Goal: Transaction & Acquisition: Purchase product/service

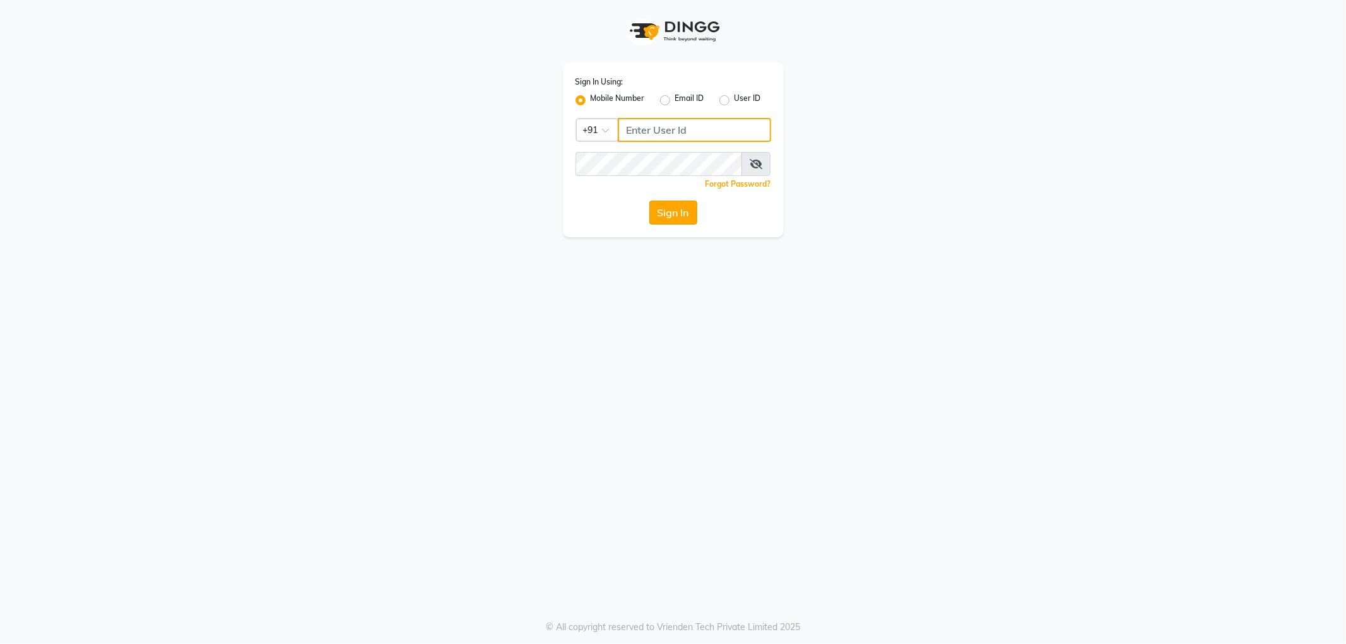
type input "9328159060"
click at [670, 215] on button "Sign In" at bounding box center [673, 213] width 48 height 24
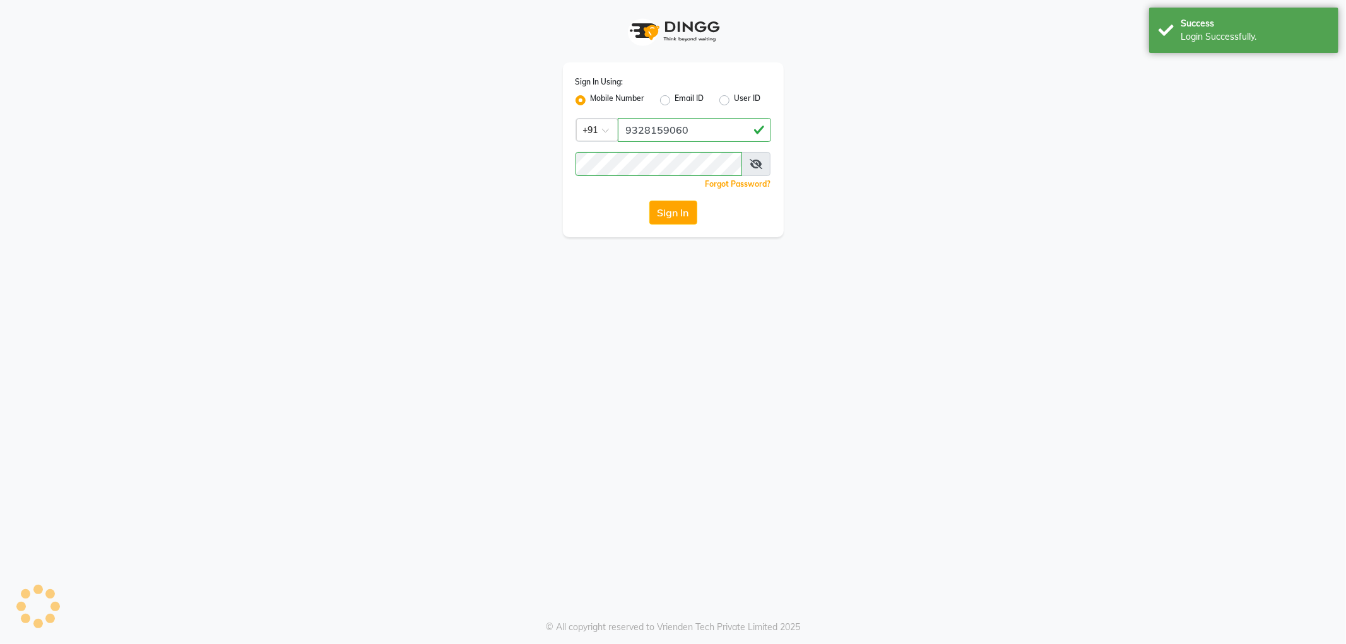
select select "service"
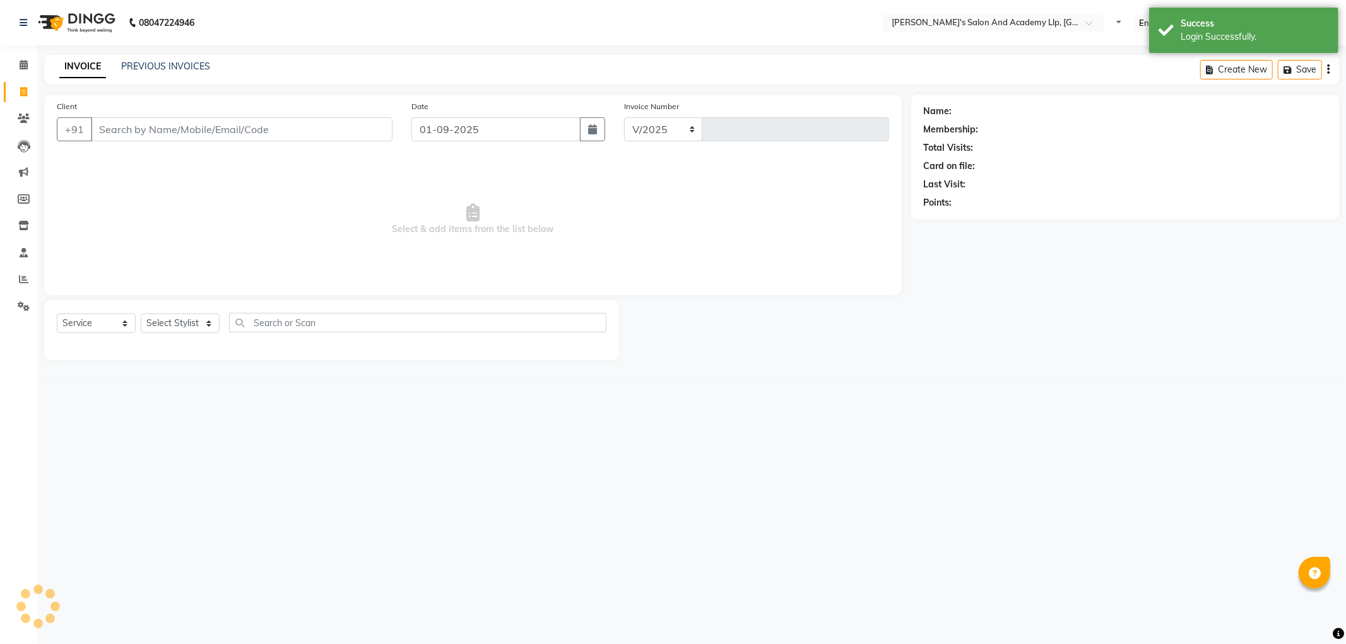
select select "6983"
type input "11237"
click at [148, 131] on input "Client" at bounding box center [242, 129] width 302 height 24
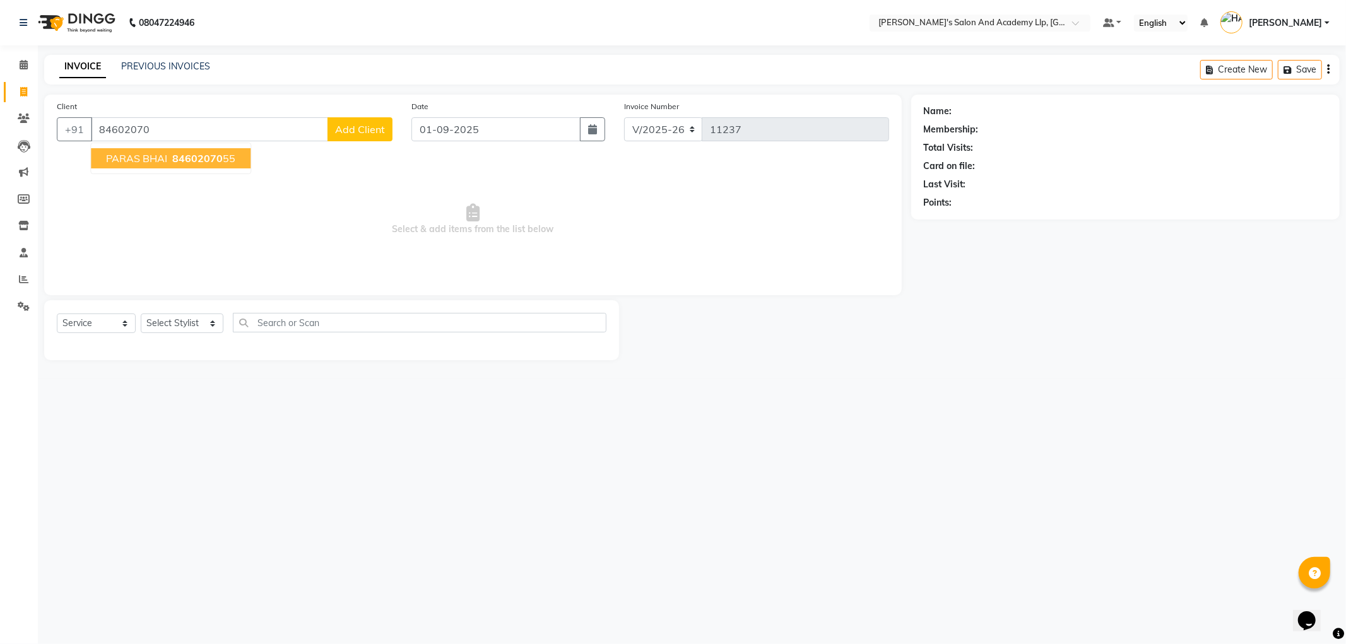
click at [115, 165] on button "PARAS BHAI 84602070 55" at bounding box center [171, 158] width 160 height 20
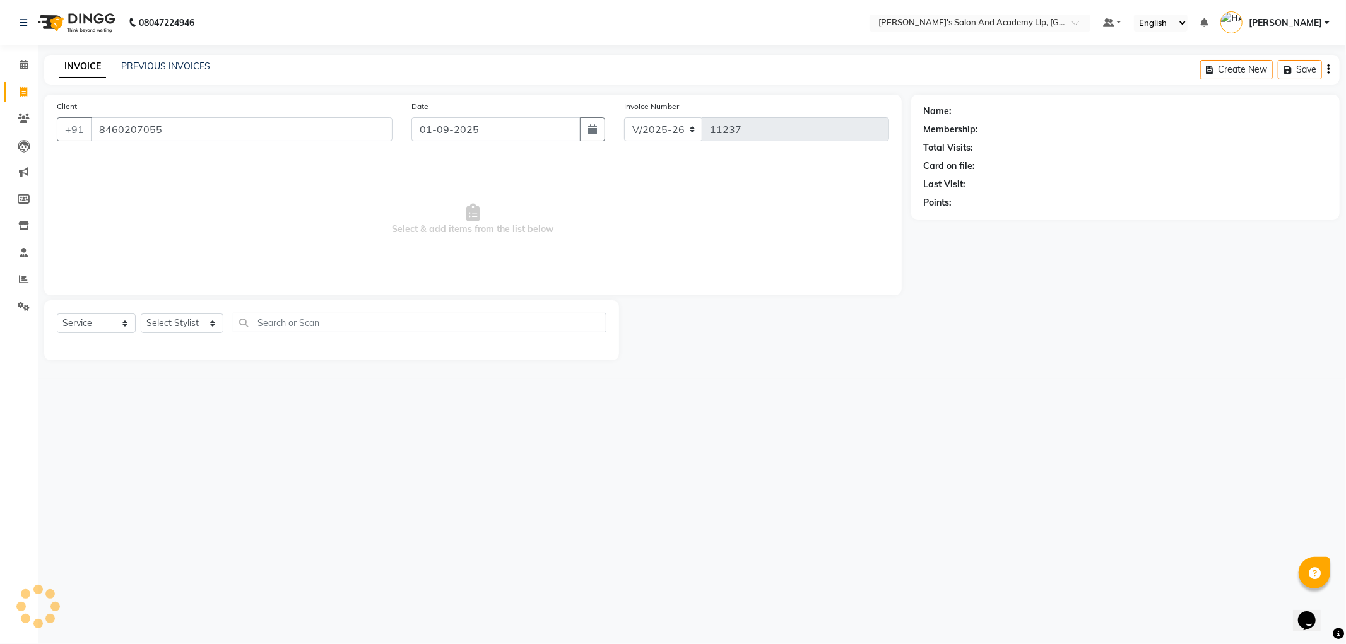
type input "8460207055"
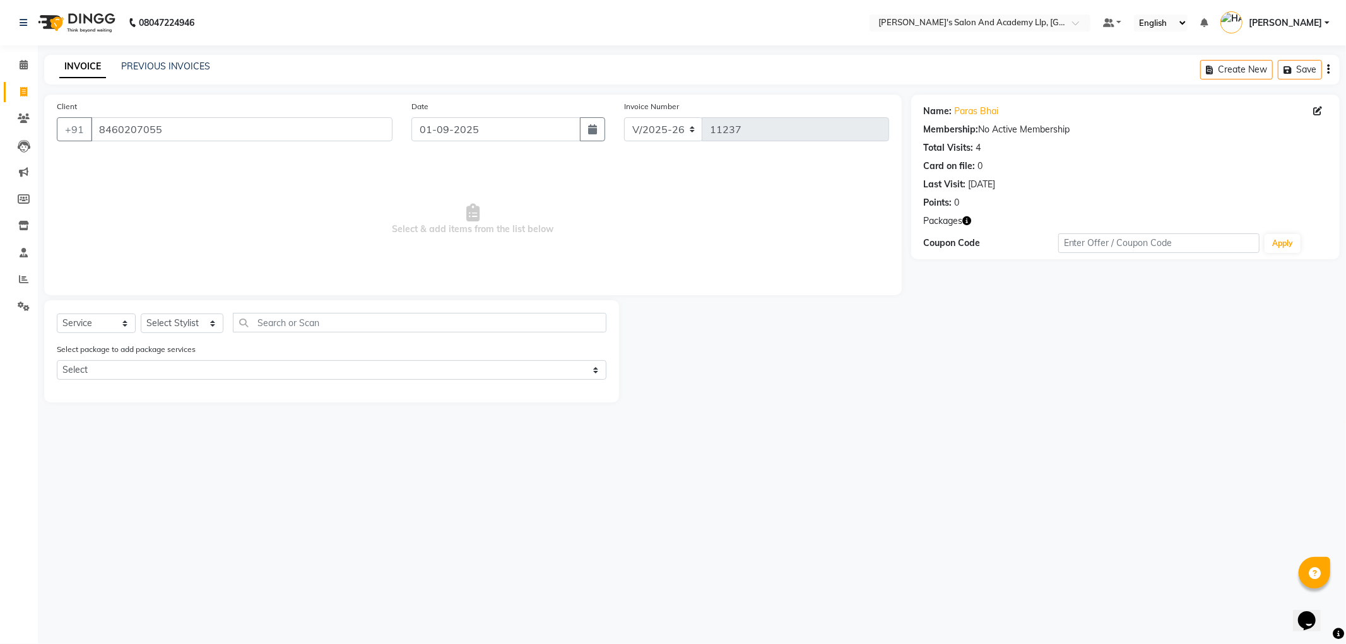
click at [987, 104] on div "Name: Paras Bhai Membership: No Active Membership Total Visits: 4 Card on file:…" at bounding box center [1125, 155] width 403 height 110
click at [983, 111] on link "Paras Bhai" at bounding box center [977, 111] width 44 height 13
click at [966, 218] on icon "button" at bounding box center [967, 220] width 9 height 9
click at [773, 442] on div "08047224946 Select Location × Sandy Men's Salon And Academy Llp, University Roa…" at bounding box center [673, 322] width 1346 height 644
click at [22, 300] on span at bounding box center [24, 307] width 22 height 15
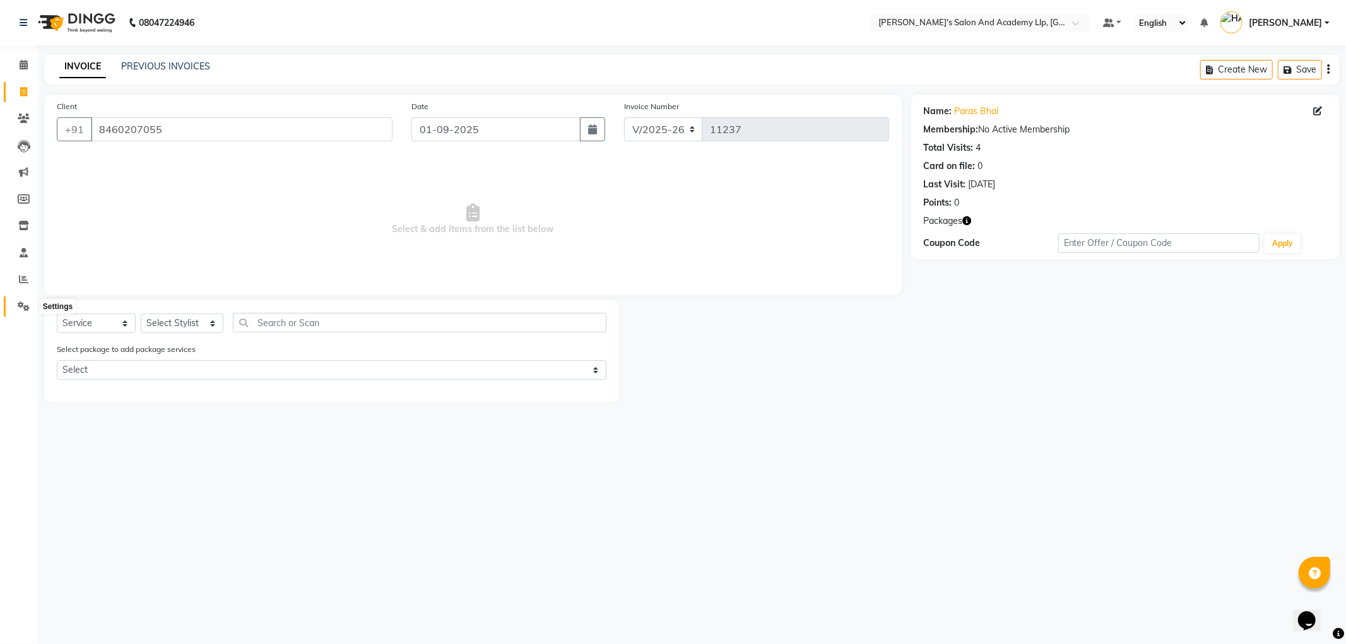
click at [27, 303] on icon at bounding box center [24, 306] width 12 height 9
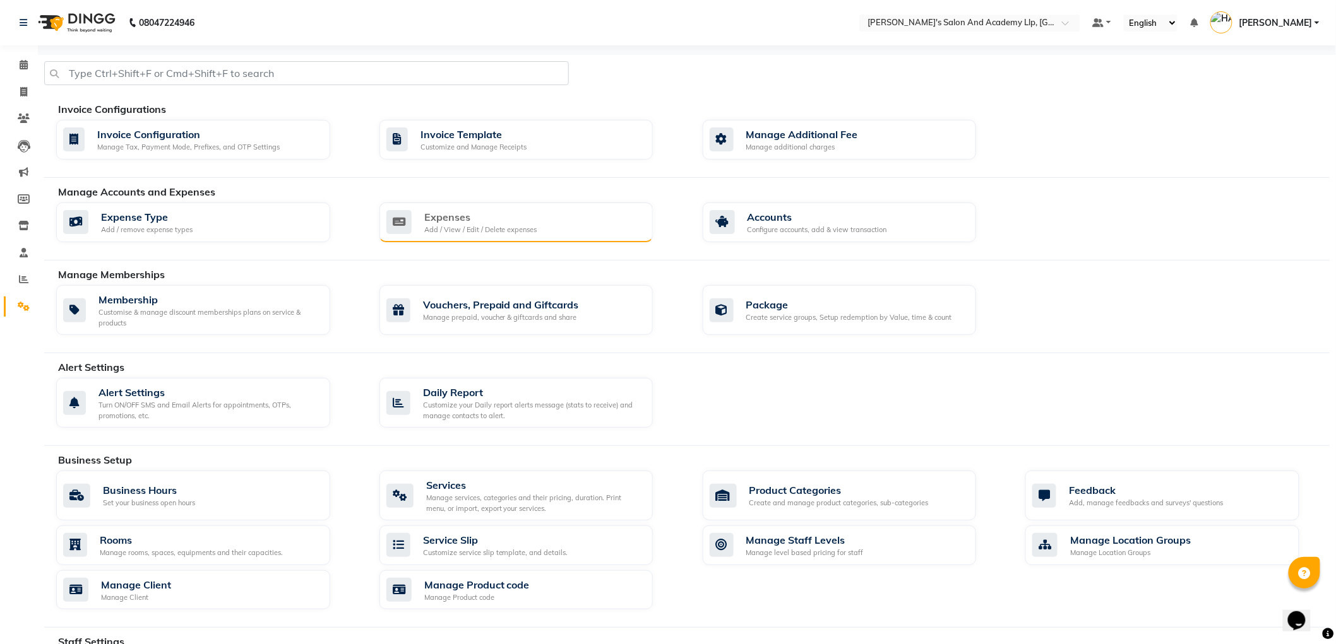
click at [458, 242] on div "Expenses Add / View / Edit / Delete expenses" at bounding box center [516, 223] width 274 height 40
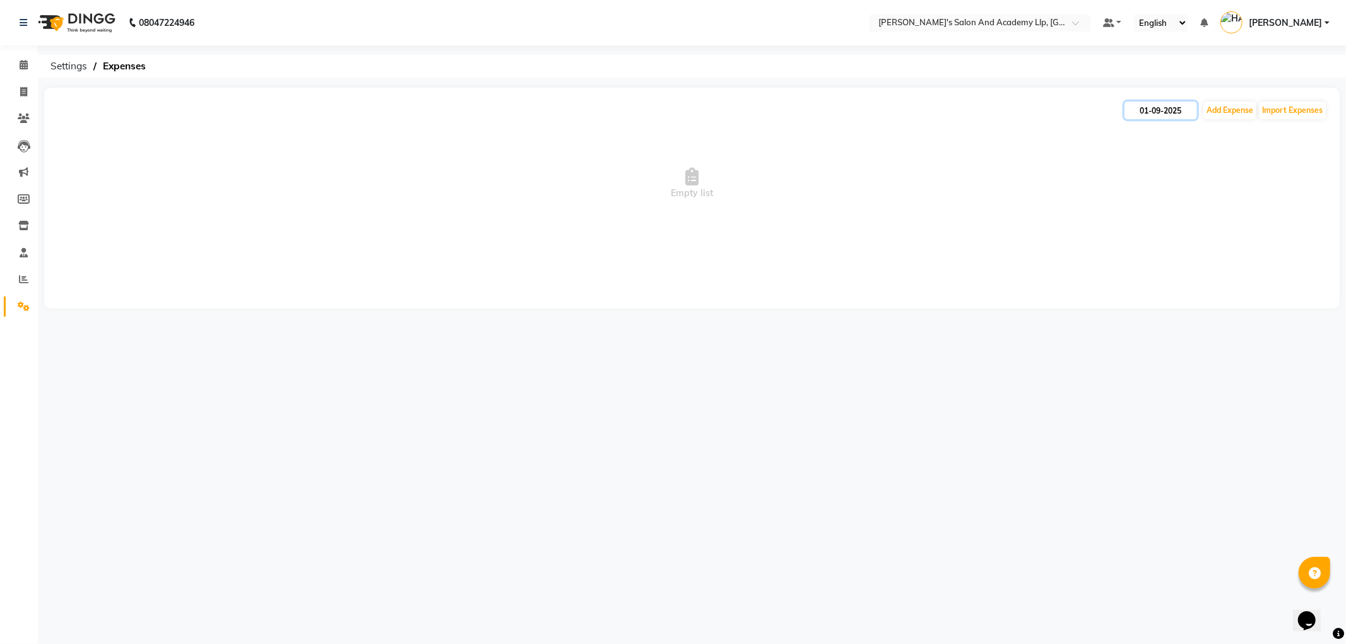
click at [1160, 117] on input "01-09-2025" at bounding box center [1161, 111] width 73 height 18
select select "9"
select select "2025"
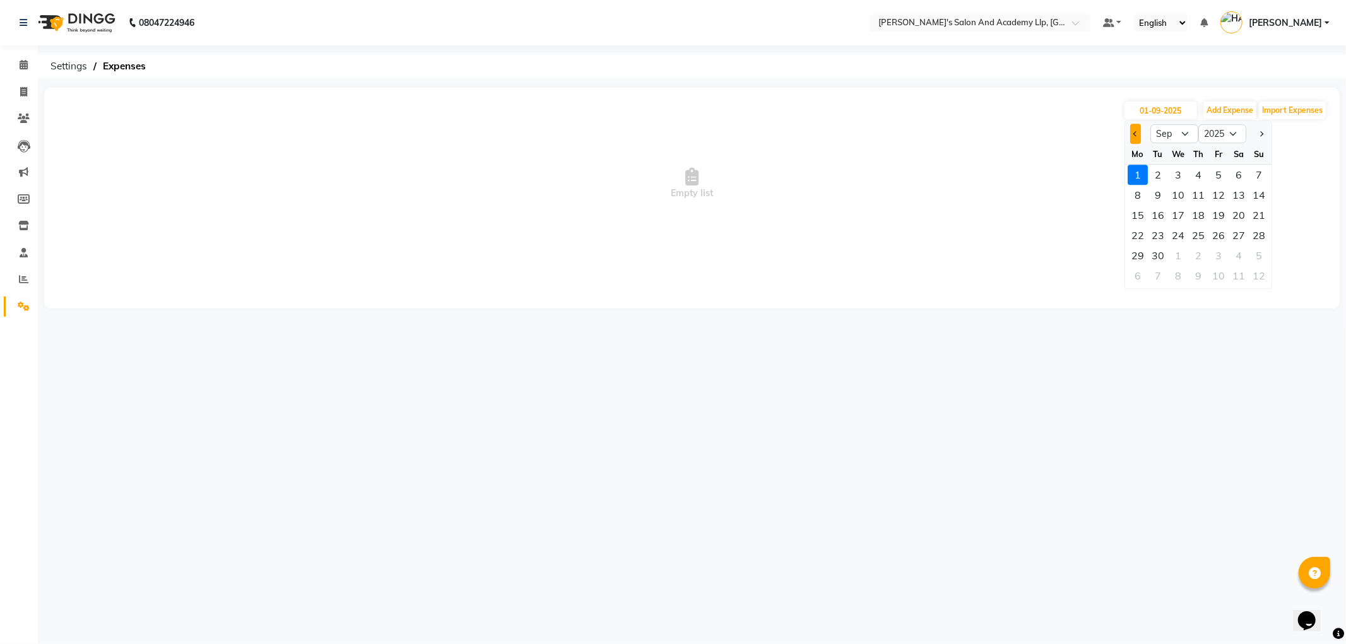
click at [1133, 130] on button "Previous month" at bounding box center [1135, 134] width 11 height 20
select select "8"
click at [1178, 254] on div "27" at bounding box center [1178, 256] width 20 height 20
type input "27-08-2025"
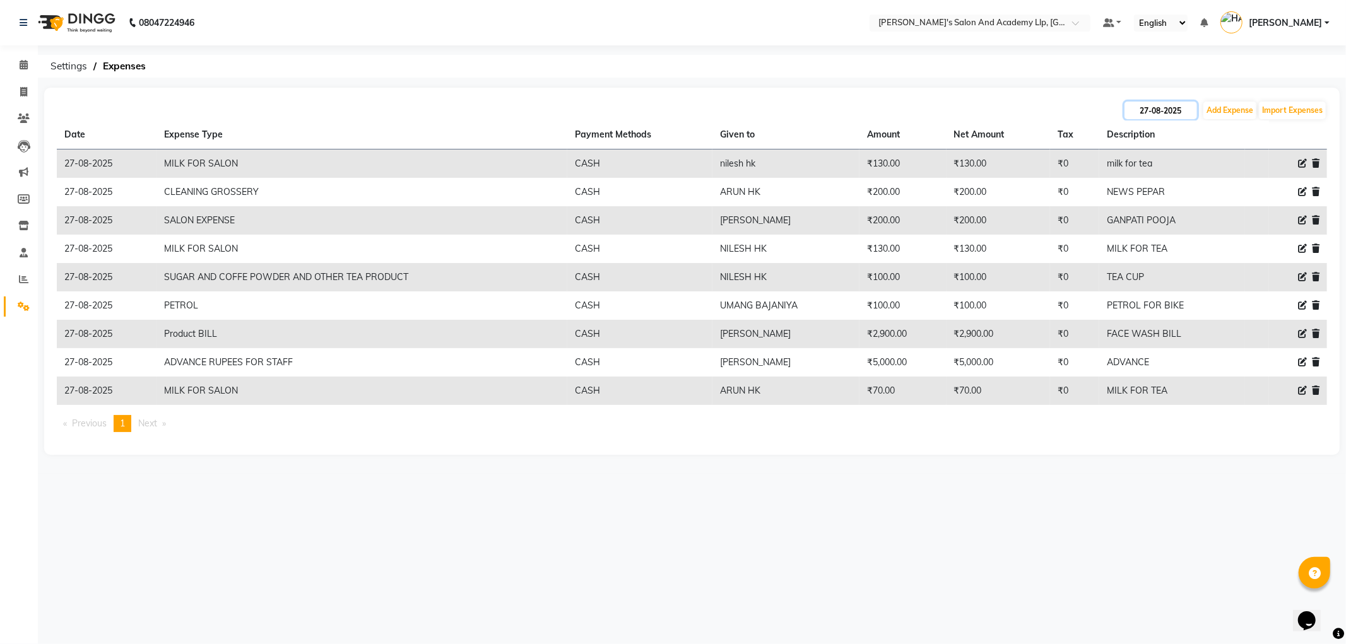
click at [1163, 106] on input "27-08-2025" at bounding box center [1161, 111] width 73 height 18
select select "8"
select select "2025"
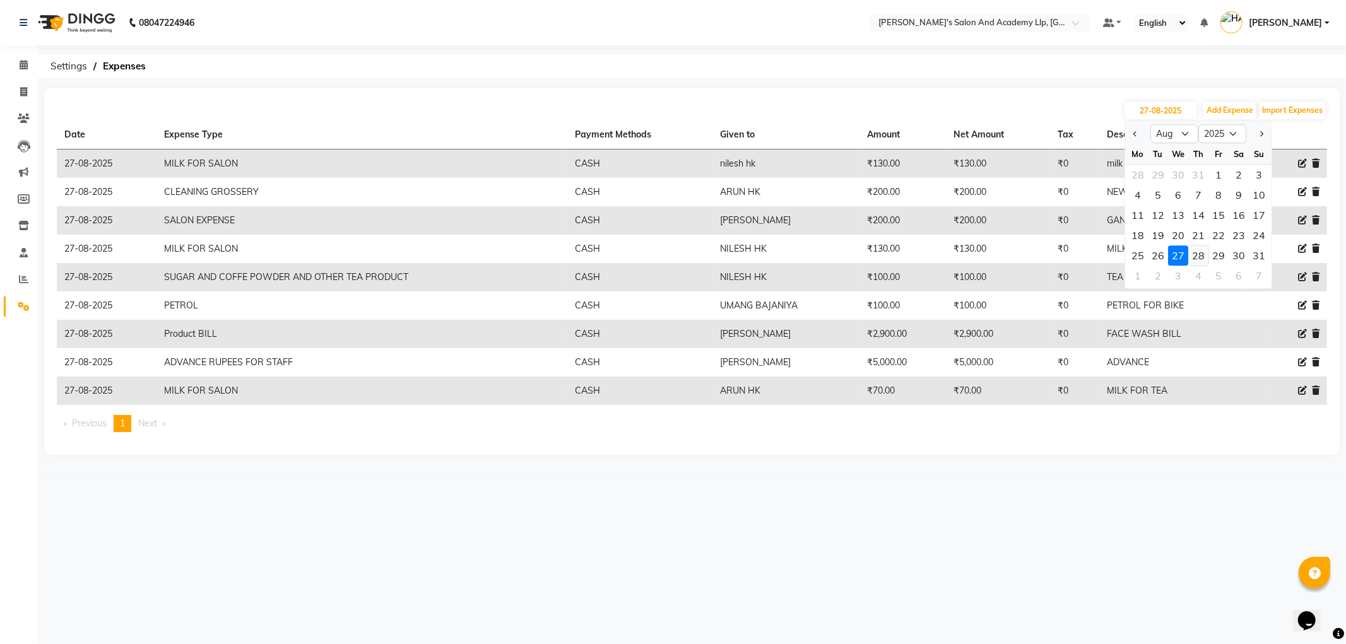
click at [1201, 258] on div "28" at bounding box center [1199, 256] width 20 height 20
type input "28-08-2025"
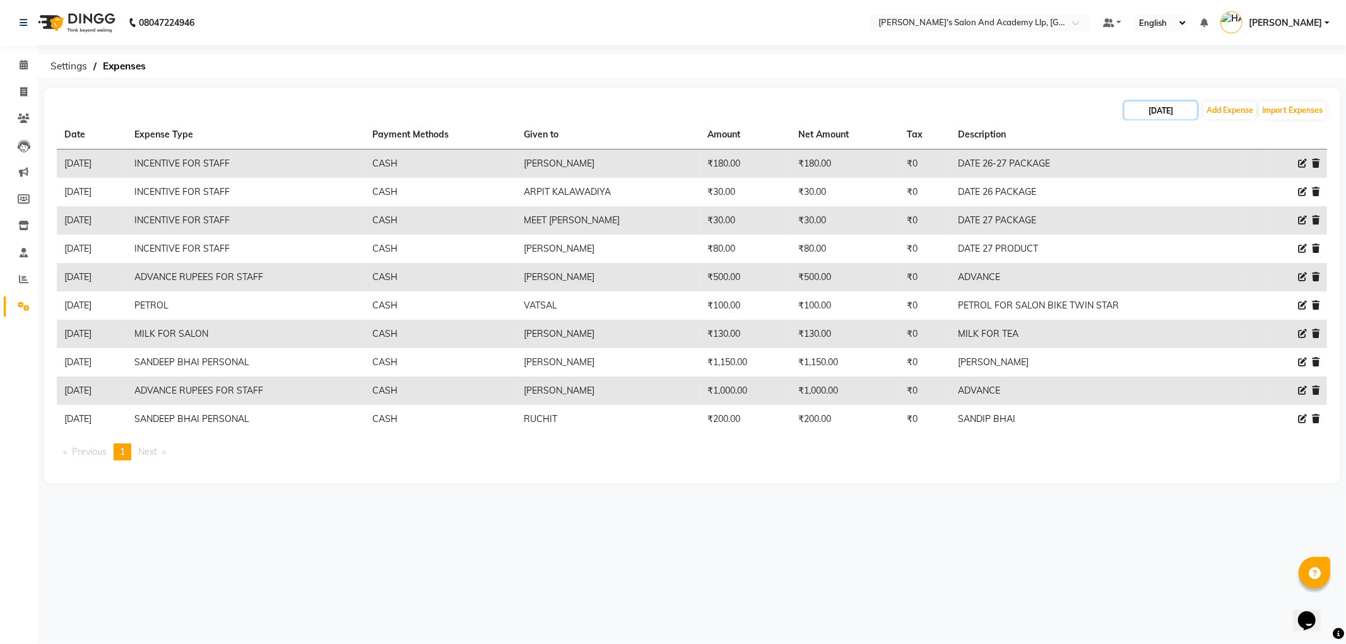
click at [1170, 105] on input "28-08-2025" at bounding box center [1161, 111] width 73 height 18
select select "8"
select select "2025"
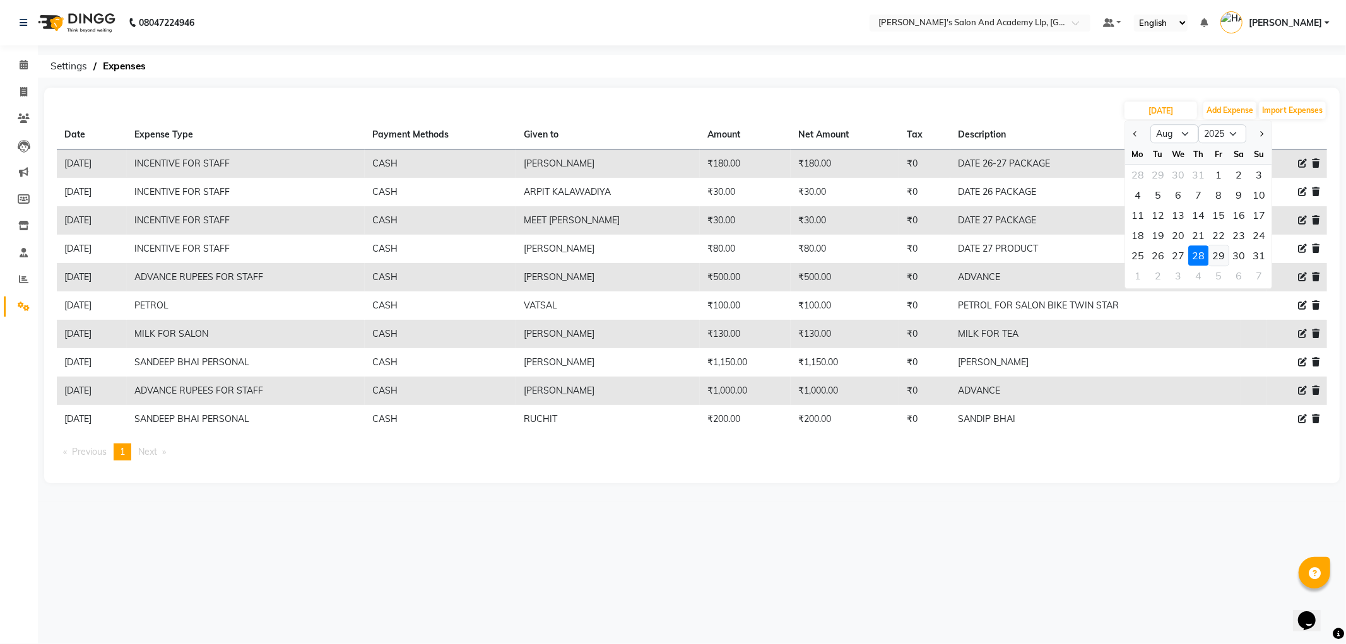
click at [1219, 256] on div "29" at bounding box center [1219, 256] width 20 height 20
type input "29-08-2025"
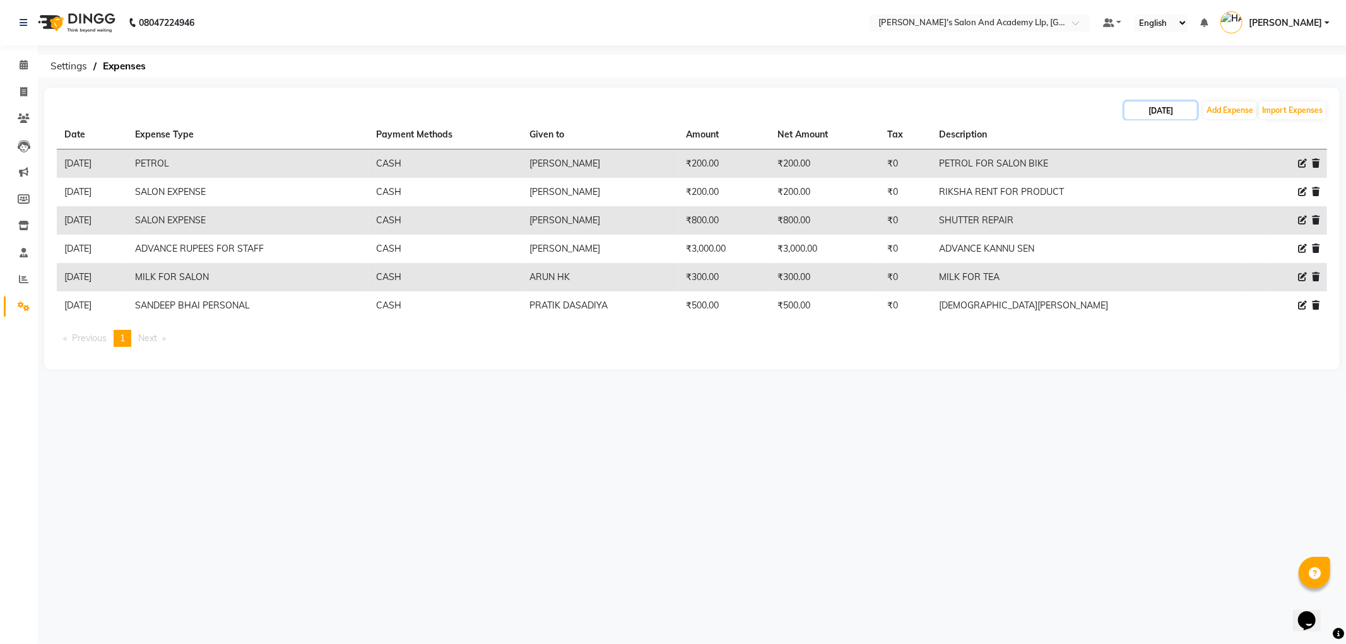
click at [1179, 109] on input "29-08-2025" at bounding box center [1161, 111] width 73 height 18
select select "8"
select select "2025"
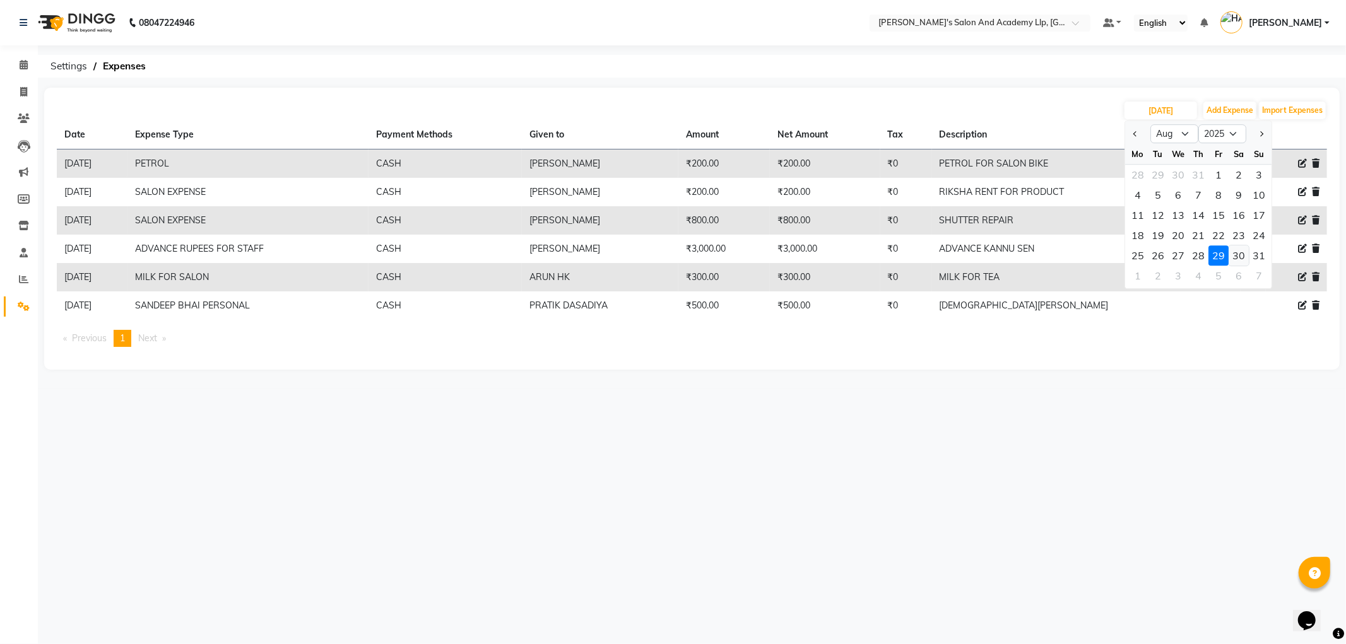
click at [1236, 254] on div "30" at bounding box center [1239, 256] width 20 height 20
type input "30-08-2025"
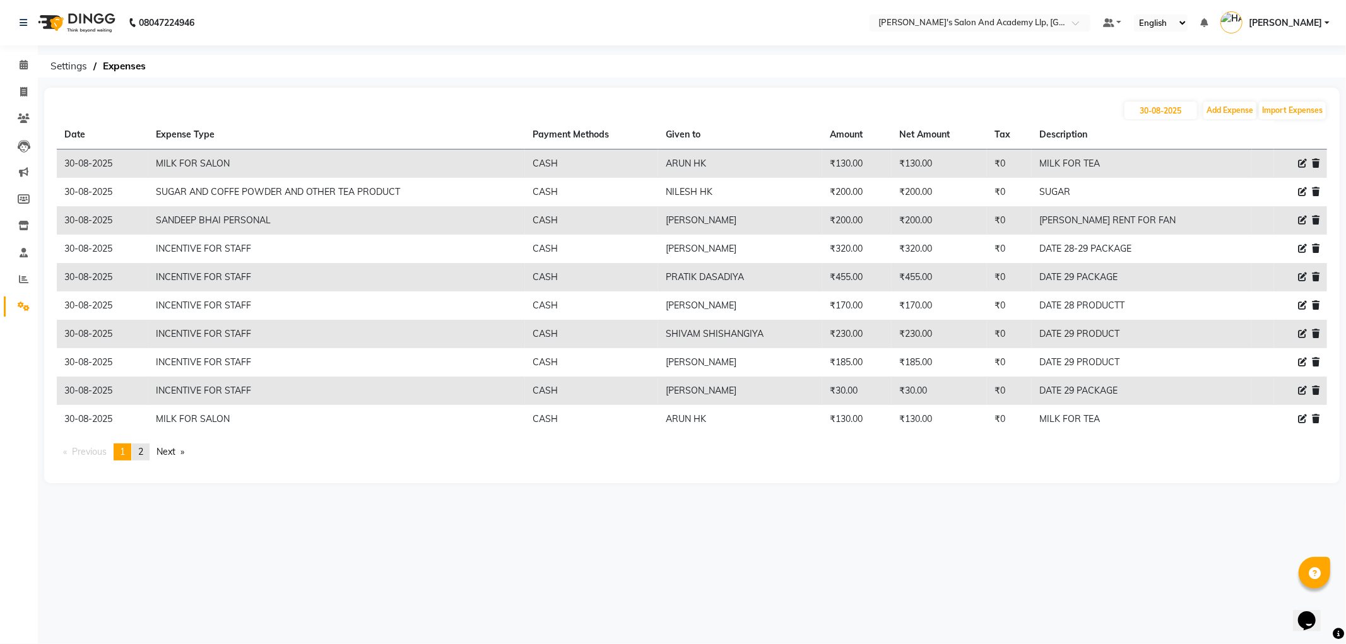
click at [147, 452] on link "page 2" at bounding box center [141, 452] width 18 height 17
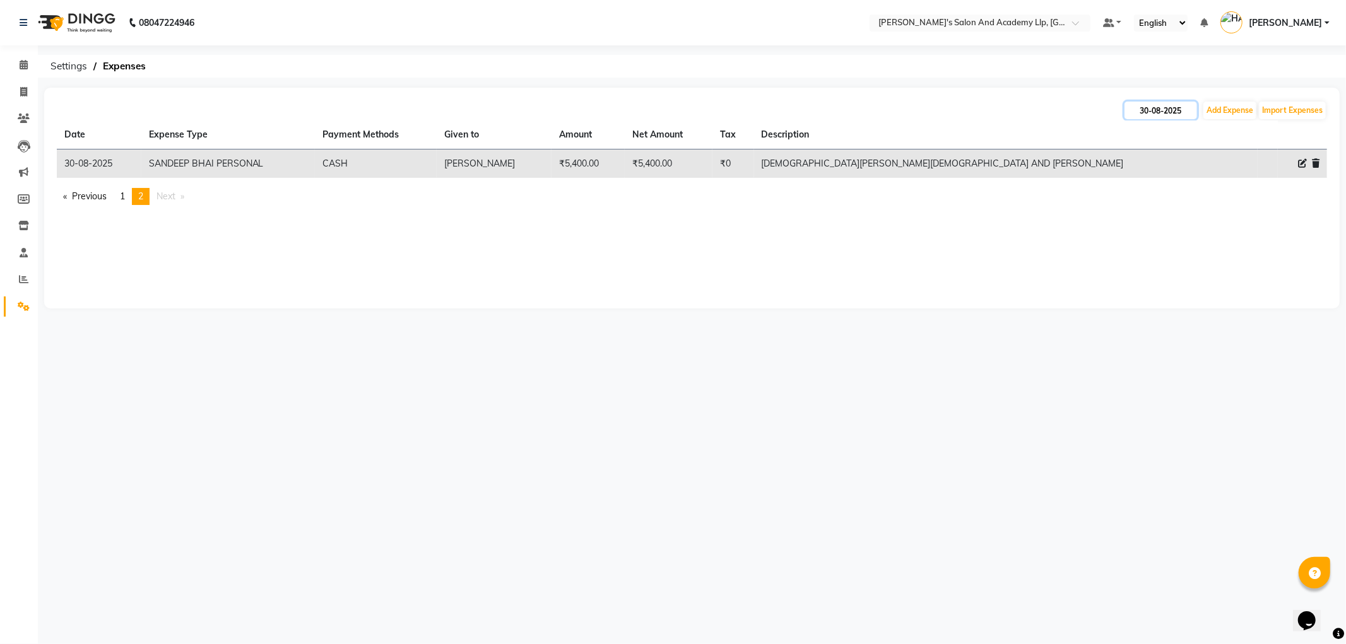
click at [1153, 104] on input "30-08-2025" at bounding box center [1161, 111] width 73 height 18
select select "8"
select select "2025"
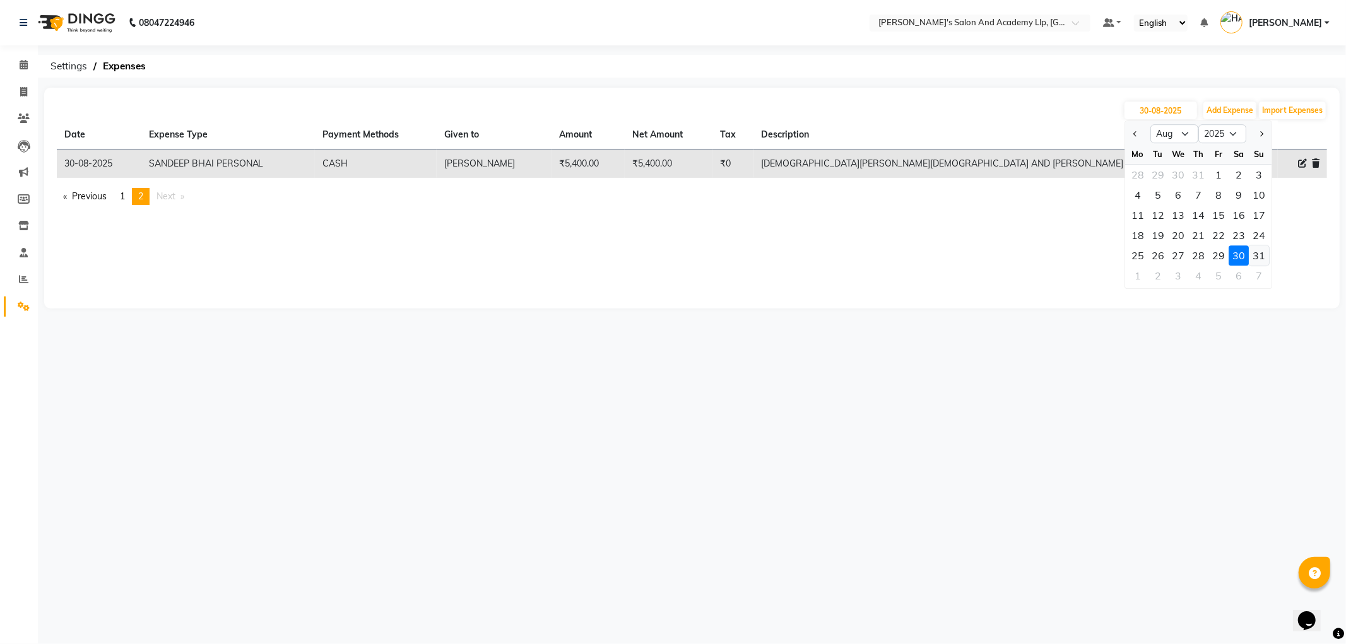
click at [1259, 256] on div "31" at bounding box center [1259, 256] width 20 height 20
type input "31-08-2025"
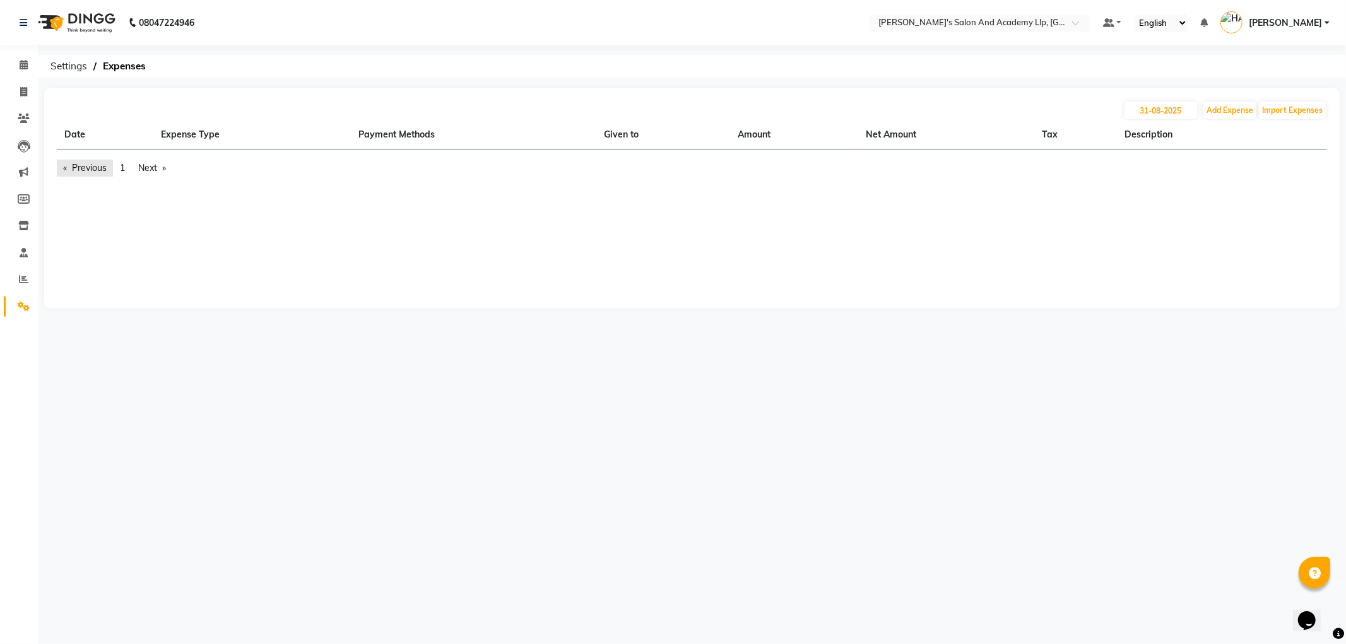
click at [58, 167] on link "Previous page" at bounding box center [85, 168] width 56 height 17
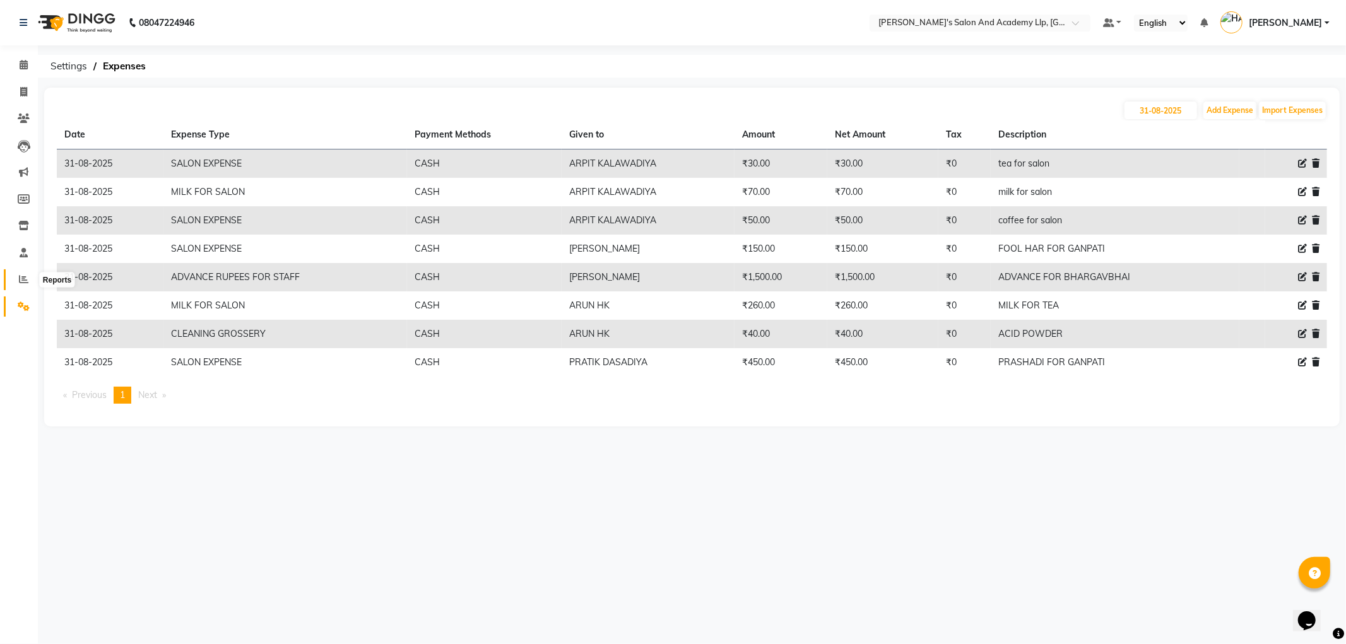
click at [16, 283] on span at bounding box center [24, 280] width 22 height 15
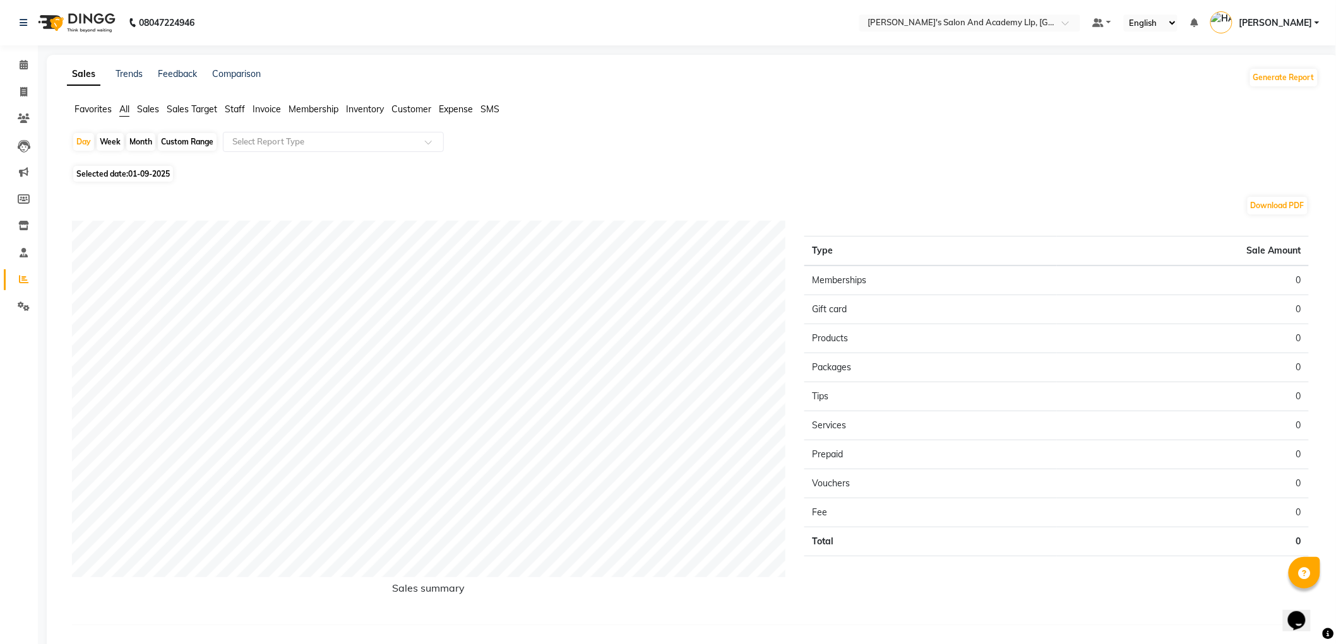
click at [138, 146] on div "Month" at bounding box center [140, 142] width 29 height 18
select select "9"
select select "2025"
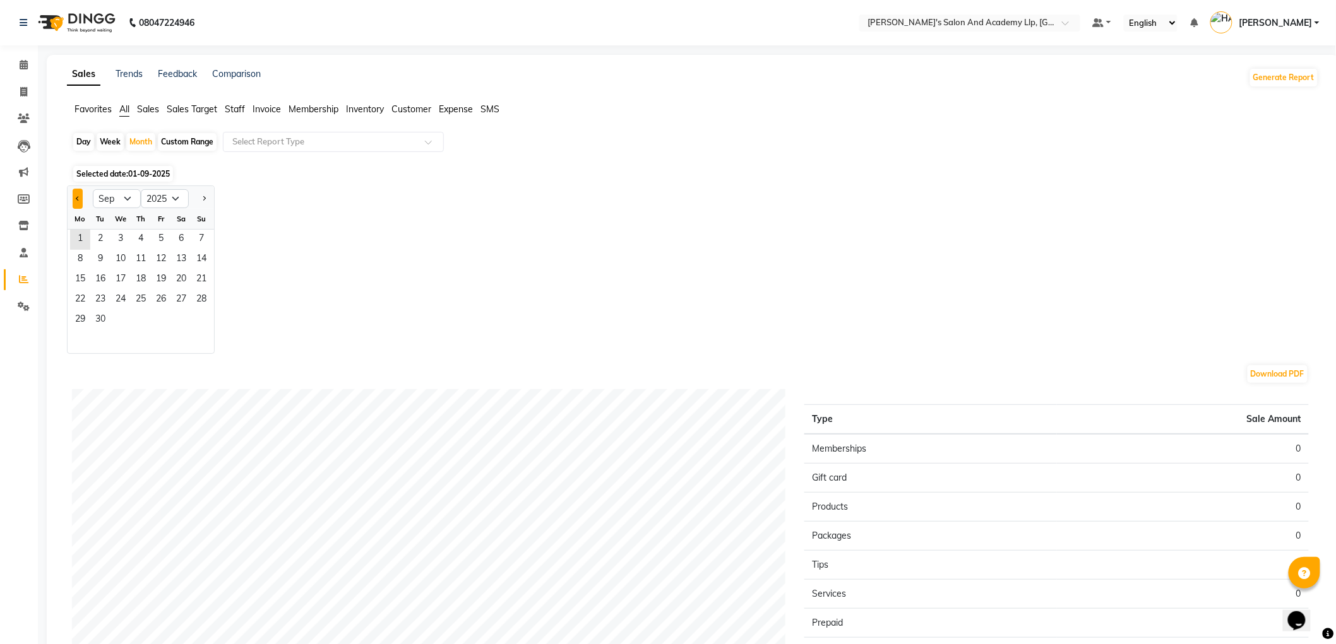
click at [80, 193] on button "Previous month" at bounding box center [78, 199] width 10 height 20
select select "8"
click at [131, 272] on span "14" at bounding box center [141, 280] width 20 height 20
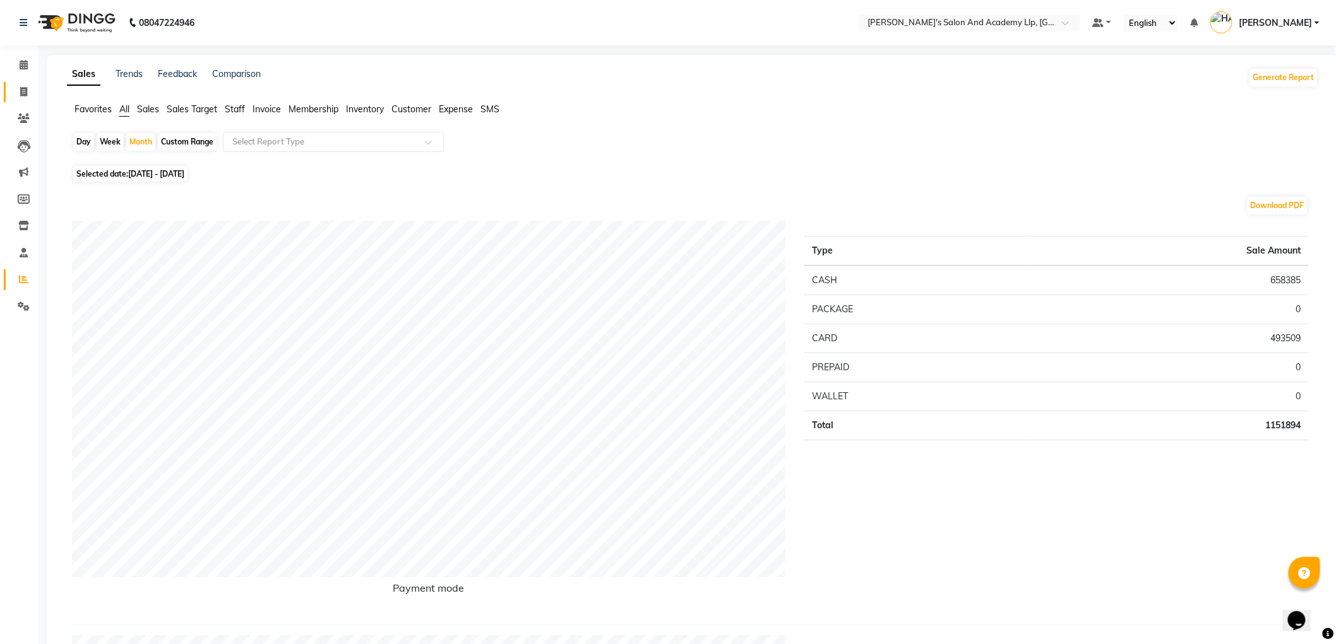
click at [20, 83] on link "Invoice" at bounding box center [19, 92] width 30 height 21
select select "service"
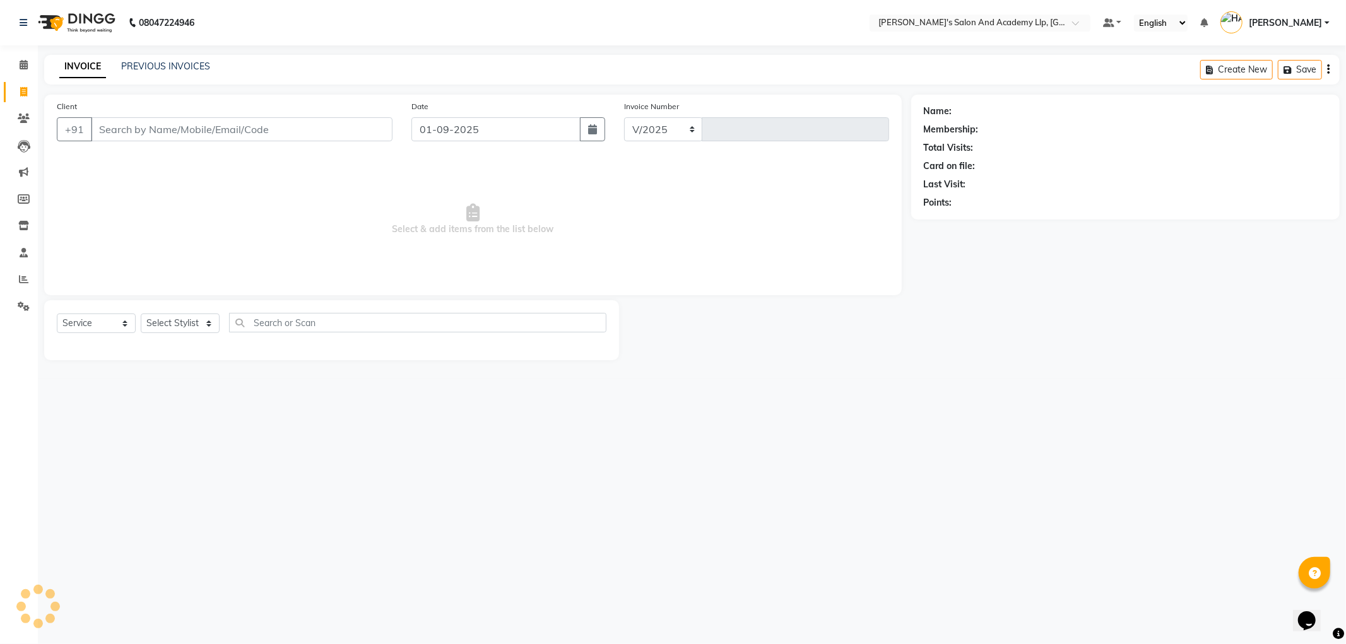
select select "6983"
type input "11238"
click at [21, 276] on icon at bounding box center [23, 279] width 9 height 9
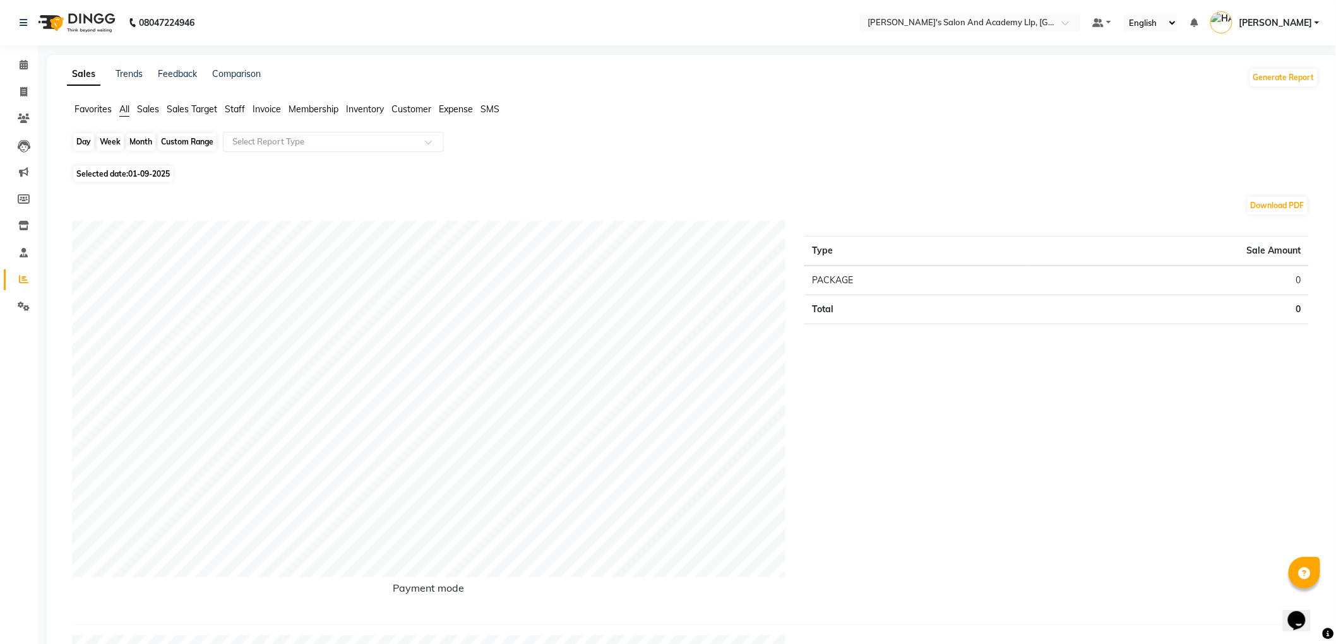
click at [85, 140] on div "Day" at bounding box center [83, 142] width 21 height 18
select select "9"
select select "2025"
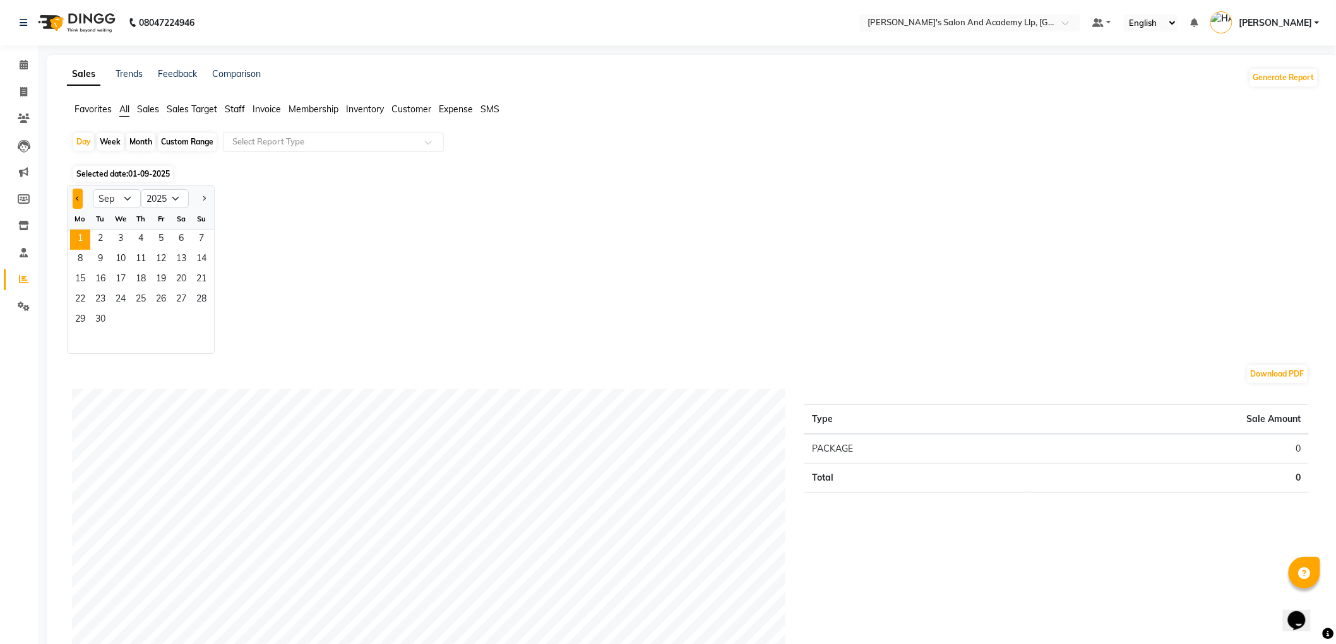
click at [79, 196] on span "Previous month" at bounding box center [78, 198] width 4 height 4
select select "8"
click at [175, 323] on span "30" at bounding box center [181, 321] width 20 height 20
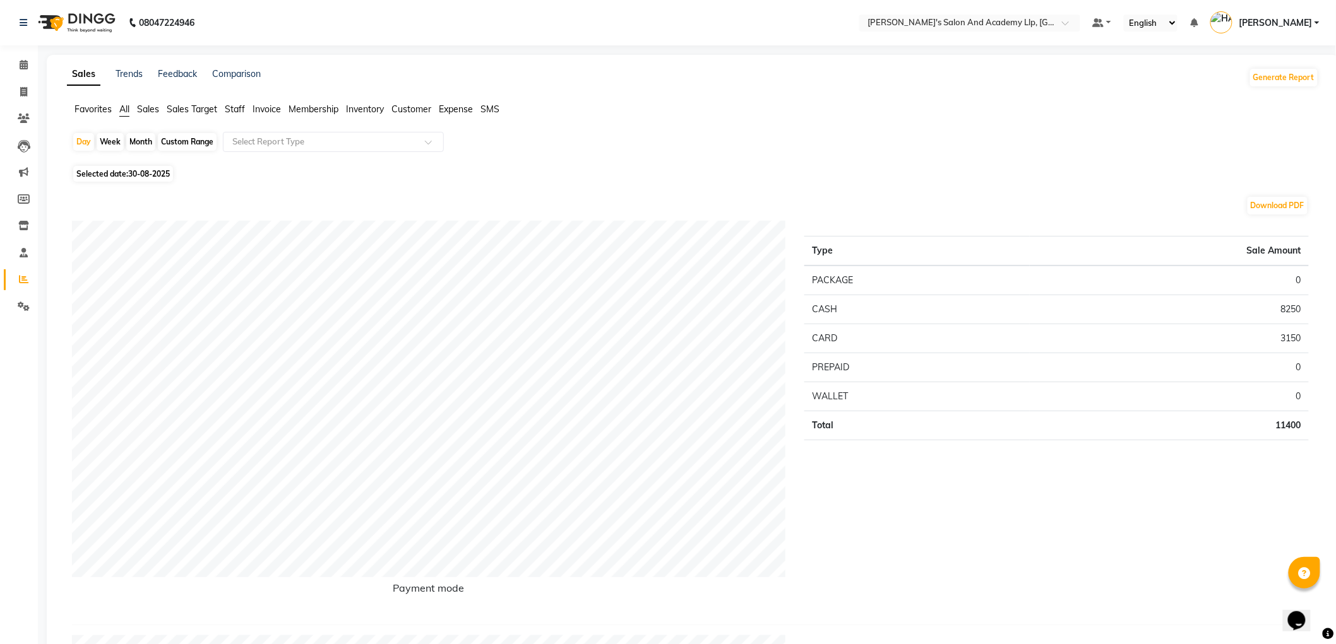
click at [234, 110] on span "Staff" at bounding box center [235, 109] width 20 height 11
click at [259, 148] on input "text" at bounding box center [321, 142] width 182 height 13
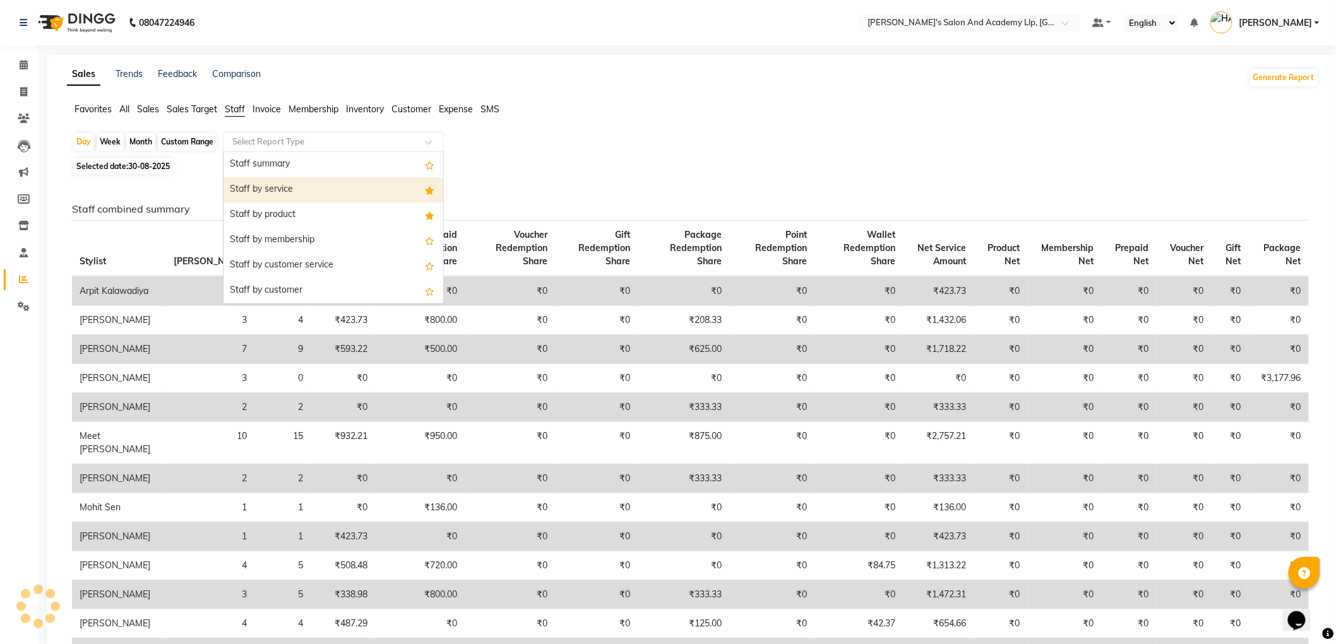
drag, startPoint x: 261, startPoint y: 189, endPoint x: 514, endPoint y: 218, distance: 255.4
click at [261, 190] on div "Staff by service" at bounding box center [333, 189] width 220 height 25
select select "full_report"
select select "csv"
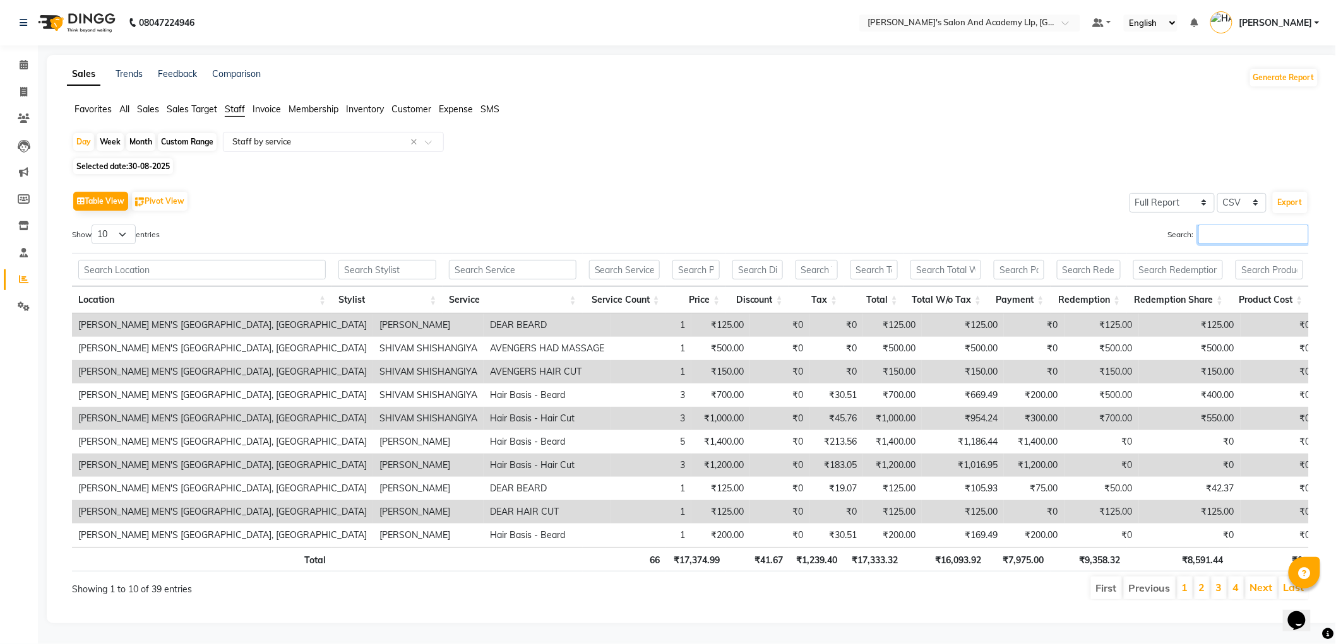
click at [1219, 237] on input "Search:" at bounding box center [1253, 235] width 110 height 20
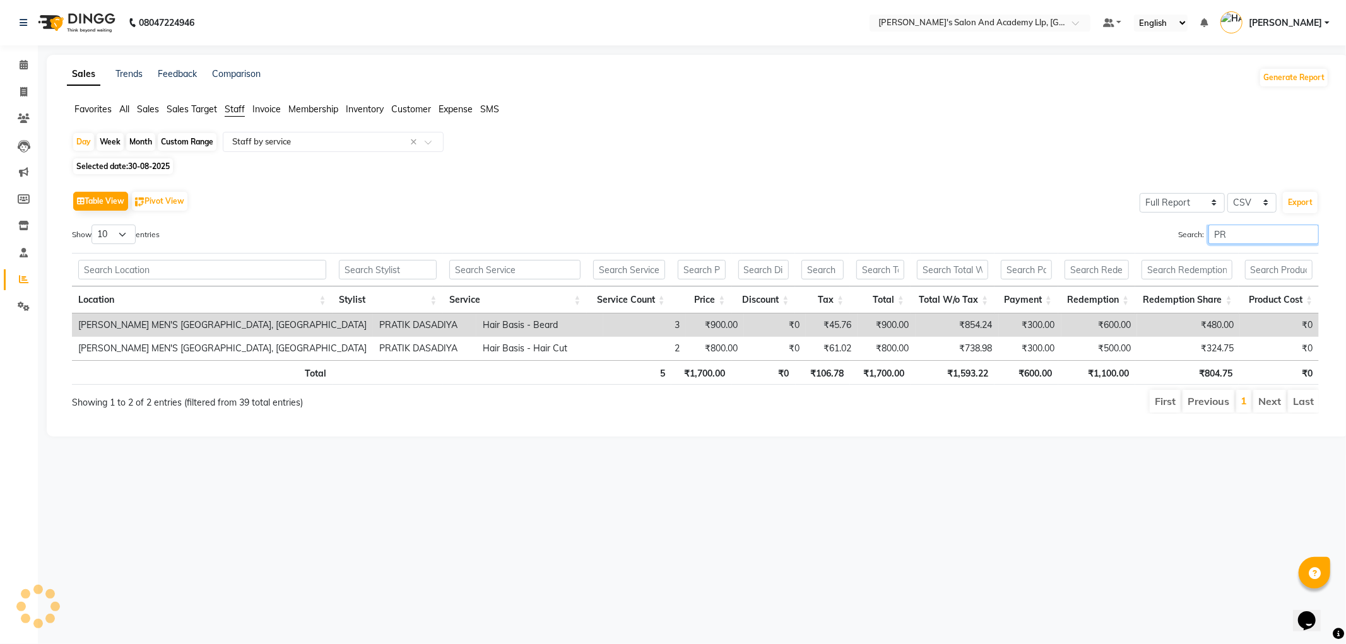
type input "P"
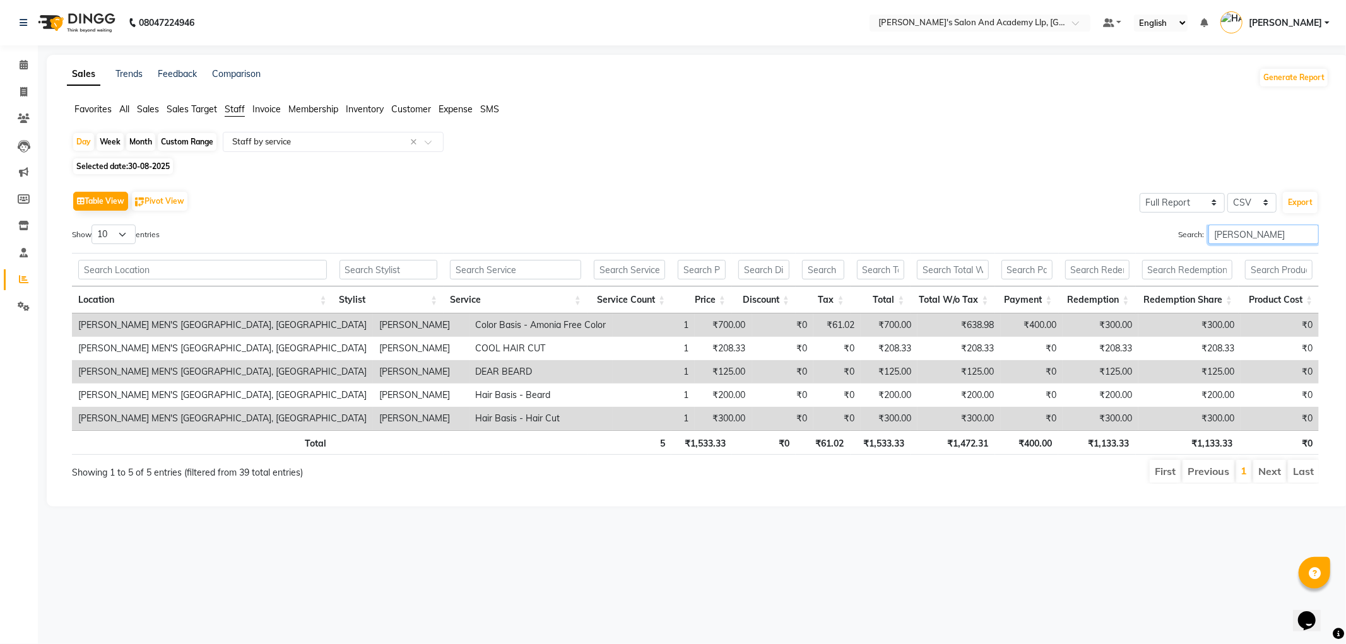
type input "J"
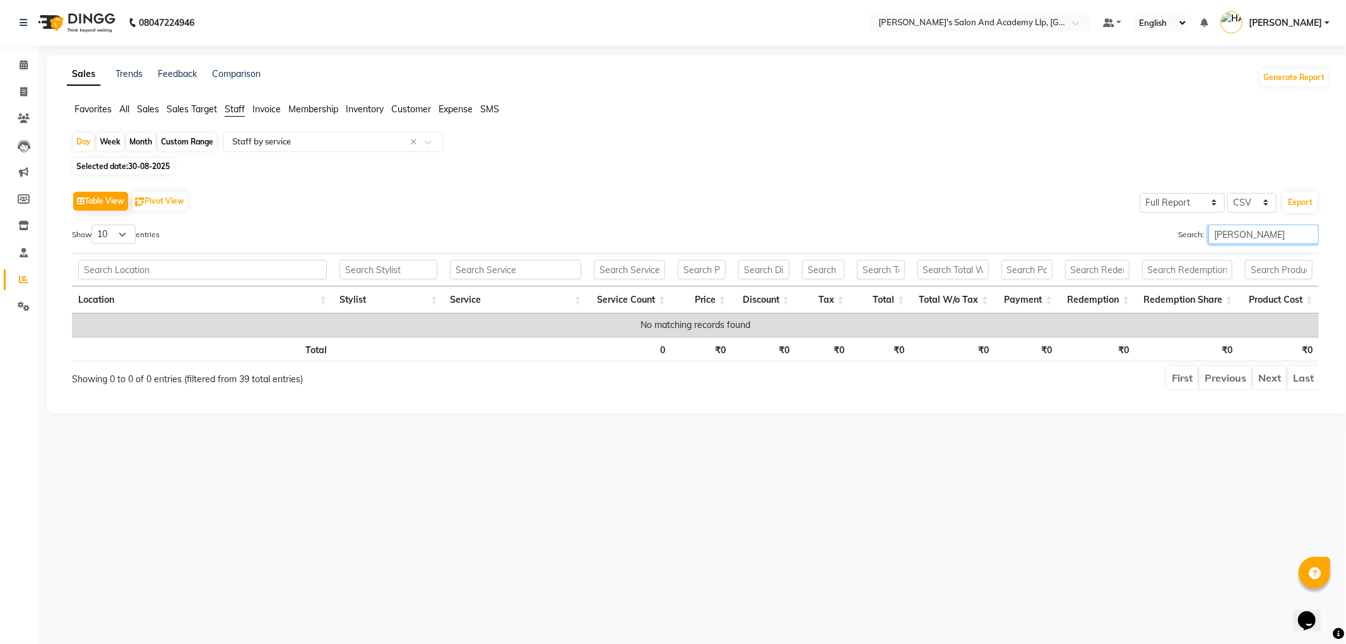
type input "J"
type input "P"
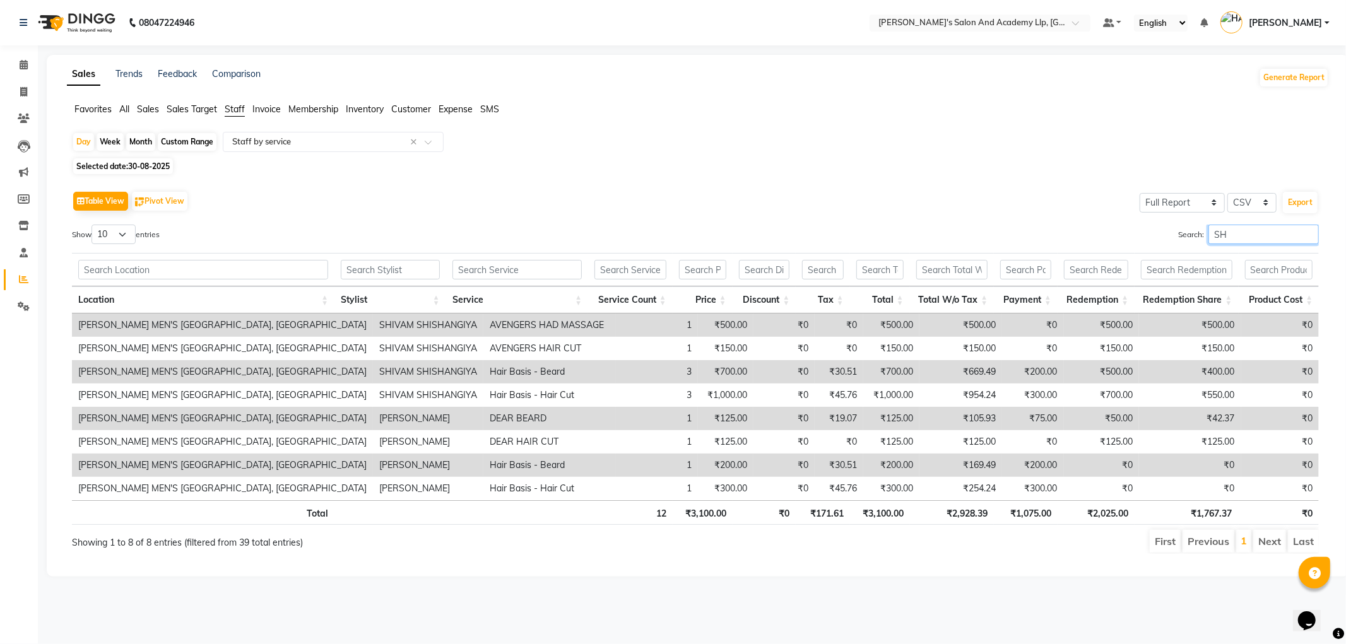
type input "S"
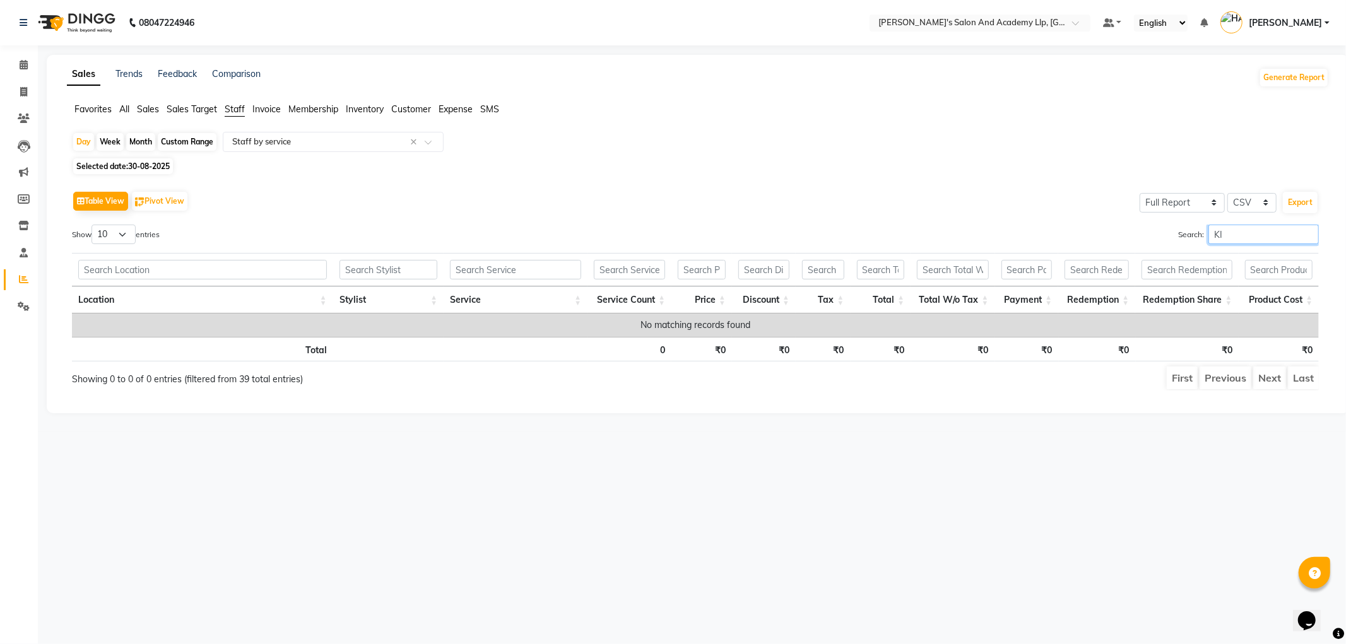
type input "K"
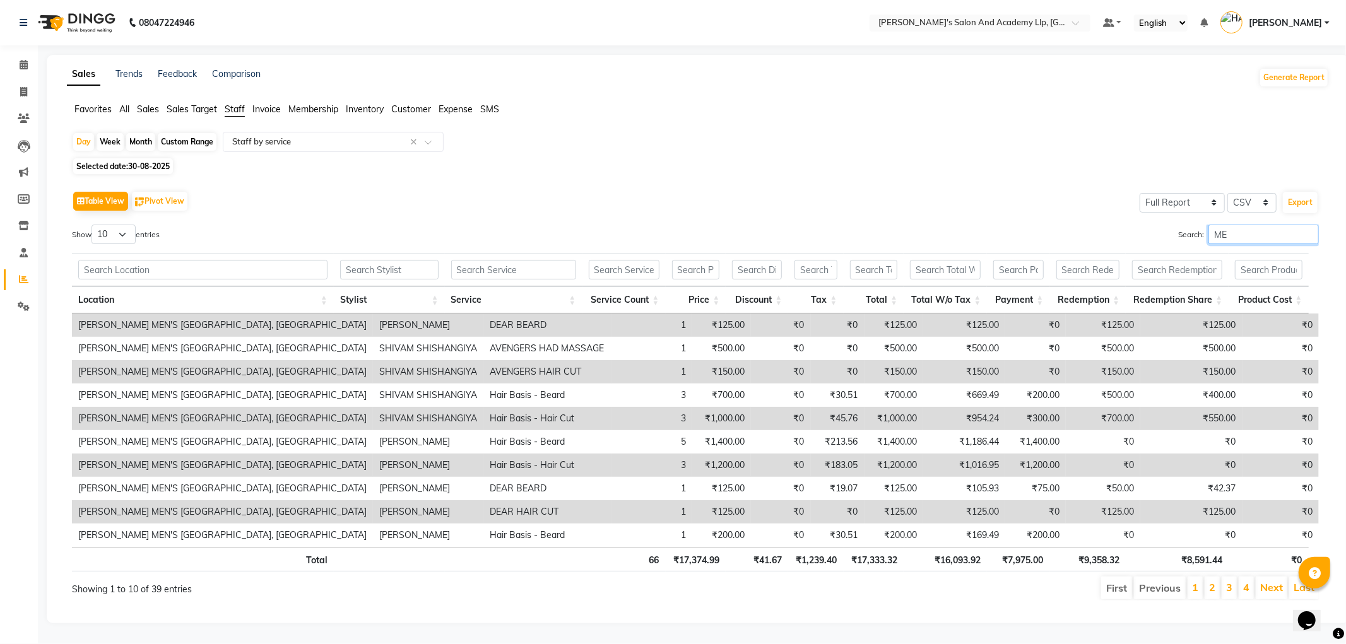
type input "M"
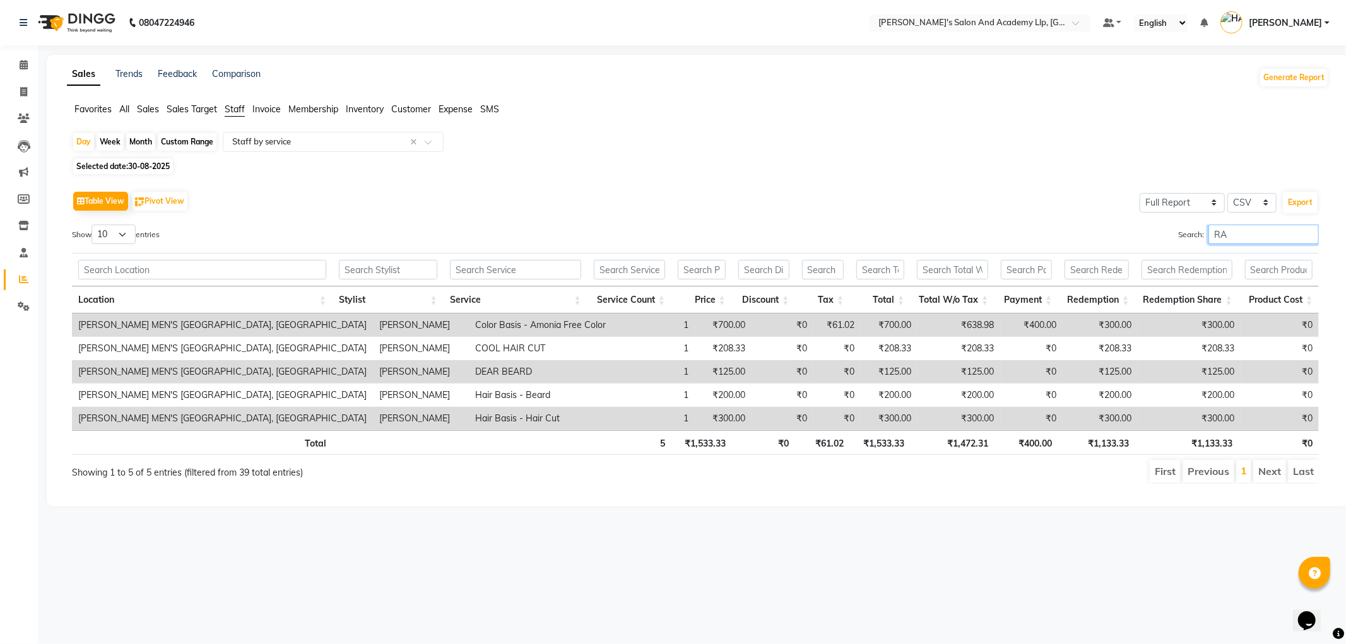
type input "R"
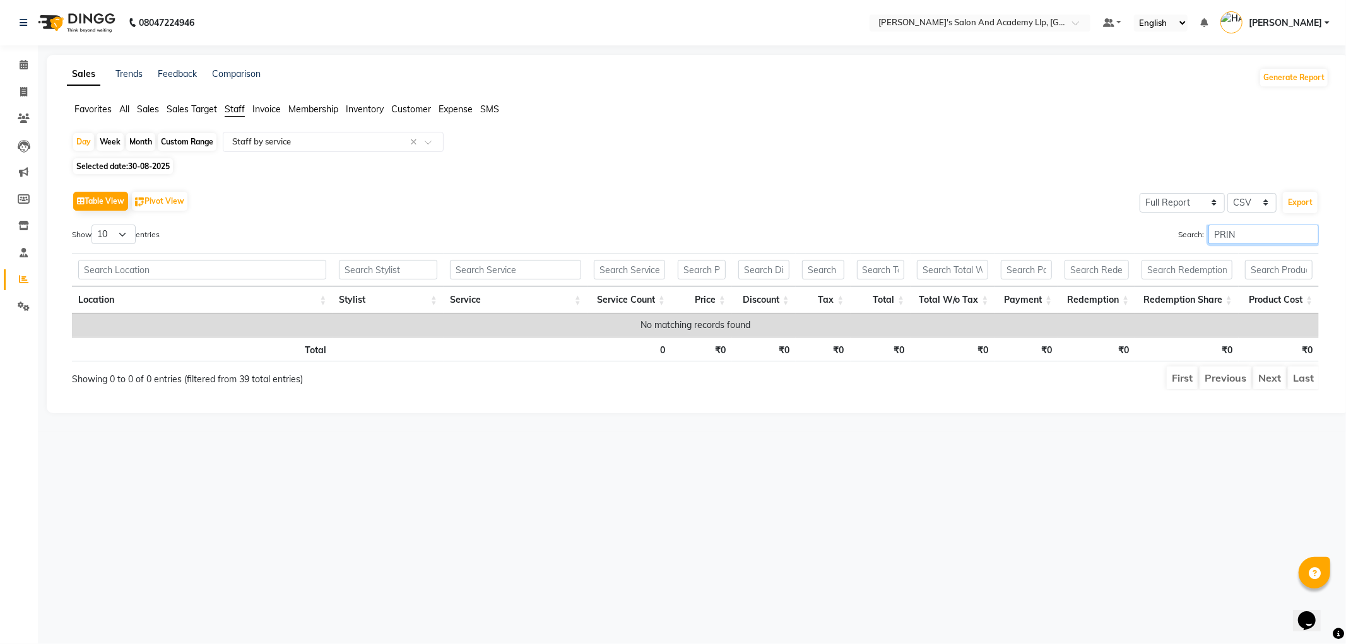
type input "PRIN"
click at [85, 145] on div "Day" at bounding box center [83, 142] width 21 height 18
select select "8"
select select "2025"
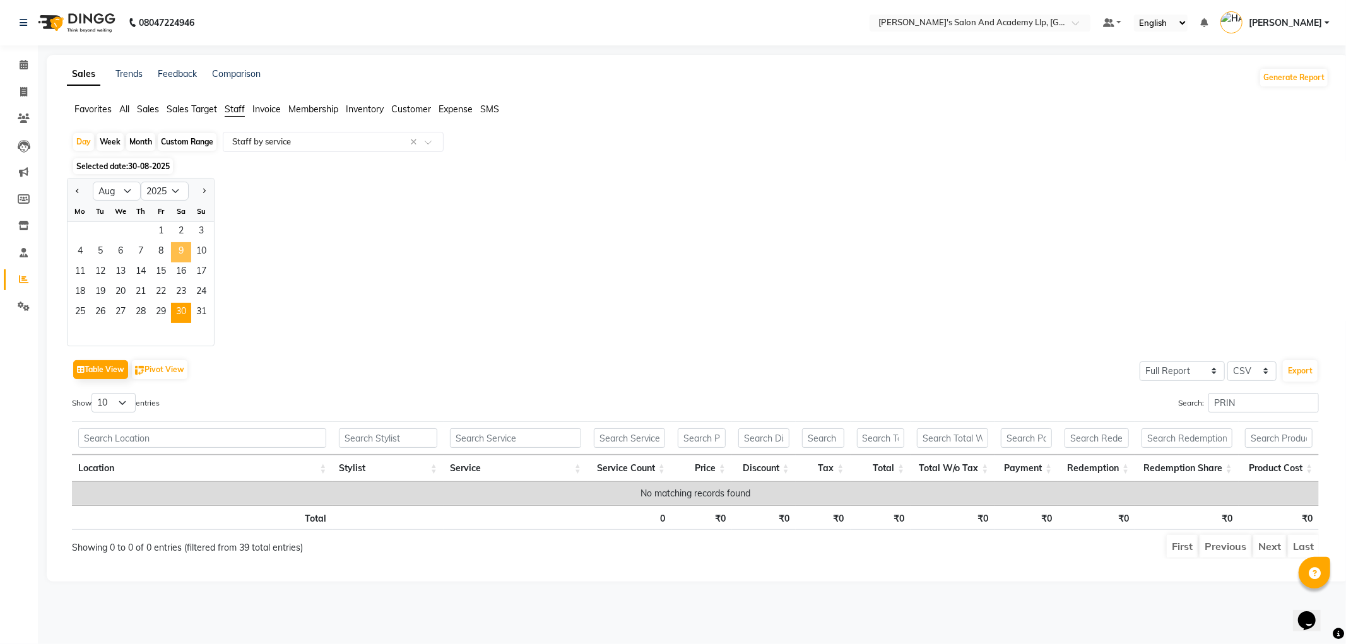
click at [175, 254] on span "9" at bounding box center [181, 252] width 20 height 20
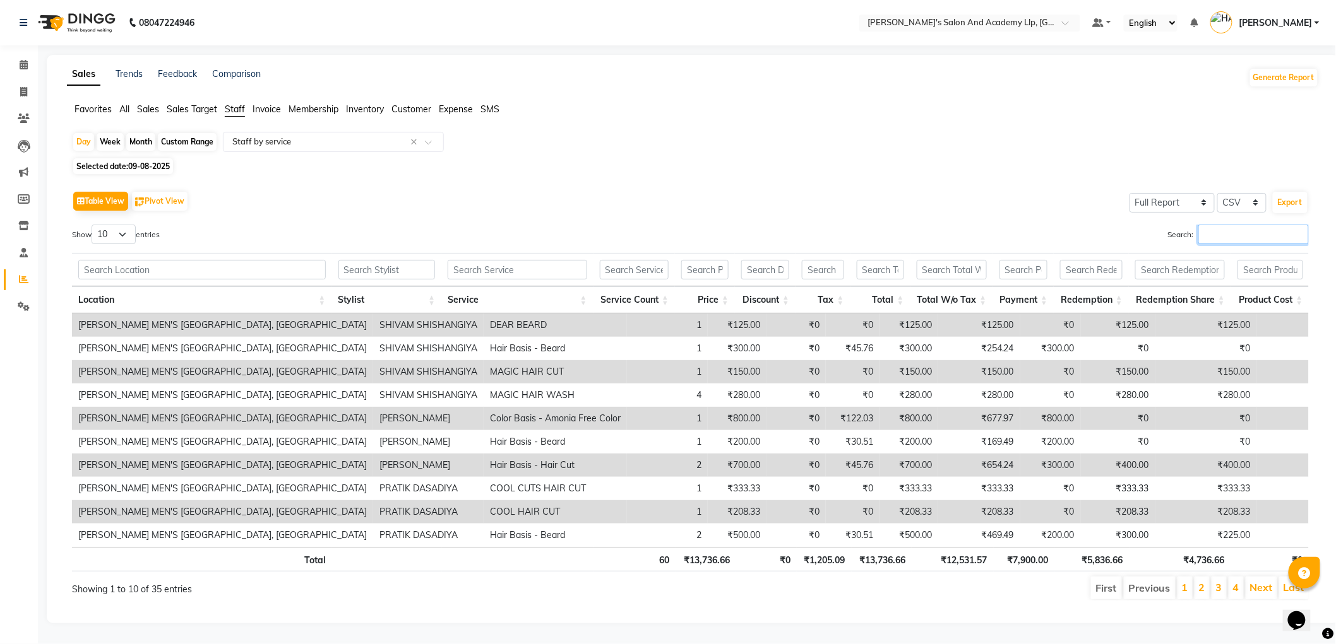
click at [1206, 238] on input "Search:" at bounding box center [1253, 235] width 110 height 20
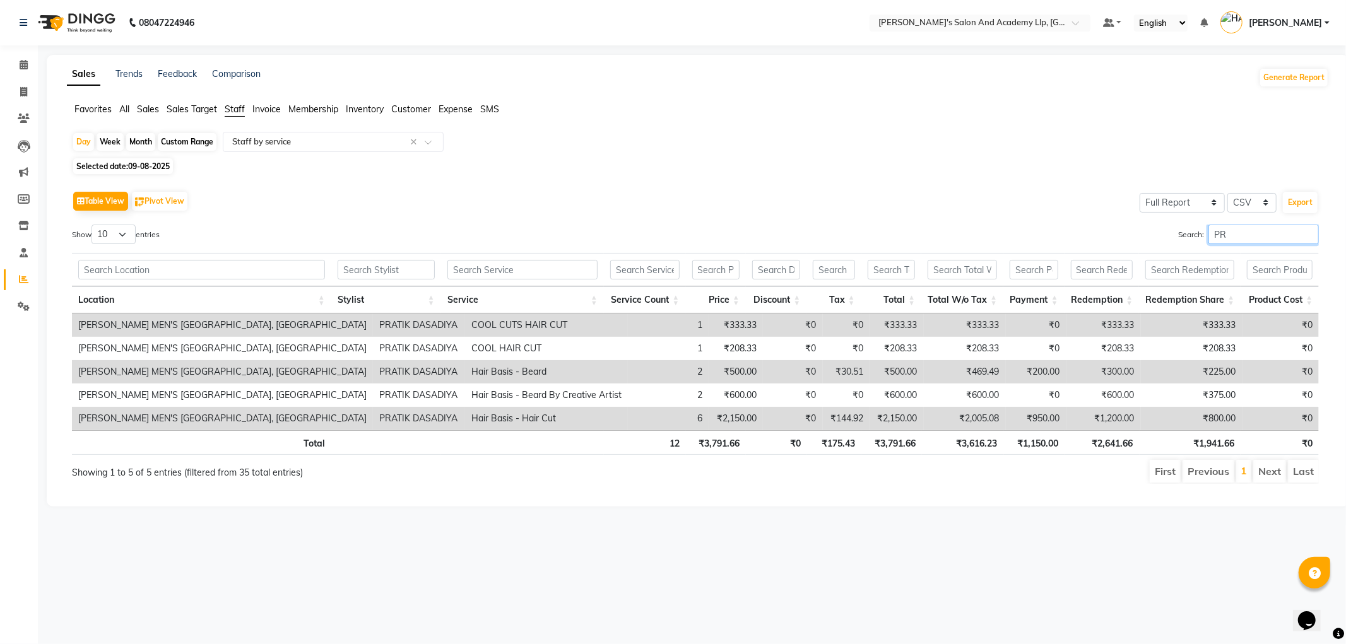
type input "P"
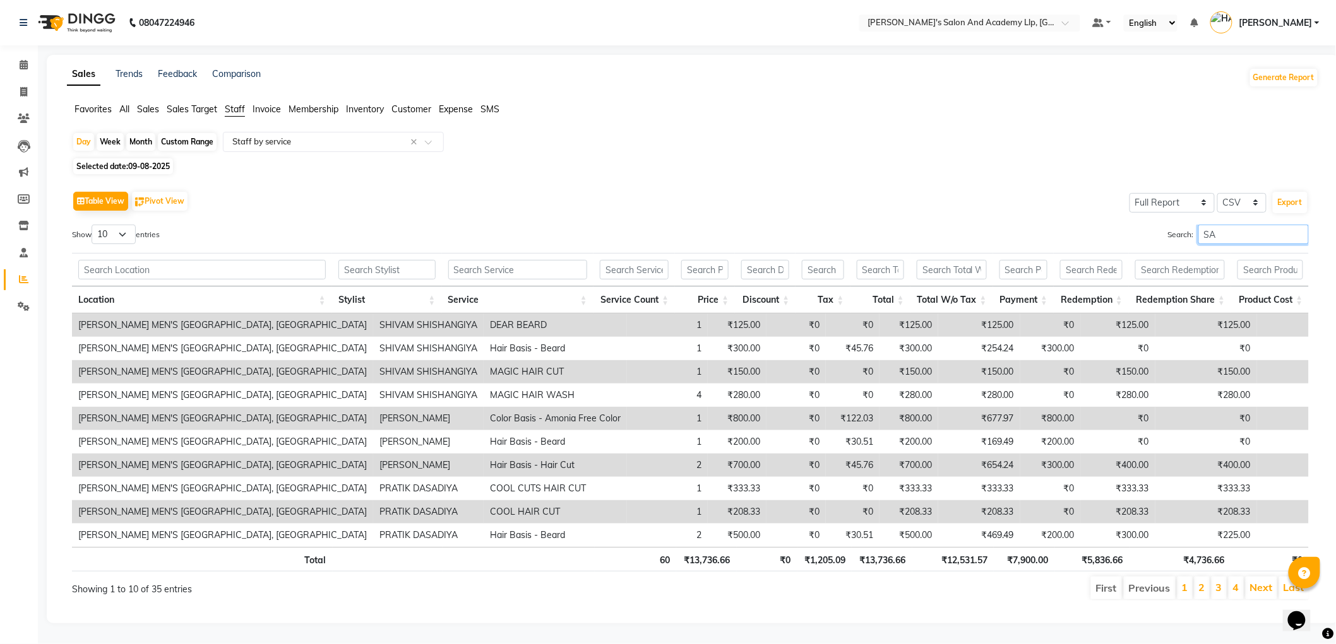
type input "S"
click at [1204, 237] on div "Search:" at bounding box center [1004, 237] width 609 height 25
click at [1204, 232] on input "Search:" at bounding box center [1253, 235] width 110 height 20
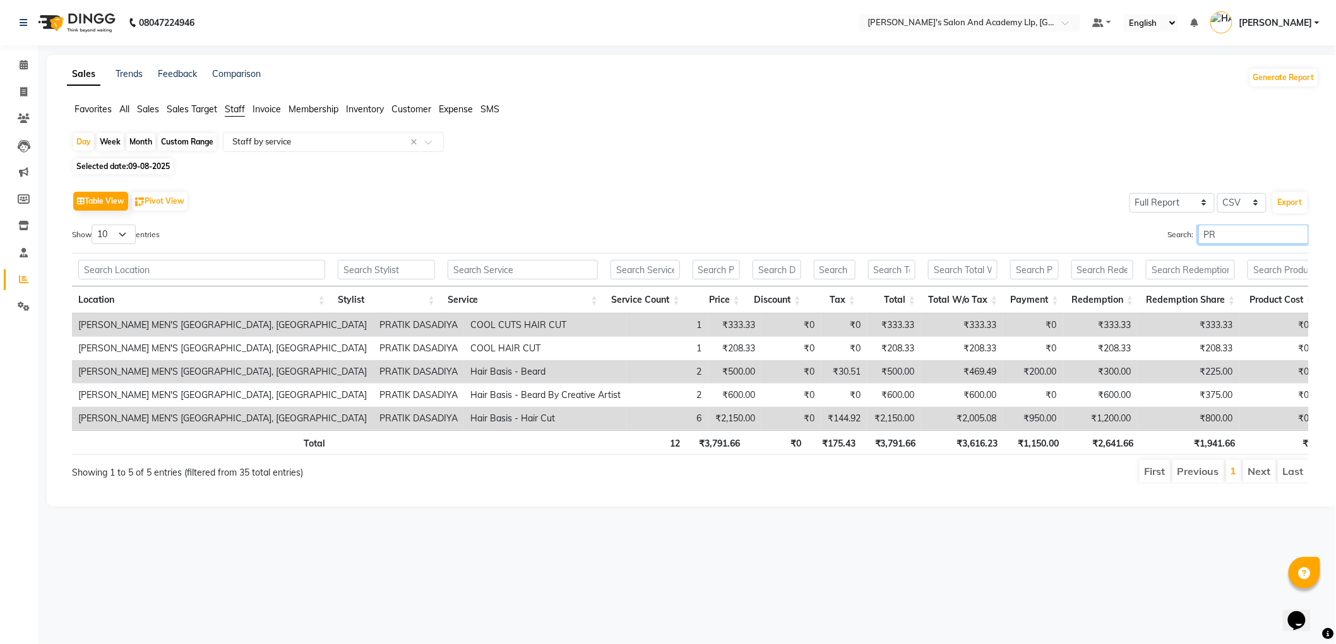
scroll to position [0, 0]
type input "P"
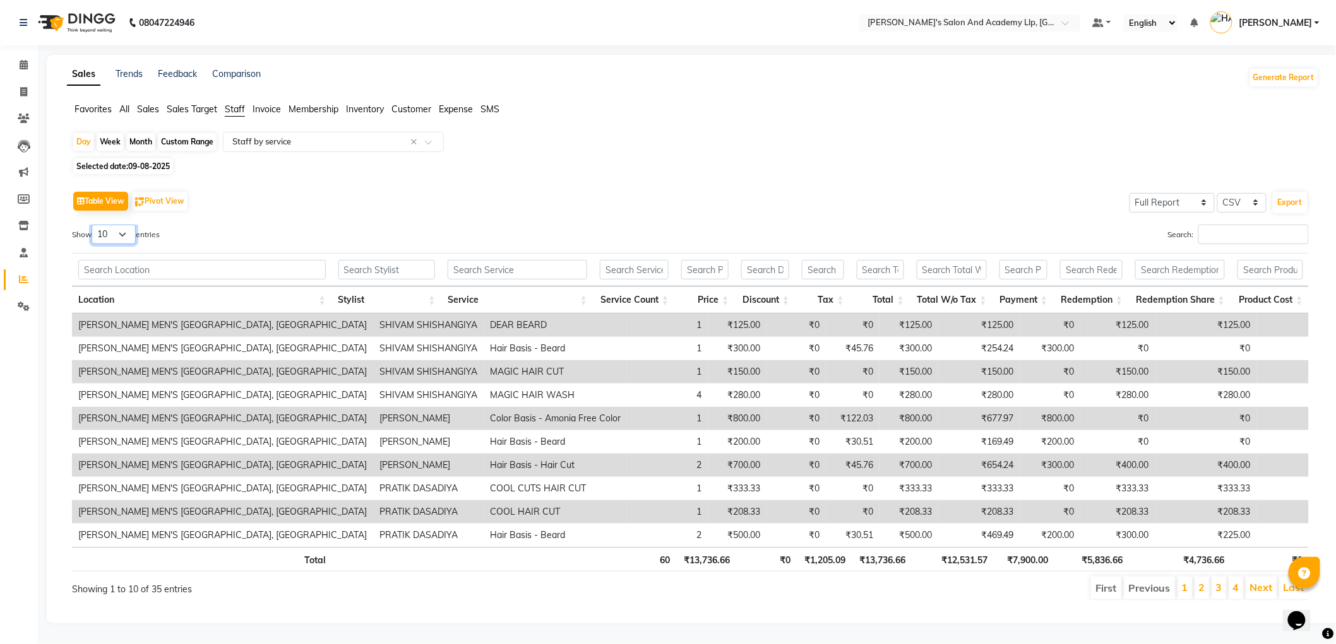
click at [117, 237] on select "10 25 50 100" at bounding box center [114, 235] width 44 height 20
select select "100"
click at [93, 225] on select "10 25 50 100" at bounding box center [114, 235] width 44 height 20
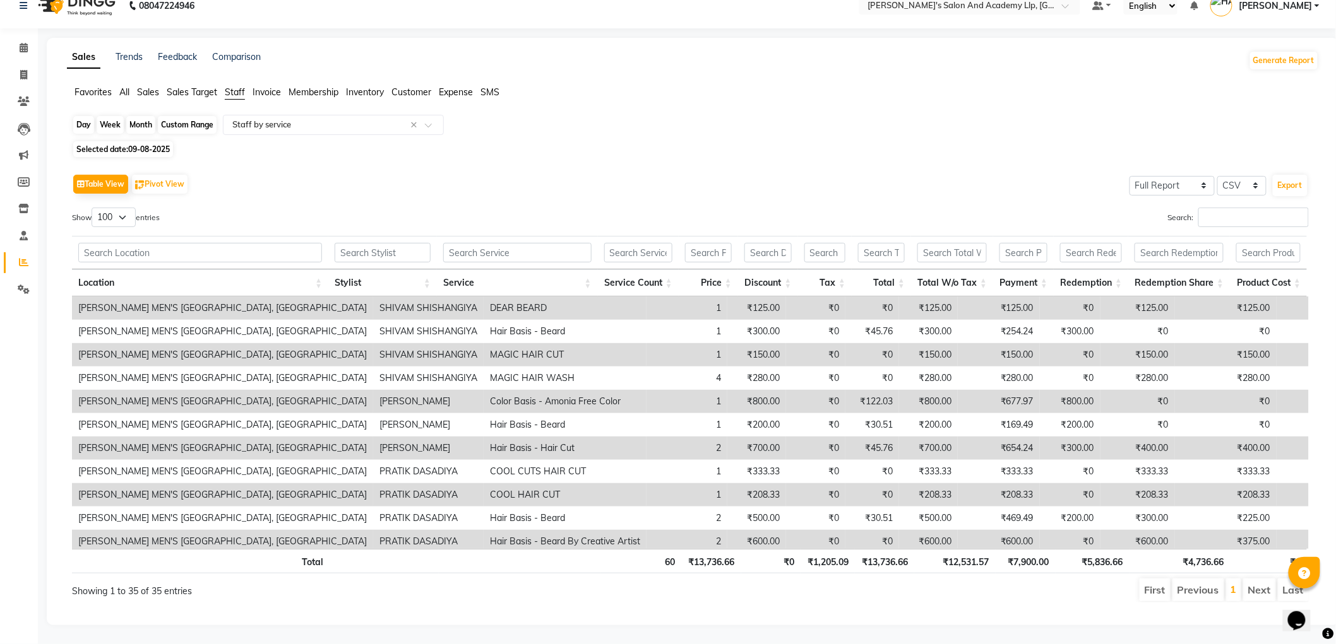
click at [87, 116] on div "Day" at bounding box center [83, 125] width 21 height 18
select select "8"
select select "2025"
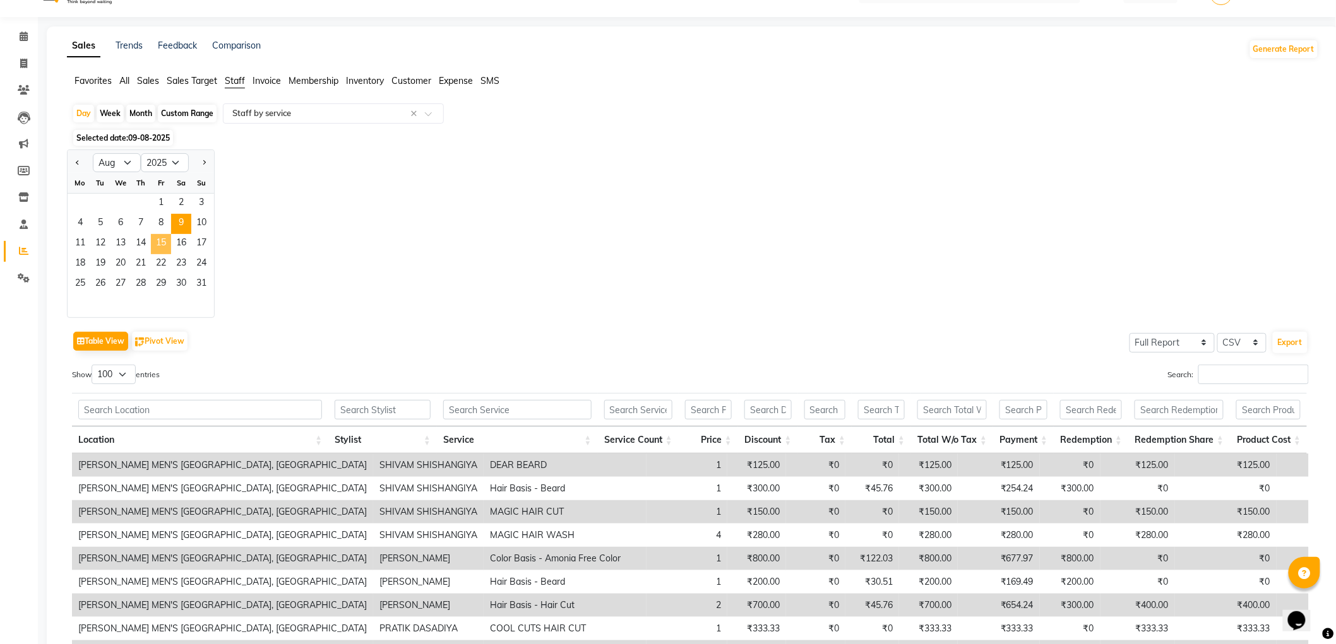
click at [157, 240] on span "15" at bounding box center [161, 244] width 20 height 20
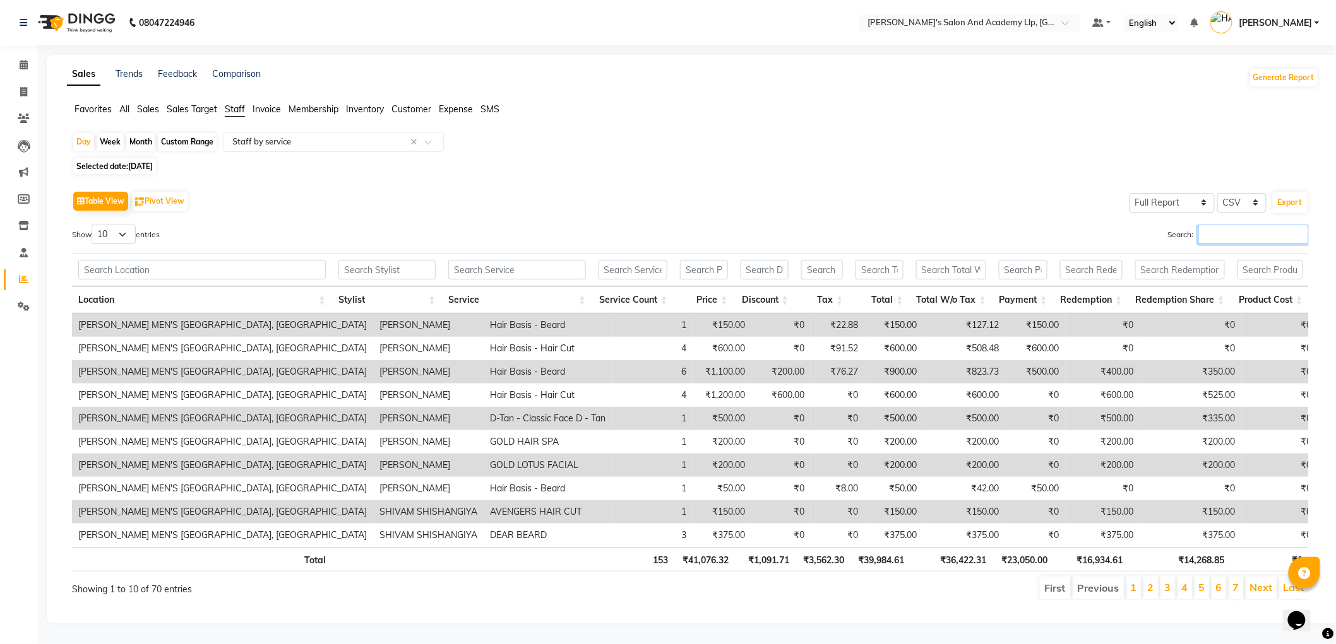
click at [1238, 244] on input "Search:" at bounding box center [1253, 235] width 110 height 20
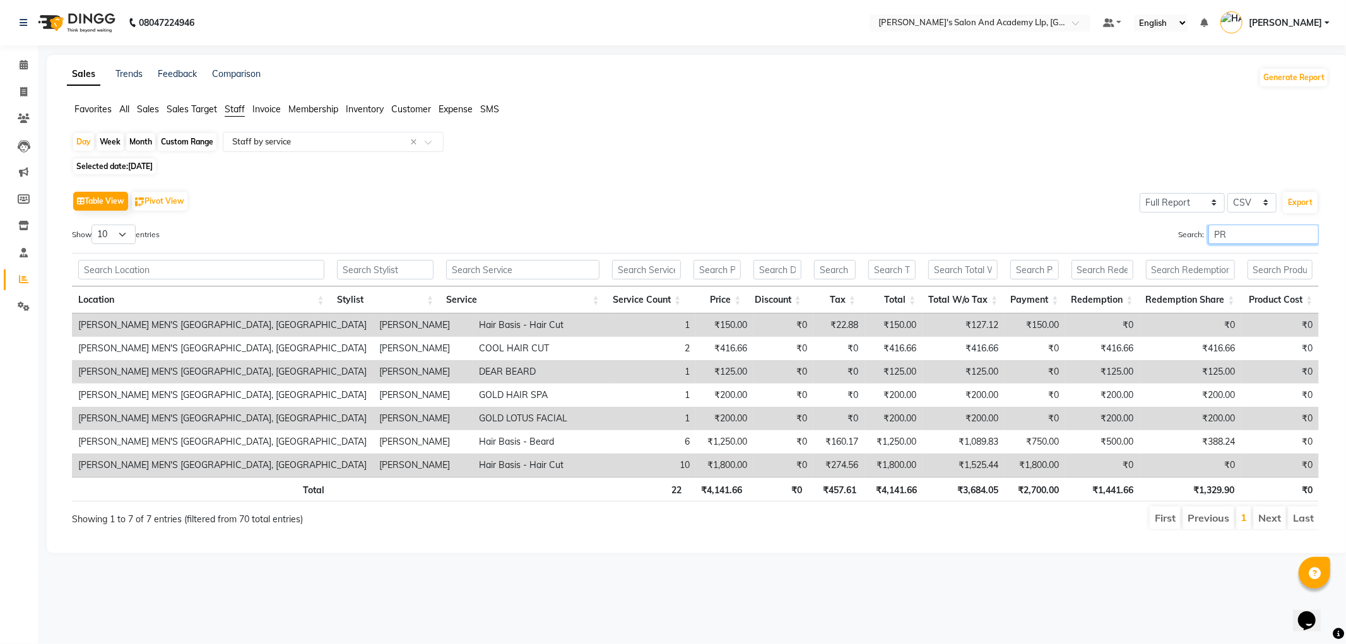
type input "P"
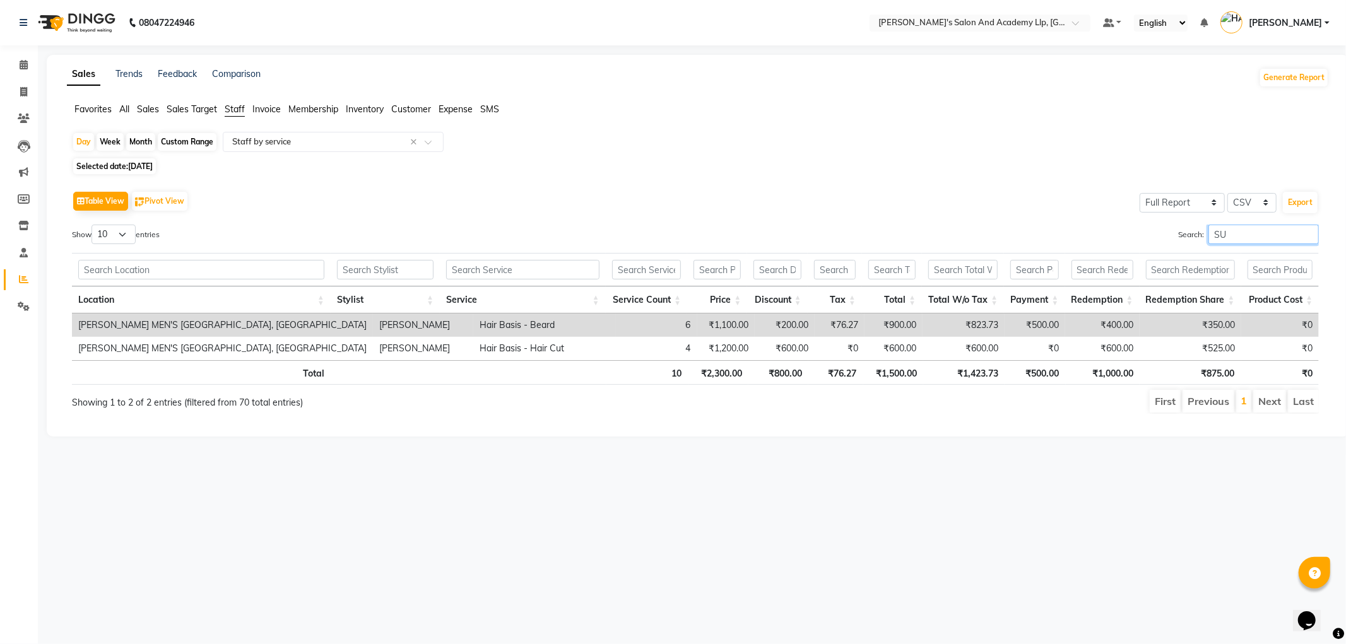
type input "S"
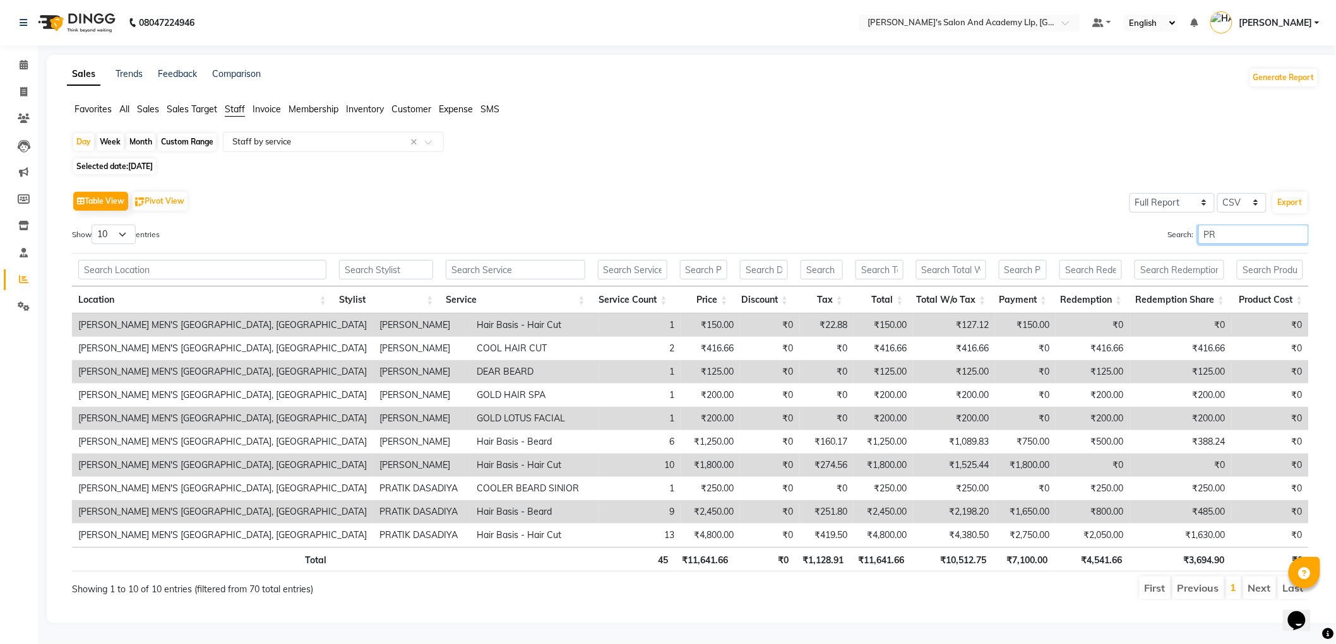
type input "P"
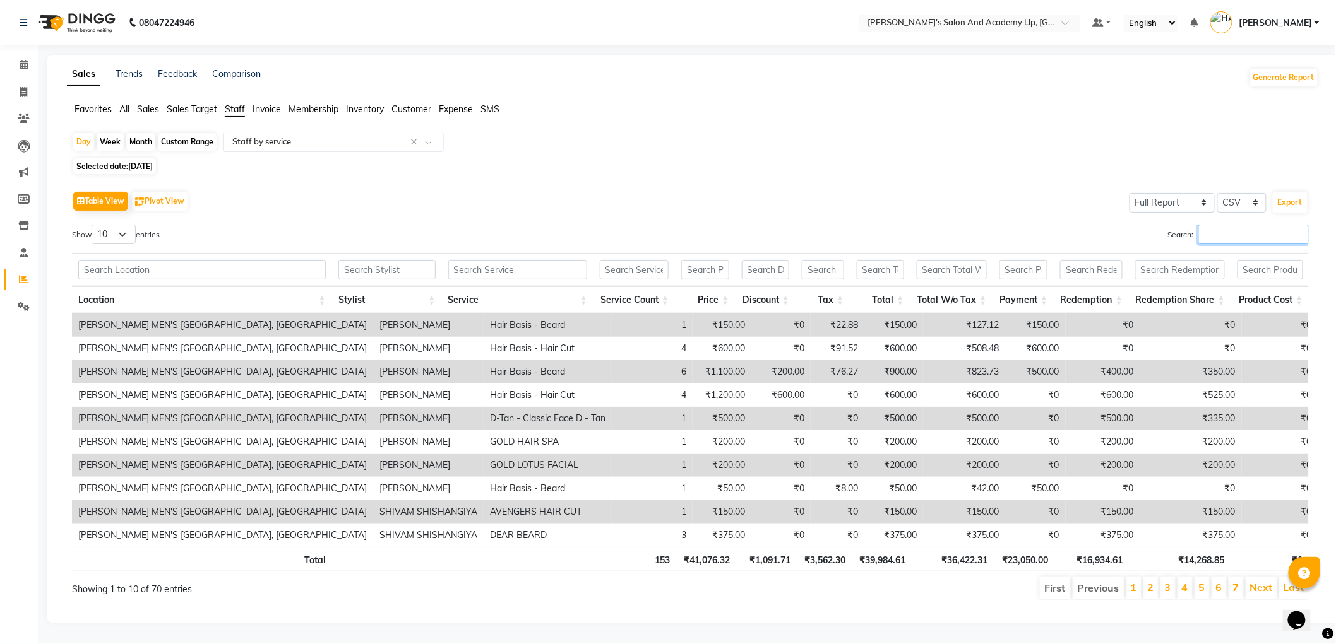
type input "P"
click at [141, 143] on div "Month" at bounding box center [140, 142] width 29 height 18
select select "8"
select select "2025"
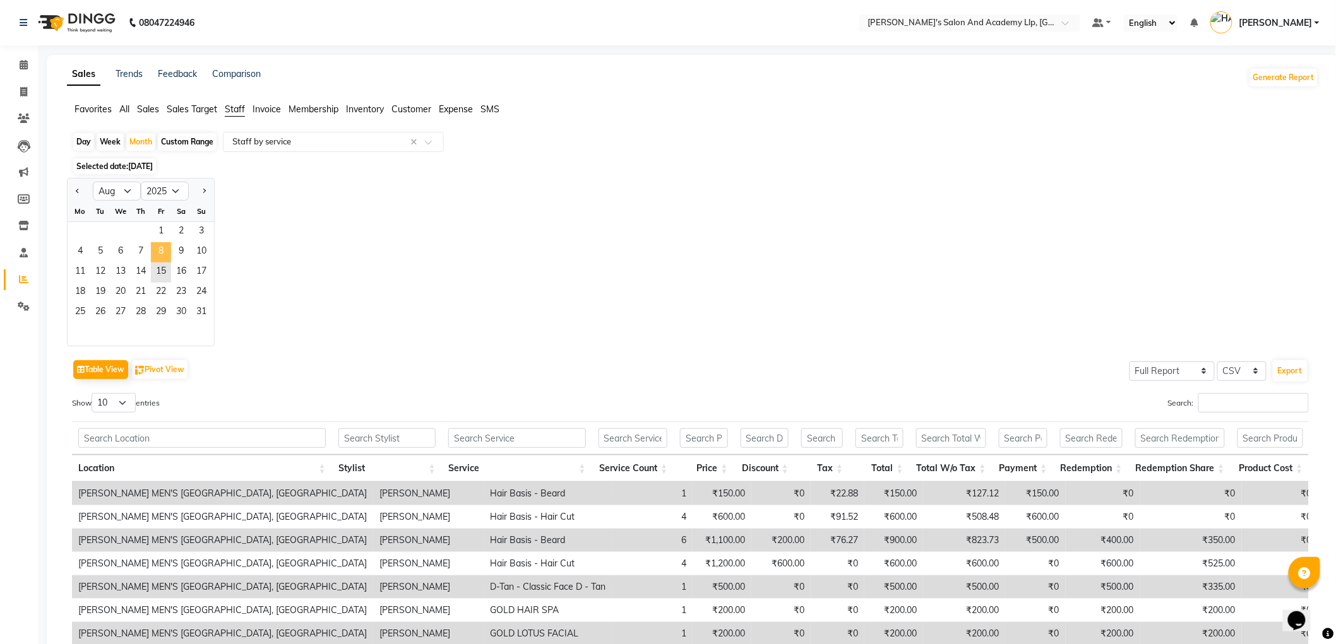
click at [158, 257] on span "8" at bounding box center [161, 252] width 20 height 20
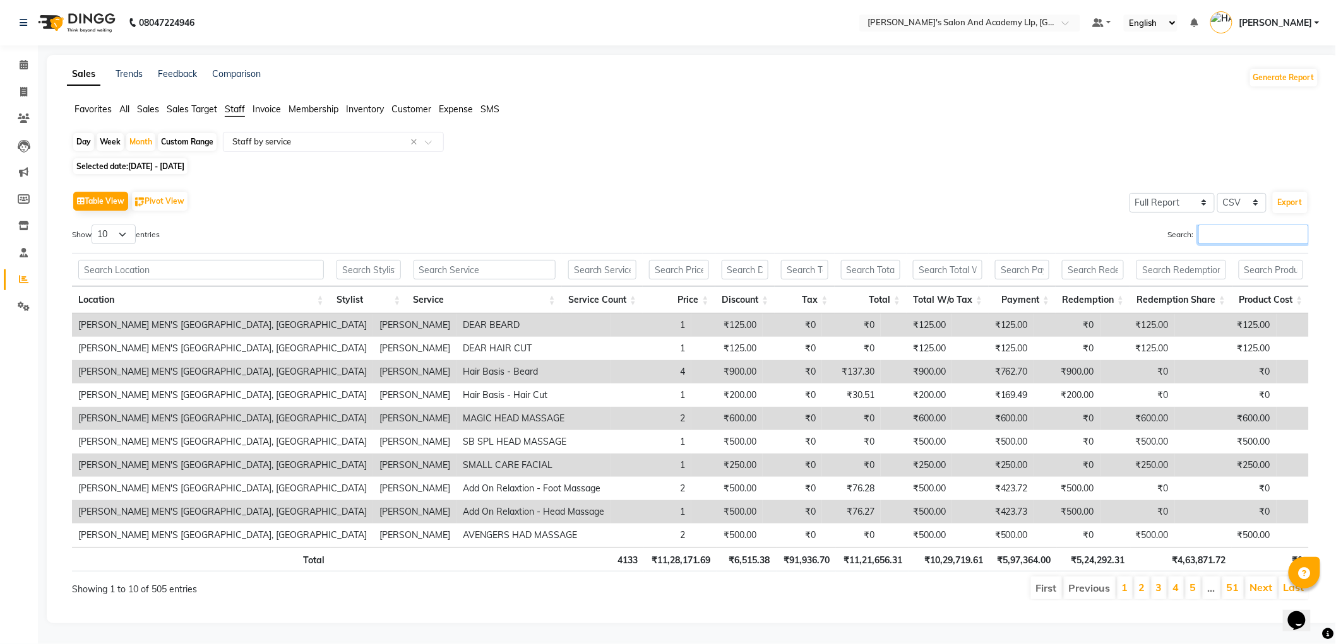
click at [1225, 236] on input "Search:" at bounding box center [1253, 235] width 110 height 20
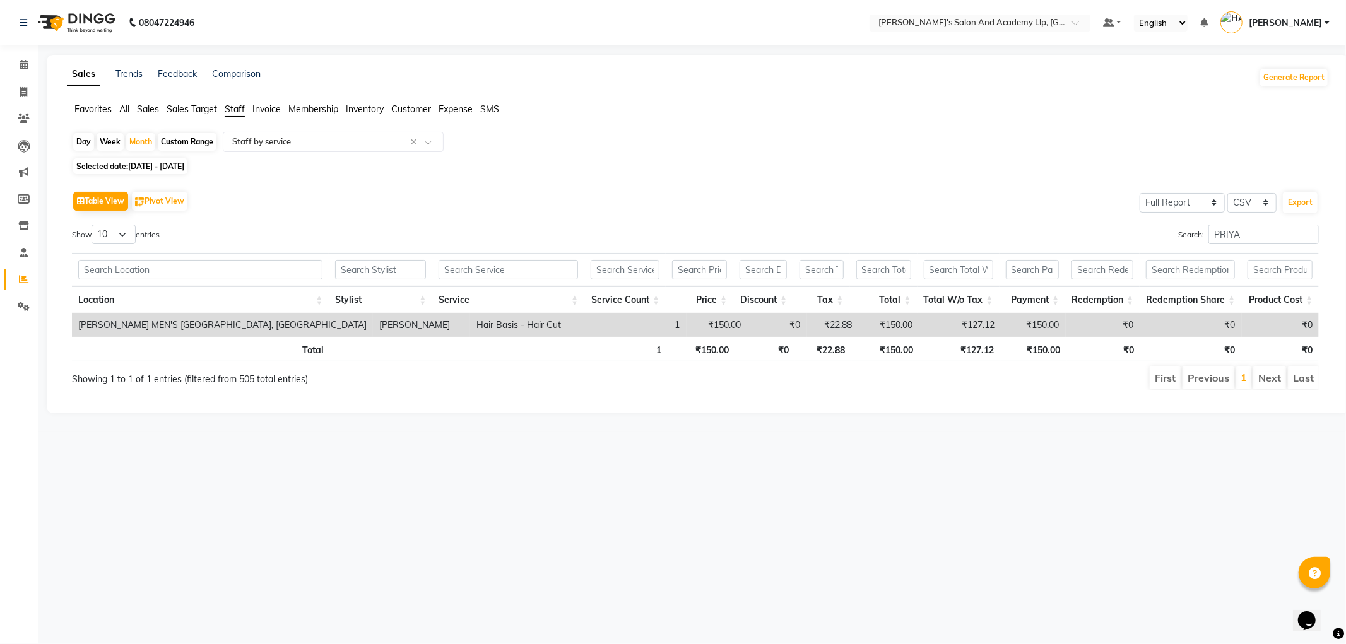
click at [707, 203] on div "Table View Pivot View Select Full Report Filtered Report Select CSV PDF Export" at bounding box center [695, 201] width 1247 height 27
click at [1257, 242] on input "PRIYA" at bounding box center [1264, 235] width 110 height 20
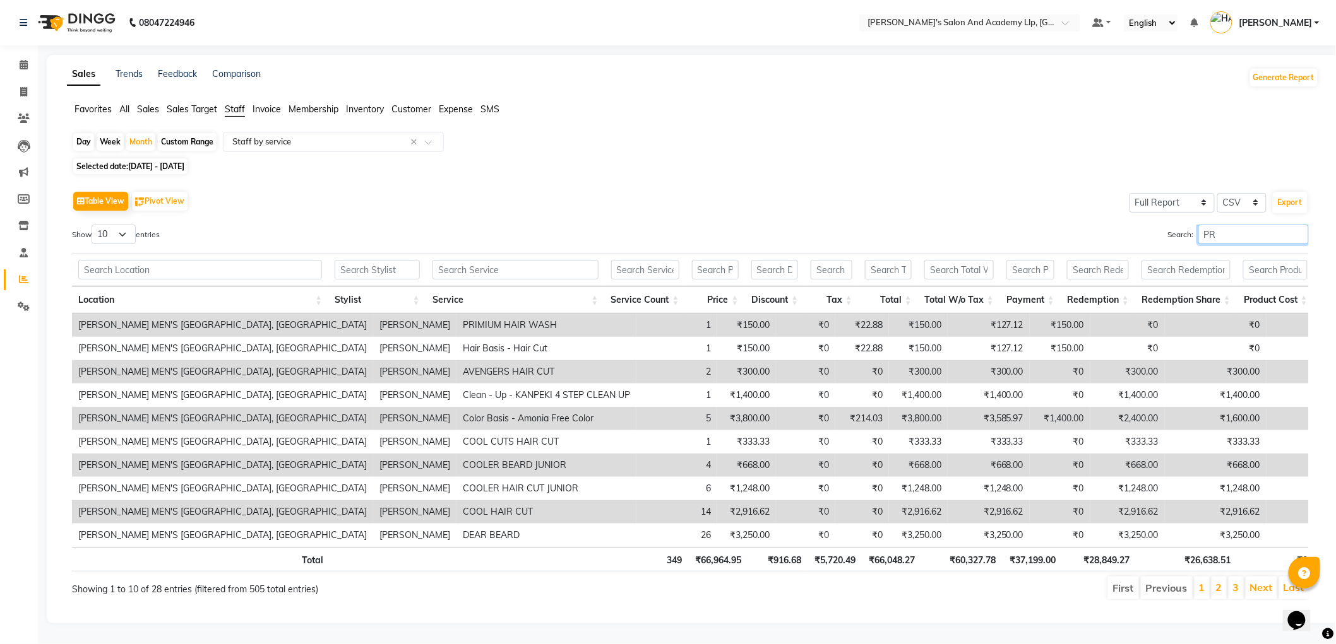
type input "P"
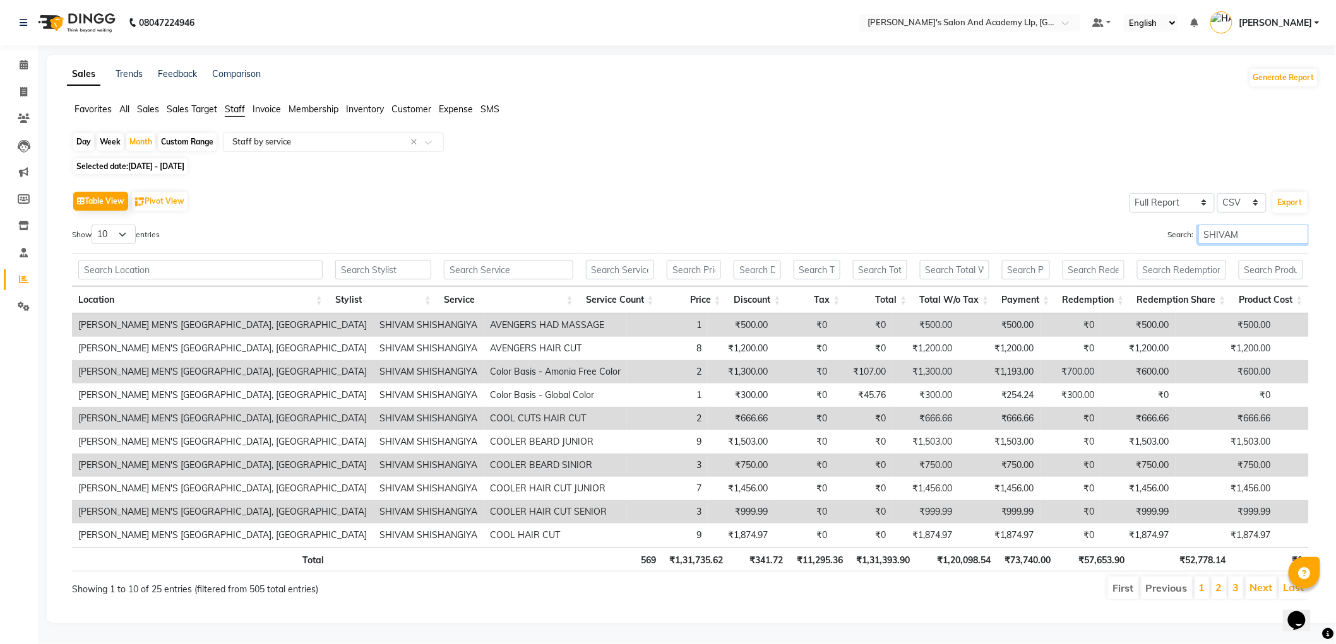
type input "SHIVAM"
click at [124, 109] on span "All" at bounding box center [124, 109] width 10 height 11
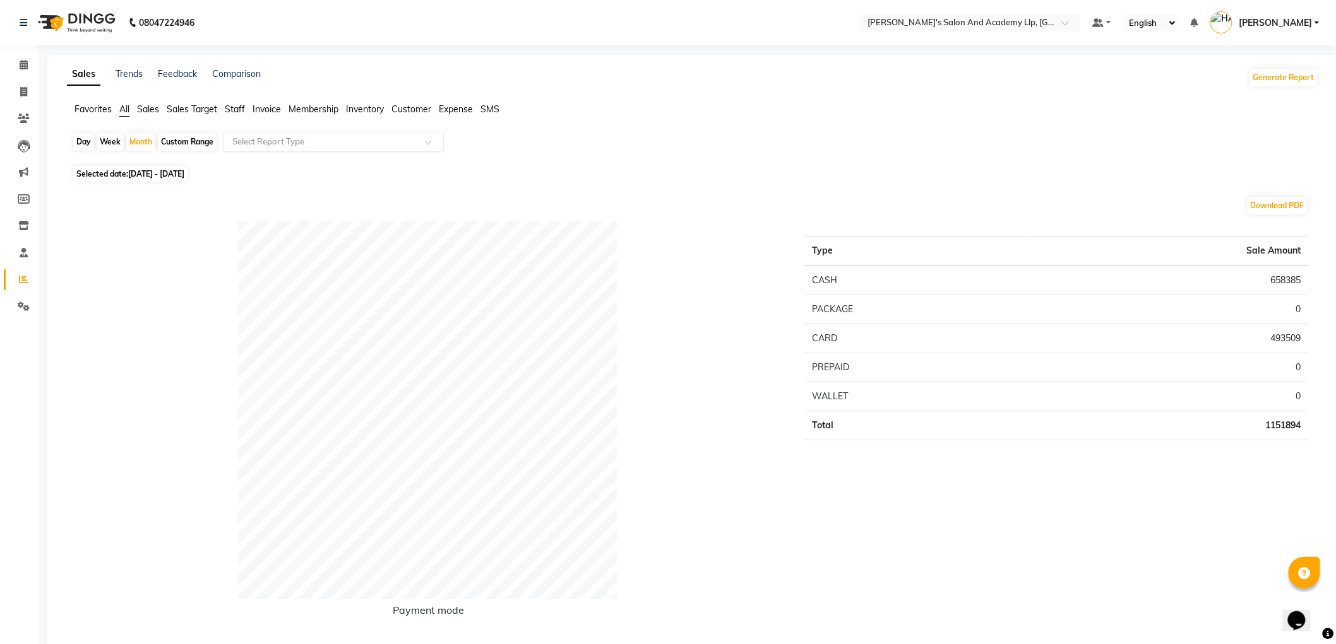
click at [255, 148] on input "text" at bounding box center [321, 142] width 182 height 13
click at [276, 261] on div "Product sales" at bounding box center [333, 265] width 220 height 25
select select "full_report"
select select "csv"
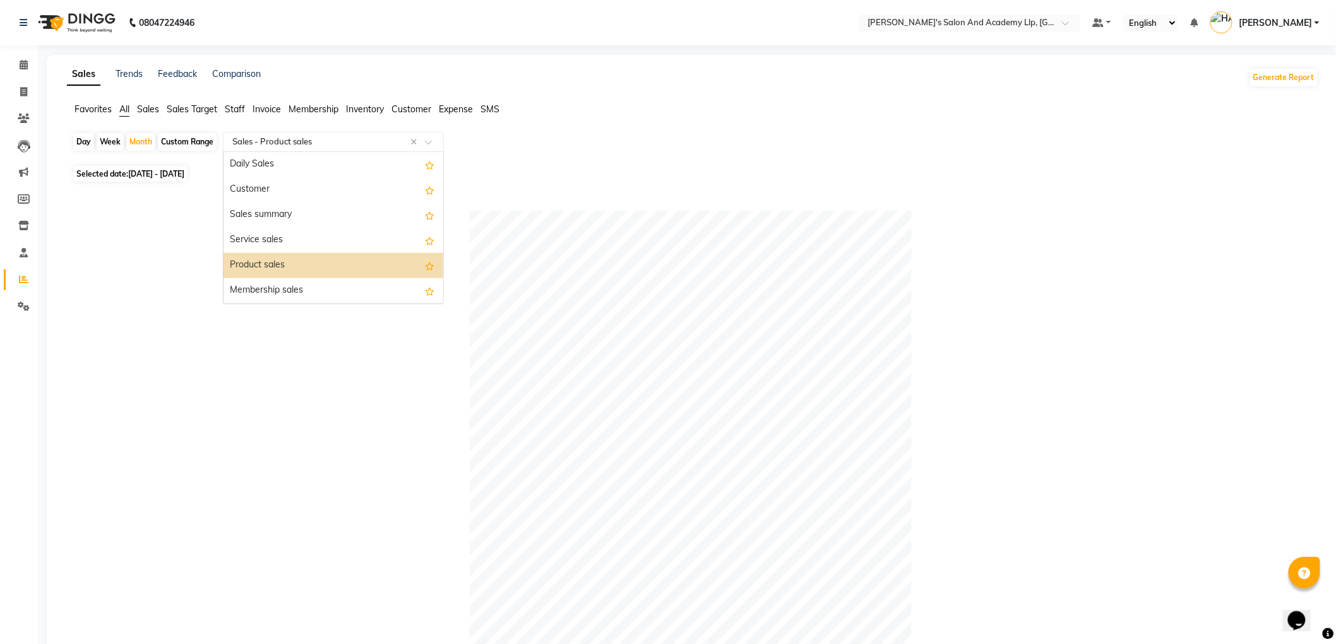
click at [262, 142] on input "text" at bounding box center [321, 142] width 182 height 13
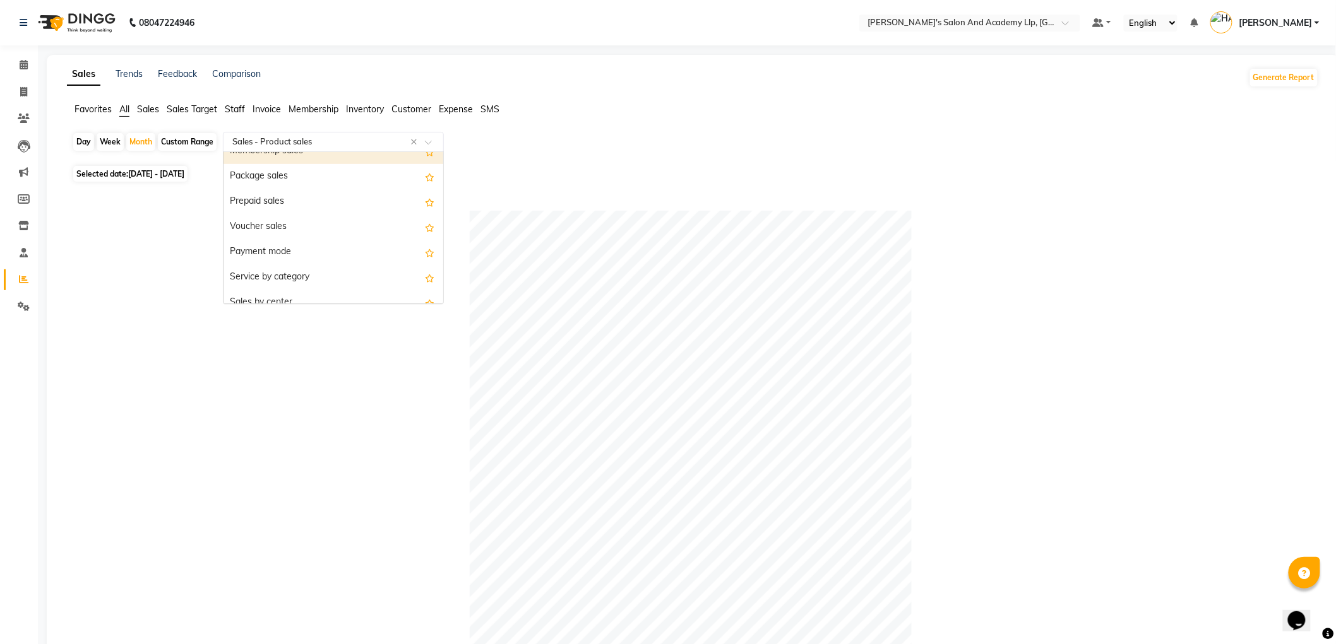
scroll to position [140, 0]
drag, startPoint x: 261, startPoint y: 173, endPoint x: 365, endPoint y: 206, distance: 108.6
click at [262, 173] on div "Package sales" at bounding box center [333, 175] width 220 height 25
click at [255, 141] on input "text" at bounding box center [321, 142] width 182 height 13
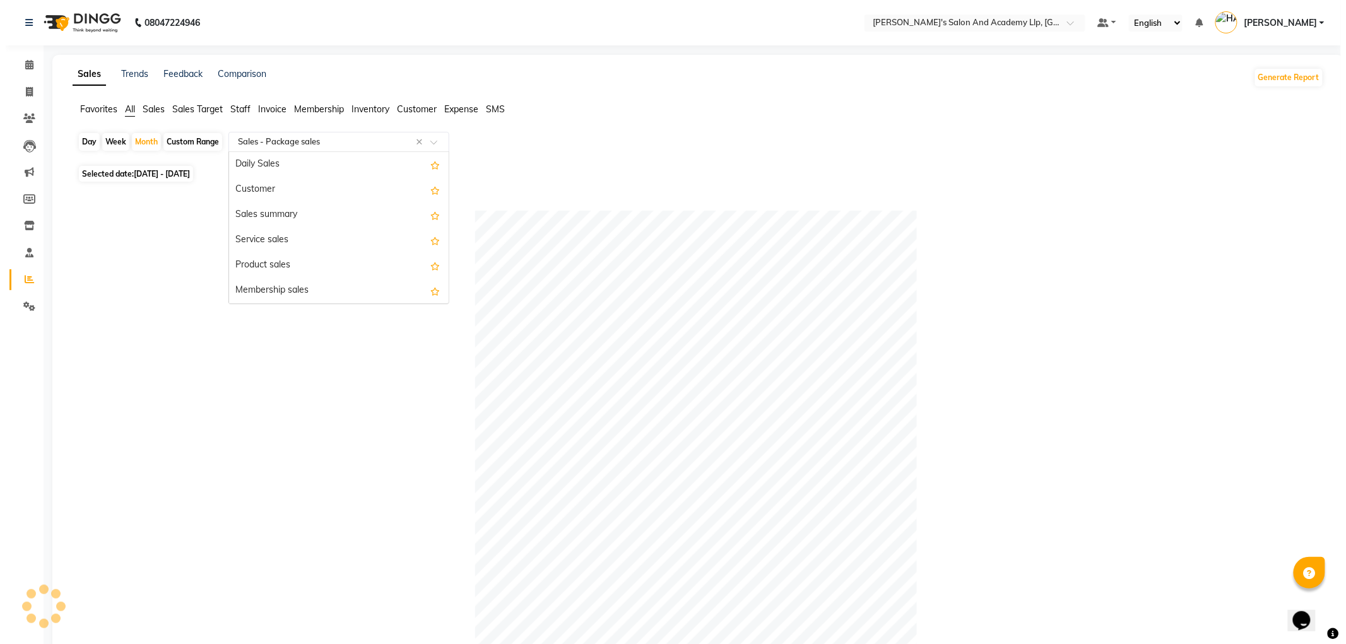
scroll to position [151, 0]
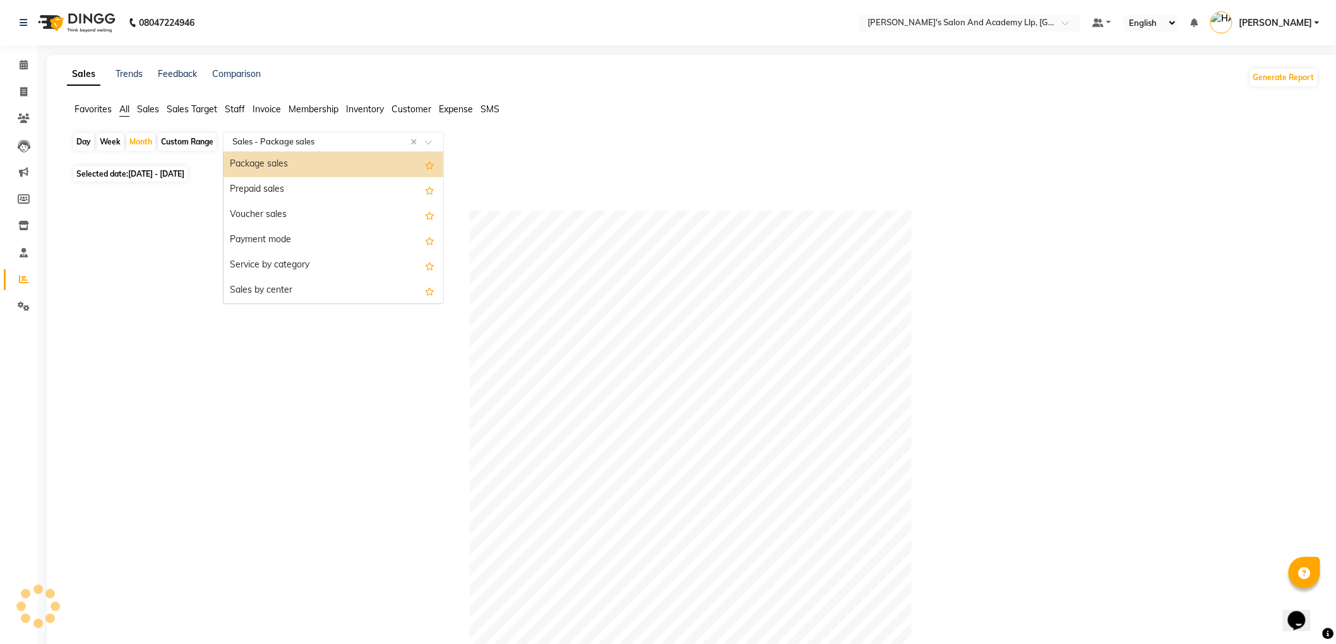
click at [268, 160] on div "Package sales" at bounding box center [333, 164] width 220 height 25
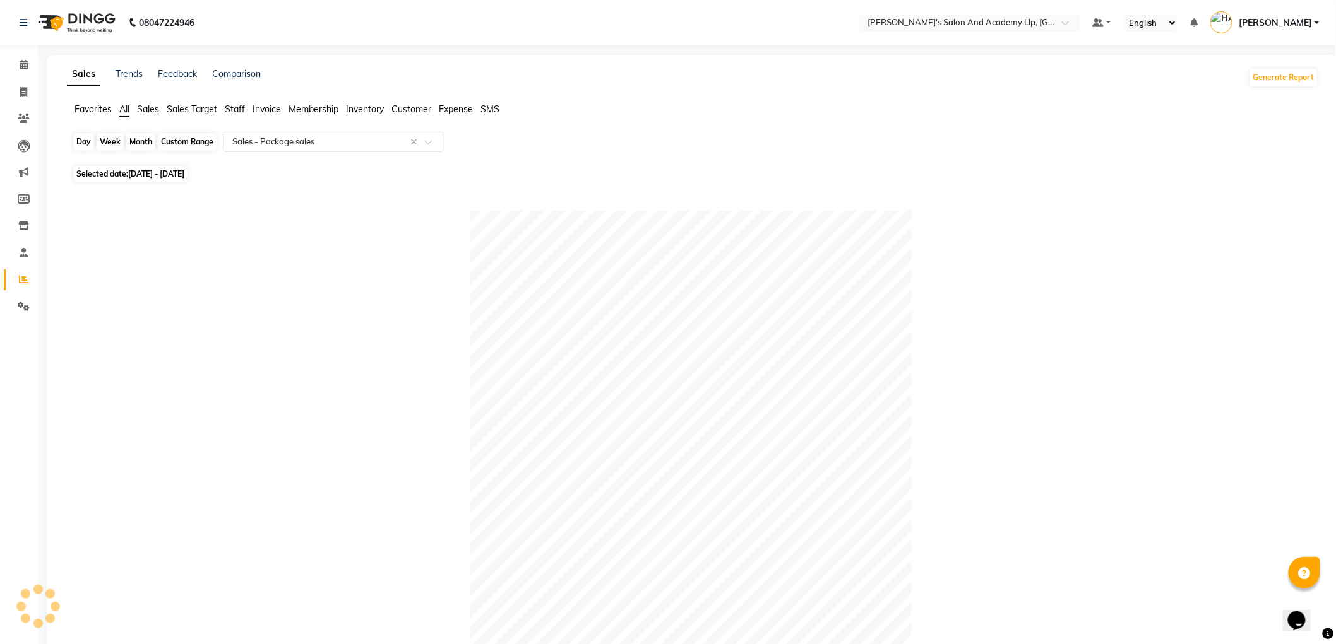
click at [139, 146] on div "Month" at bounding box center [140, 142] width 29 height 18
select select "8"
select select "2025"
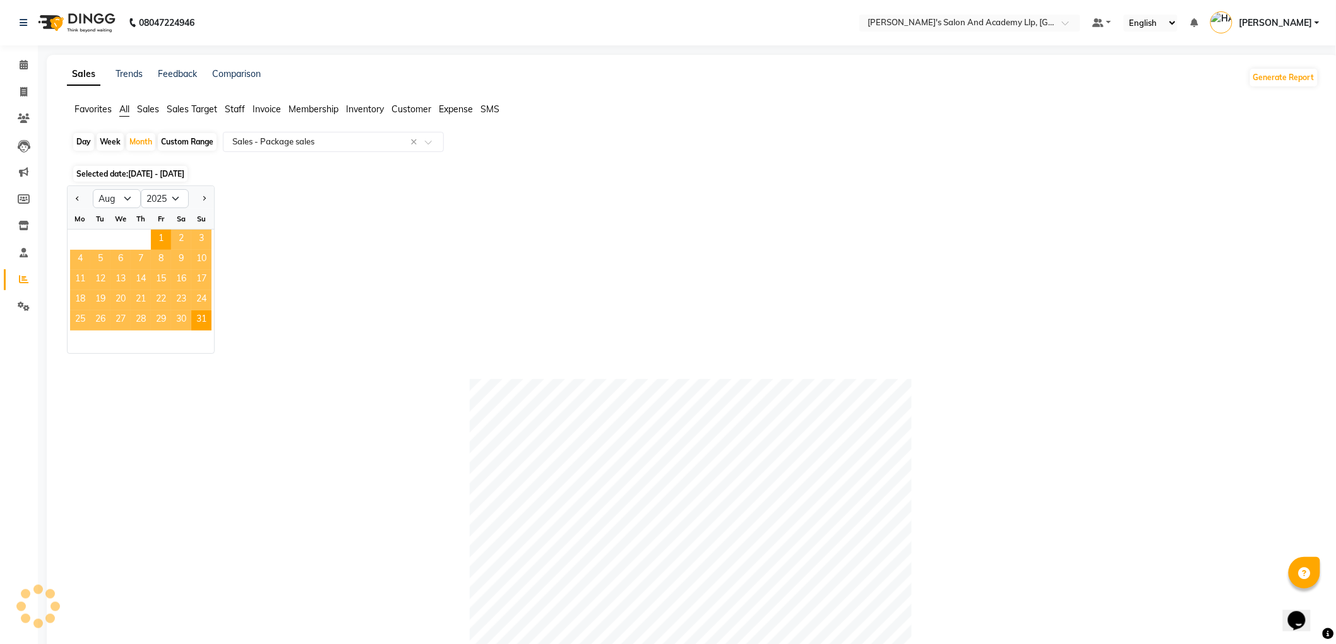
click at [166, 280] on span "15" at bounding box center [161, 280] width 20 height 20
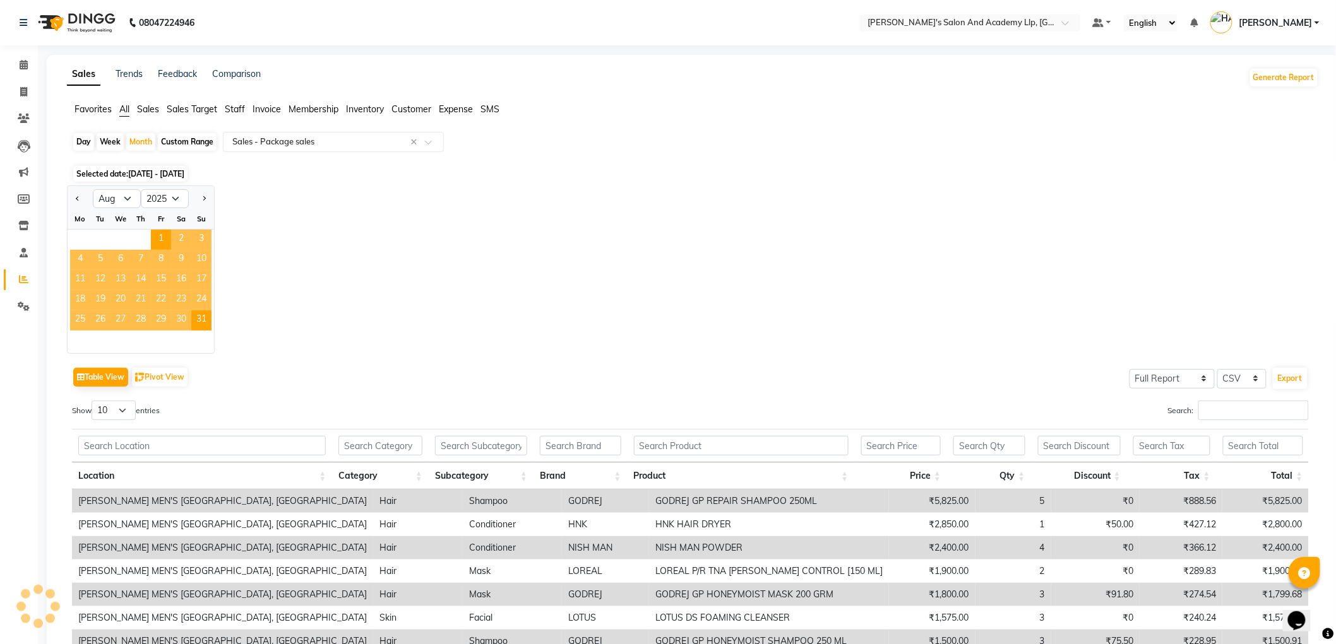
drag, startPoint x: 324, startPoint y: 242, endPoint x: 679, endPoint y: 324, distance: 364.0
click at [325, 242] on div "Jan Feb Mar Apr May Jun Jul Aug Sep Oct Nov Dec 2015 2016 2017 2018 2019 2020 2…" at bounding box center [693, 270] width 1252 height 169
click at [1234, 413] on input "Search:" at bounding box center [1253, 411] width 110 height 20
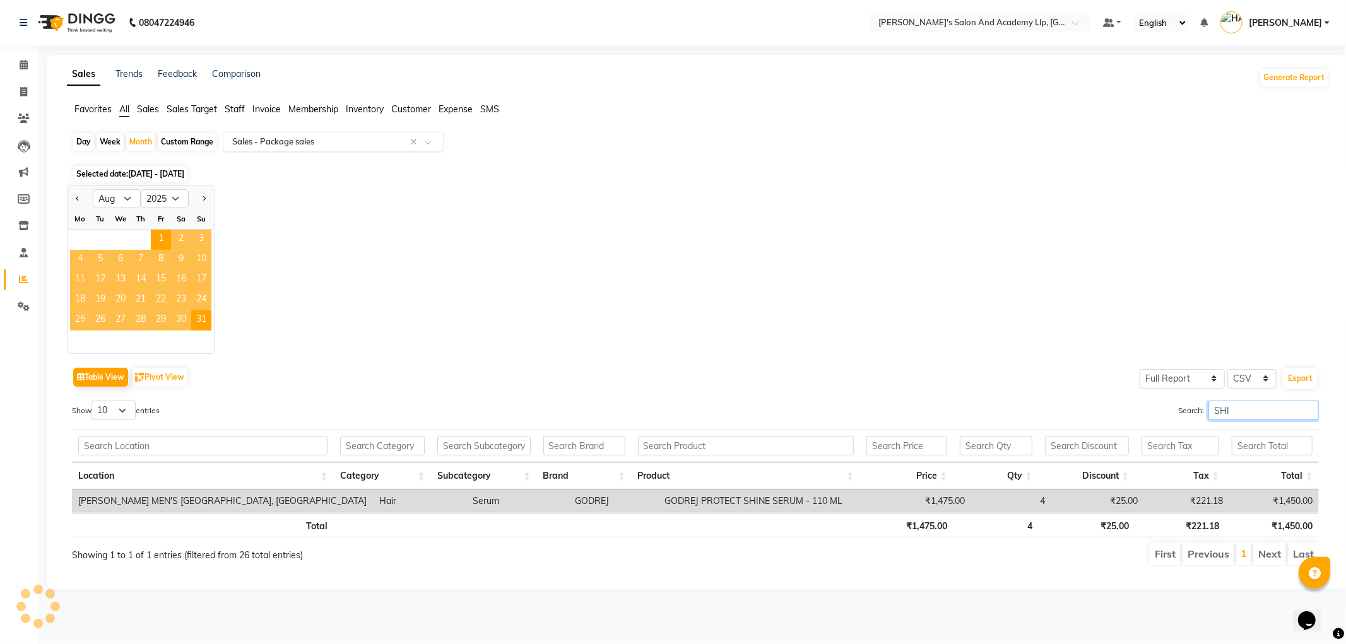
type input "SHI"
click at [348, 139] on input "text" at bounding box center [321, 142] width 182 height 13
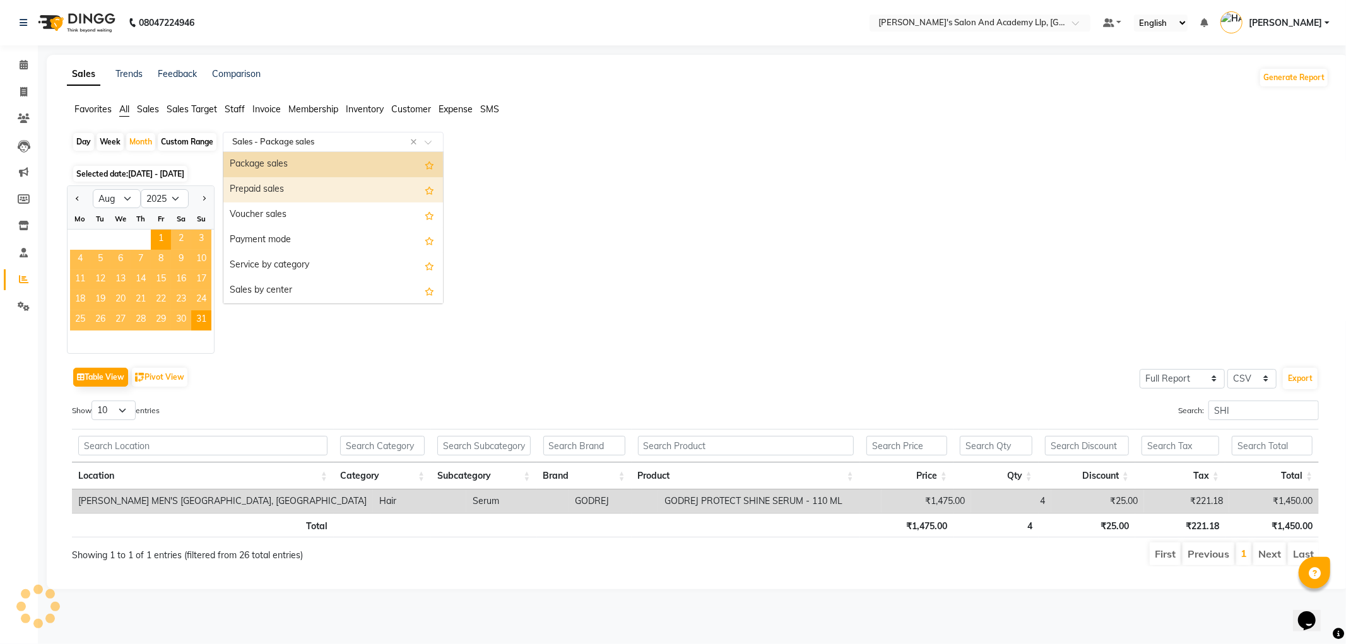
click at [272, 198] on div "Prepaid sales" at bounding box center [333, 189] width 220 height 25
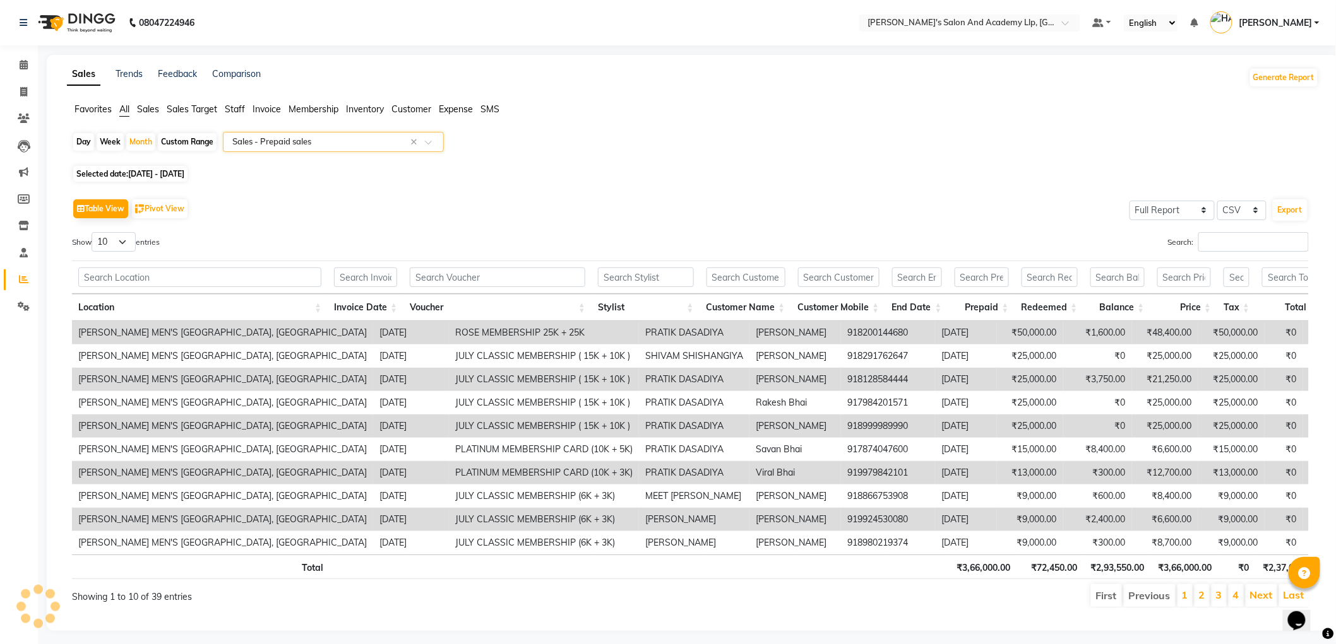
click at [276, 150] on div "Select Report Type × Sales - Prepaid sales ×" at bounding box center [333, 142] width 221 height 20
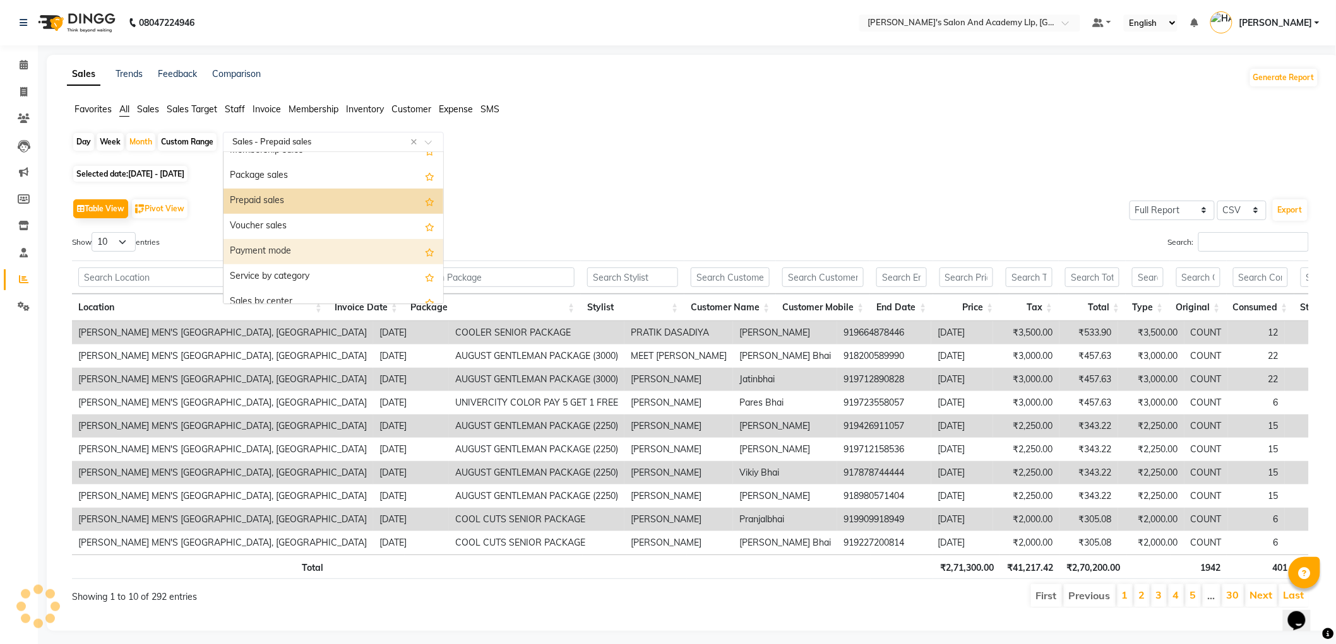
scroll to position [106, 0]
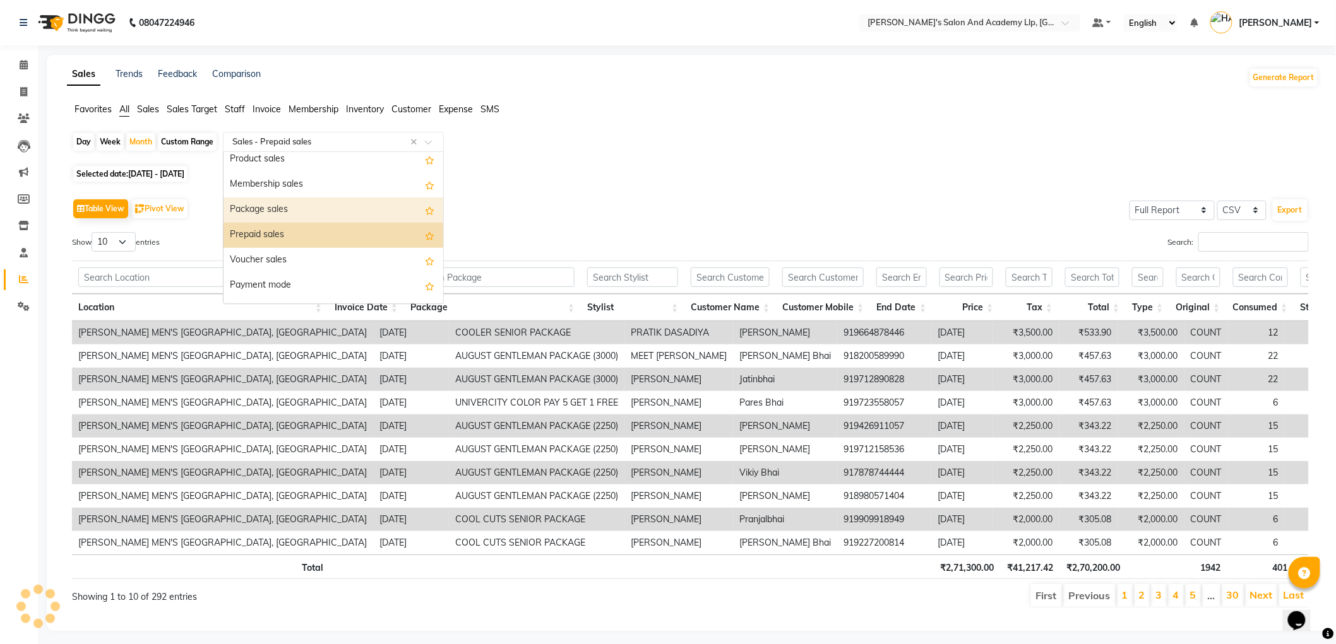
click at [272, 211] on div "Package sales" at bounding box center [333, 210] width 220 height 25
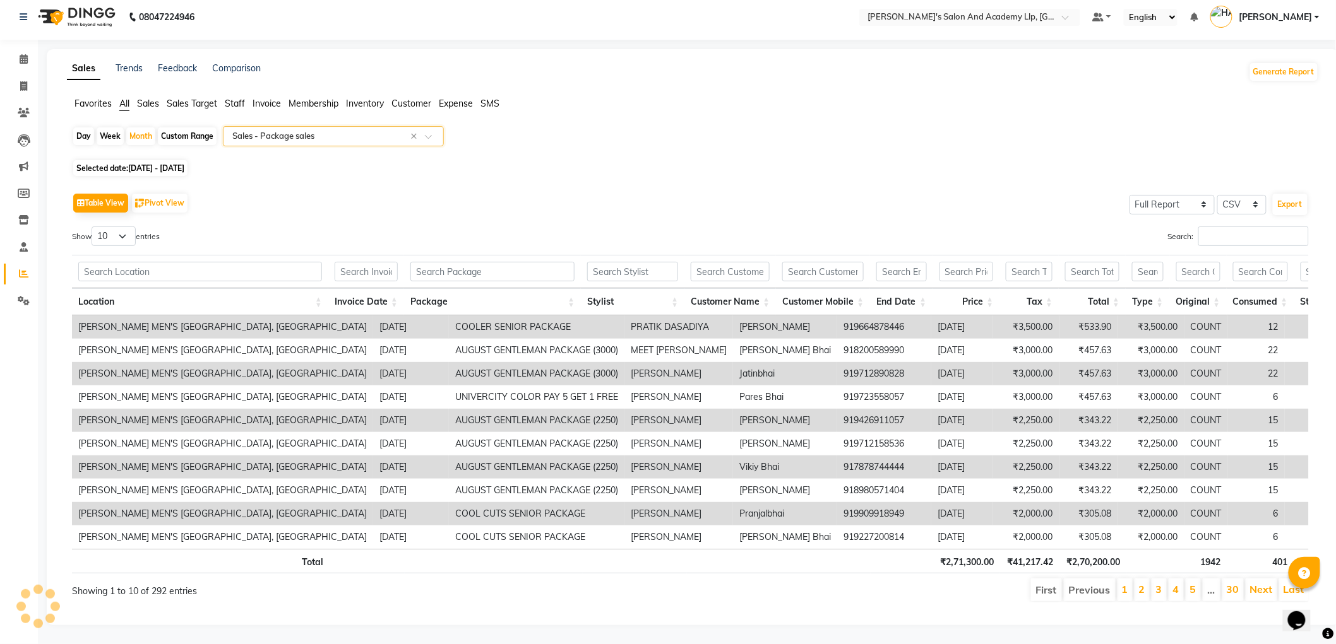
scroll to position [27, 0]
click at [1229, 227] on input "Search:" at bounding box center [1253, 237] width 110 height 20
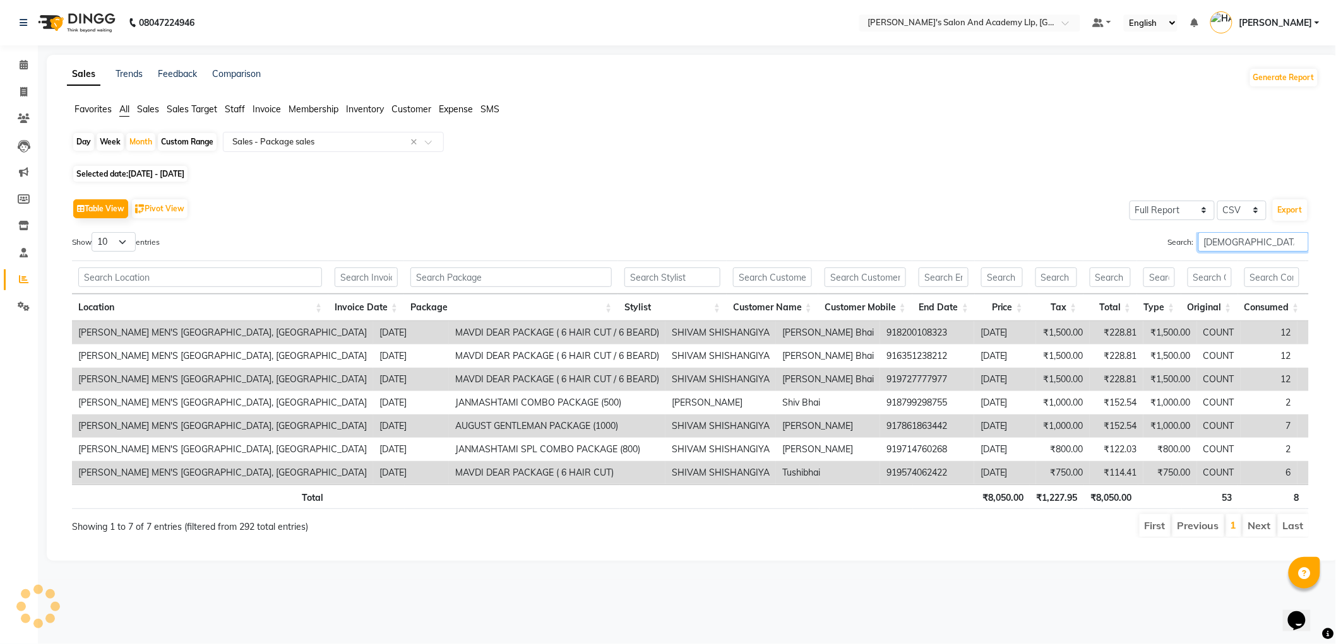
scroll to position [0, 0]
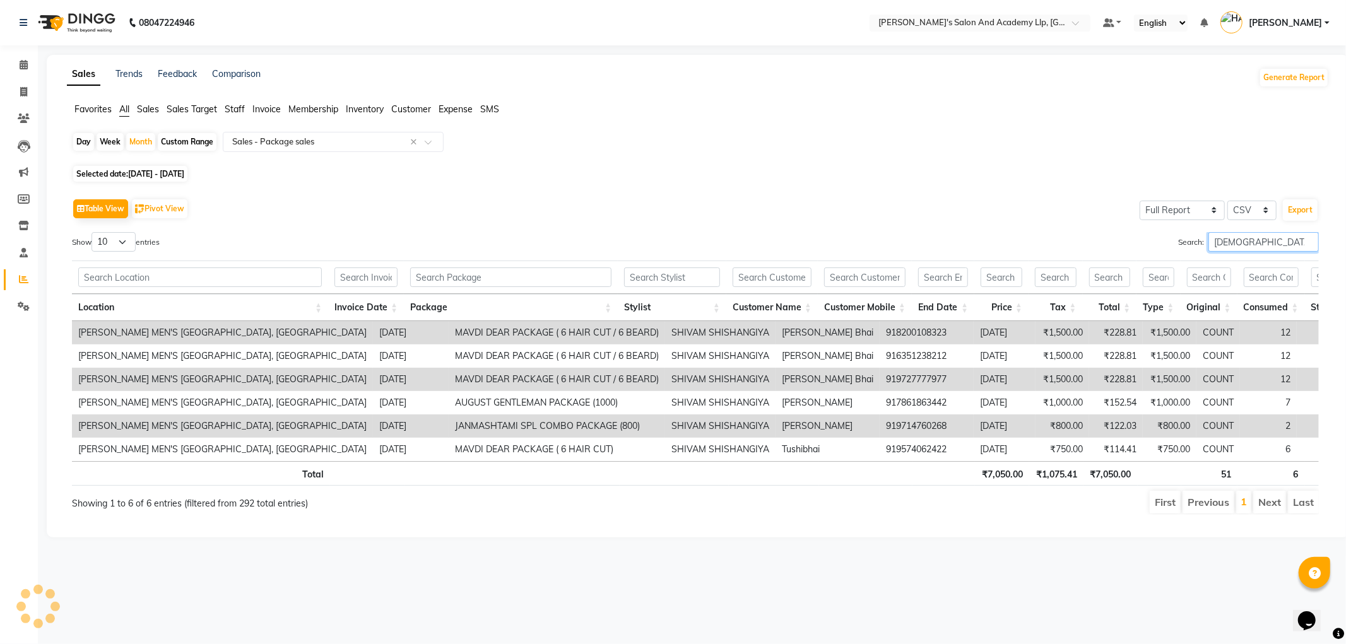
type input "SHIVAM"
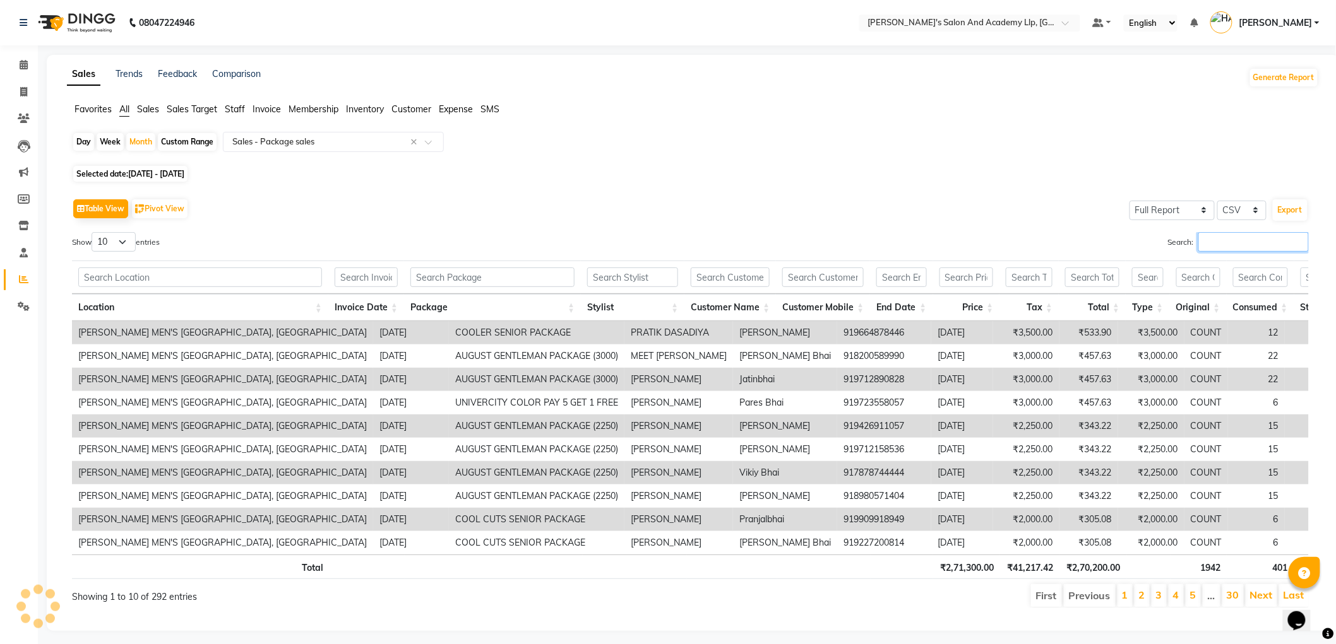
click at [1218, 240] on input "Search:" at bounding box center [1253, 242] width 110 height 20
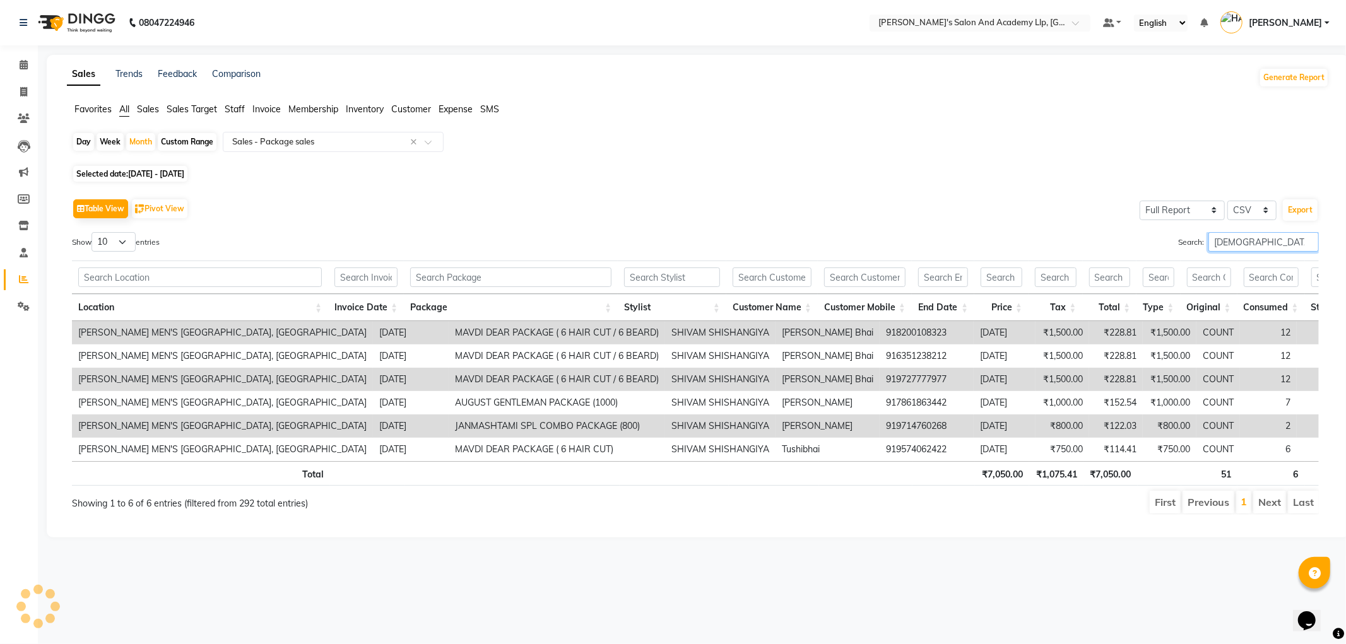
type input "SHIVAM"
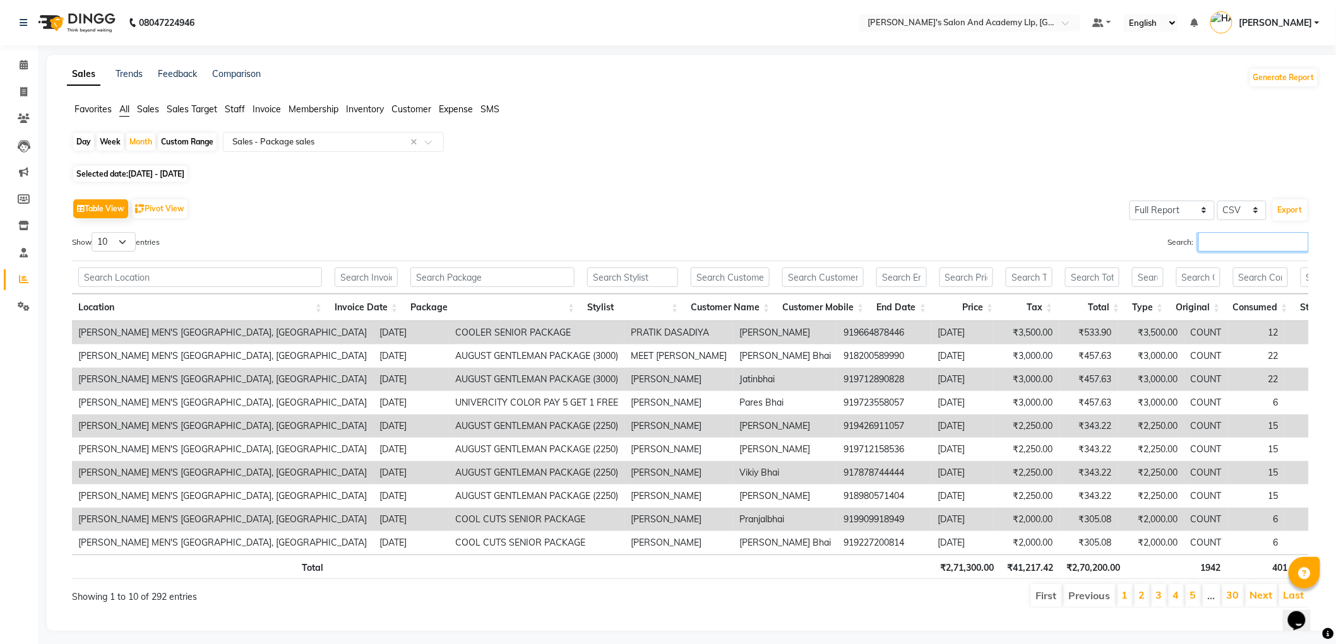
click at [1209, 248] on input "Search:" at bounding box center [1253, 242] width 110 height 20
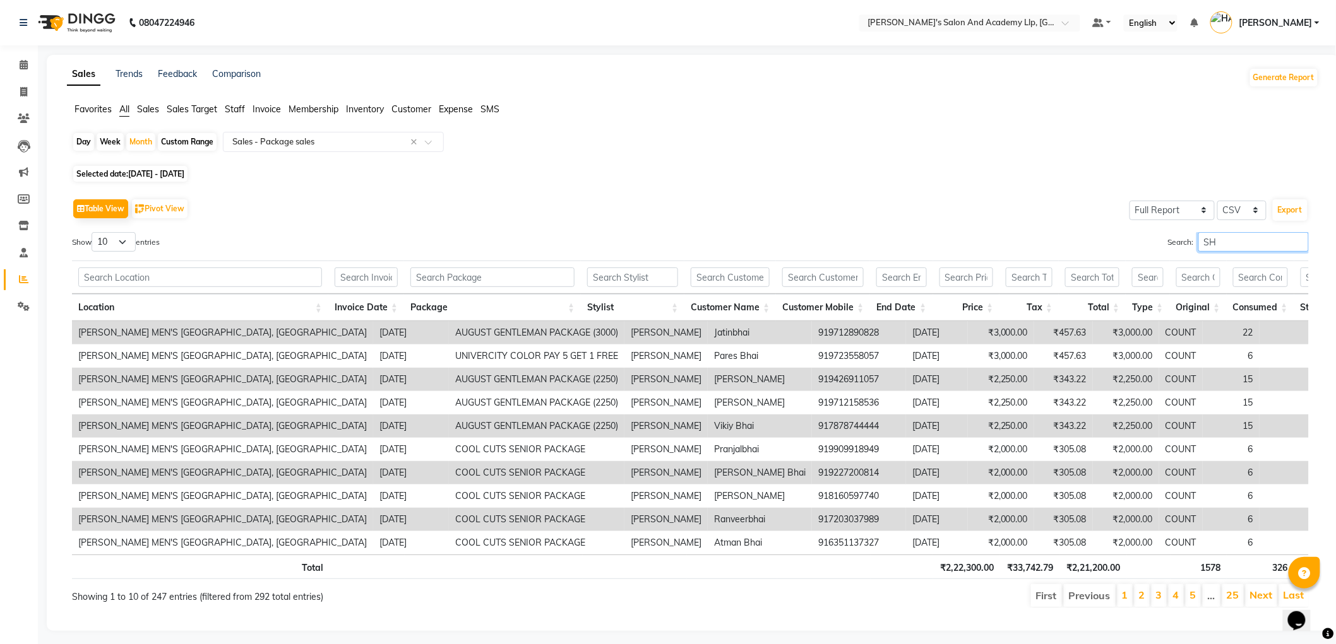
type input "S"
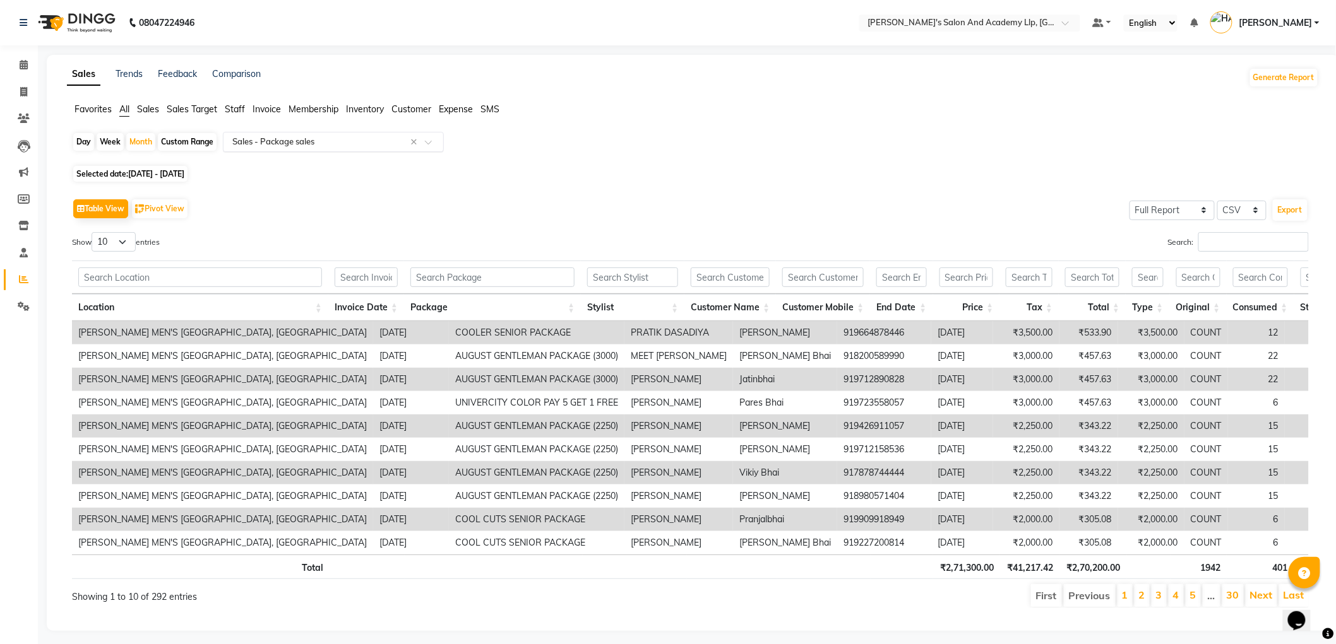
click at [262, 146] on input "text" at bounding box center [321, 142] width 182 height 13
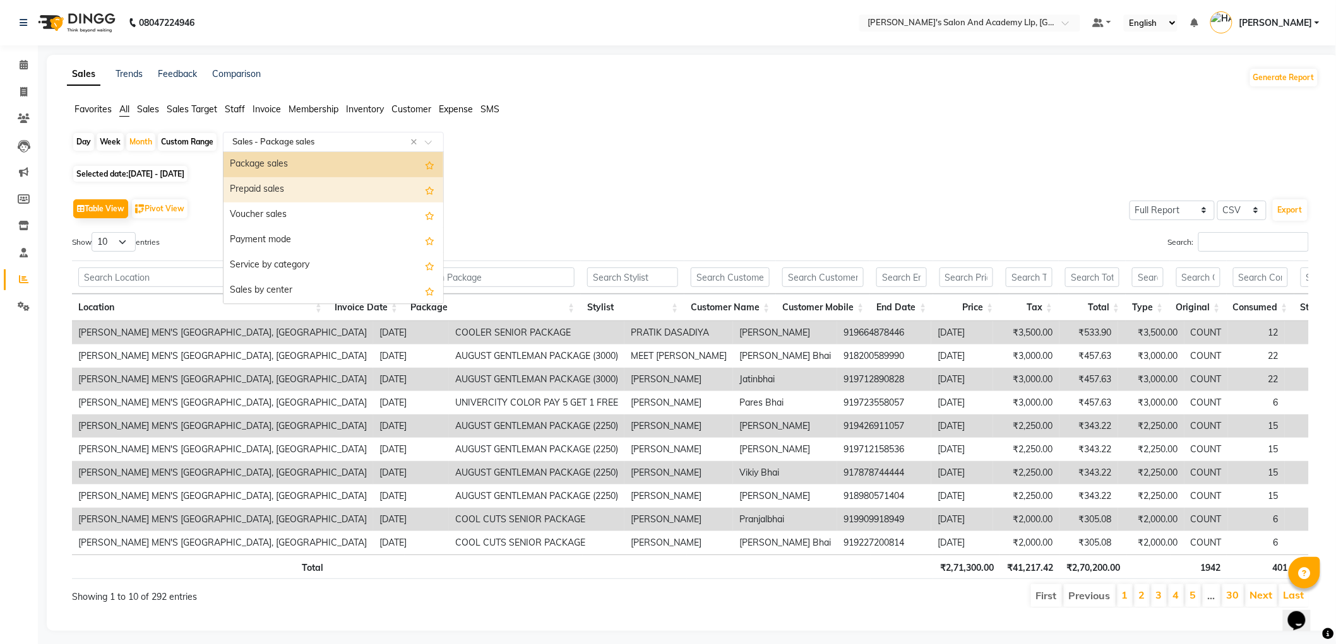
click at [271, 196] on div "Prepaid sales" at bounding box center [333, 189] width 220 height 25
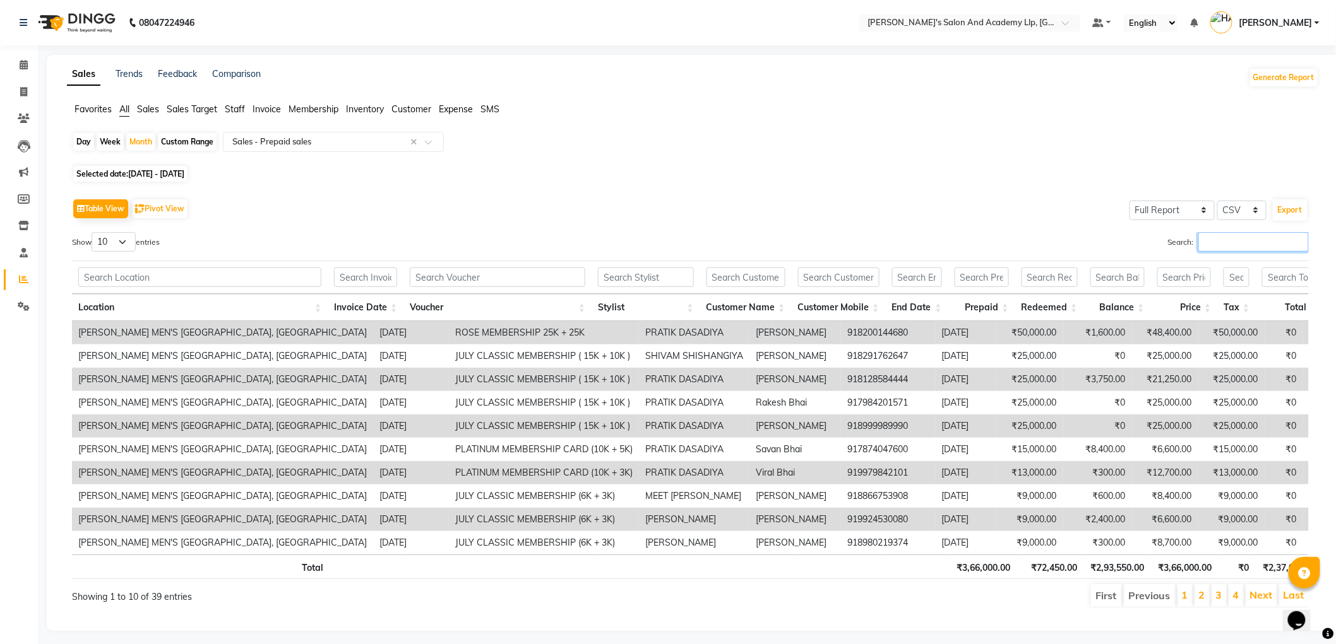
click at [1221, 244] on input "Search:" at bounding box center [1253, 242] width 110 height 20
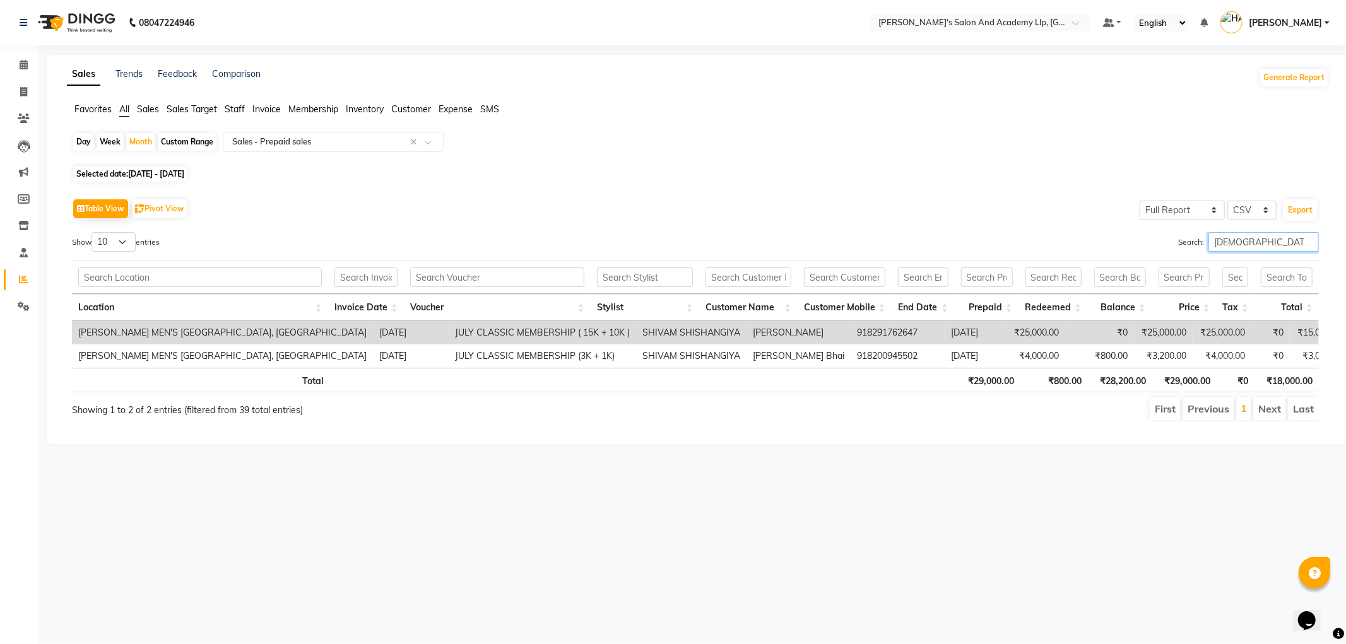
type input "SHIV"
click at [78, 141] on div "Day" at bounding box center [83, 142] width 21 height 18
select select "8"
select select "2025"
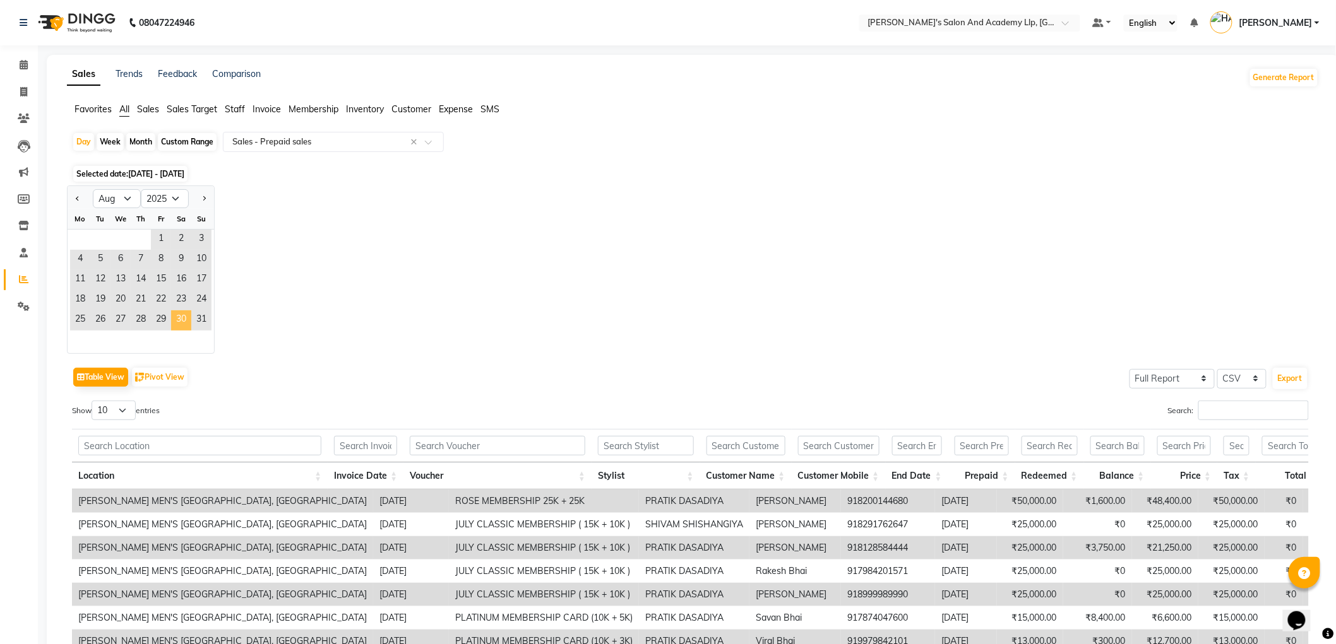
click at [174, 314] on span "30" at bounding box center [181, 321] width 20 height 20
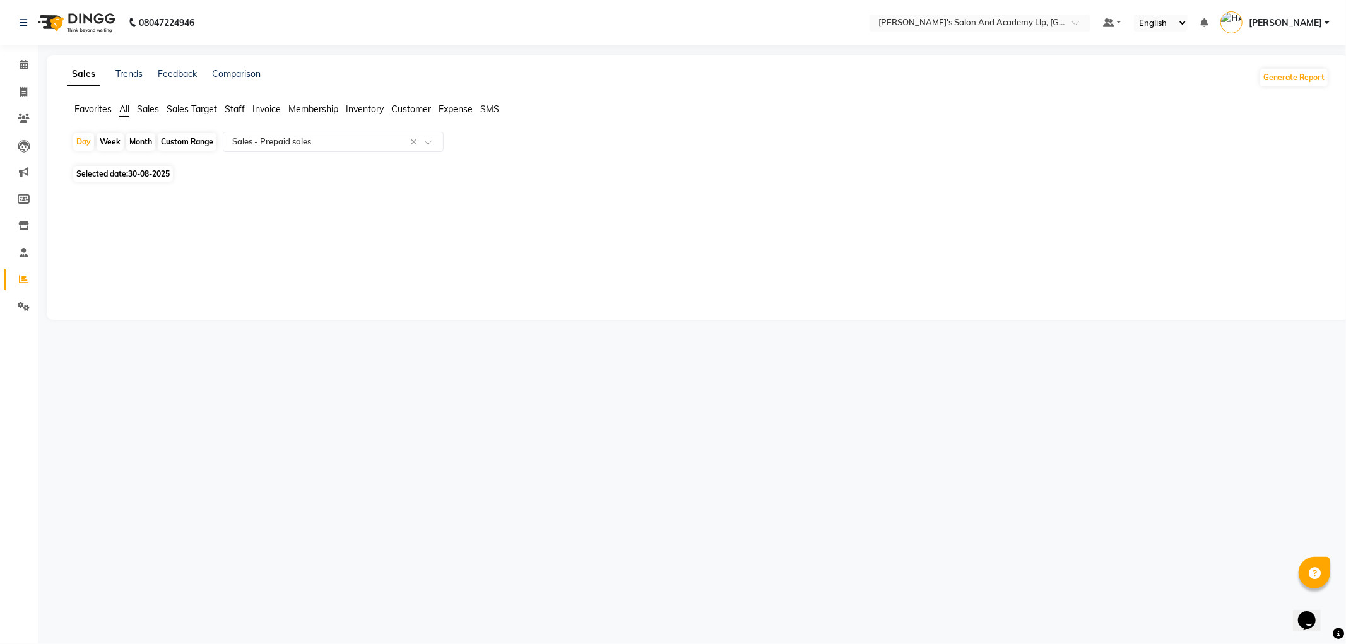
click at [244, 104] on span "Staff" at bounding box center [235, 109] width 20 height 11
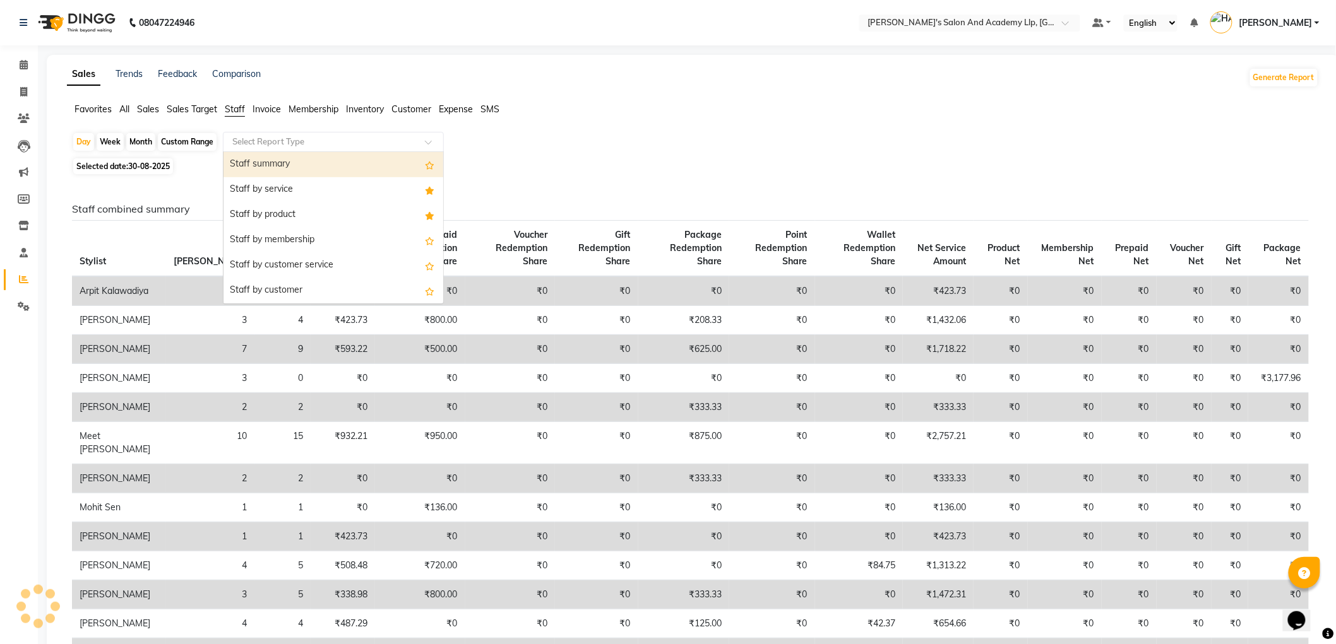
click at [257, 143] on input "text" at bounding box center [321, 142] width 182 height 13
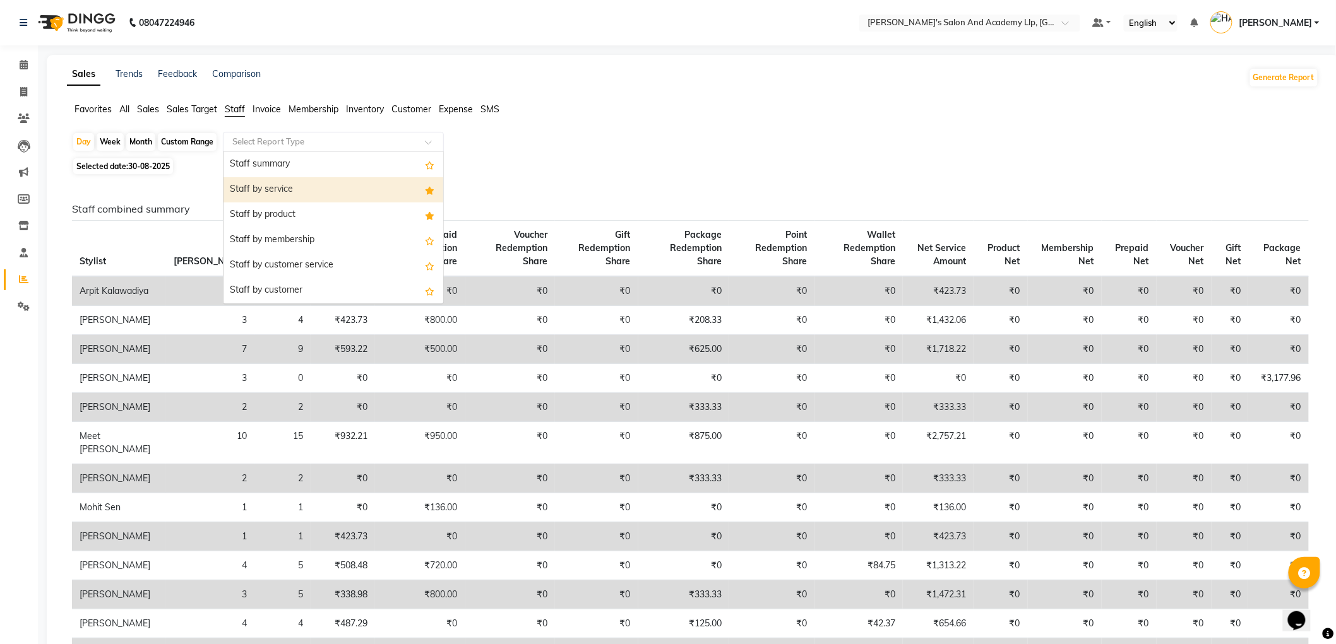
click at [285, 188] on div "Staff by service" at bounding box center [333, 189] width 220 height 25
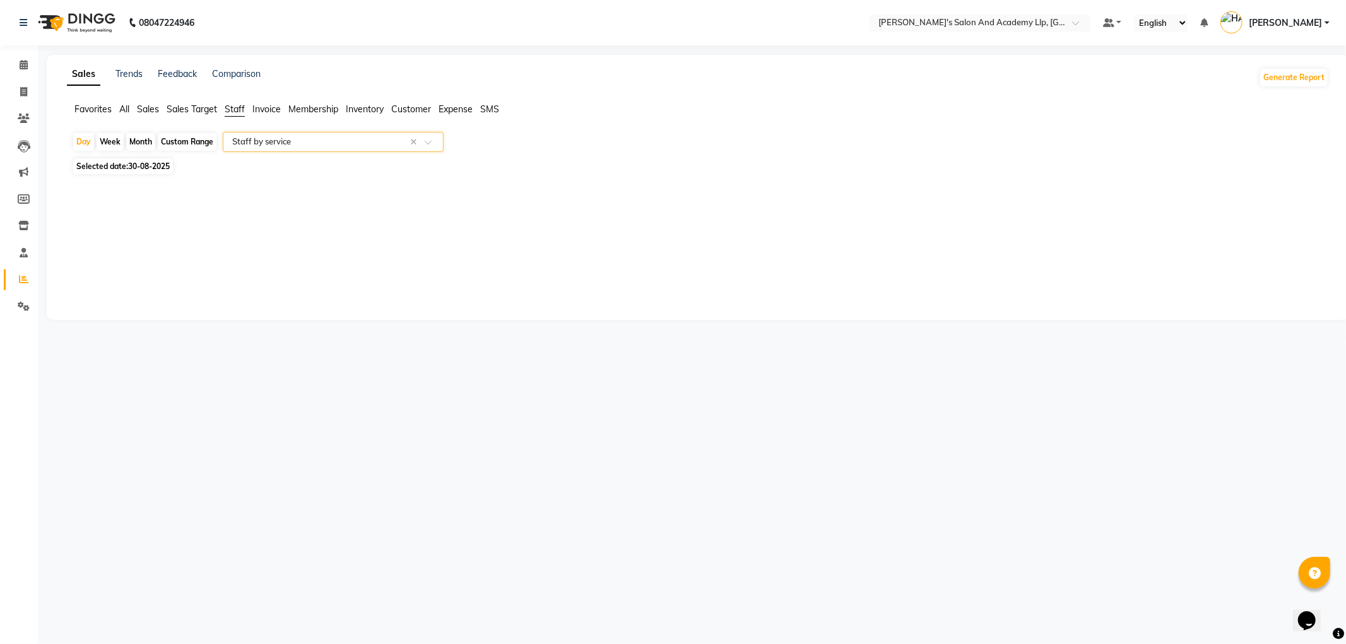
select select "full_report"
select select "csv"
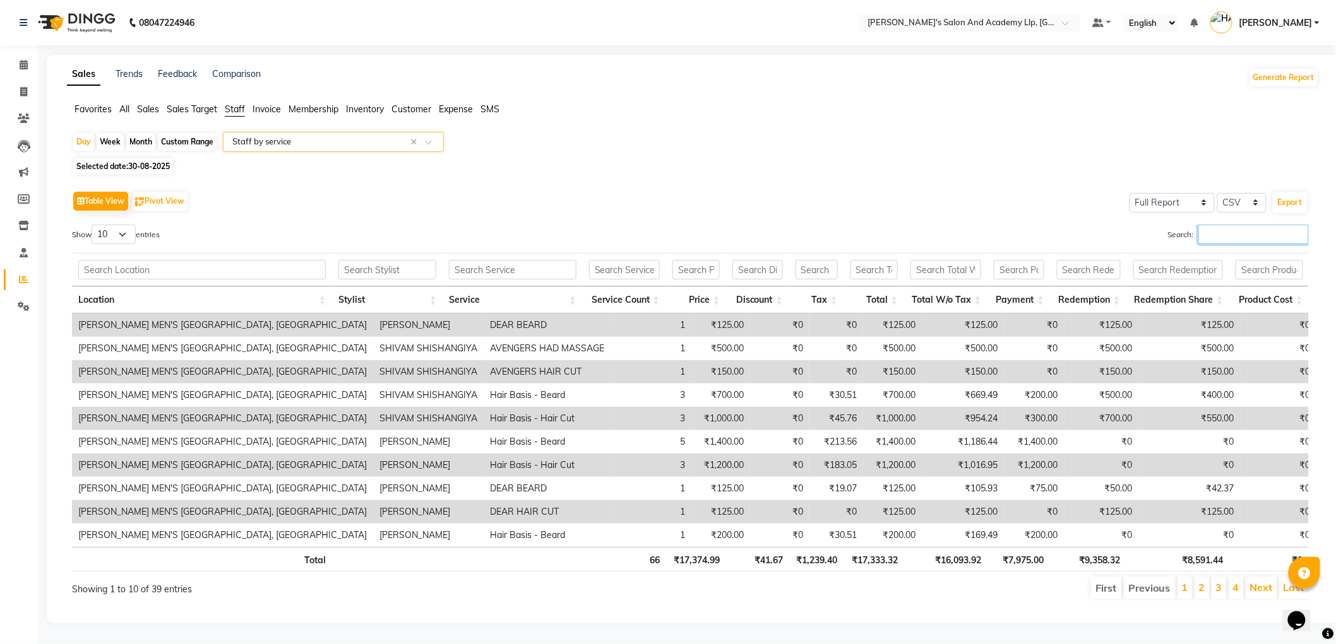
click at [1260, 236] on input "Search:" at bounding box center [1253, 235] width 110 height 20
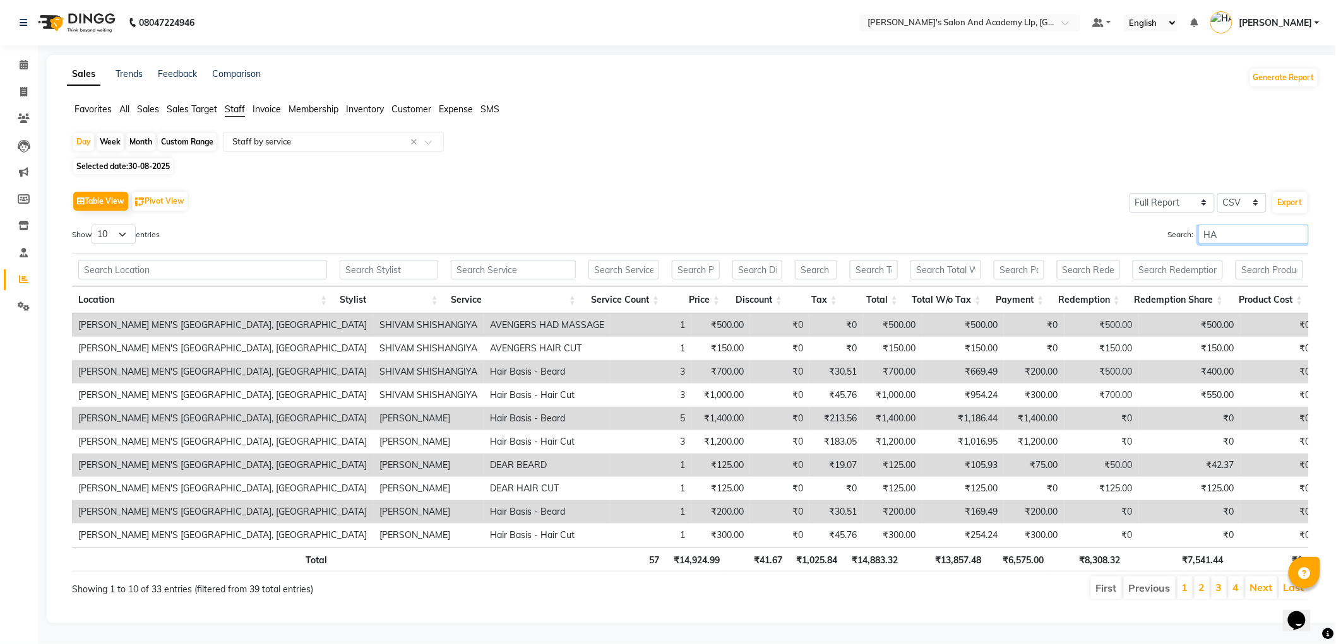
type input "H"
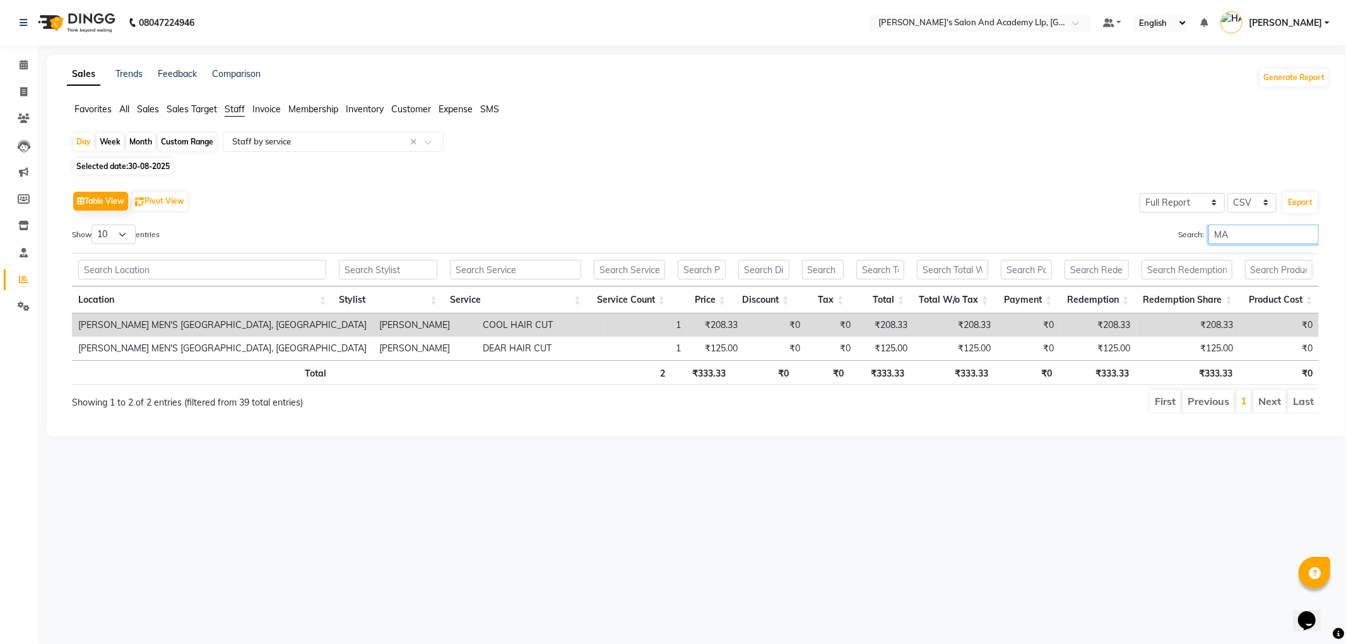
type input "M"
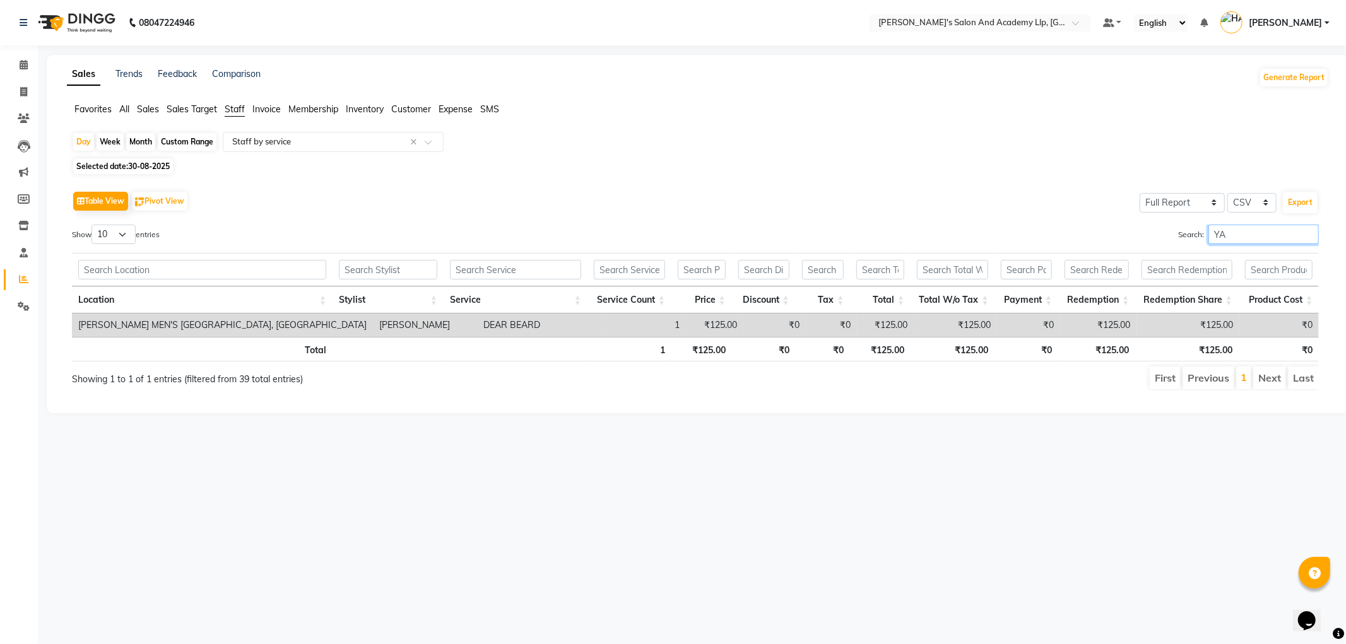
type input "Y"
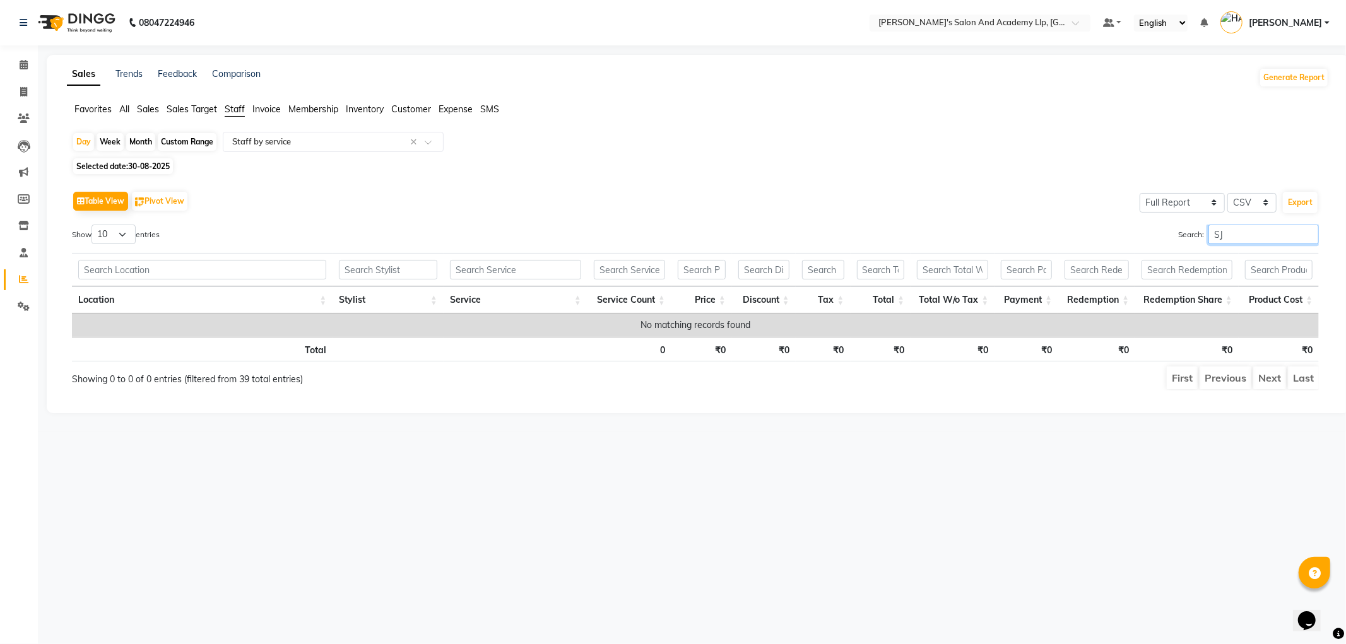
type input "S"
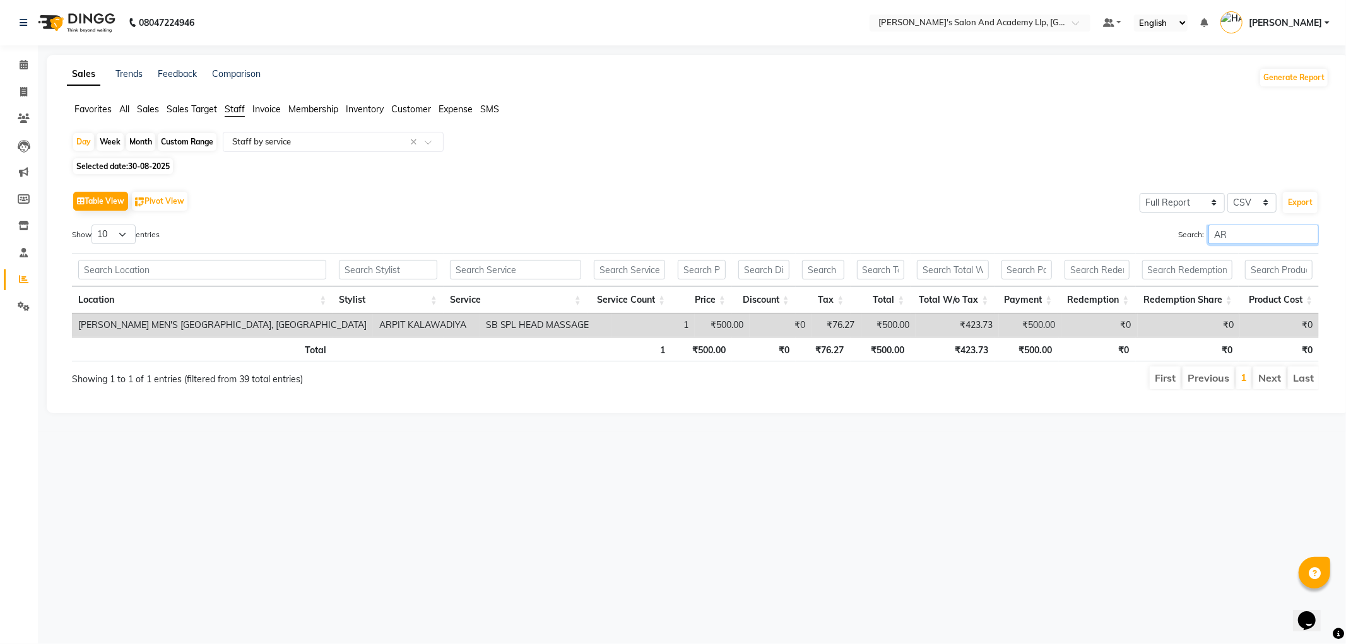
type input "A"
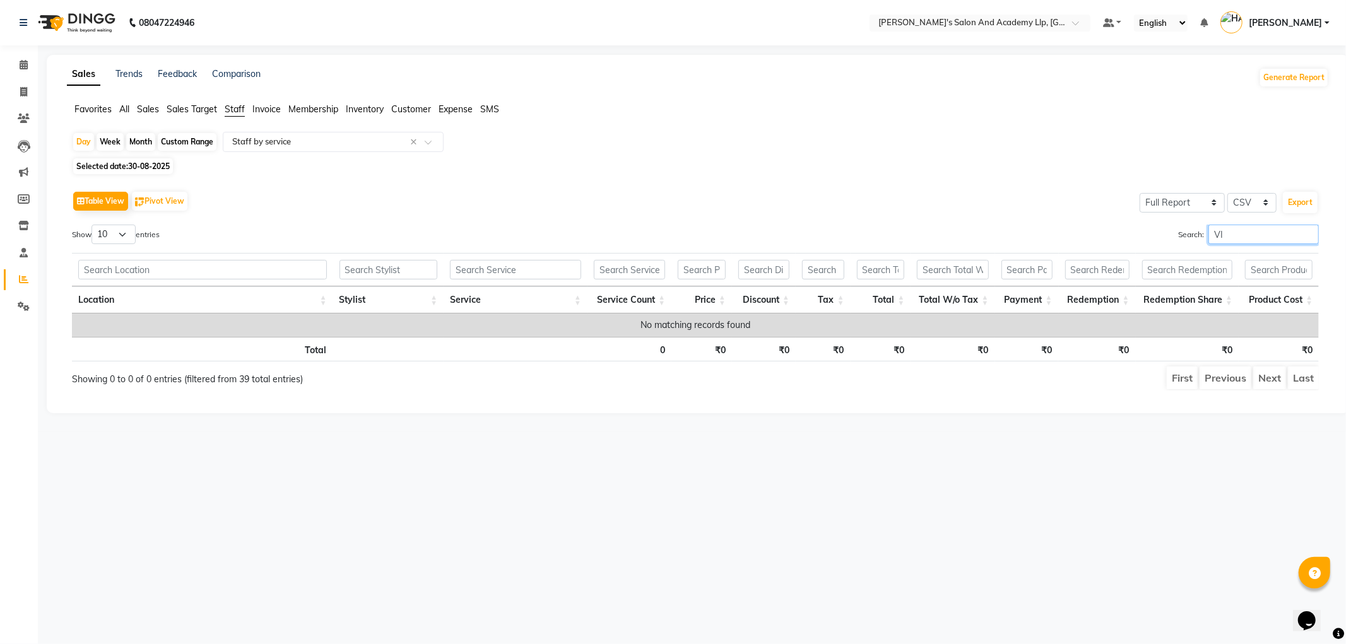
type input "V"
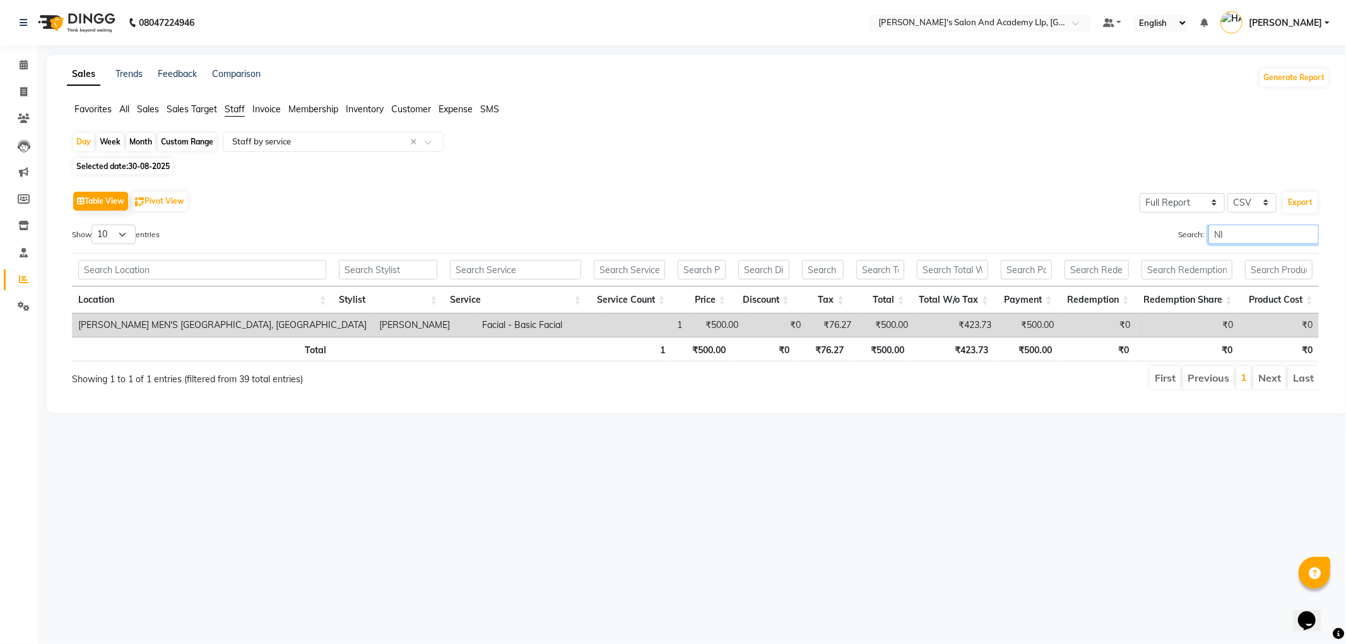
type input "N"
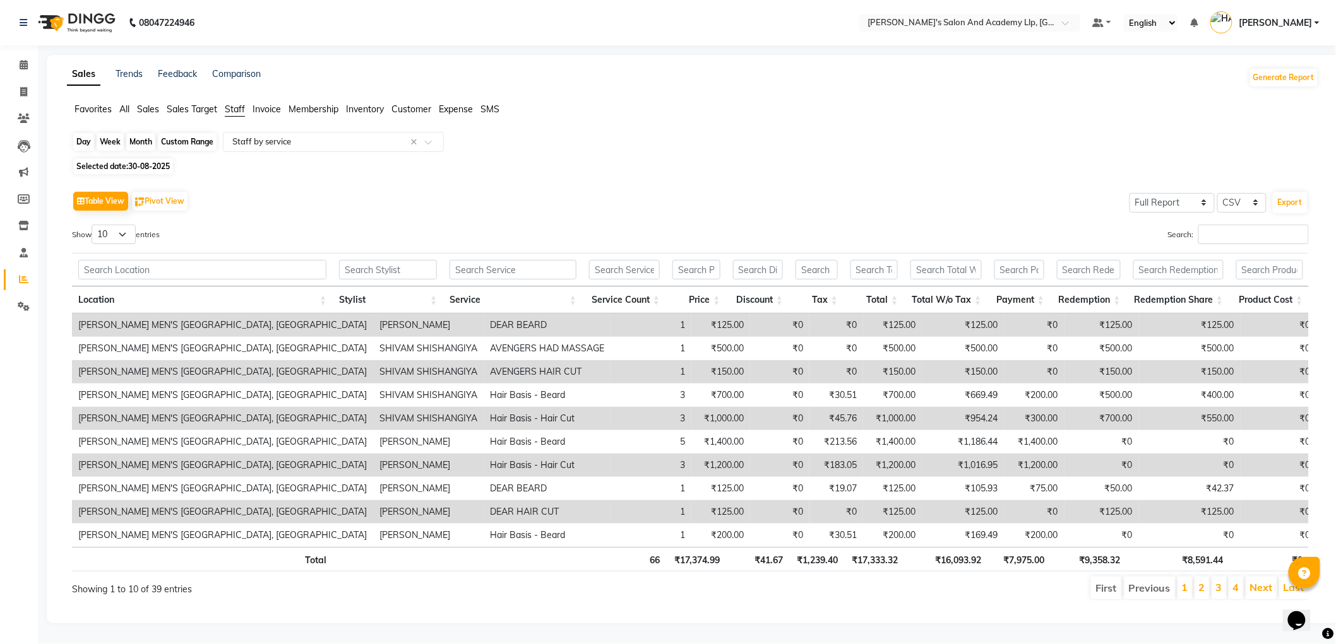
click at [80, 148] on div "Day" at bounding box center [83, 142] width 21 height 18
select select "8"
select select "2025"
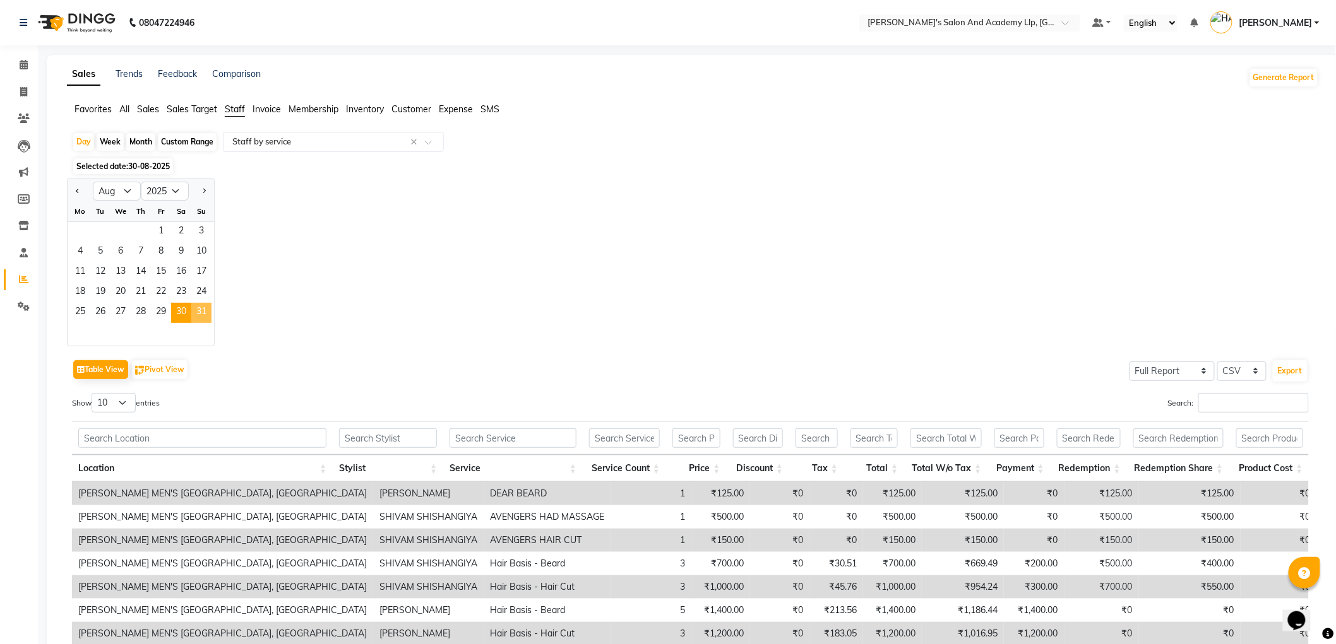
click at [201, 316] on span "31" at bounding box center [201, 313] width 20 height 20
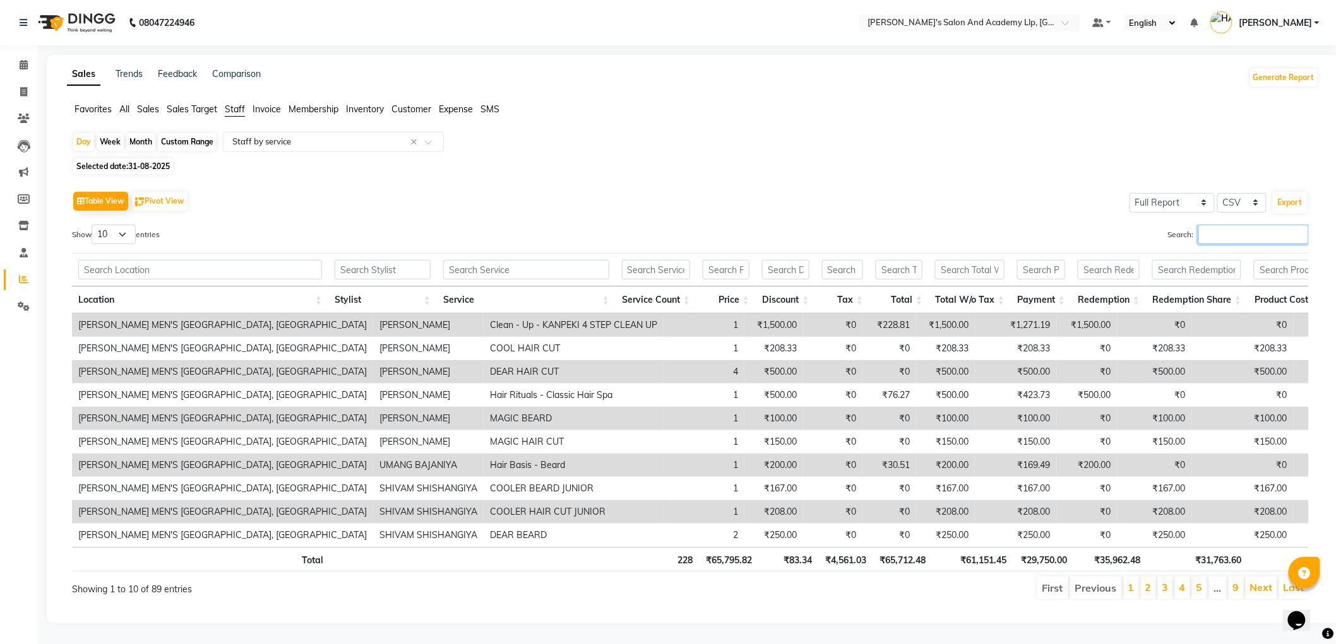
click at [1203, 234] on input "Search:" at bounding box center [1253, 235] width 110 height 20
click at [1219, 243] on input "Search:" at bounding box center [1253, 235] width 110 height 20
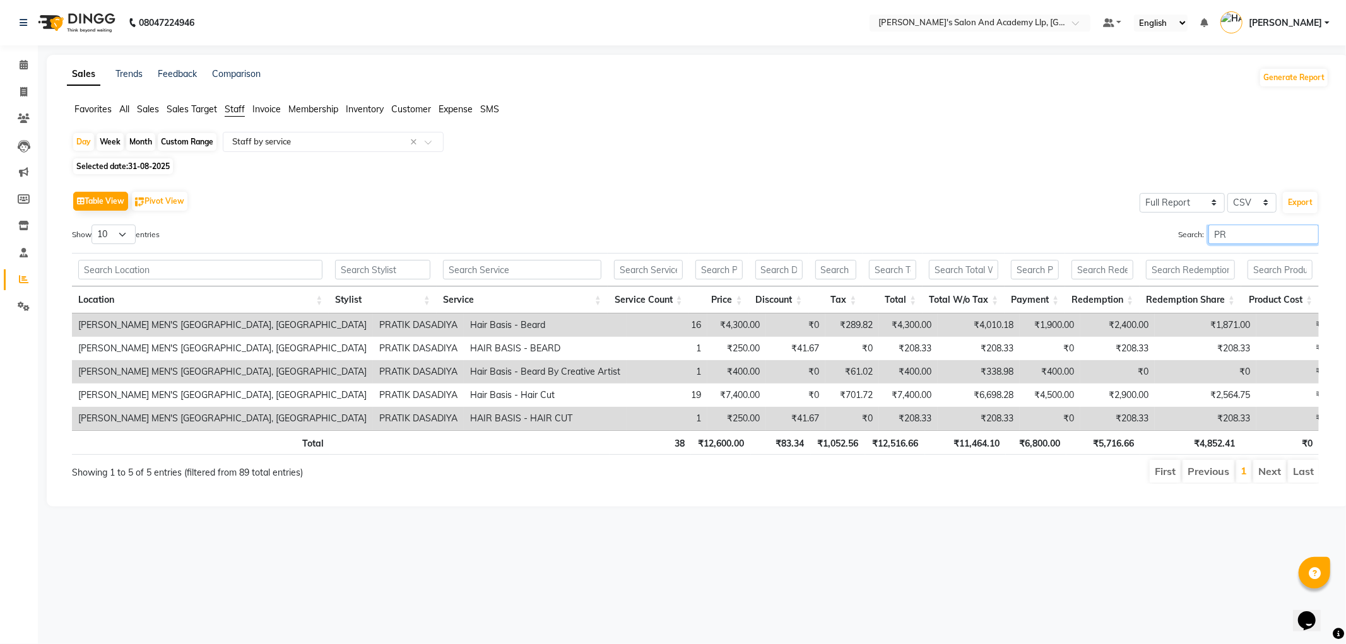
type input "P"
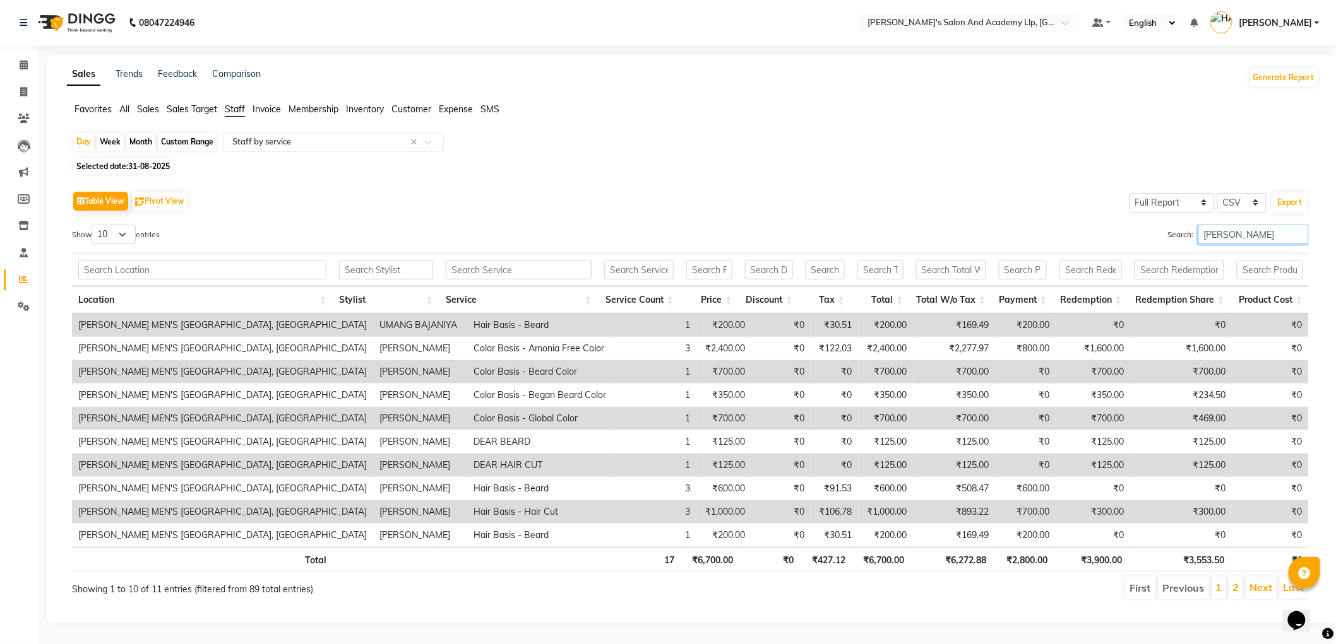
type input "J"
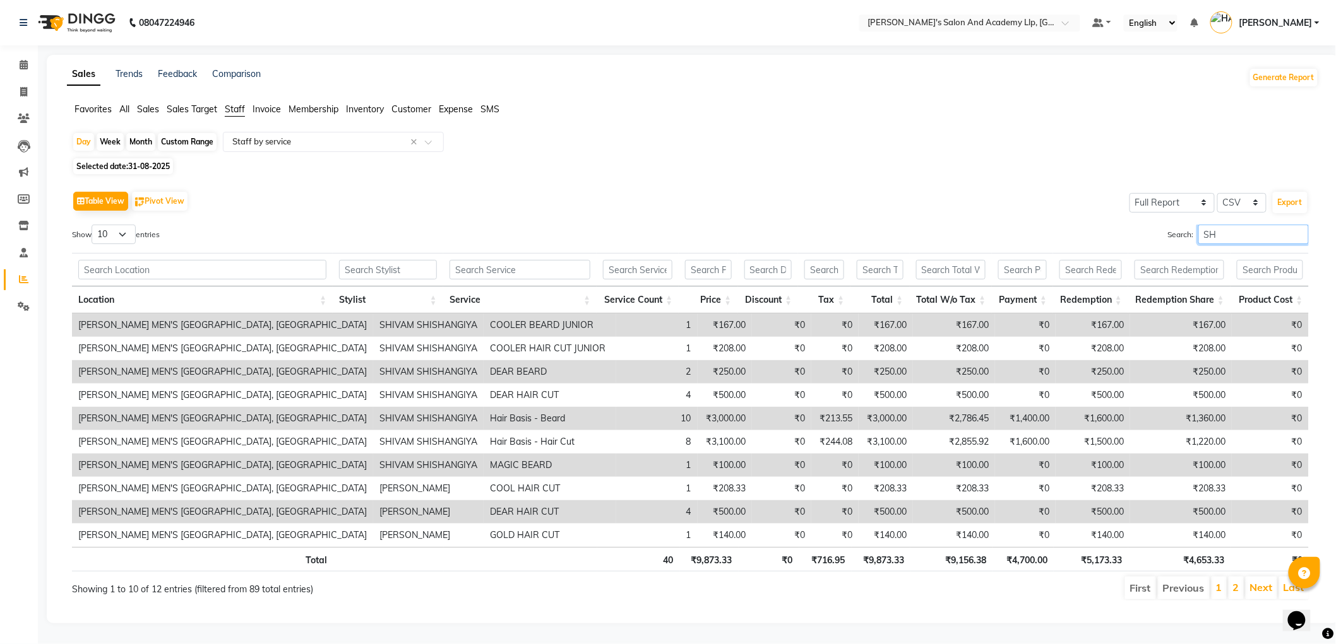
type input "S"
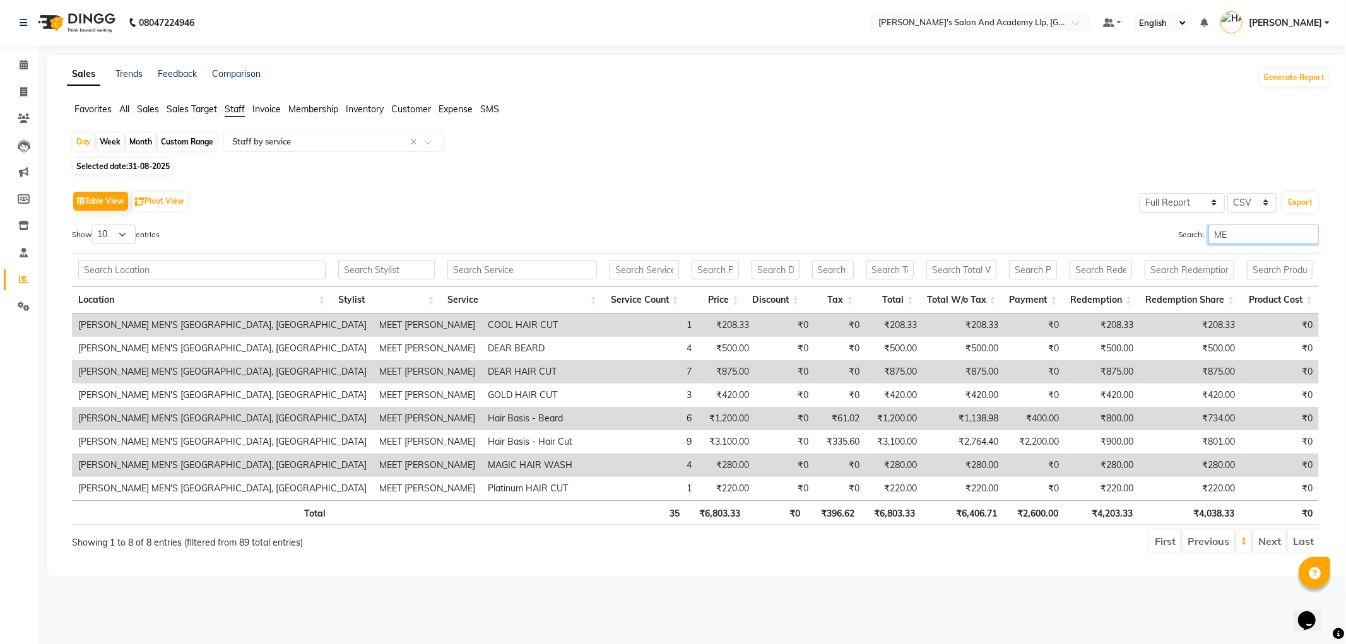
type input "M"
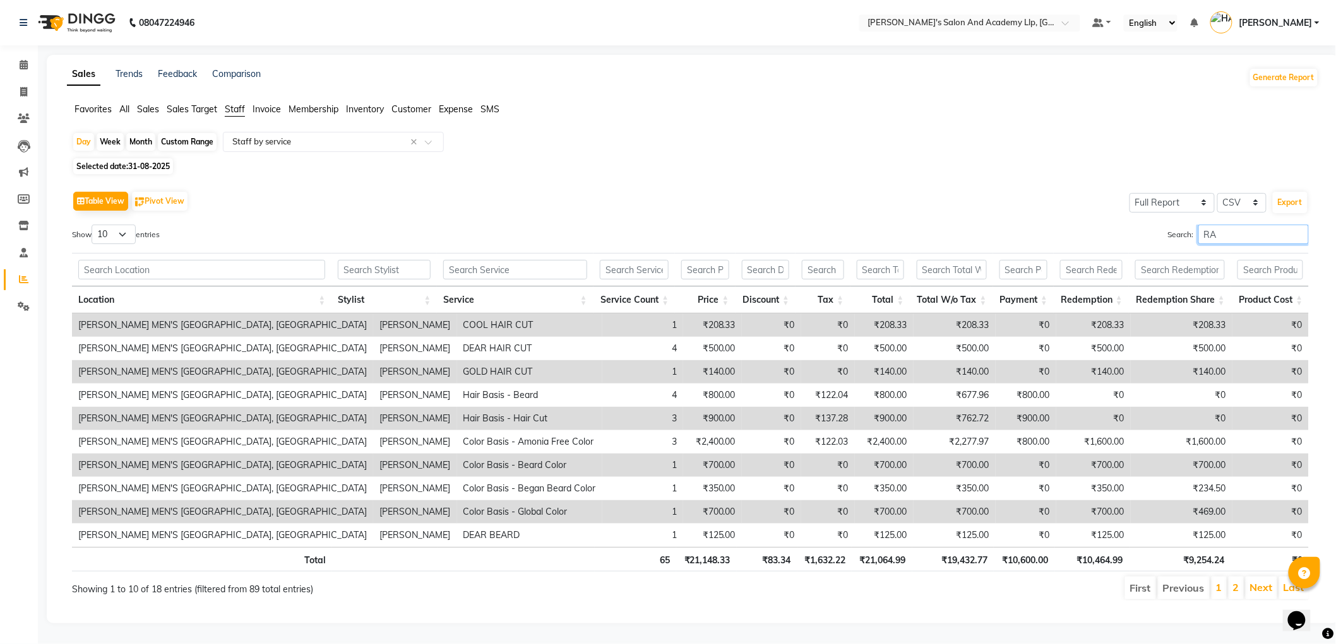
type input "R"
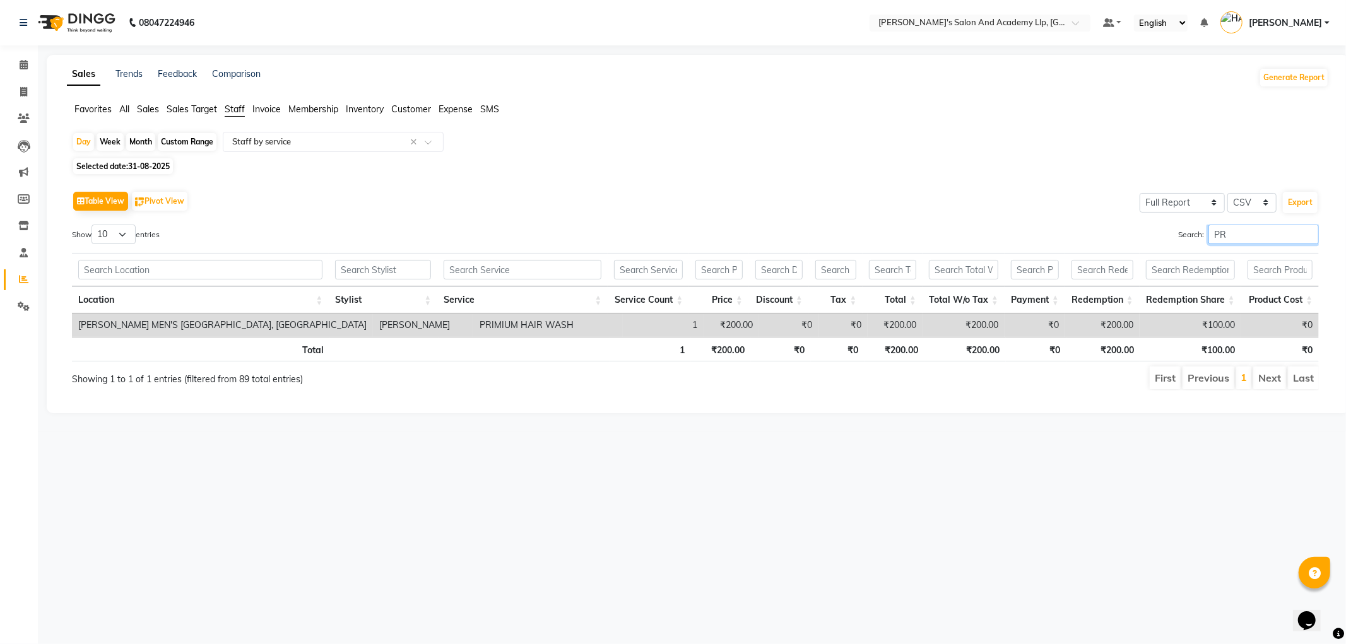
type input "P"
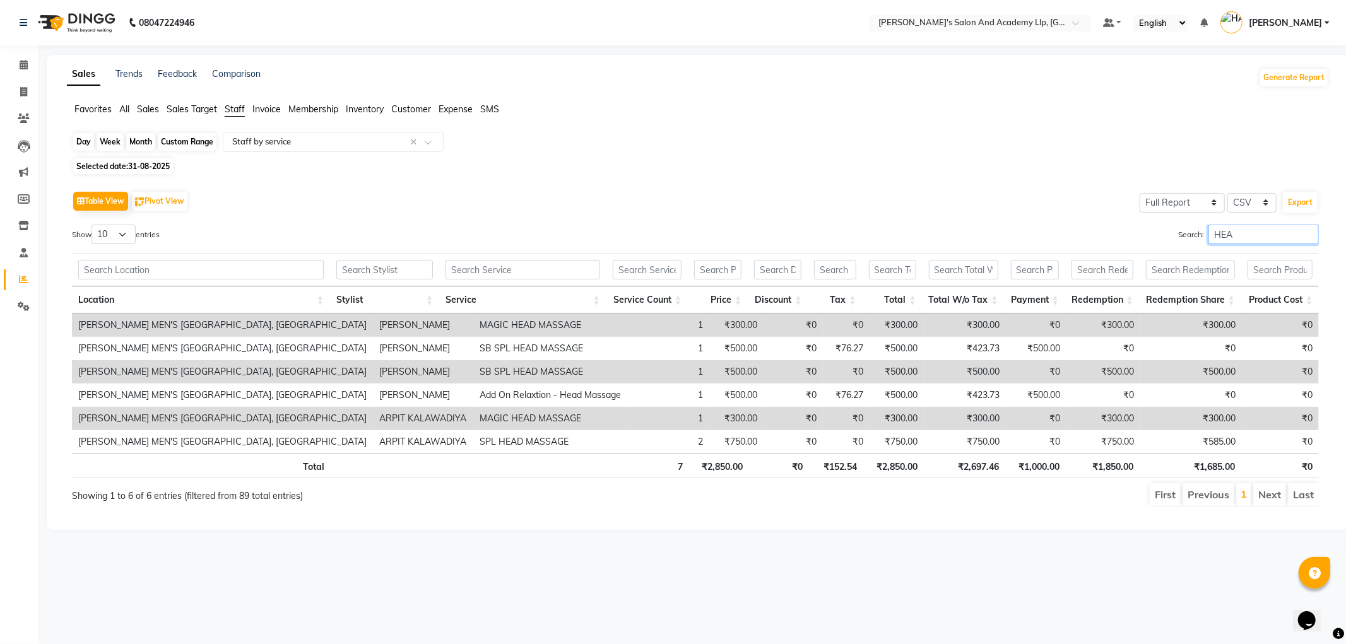
type input "HEA"
click at [88, 143] on div "Day" at bounding box center [83, 142] width 21 height 18
select select "8"
select select "2025"
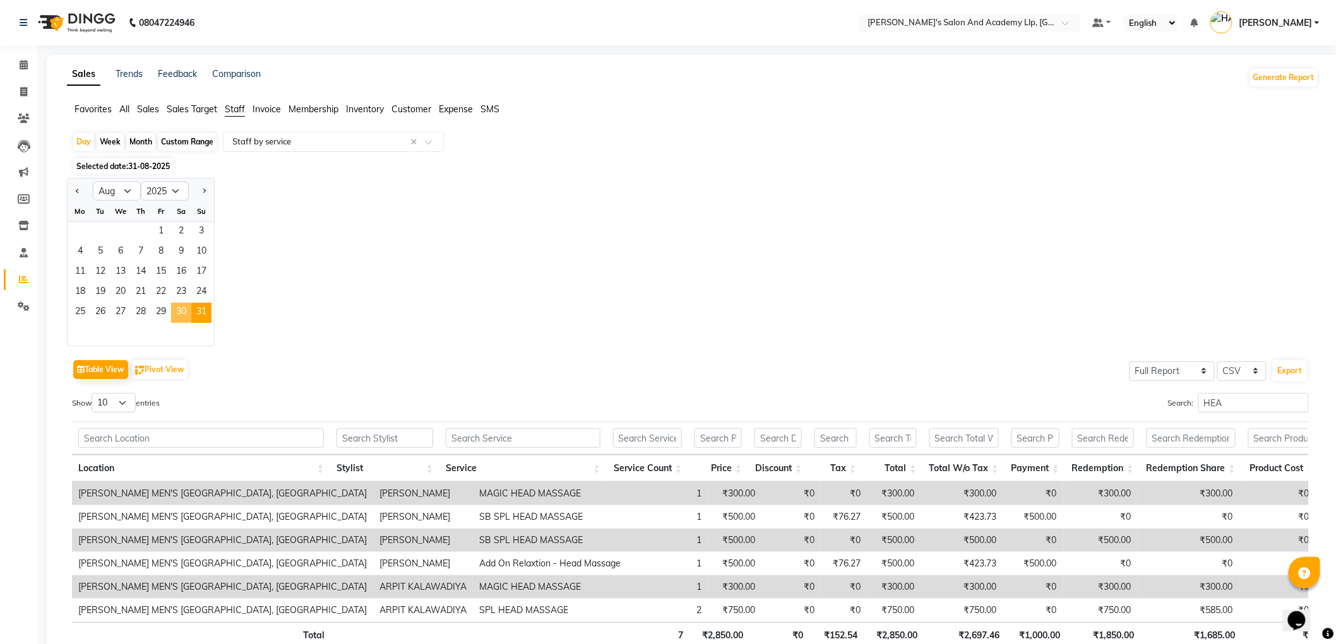
drag, startPoint x: 181, startPoint y: 307, endPoint x: 1050, endPoint y: 308, distance: 868.5
click at [182, 307] on span "30" at bounding box center [181, 313] width 20 height 20
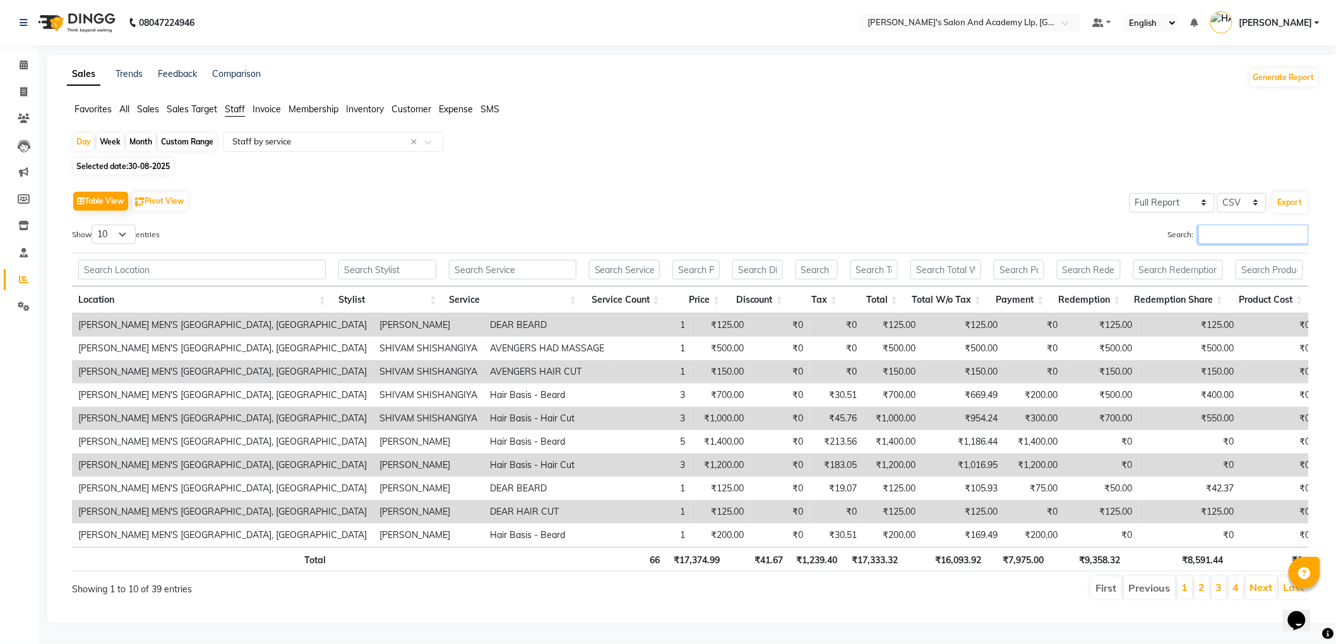
click at [1220, 236] on input "Search:" at bounding box center [1253, 235] width 110 height 20
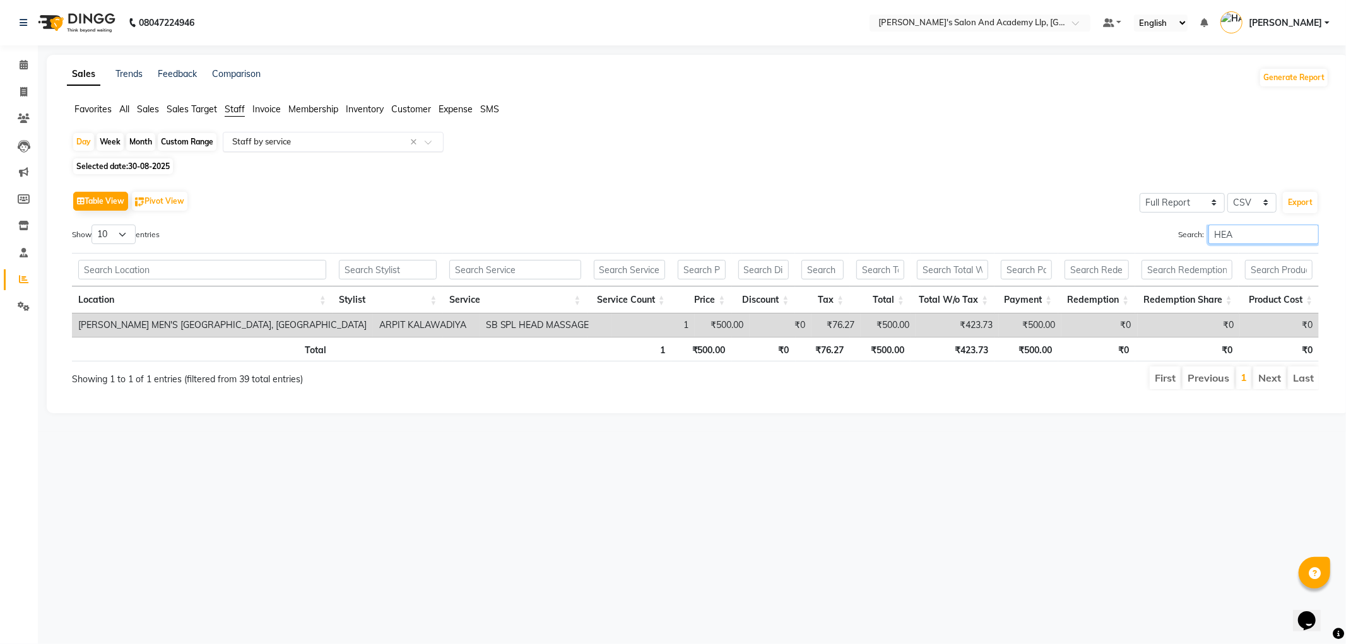
type input "HEA"
click at [247, 142] on input "text" at bounding box center [321, 142] width 182 height 13
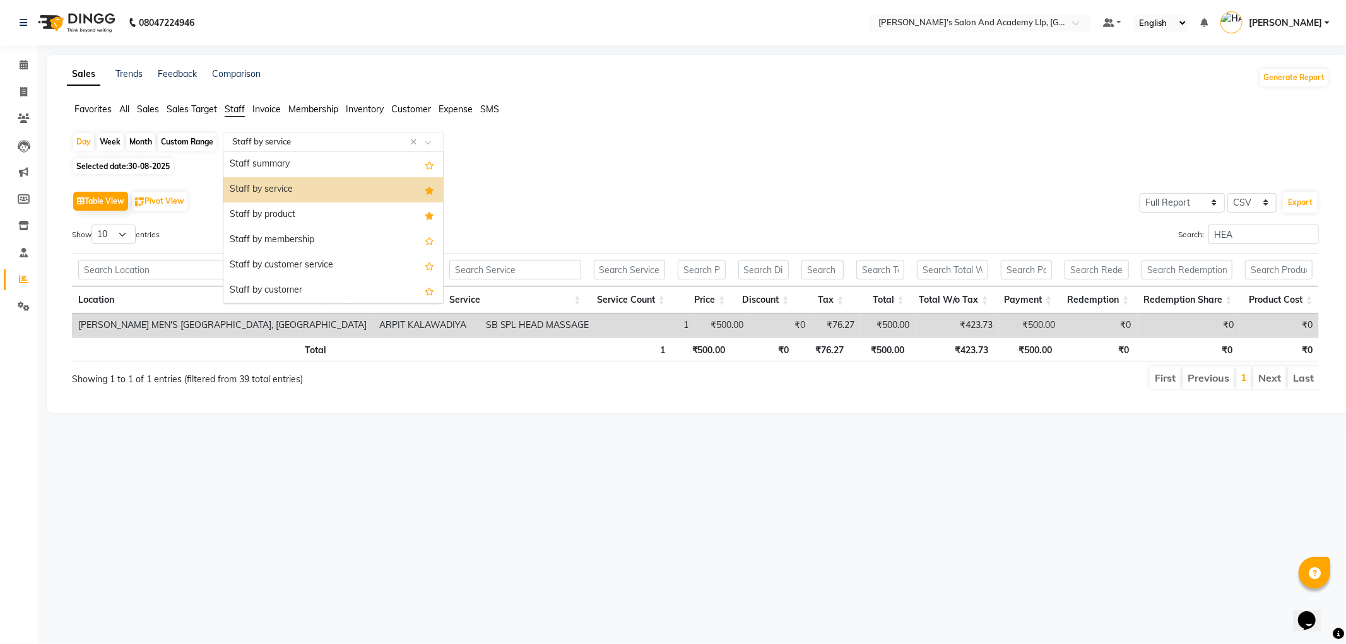
click at [261, 184] on div "Staff by service" at bounding box center [333, 189] width 220 height 25
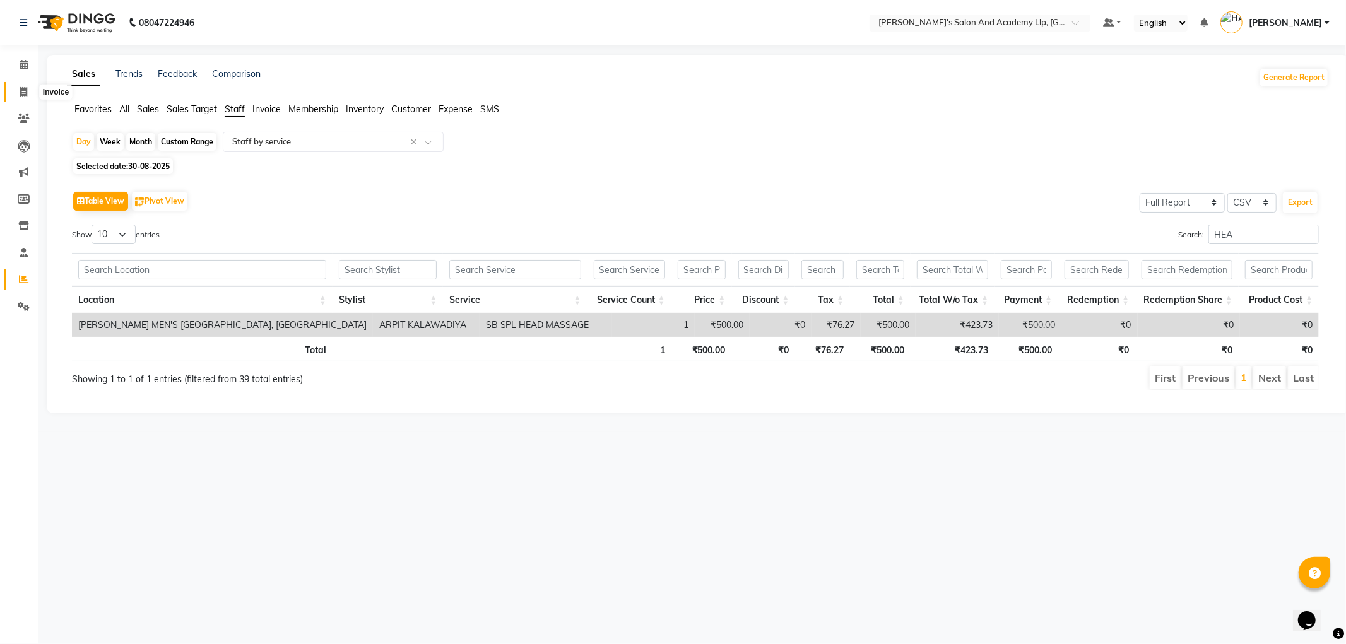
click at [23, 89] on icon at bounding box center [23, 91] width 7 height 9
select select "service"
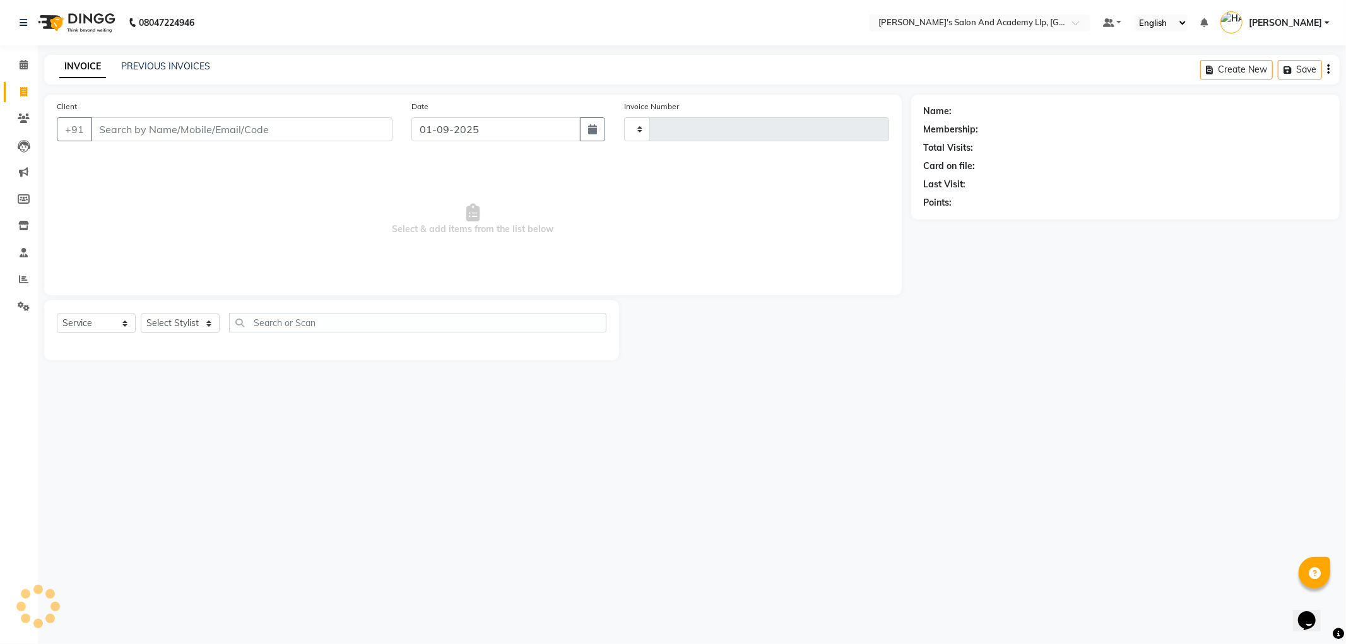
type input "11238"
select select "6983"
click at [171, 63] on link "PREVIOUS INVOICES" at bounding box center [165, 66] width 89 height 11
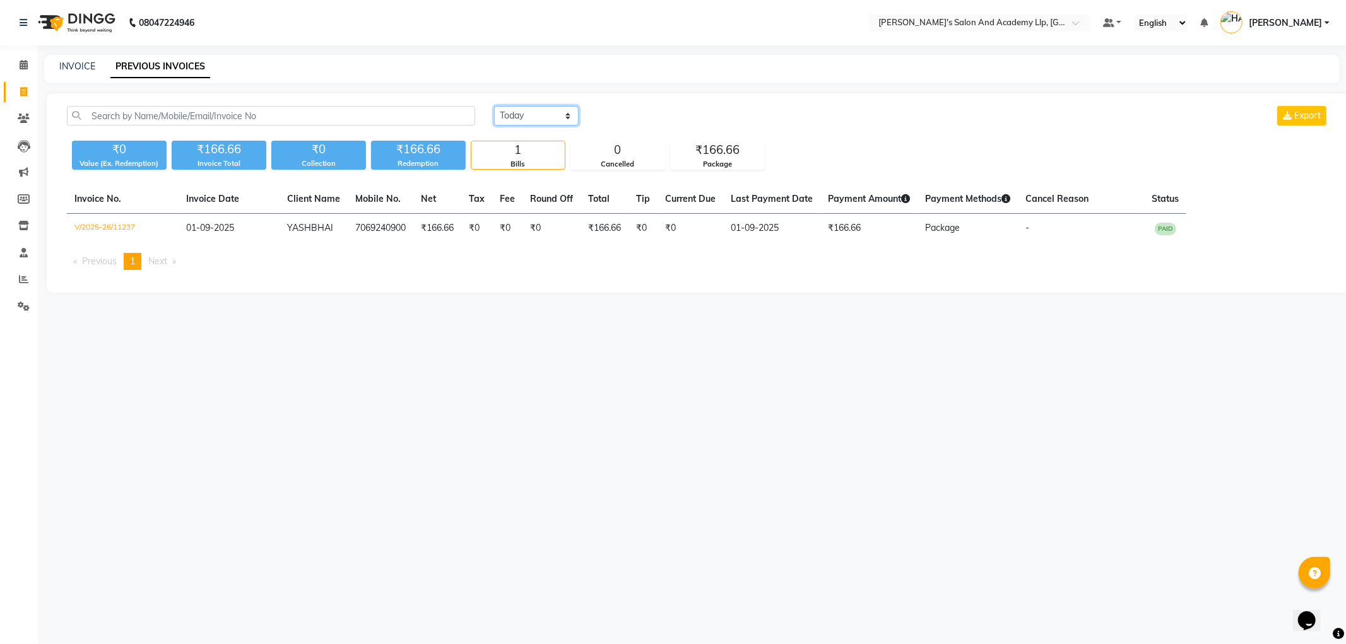
drag, startPoint x: 495, startPoint y: 114, endPoint x: 511, endPoint y: 114, distance: 16.4
click at [496, 112] on select "Today Yesterday Custom Range" at bounding box center [536, 116] width 85 height 20
click at [494, 106] on select "Today Yesterday Custom Range" at bounding box center [536, 116] width 85 height 20
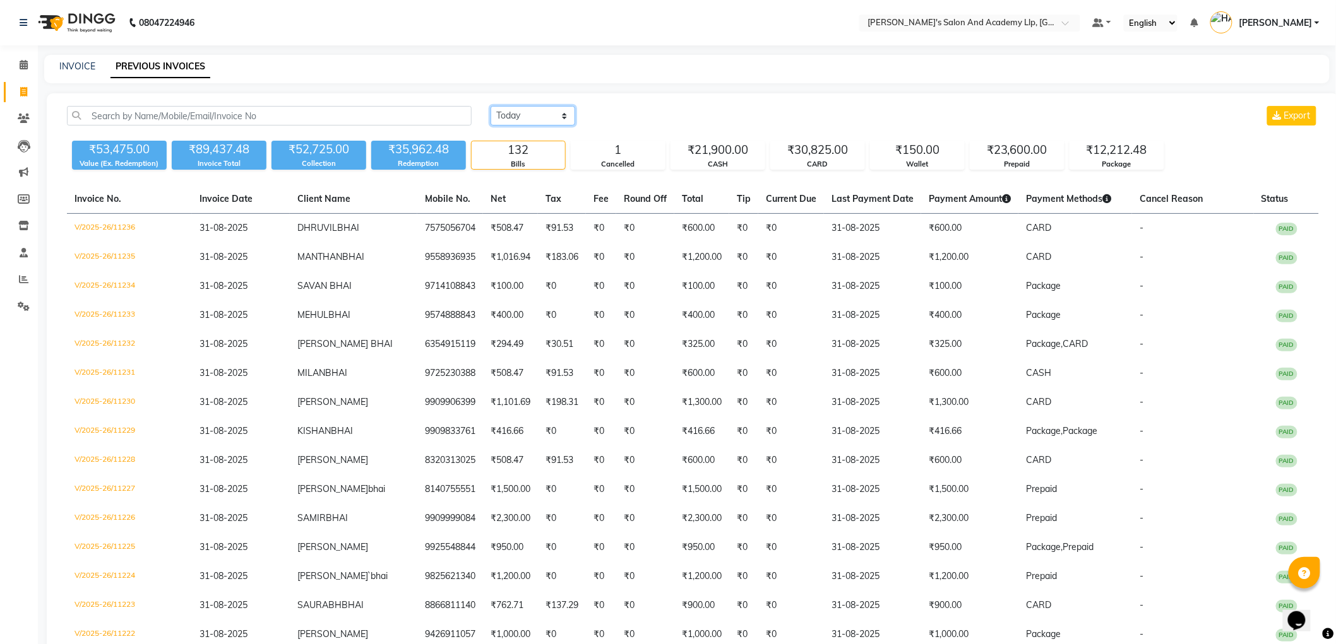
click at [522, 117] on select "Today Yesterday Custom Range" at bounding box center [532, 116] width 85 height 20
select select "range"
click at [490, 106] on select "Today Yesterday Custom Range" at bounding box center [532, 116] width 85 height 20
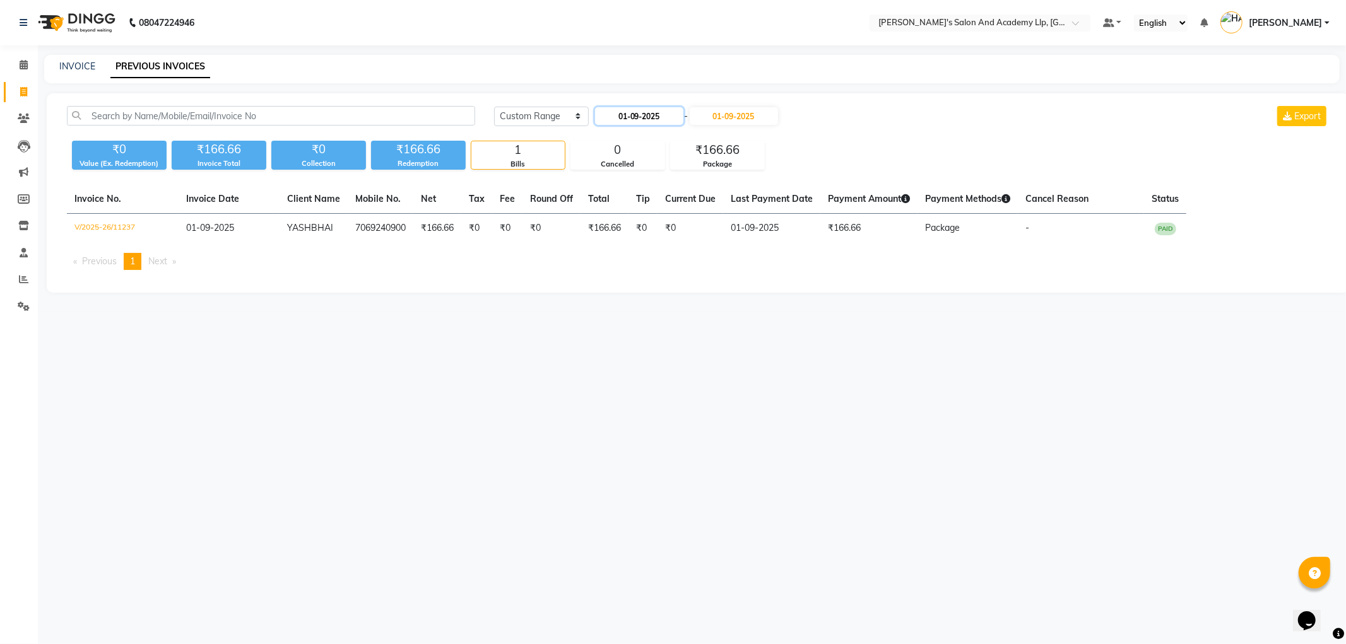
click at [619, 122] on input "01-09-2025" at bounding box center [639, 116] width 88 height 18
select select "9"
select select "2025"
click at [606, 137] on span "Previous month" at bounding box center [605, 139] width 5 height 5
select select "8"
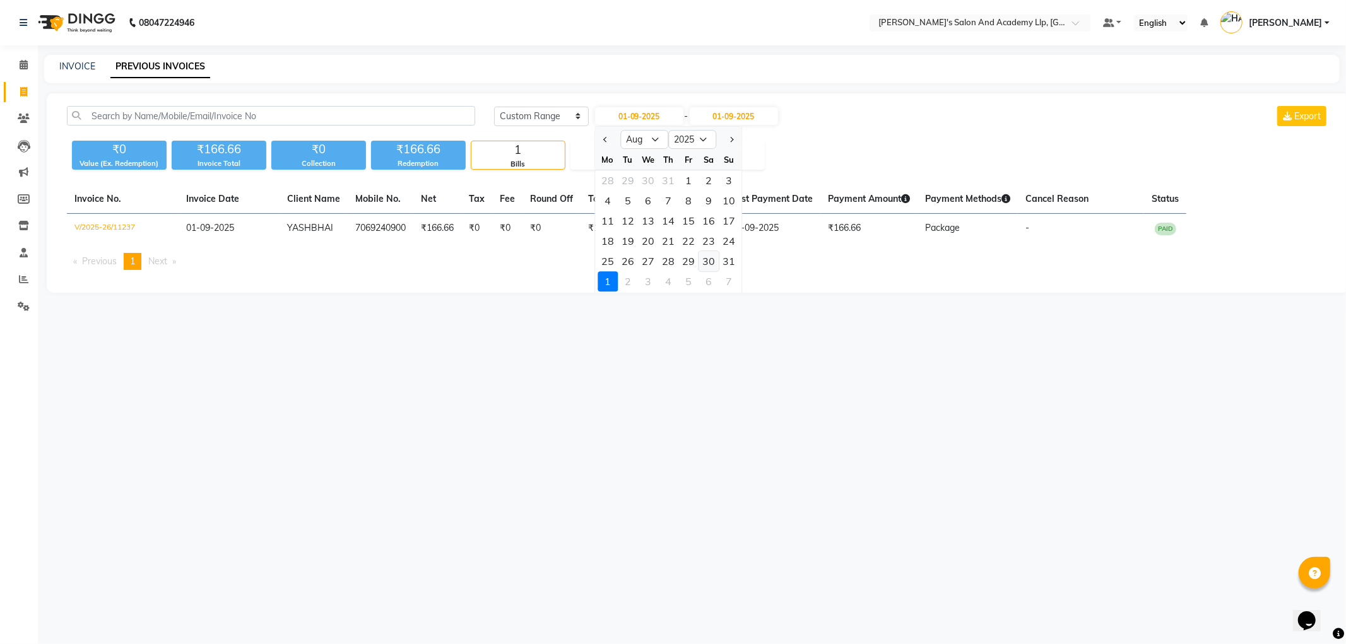
click at [711, 260] on div "30" at bounding box center [709, 261] width 20 height 20
type input "30-08-2025"
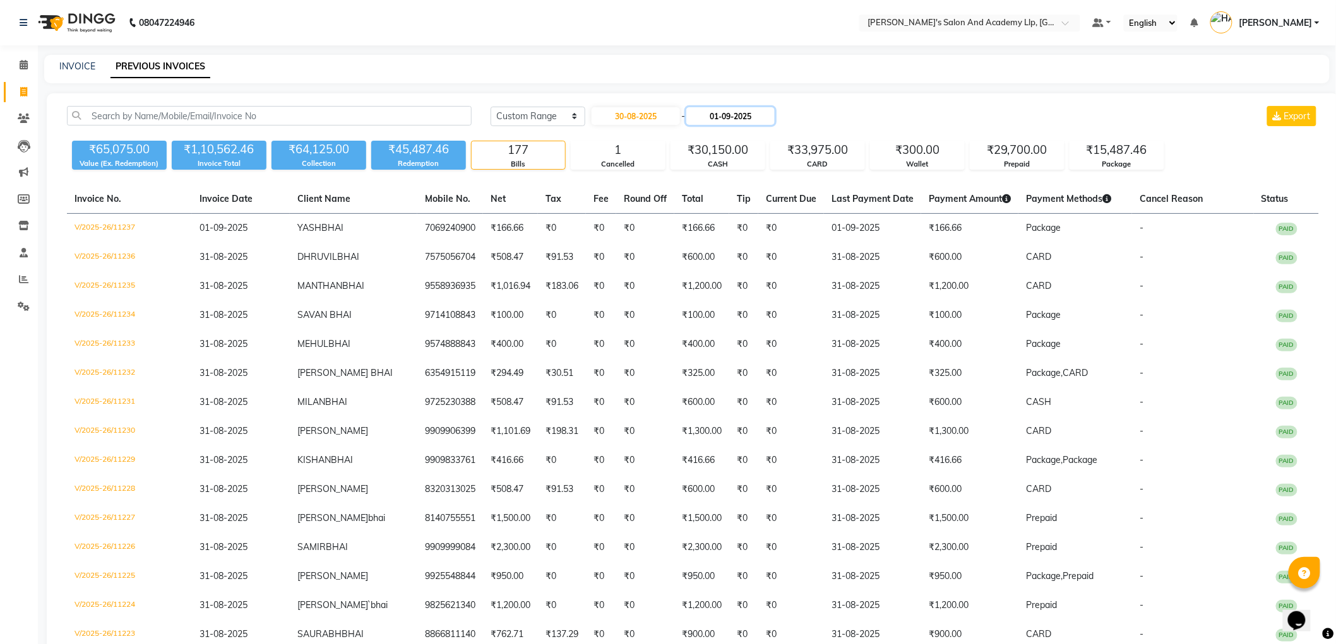
click at [735, 120] on input "01-09-2025" at bounding box center [730, 116] width 88 height 18
select select "9"
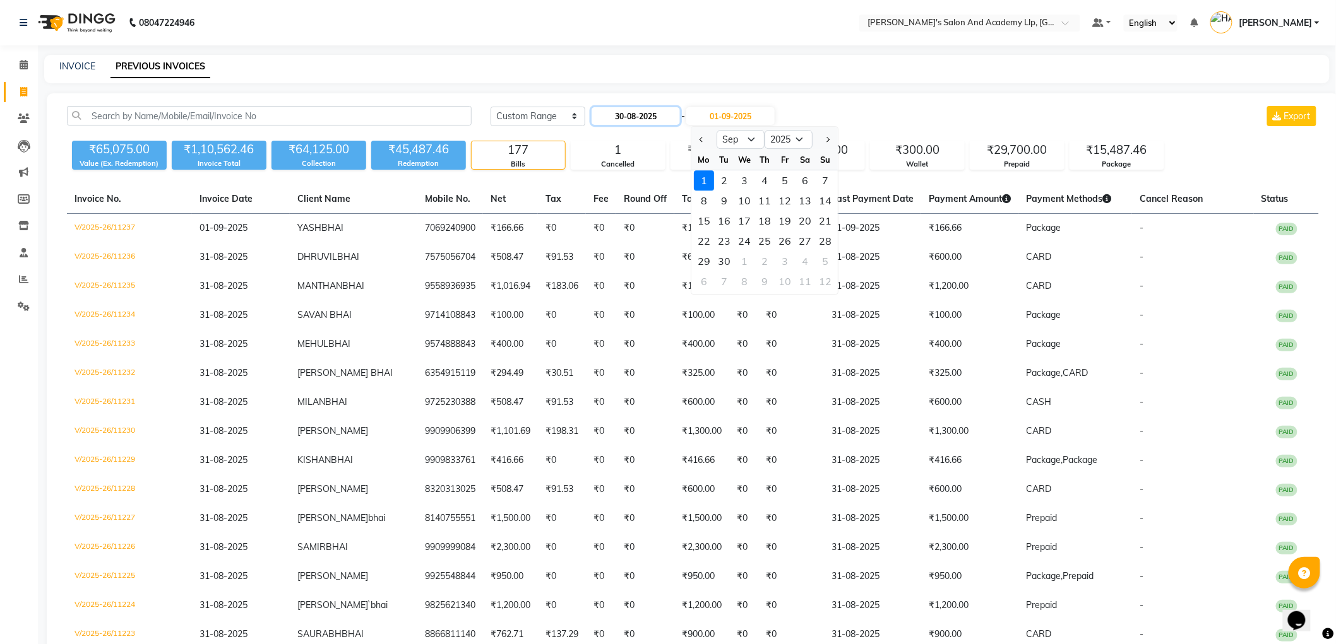
click at [661, 116] on input "30-08-2025" at bounding box center [635, 116] width 88 height 18
select select "8"
select select "2025"
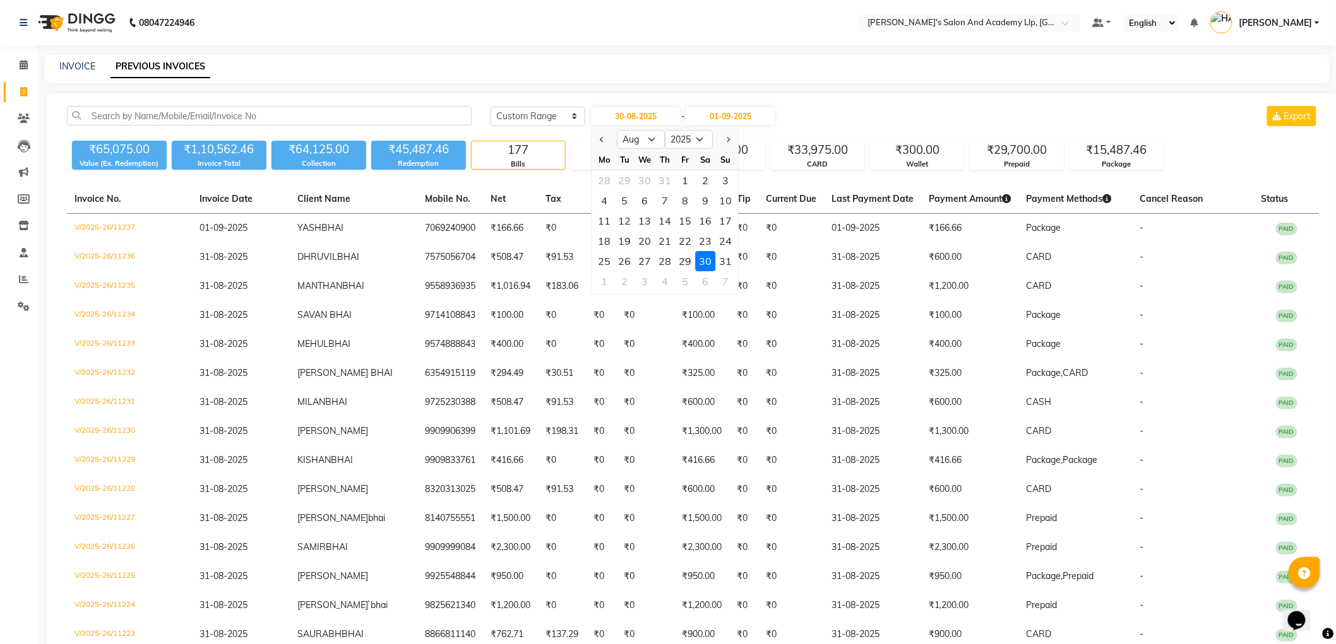
click at [708, 260] on div "30" at bounding box center [705, 261] width 20 height 20
click at [745, 110] on input "01-09-2025" at bounding box center [730, 116] width 88 height 18
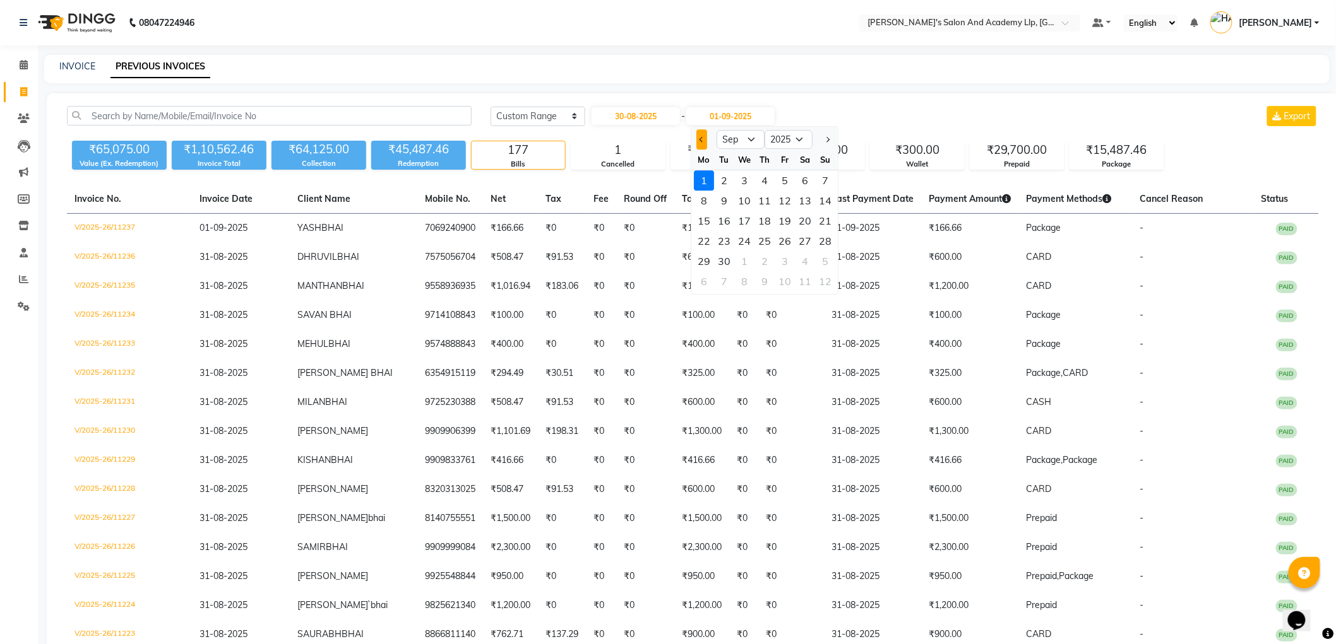
click at [704, 140] on button "Previous month" at bounding box center [701, 139] width 11 height 20
select select "8"
click at [704, 143] on div at bounding box center [703, 139] width 25 height 20
click at [699, 137] on div at bounding box center [703, 139] width 25 height 20
click at [805, 260] on div "30" at bounding box center [805, 261] width 20 height 20
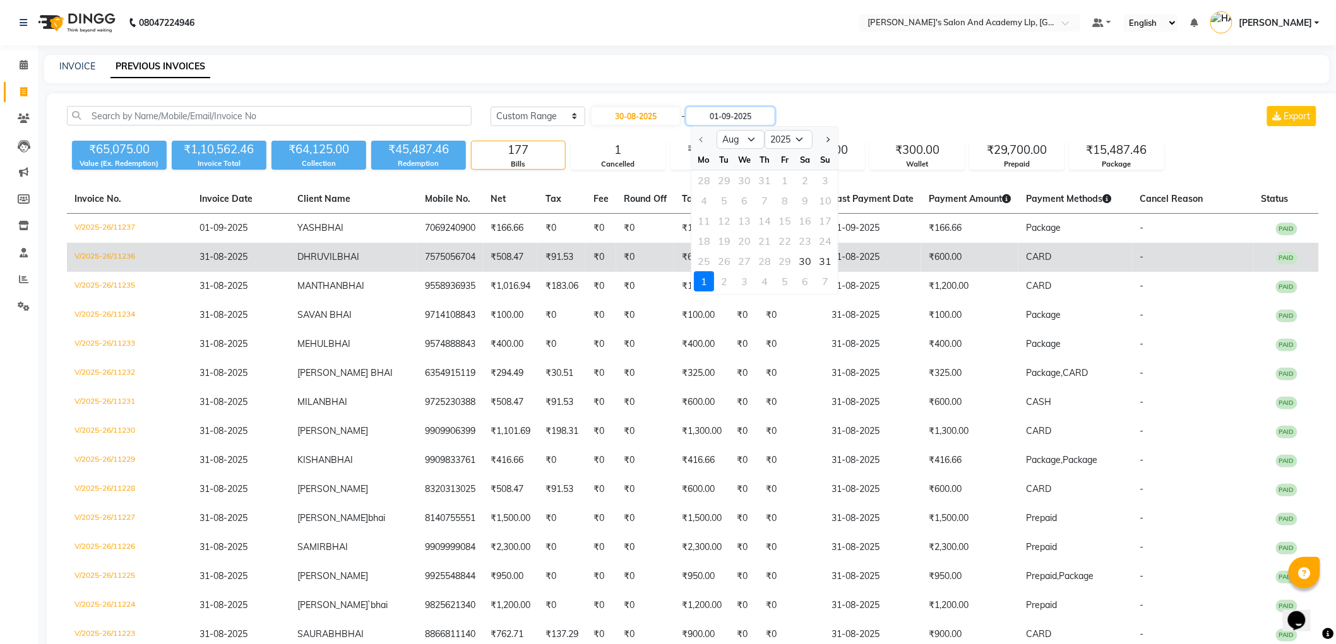
type input "30-08-2025"
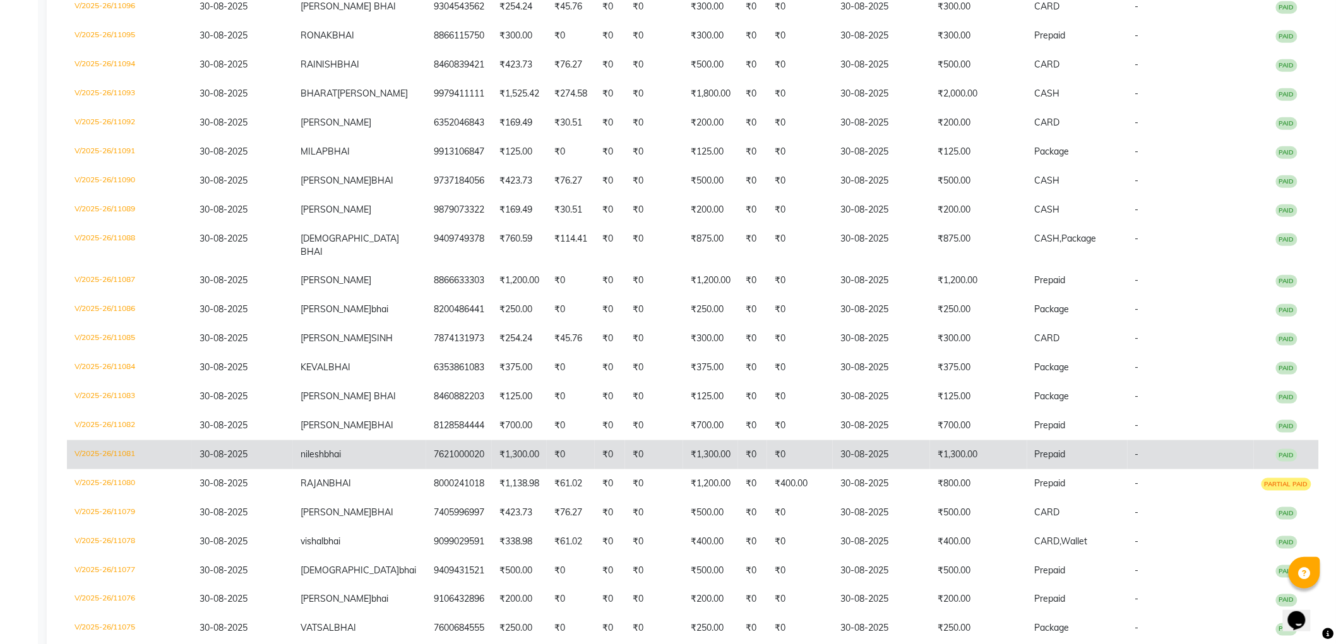
scroll to position [490, 0]
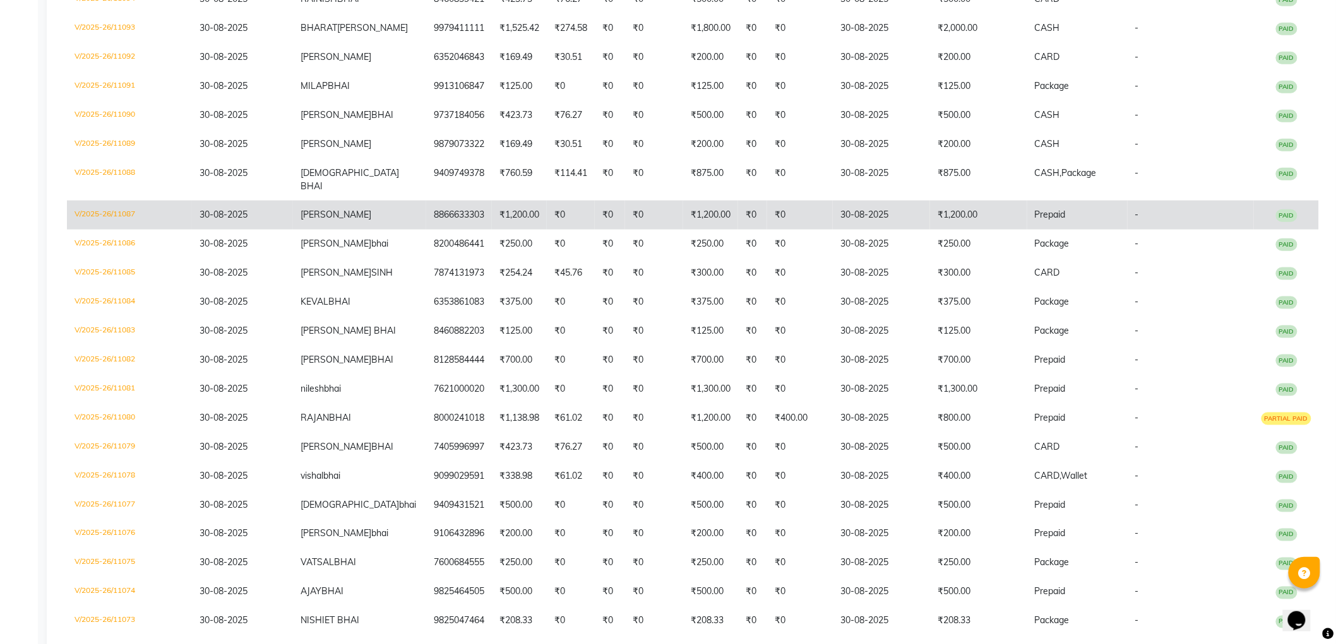
click at [1035, 209] on span "Prepaid" at bounding box center [1050, 214] width 31 height 11
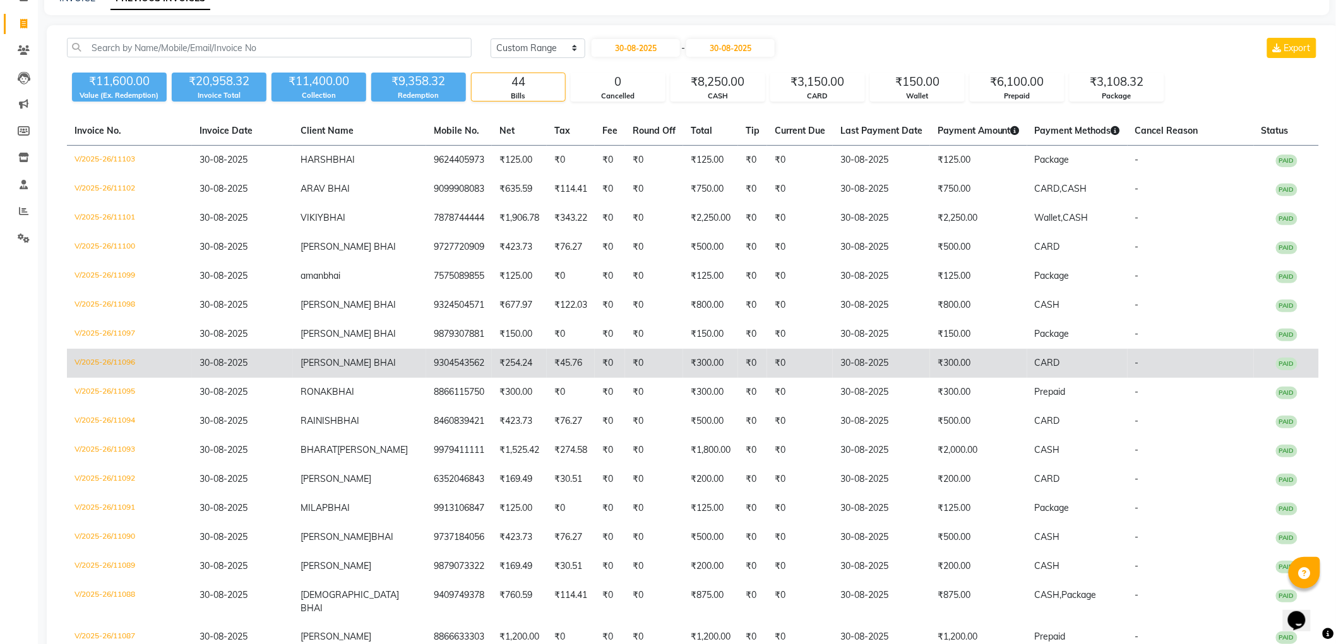
scroll to position [0, 0]
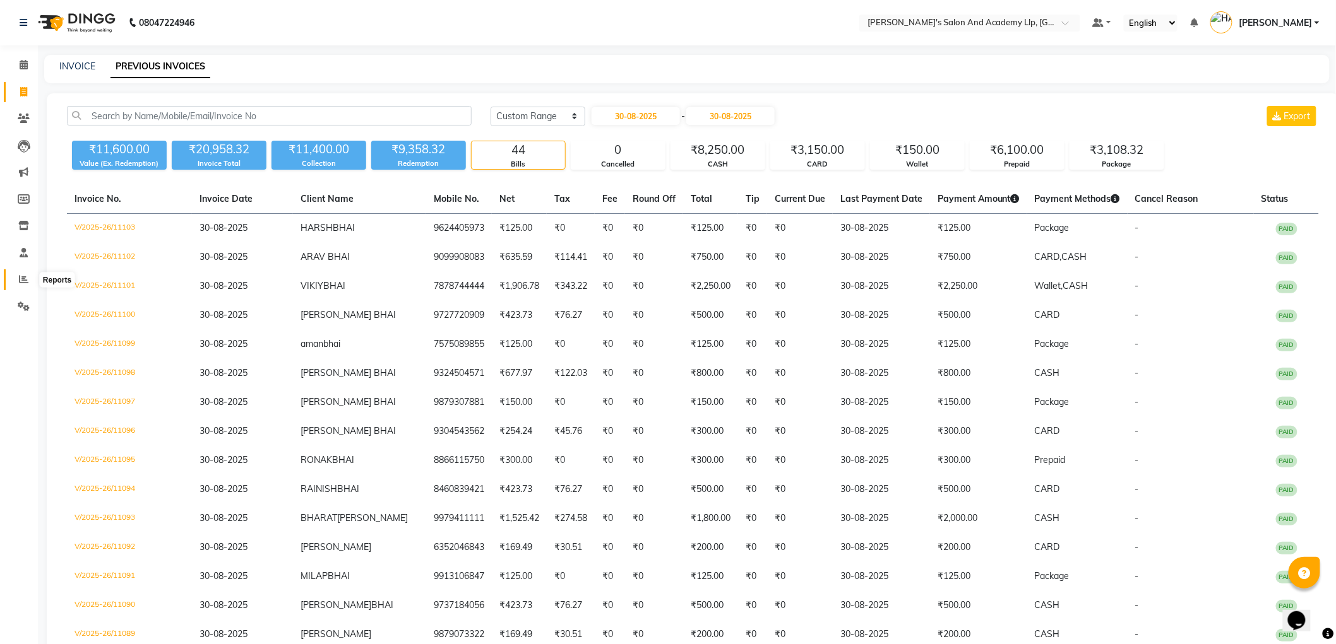
drag, startPoint x: 17, startPoint y: 283, endPoint x: 35, endPoint y: 274, distance: 20.3
click at [17, 282] on span at bounding box center [24, 280] width 22 height 15
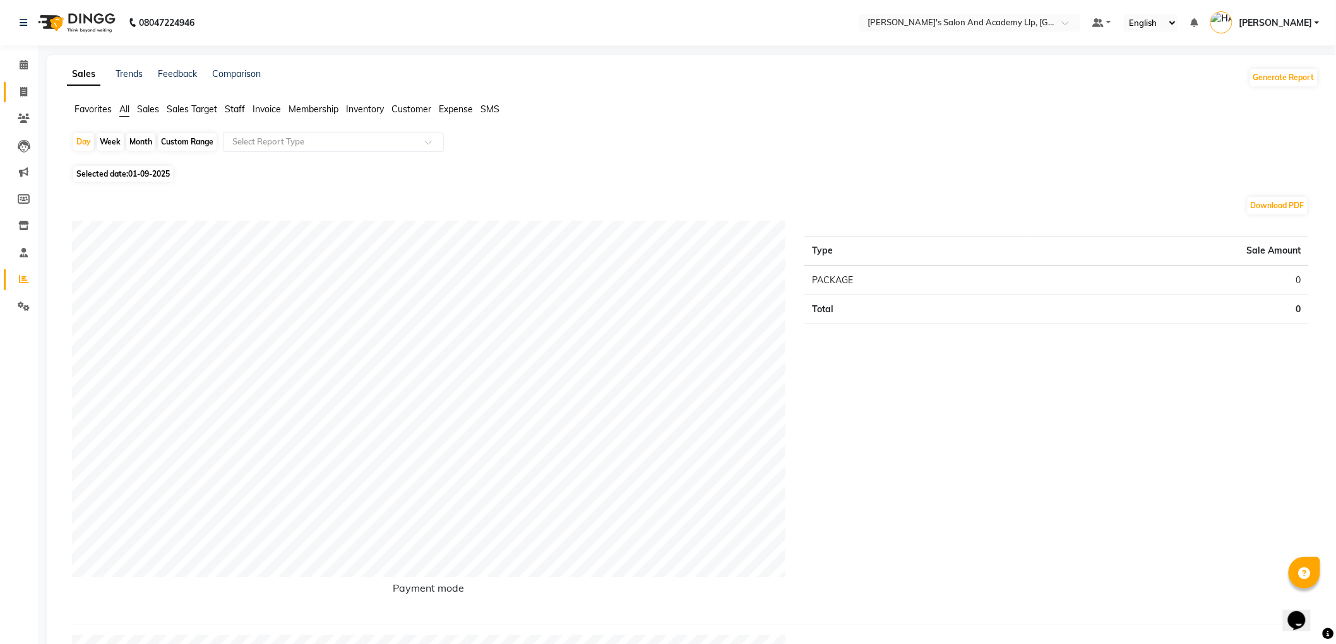
click at [21, 89] on icon at bounding box center [23, 91] width 7 height 9
select select "service"
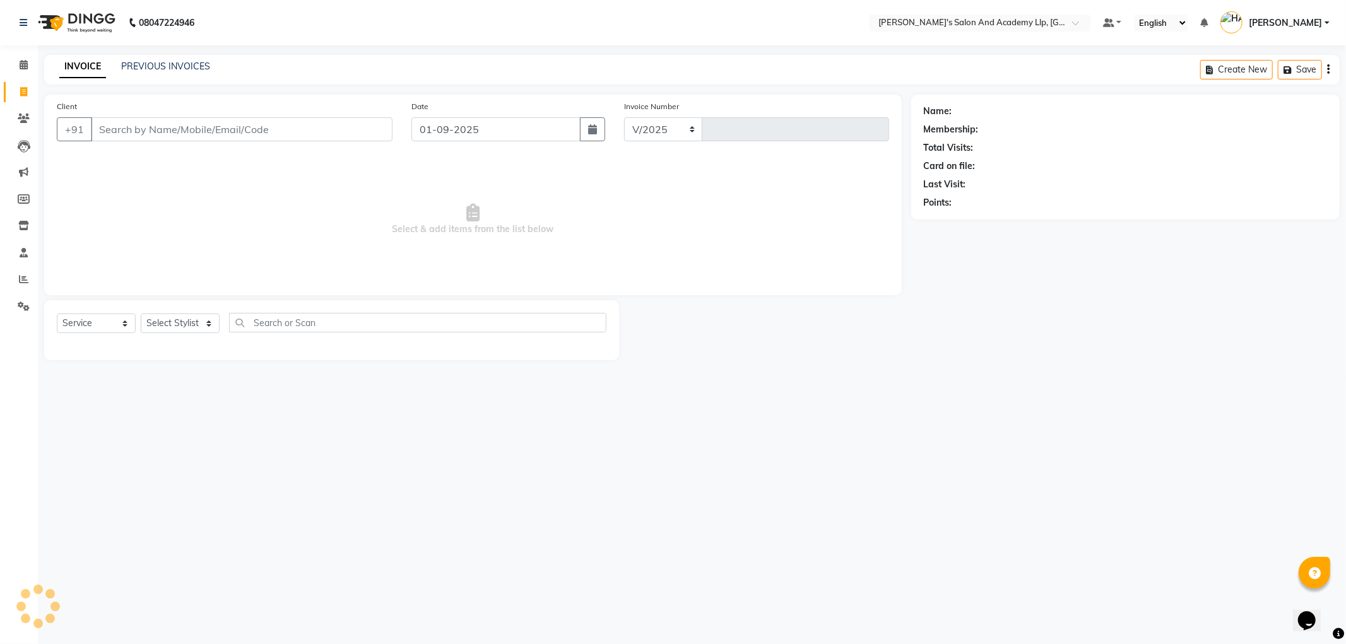
select select "6983"
type input "11238"
click at [178, 324] on select "Select Stylist" at bounding box center [180, 324] width 79 height 20
select select "89128"
click at [141, 314] on select "Select Stylist [PERSON_NAME] [PERSON_NAME] [PERSON_NAME] [PERSON_NAME] [PERSON_…" at bounding box center [182, 324] width 83 height 20
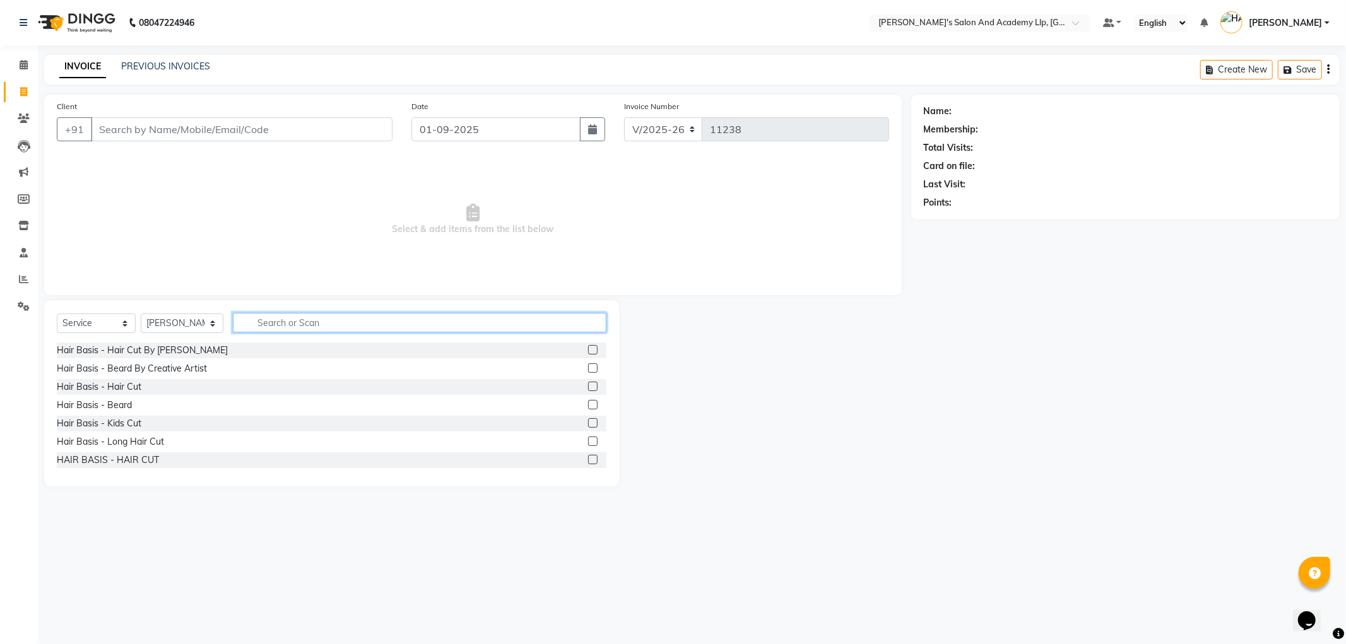
drag, startPoint x: 281, startPoint y: 328, endPoint x: 288, endPoint y: 324, distance: 8.2
click at [285, 325] on input "text" at bounding box center [420, 323] width 374 height 20
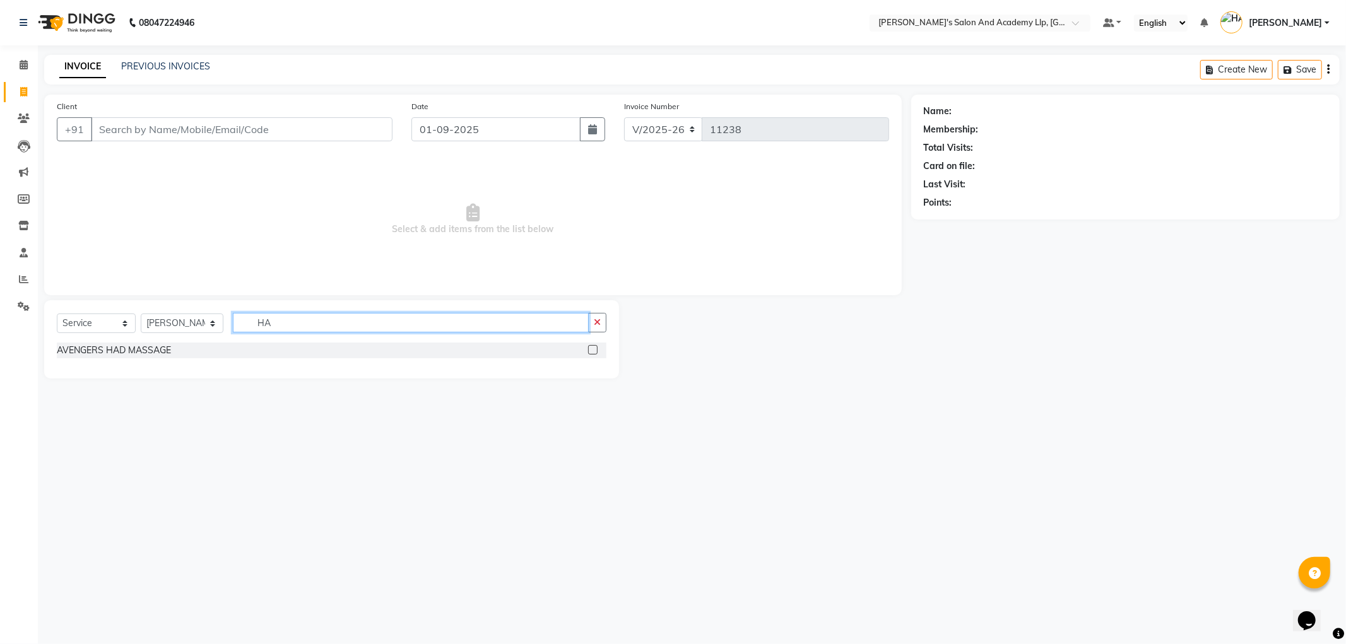
type input "H"
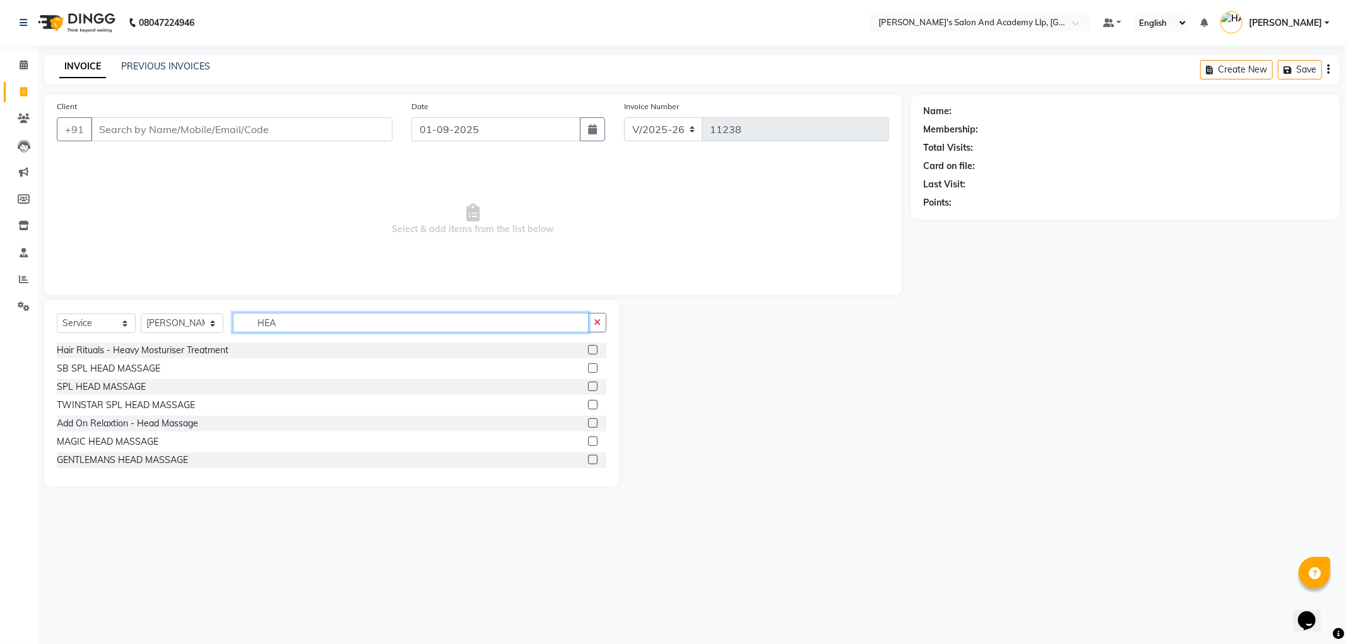
type input "HEA"
click at [26, 278] on icon at bounding box center [23, 279] width 9 height 9
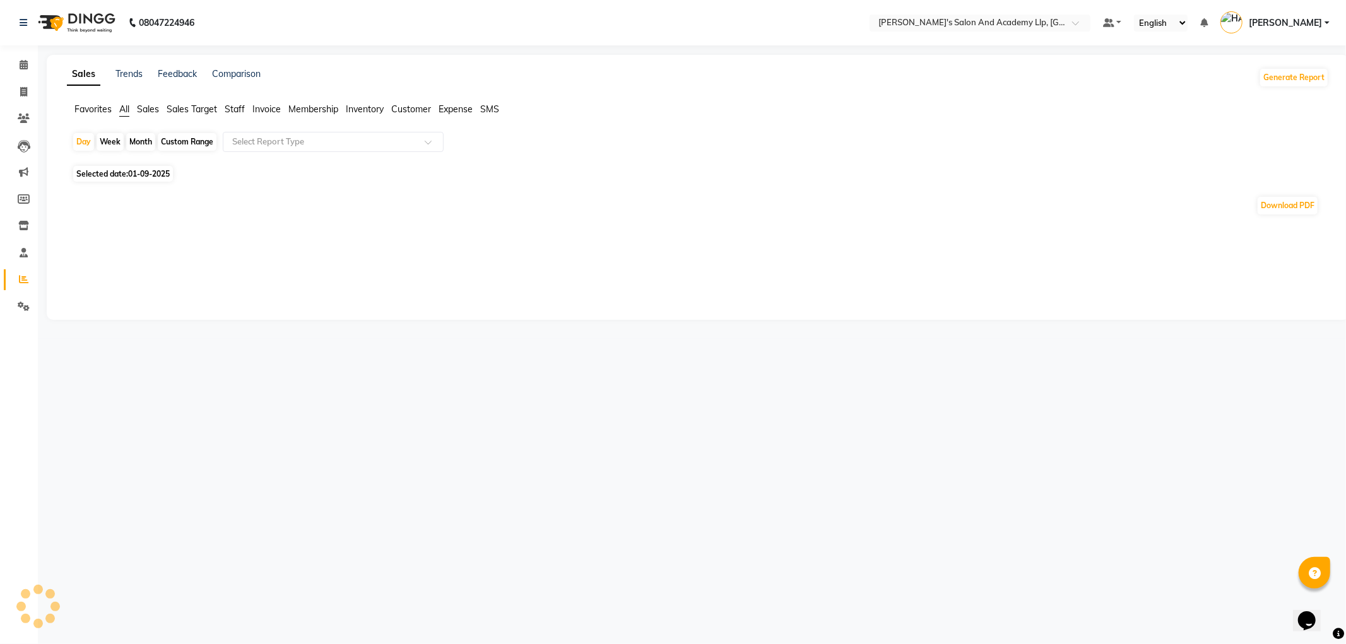
drag, startPoint x: 85, startPoint y: 143, endPoint x: 101, endPoint y: 153, distance: 18.7
click at [89, 143] on div "Day" at bounding box center [83, 142] width 21 height 18
select select "9"
select select "2025"
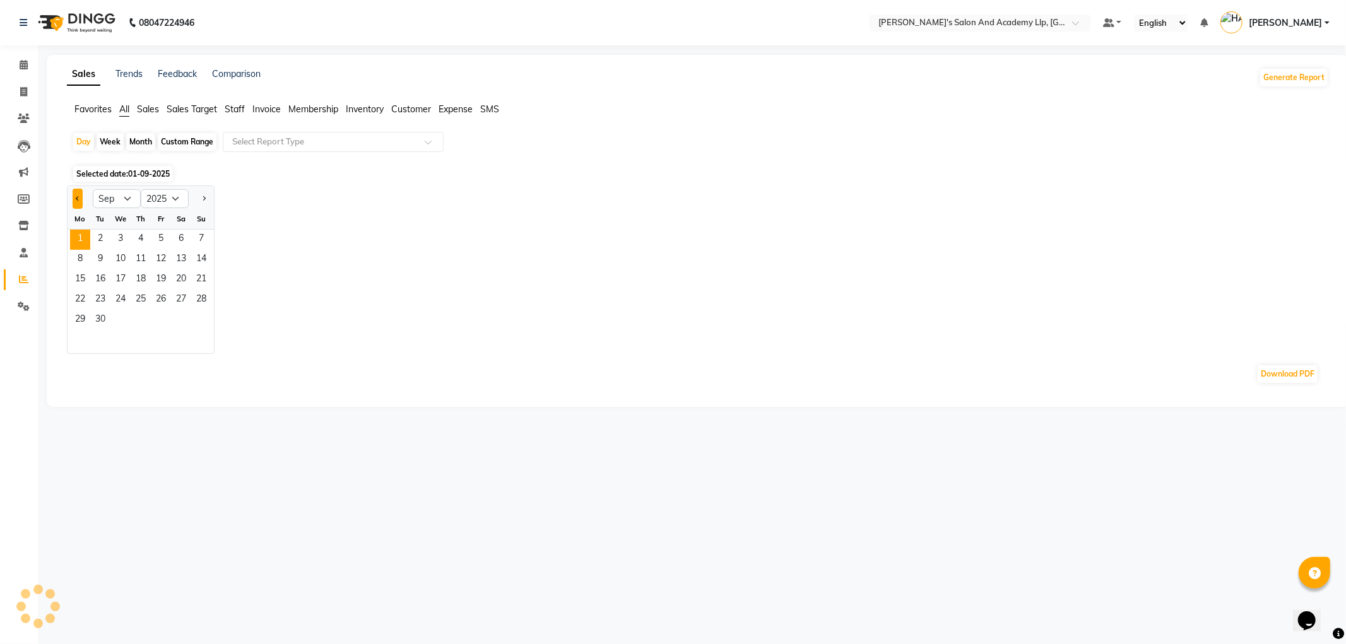
drag, startPoint x: 74, startPoint y: 198, endPoint x: 96, endPoint y: 203, distance: 22.0
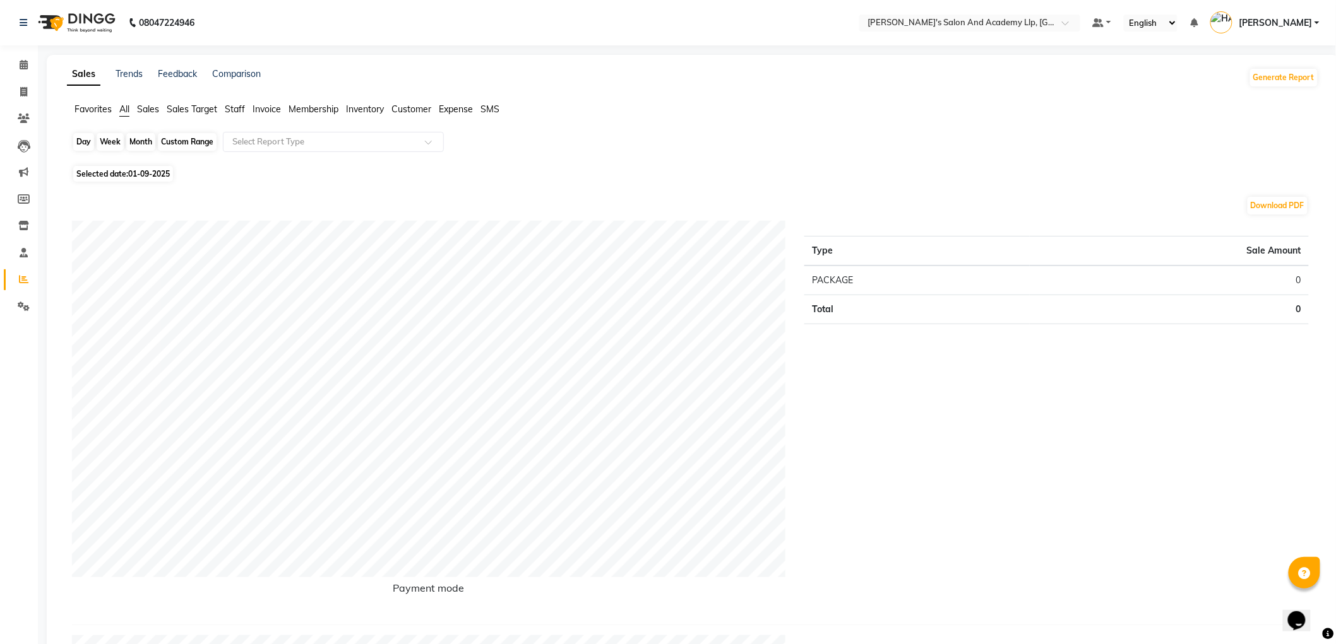
click at [83, 143] on div "Day" at bounding box center [83, 142] width 21 height 18
select select "9"
select select "2025"
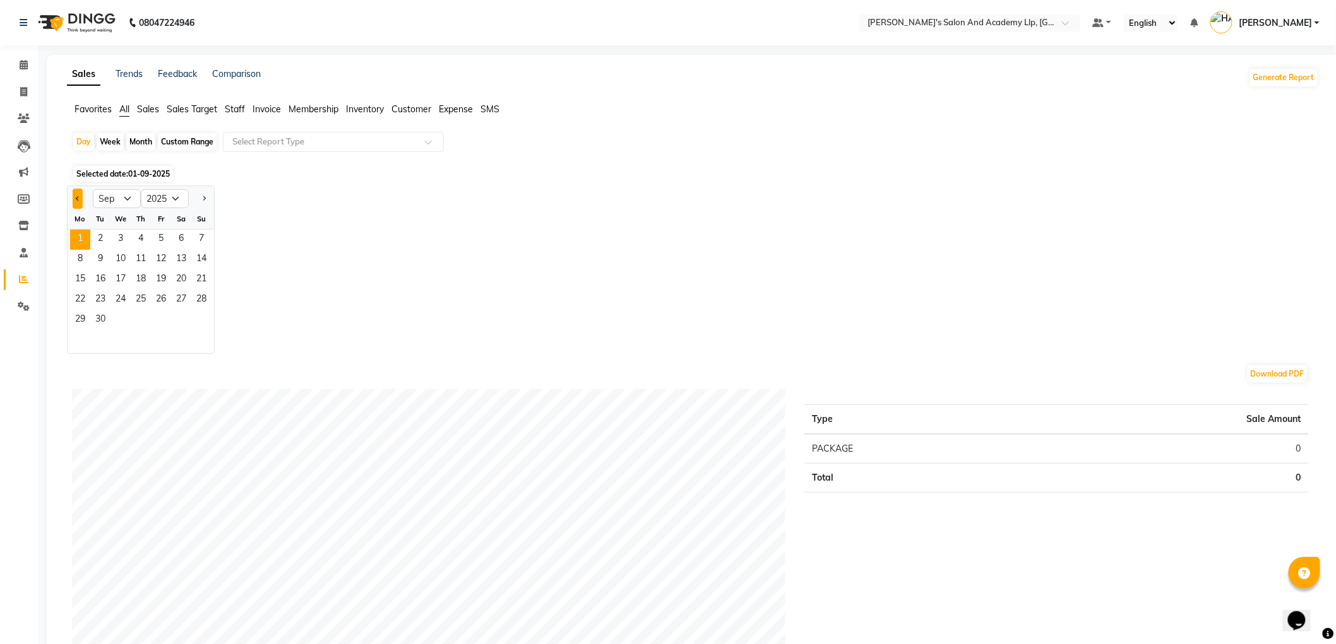
click at [80, 199] on button "Previous month" at bounding box center [78, 199] width 10 height 20
select select "8"
click at [179, 323] on span "30" at bounding box center [181, 321] width 20 height 20
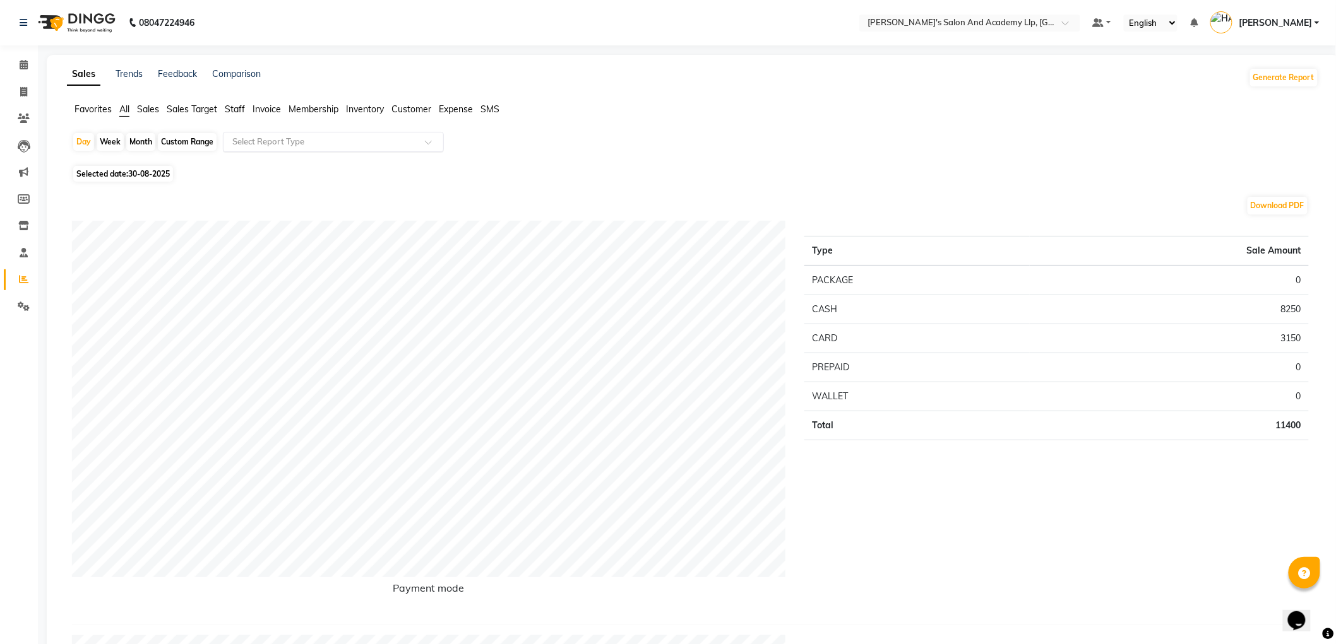
click at [291, 138] on input "text" at bounding box center [321, 142] width 182 height 13
click at [235, 109] on span "Staff" at bounding box center [235, 109] width 20 height 11
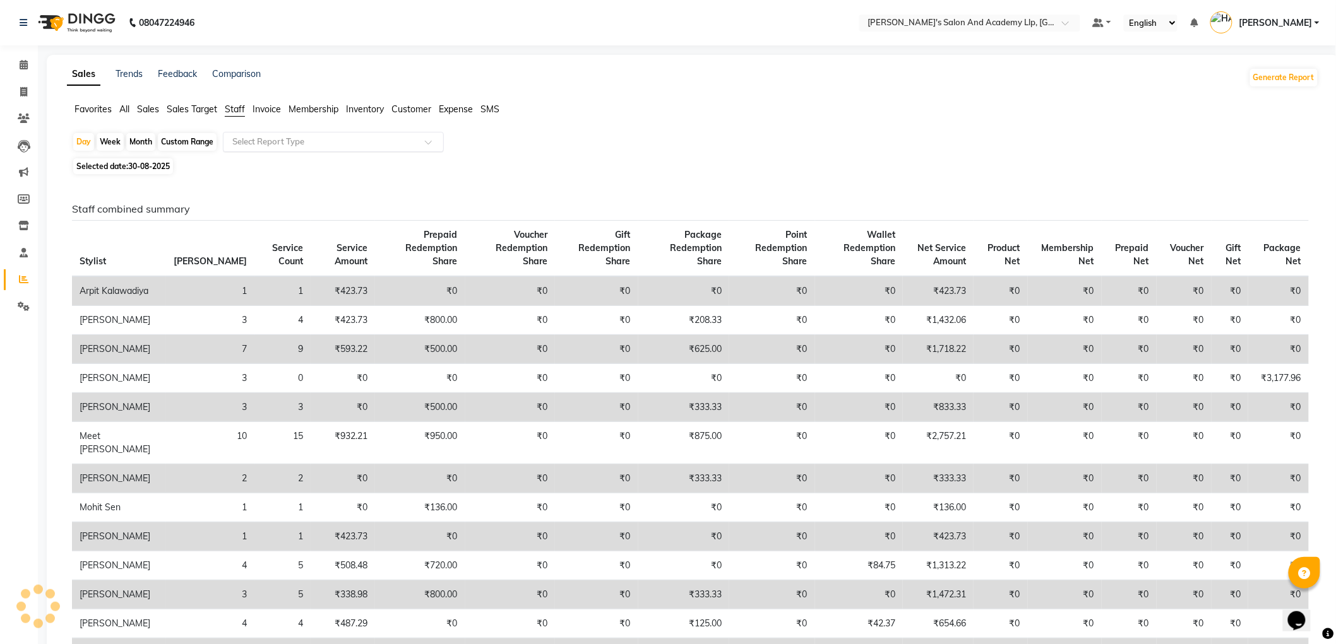
click at [255, 150] on div "Select Report Type" at bounding box center [333, 142] width 221 height 20
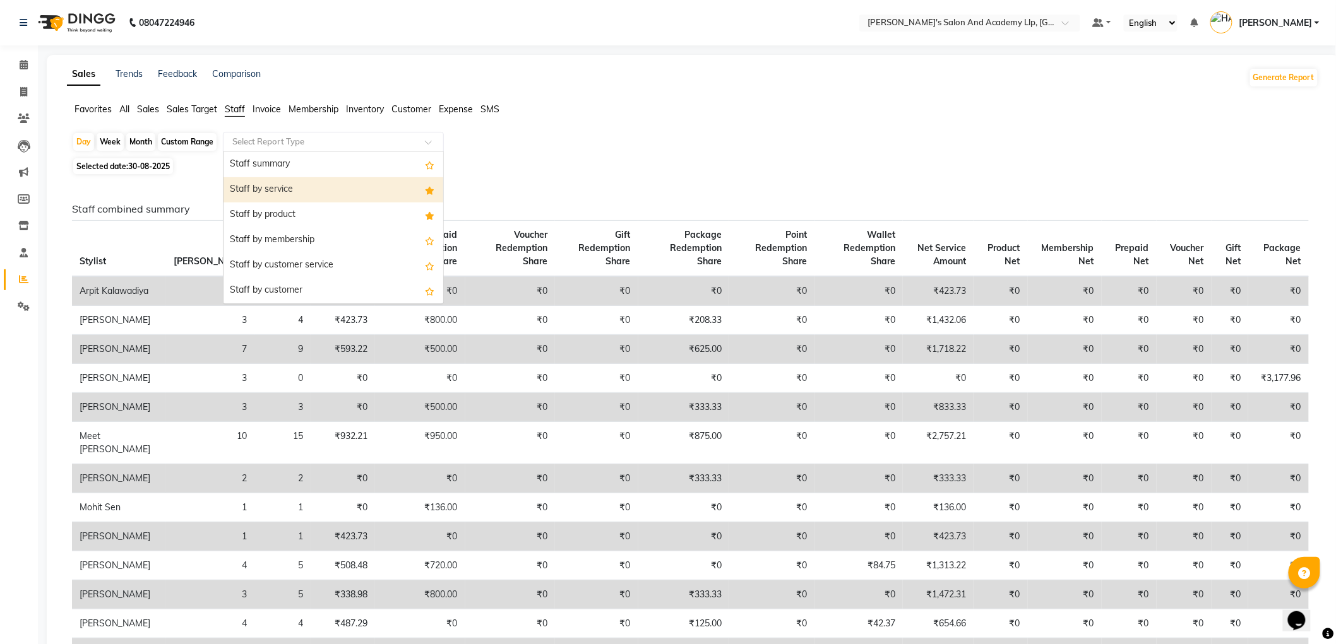
click at [280, 188] on div "Staff by service" at bounding box center [333, 189] width 220 height 25
select select "full_report"
select select "csv"
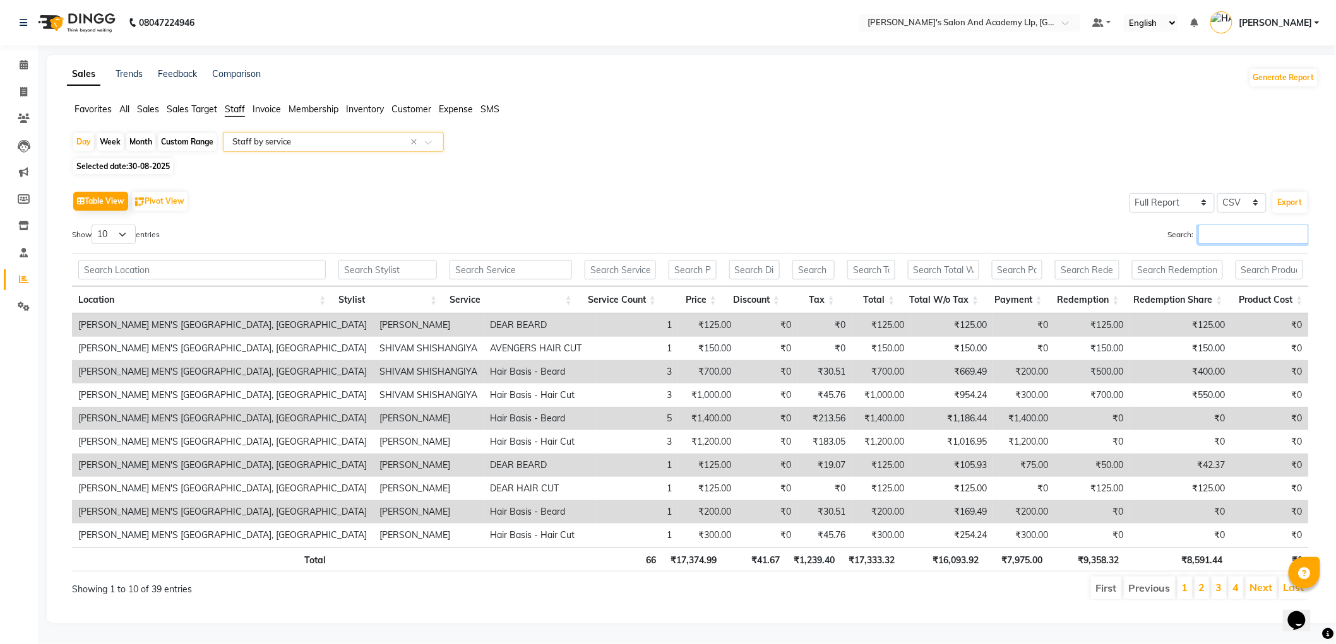
click at [1223, 240] on input "Search:" at bounding box center [1253, 235] width 110 height 20
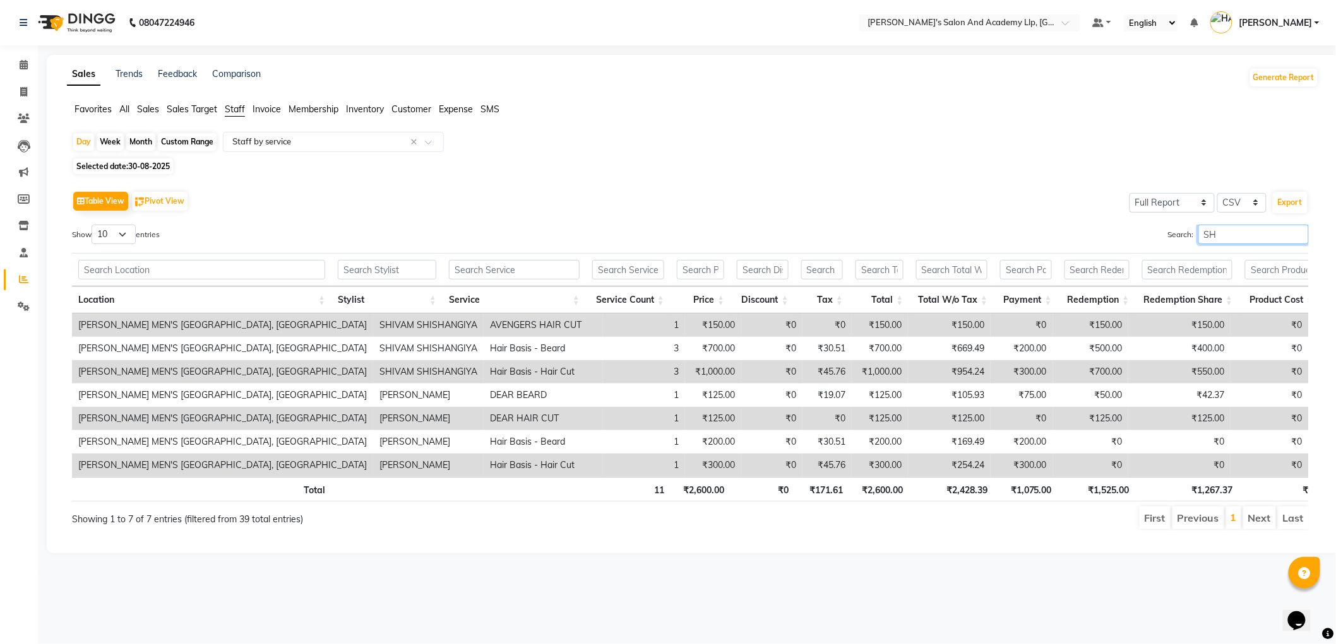
type input "S"
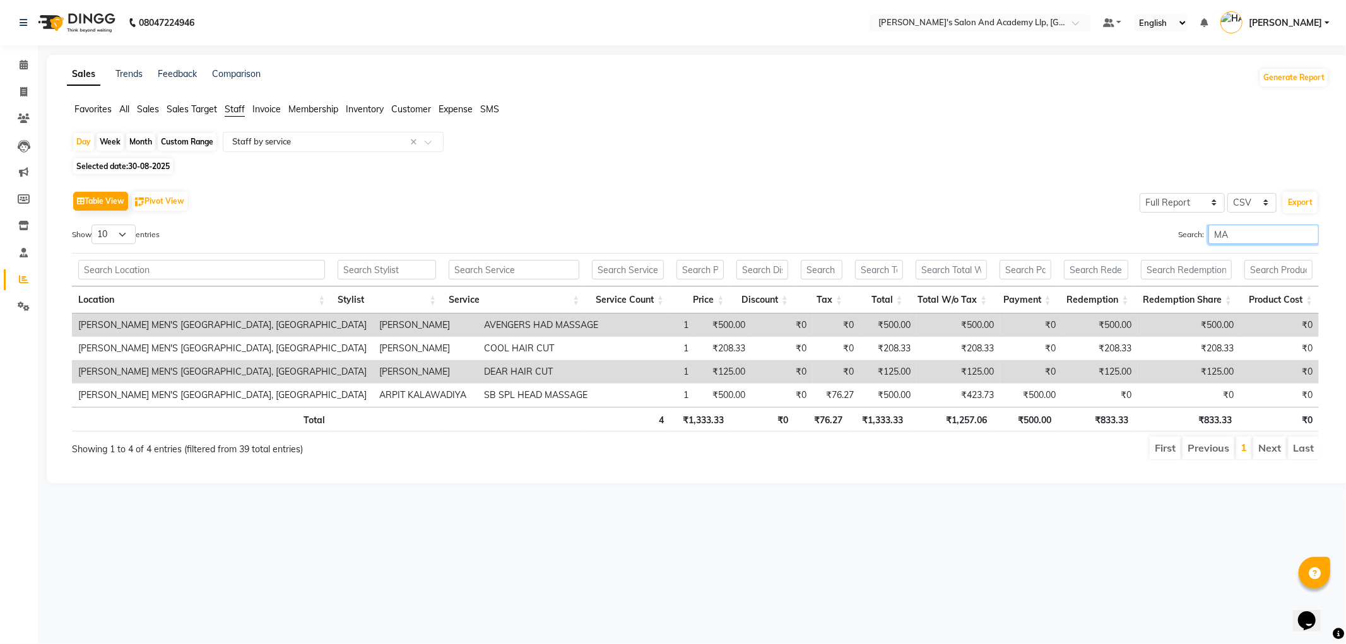
type input "M"
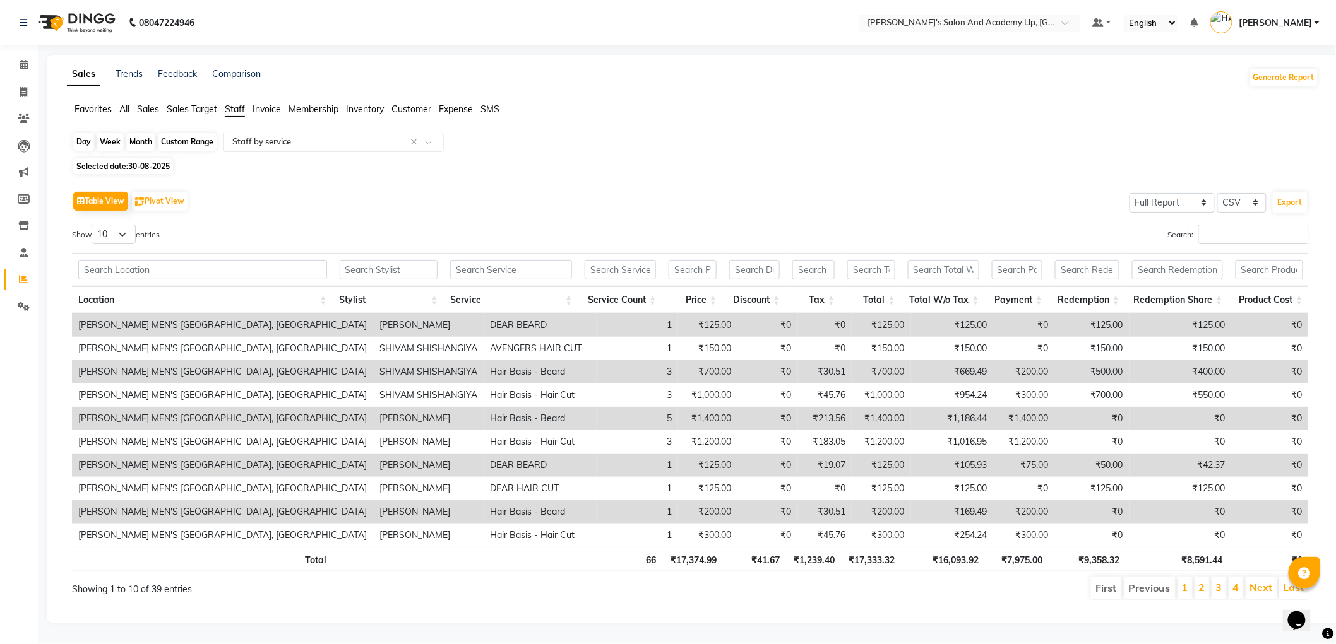
click at [78, 142] on div "Day" at bounding box center [83, 142] width 21 height 18
select select "8"
select select "2025"
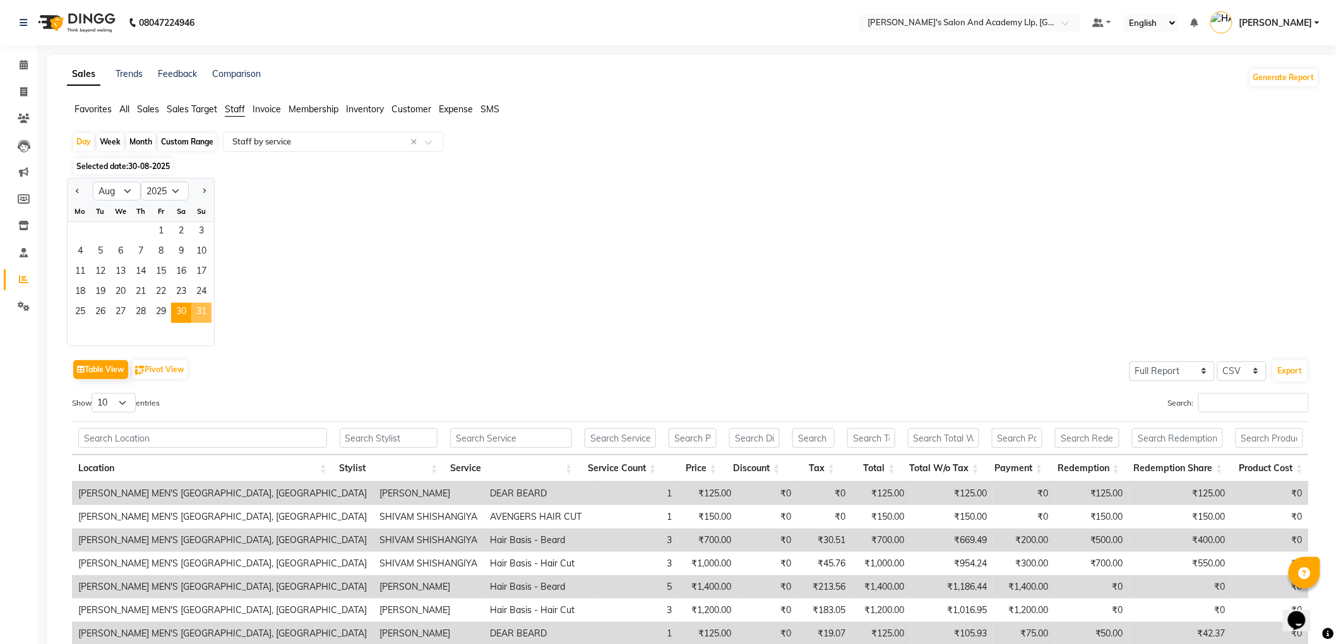
click at [207, 316] on span "31" at bounding box center [201, 313] width 20 height 20
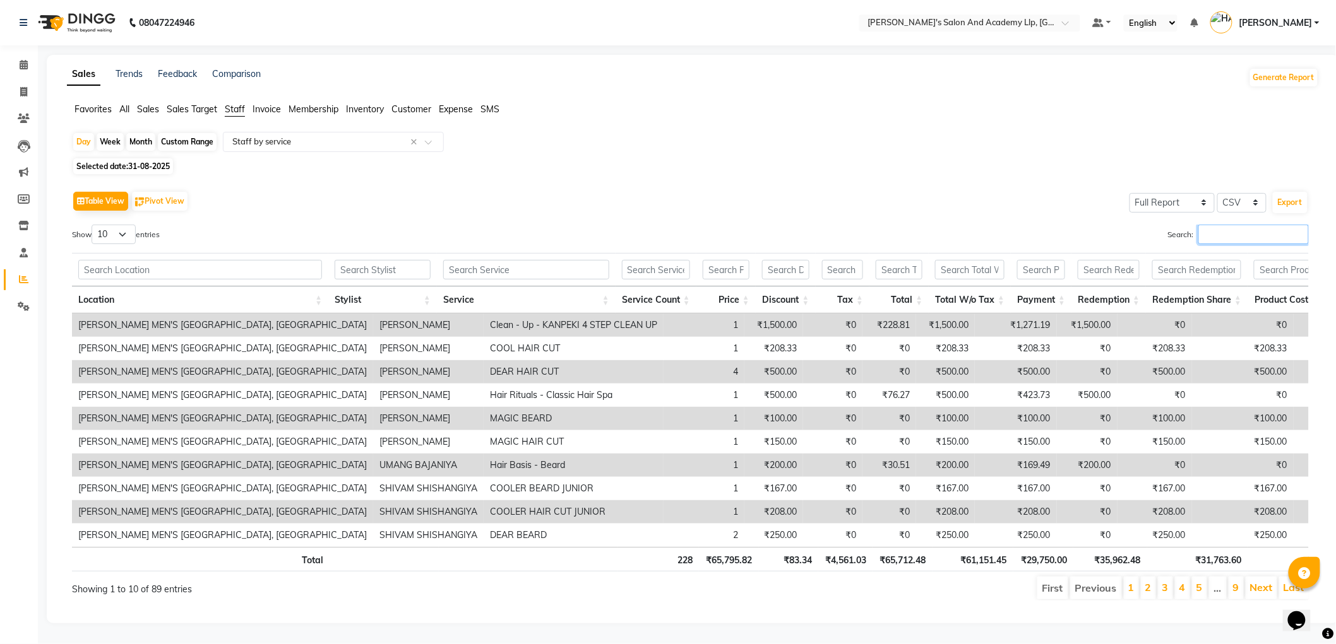
click at [1209, 230] on input "Search:" at bounding box center [1253, 235] width 110 height 20
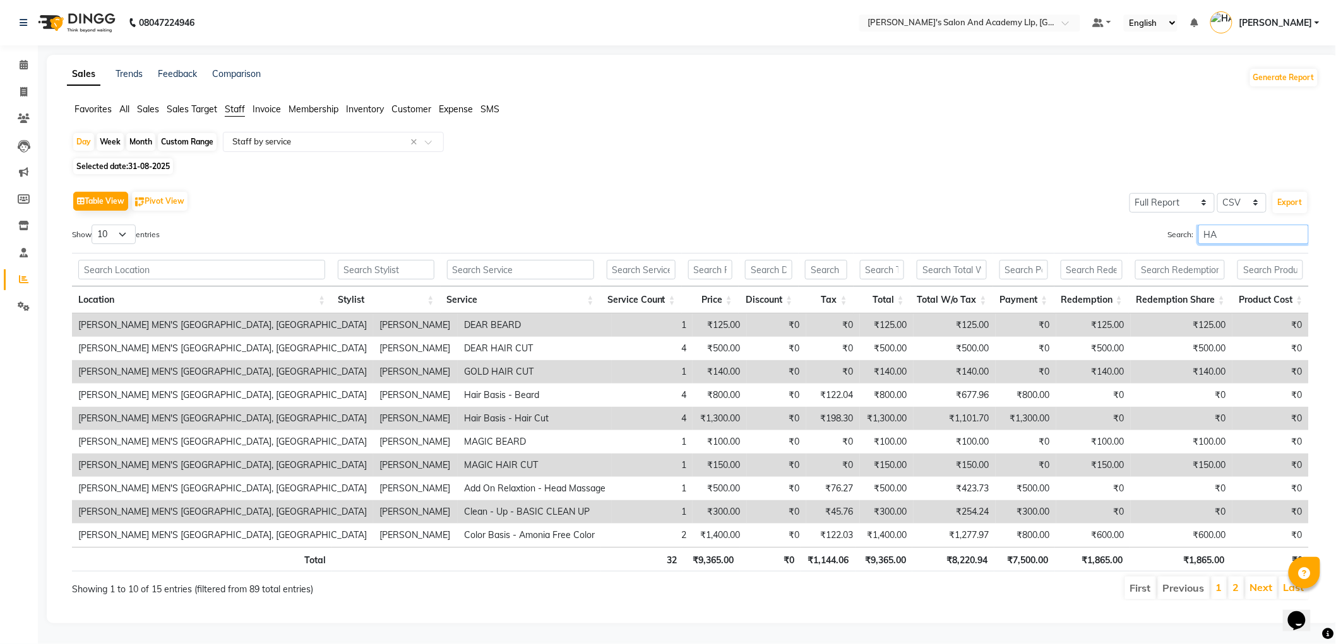
type input "H"
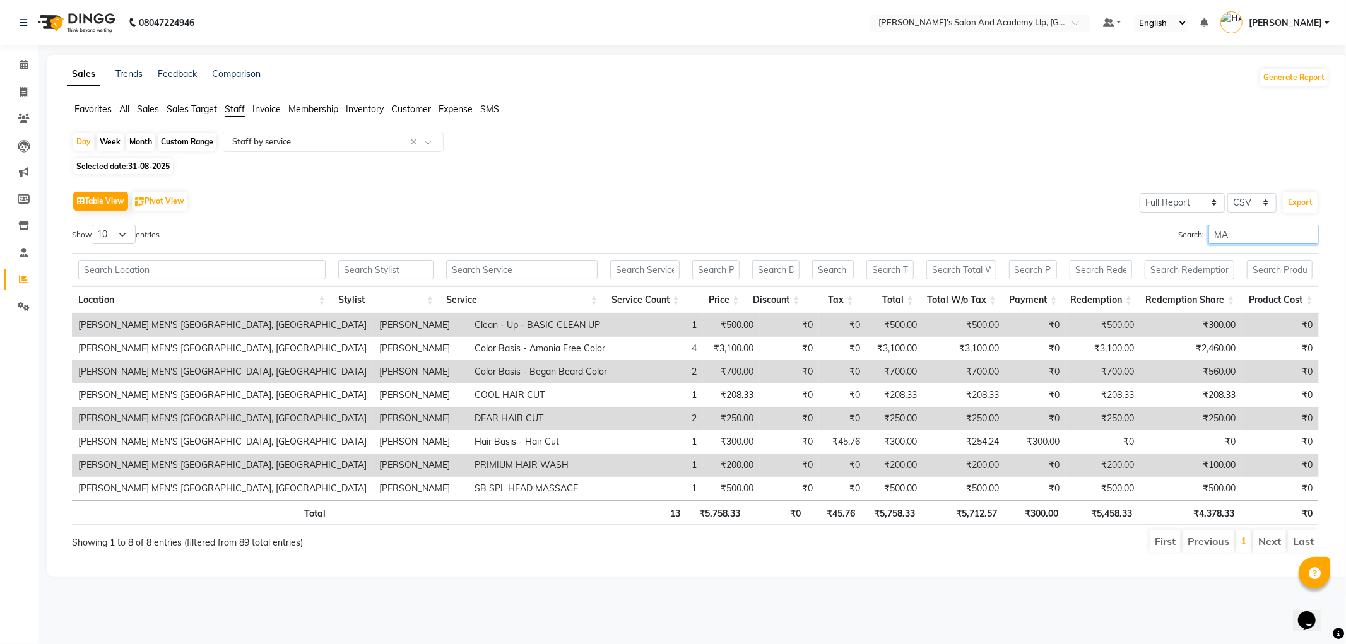
type input "M"
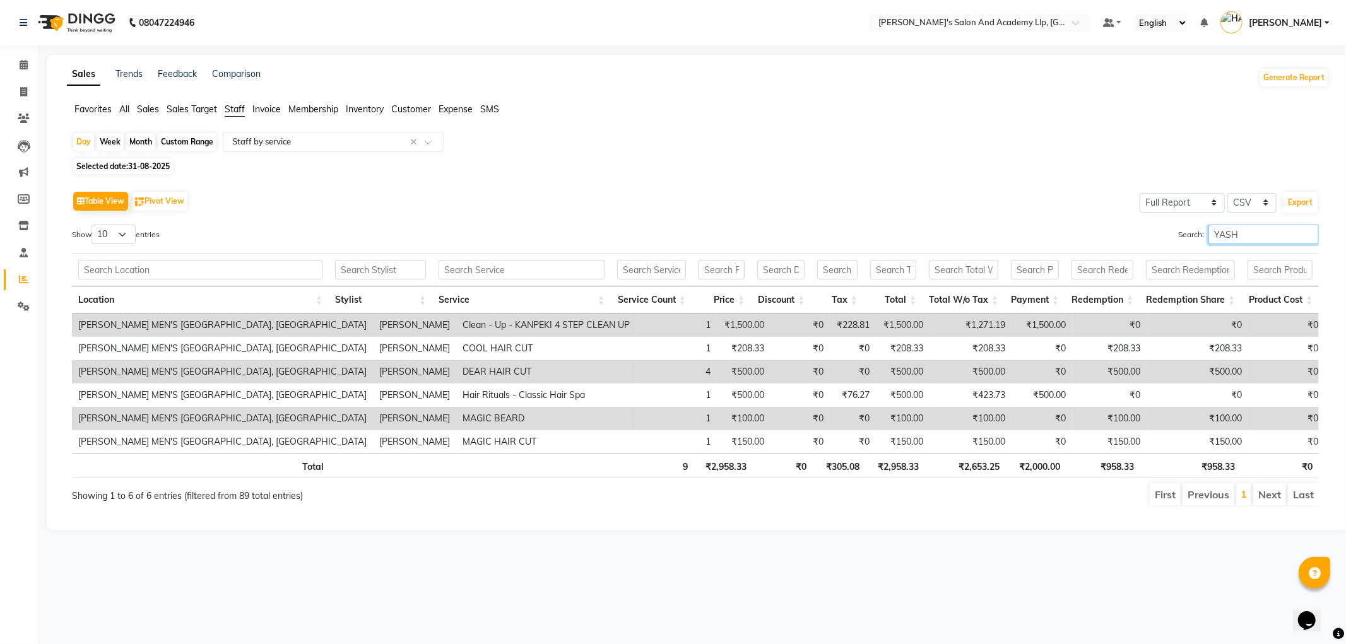
type input "YASH"
drag, startPoint x: 128, startPoint y: 106, endPoint x: 153, endPoint y: 143, distance: 44.1
click at [127, 105] on span "All" at bounding box center [124, 109] width 10 height 11
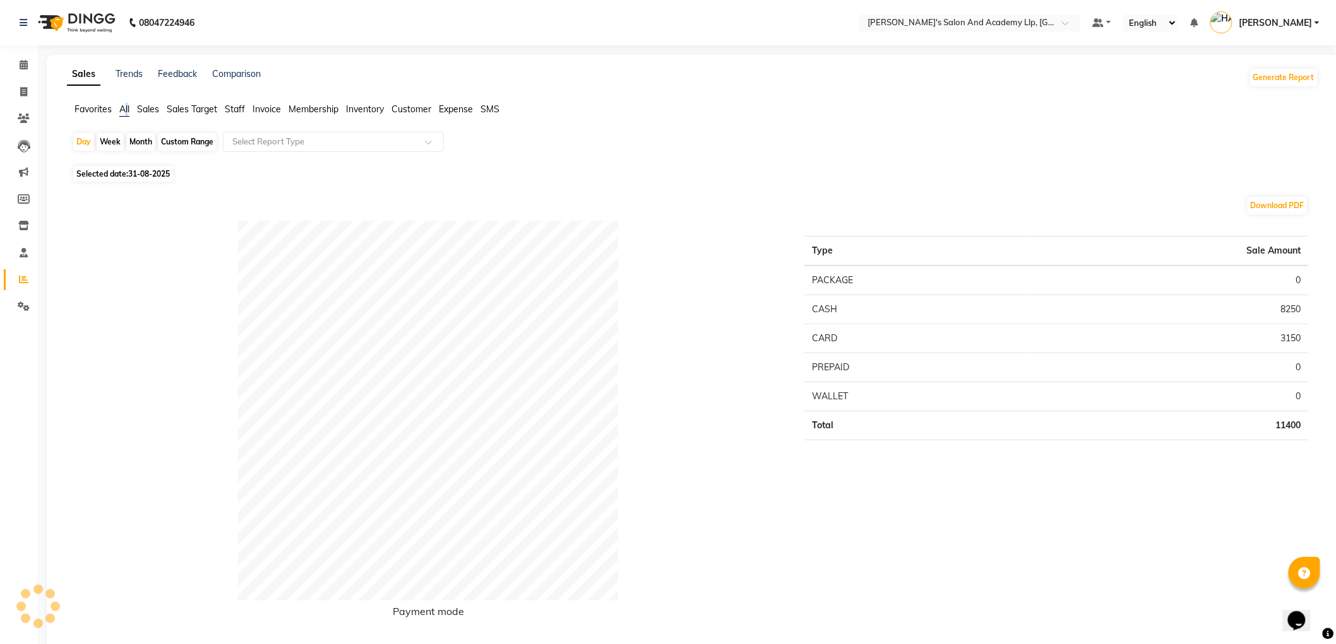
click at [141, 145] on div "Month" at bounding box center [140, 142] width 29 height 18
select select "8"
select select "2025"
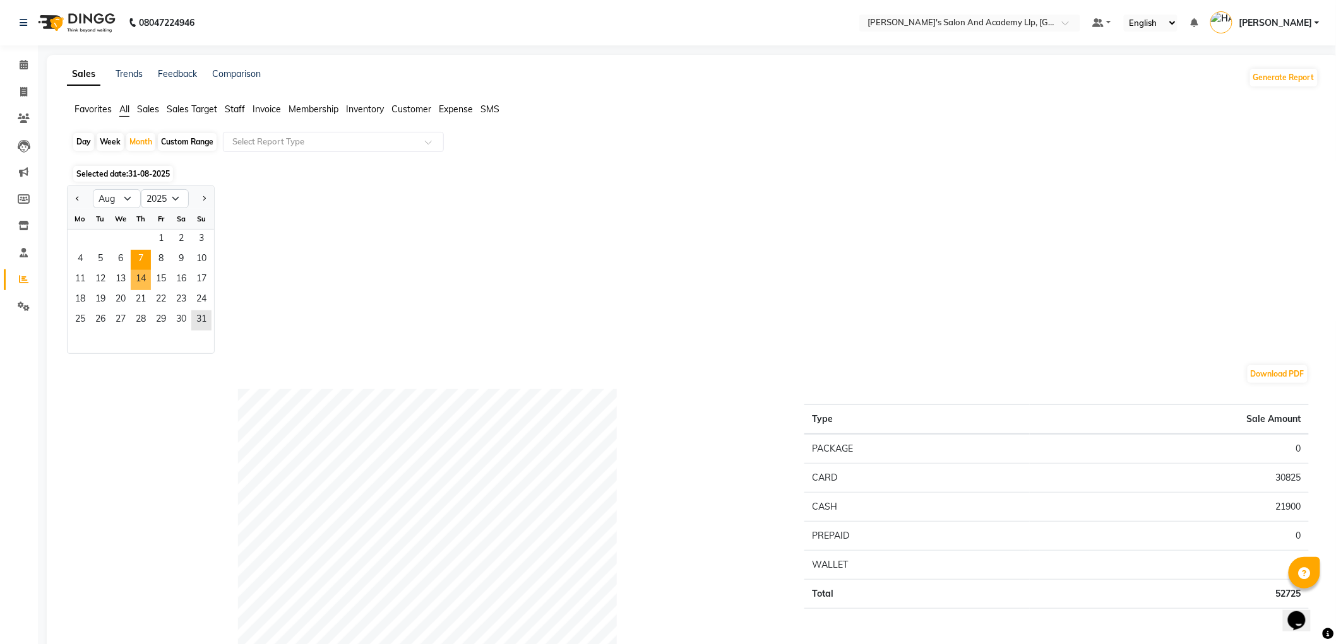
drag, startPoint x: 142, startPoint y: 272, endPoint x: 146, endPoint y: 263, distance: 9.9
click at [142, 272] on span "14" at bounding box center [141, 280] width 20 height 20
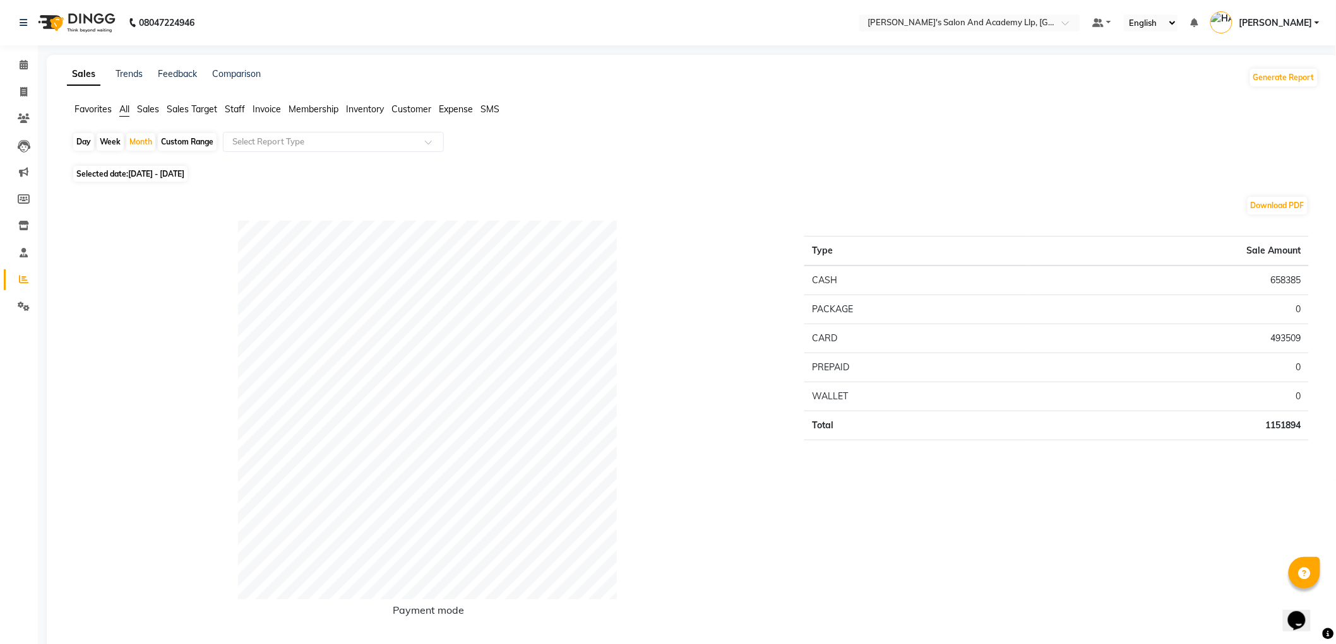
click at [83, 146] on div "Day" at bounding box center [83, 142] width 21 height 18
select select "8"
select select "2025"
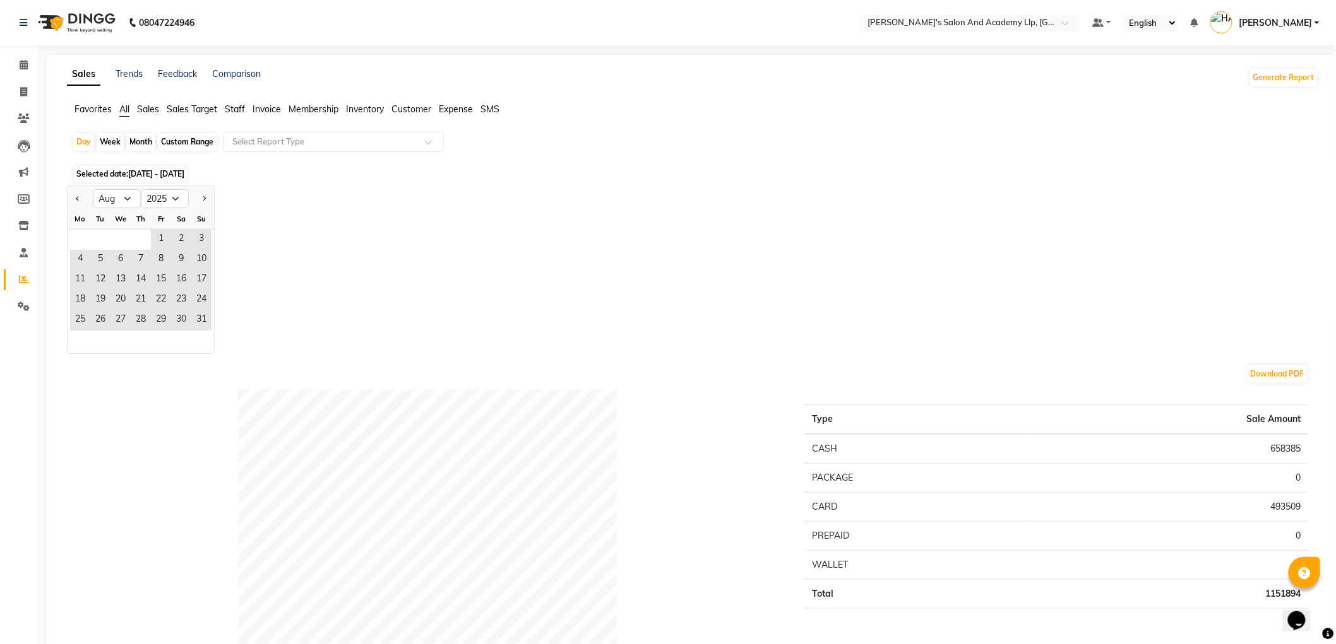
click at [141, 143] on div "Month" at bounding box center [140, 142] width 29 height 18
select select "8"
select select "2025"
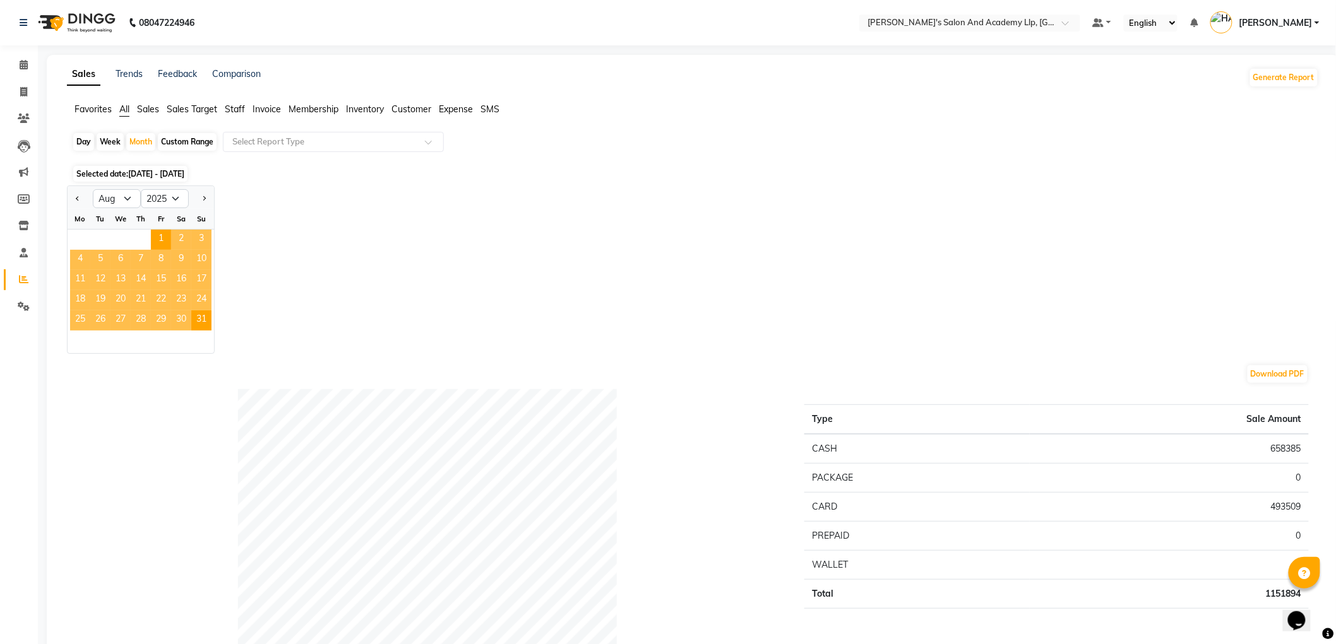
click at [71, 198] on div at bounding box center [80, 199] width 25 height 20
click at [76, 198] on span "Previous month" at bounding box center [78, 198] width 4 height 4
select select "7"
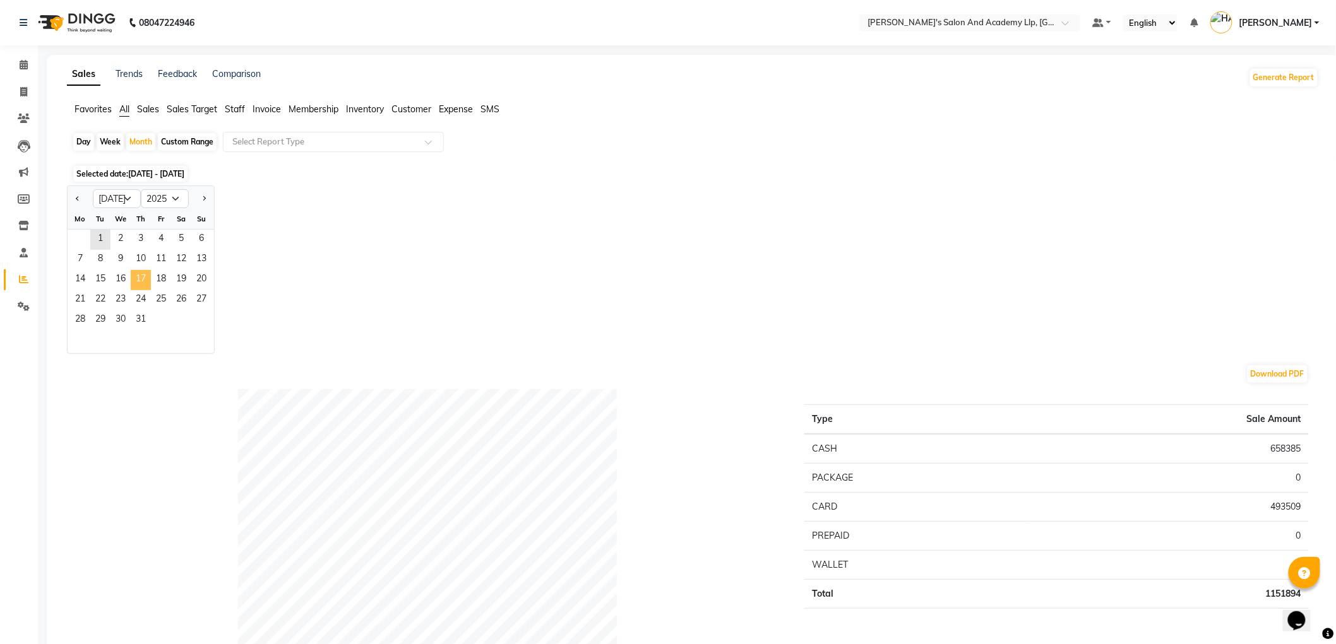
drag, startPoint x: 146, startPoint y: 280, endPoint x: 149, endPoint y: 270, distance: 10.4
click at [148, 275] on span "17" at bounding box center [141, 280] width 20 height 20
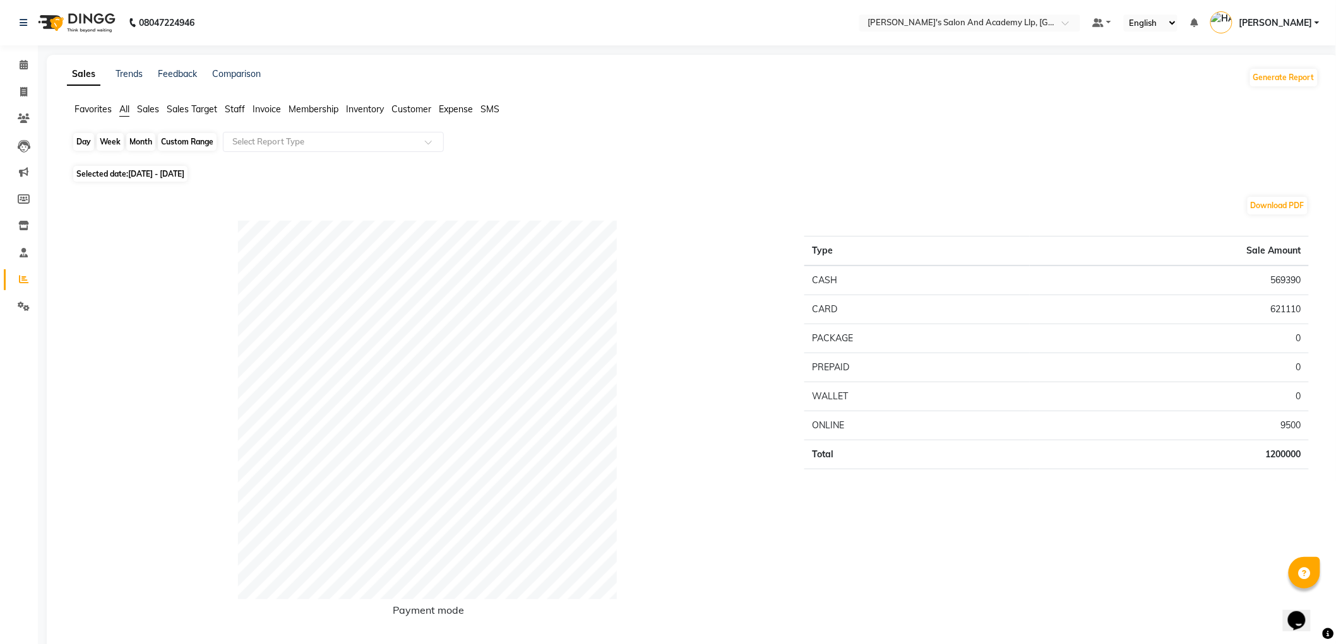
click at [141, 140] on div "Month" at bounding box center [140, 142] width 29 height 18
select select "7"
select select "2025"
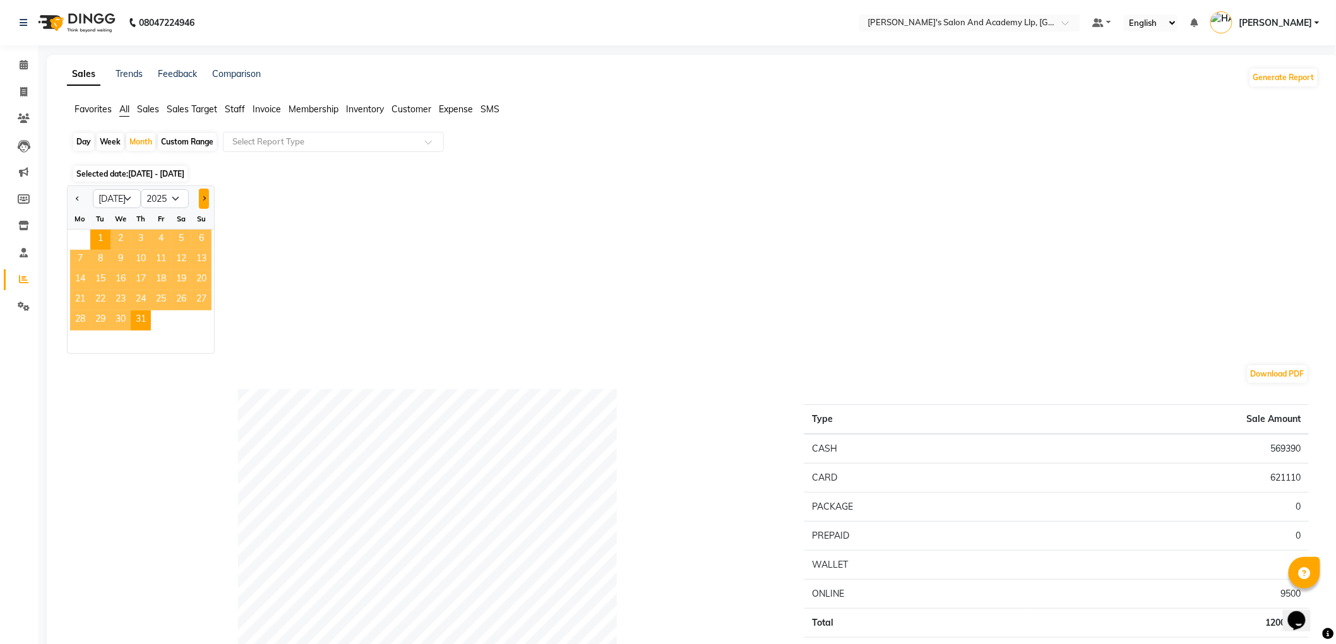
click at [202, 194] on button "Next month" at bounding box center [204, 199] width 10 height 20
select select "8"
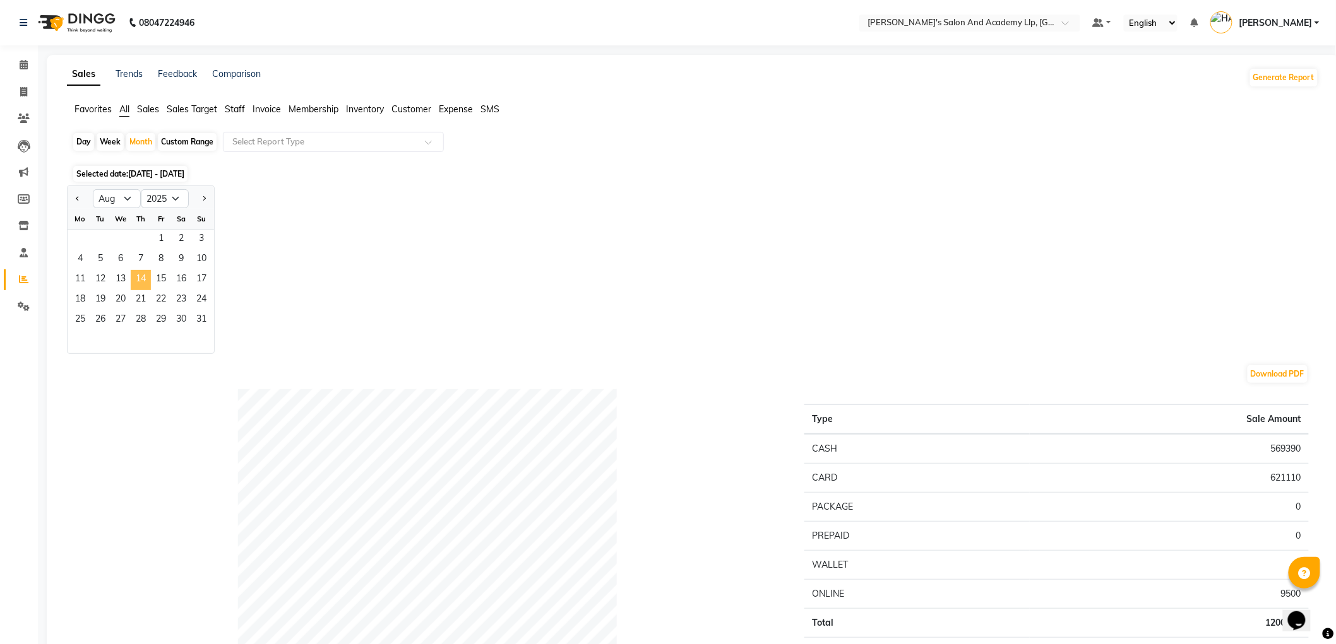
click at [150, 270] on span "14" at bounding box center [141, 280] width 20 height 20
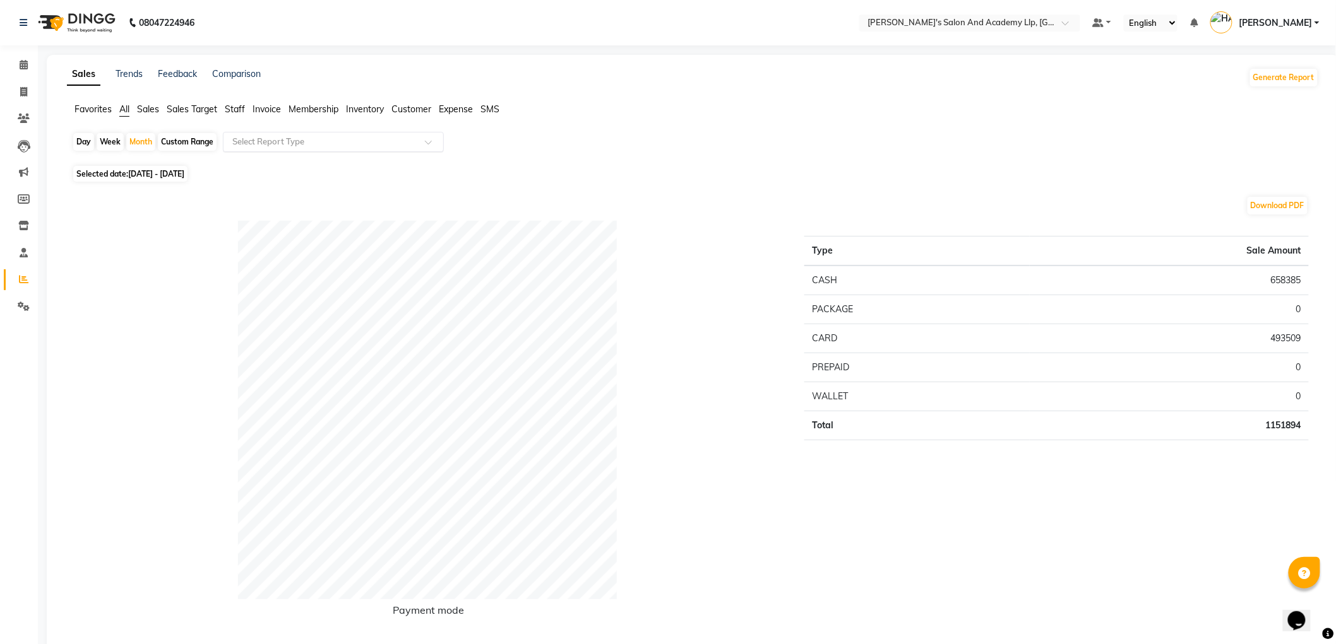
click at [237, 143] on input "text" at bounding box center [321, 142] width 182 height 13
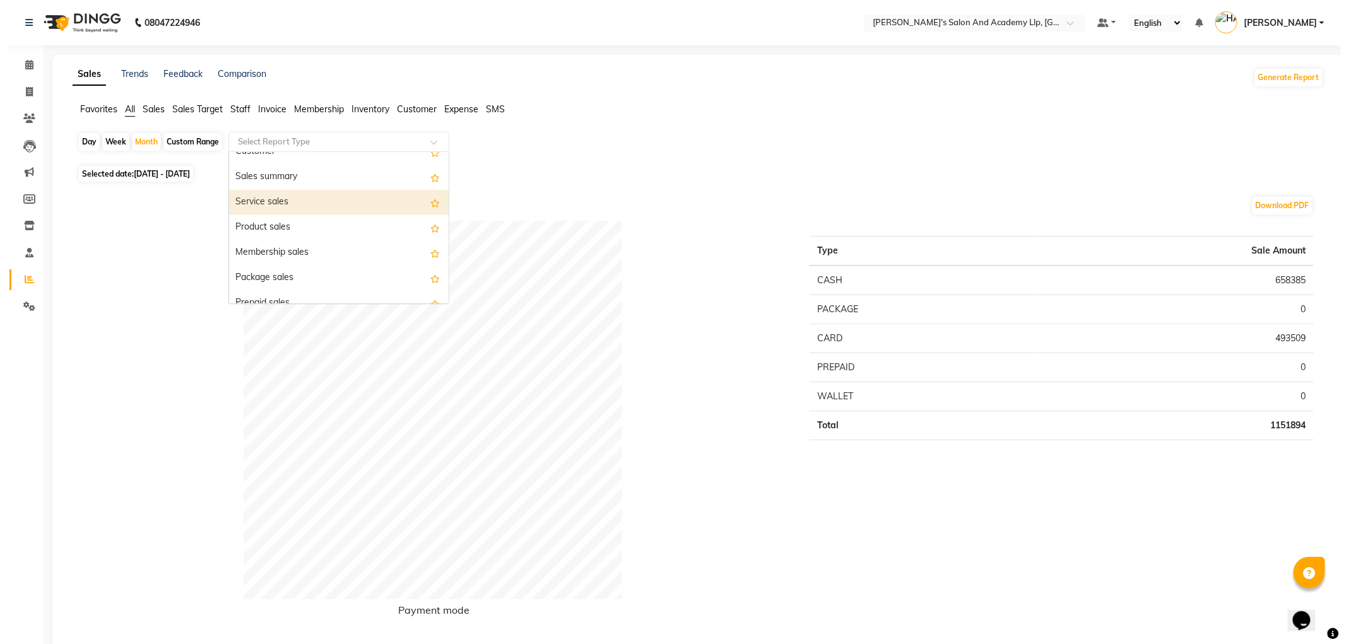
scroll to position [70, 0]
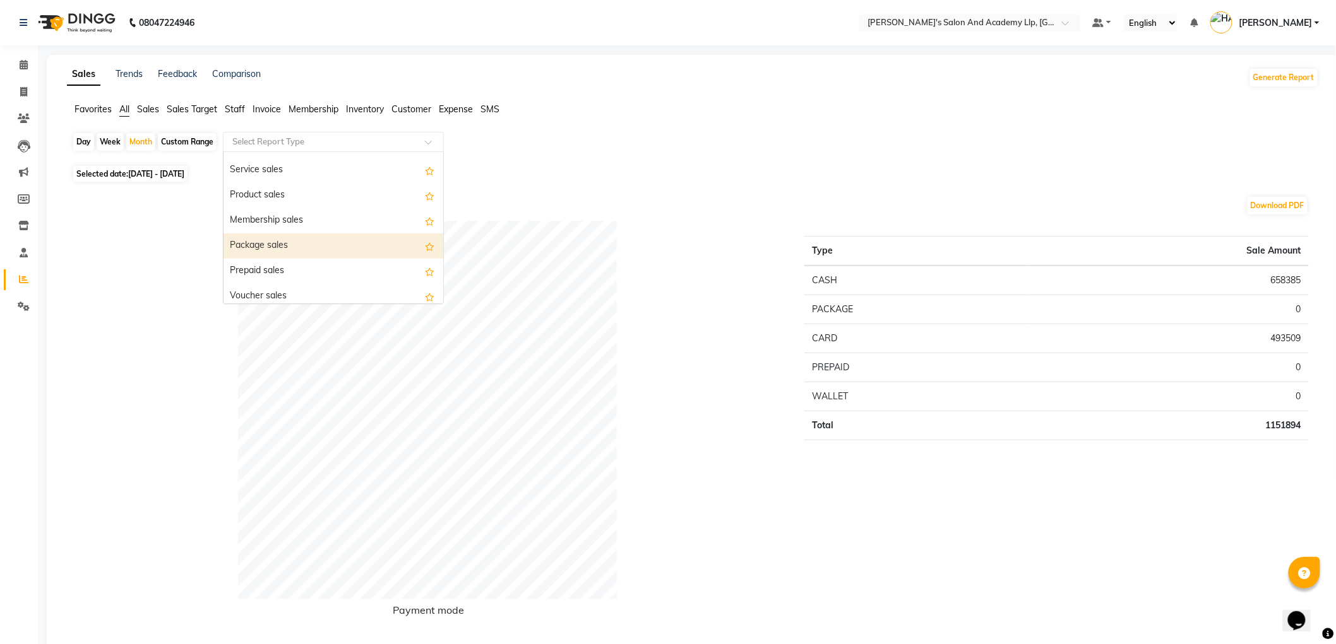
click at [279, 246] on div "Package sales" at bounding box center [333, 246] width 220 height 25
select select "full_report"
select select "csv"
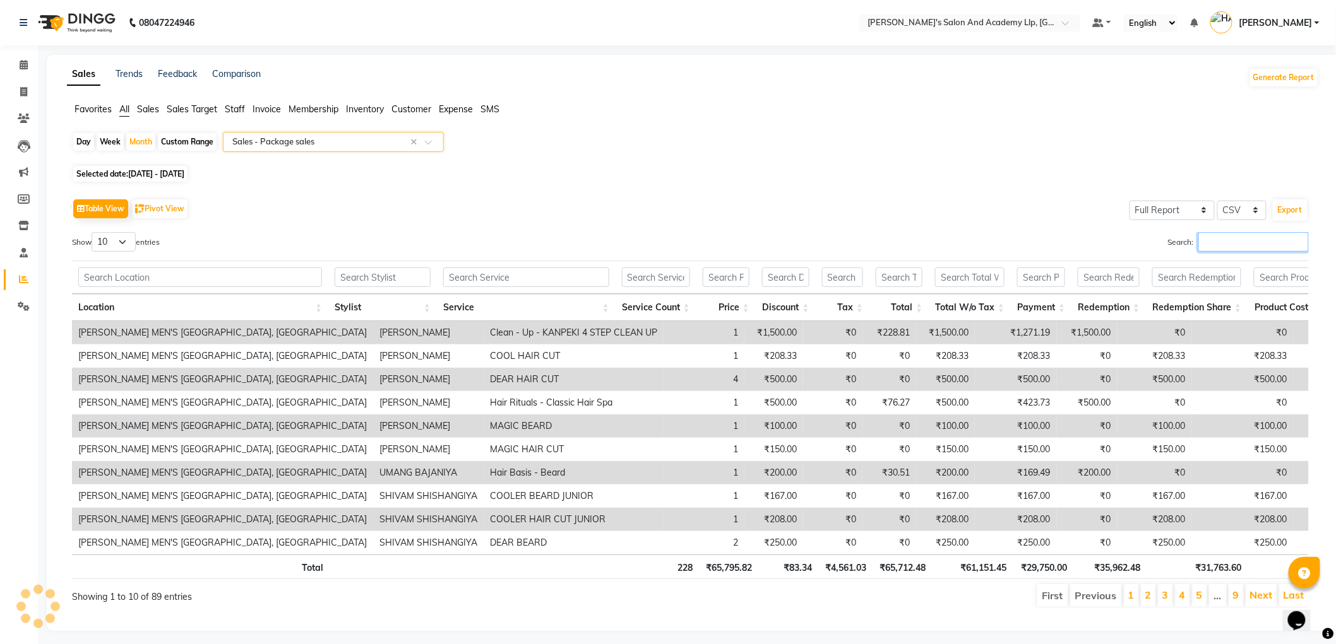
click at [1204, 242] on input "Search:" at bounding box center [1253, 242] width 110 height 20
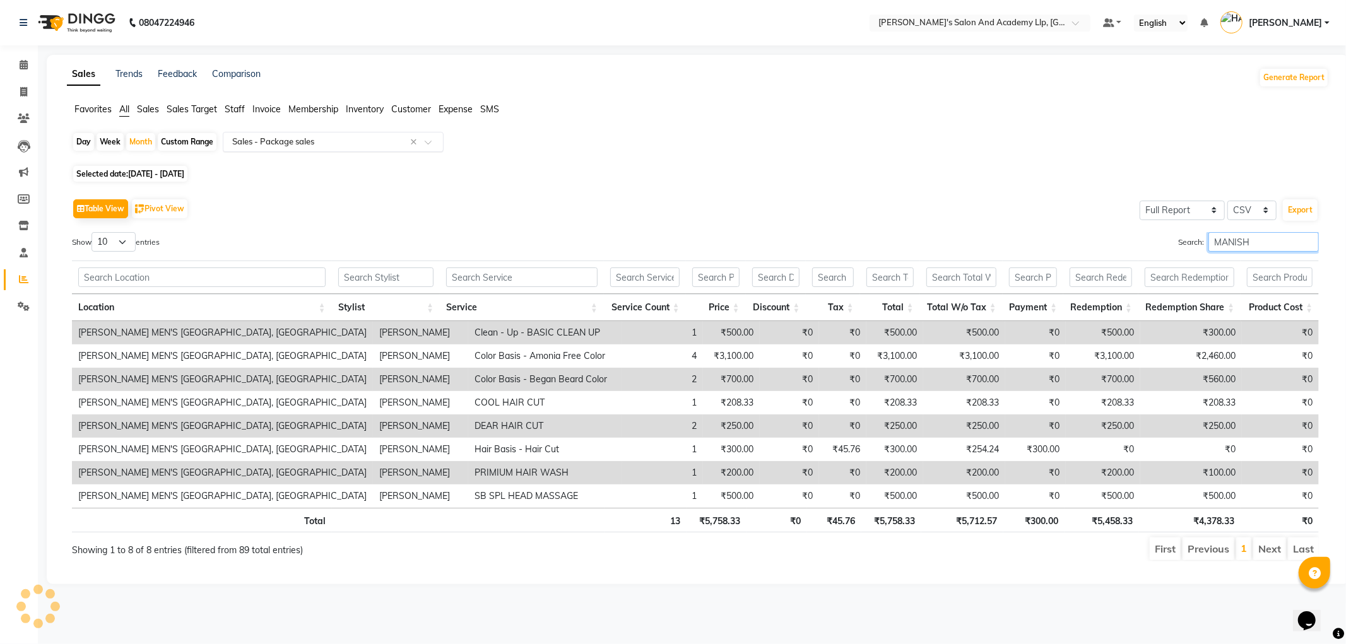
type input "MANISH"
click at [301, 142] on input "text" at bounding box center [321, 142] width 182 height 13
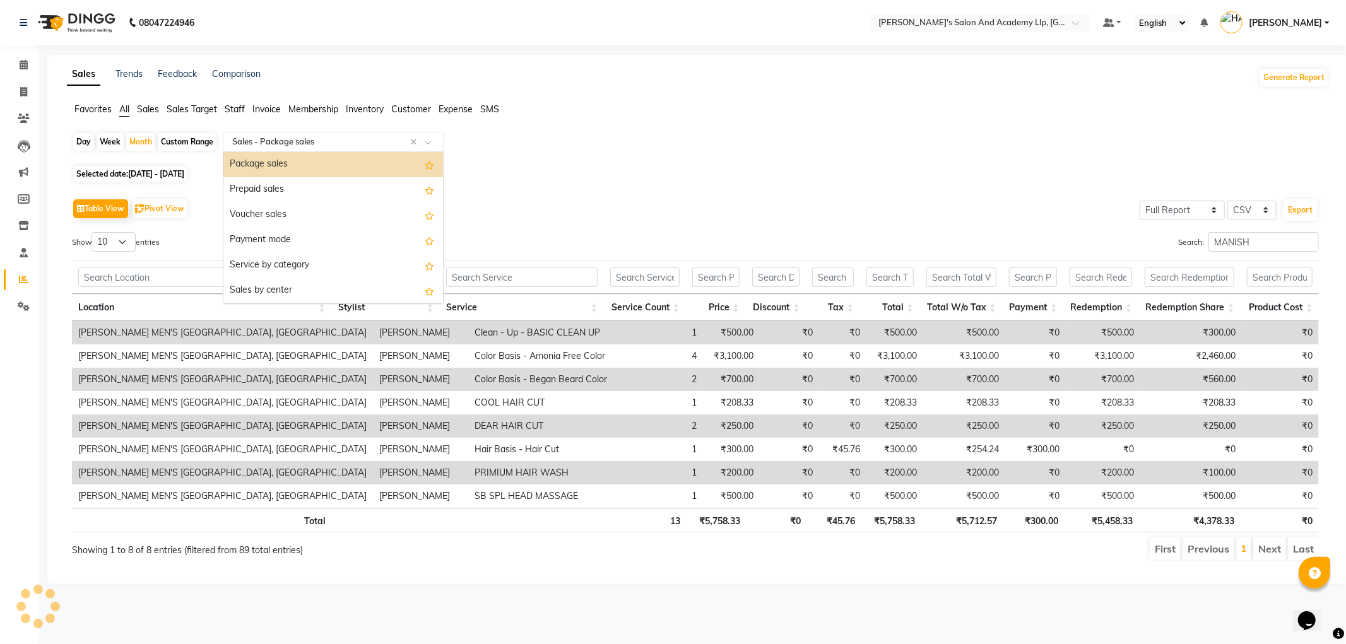
click at [270, 161] on div "Package sales" at bounding box center [333, 164] width 220 height 25
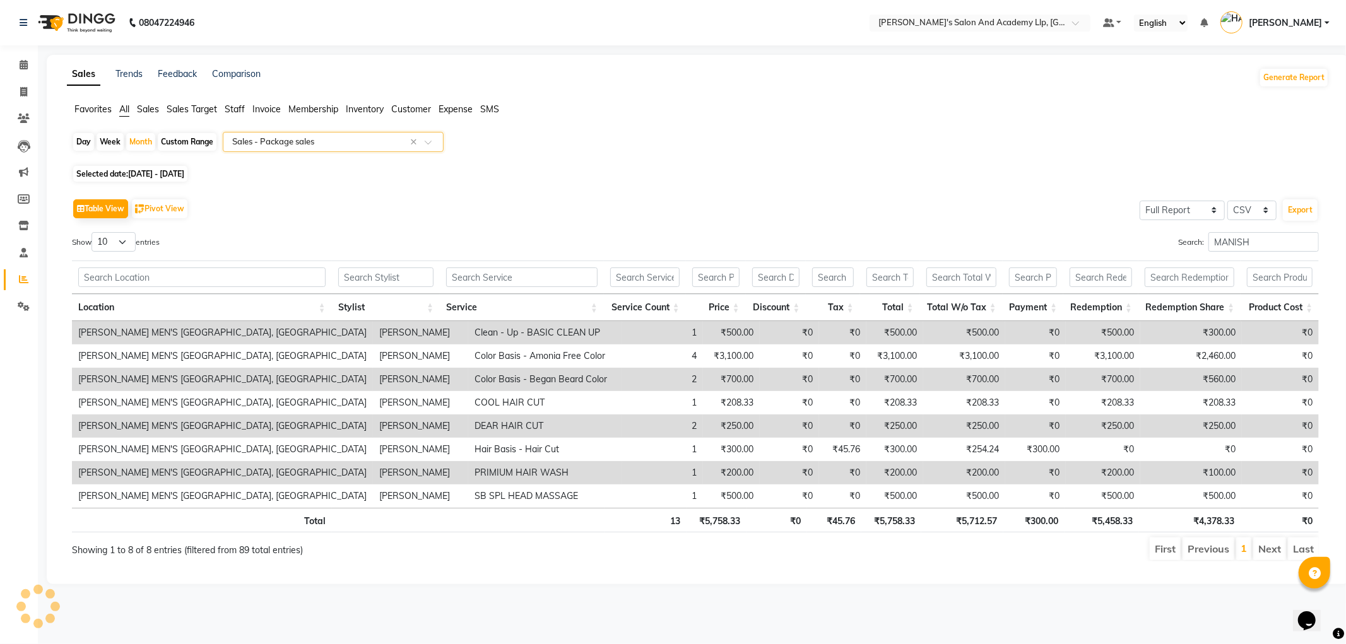
click at [273, 141] on input "text" at bounding box center [321, 142] width 182 height 13
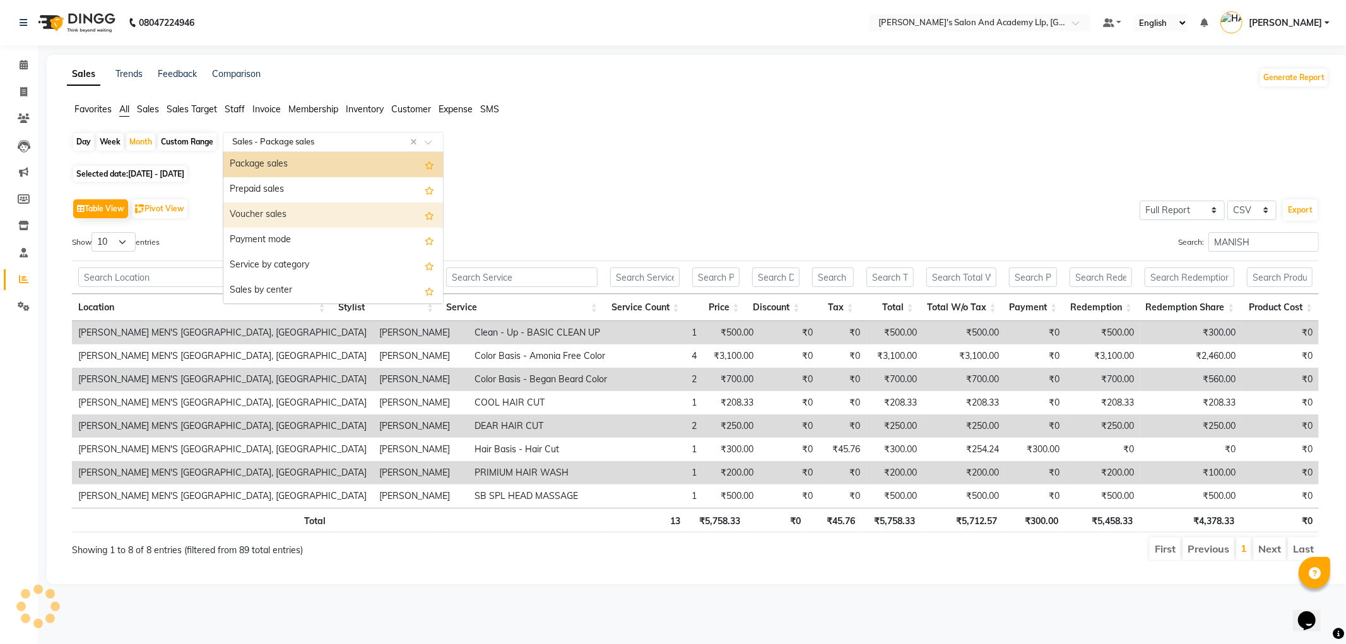
click at [263, 218] on div "Voucher sales" at bounding box center [333, 215] width 220 height 25
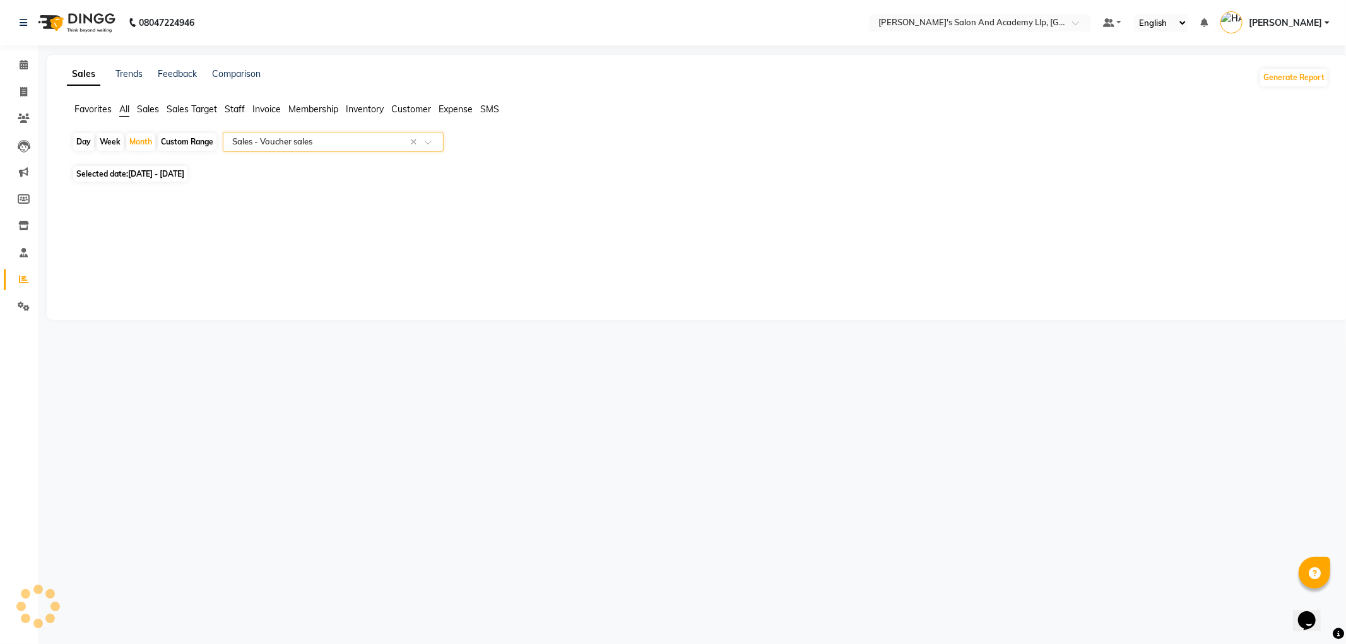
click at [269, 139] on input "text" at bounding box center [321, 142] width 182 height 13
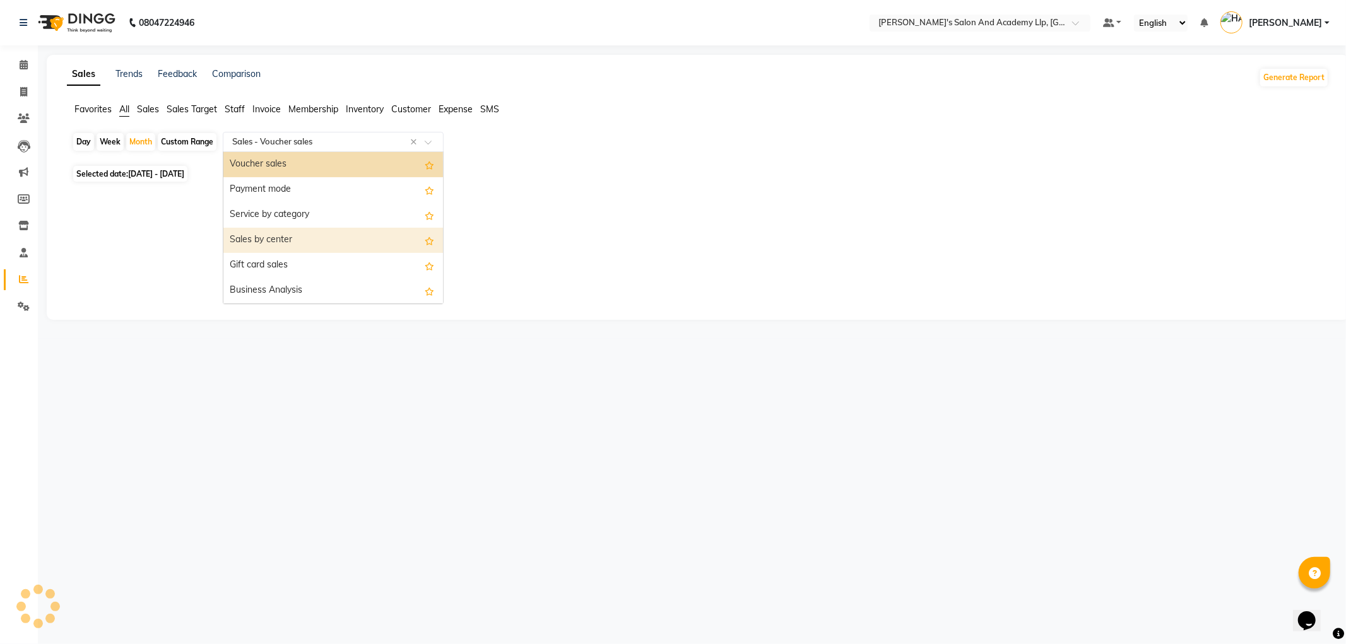
scroll to position [131, 0]
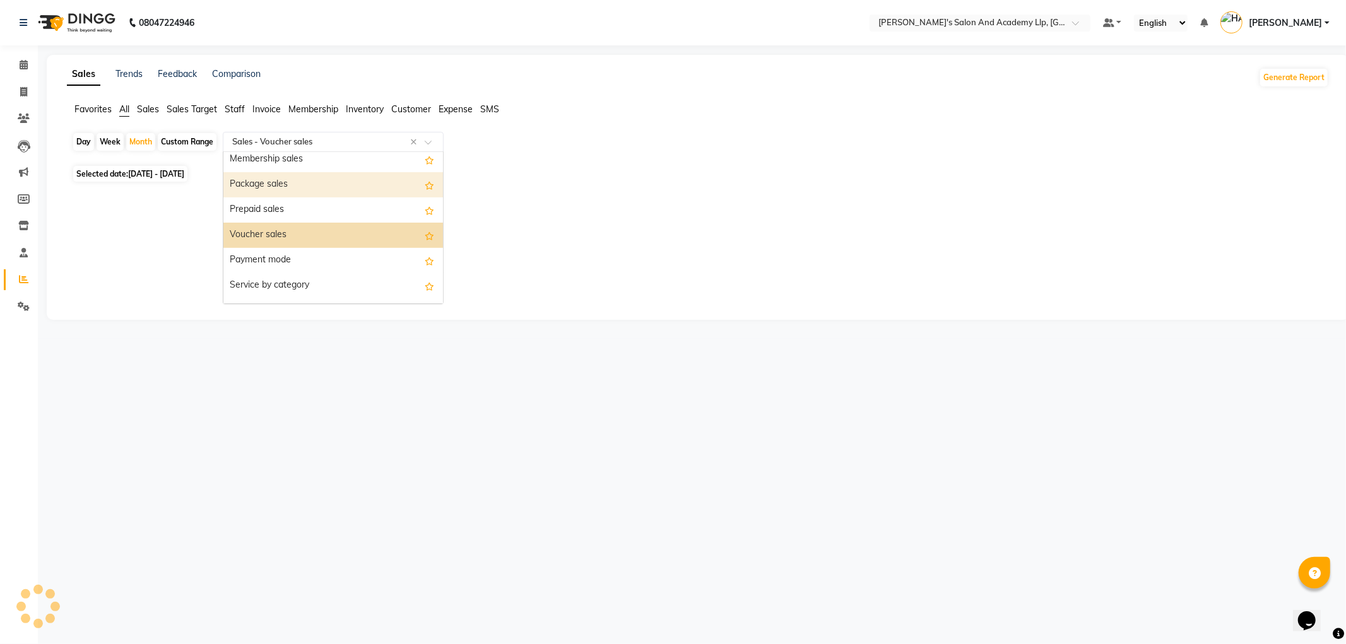
click at [264, 179] on div "Package sales" at bounding box center [333, 184] width 220 height 25
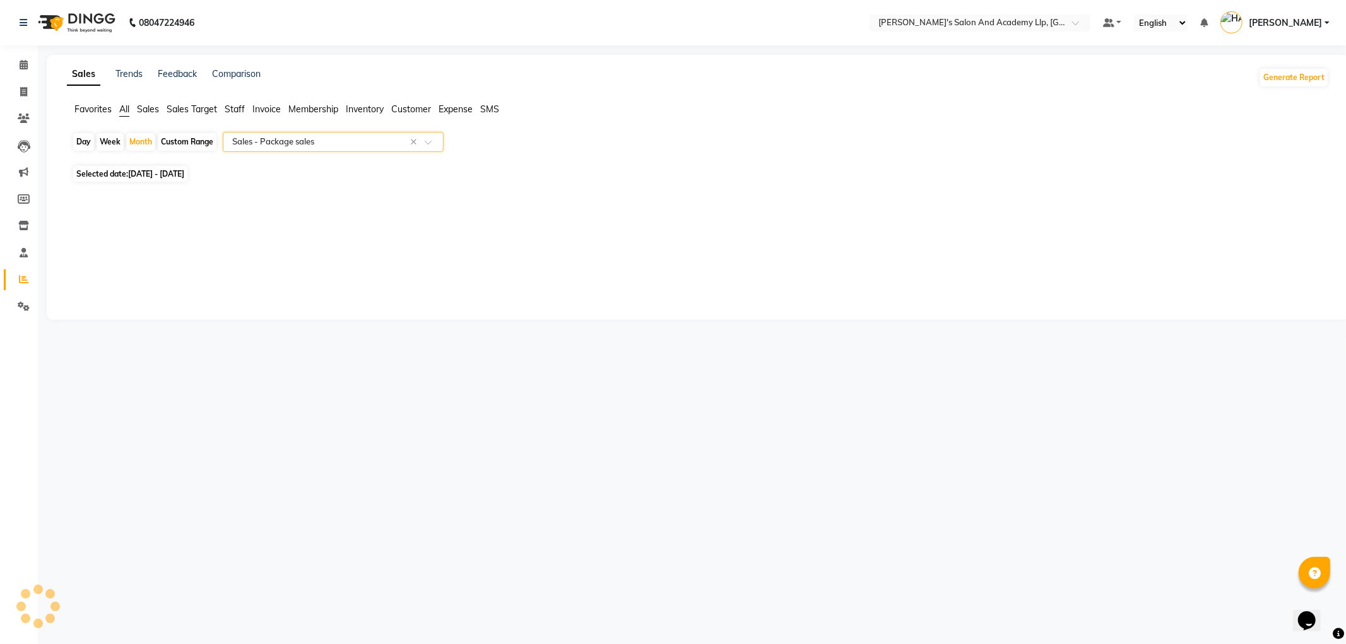
select select "full_report"
select select "csv"
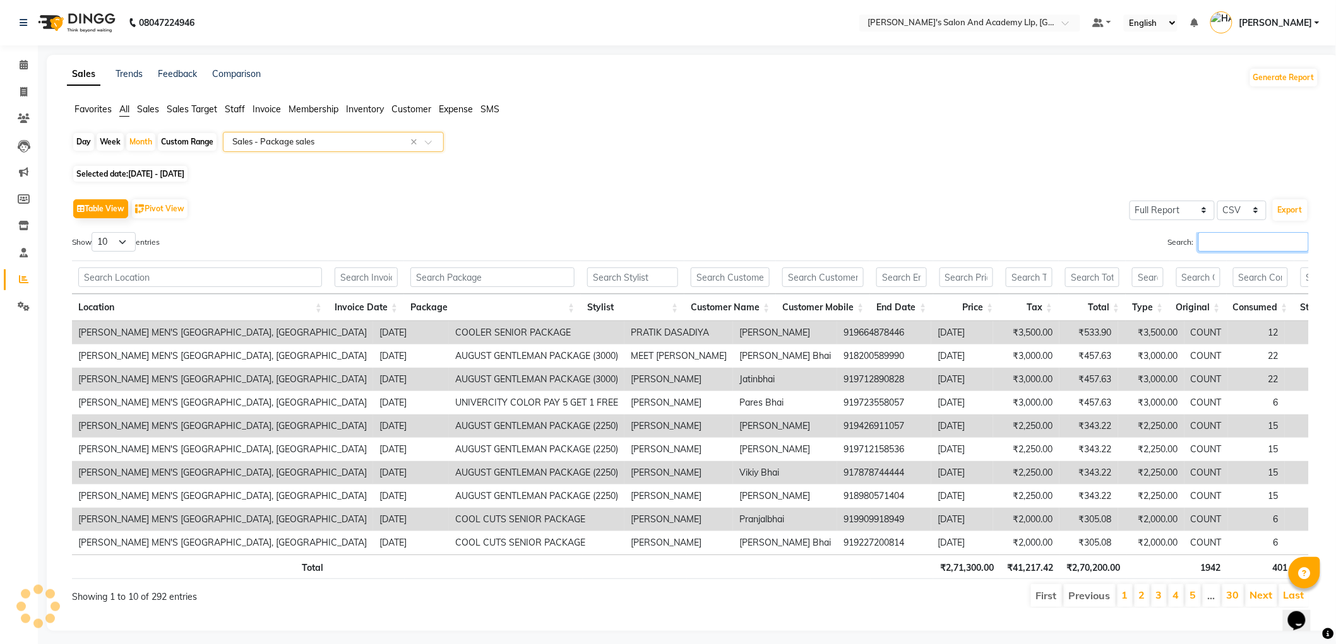
click at [1224, 250] on input "Search:" at bounding box center [1253, 242] width 110 height 20
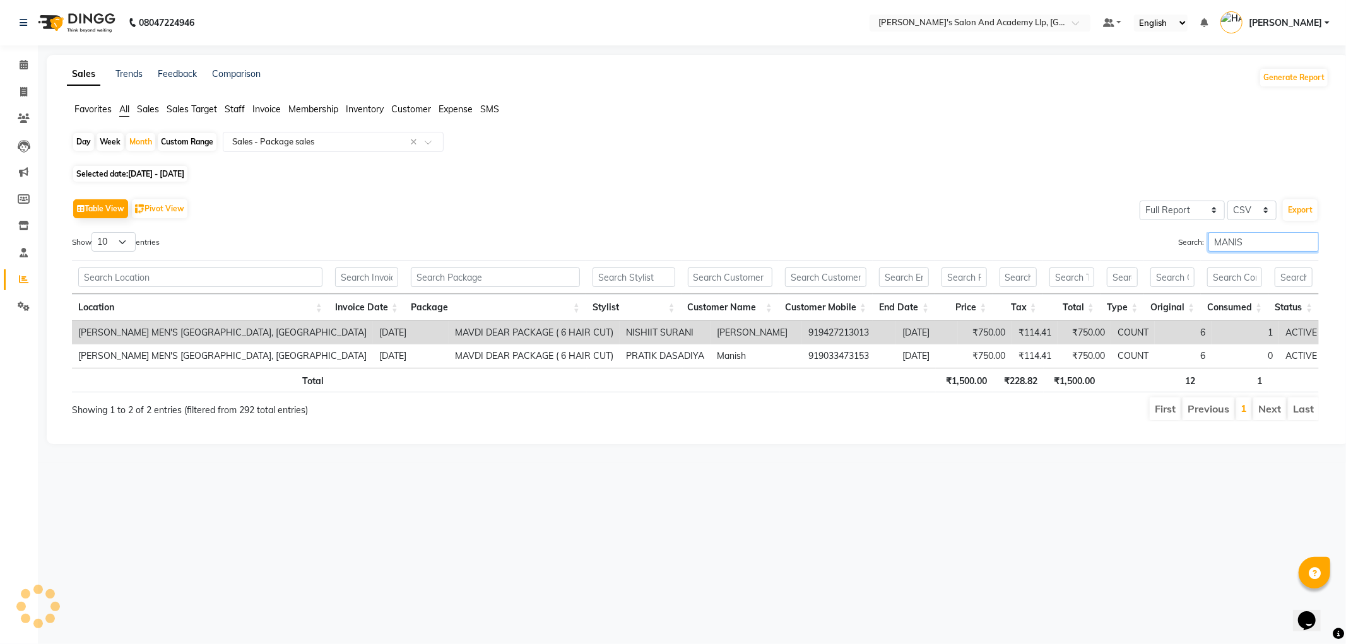
type input "MANISH"
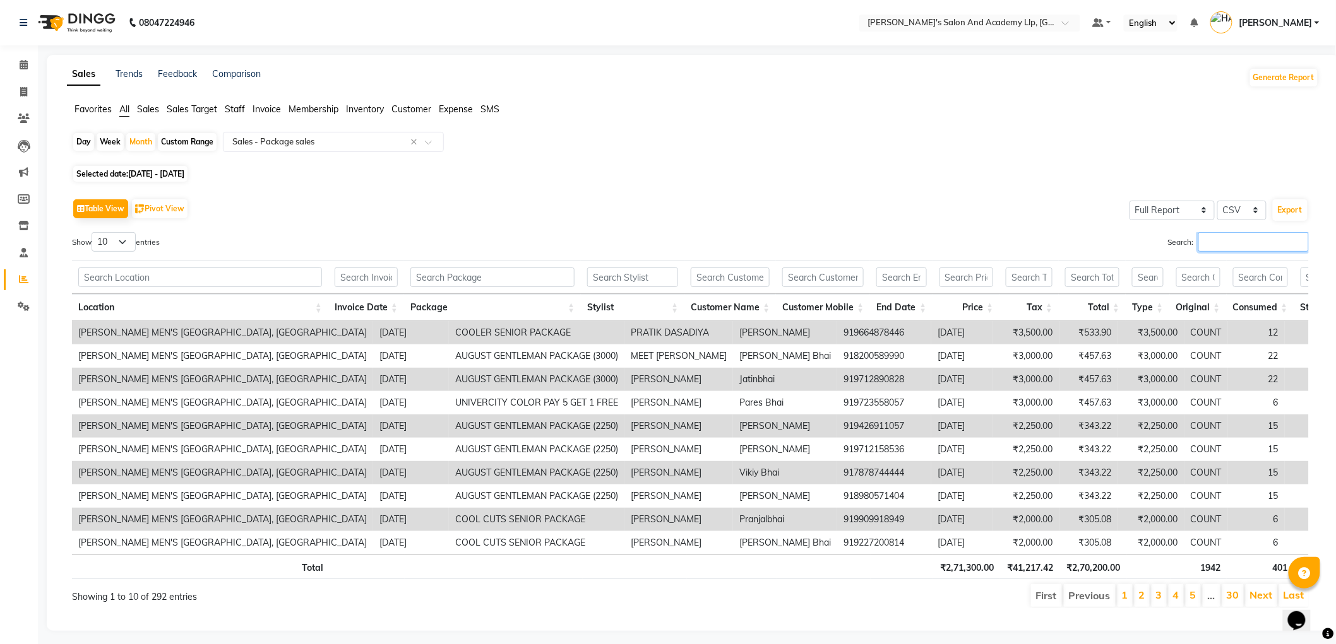
click at [1207, 250] on input "Search:" at bounding box center [1253, 242] width 110 height 20
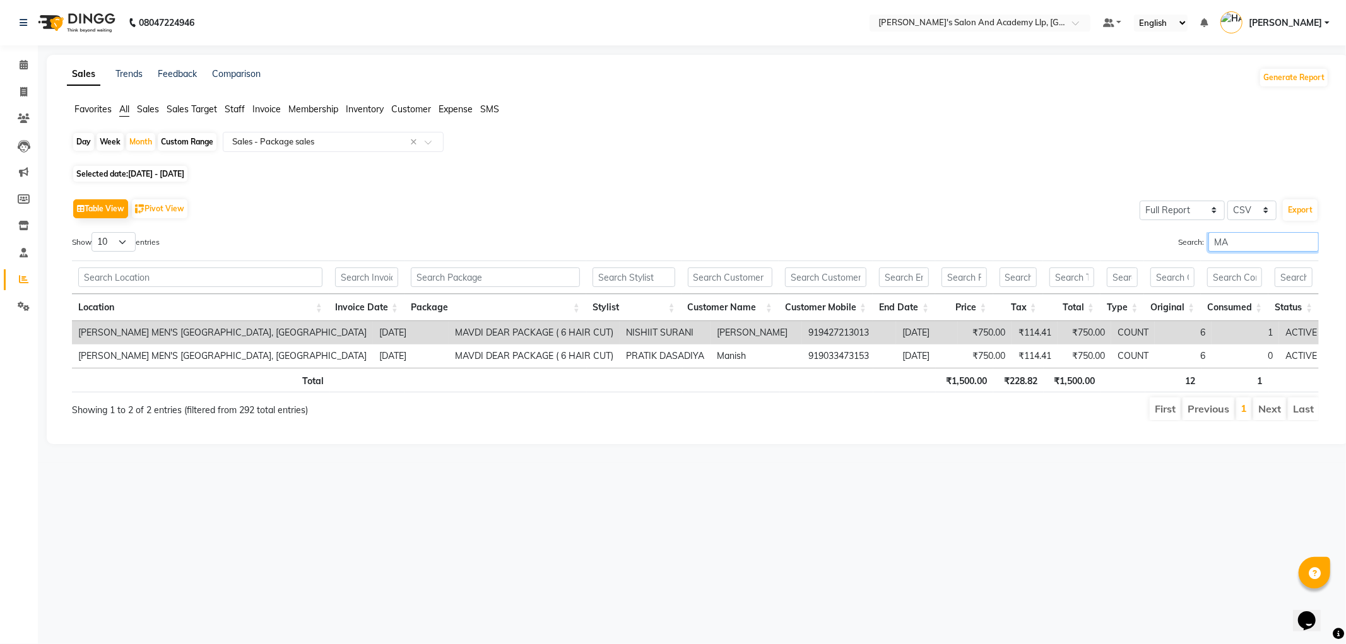
type input "M"
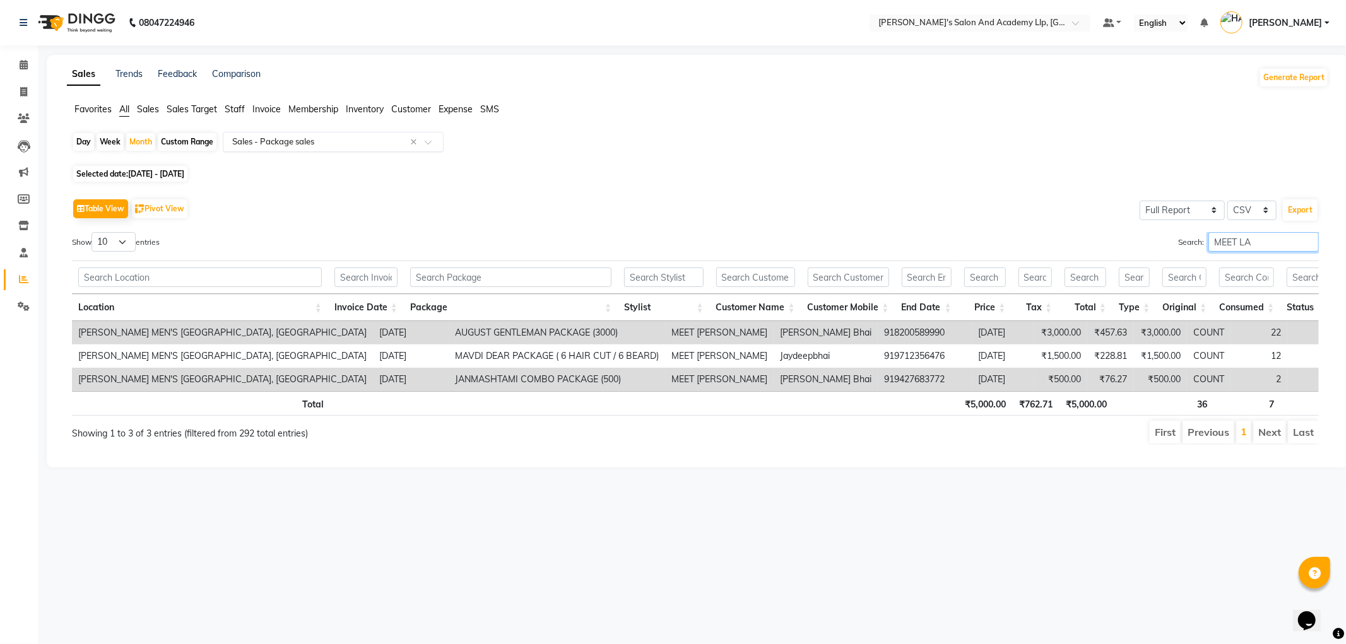
type input "MEET LA"
click at [258, 143] on input "text" at bounding box center [321, 142] width 182 height 13
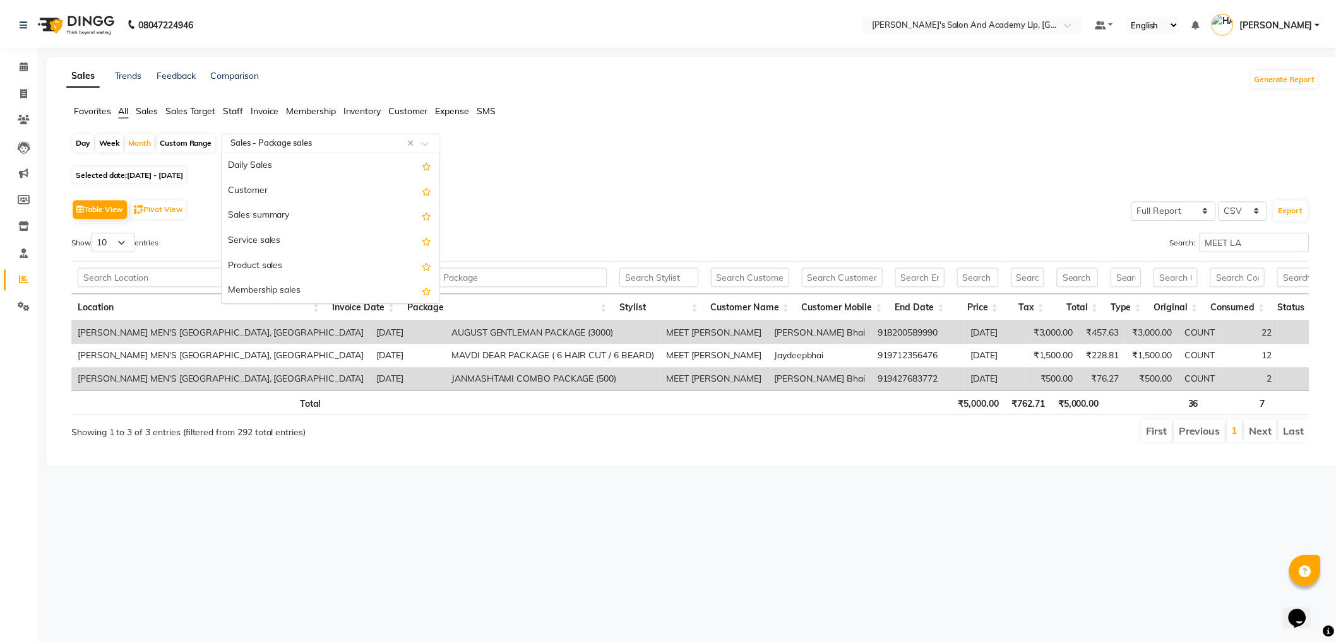
scroll to position [151, 0]
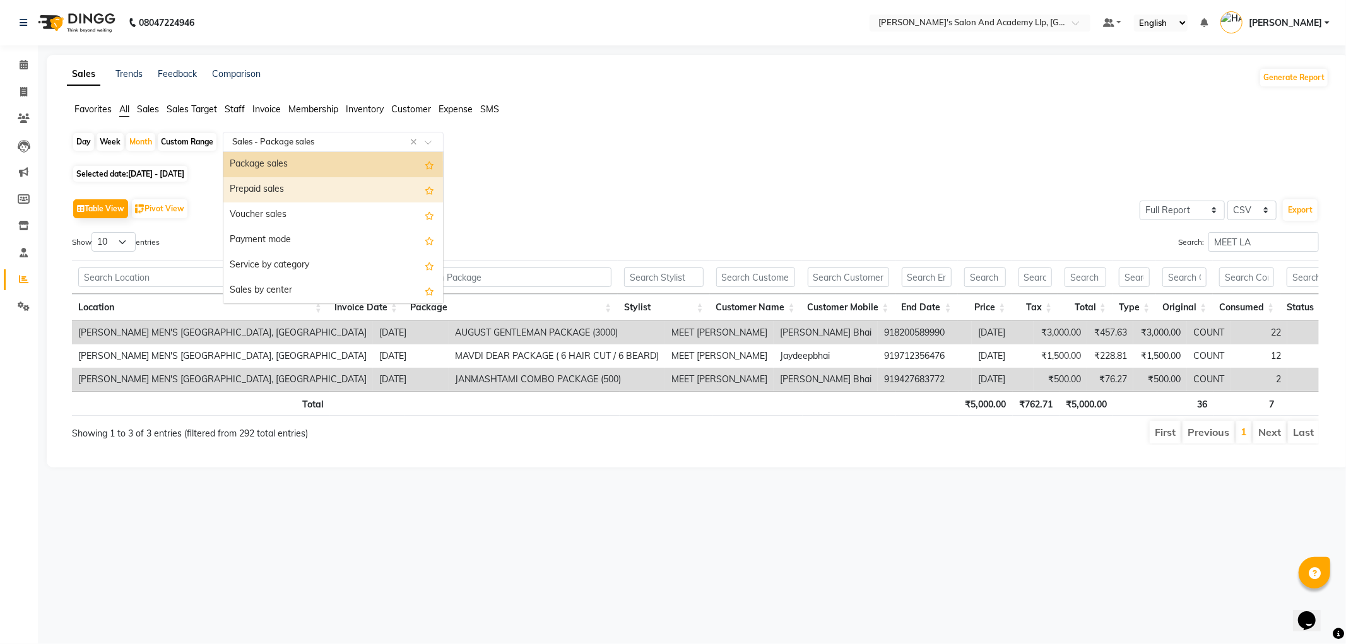
click at [272, 193] on div "Prepaid sales" at bounding box center [333, 189] width 220 height 25
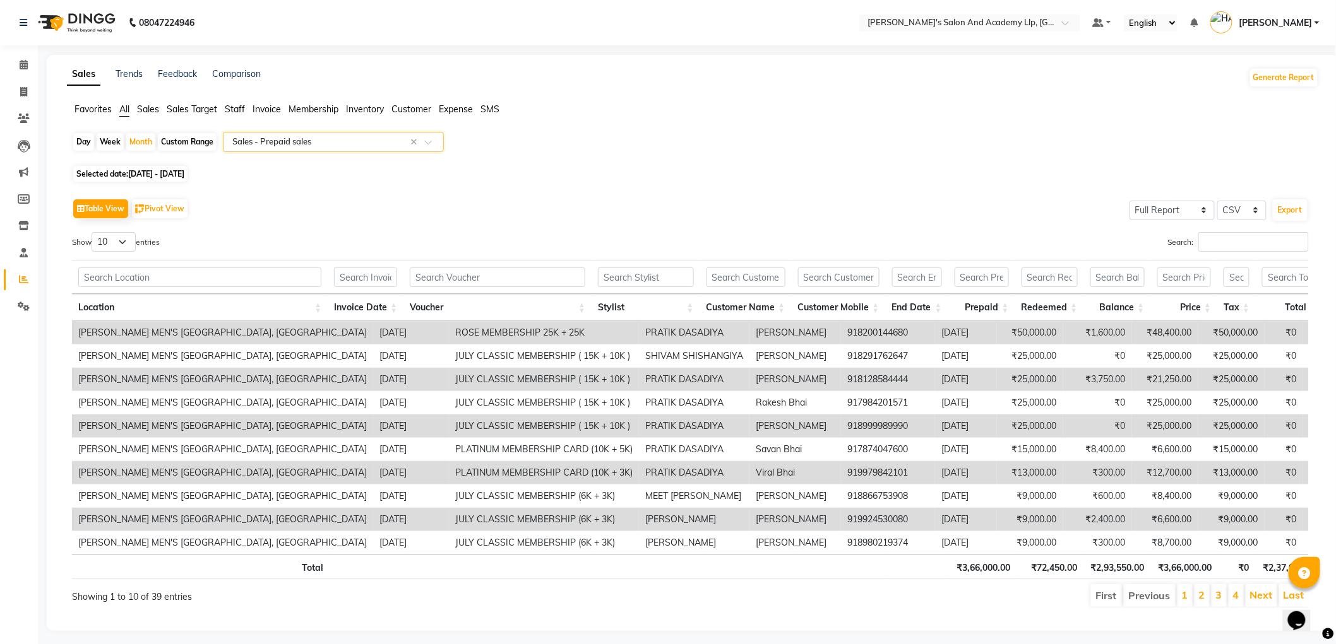
click at [1234, 254] on div "Search:" at bounding box center [1004, 244] width 609 height 25
click at [1230, 244] on input "Search:" at bounding box center [1253, 242] width 110 height 20
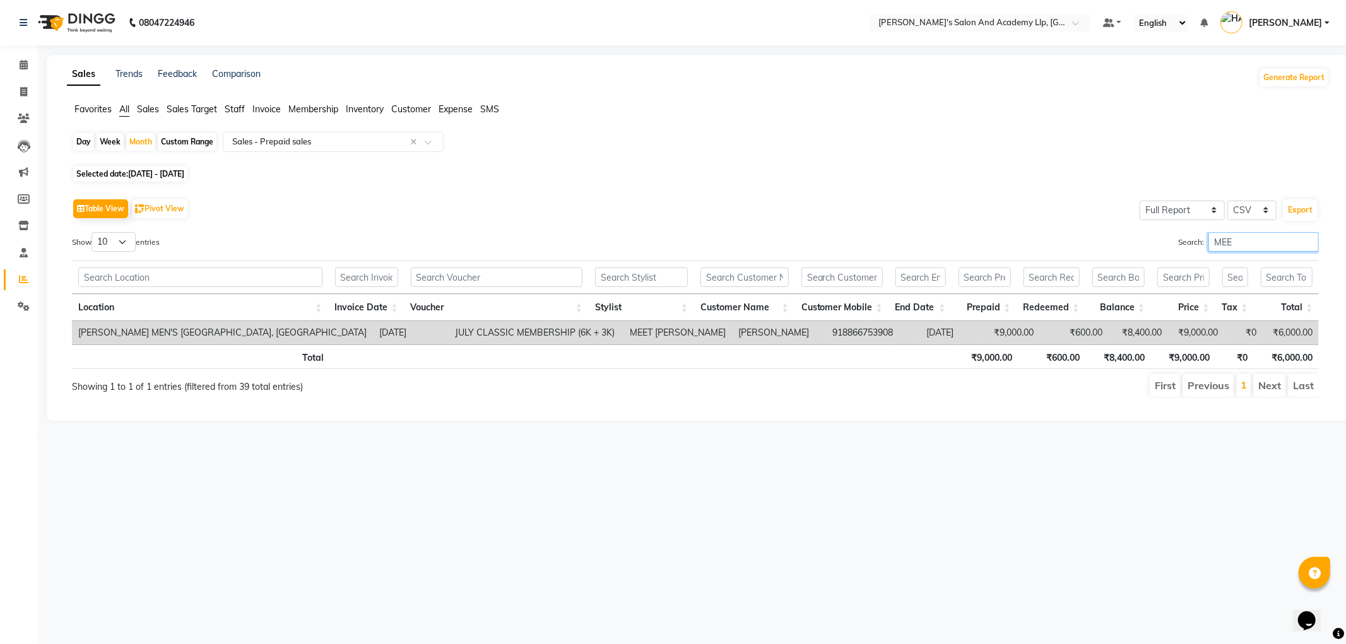
type input "MEE"
click at [17, 254] on span at bounding box center [24, 253] width 22 height 15
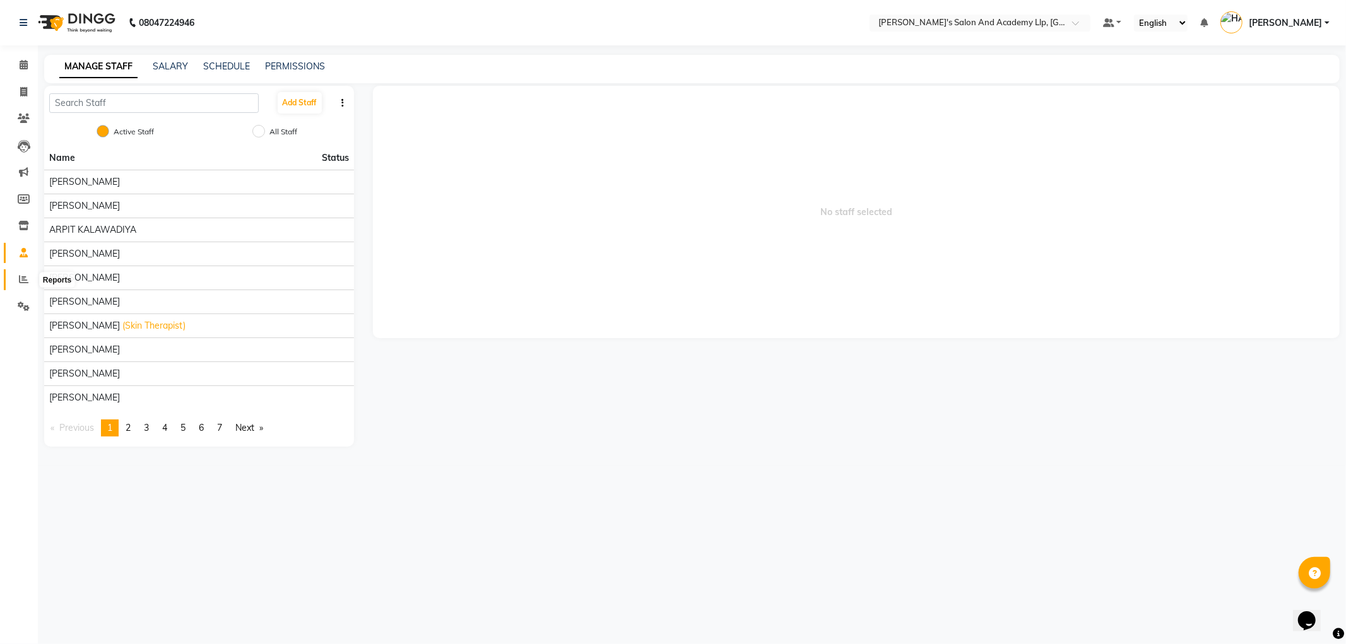
click at [20, 281] on icon at bounding box center [23, 279] width 9 height 9
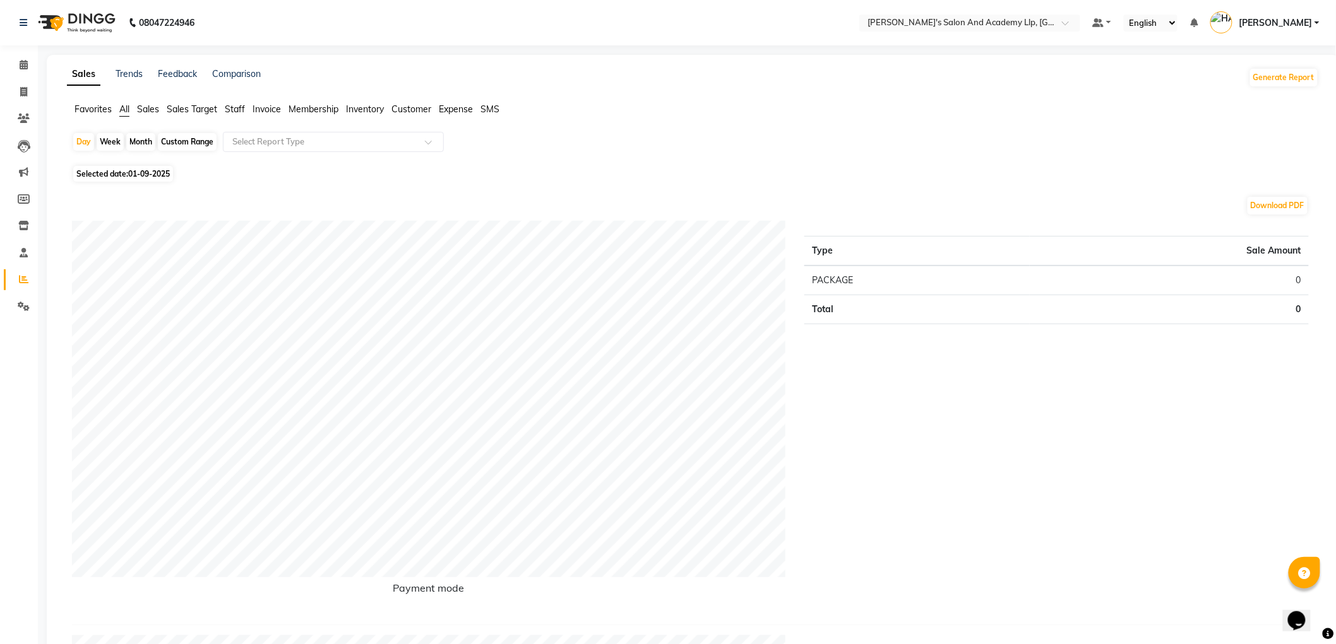
click at [135, 143] on div "Month" at bounding box center [140, 142] width 29 height 18
select select "9"
select select "2025"
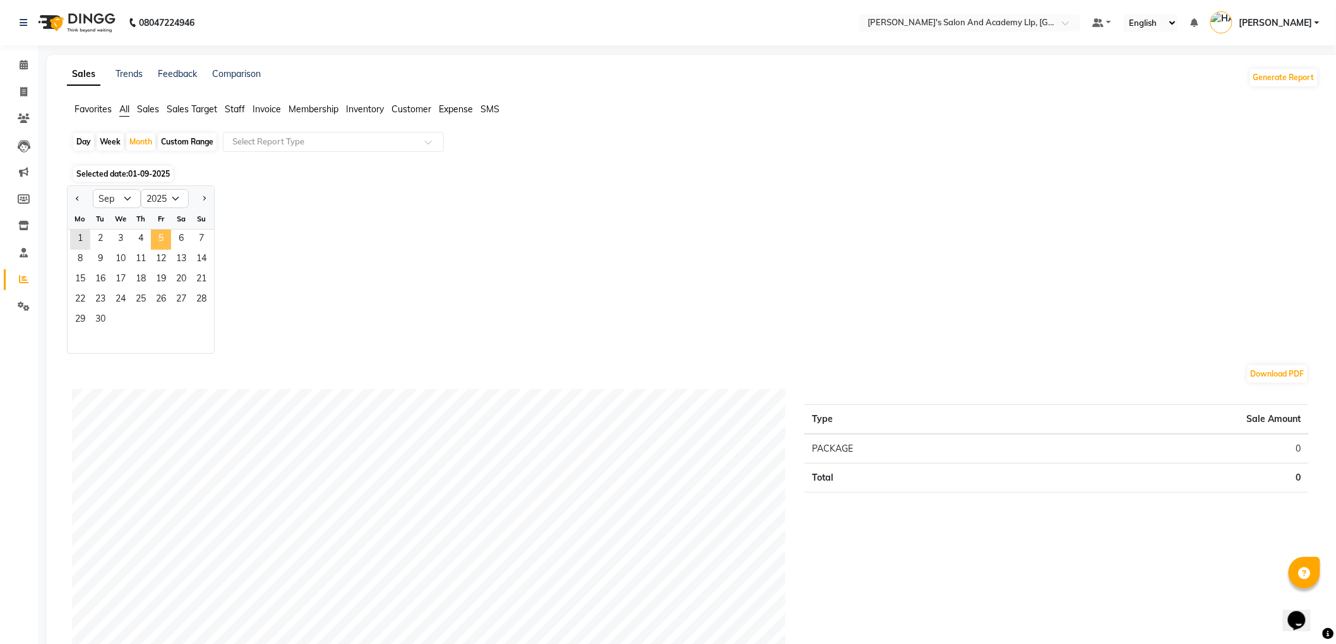
click at [162, 242] on span "5" at bounding box center [161, 240] width 20 height 20
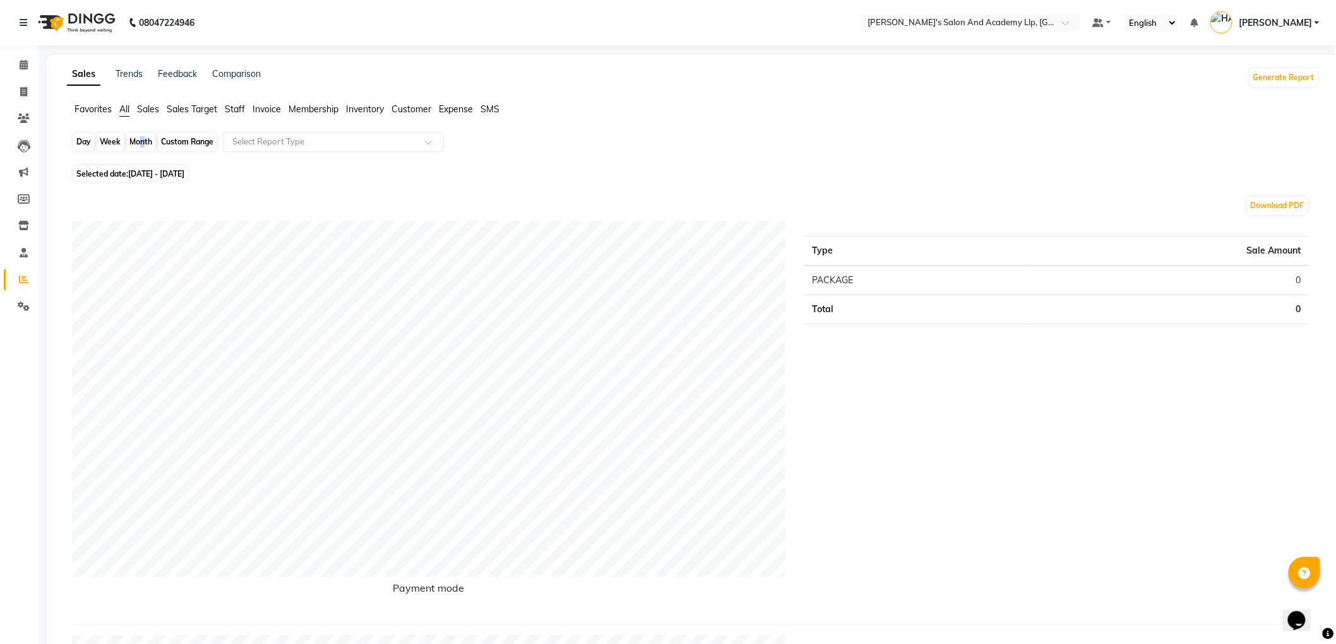
click at [138, 146] on div "Month" at bounding box center [140, 142] width 29 height 18
select select "9"
select select "2025"
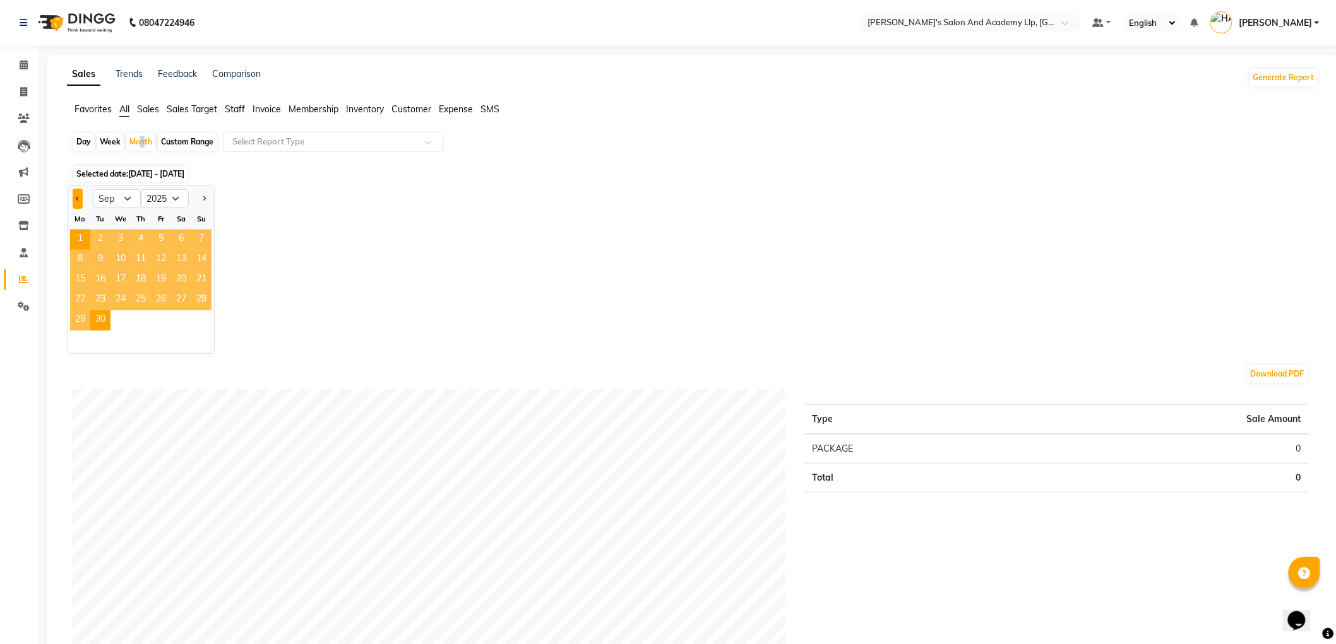
click at [80, 201] on button "Previous month" at bounding box center [78, 199] width 10 height 20
select select "8"
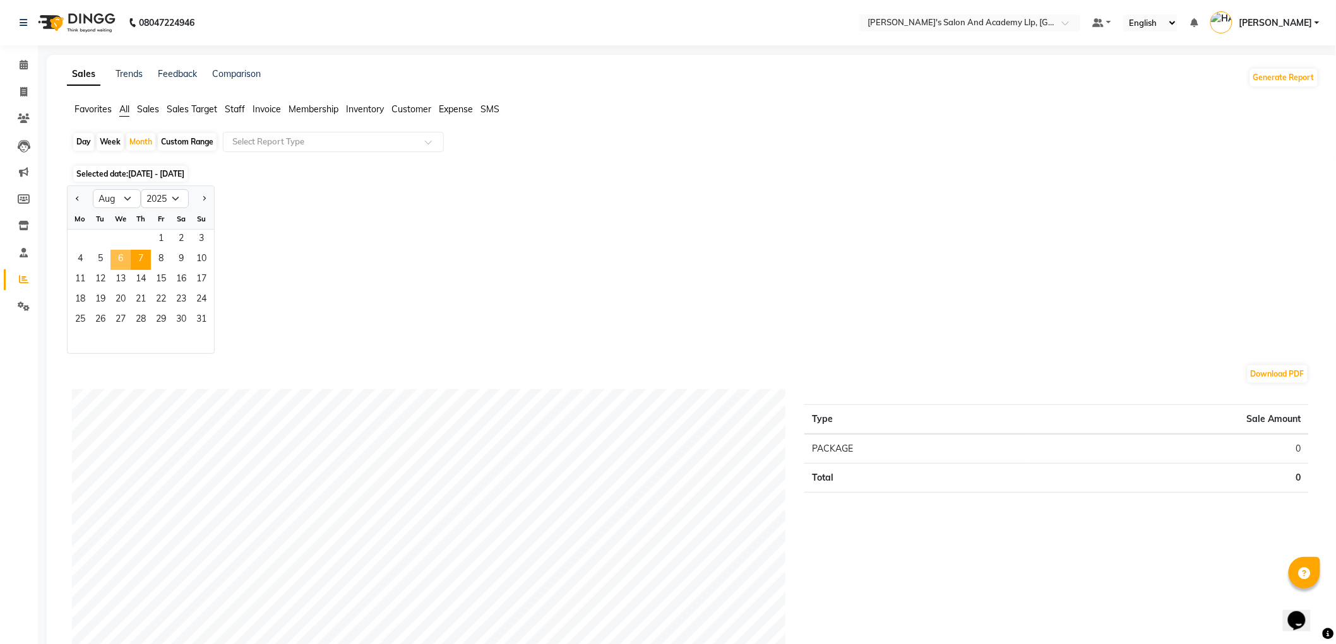
click at [136, 263] on span "7" at bounding box center [141, 260] width 20 height 20
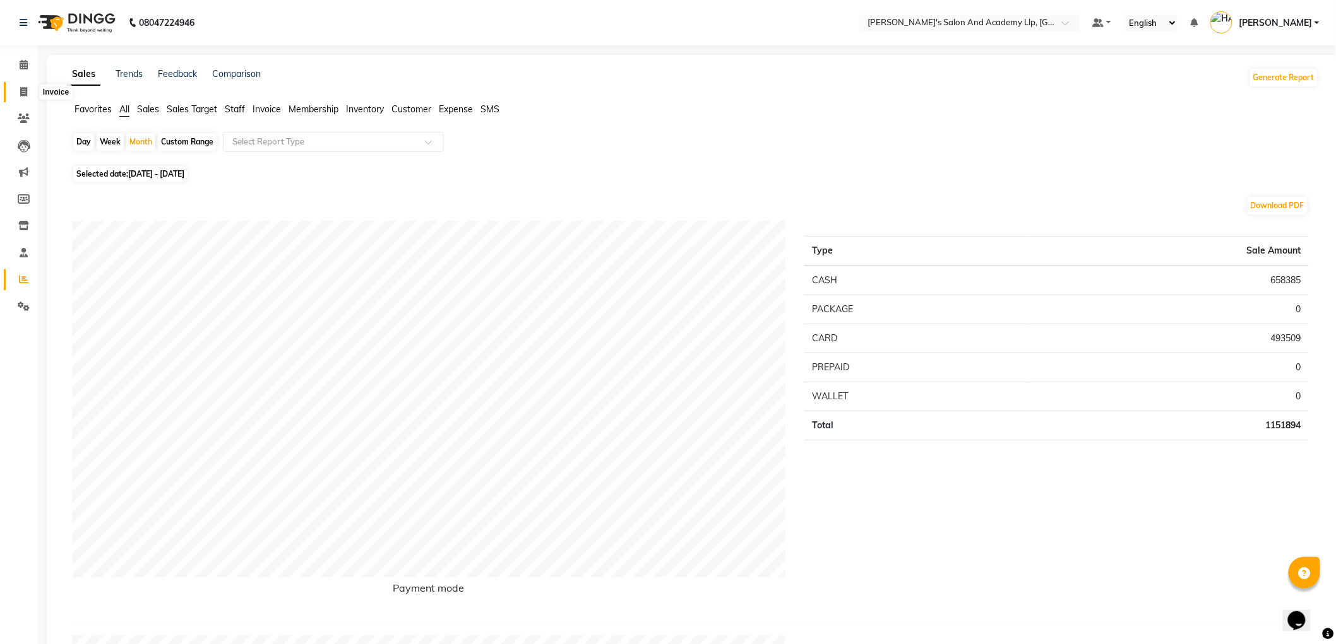
click at [23, 90] on icon at bounding box center [23, 91] width 7 height 9
select select "service"
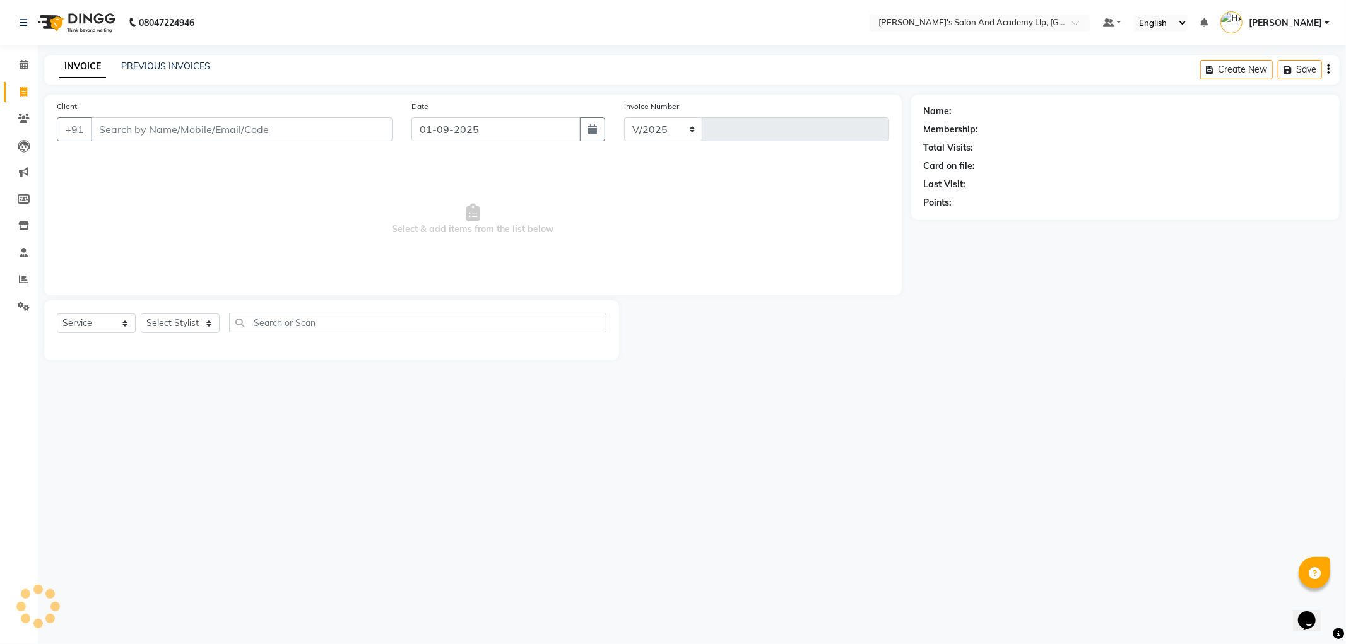
select select "6983"
type input "11238"
click at [23, 279] on icon at bounding box center [23, 279] width 9 height 9
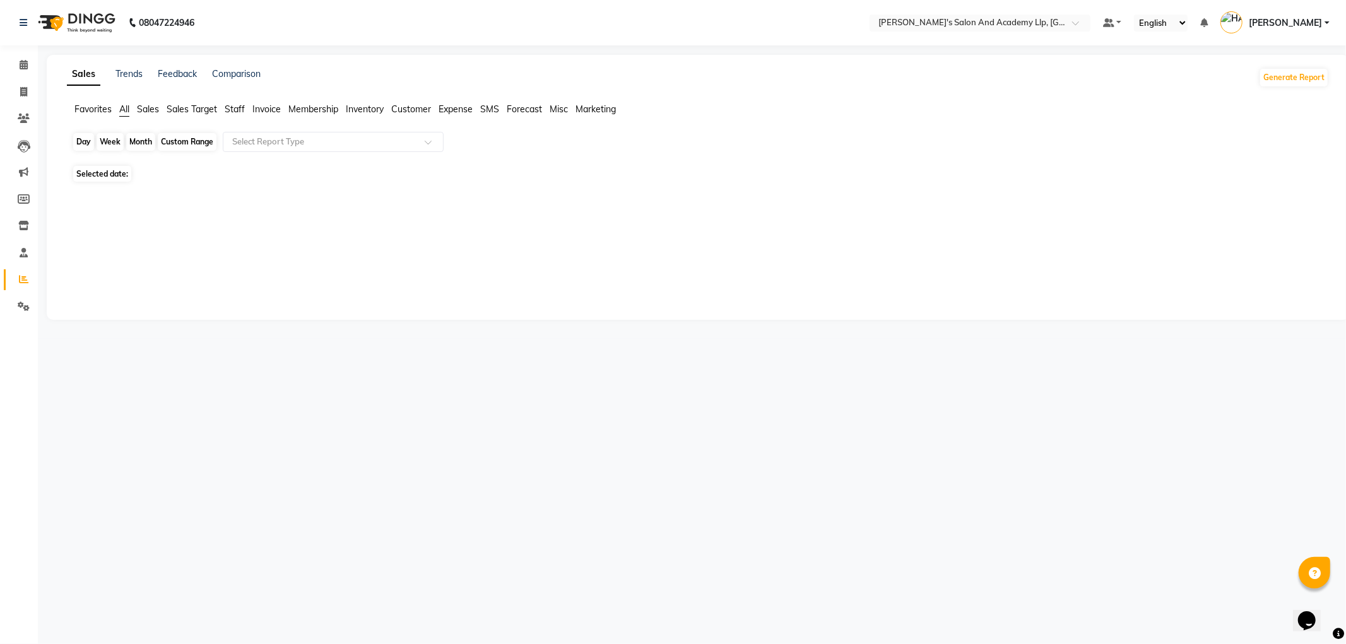
click at [79, 146] on div "Day" at bounding box center [83, 142] width 21 height 18
select select "9"
select select "2025"
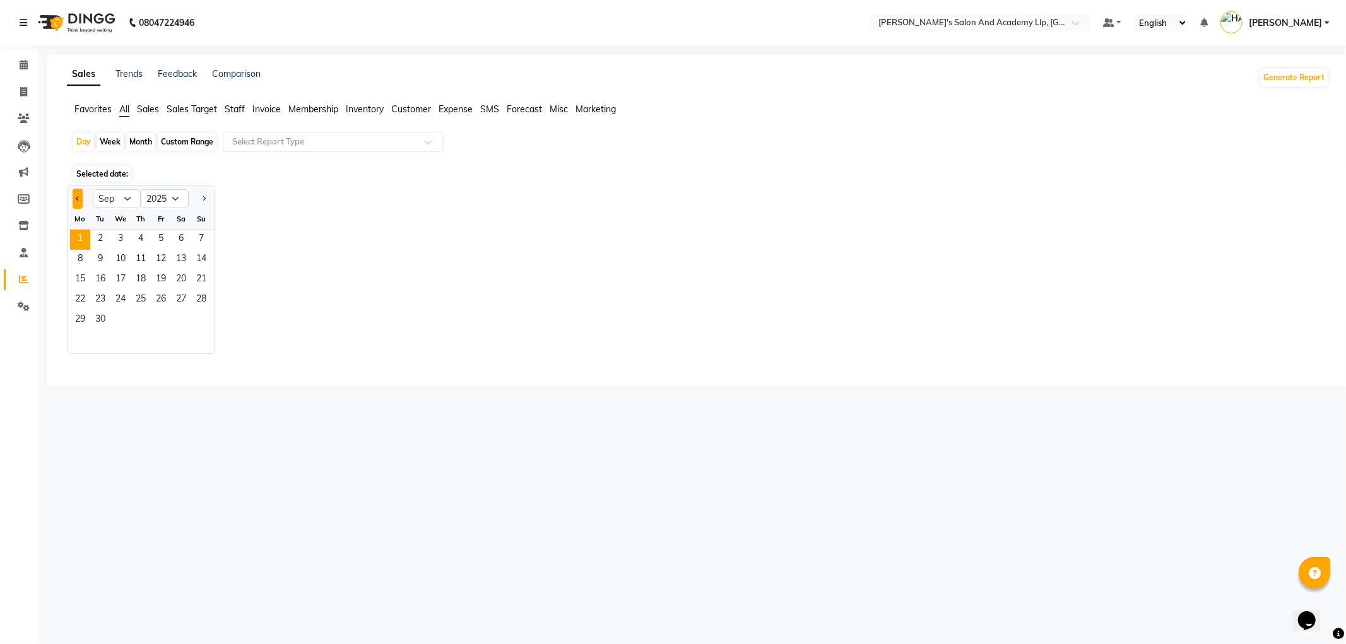
click at [79, 198] on span "Previous month" at bounding box center [78, 198] width 4 height 4
select select "8"
click at [201, 319] on span "31" at bounding box center [201, 321] width 20 height 20
click at [234, 111] on span "Staff" at bounding box center [235, 109] width 20 height 11
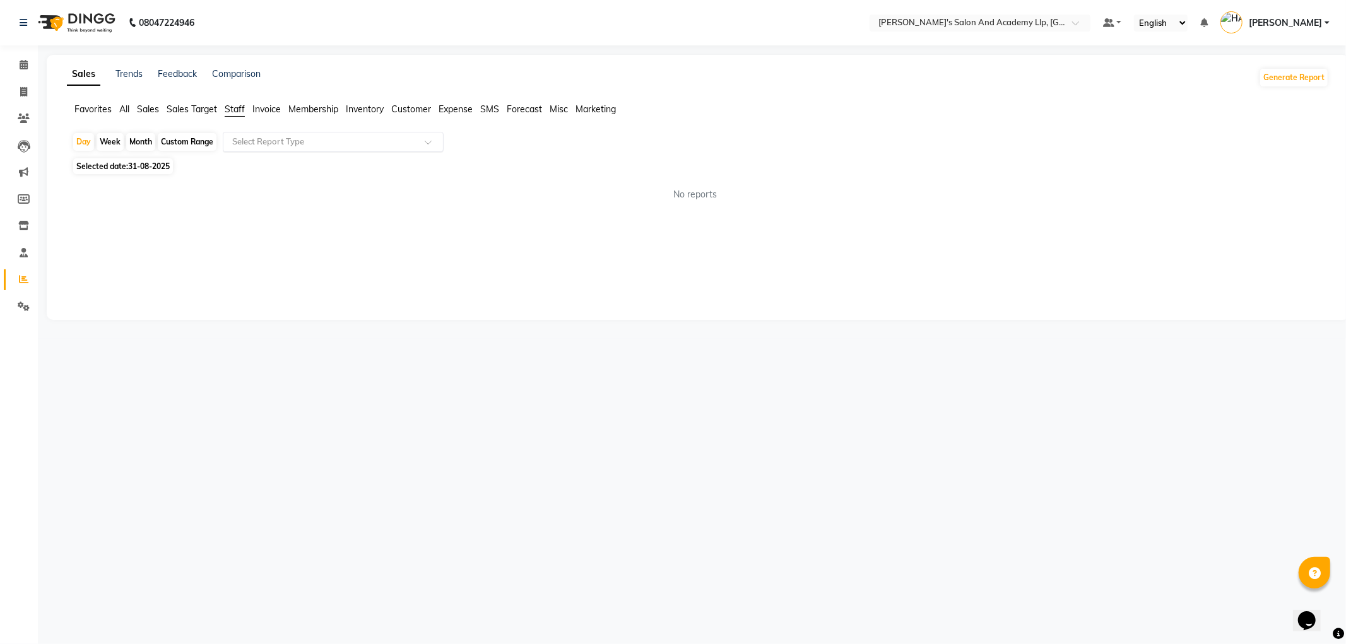
click at [256, 143] on input "text" at bounding box center [321, 142] width 182 height 13
drag, startPoint x: 86, startPoint y: 145, endPoint x: 103, endPoint y: 162, distance: 23.7
click at [86, 145] on div "Day" at bounding box center [83, 142] width 21 height 18
select select "8"
select select "2025"
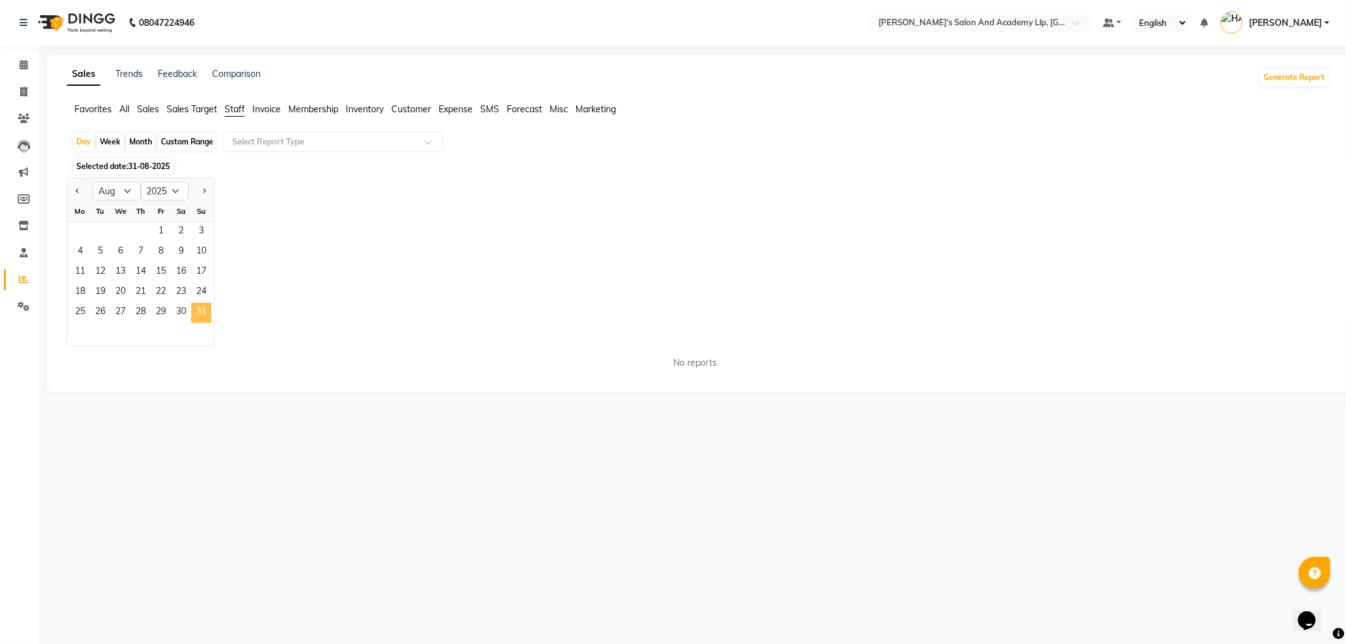
click at [197, 310] on span "31" at bounding box center [201, 313] width 20 height 20
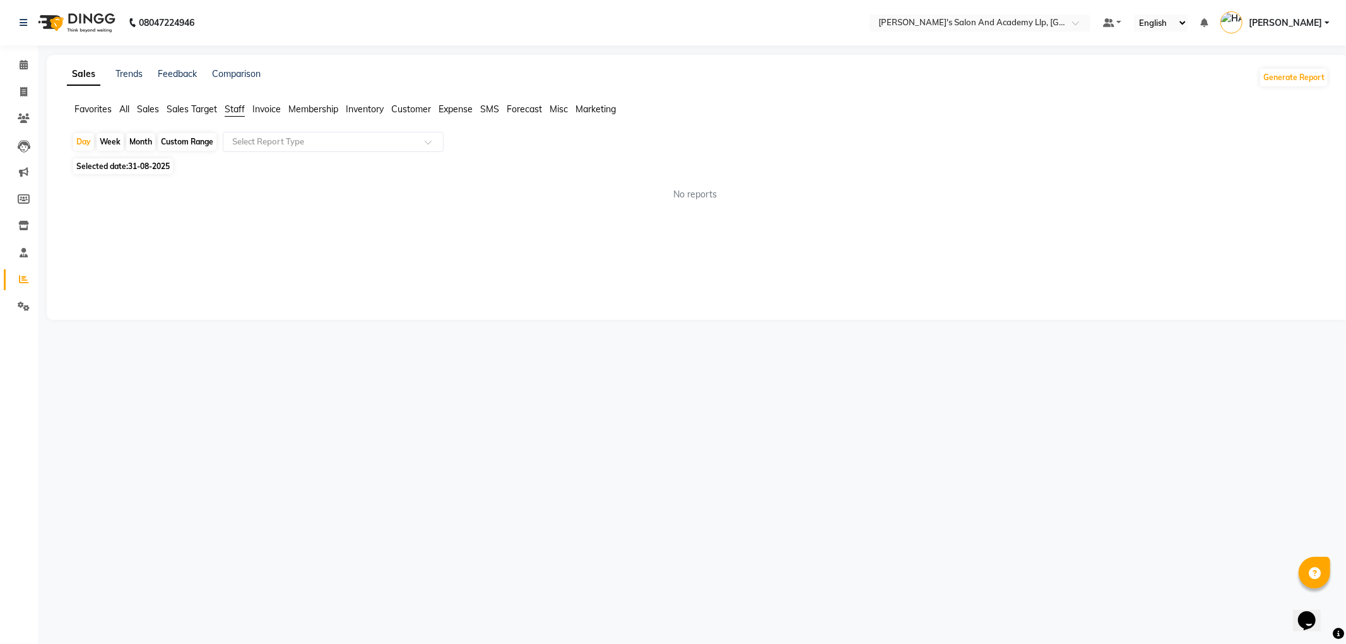
click at [232, 114] on span "Staff" at bounding box center [235, 109] width 20 height 11
click at [259, 149] on div "Select Report Type" at bounding box center [333, 142] width 221 height 20
click at [263, 224] on div "Sales Trends Feedback Comparison Generate Report Favorites All Sales Sales Targ…" at bounding box center [698, 187] width 1303 height 265
click at [196, 105] on span "Sales Target" at bounding box center [192, 109] width 50 height 11
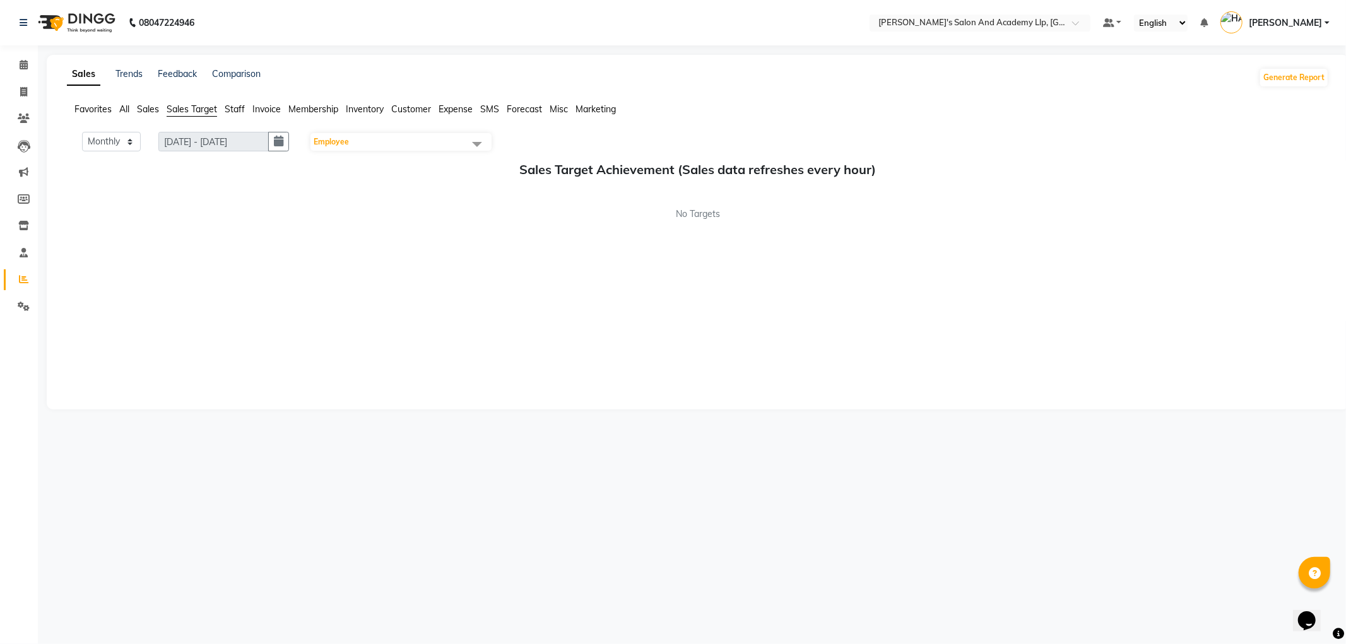
click at [235, 110] on span "Staff" at bounding box center [235, 109] width 20 height 11
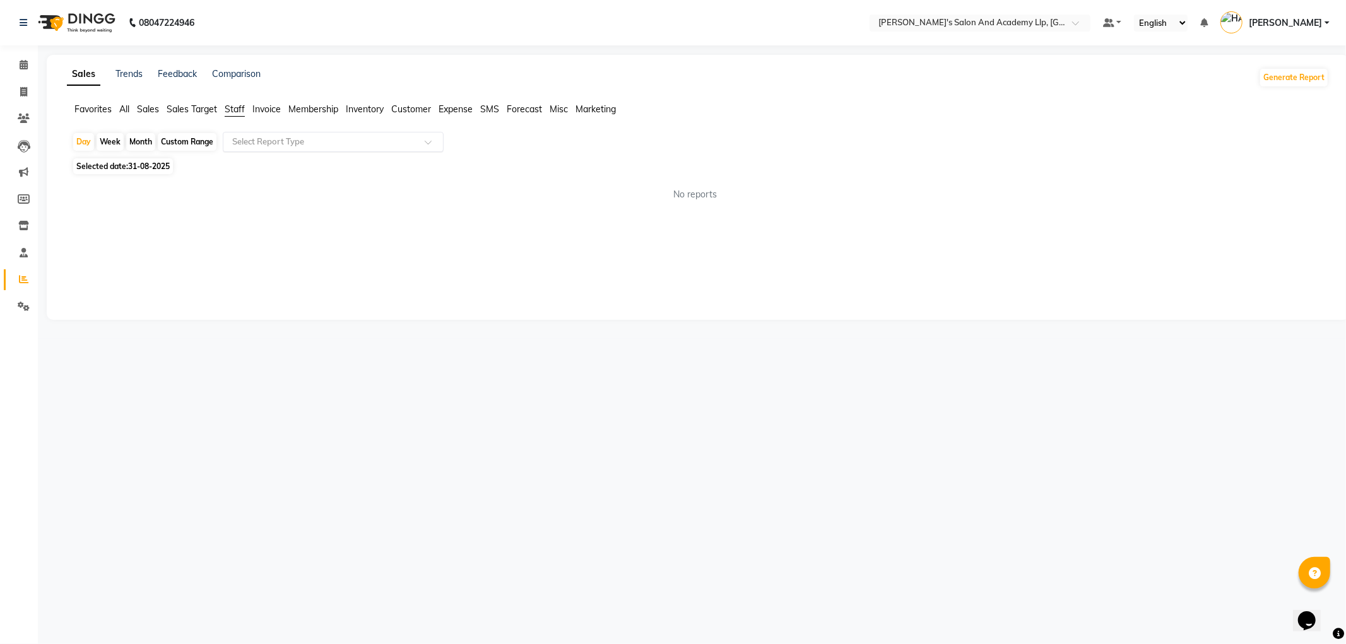
click at [282, 148] on div "Select Report Type" at bounding box center [333, 142] width 221 height 20
drag, startPoint x: 241, startPoint y: 249, endPoint x: 181, endPoint y: 198, distance: 79.3
click at [240, 249] on div "Sales Trends Feedback Comparison Generate Report Favorites All Sales Sales Targ…" at bounding box center [698, 187] width 1303 height 265
click at [92, 143] on div "Day" at bounding box center [83, 142] width 21 height 18
select select "8"
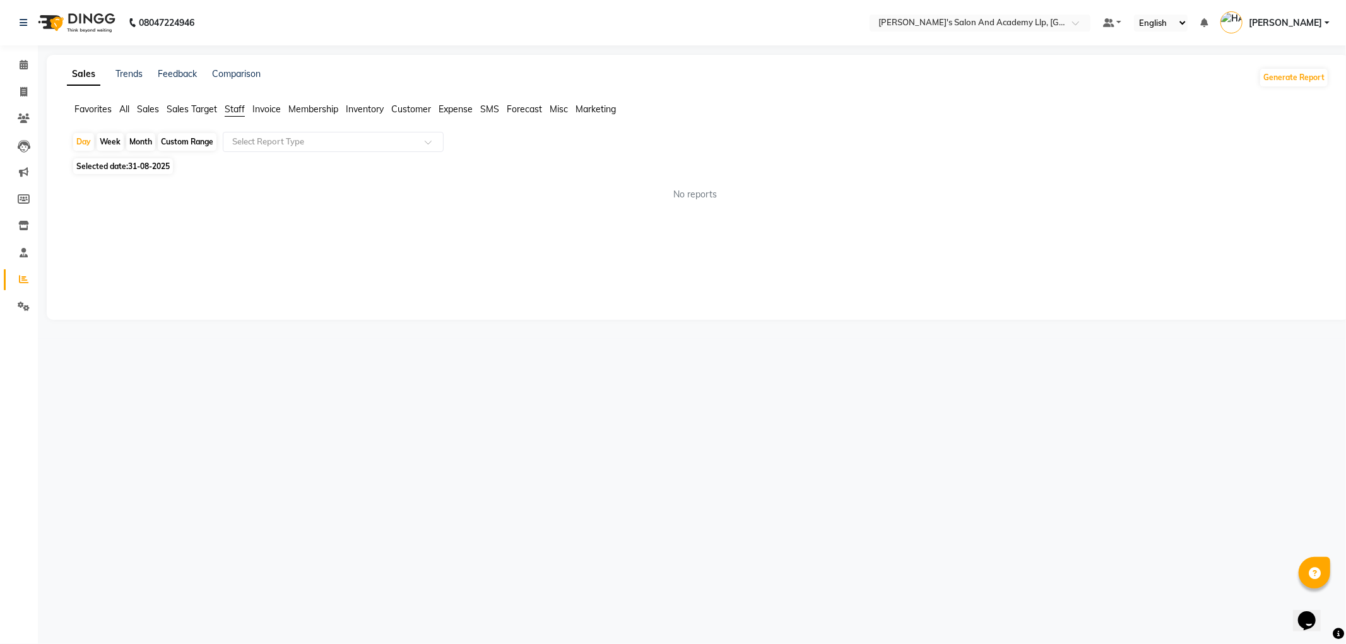
select select "2025"
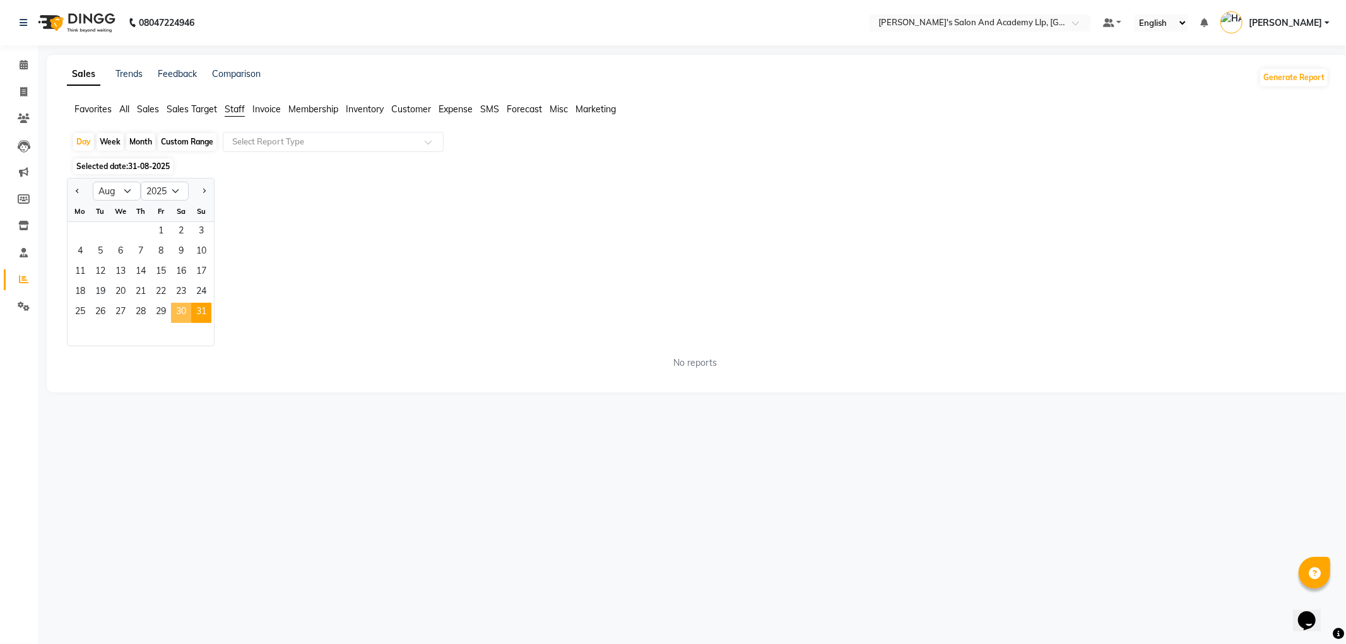
click at [181, 307] on span "30" at bounding box center [181, 313] width 20 height 20
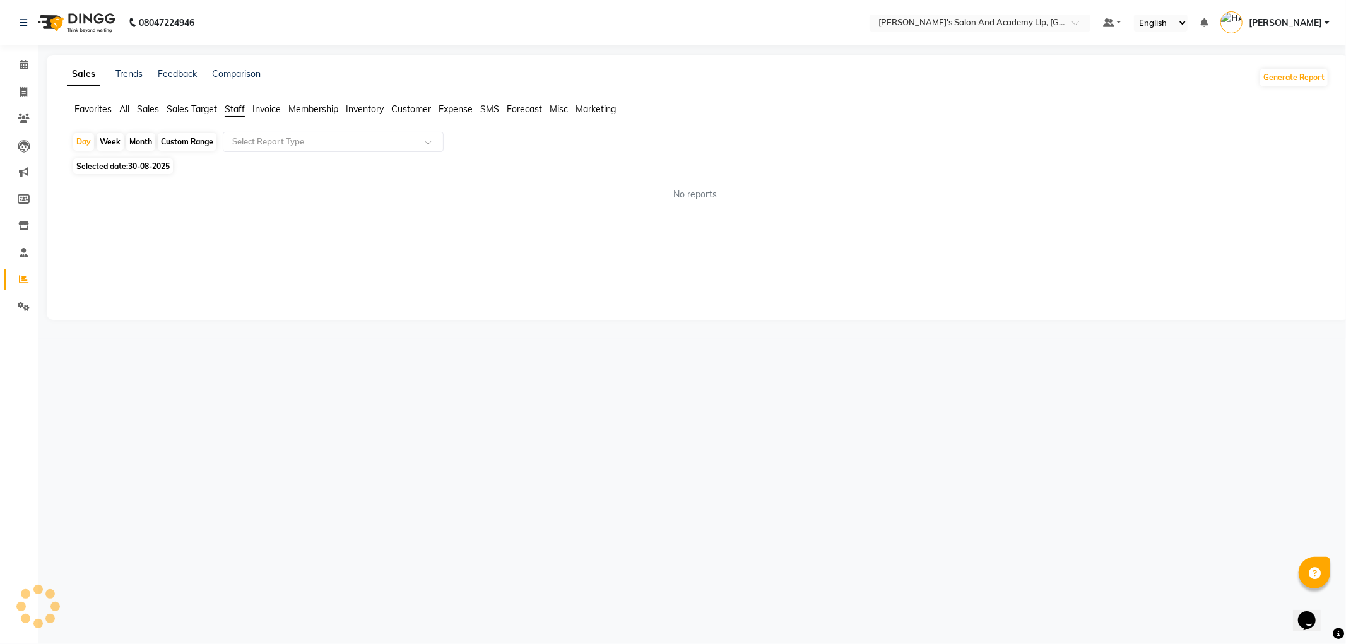
click at [239, 103] on li "Staff" at bounding box center [235, 110] width 20 height 14
drag, startPoint x: 24, startPoint y: 257, endPoint x: 28, endPoint y: 280, distance: 23.7
click at [24, 256] on icon at bounding box center [24, 252] width 8 height 9
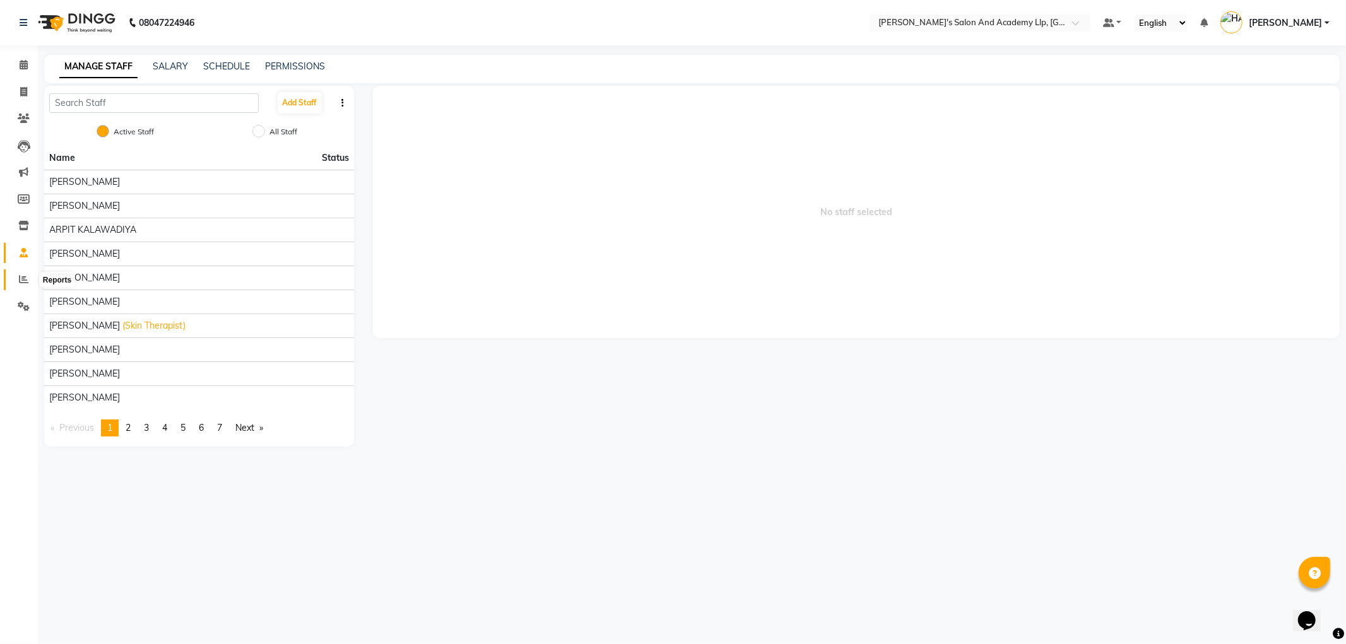
drag, startPoint x: 27, startPoint y: 280, endPoint x: 40, endPoint y: 274, distance: 15.3
click at [27, 280] on icon at bounding box center [23, 279] width 9 height 9
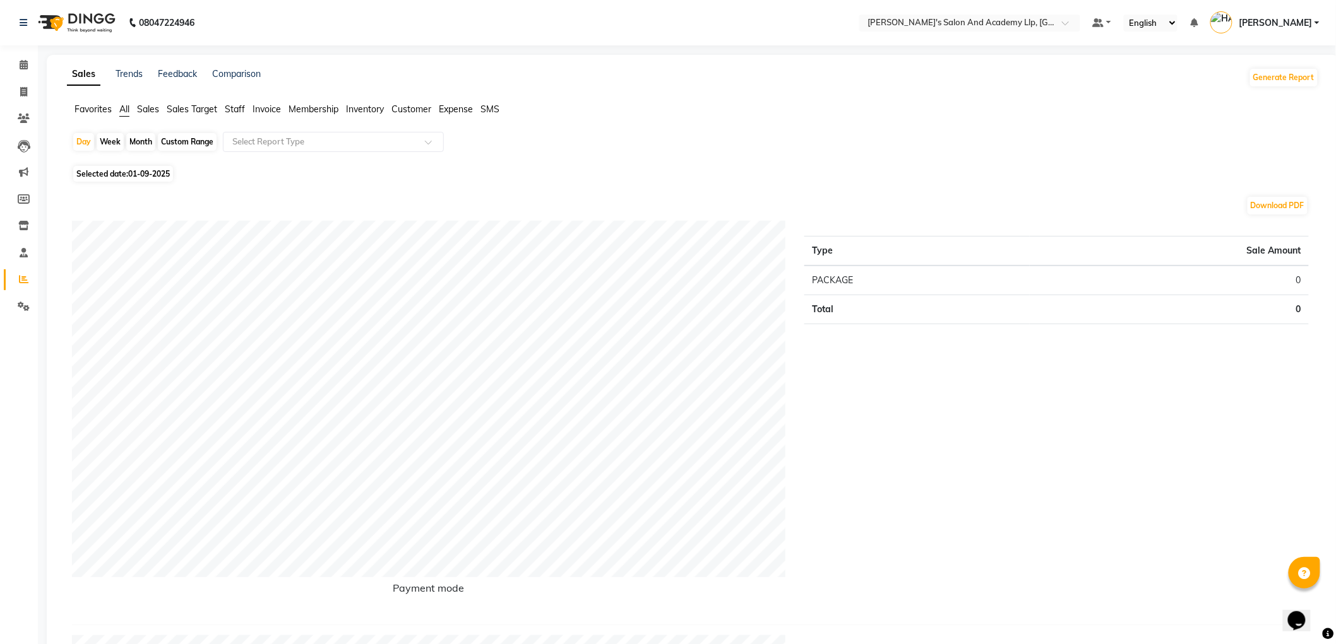
click at [228, 111] on span "Staff" at bounding box center [235, 109] width 20 height 11
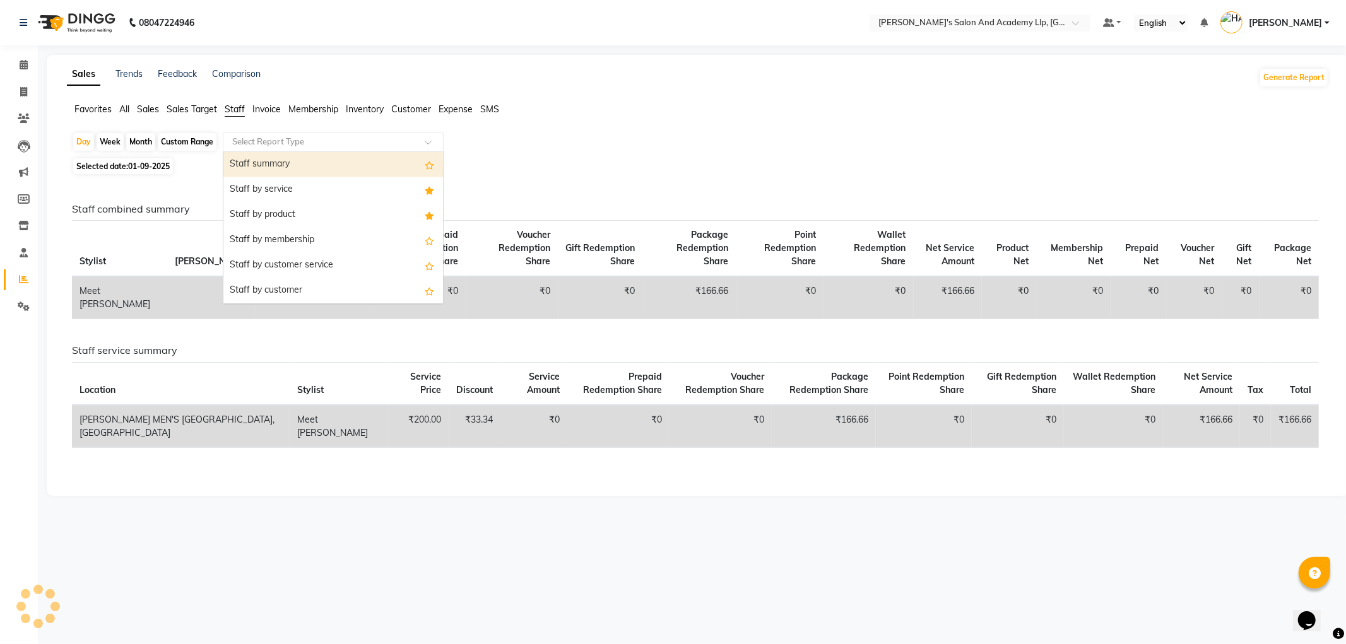
drag, startPoint x: 257, startPoint y: 139, endPoint x: 270, endPoint y: 179, distance: 42.5
click at [258, 140] on input "text" at bounding box center [321, 142] width 182 height 13
click at [270, 179] on div "Staff by service" at bounding box center [333, 189] width 220 height 25
select select "full_report"
select select "csv"
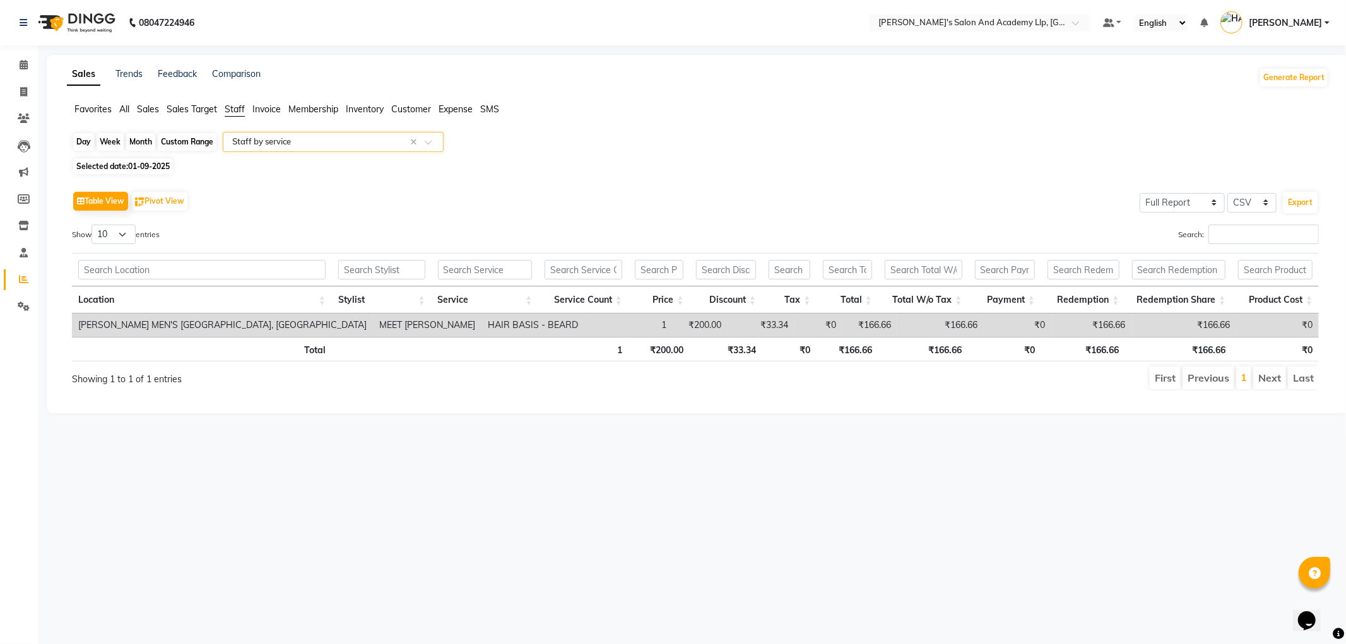
click at [82, 147] on div "Day" at bounding box center [83, 142] width 21 height 18
select select "9"
select select "2025"
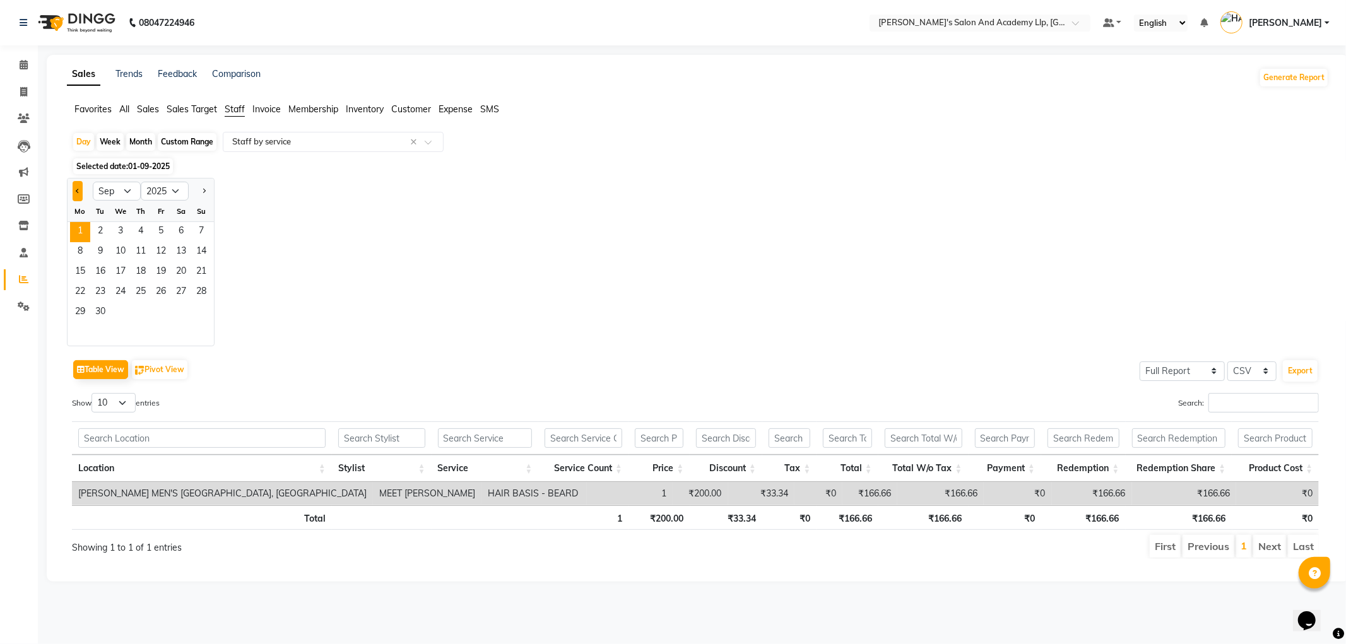
click at [80, 189] on button "Previous month" at bounding box center [78, 191] width 10 height 20
select select "8"
click at [205, 309] on span "31" at bounding box center [201, 313] width 20 height 20
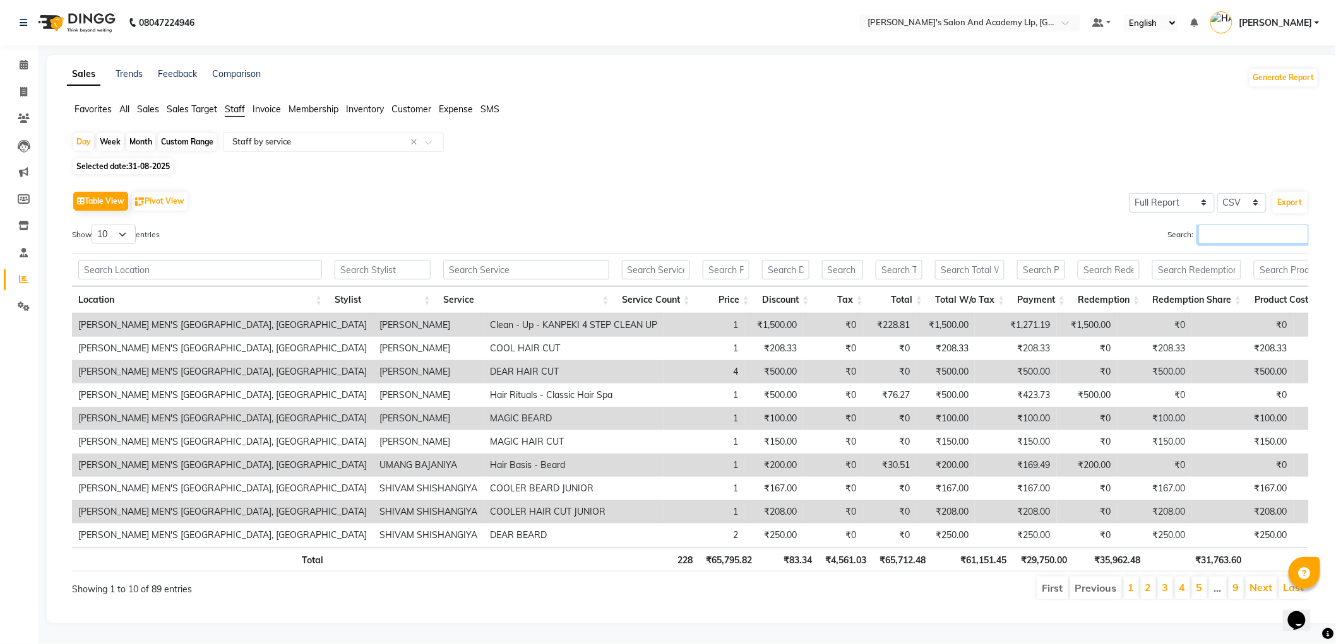
click at [1216, 229] on input "Search:" at bounding box center [1253, 235] width 110 height 20
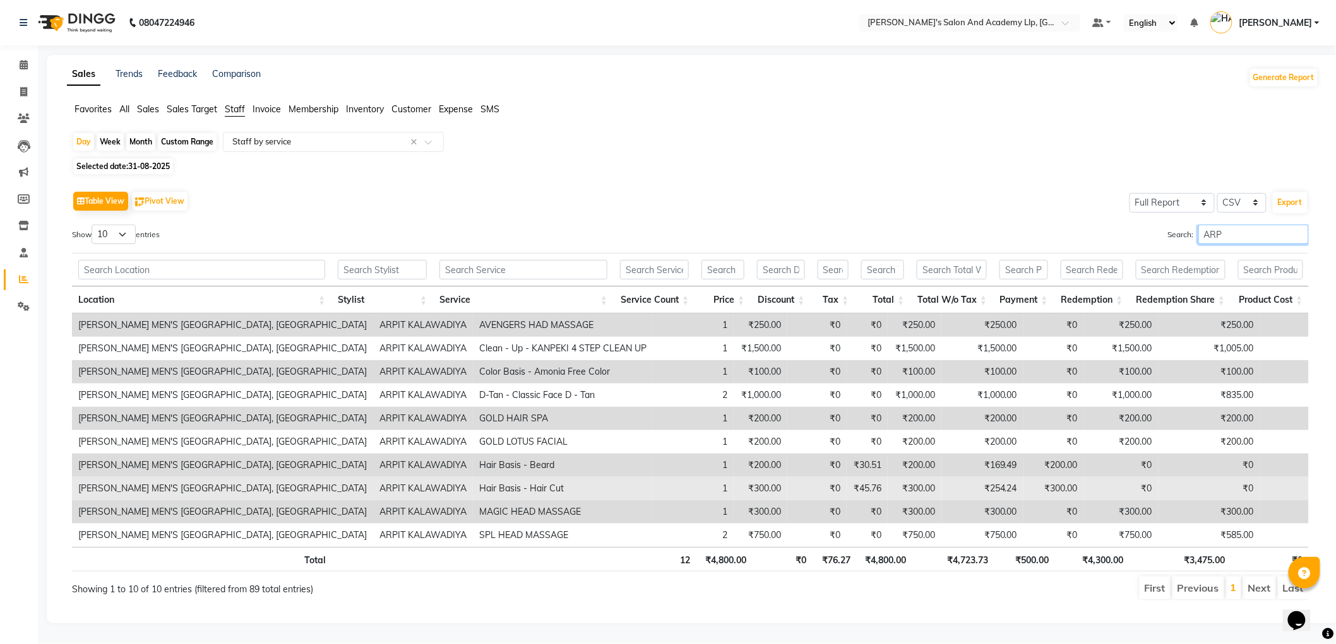
scroll to position [9, 0]
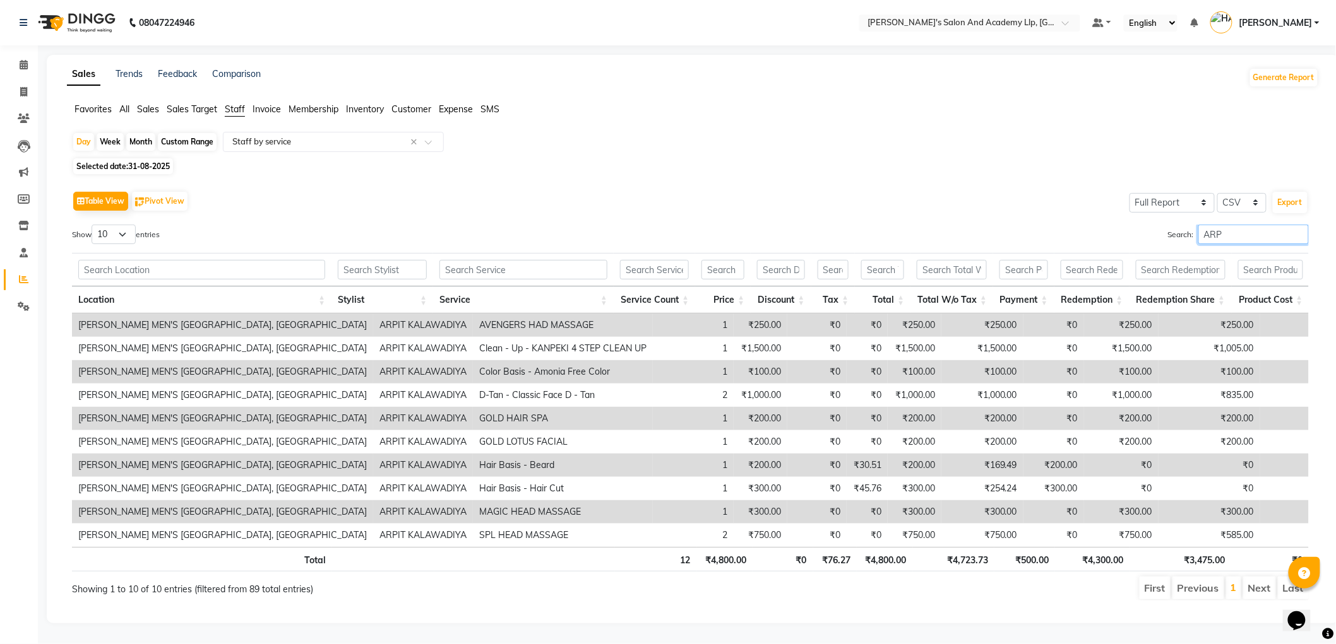
type input "ARP"
click at [140, 133] on div "Month" at bounding box center [140, 142] width 29 height 18
select select "8"
select select "2025"
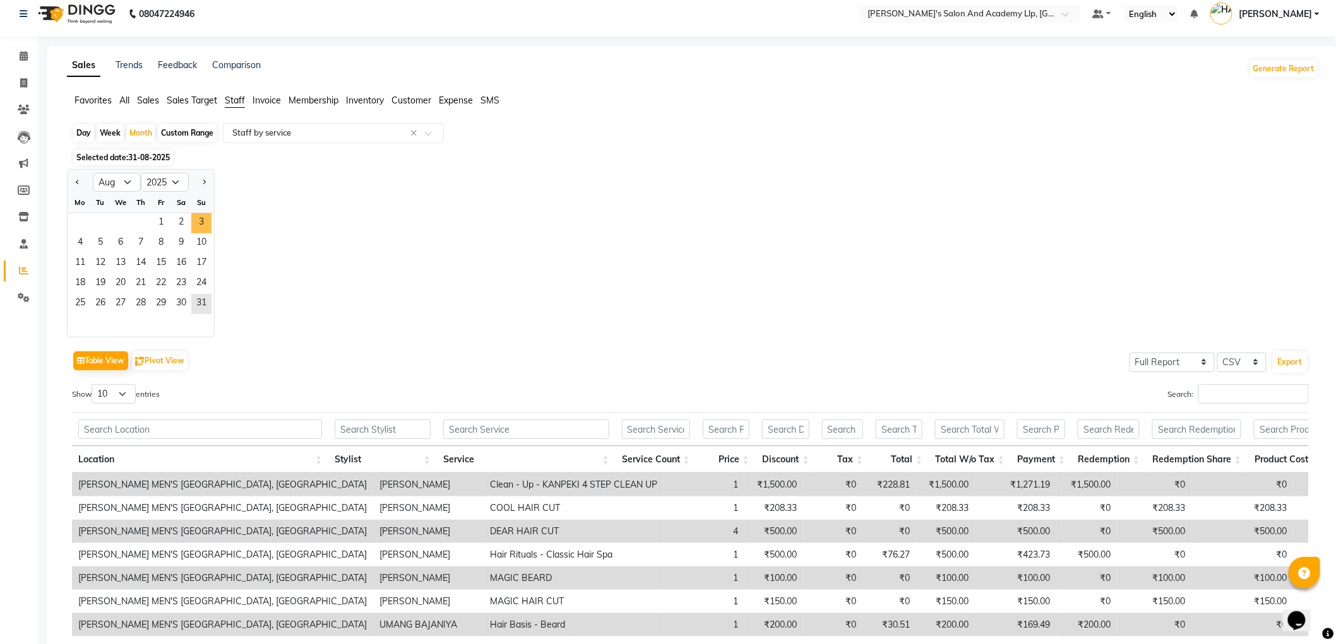
scroll to position [0, 0]
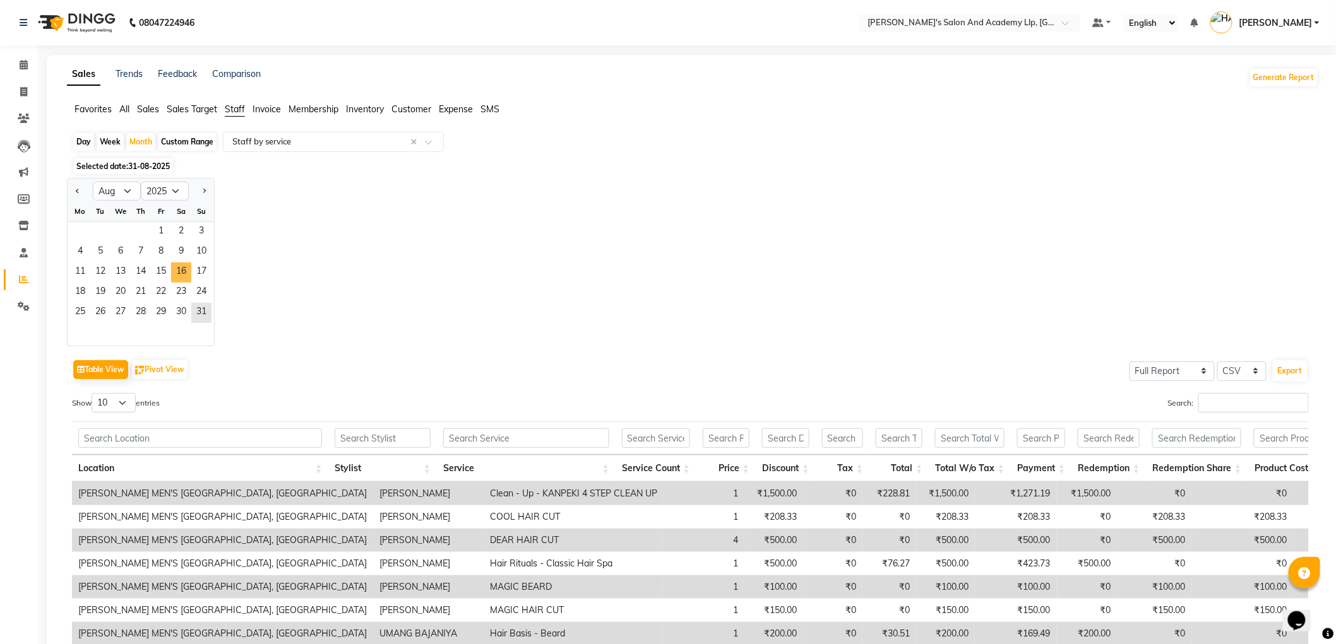
click at [164, 276] on span "15" at bounding box center [161, 273] width 20 height 20
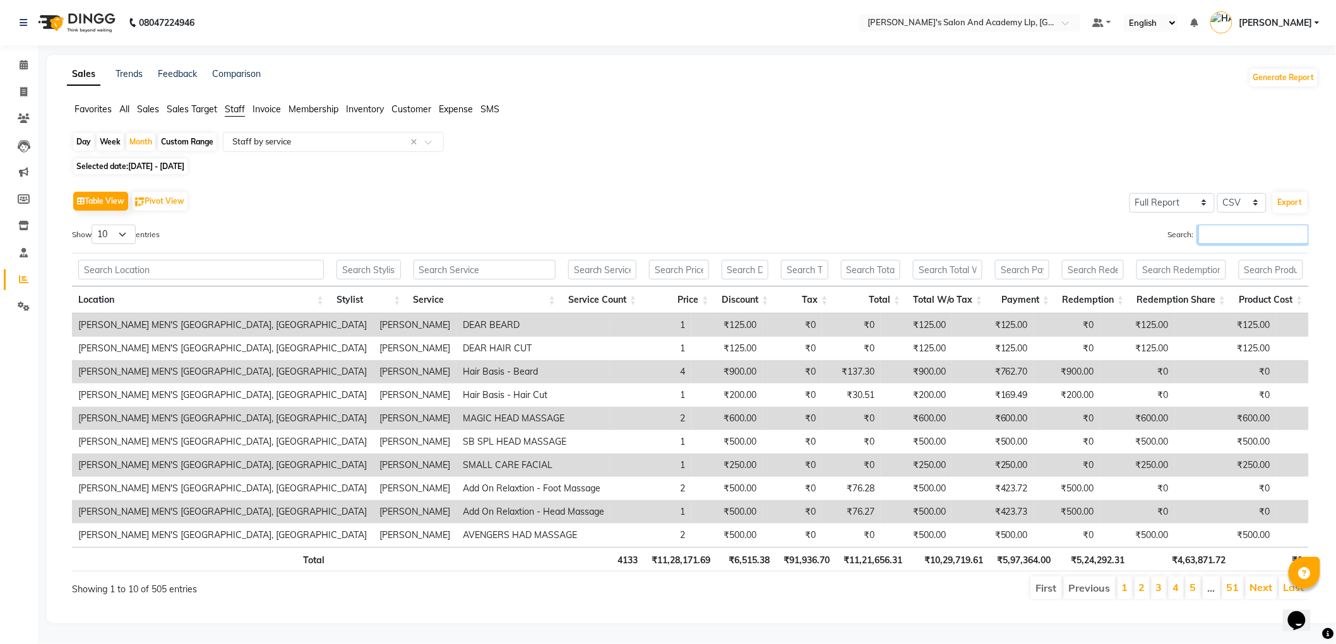
click at [1223, 232] on input "Search:" at bounding box center [1253, 235] width 110 height 20
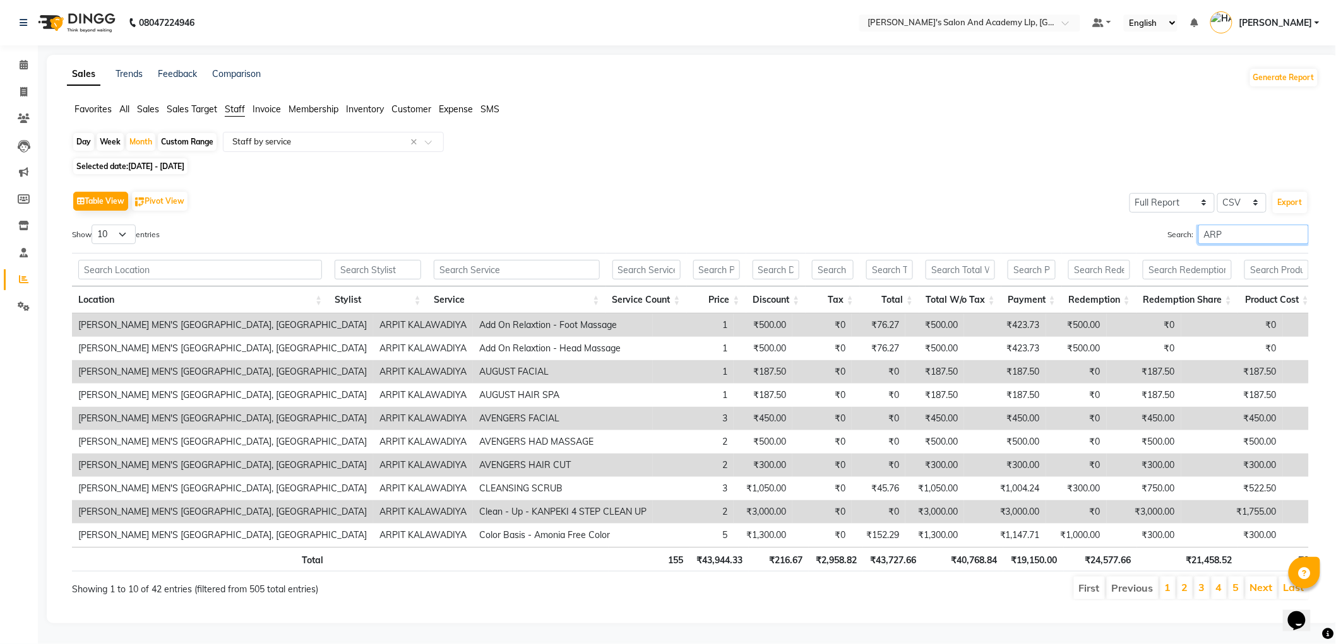
type input "ARP"
click at [270, 149] on div "Select Report Type × Staff by service ×" at bounding box center [333, 142] width 221 height 20
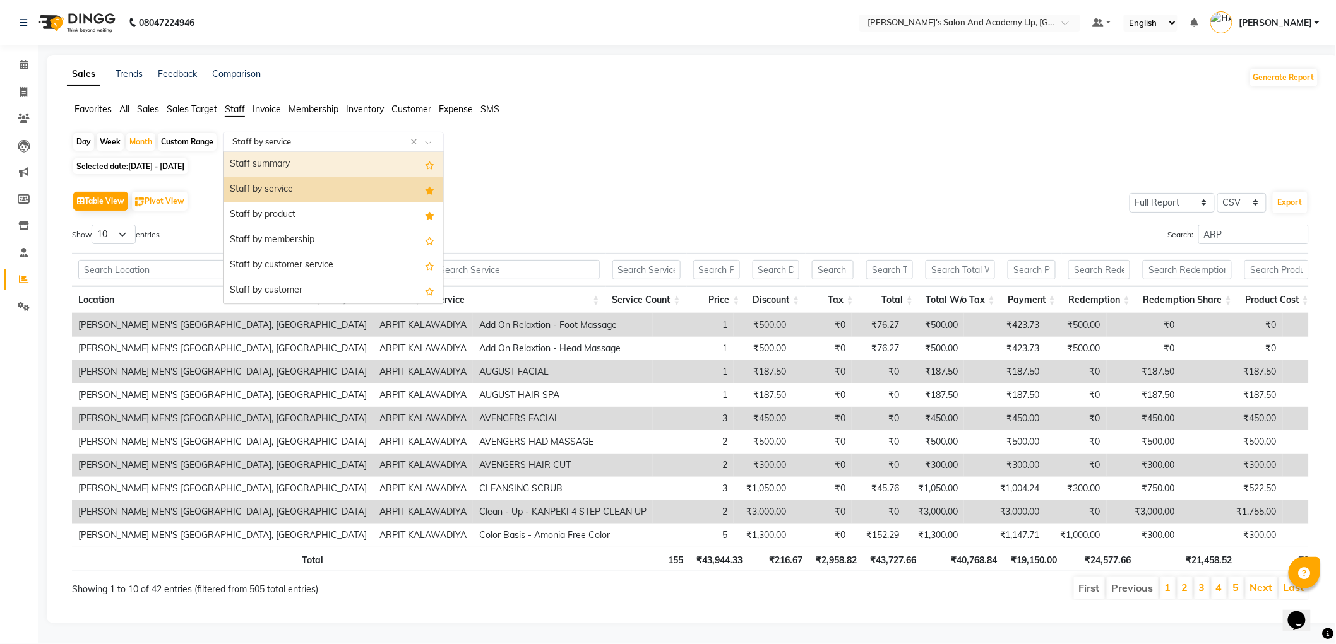
click at [125, 105] on span "All" at bounding box center [124, 109] width 10 height 11
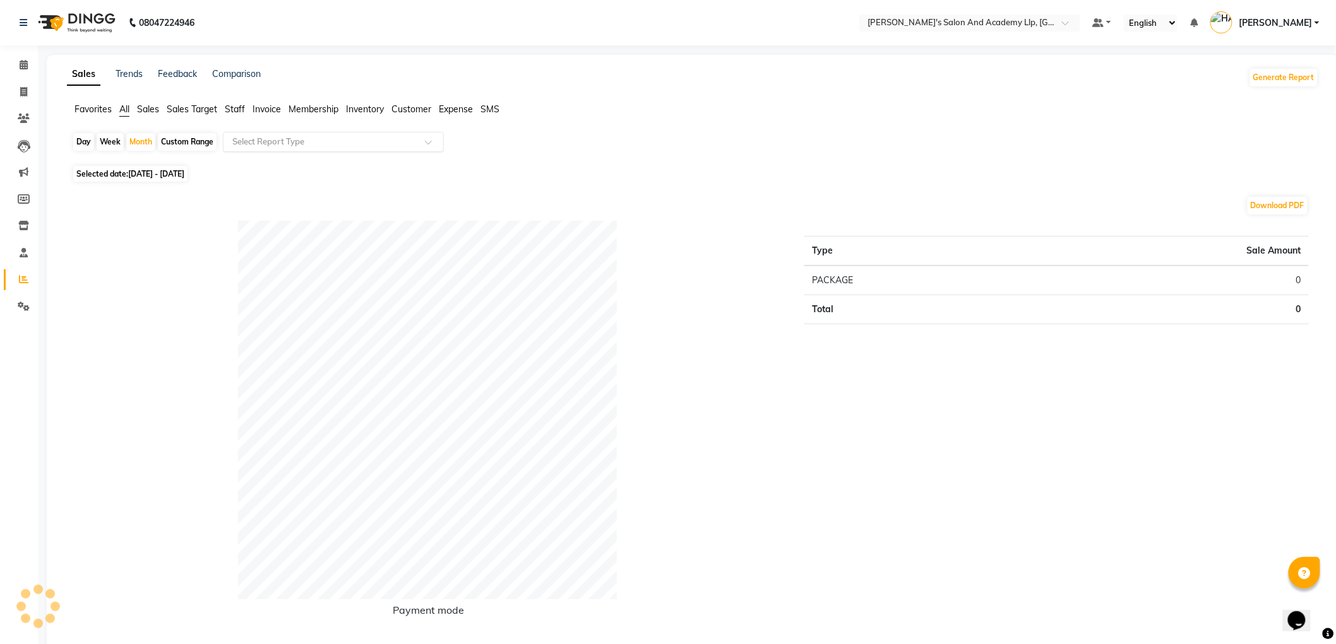
click at [311, 146] on input "text" at bounding box center [321, 142] width 182 height 13
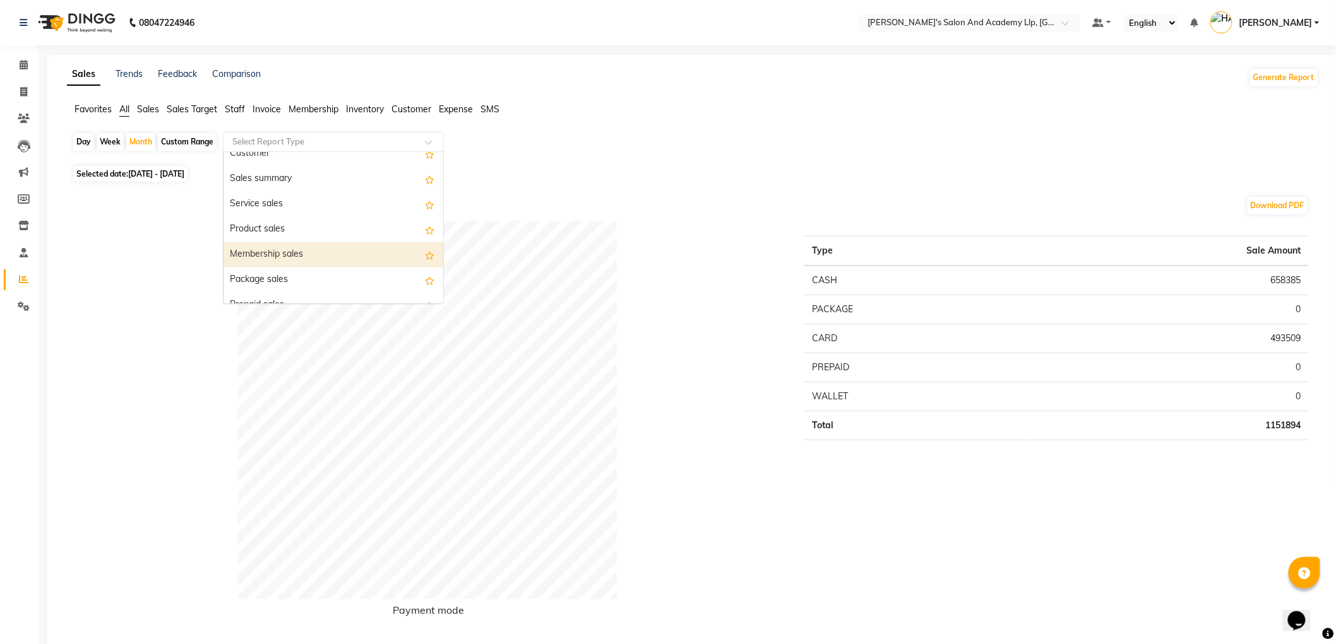
scroll to position [70, 0]
click at [271, 245] on div "Package sales" at bounding box center [333, 246] width 220 height 25
select select "full_report"
select select "csv"
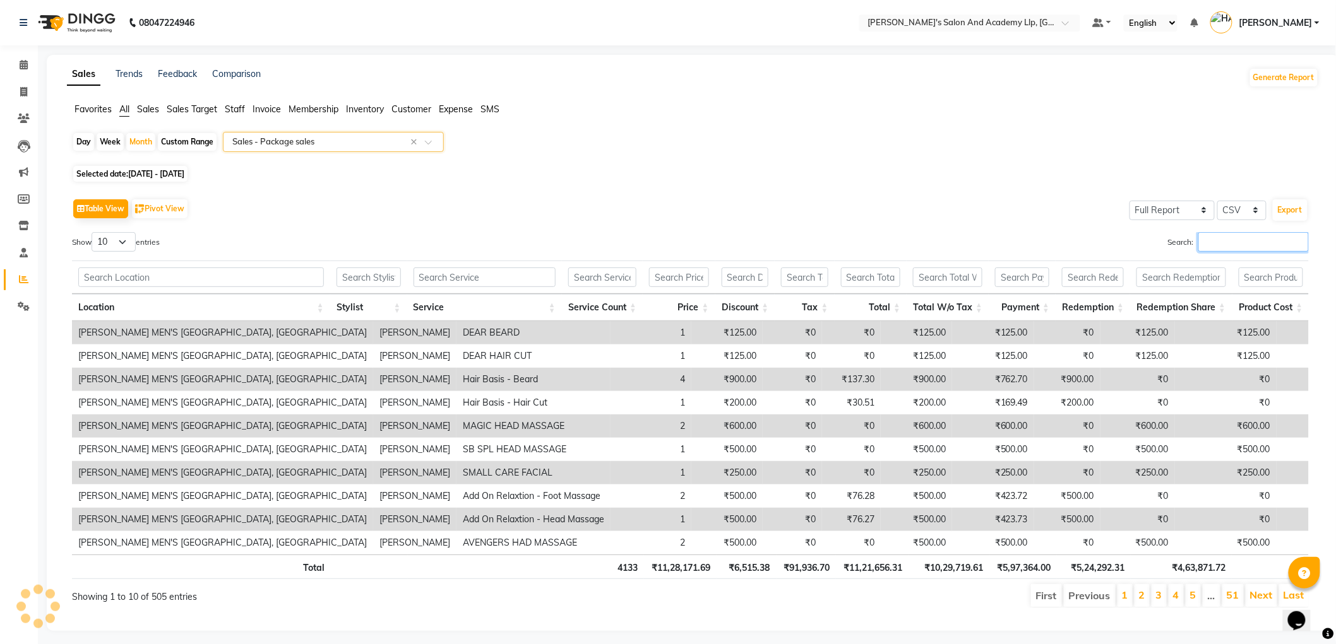
click at [1217, 244] on input "Search:" at bounding box center [1253, 242] width 110 height 20
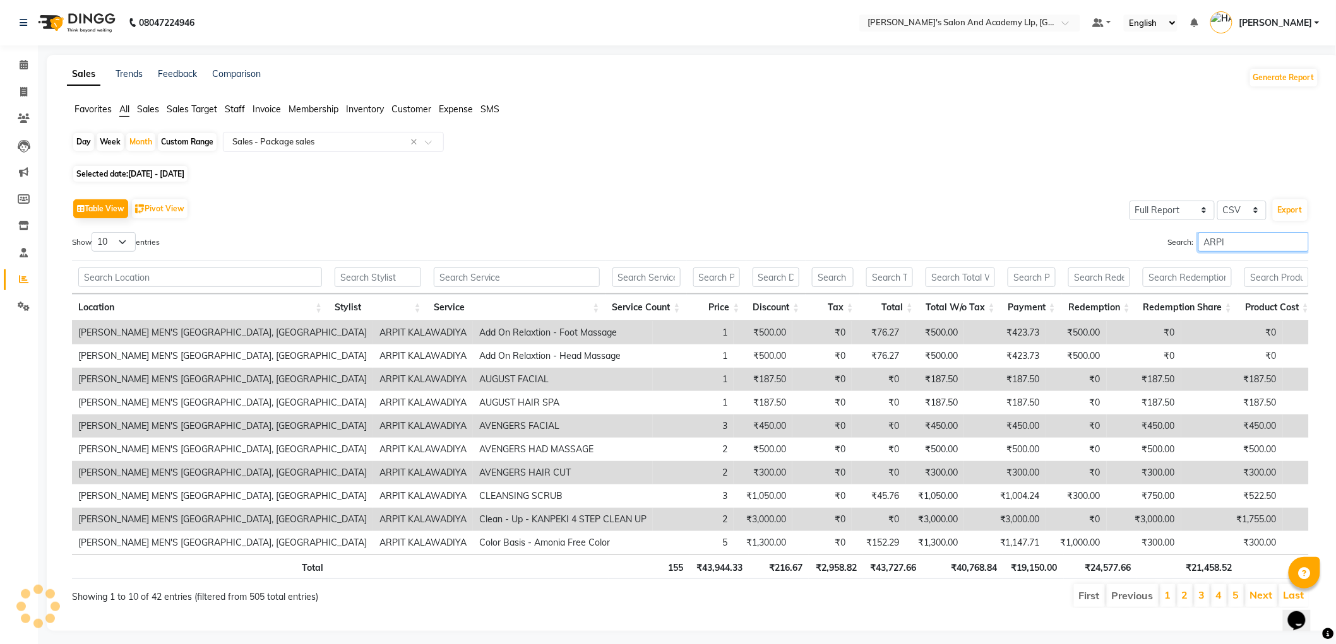
scroll to position [27, 0]
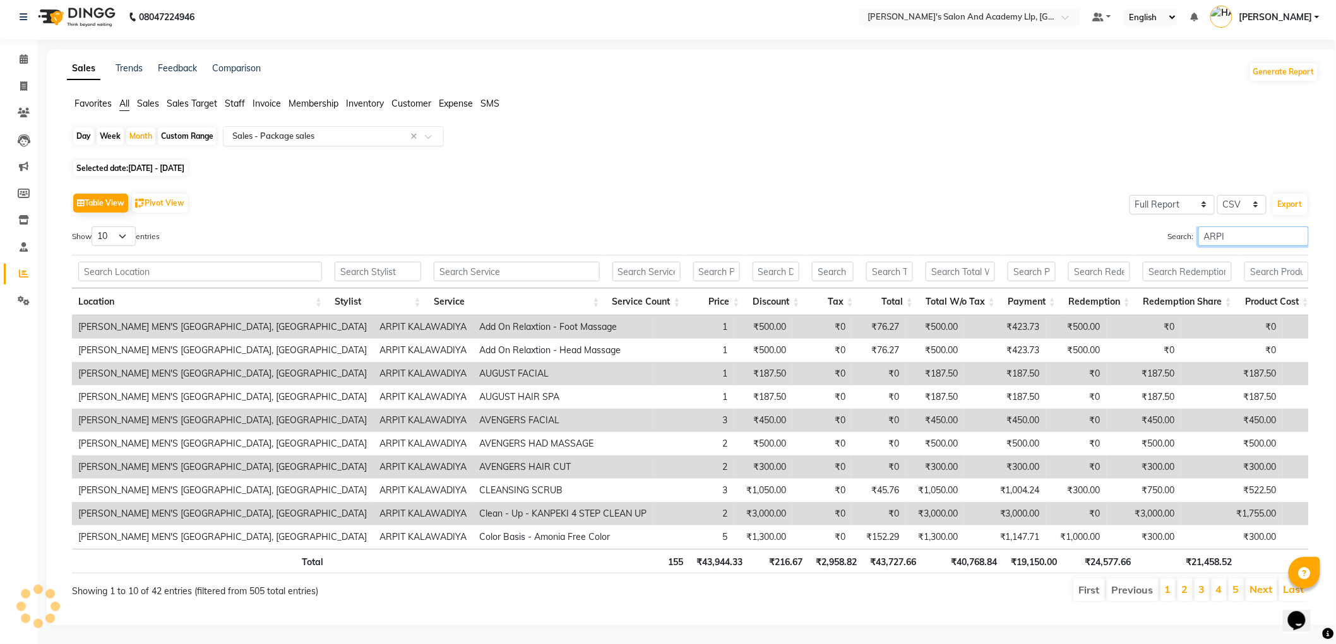
type input "ARPI"
click at [252, 130] on input "text" at bounding box center [321, 136] width 182 height 13
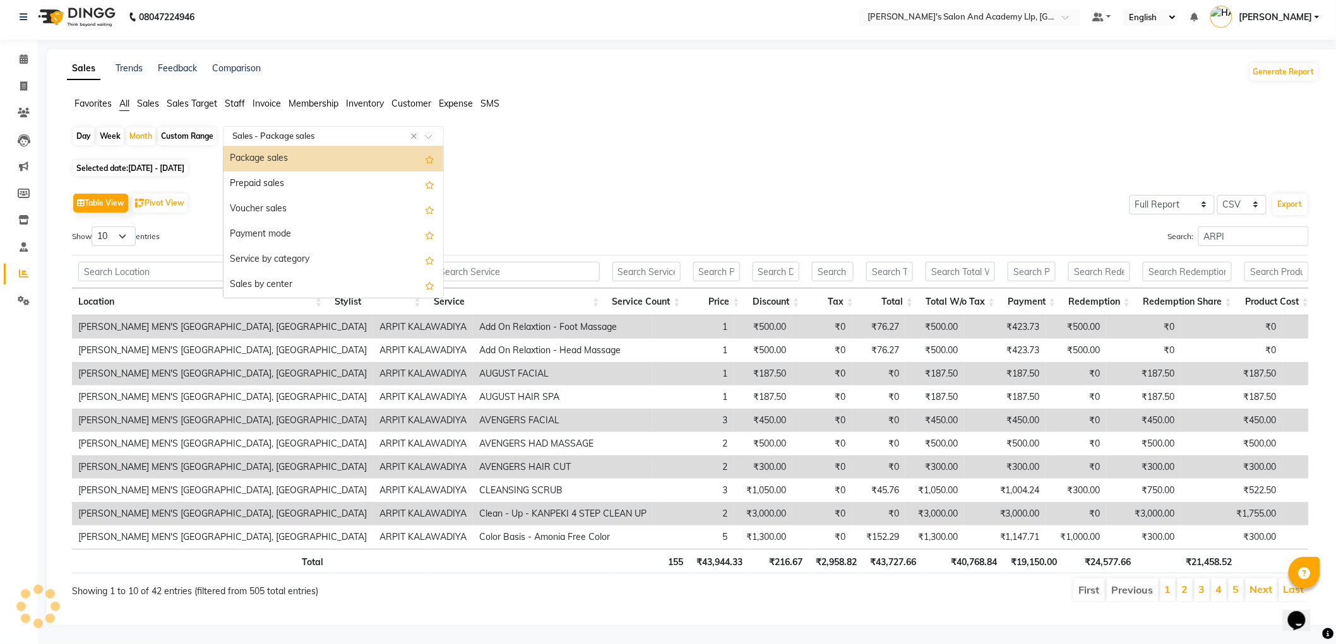
drag, startPoint x: 261, startPoint y: 137, endPoint x: 261, endPoint y: 130, distance: 6.9
click at [261, 146] on div "Package sales" at bounding box center [333, 158] width 220 height 25
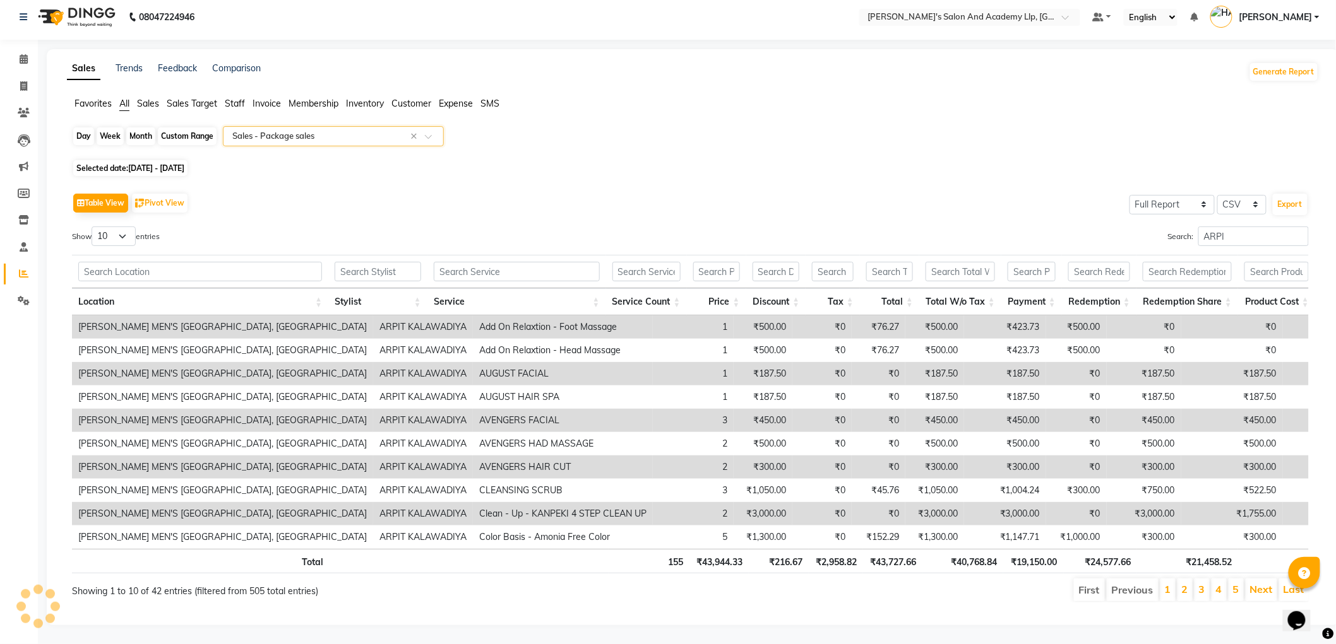
click at [148, 127] on div "Month" at bounding box center [140, 136] width 29 height 18
select select "8"
select select "2025"
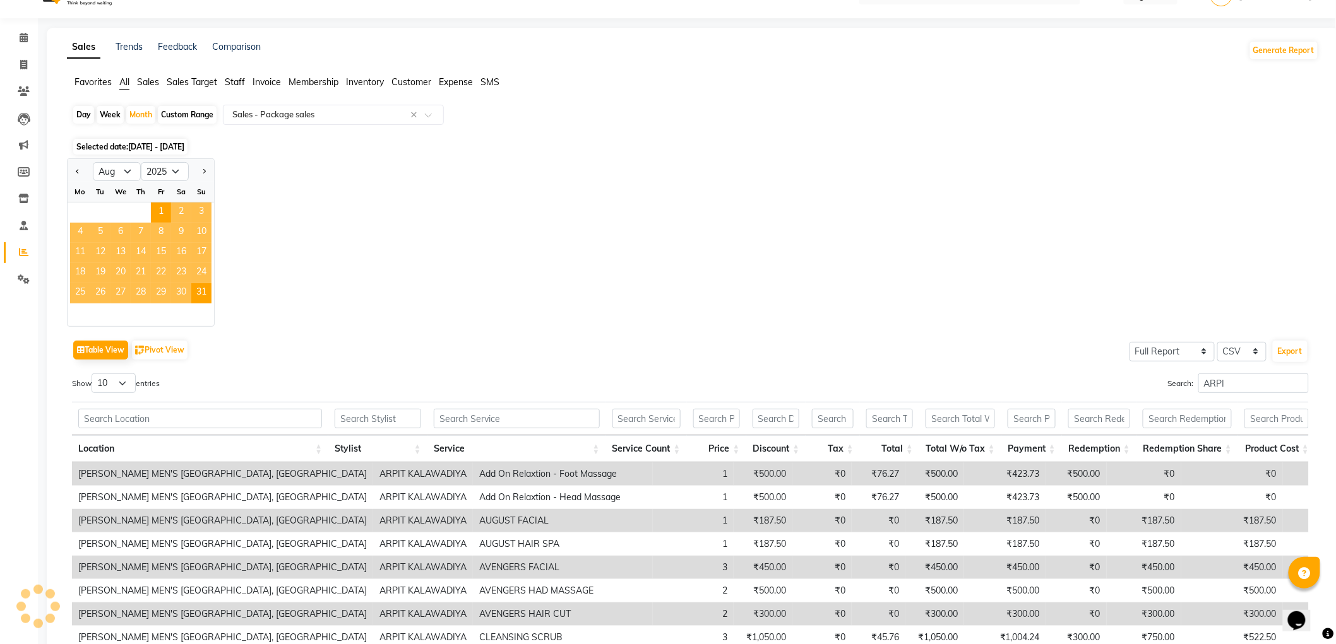
click at [175, 259] on span "16" at bounding box center [181, 253] width 20 height 20
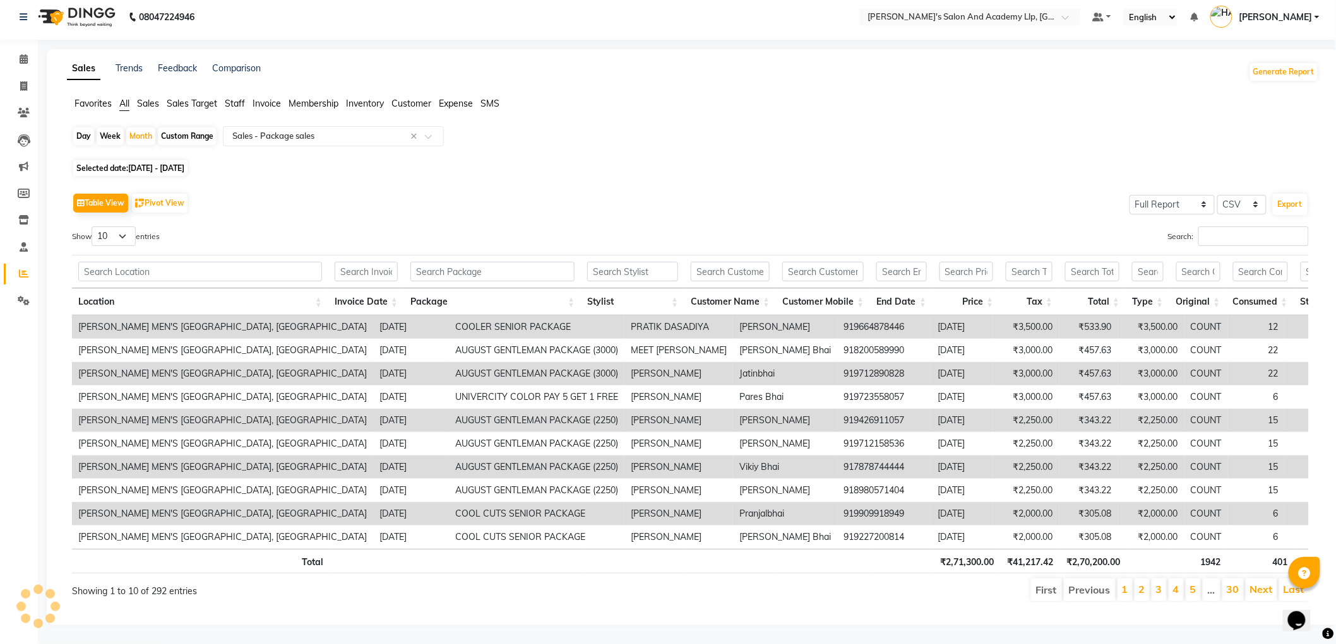
scroll to position [0, 0]
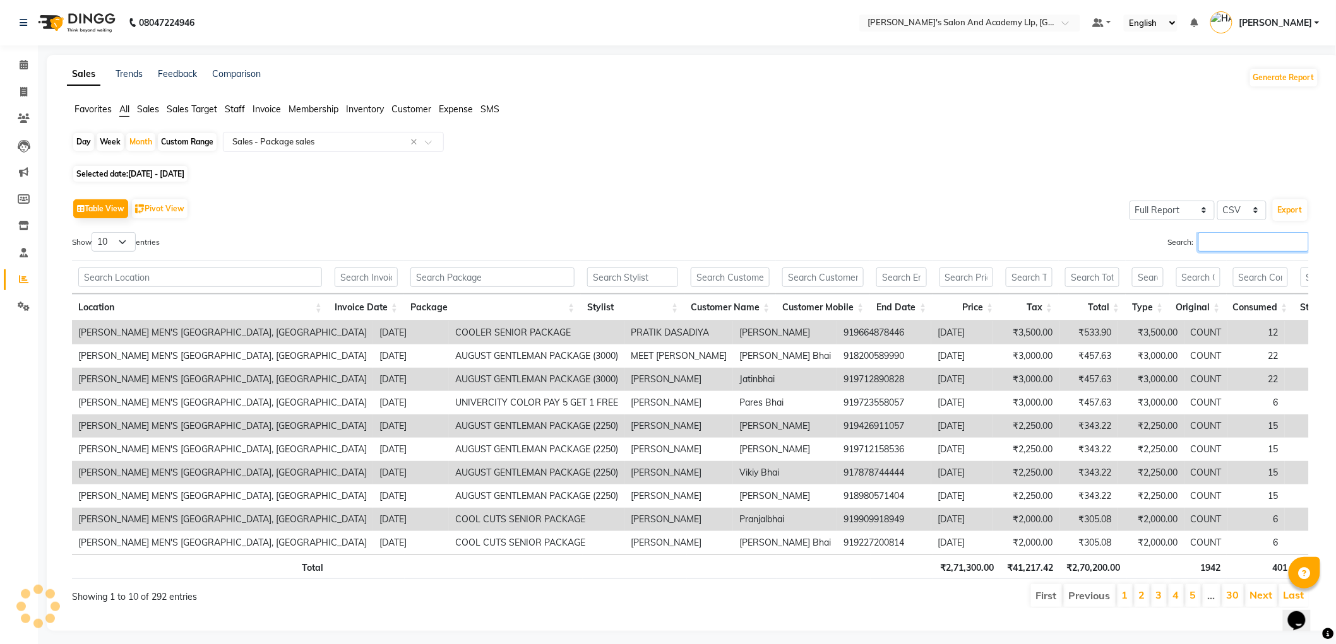
click at [1259, 242] on input "Search:" at bounding box center [1253, 242] width 110 height 20
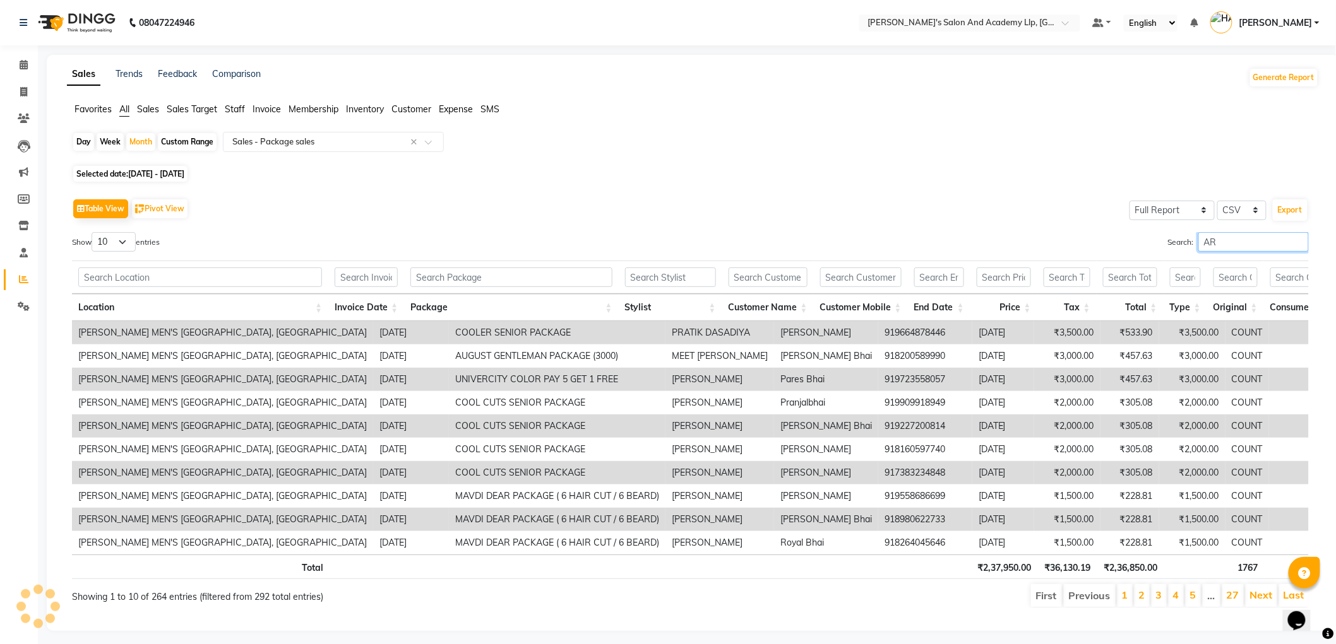
type input "ARP"
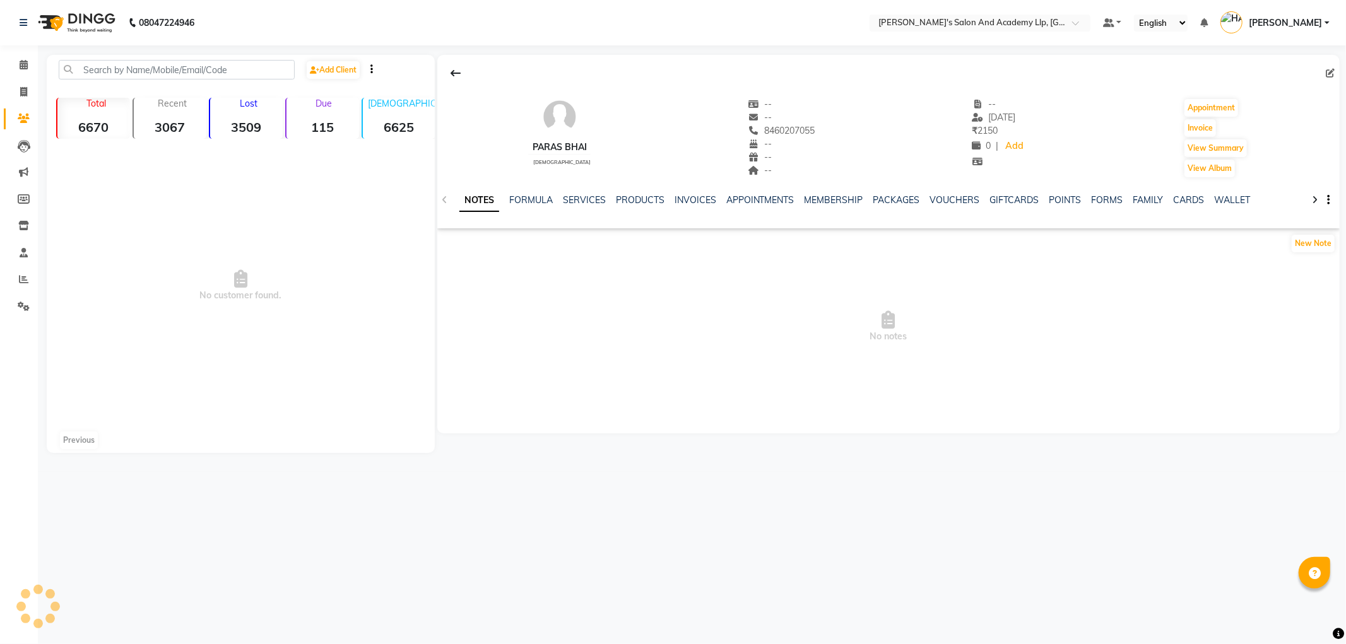
select select "en"
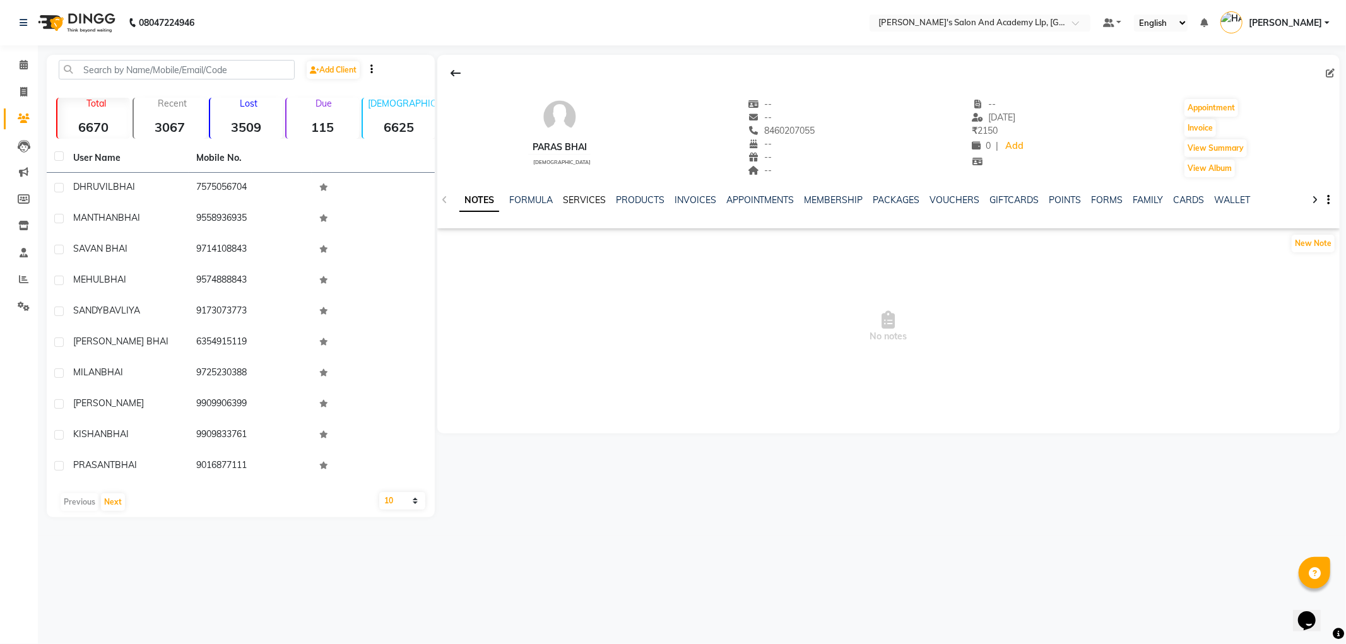
click at [576, 197] on link "SERVICES" at bounding box center [584, 199] width 43 height 11
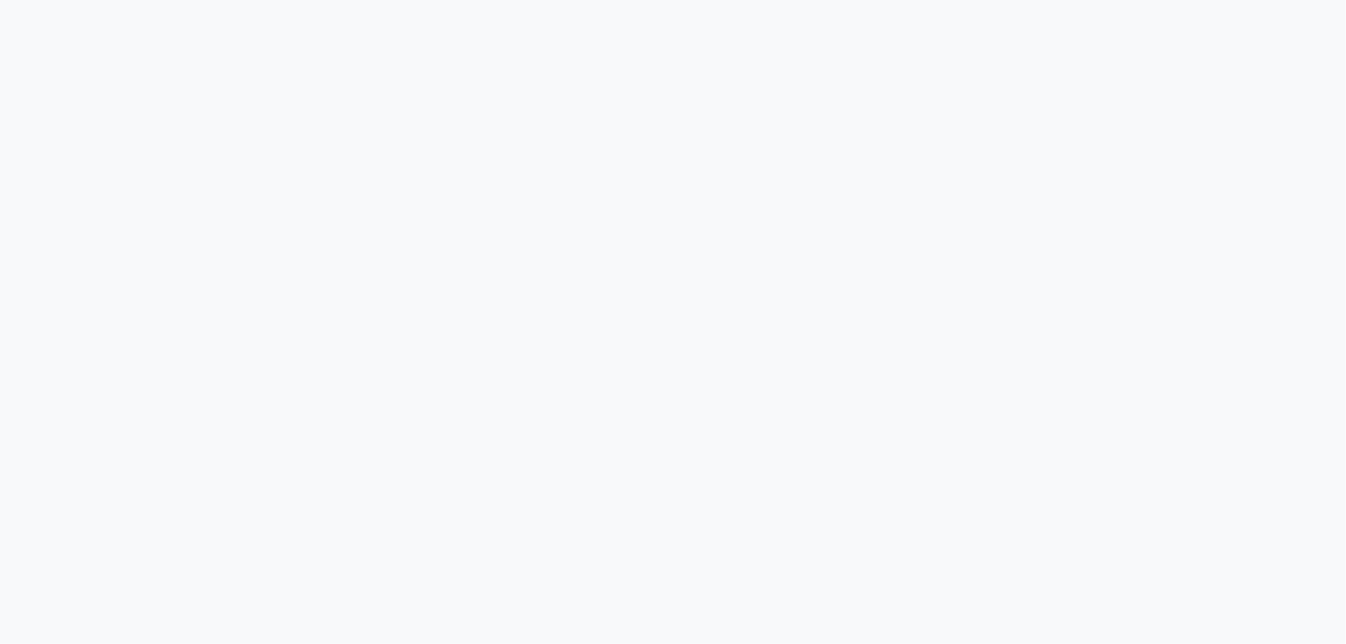
select select "6983"
select select "service"
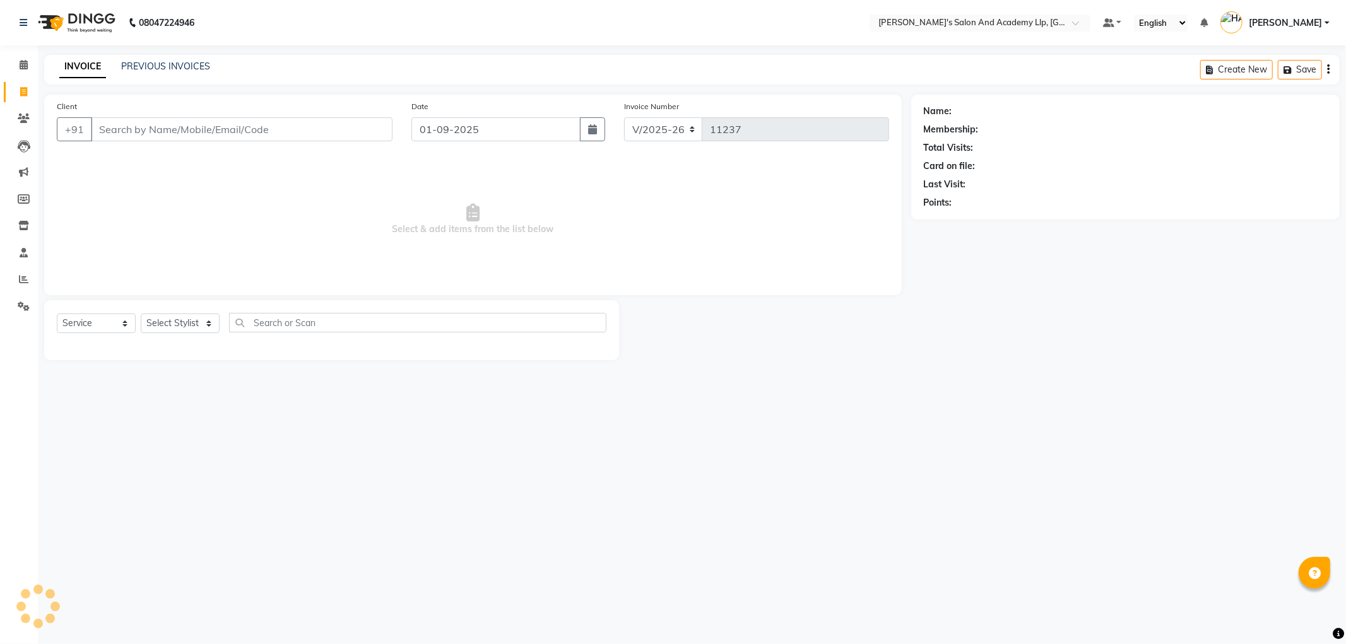
click at [234, 133] on input "Client" at bounding box center [242, 129] width 302 height 24
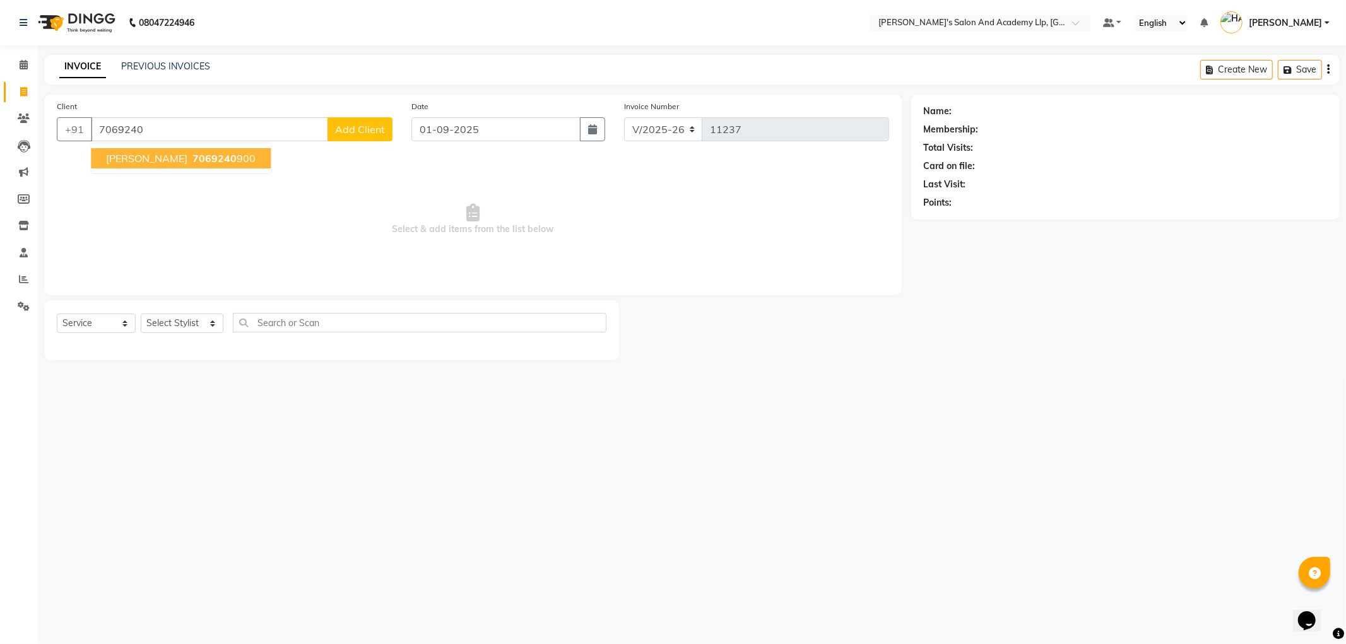
click at [159, 158] on span "YASH BHAI" at bounding box center [146, 158] width 81 height 13
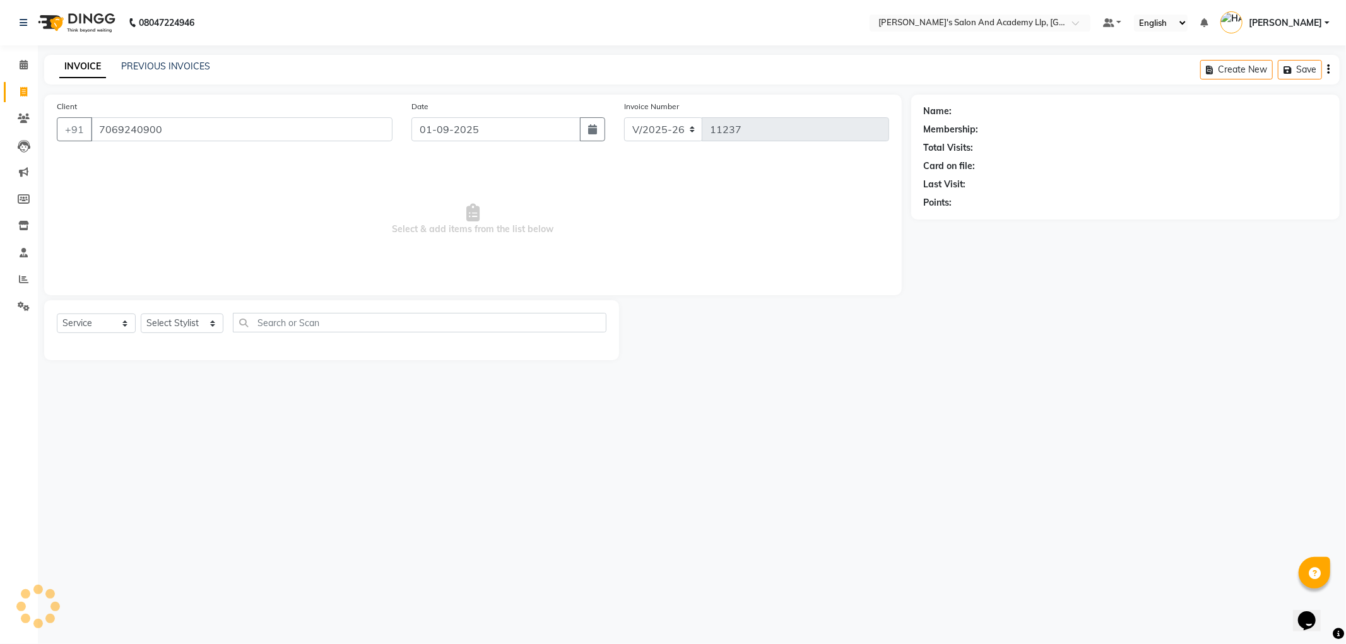
type input "7069240900"
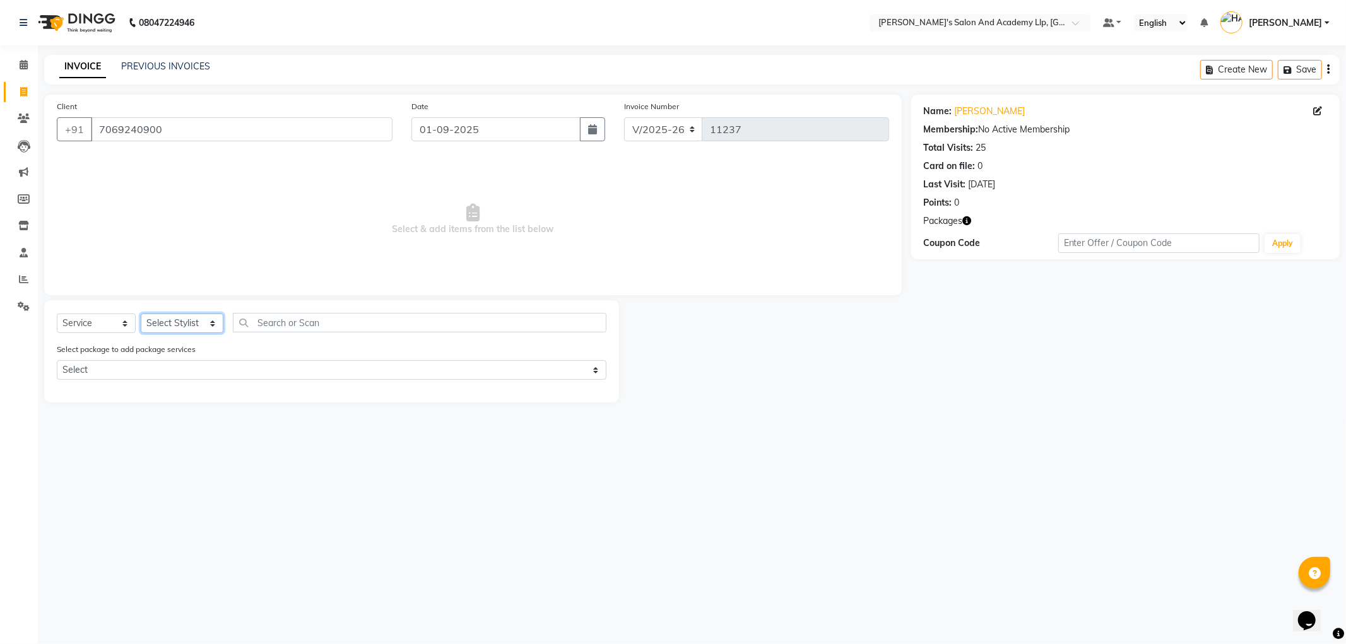
click at [160, 328] on select "Select Stylist [PERSON_NAME] [PERSON_NAME] [PERSON_NAME] [PERSON_NAME] [PERSON_…" at bounding box center [182, 324] width 83 height 20
select select "72794"
click at [141, 314] on select "Select Stylist [PERSON_NAME] [PERSON_NAME] [PERSON_NAME] [PERSON_NAME] [PERSON_…" at bounding box center [182, 324] width 83 height 20
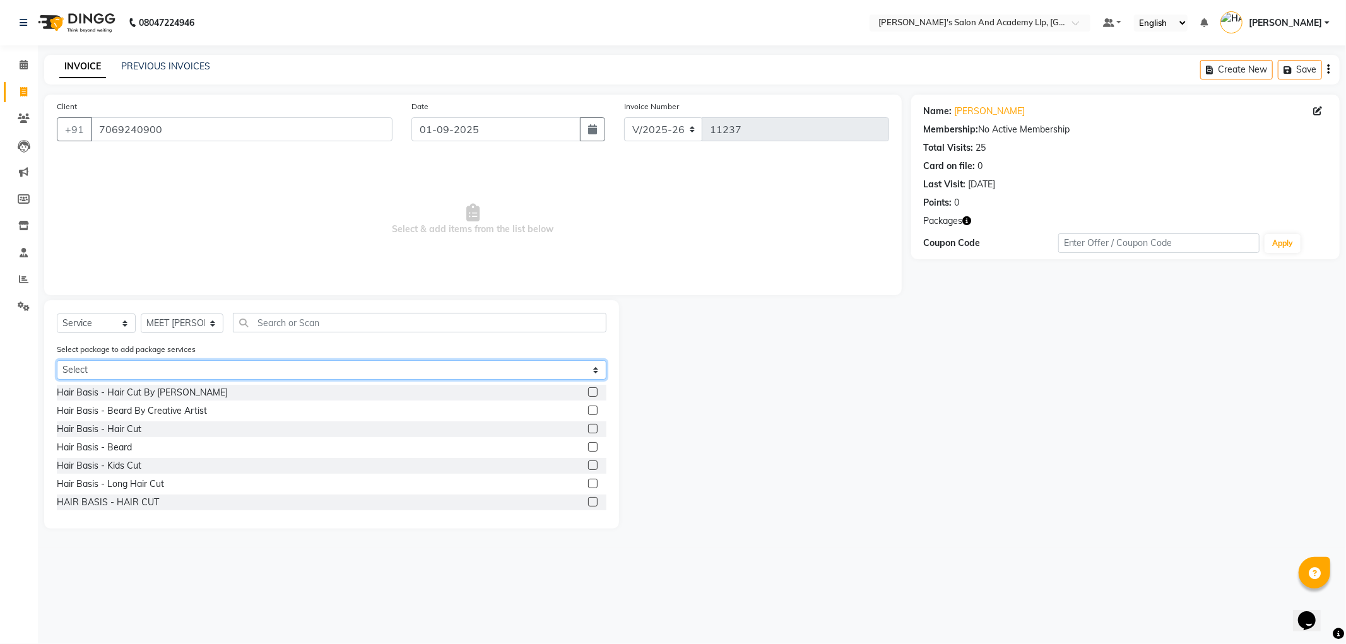
drag, startPoint x: 105, startPoint y: 376, endPoint x: 111, endPoint y: 379, distance: 7.4
click at [105, 376] on select "Select SPEED WELL BEARD PAY 5 AND & 1 FREE MAGIC PACKAGE SPEED WELL BEARD PAY 5…" at bounding box center [332, 370] width 550 height 20
select select "1: Object"
click at [57, 360] on select "Select SPEED WELL BEARD PAY 5 AND & 1 FREE MAGIC PACKAGE SPEED WELL BEARD PAY 5…" at bounding box center [332, 370] width 550 height 20
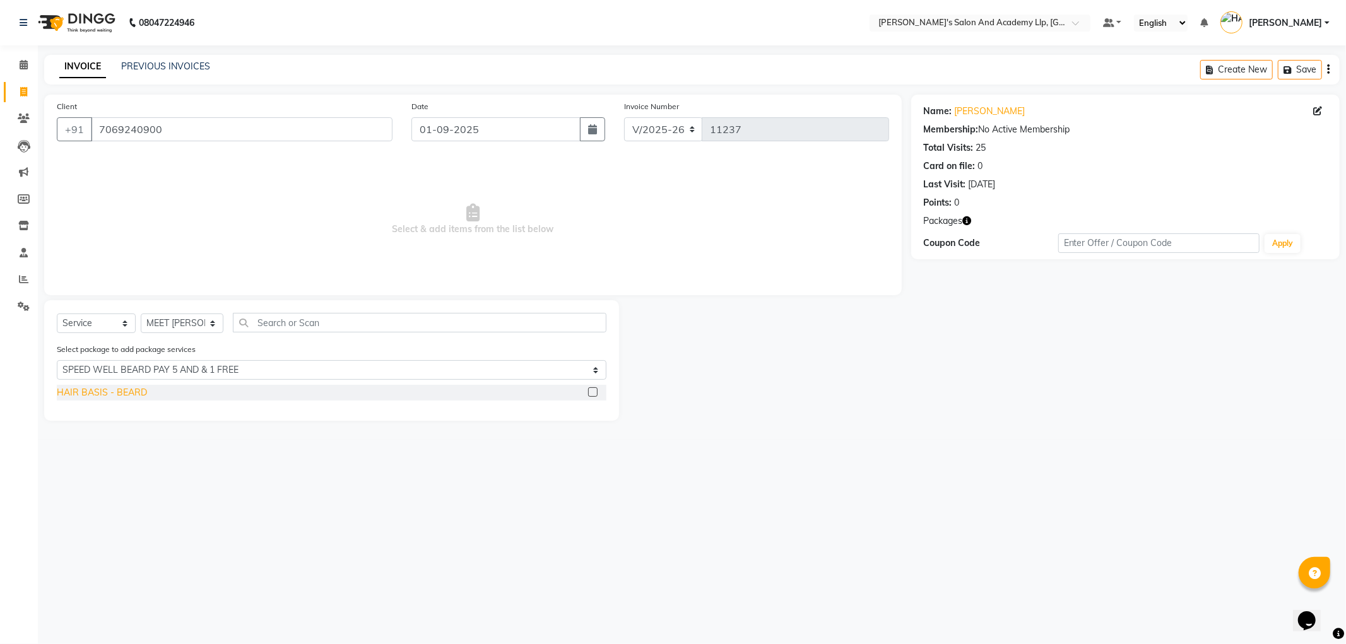
click at [118, 391] on div "HAIR BASIS - BEARD" at bounding box center [102, 392] width 90 height 13
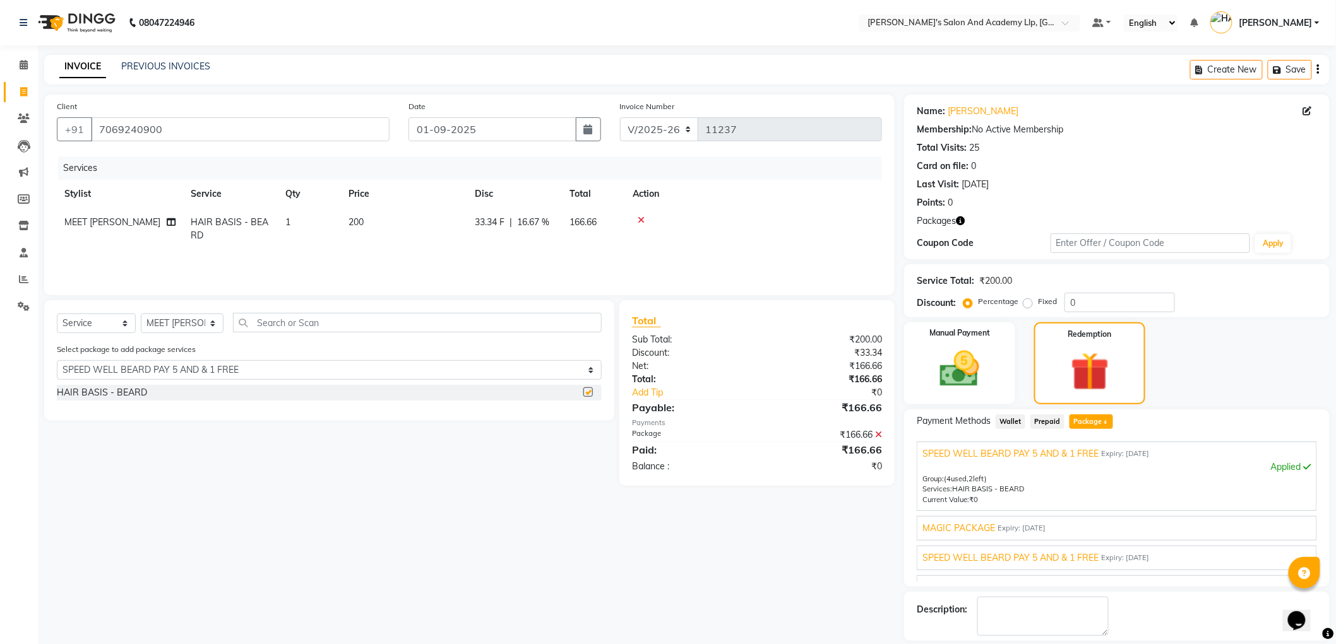
checkbox input "false"
click at [963, 526] on span "MAGIC PACKAGE" at bounding box center [958, 528] width 73 height 13
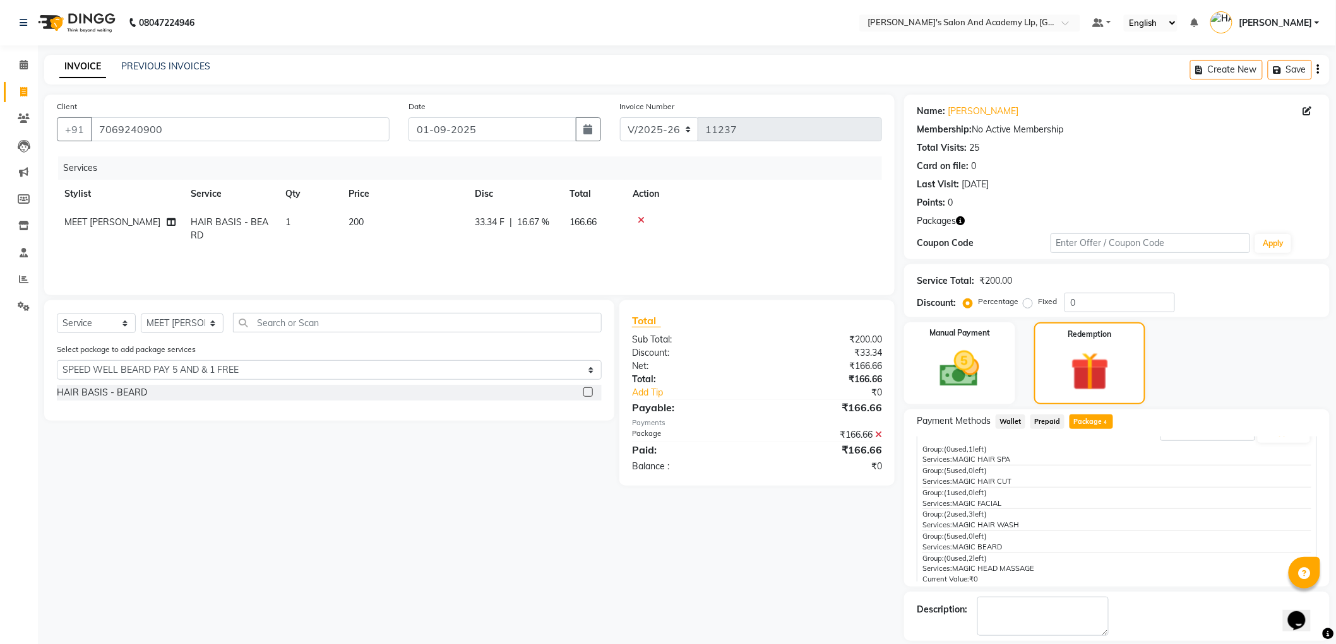
scroll to position [139, 0]
click at [1008, 541] on span "SPEED WELL BEARD PAY 5 AND & 1 FREE" at bounding box center [1010, 539] width 176 height 13
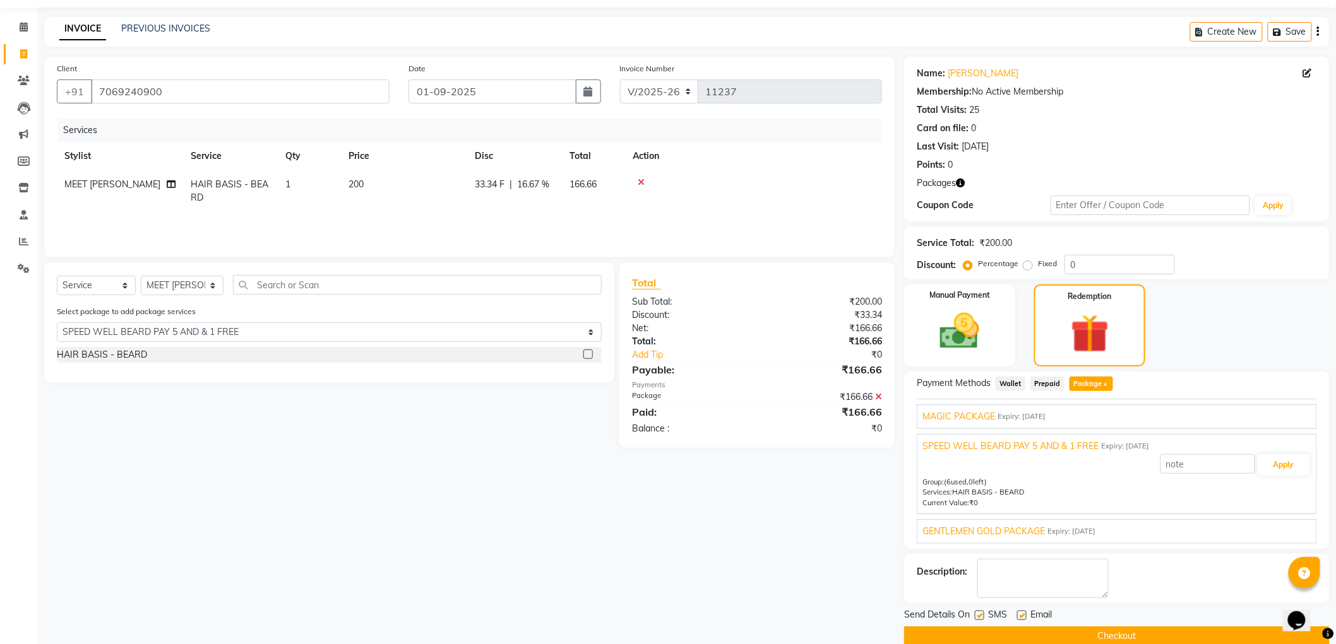
scroll to position [58, 0]
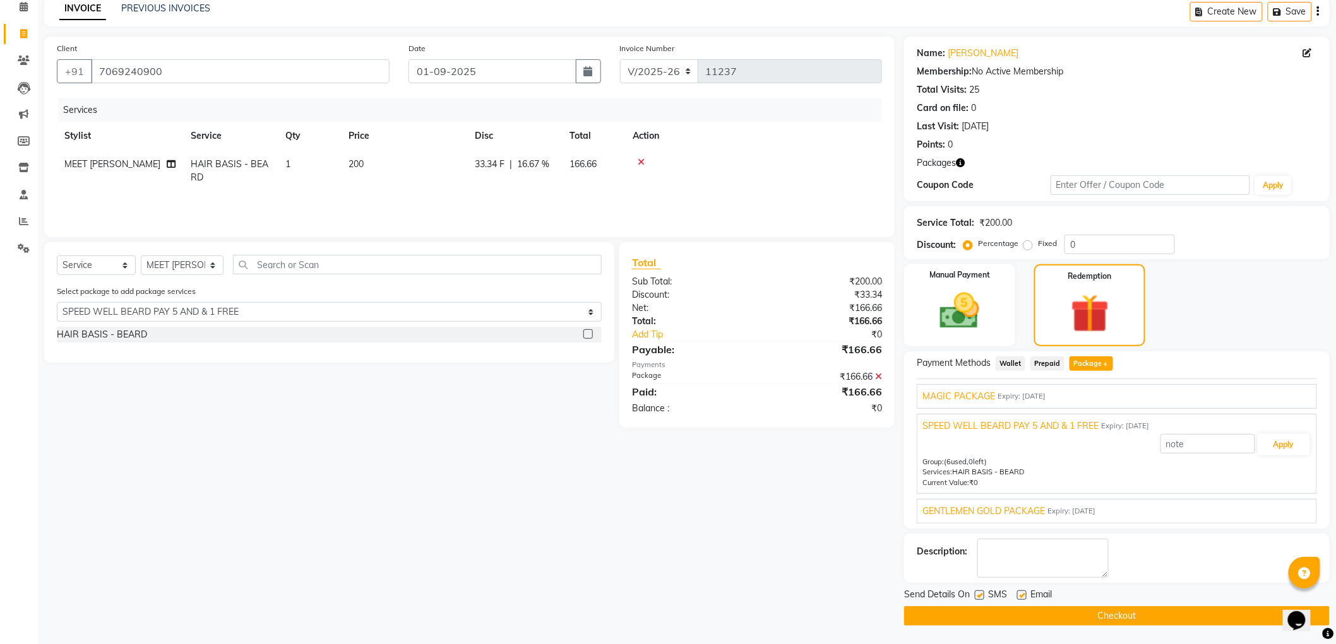
click at [1021, 514] on span "GENTLEMEN GOLD PACKAGE" at bounding box center [983, 511] width 122 height 13
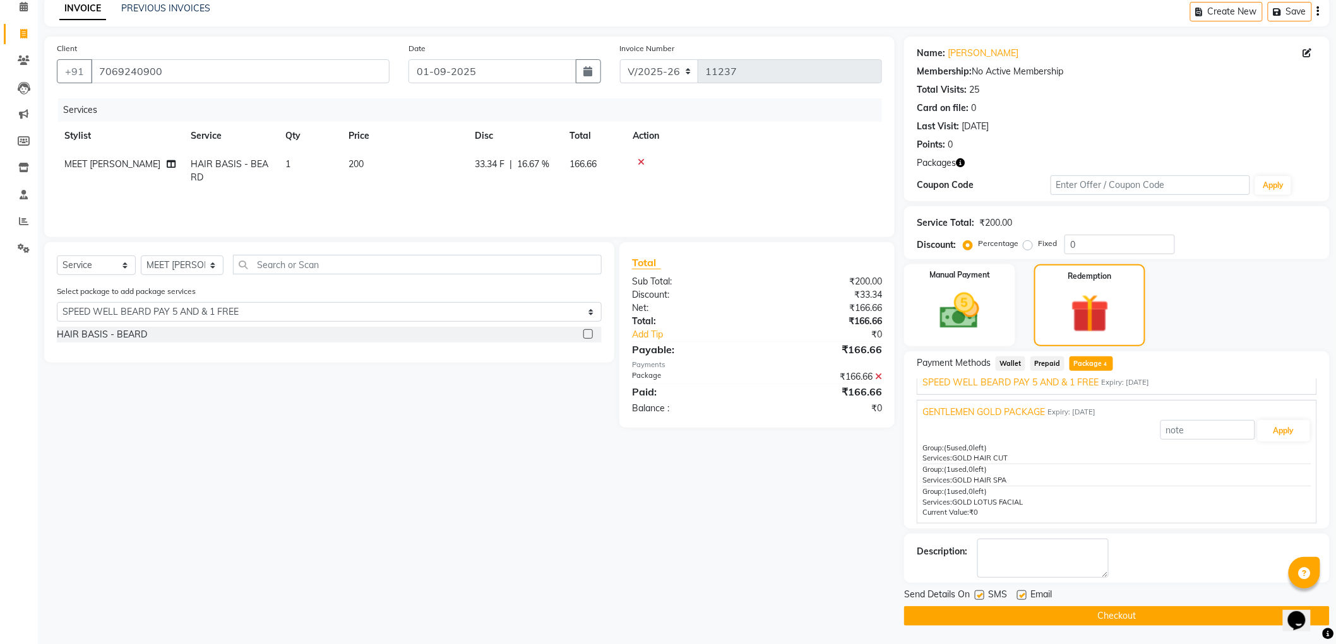
click at [1019, 592] on label at bounding box center [1021, 595] width 9 height 9
click at [1019, 592] on input "checkbox" at bounding box center [1021, 596] width 8 height 8
checkbox input "false"
click at [980, 591] on label at bounding box center [979, 595] width 9 height 9
click at [980, 592] on input "checkbox" at bounding box center [979, 596] width 8 height 8
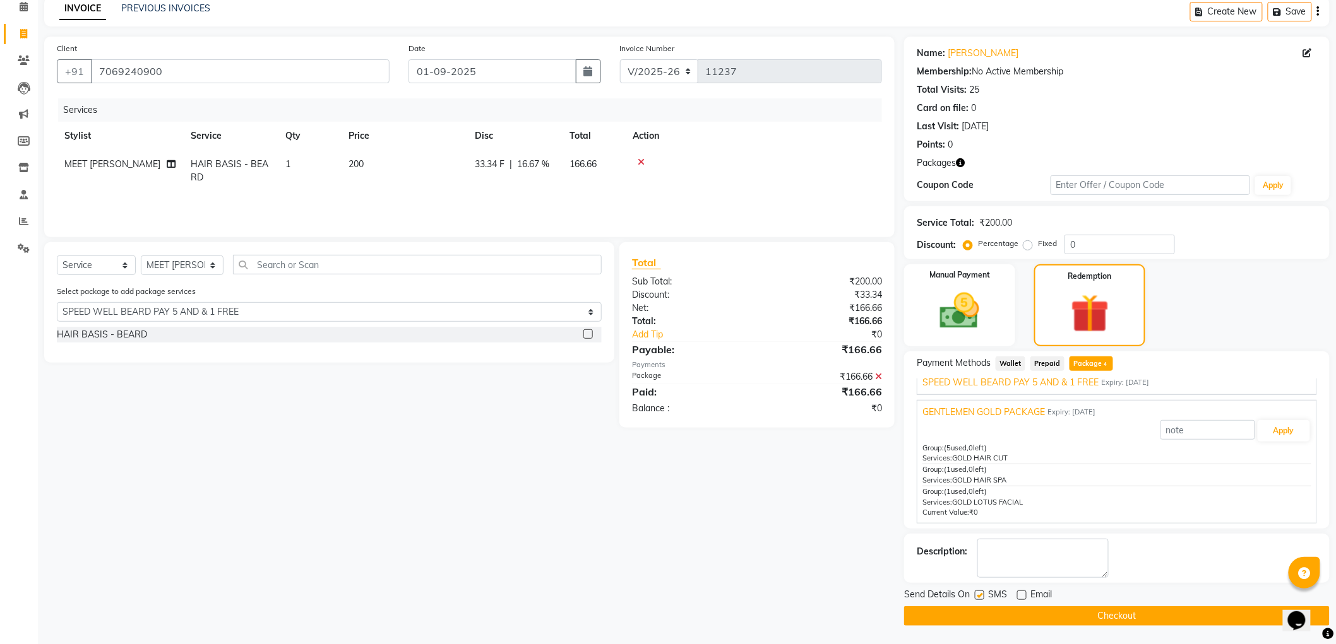
checkbox input "false"
click at [1002, 619] on button "Checkout" at bounding box center [1116, 617] width 425 height 20
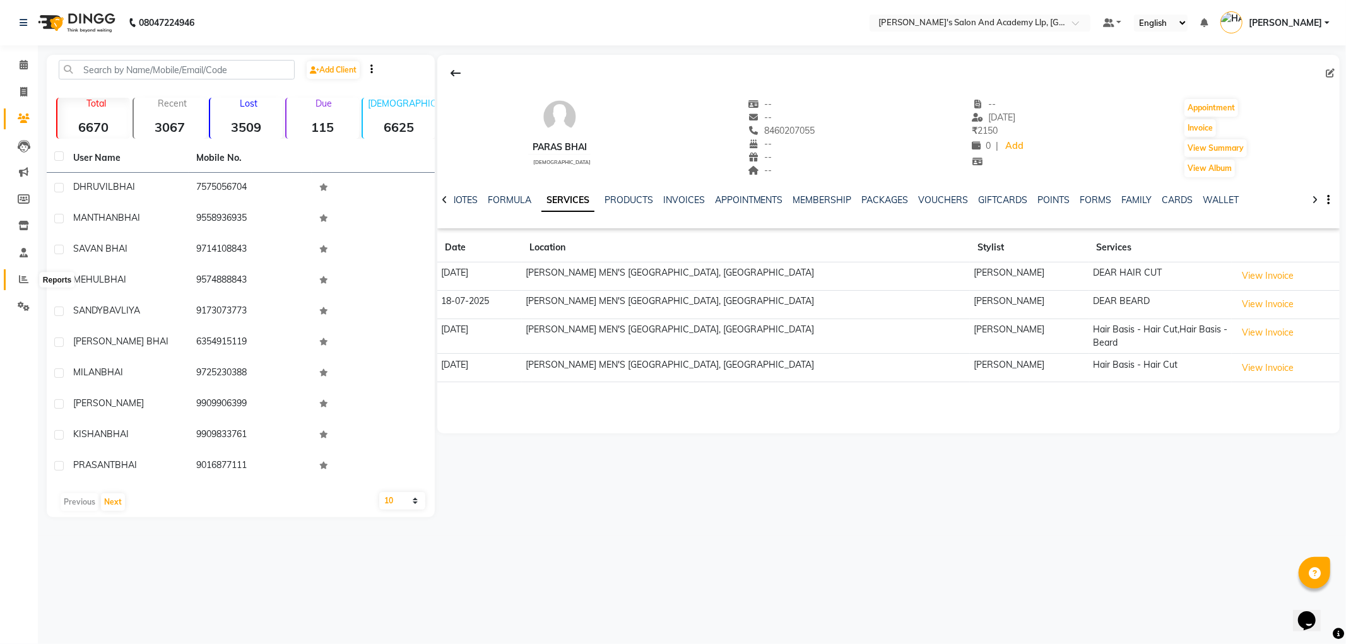
click at [25, 278] on icon at bounding box center [23, 279] width 9 height 9
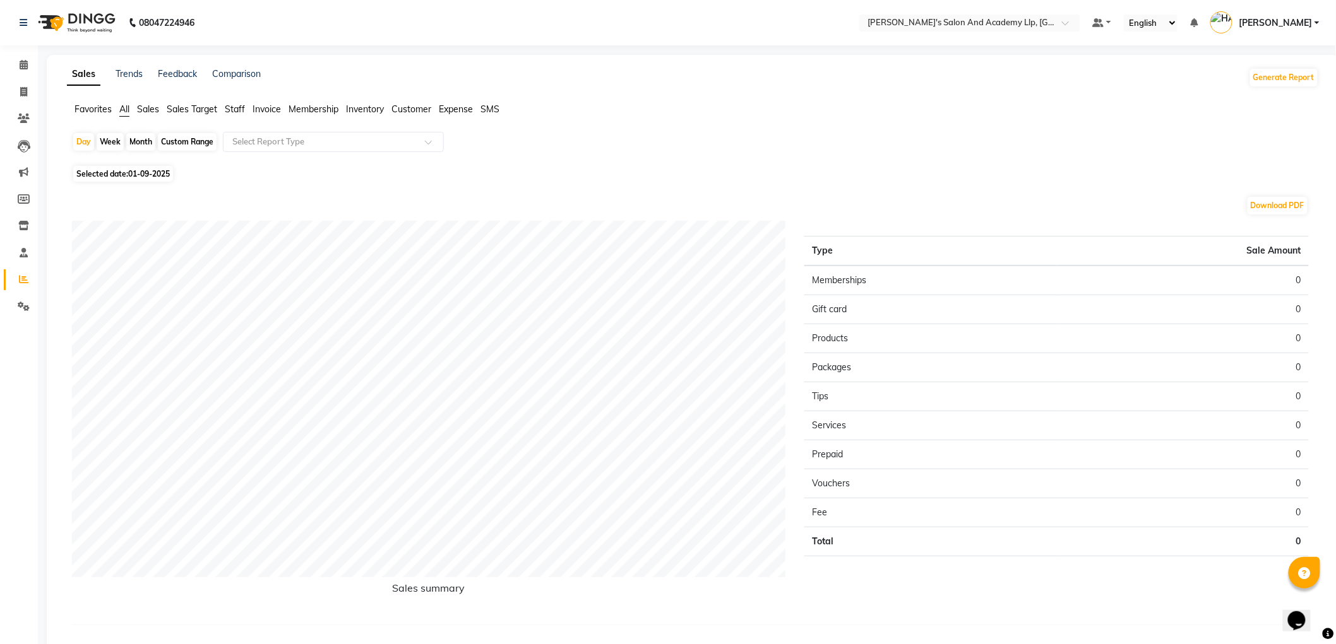
click at [134, 142] on div "Month" at bounding box center [140, 142] width 29 height 18
select select "9"
select select "2025"
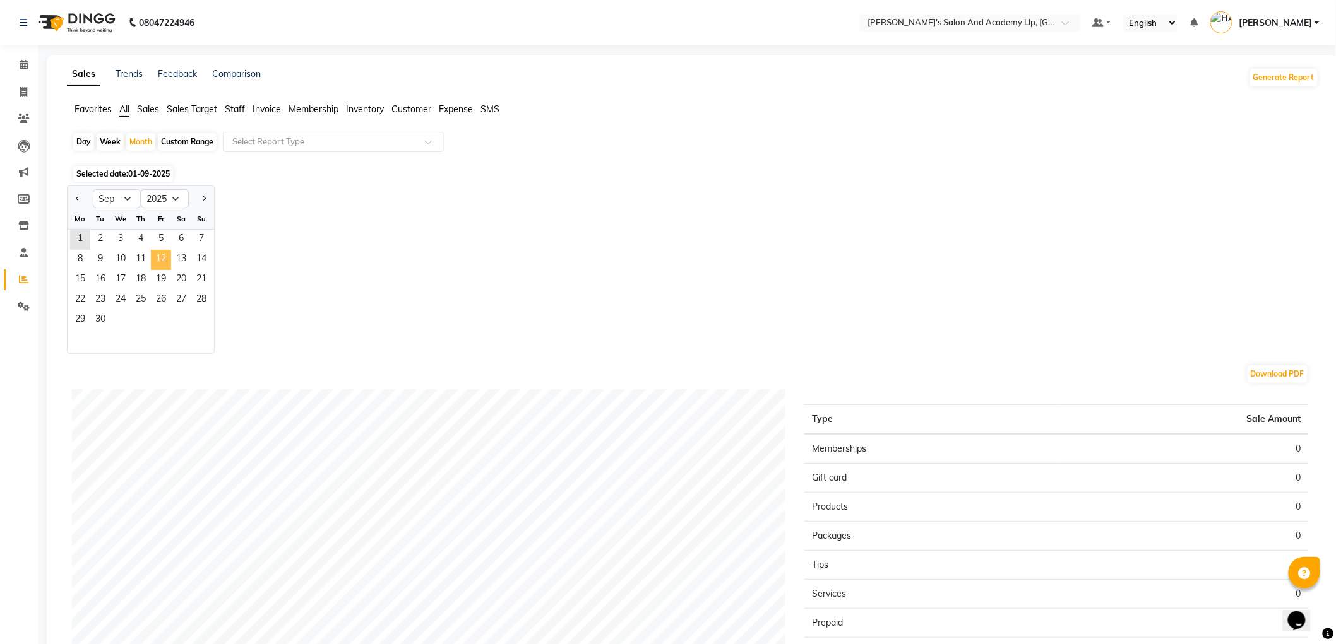
click at [162, 265] on span "12" at bounding box center [161, 260] width 20 height 20
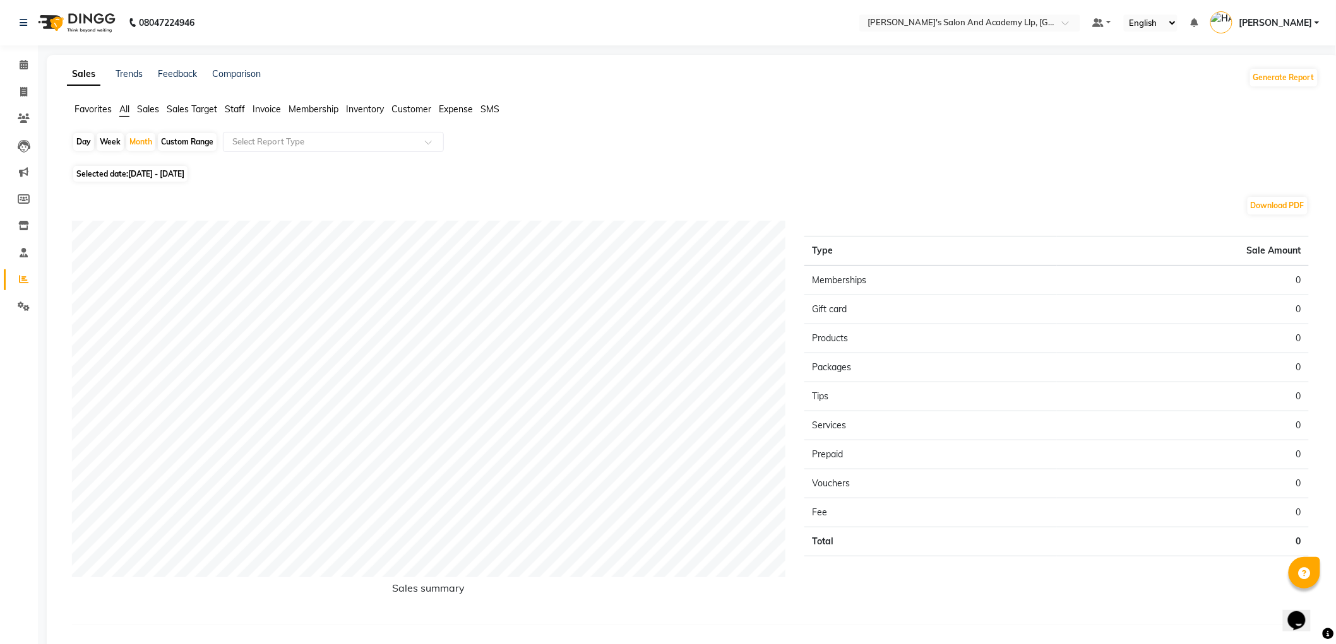
click at [232, 111] on span "Staff" at bounding box center [235, 109] width 20 height 11
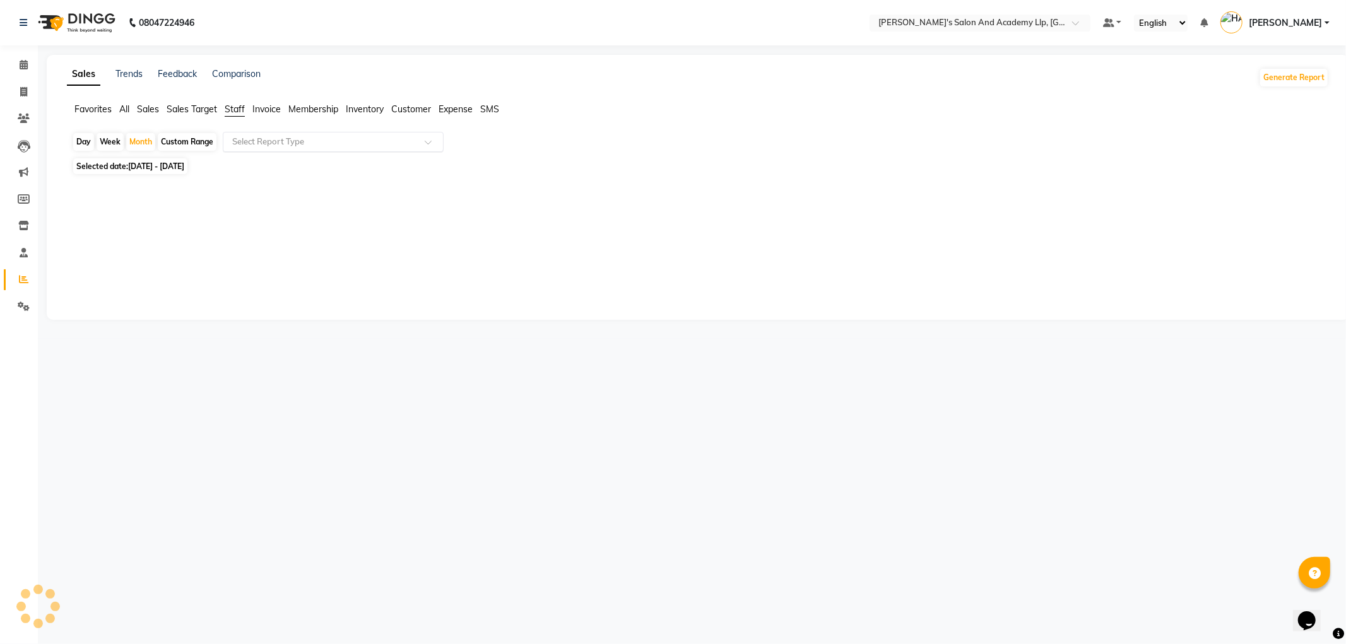
click at [260, 148] on input "text" at bounding box center [321, 142] width 182 height 13
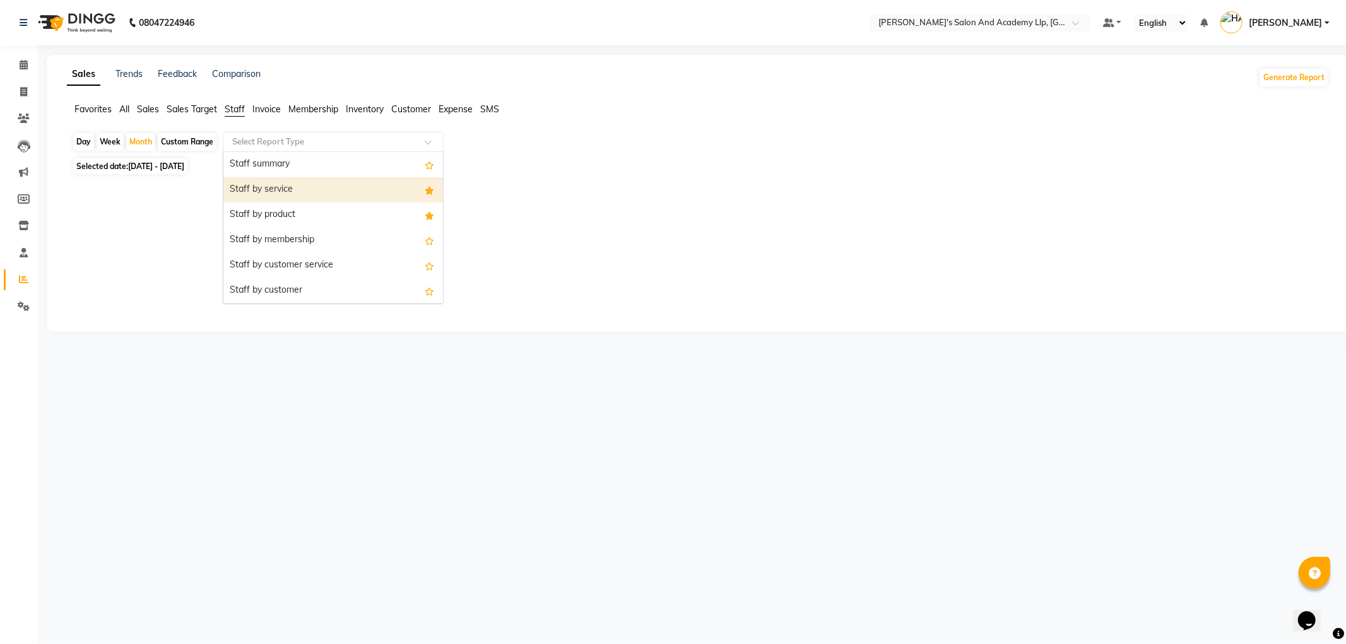
click at [267, 194] on div "Staff by service" at bounding box center [333, 189] width 220 height 25
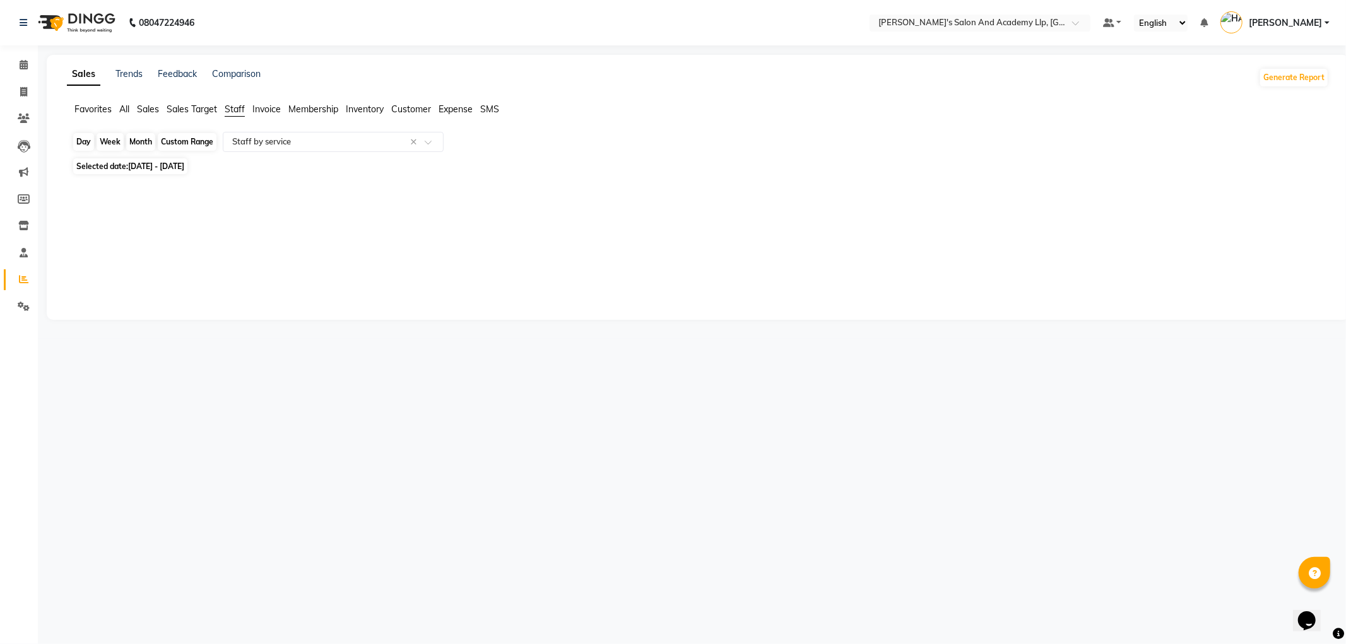
click at [145, 143] on div "Month" at bounding box center [140, 142] width 29 height 18
select select "9"
select select "2025"
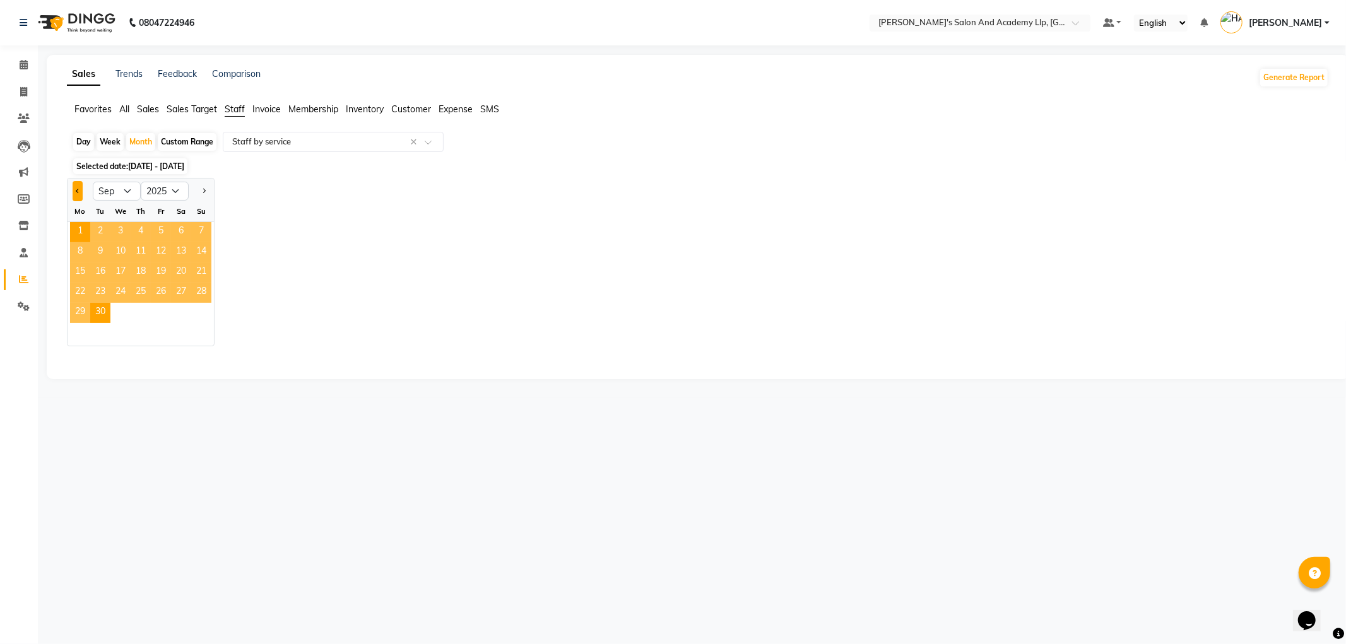
click at [73, 189] on button "Previous month" at bounding box center [78, 191] width 10 height 20
select select "8"
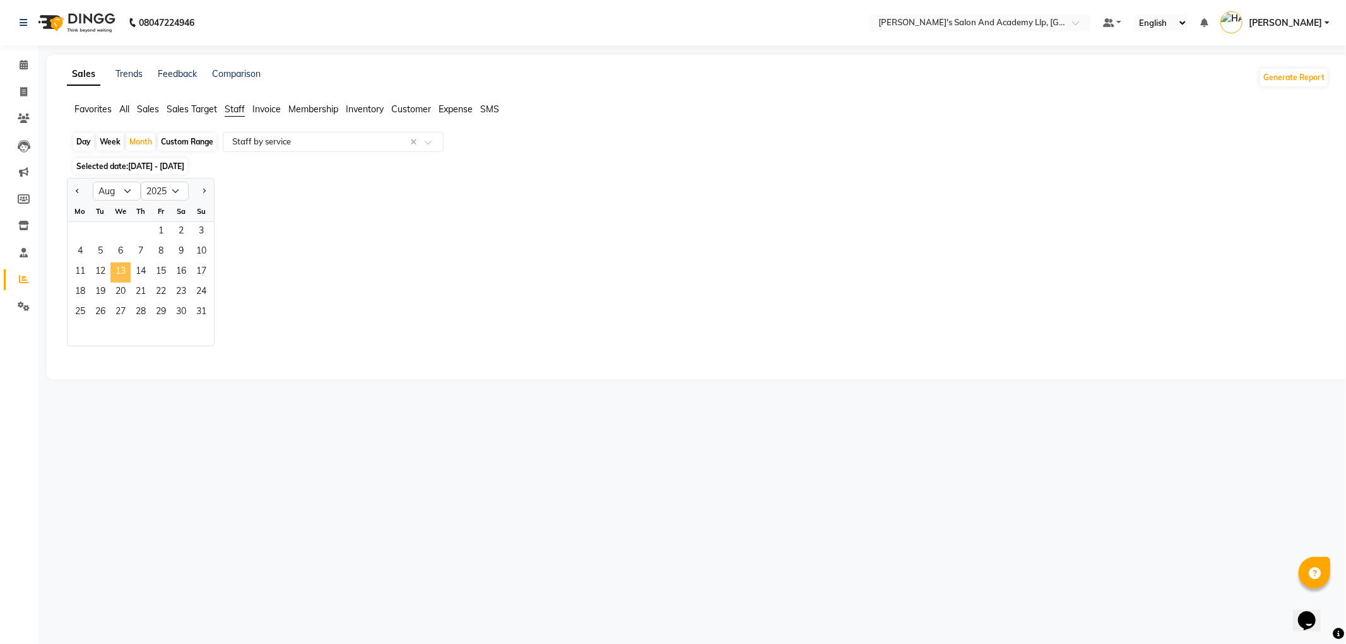
click at [125, 264] on span "13" at bounding box center [120, 273] width 20 height 20
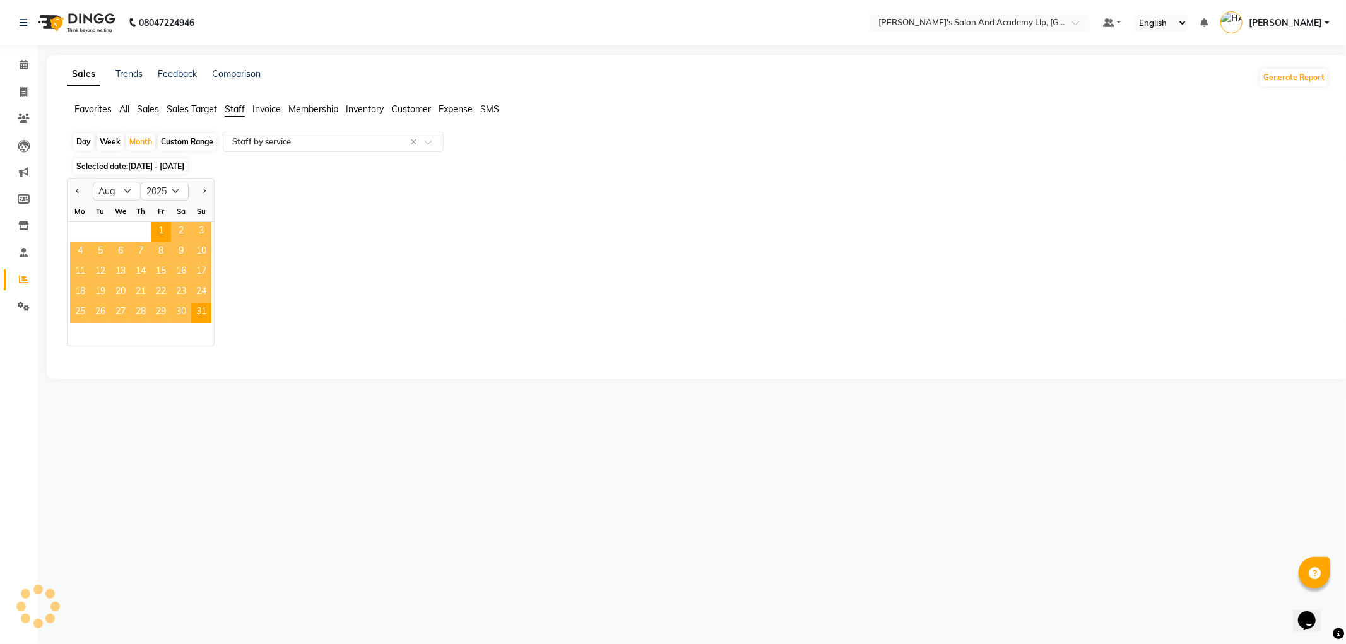
select select "full_report"
select select "csv"
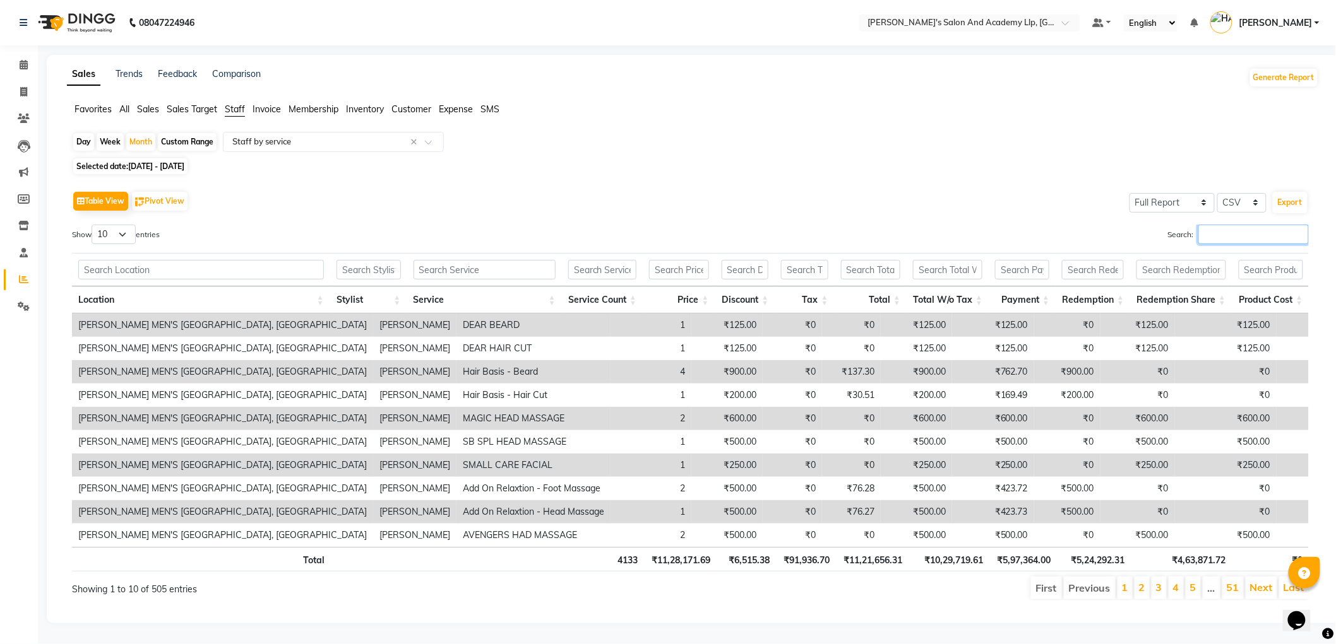
click at [1202, 232] on input "Search:" at bounding box center [1253, 235] width 110 height 20
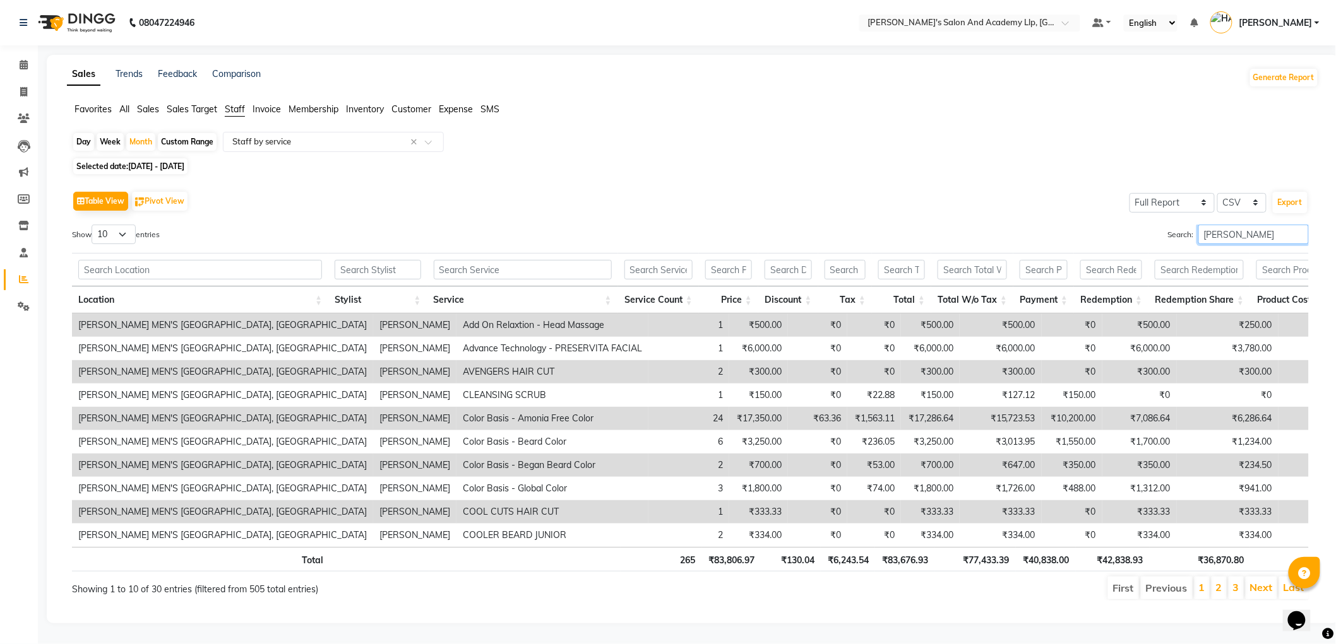
scroll to position [20, 0]
type input "rahul lan"
click at [20, 302] on icon at bounding box center [24, 306] width 12 height 9
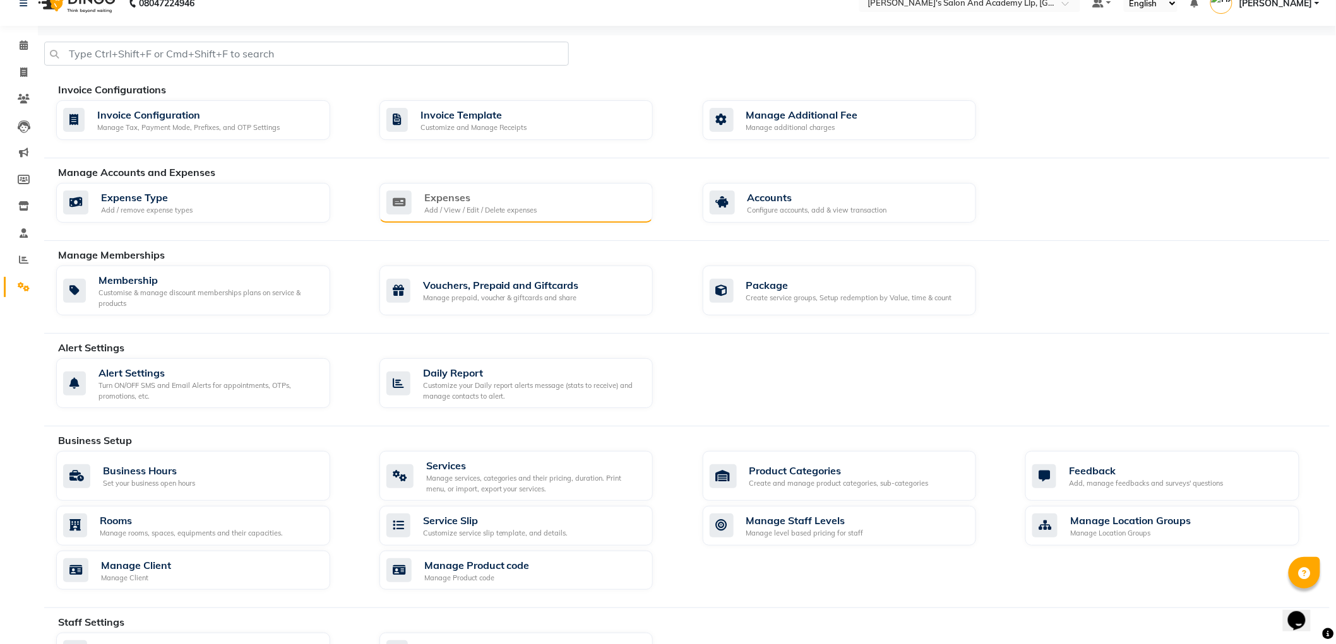
click at [538, 218] on div "Expenses Add / View / Edit / Delete expenses" at bounding box center [516, 203] width 274 height 40
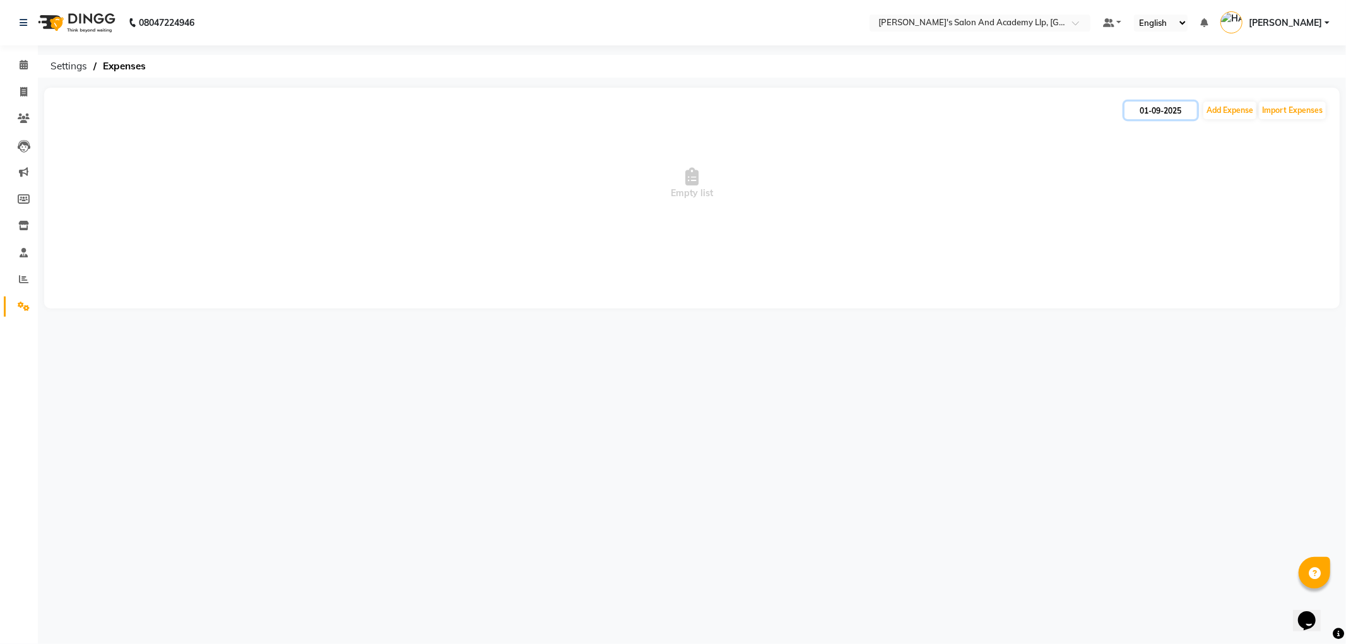
click at [1172, 112] on input "01-09-2025" at bounding box center [1161, 111] width 73 height 18
select select "9"
select select "2025"
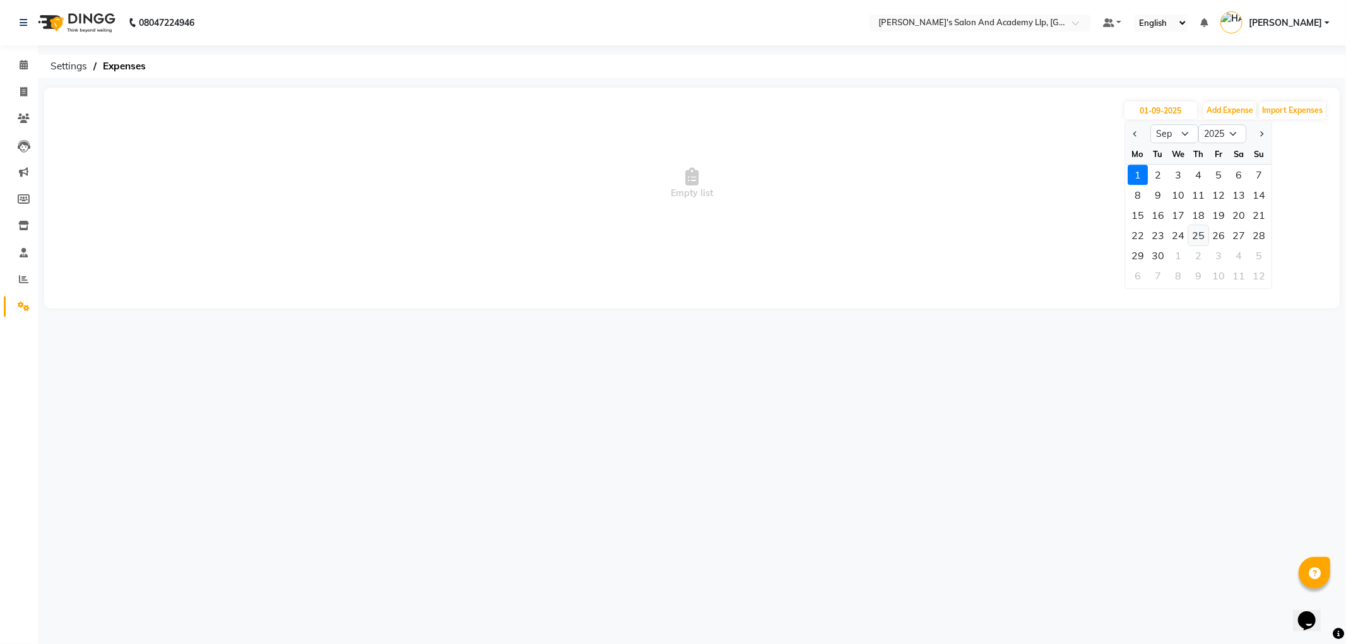
drag, startPoint x: 1134, startPoint y: 133, endPoint x: 1194, endPoint y: 230, distance: 114.2
click at [1135, 131] on span "Previous month" at bounding box center [1136, 133] width 5 height 5
select select "8"
click at [1264, 256] on div "31" at bounding box center [1259, 256] width 20 height 20
type input "31-08-2025"
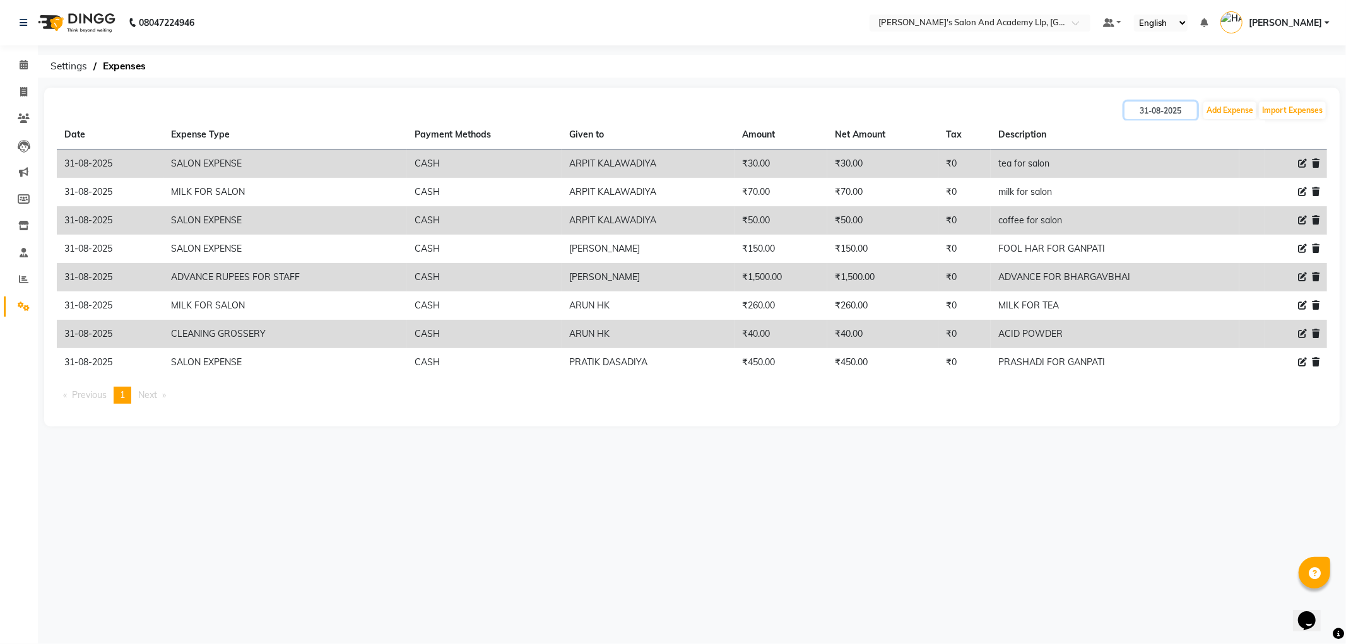
drag, startPoint x: 1182, startPoint y: 110, endPoint x: 1200, endPoint y: 119, distance: 19.8
click at [1187, 108] on input "31-08-2025" at bounding box center [1161, 111] width 73 height 18
select select "8"
select select "2025"
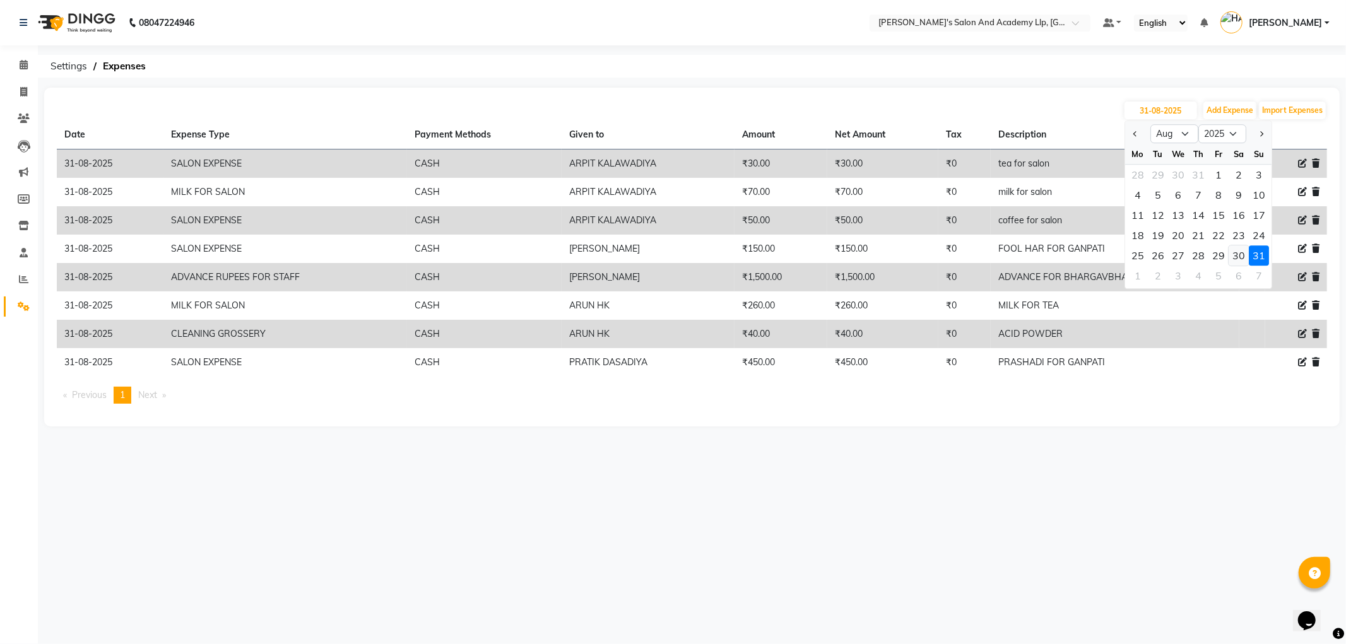
click at [1241, 254] on div "30" at bounding box center [1239, 256] width 20 height 20
type input "30-08-2025"
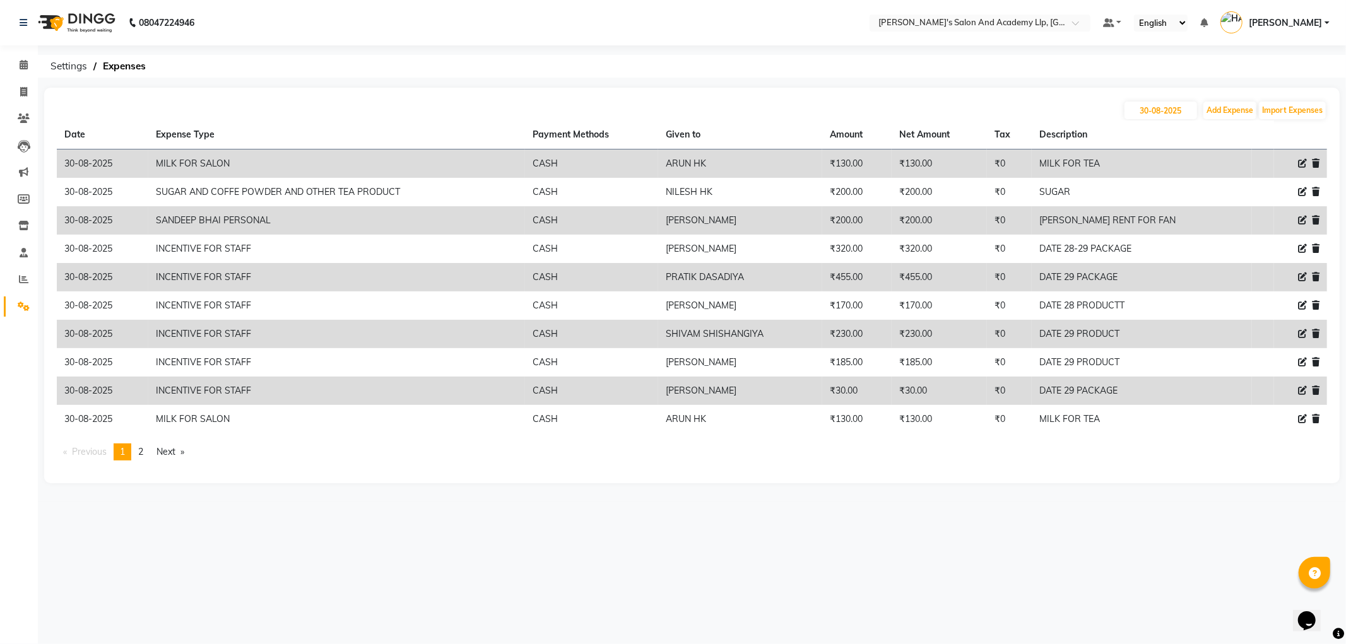
click at [439, 511] on div "08047224946 Select Location × Sandy Men's Salon And Academy Llp, University Roa…" at bounding box center [673, 322] width 1346 height 644
click at [143, 457] on span "2" at bounding box center [140, 451] width 5 height 11
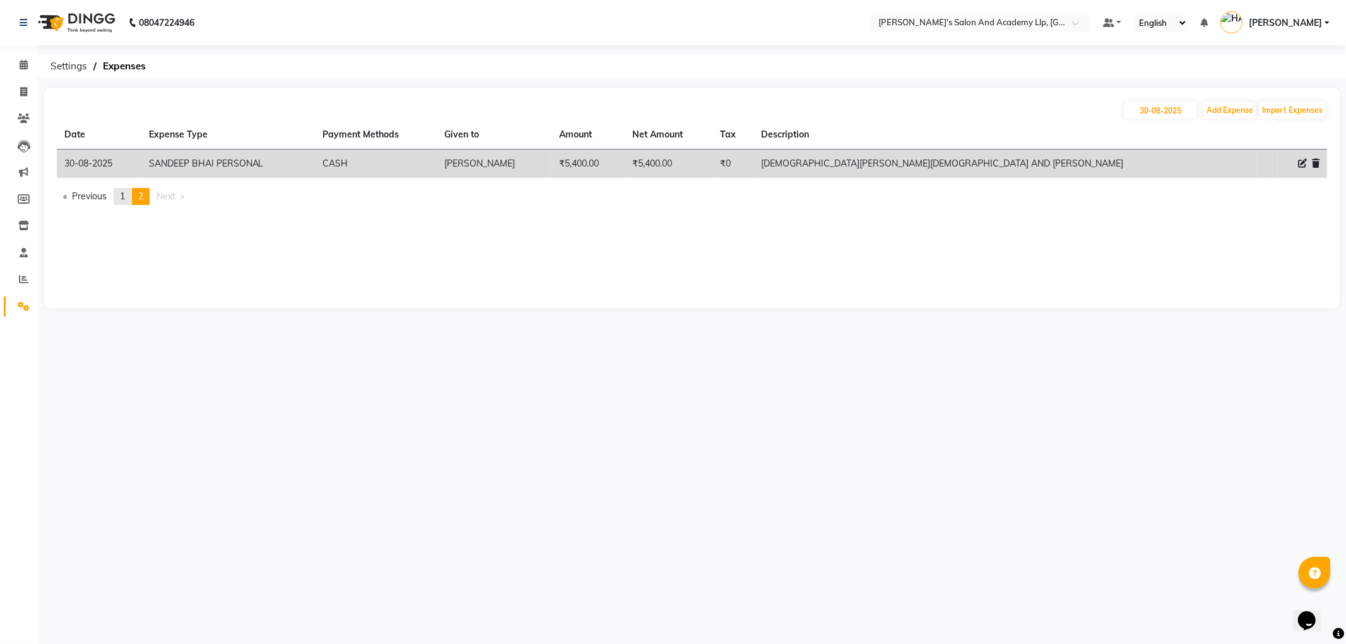
click at [124, 199] on span "1" at bounding box center [122, 196] width 5 height 11
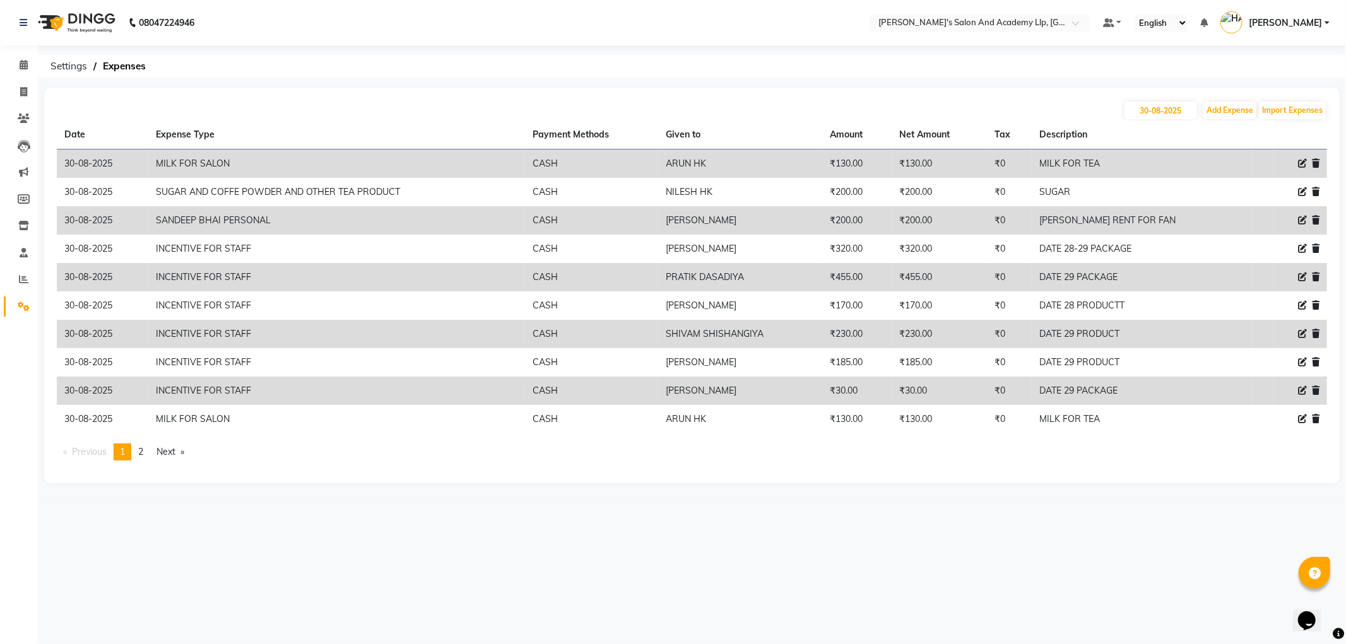
click at [143, 455] on span "2" at bounding box center [140, 451] width 5 height 11
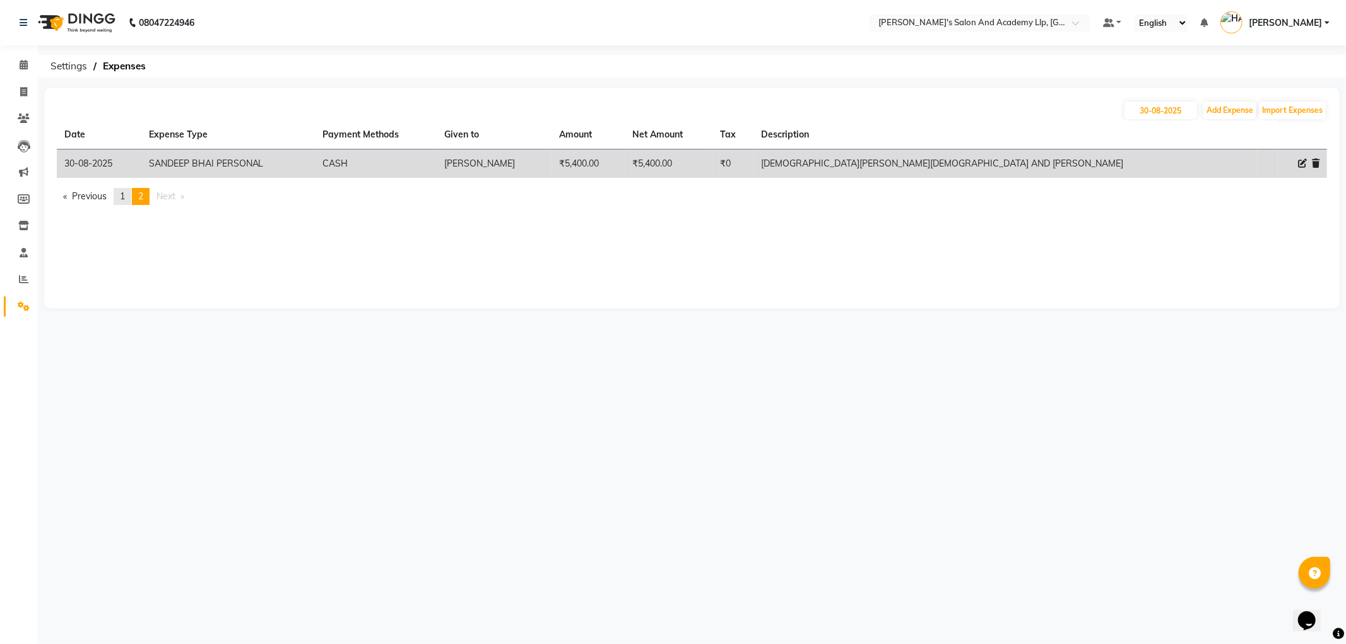
click at [122, 194] on span "1" at bounding box center [122, 196] width 5 height 11
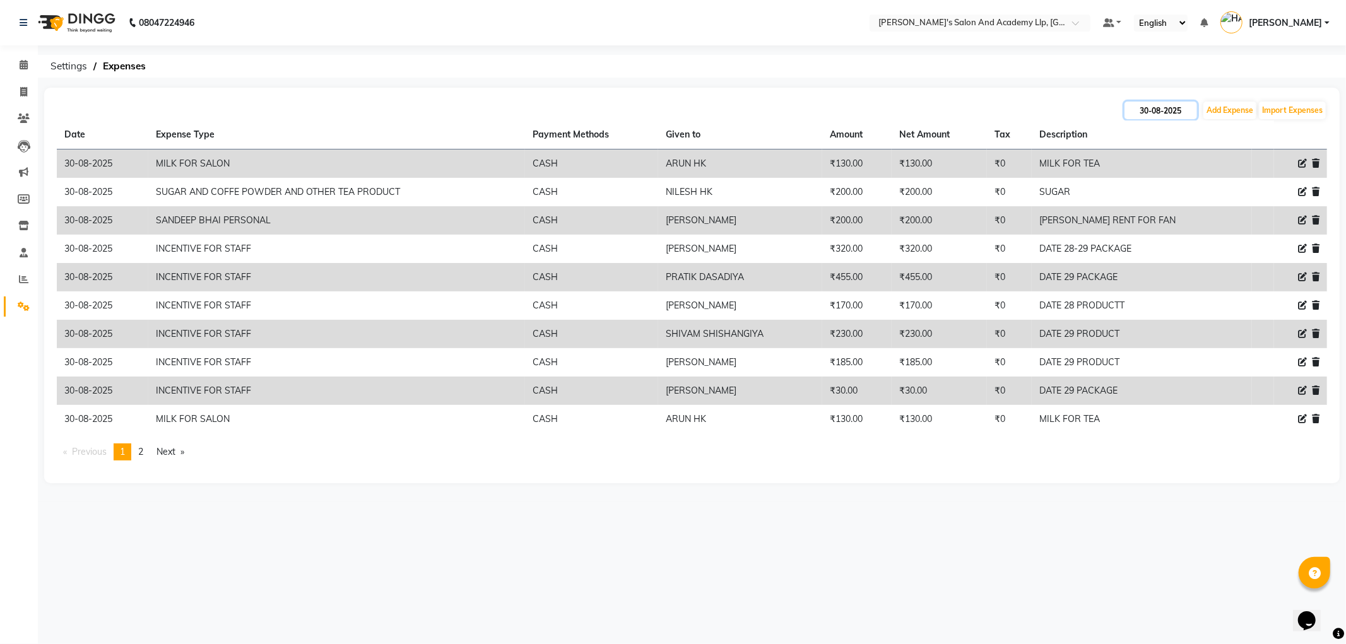
click at [1168, 112] on input "30-08-2025" at bounding box center [1161, 111] width 73 height 18
select select "8"
select select "2025"
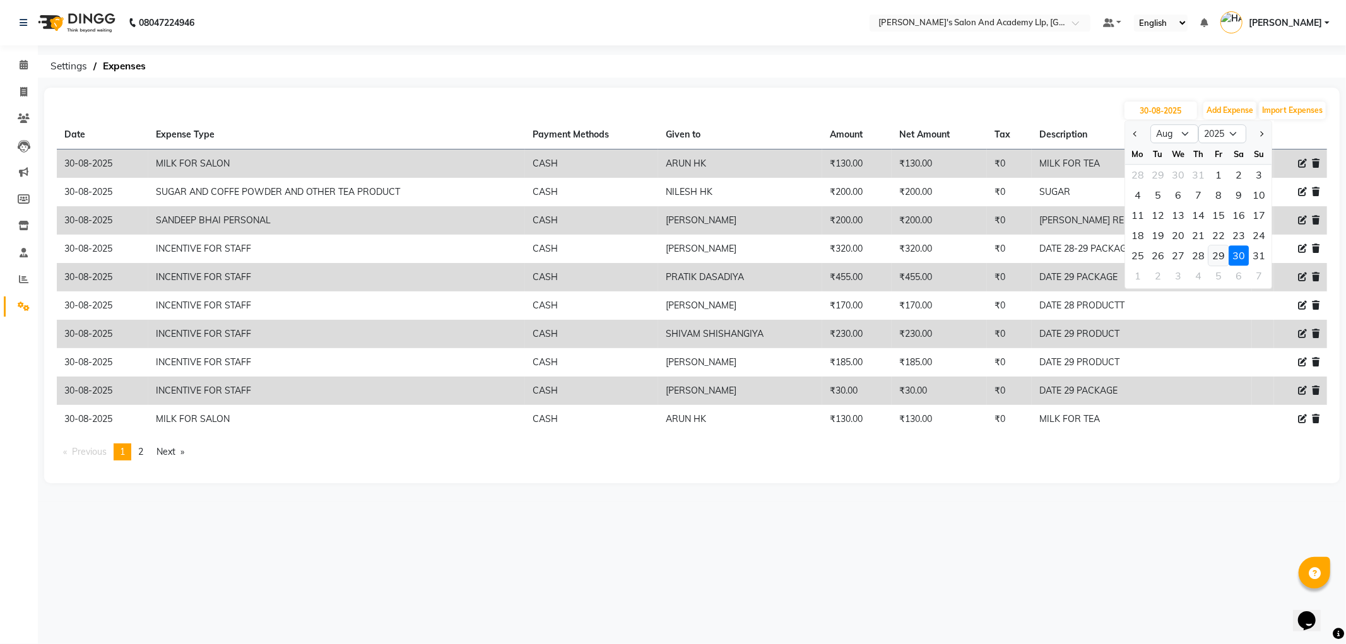
click at [1220, 254] on div "29" at bounding box center [1219, 256] width 20 height 20
type input "29-08-2025"
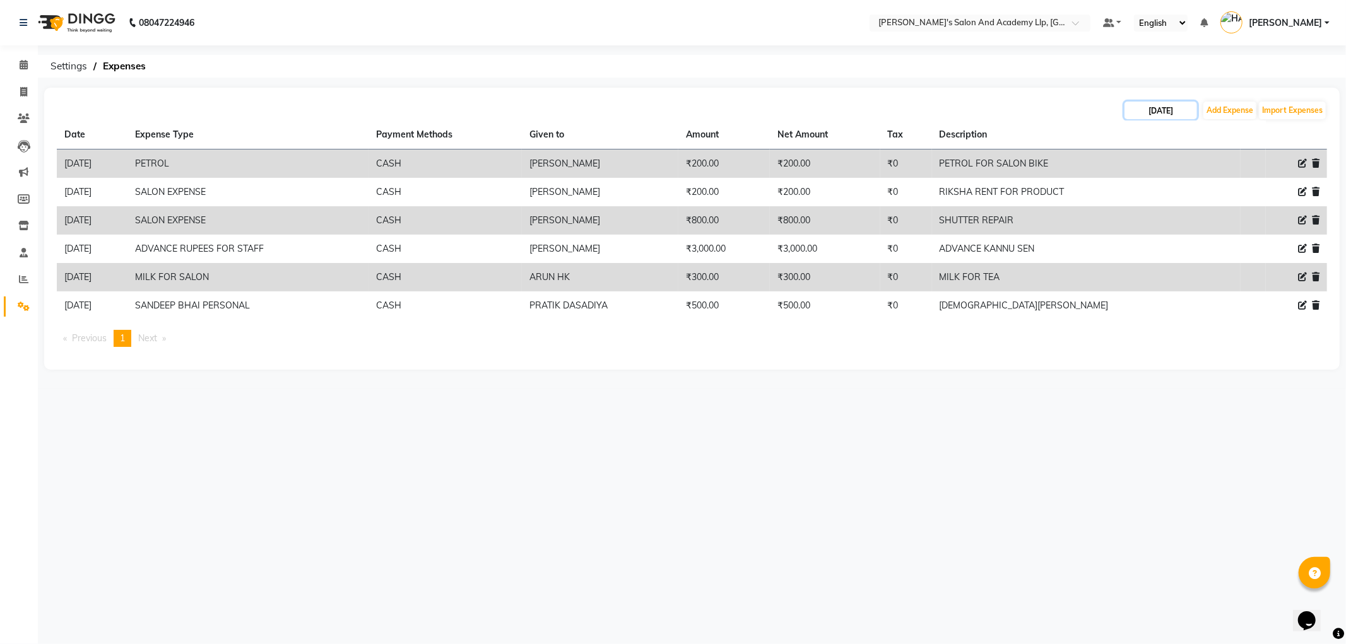
click at [1170, 110] on input "29-08-2025" at bounding box center [1161, 111] width 73 height 18
select select "8"
select select "2025"
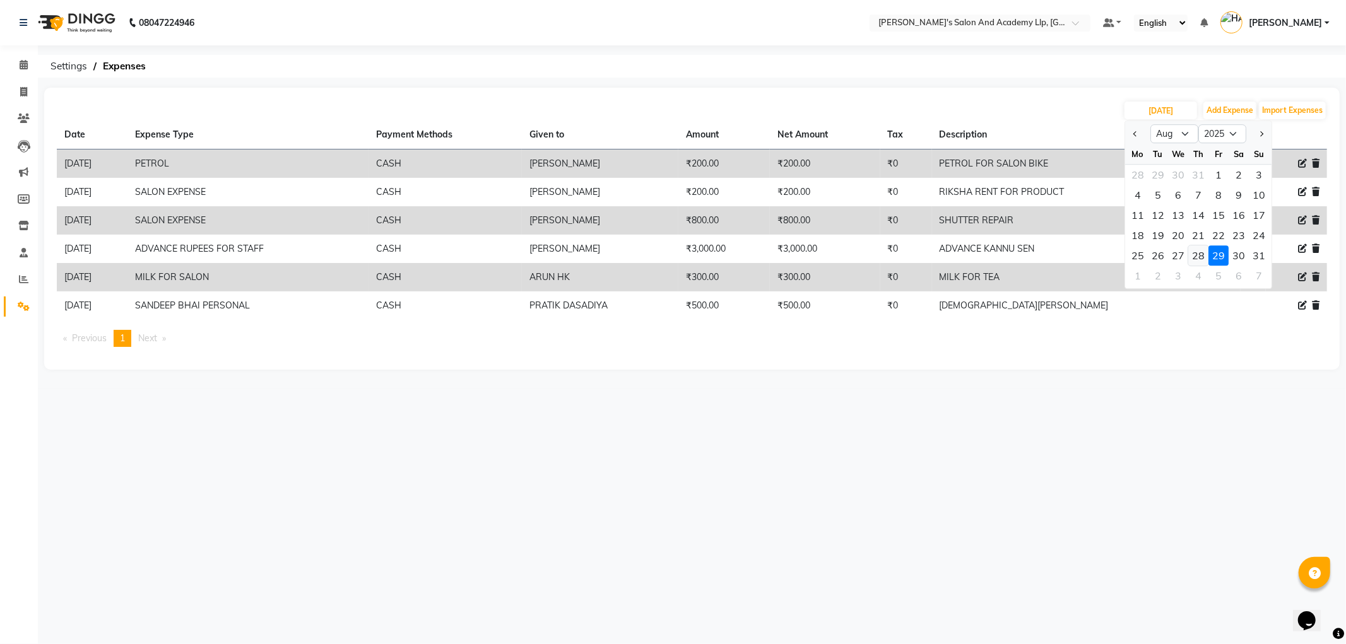
click at [1197, 249] on div "28" at bounding box center [1199, 256] width 20 height 20
type input "28-08-2025"
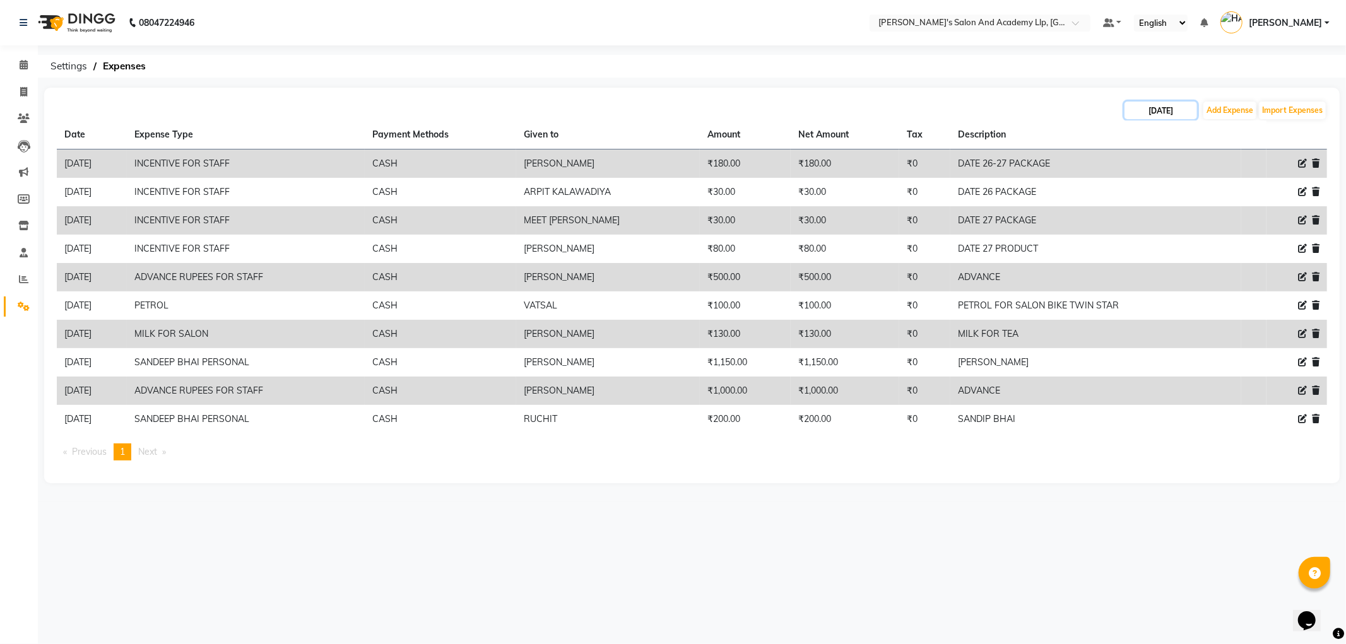
click at [1160, 114] on input "28-08-2025" at bounding box center [1161, 111] width 73 height 18
select select "8"
select select "2025"
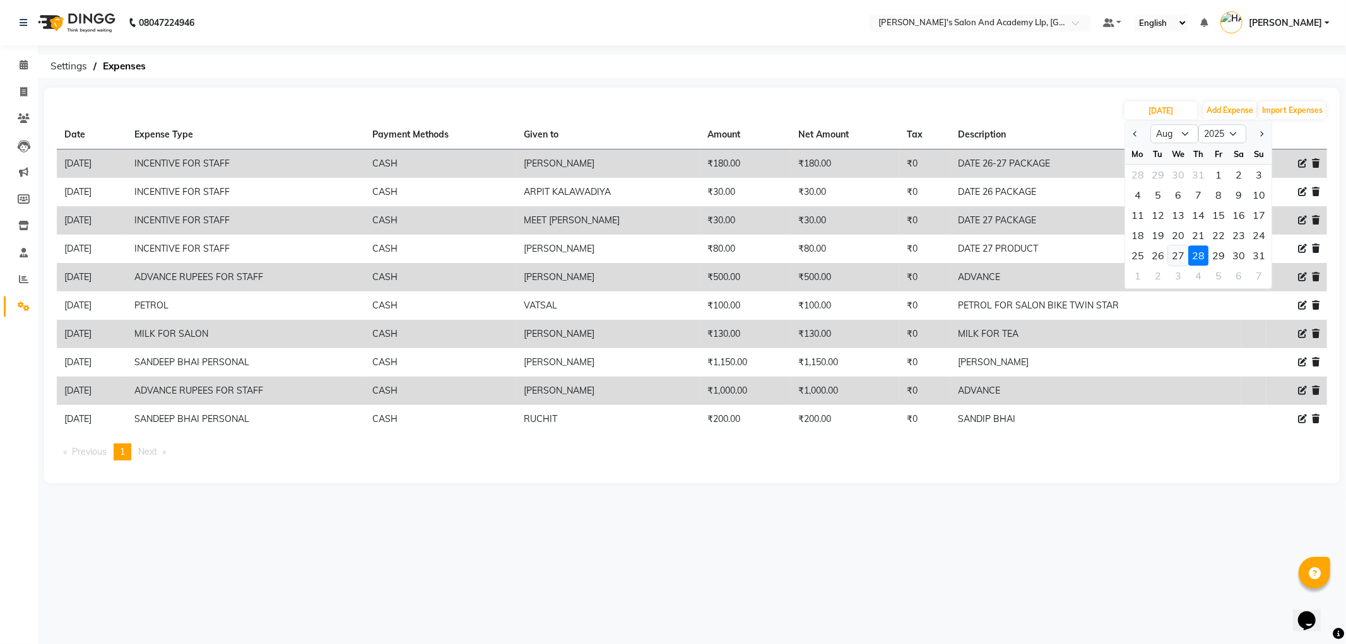
click at [1175, 254] on div "27" at bounding box center [1178, 256] width 20 height 20
type input "27-08-2025"
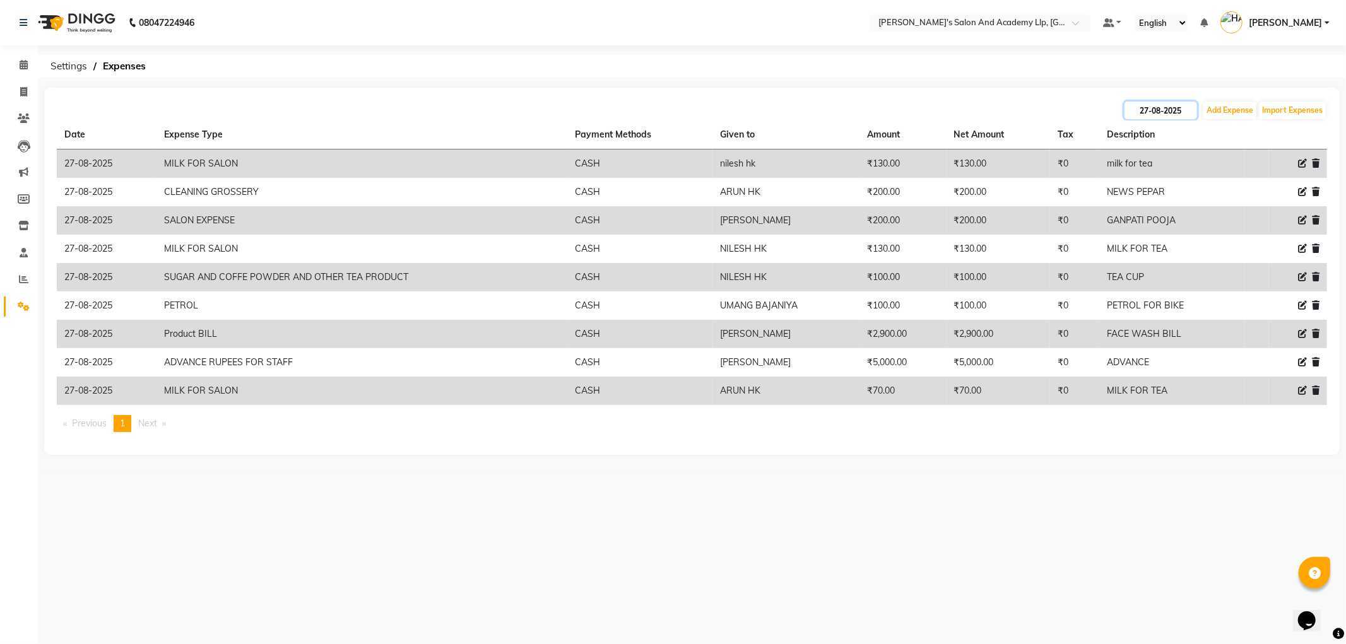
click at [1164, 110] on input "27-08-2025" at bounding box center [1161, 111] width 73 height 18
select select "8"
select select "2025"
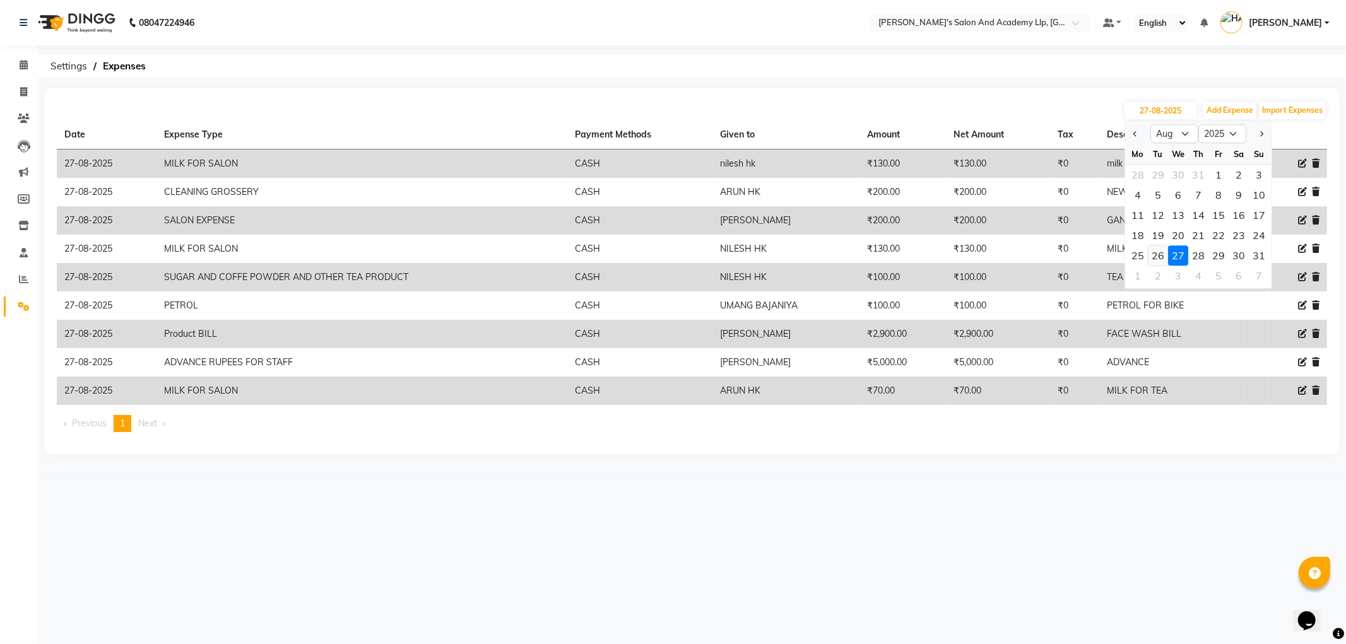
click at [1158, 254] on div "26" at bounding box center [1158, 256] width 20 height 20
type input "26-08-2025"
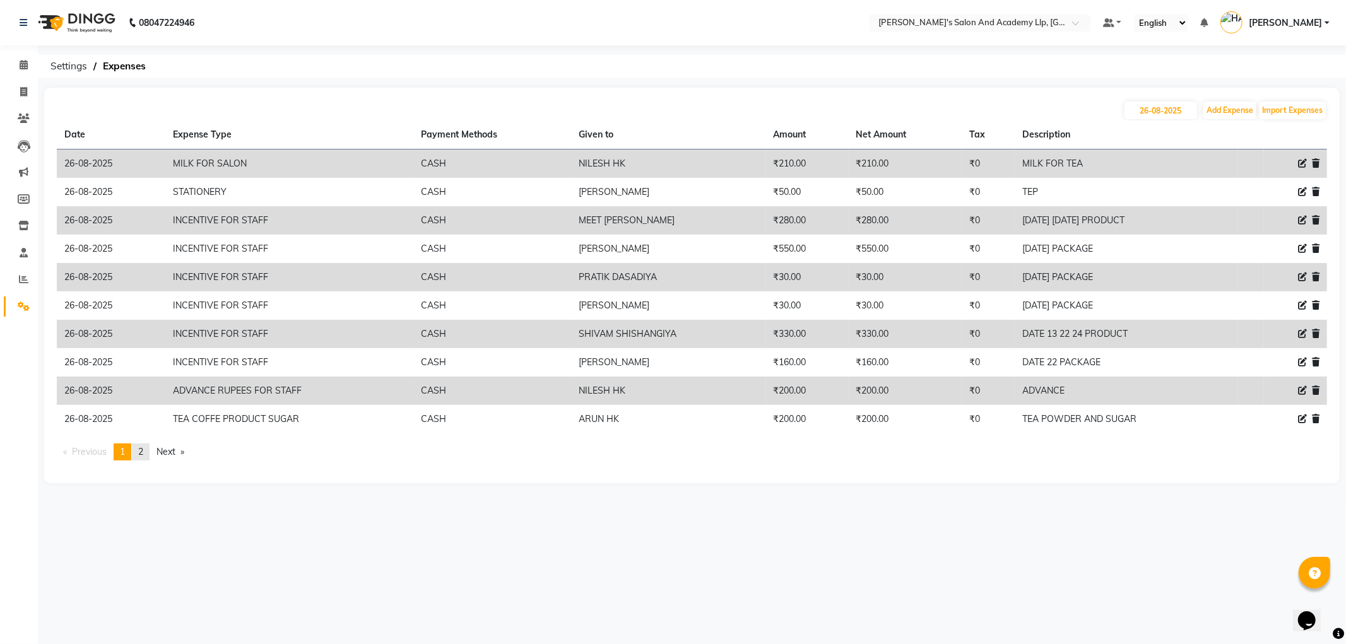
click at [137, 450] on link "page 2" at bounding box center [141, 452] width 18 height 17
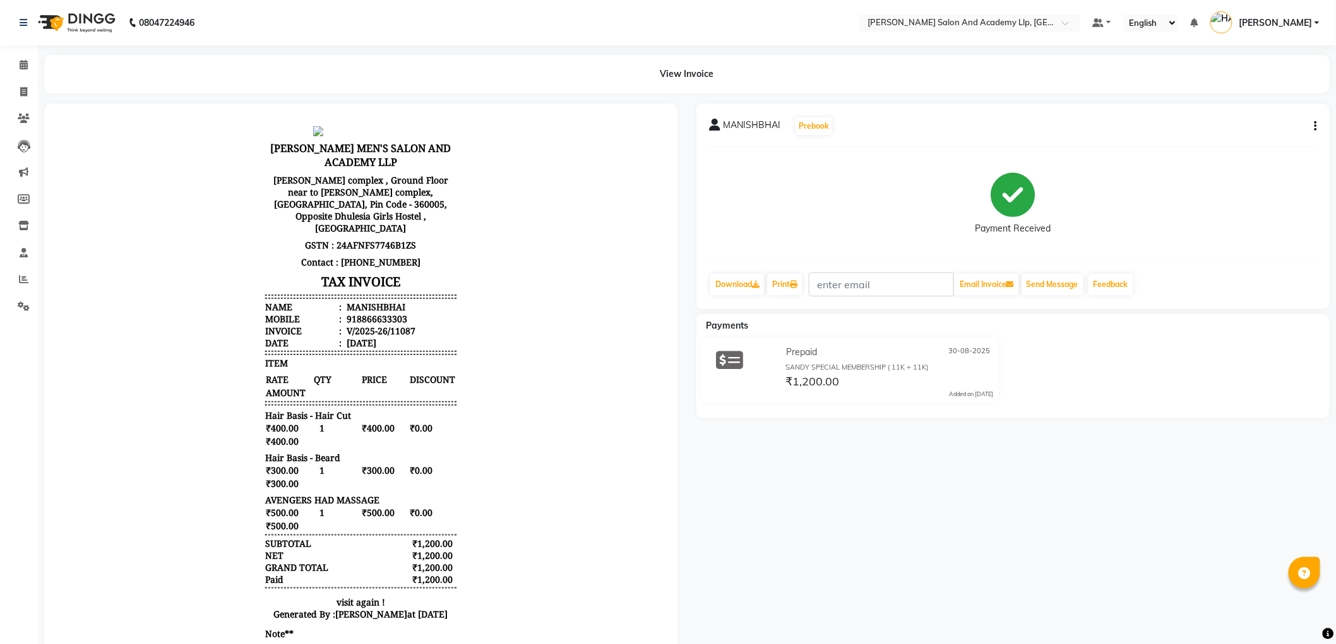
click at [1316, 126] on icon "button" at bounding box center [1315, 126] width 3 height 1
click at [1254, 131] on div "Edit Item Staff" at bounding box center [1252, 134] width 86 height 16
select select
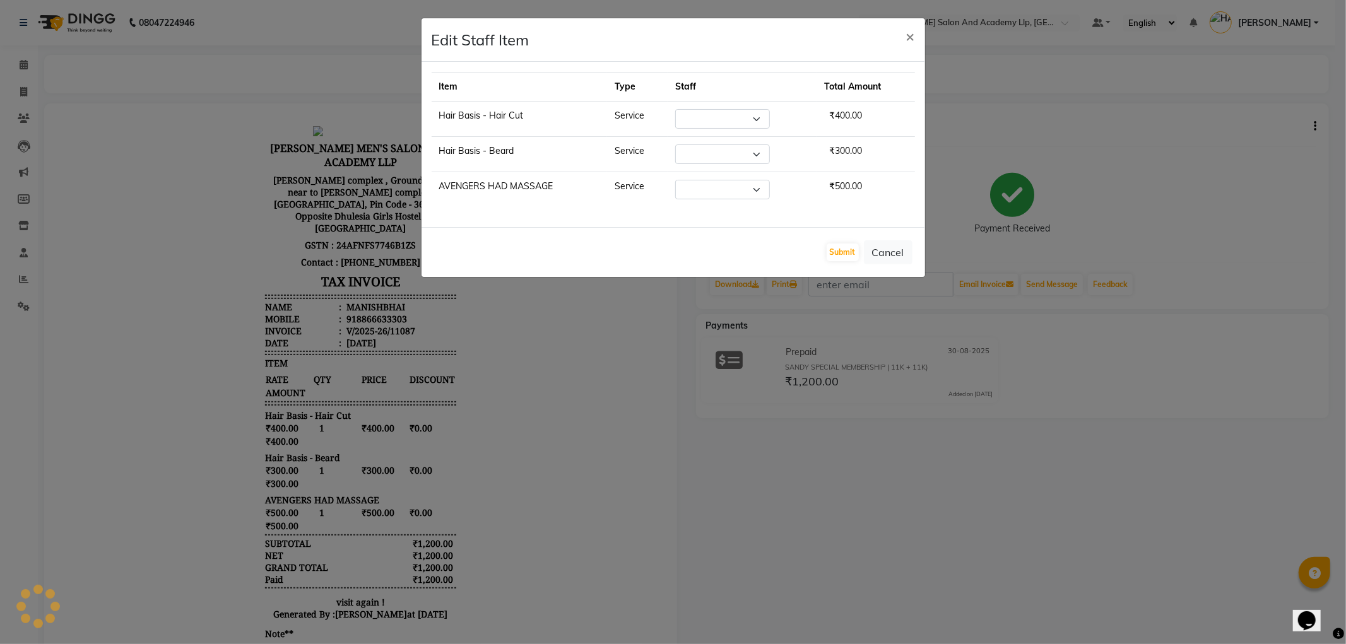
select select "57605"
click at [705, 194] on select "Select ARPIT KALAWADIYA [PERSON_NAME] [PERSON_NAME] DARSHAN PANARA [PERSON_NAME…" at bounding box center [712, 190] width 95 height 20
select select "57616"
click at [669, 180] on select "Select ARPIT KALAWADIYA [PERSON_NAME] [PERSON_NAME] DARSHAN PANARA [PERSON_NAME…" at bounding box center [712, 190] width 95 height 20
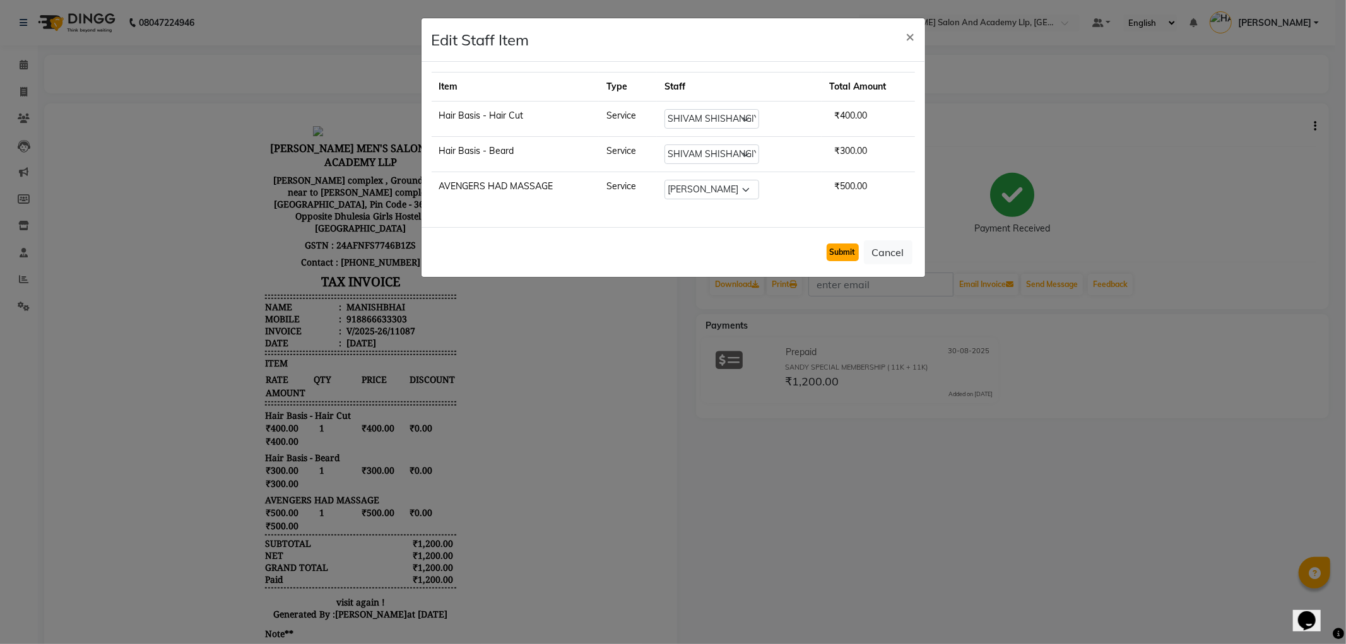
click at [836, 256] on button "Submit" at bounding box center [843, 253] width 32 height 18
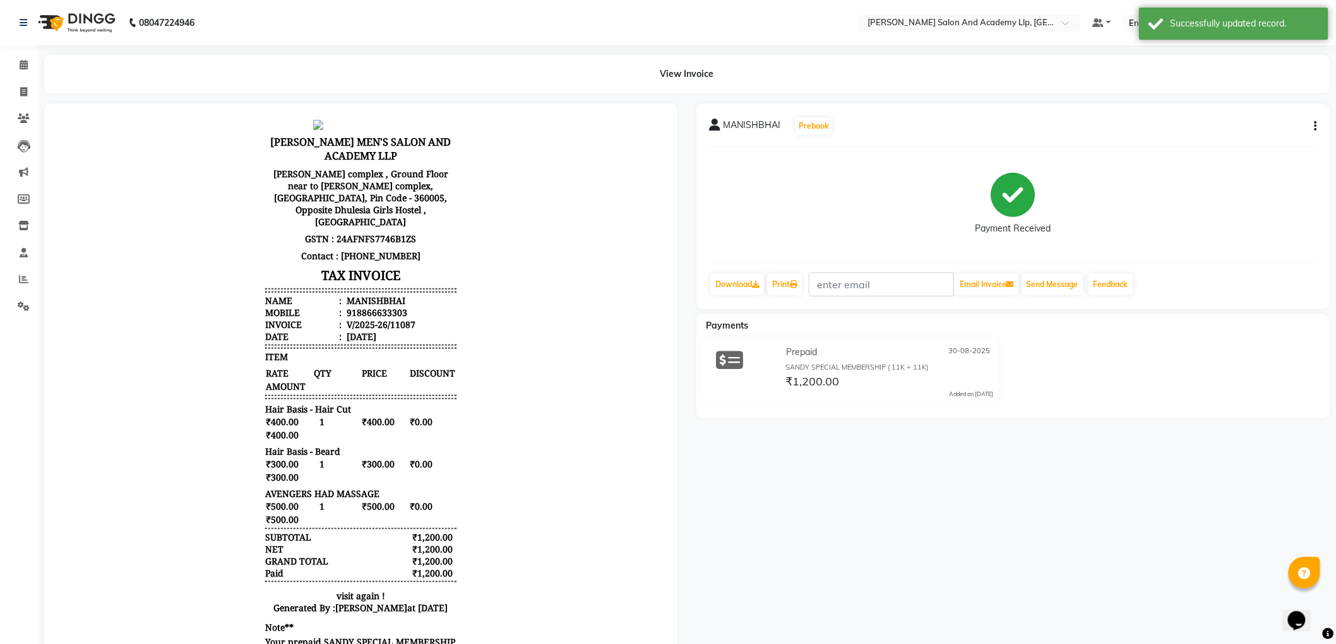
scroll to position [9, 0]
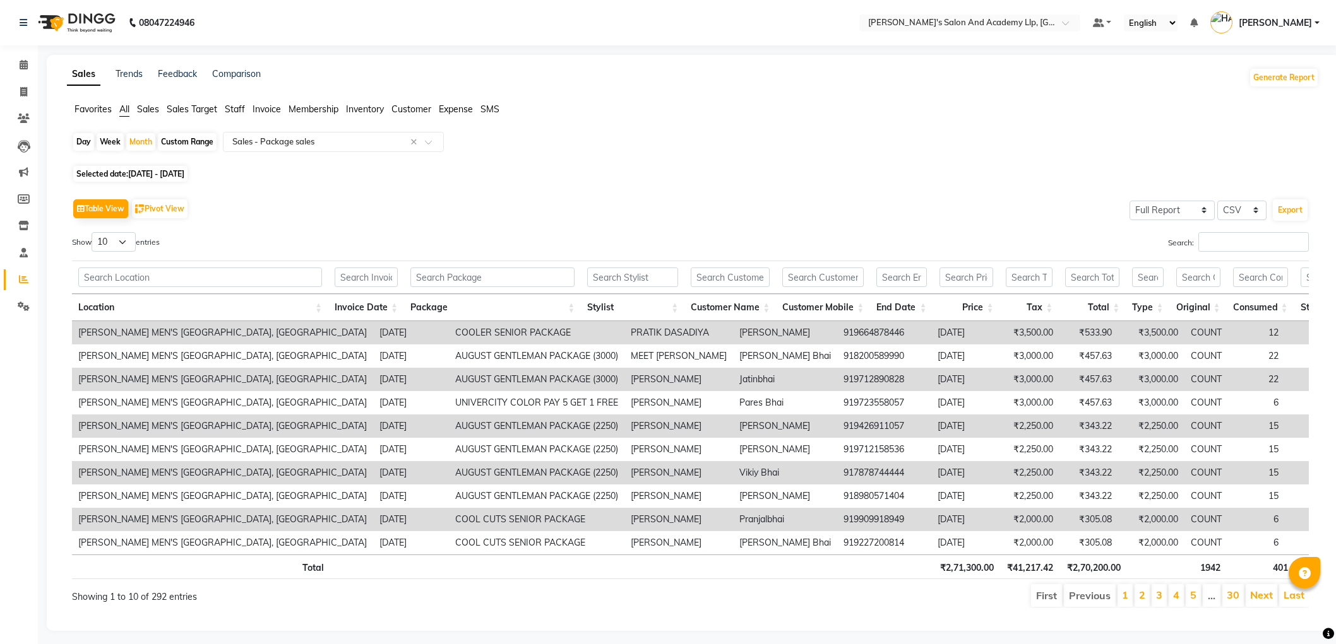
select select "full_report"
select select "csv"
click at [1231, 247] on input "Search:" at bounding box center [1253, 242] width 110 height 20
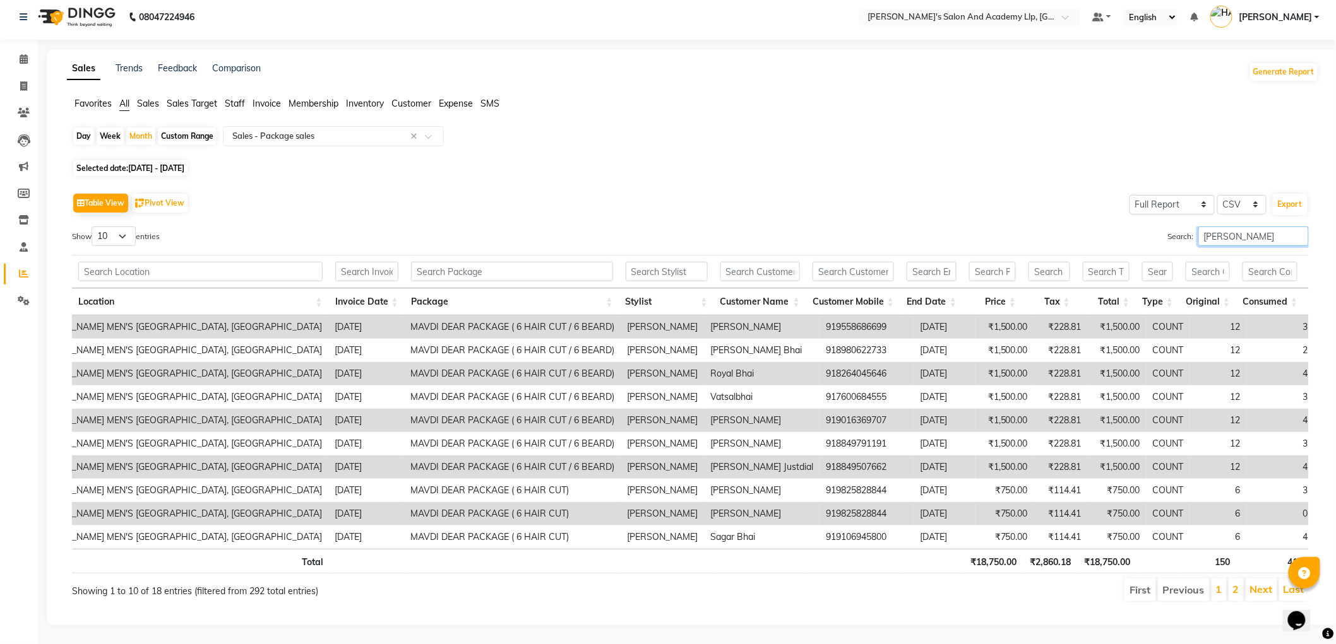
scroll to position [0, 45]
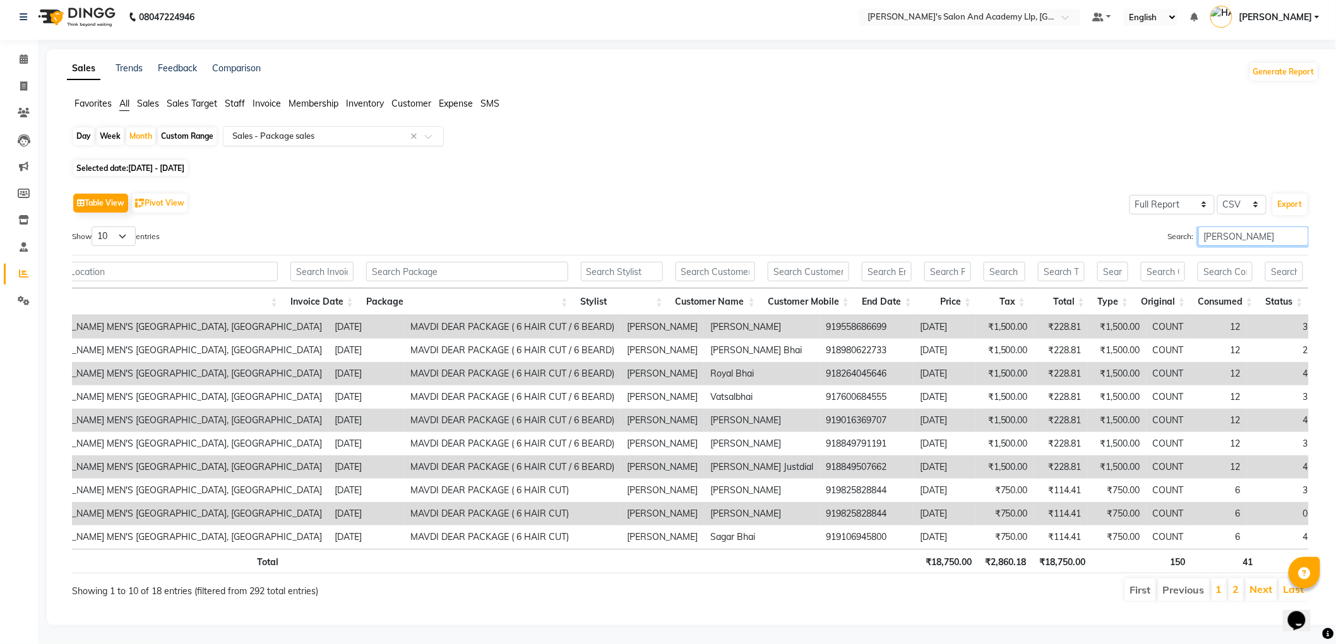
type input "HARSH MAK"
click at [270, 130] on input "text" at bounding box center [321, 136] width 182 height 13
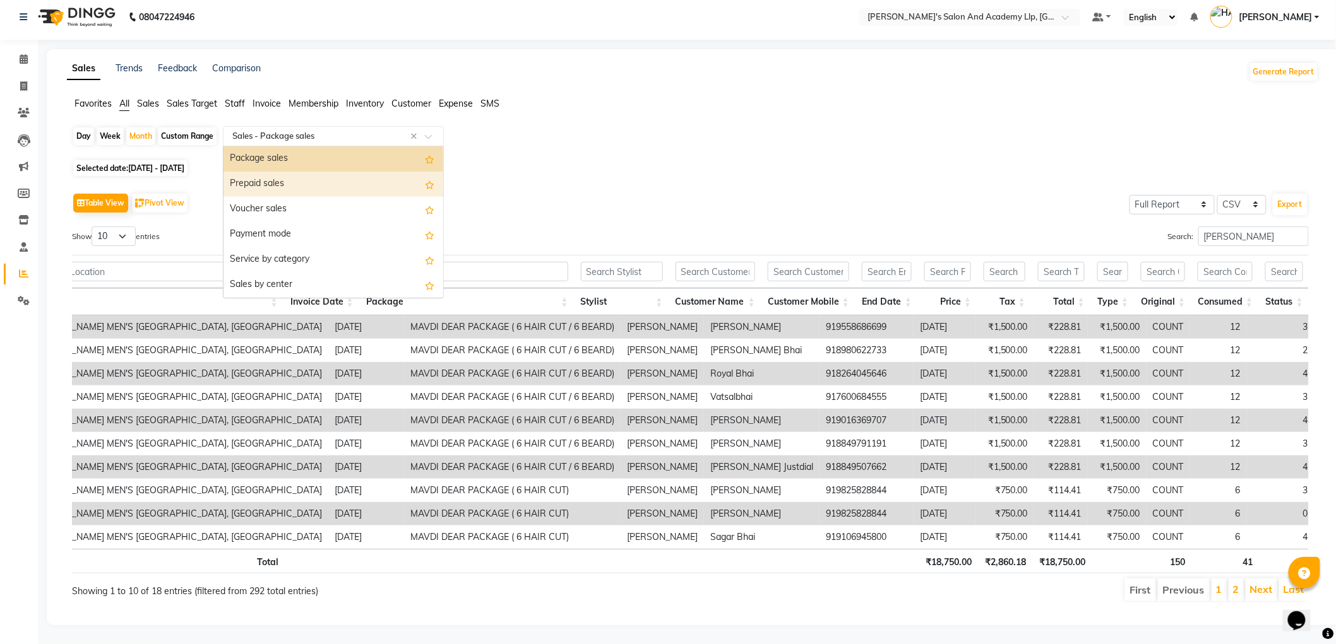
click at [280, 172] on div "Prepaid sales" at bounding box center [333, 184] width 220 height 25
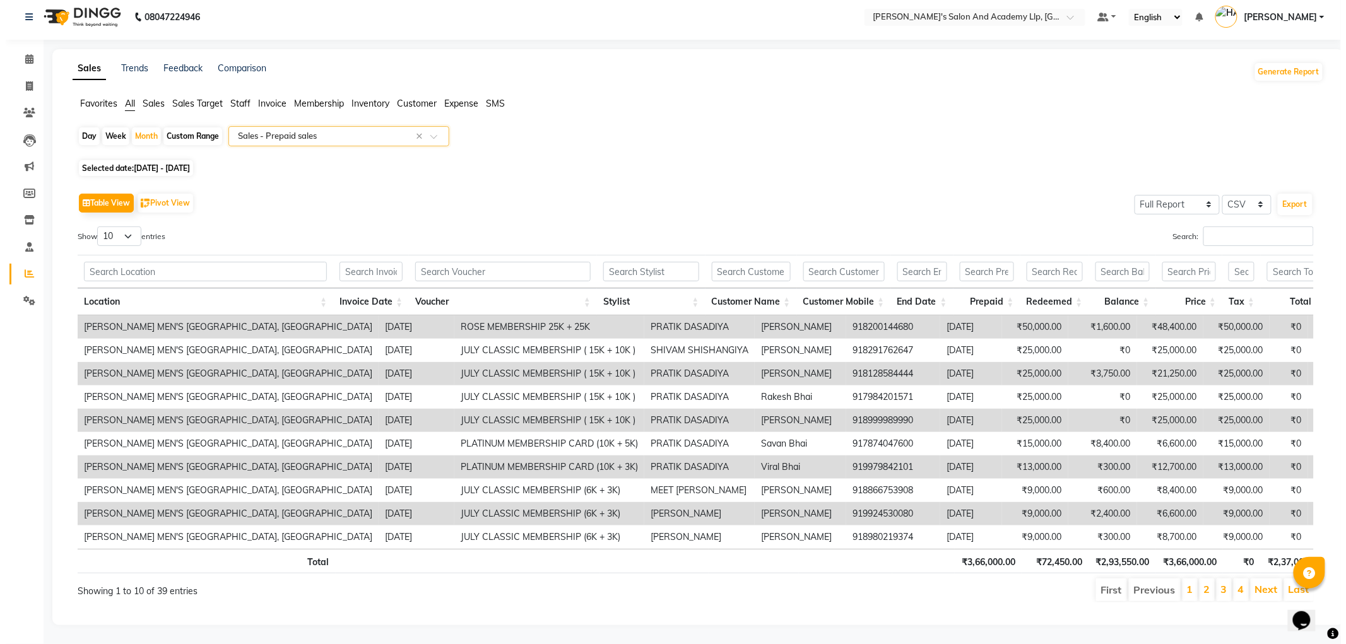
scroll to position [0, 0]
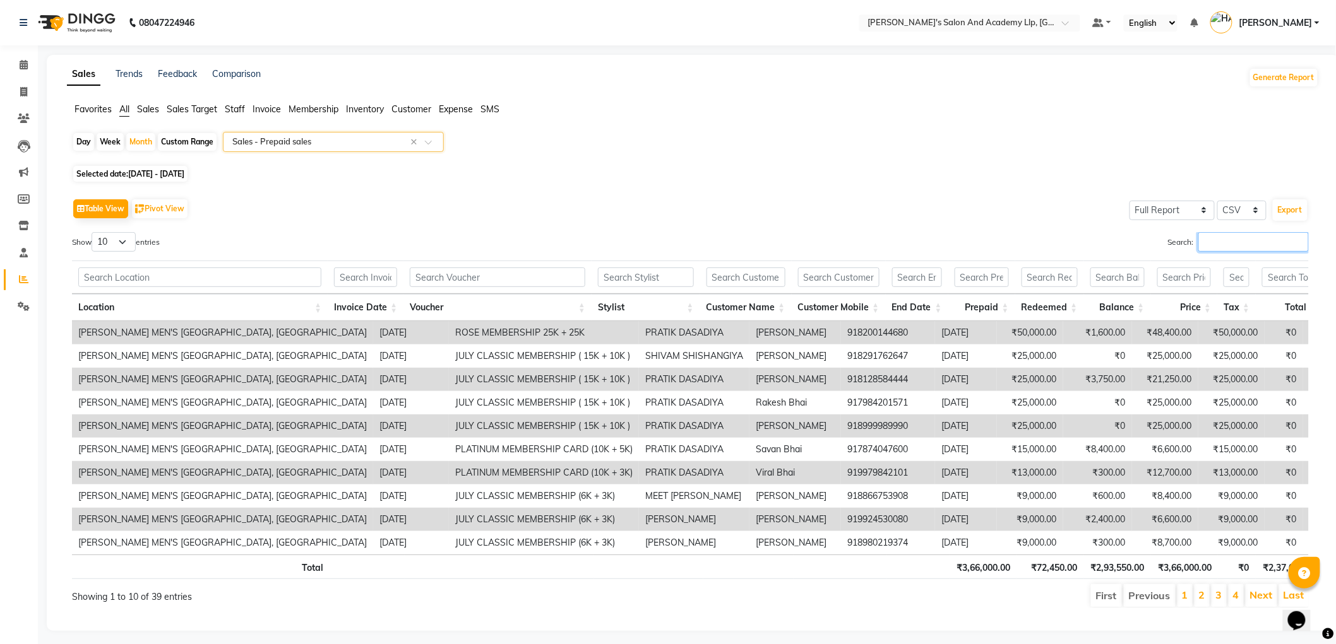
click at [1210, 246] on input "Search:" at bounding box center [1253, 242] width 110 height 20
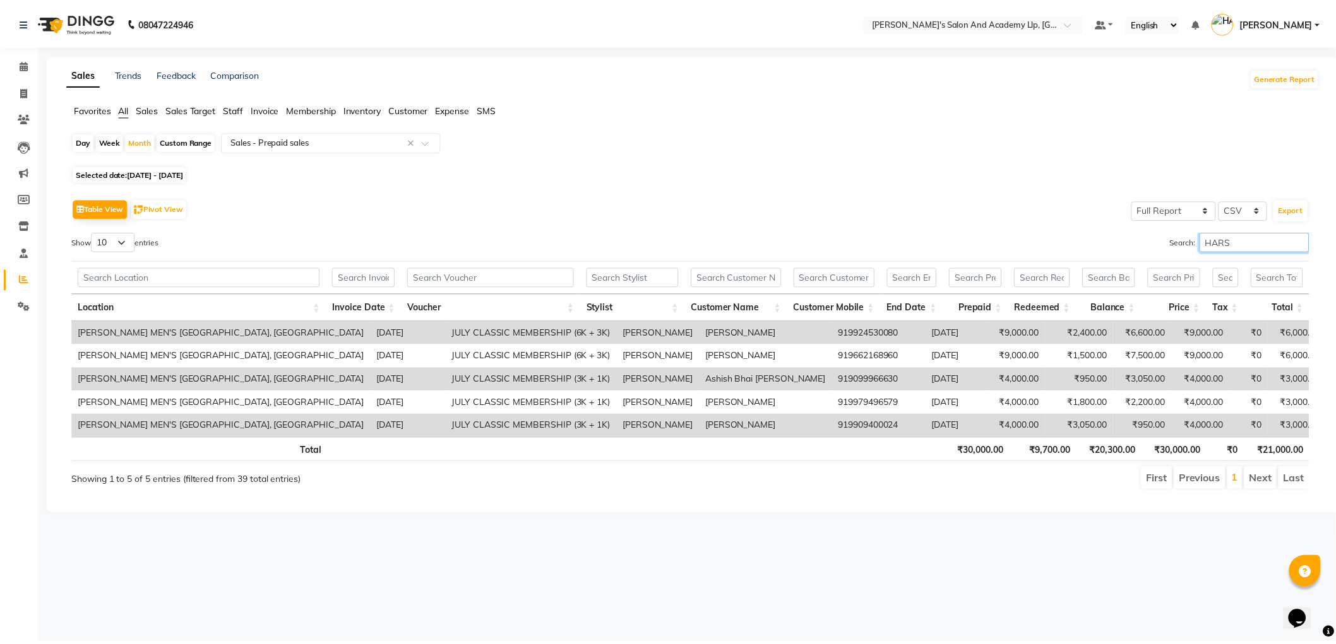
scroll to position [0, 9]
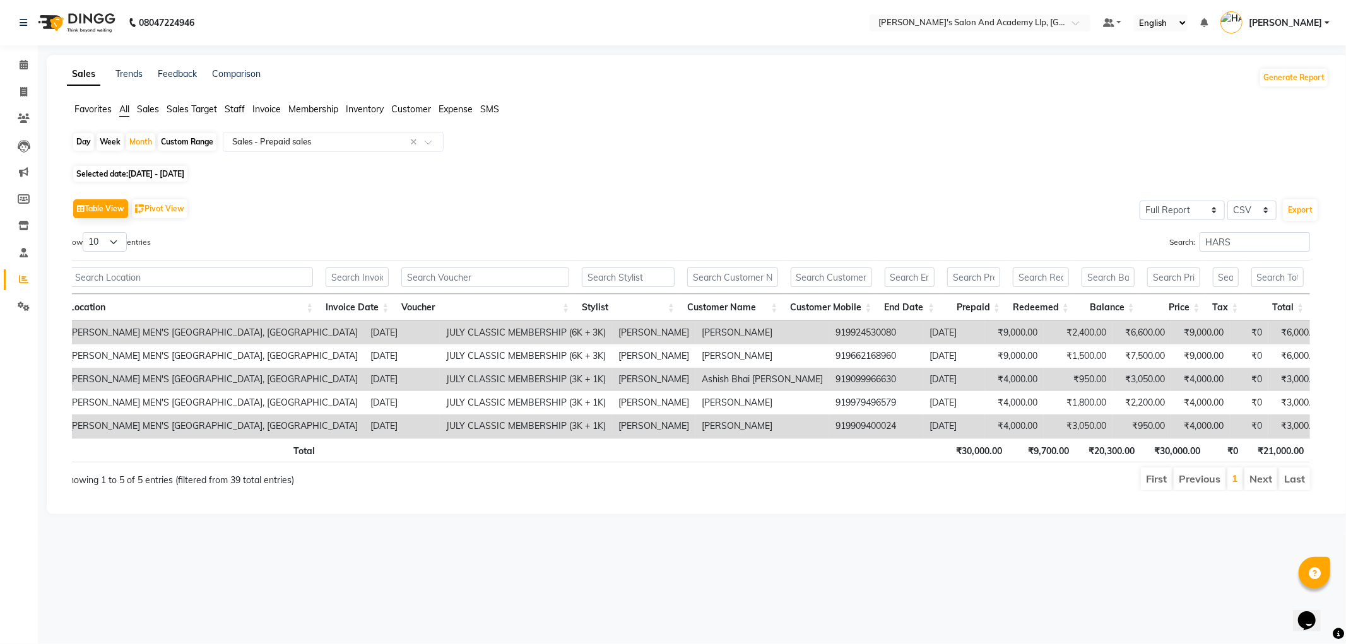
click at [743, 576] on div "08047224946 Select Location × Sandy Men's Salon And Academy Llp, University Roa…" at bounding box center [673, 322] width 1346 height 644
click at [1252, 235] on input "HARS" at bounding box center [1255, 242] width 110 height 20
type input "H"
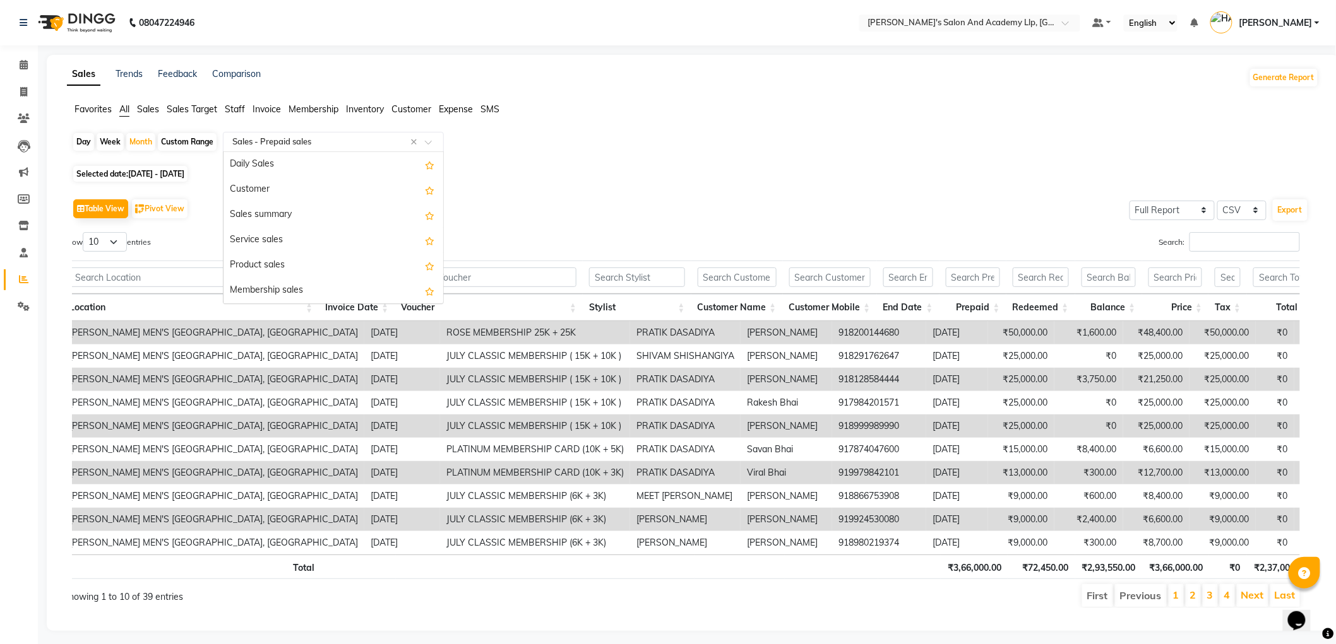
drag, startPoint x: 263, startPoint y: 139, endPoint x: 273, endPoint y: 139, distance: 9.5
click at [265, 139] on input "text" at bounding box center [321, 142] width 182 height 13
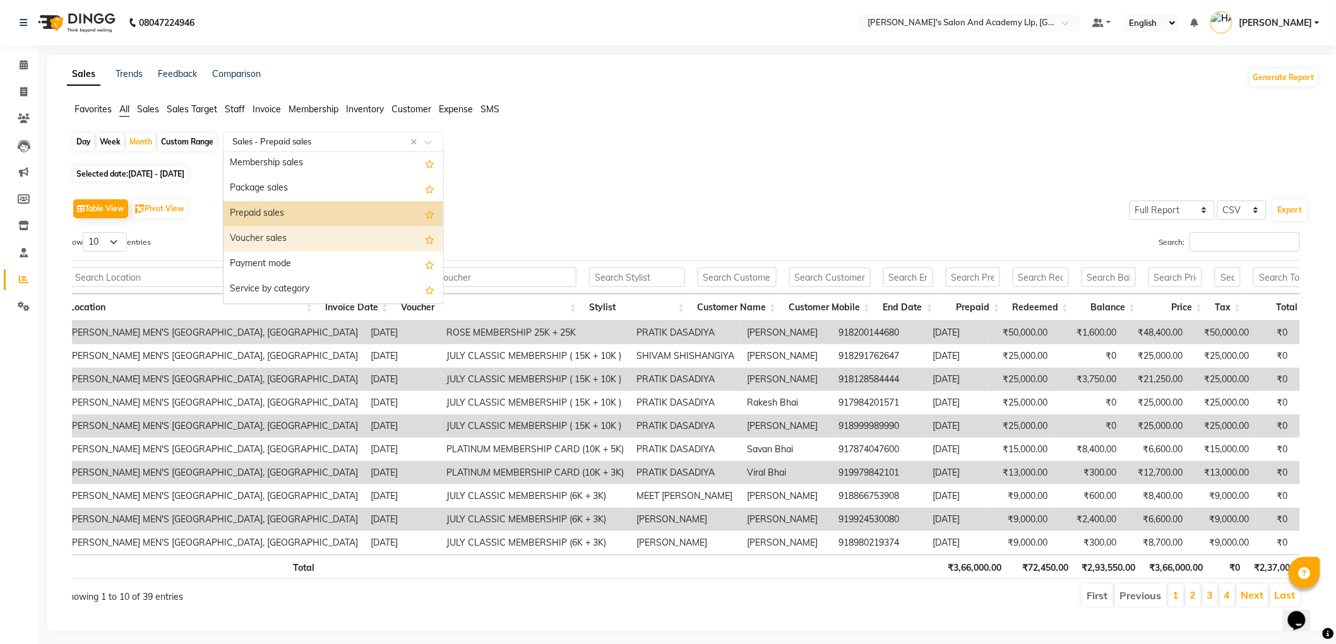
scroll to position [106, 0]
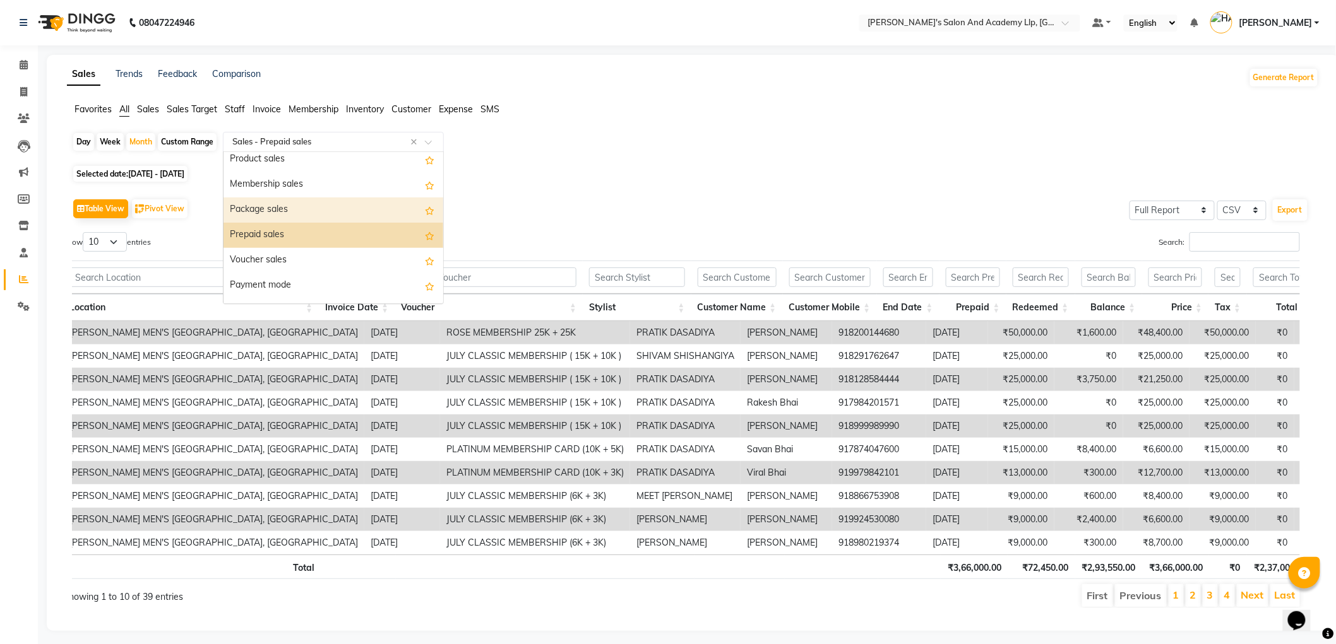
click at [283, 207] on div "Package sales" at bounding box center [333, 210] width 220 height 25
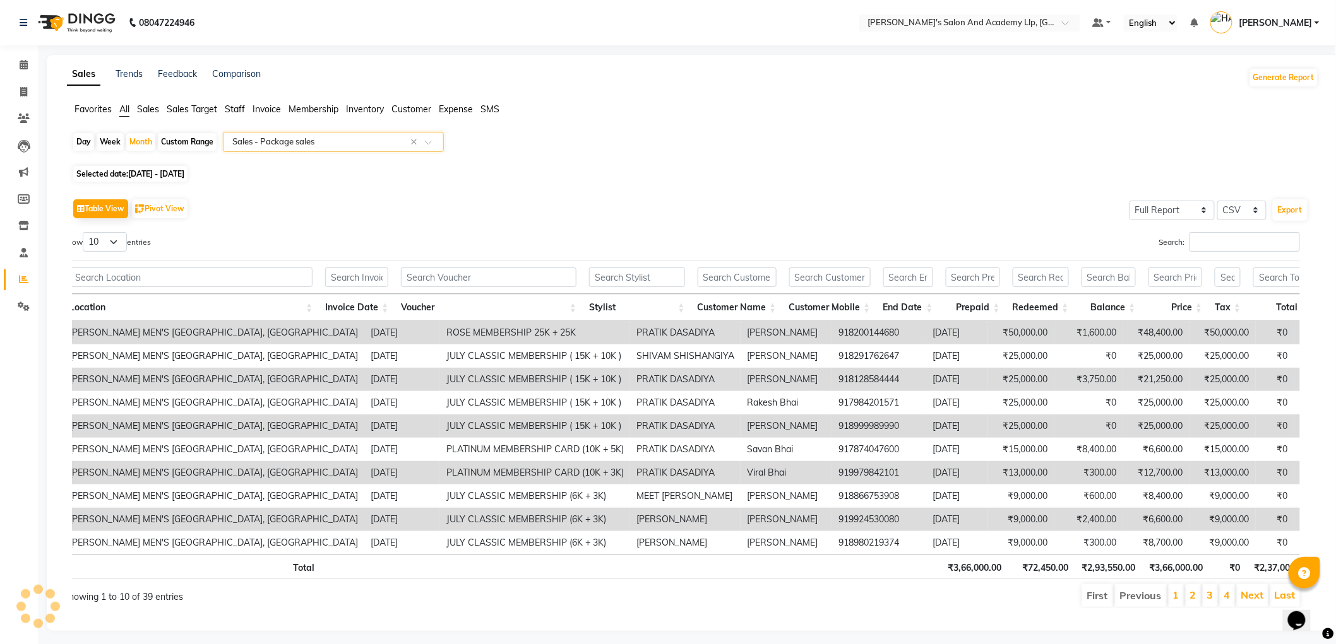
click at [304, 142] on input "text" at bounding box center [321, 142] width 182 height 13
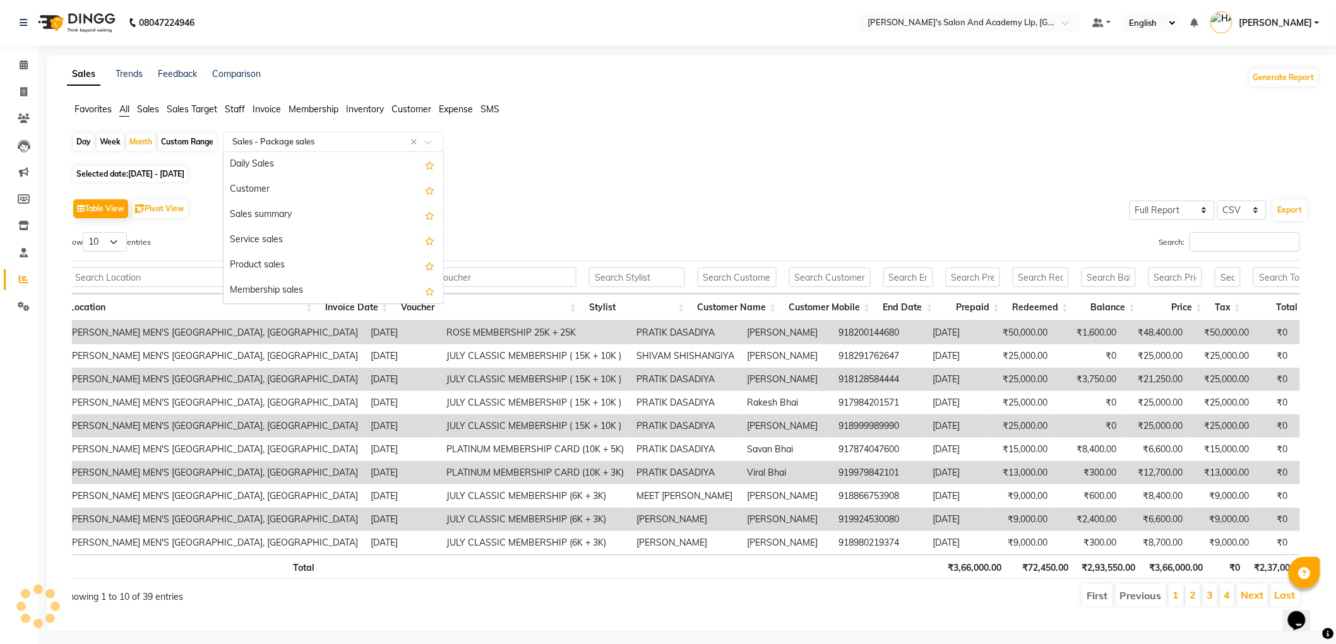
scroll to position [151, 0]
click at [280, 164] on div "Package sales" at bounding box center [333, 164] width 220 height 25
click at [276, 139] on input "text" at bounding box center [321, 142] width 182 height 13
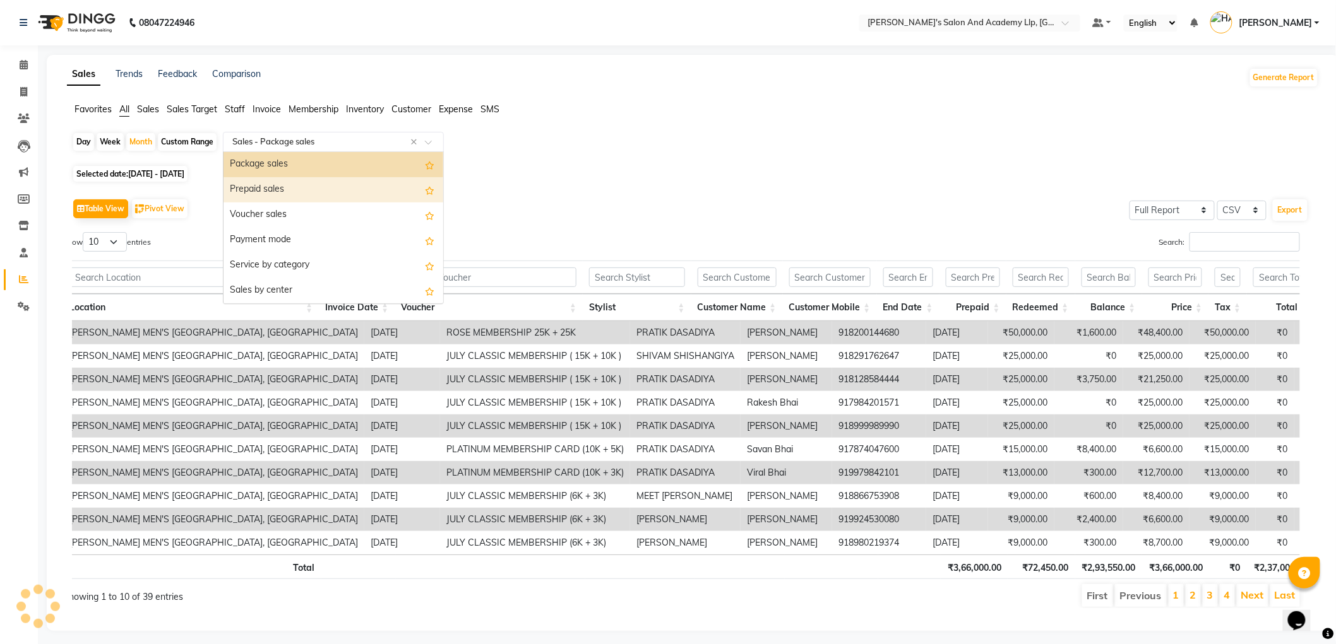
click at [282, 186] on div "Prepaid sales" at bounding box center [333, 189] width 220 height 25
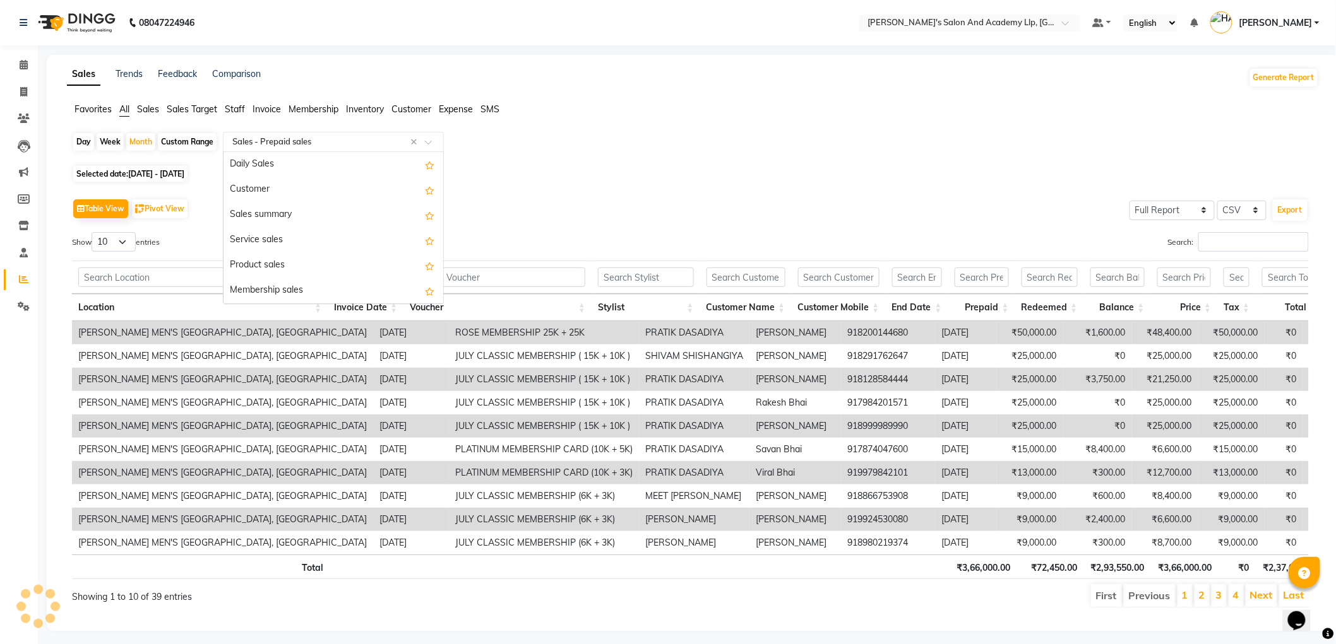
click at [282, 151] on ng-select "Select Report Type × Sales - Prepaid sales × Daily Sales Customer Sales summary…" at bounding box center [333, 142] width 221 height 20
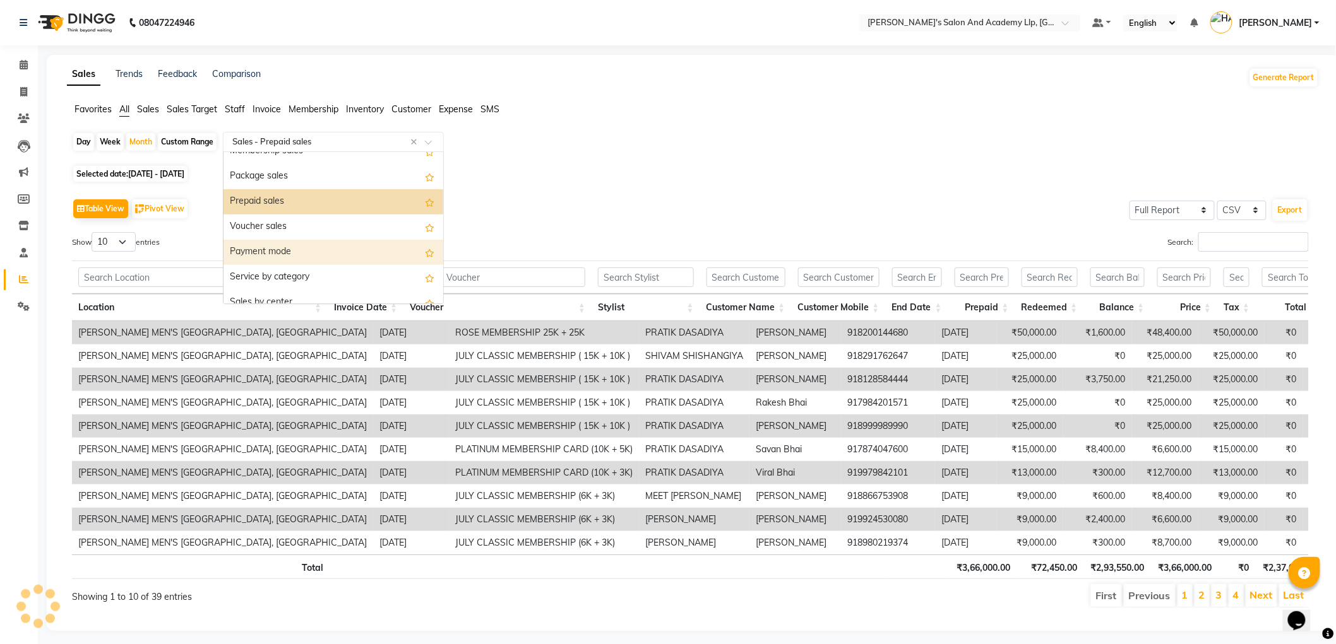
scroll to position [106, 0]
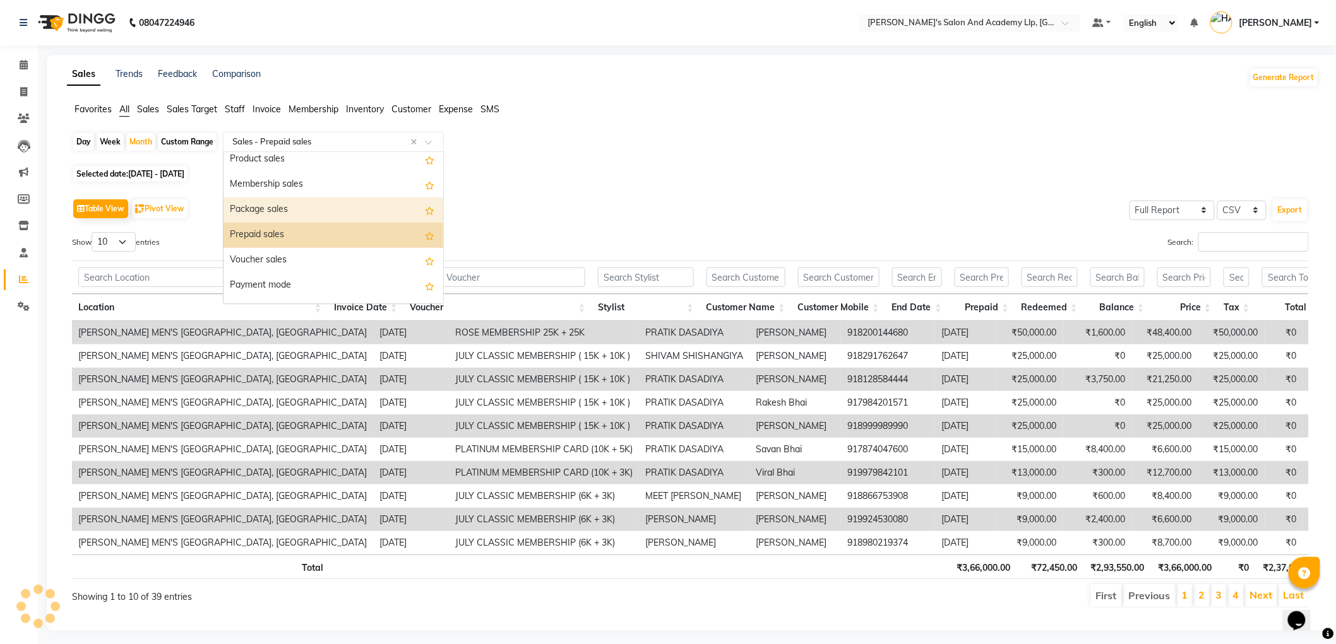
click at [279, 206] on div "Package sales" at bounding box center [333, 210] width 220 height 25
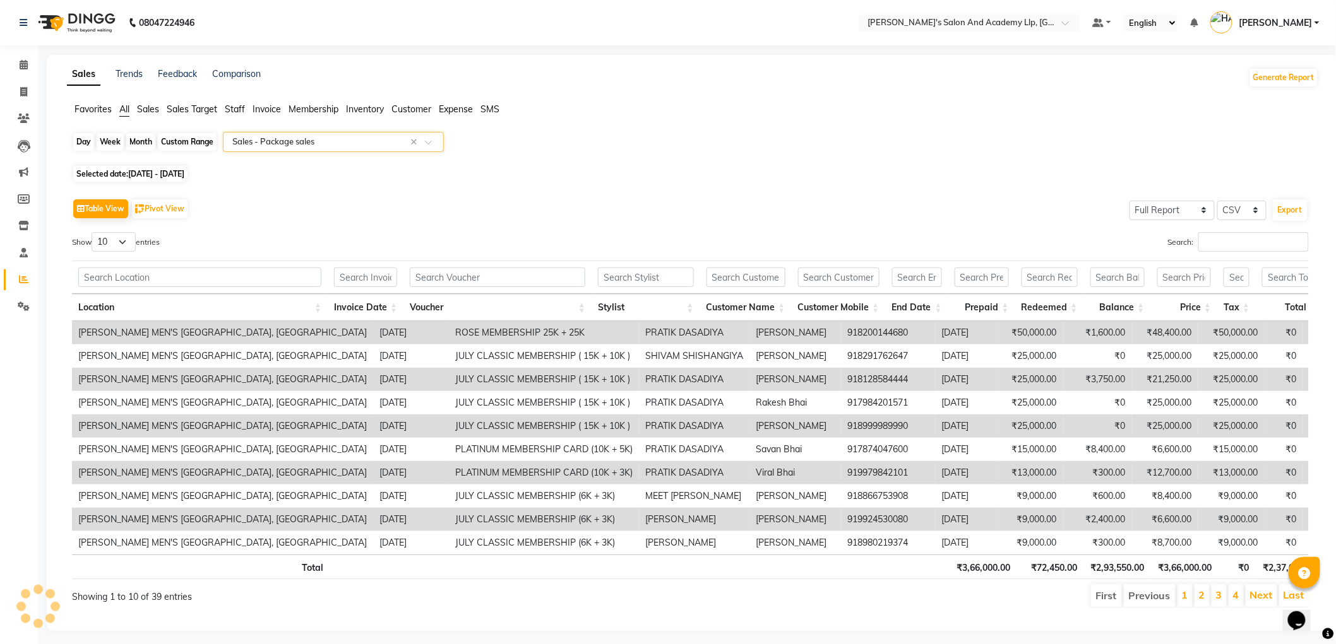
click at [141, 147] on div "Month" at bounding box center [140, 142] width 29 height 18
select select "8"
select select "2025"
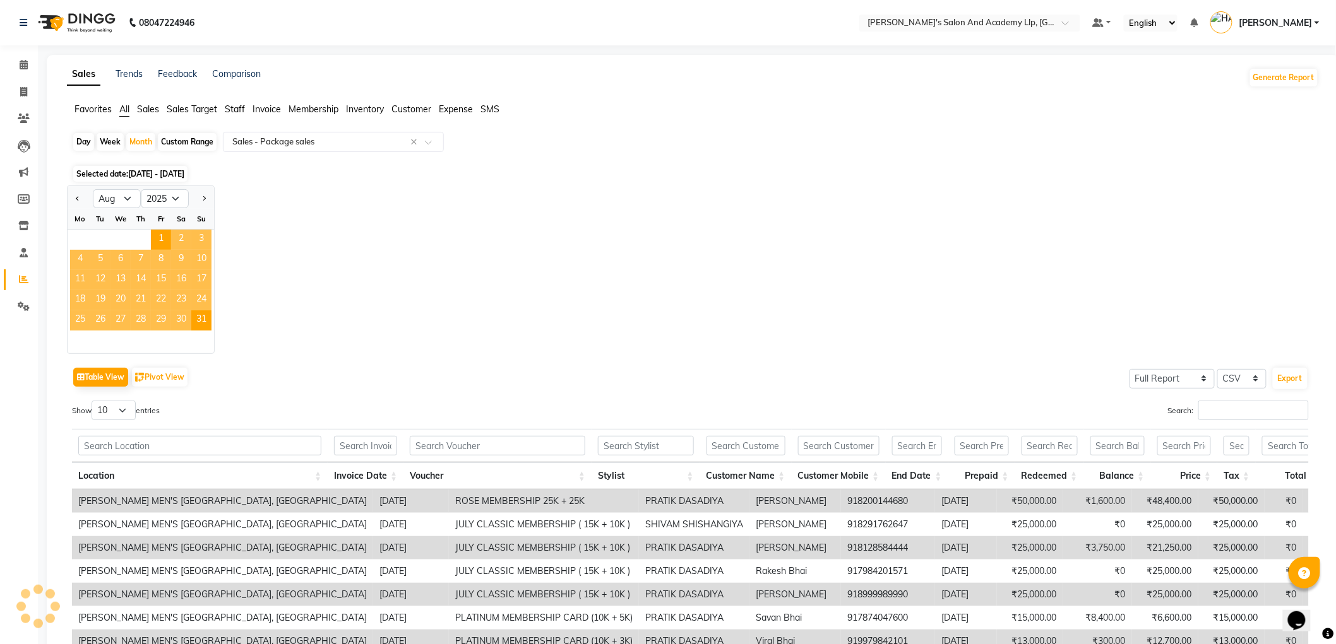
click at [153, 270] on span "15" at bounding box center [161, 280] width 20 height 20
click at [148, 280] on span "14" at bounding box center [141, 280] width 20 height 20
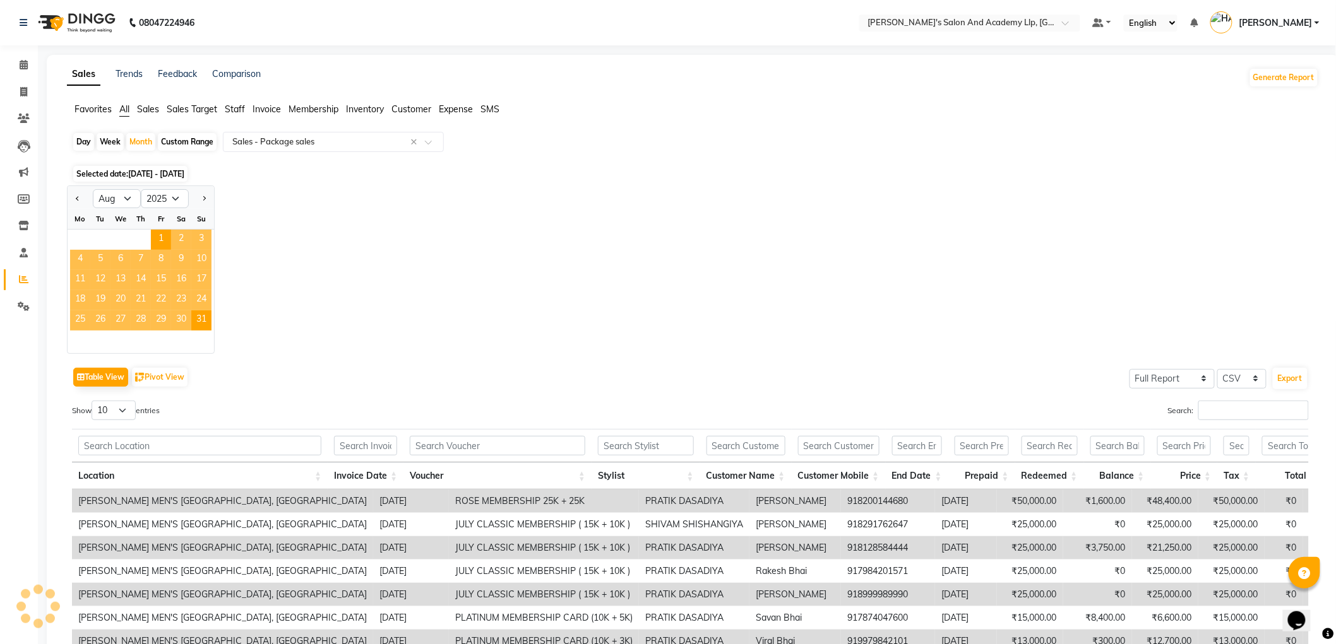
click at [148, 280] on span "14" at bounding box center [141, 280] width 20 height 20
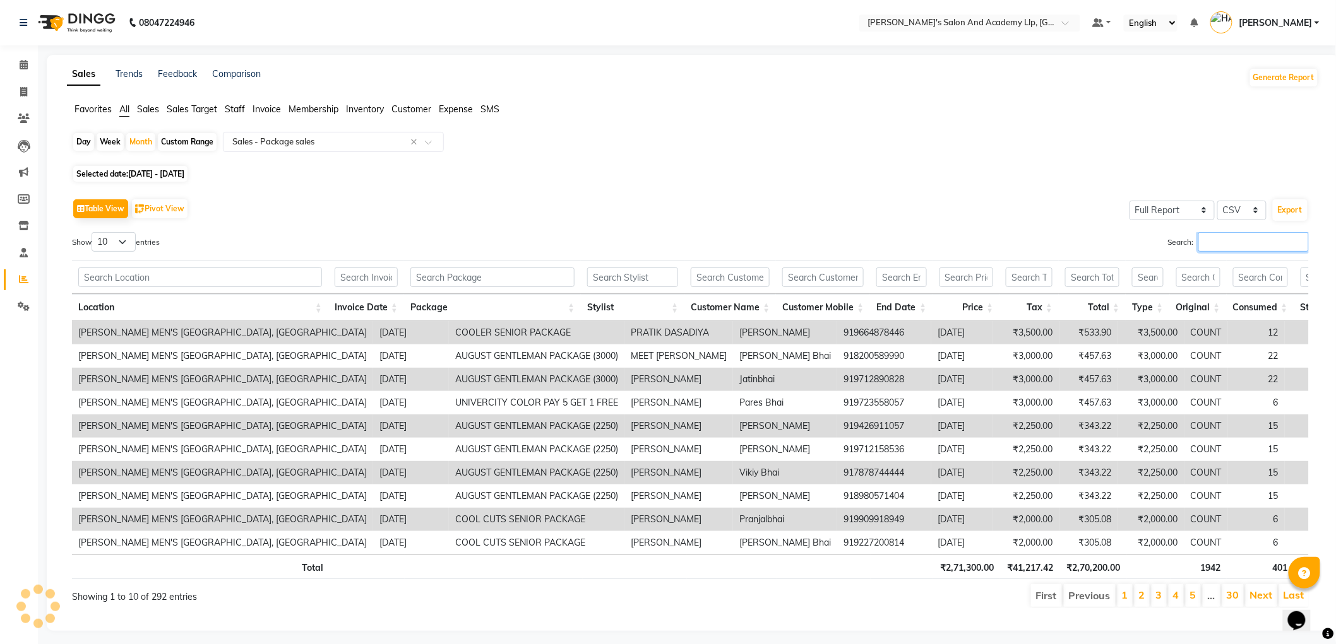
click at [1220, 249] on input "Search:" at bounding box center [1253, 242] width 110 height 20
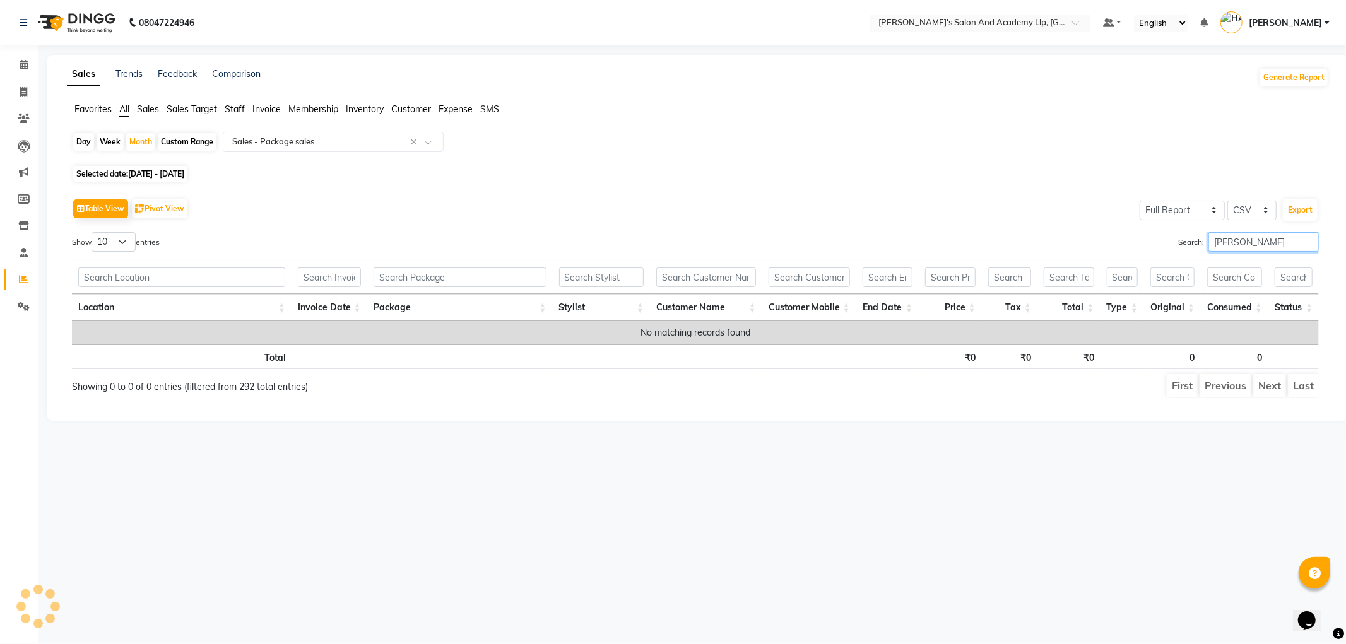
type input "HARSH MO"
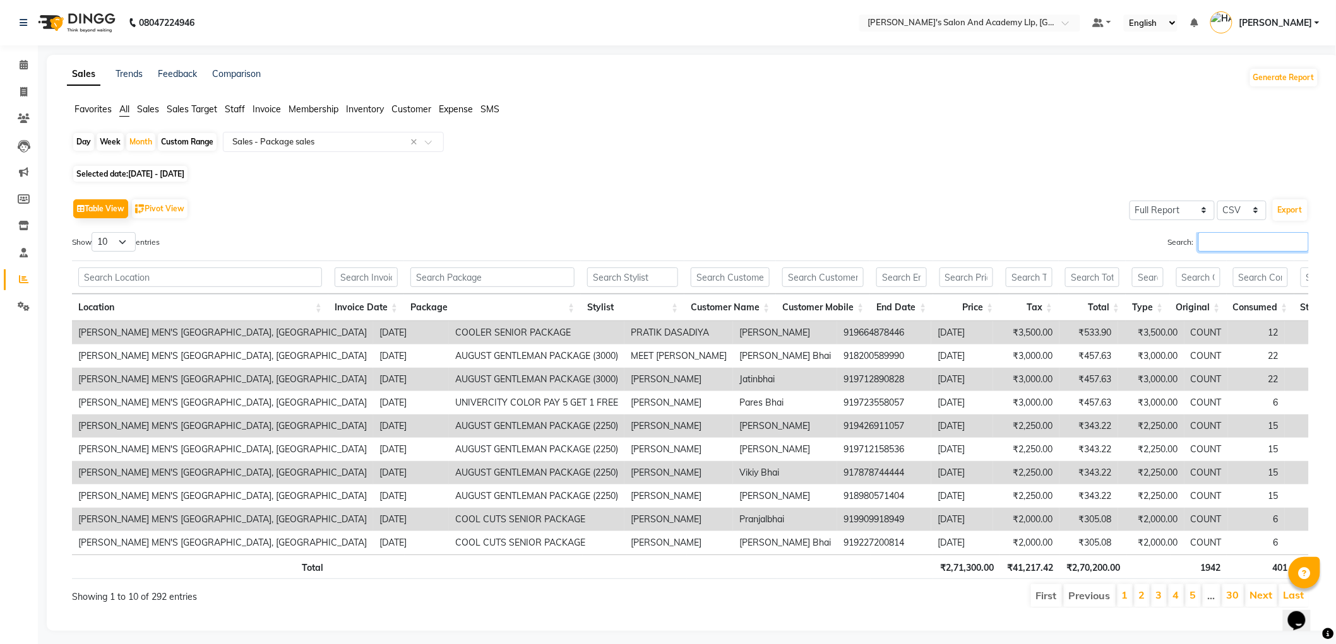
click at [1207, 240] on input "Search:" at bounding box center [1253, 242] width 110 height 20
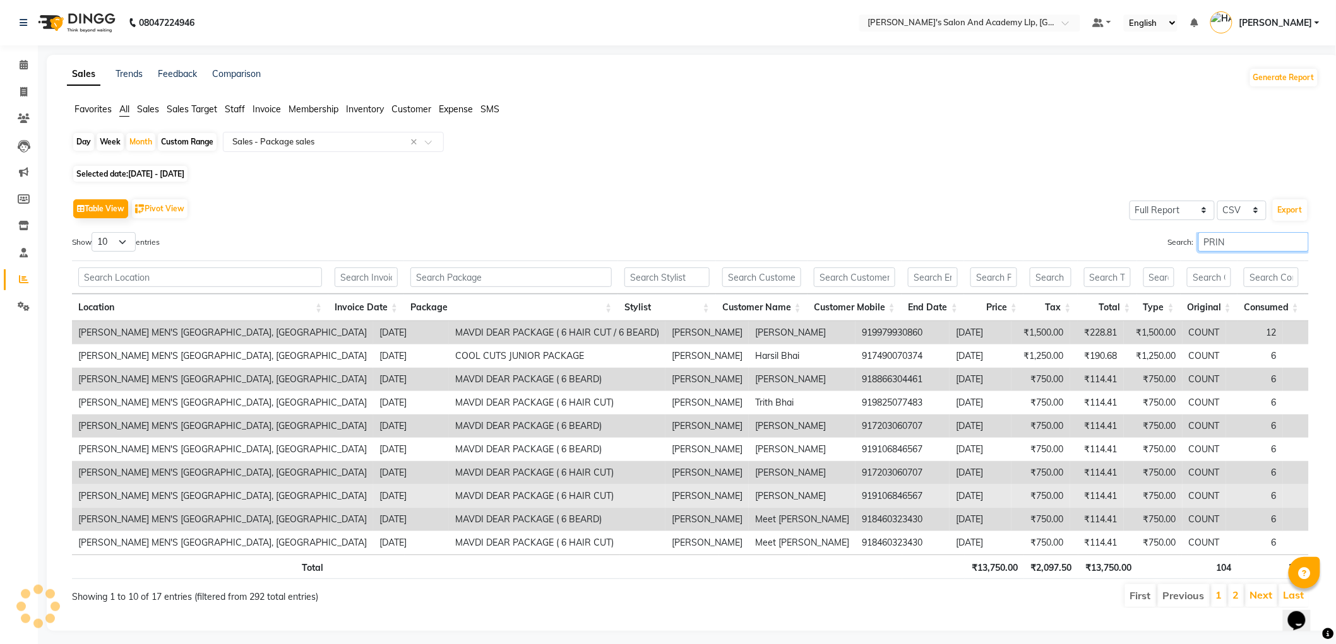
scroll to position [27, 0]
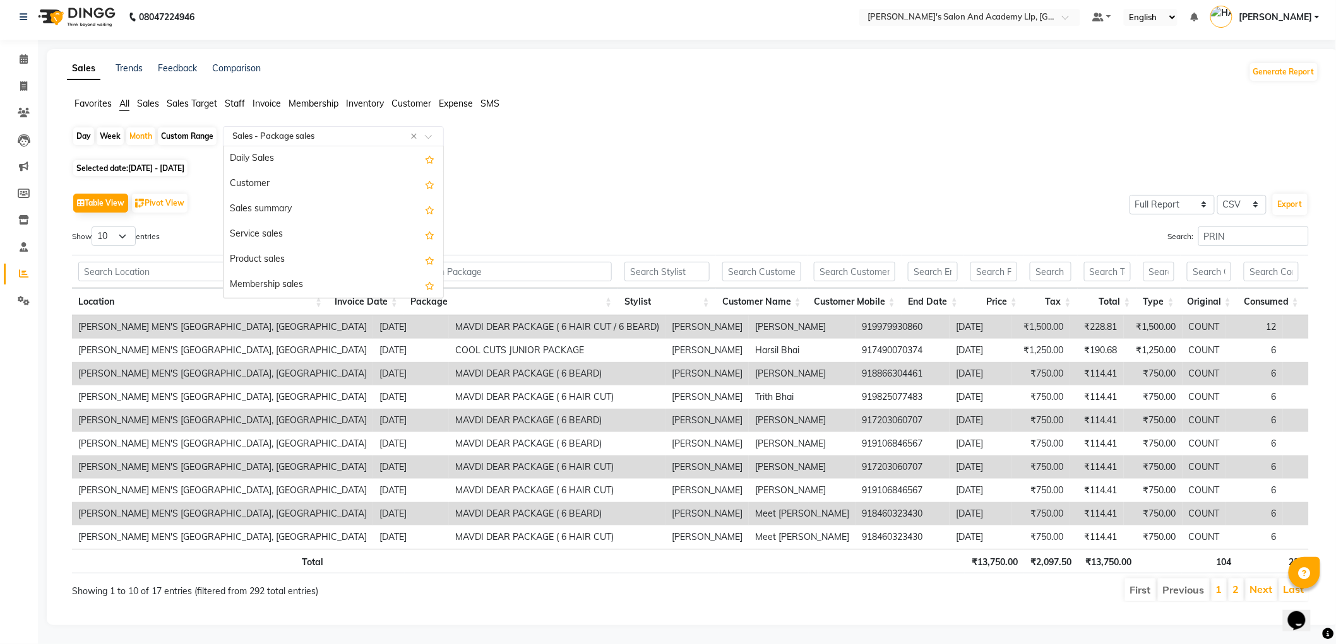
click at [251, 130] on input "text" at bounding box center [321, 136] width 182 height 13
click at [684, 180] on div "Table View Pivot View Select Full Report Filtered Report Select CSV PDF Export …" at bounding box center [690, 396] width 1257 height 433
click at [1252, 227] on input "PRIN" at bounding box center [1253, 237] width 110 height 20
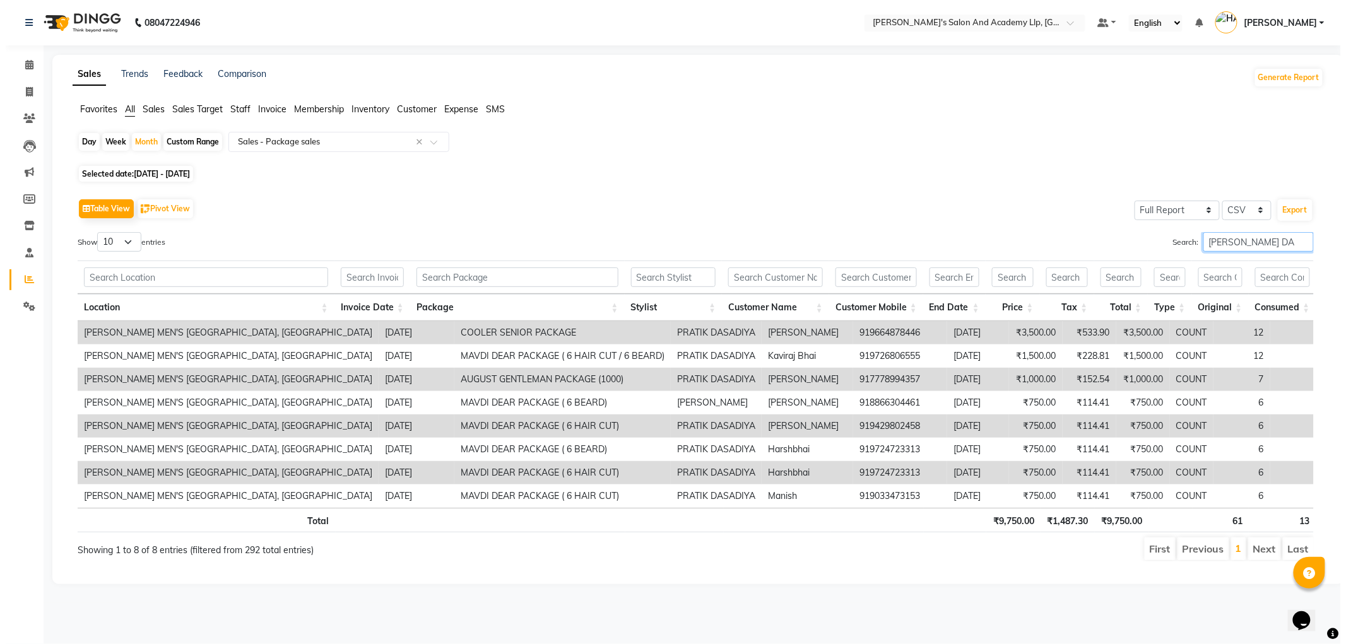
scroll to position [0, 0]
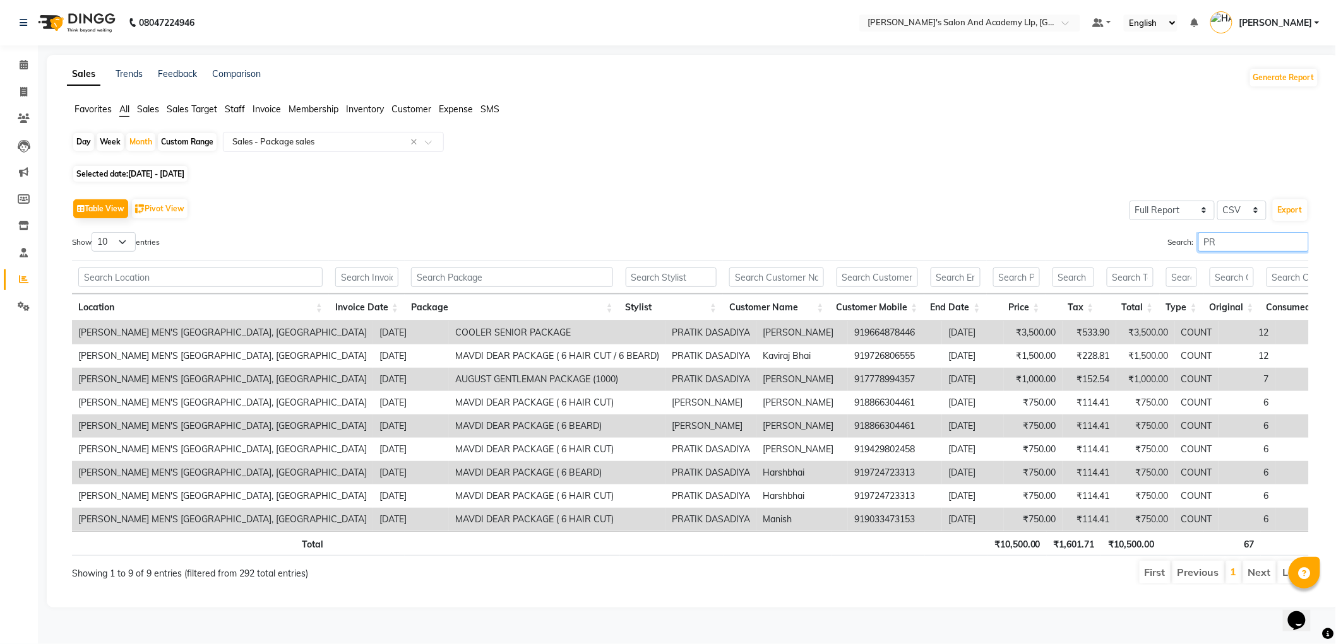
type input "P"
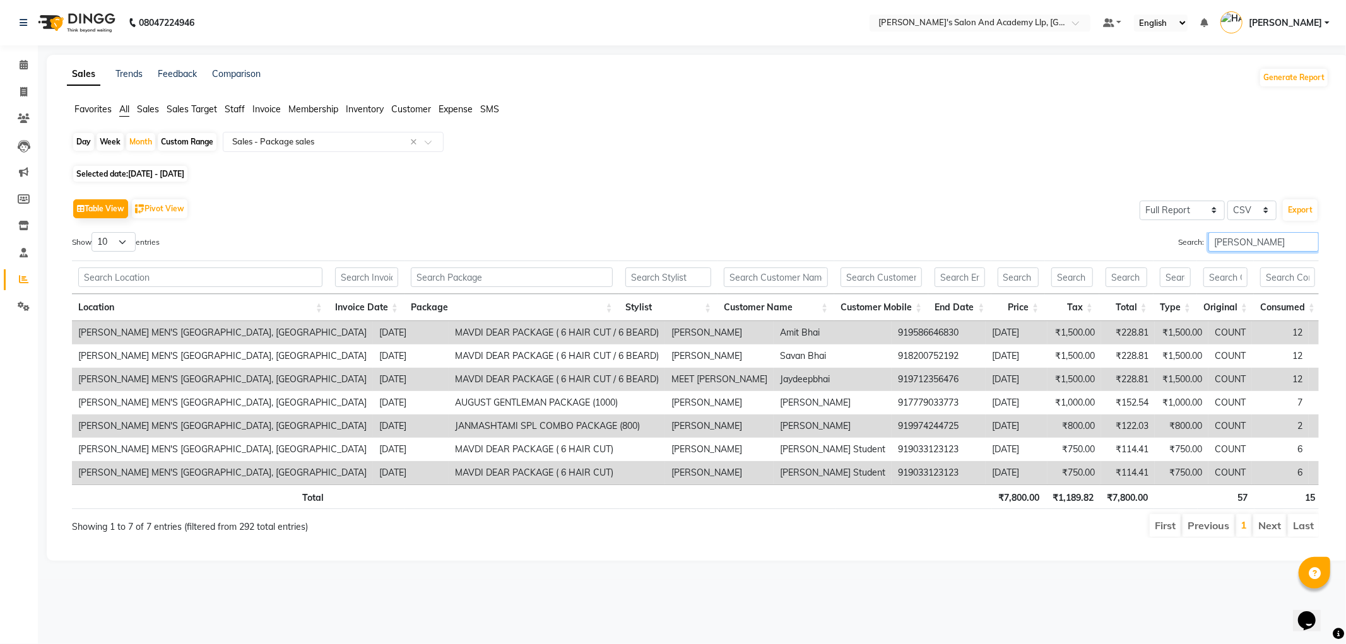
type input "J"
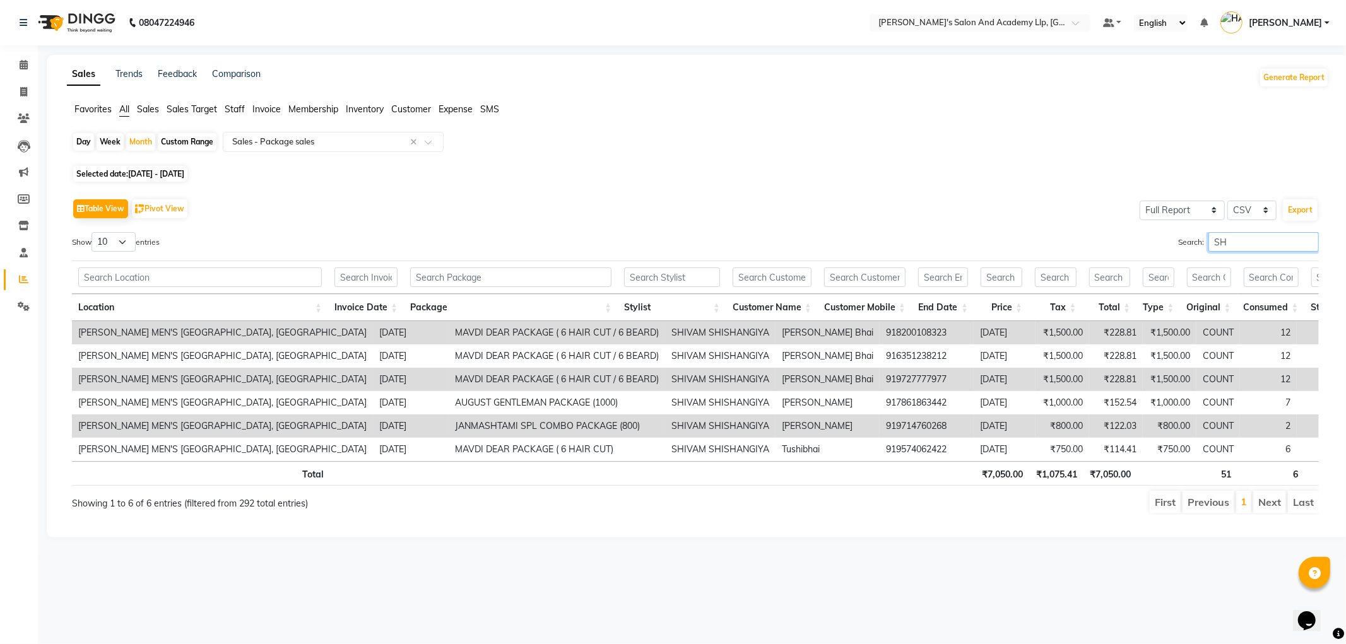
type input "S"
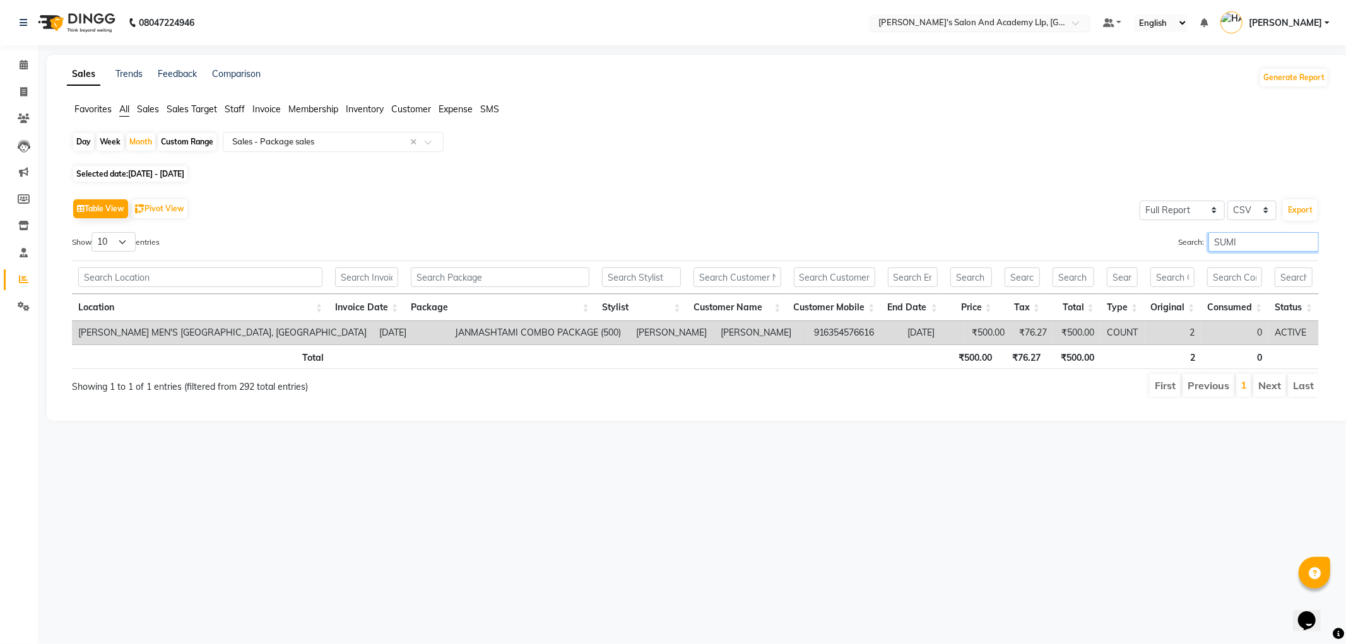
type input "SUMI"
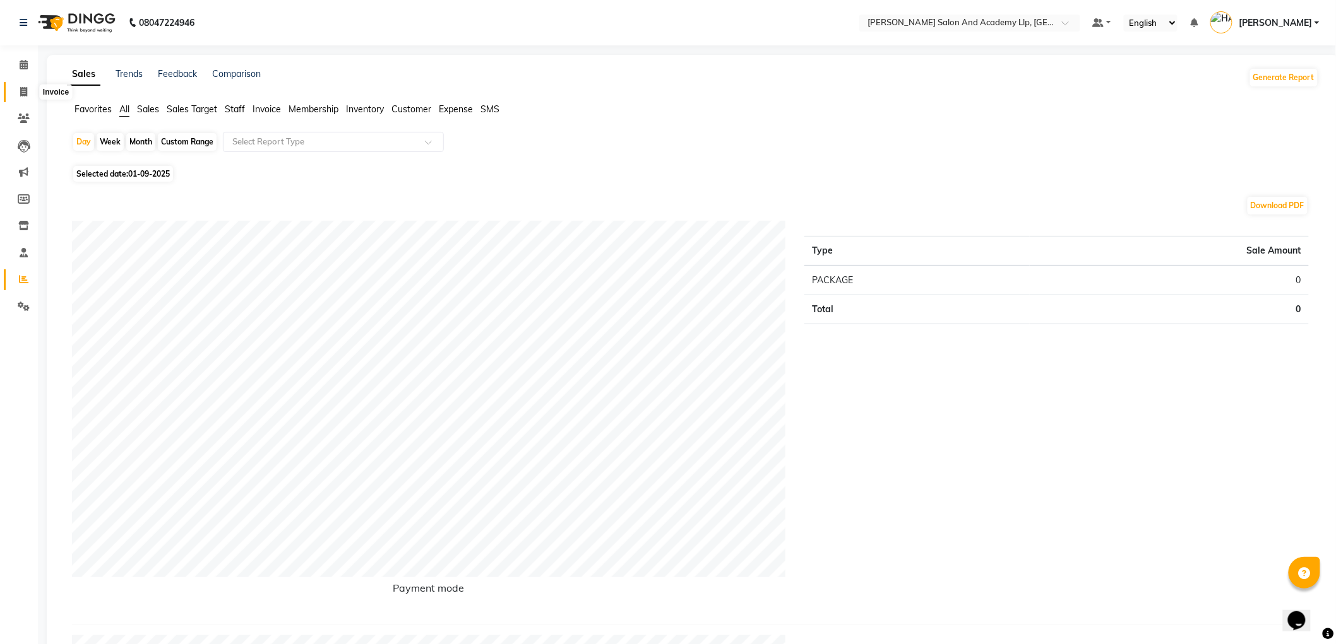
click at [27, 90] on span at bounding box center [24, 92] width 22 height 15
select select "service"
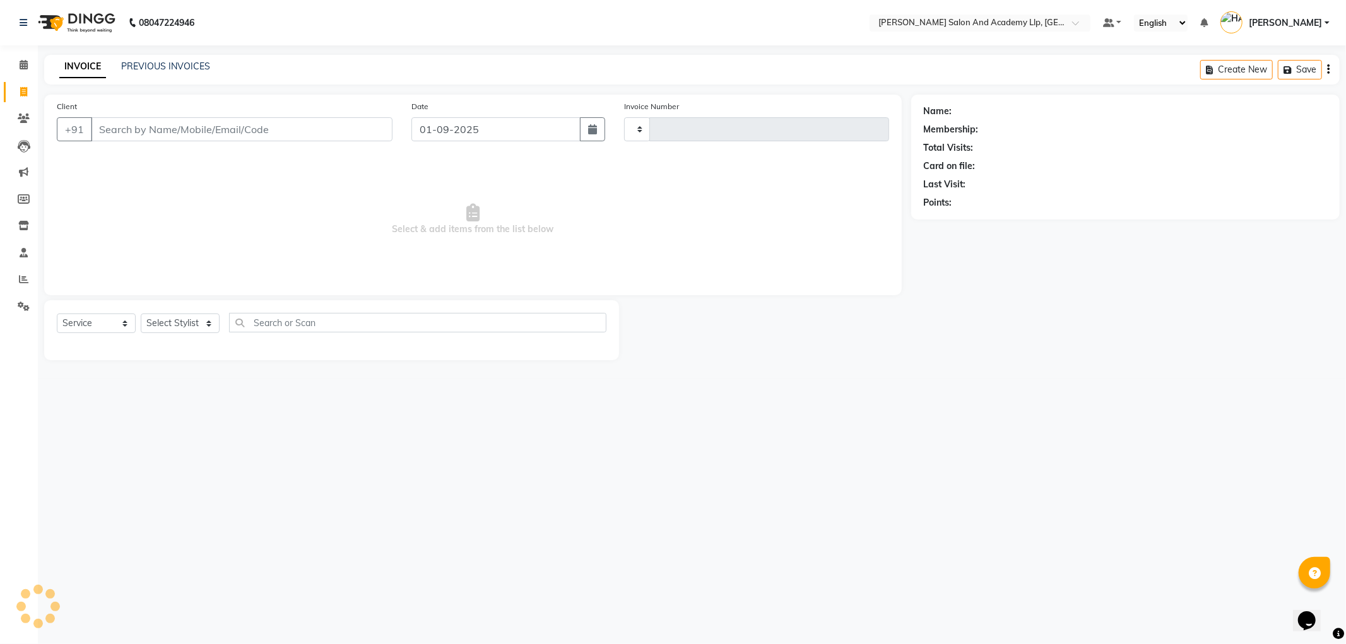
type input "11238"
select select "6983"
click at [268, 122] on input "Client" at bounding box center [242, 129] width 302 height 24
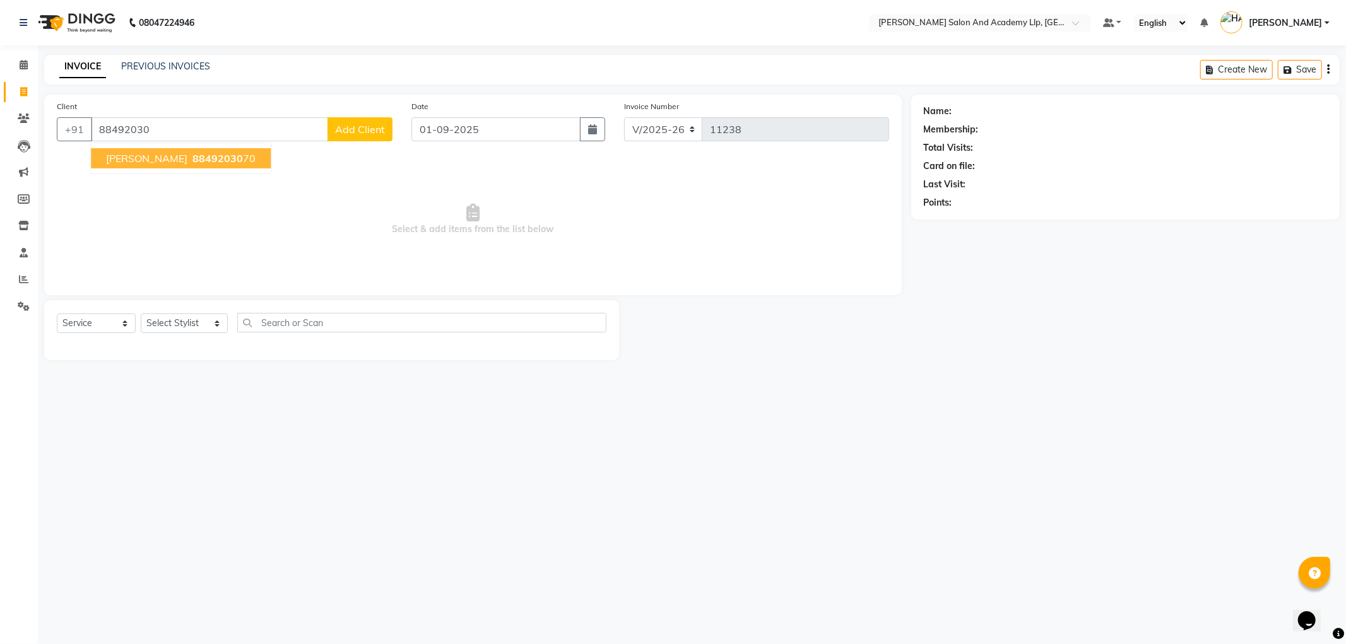
click at [213, 161] on span "88492030" at bounding box center [218, 158] width 50 height 13
type input "8849203070"
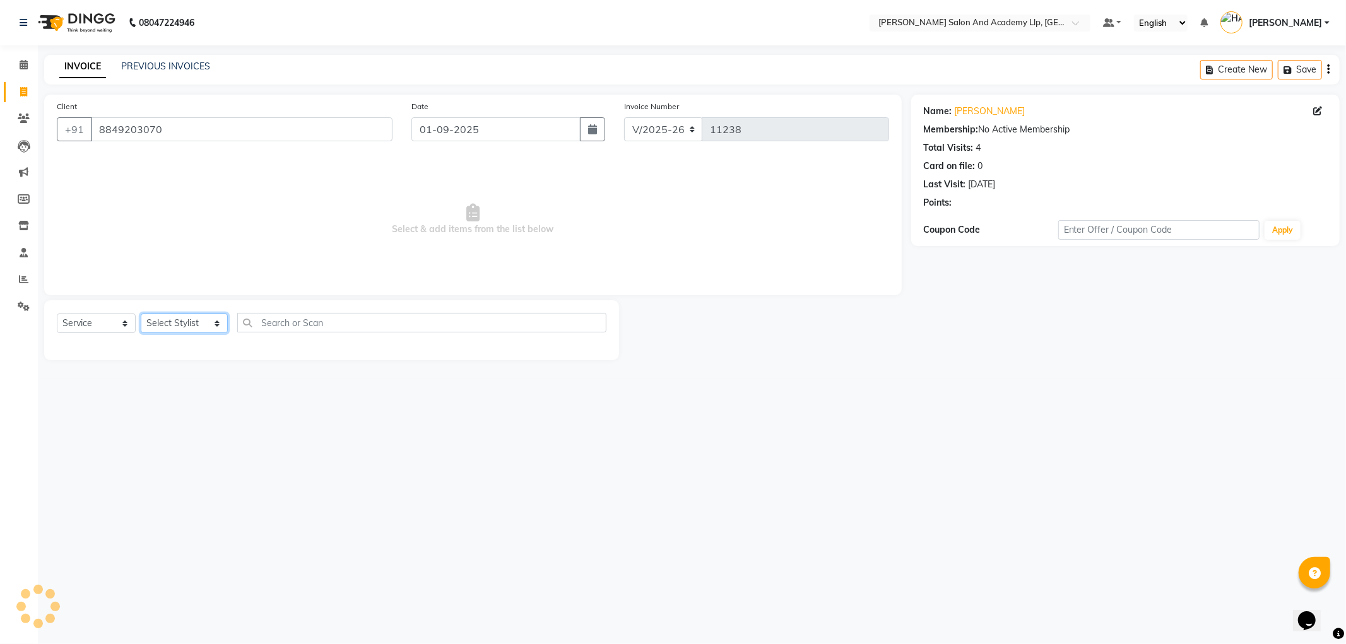
click at [165, 316] on select "Select Stylist ARPIT KALAWADIYA [PERSON_NAME] [PERSON_NAME] DARSHAN PANARA [PER…" at bounding box center [184, 324] width 87 height 20
select select "89128"
click at [141, 314] on select "Select Stylist ARPIT KALAWADIYA [PERSON_NAME] [PERSON_NAME] DARSHAN PANARA [PER…" at bounding box center [184, 324] width 87 height 20
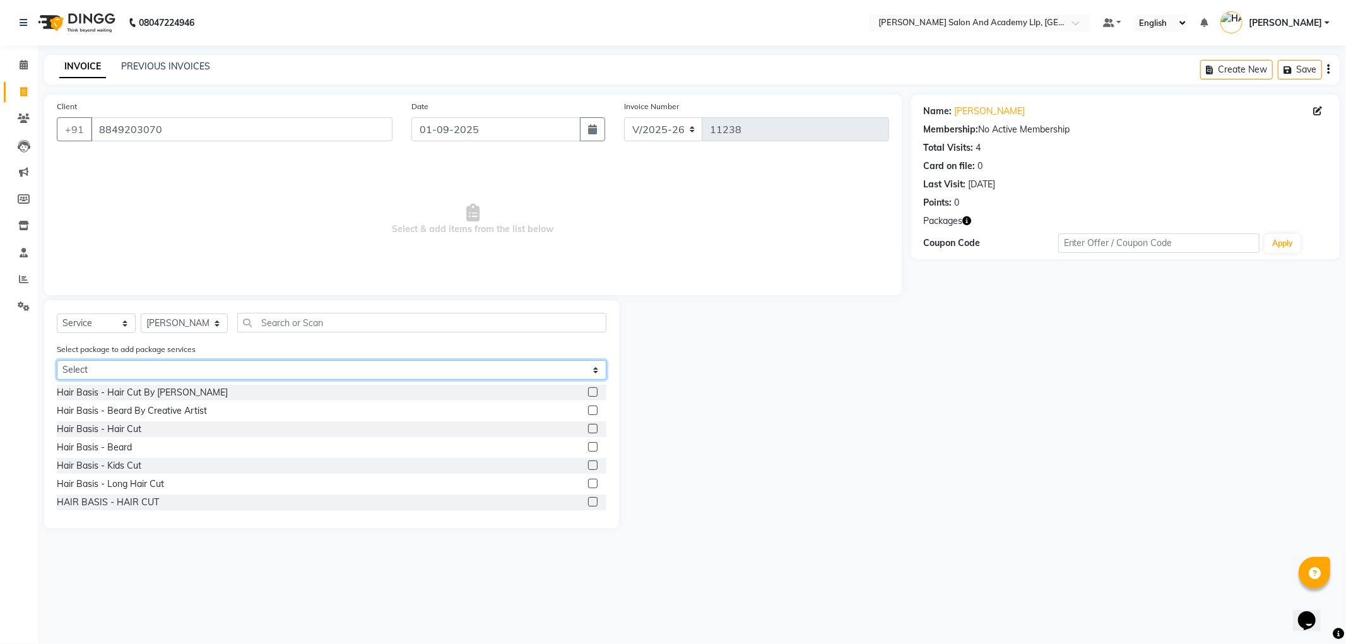
click at [126, 377] on select "Select AVENGERS COMBO PACKAGE" at bounding box center [332, 370] width 550 height 20
select select "1: Object"
click at [57, 360] on select "Select AVENGERS COMBO PACKAGE" at bounding box center [332, 370] width 550 height 20
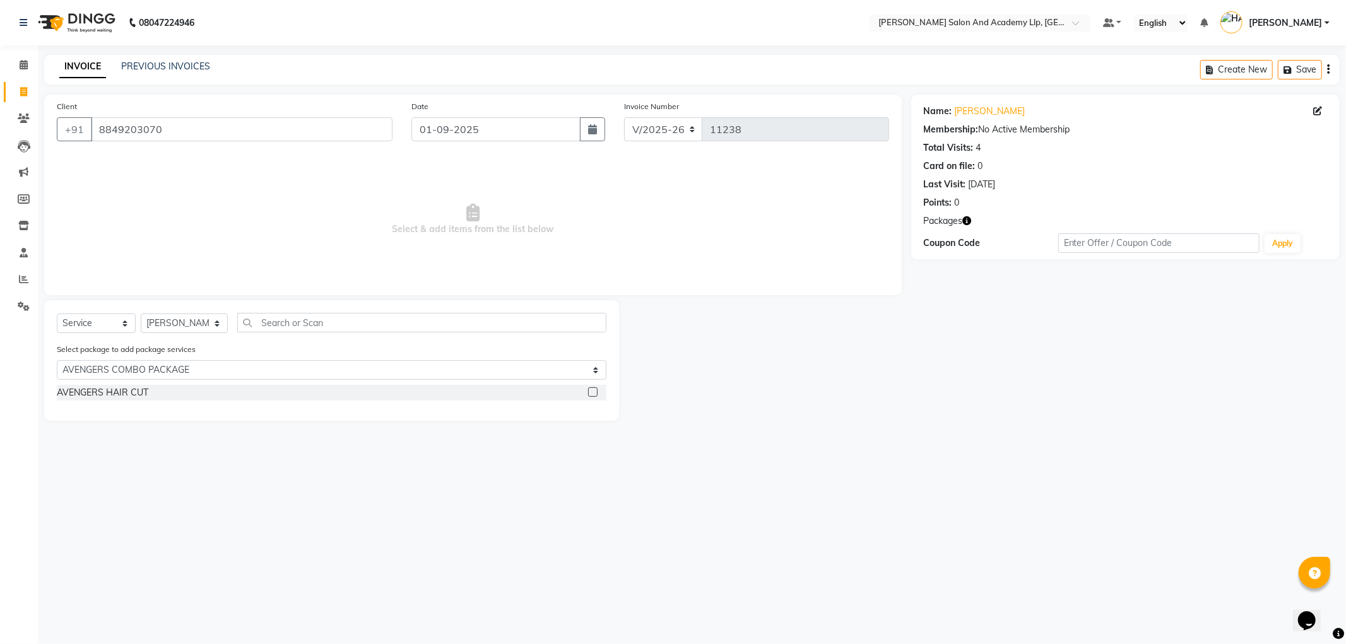
click at [148, 396] on div "AVENGERS HAIR CUT" at bounding box center [332, 393] width 550 height 16
click at [145, 396] on div "AVENGERS HAIR CUT" at bounding box center [103, 392] width 92 height 13
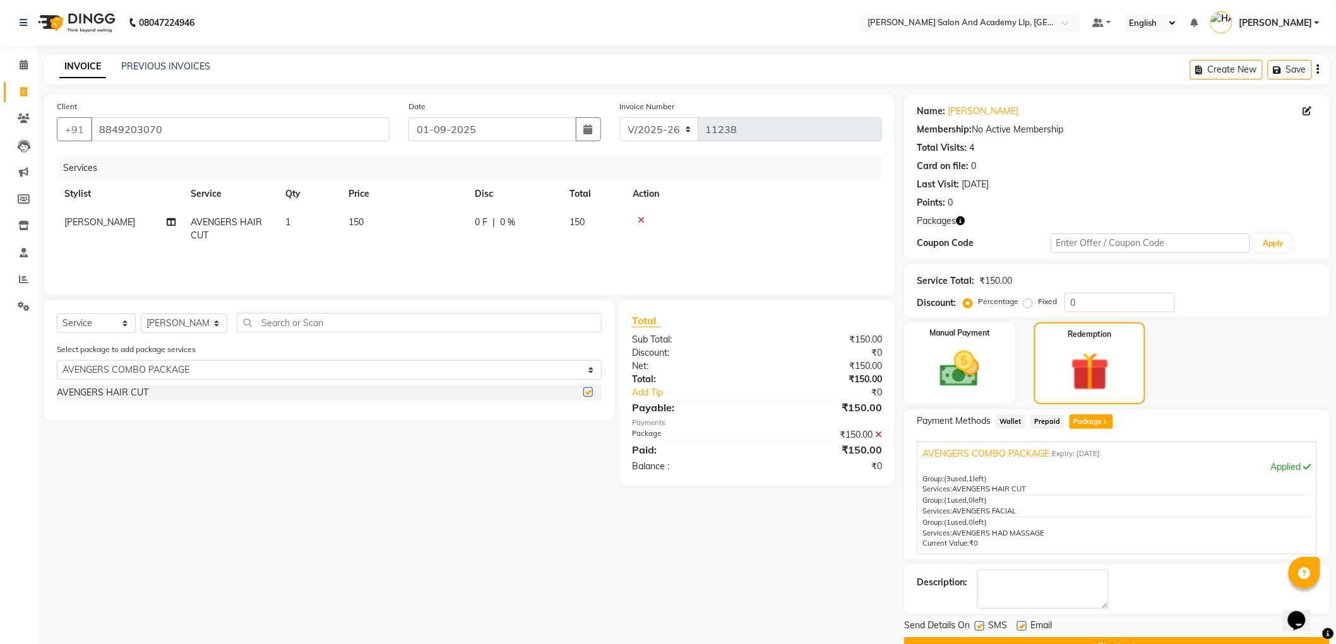
checkbox input "false"
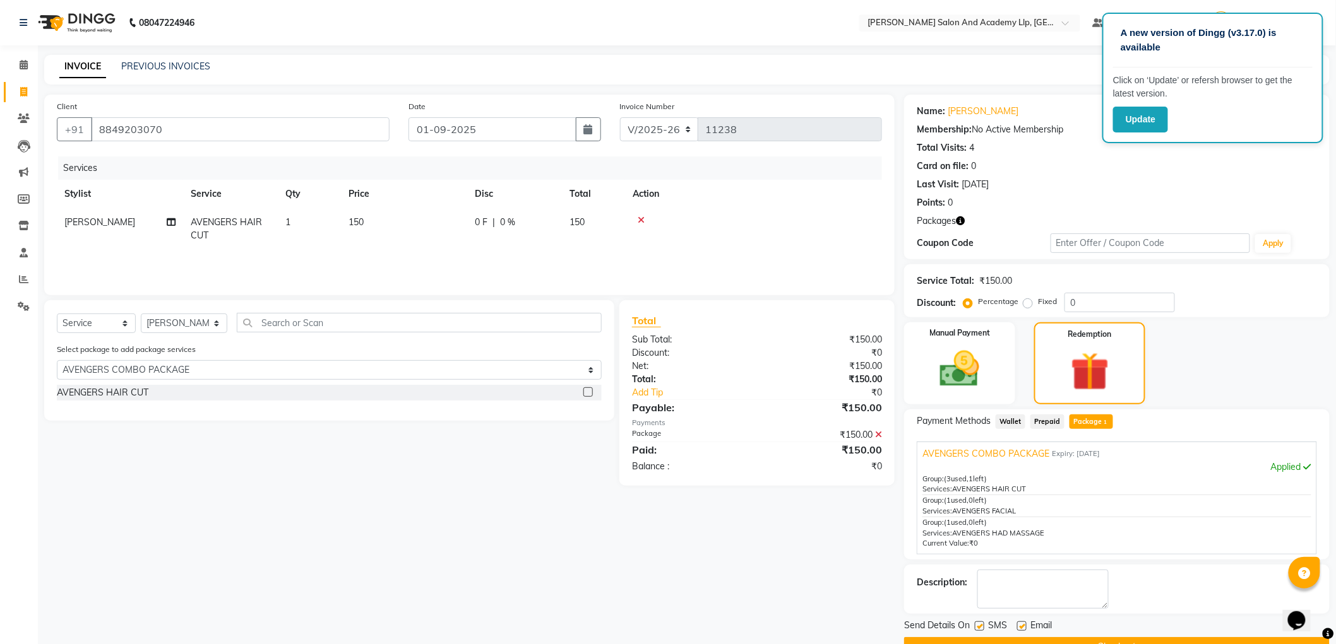
click at [978, 452] on span "AVENGERS COMBO PACKAGE" at bounding box center [985, 454] width 127 height 13
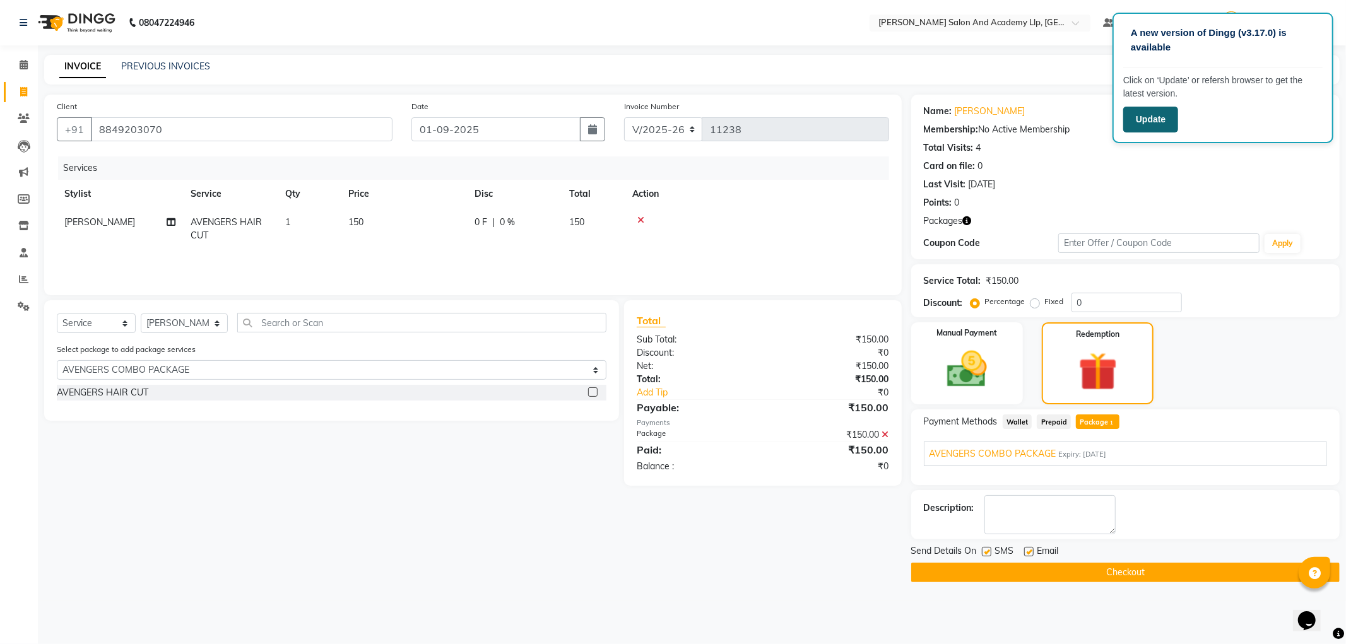
click at [1158, 112] on button "Update" at bounding box center [1151, 120] width 55 height 26
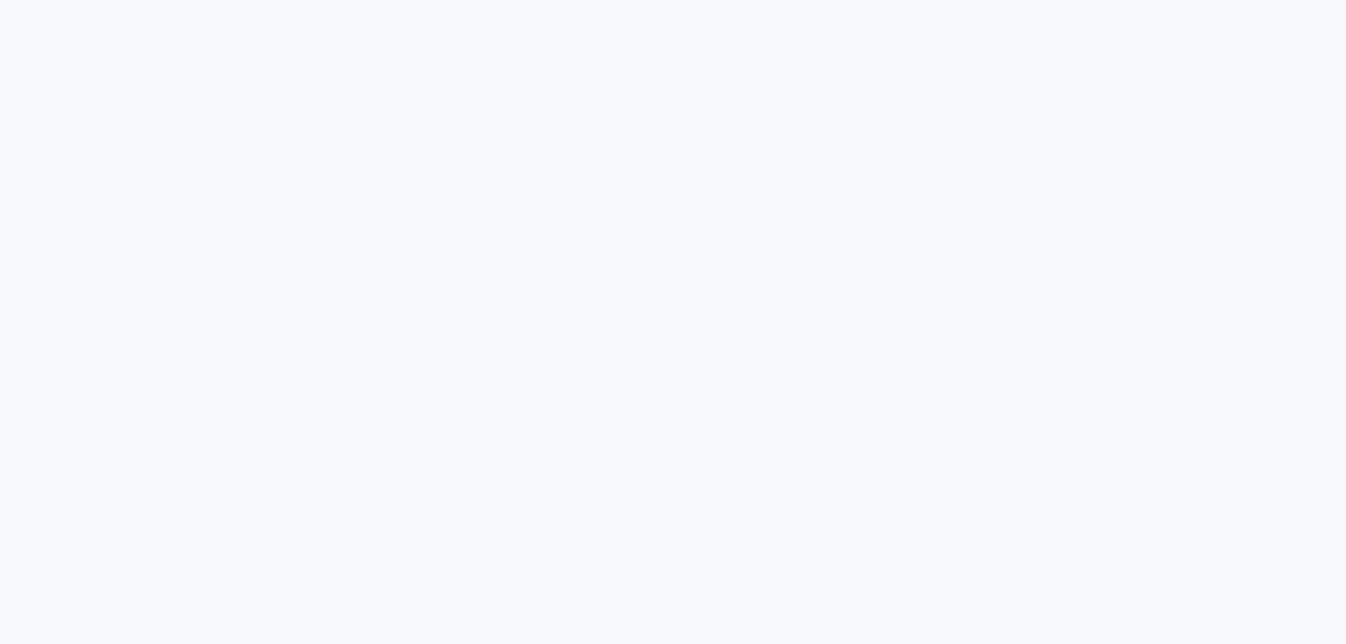
select select "service"
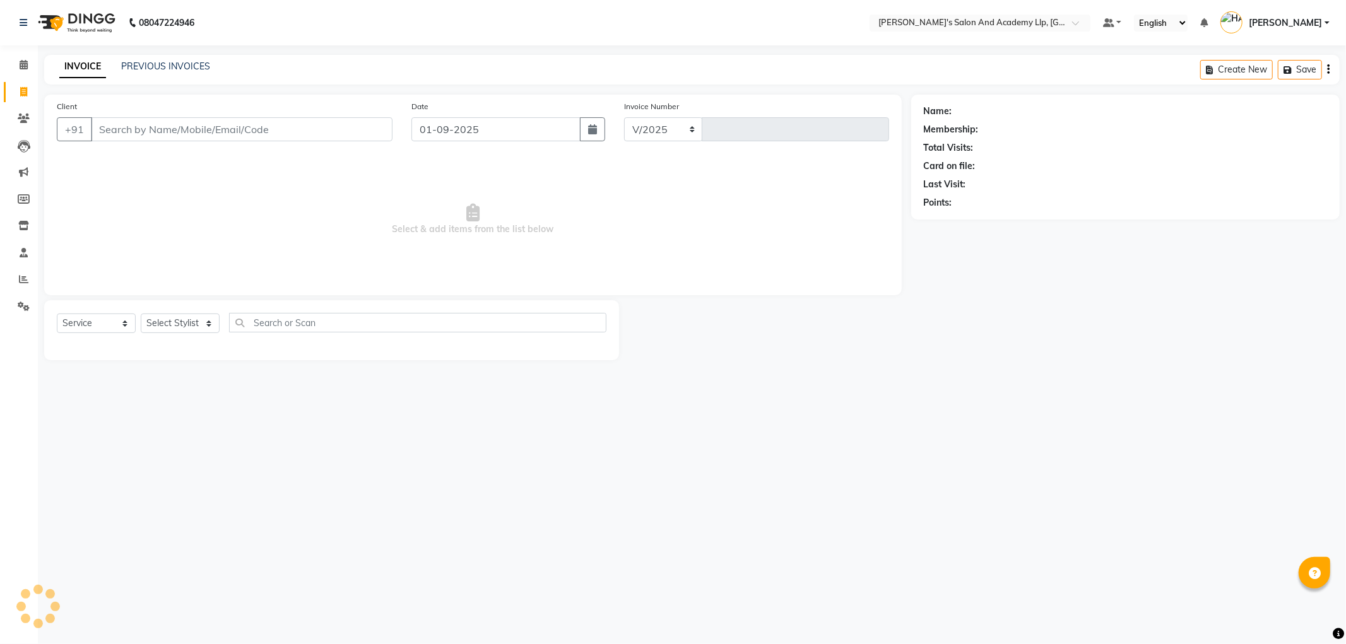
select select "6983"
type input "11238"
click at [225, 134] on input "Client" at bounding box center [242, 129] width 302 height 24
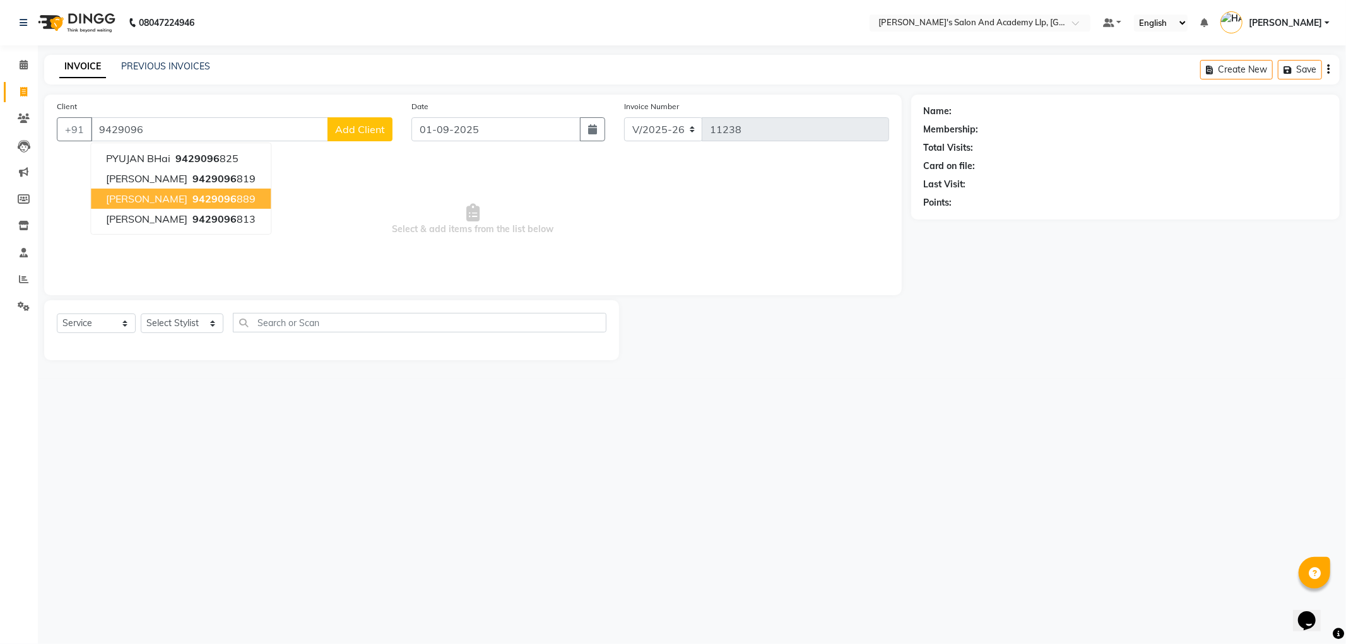
click at [193, 193] on span "9429096" at bounding box center [215, 199] width 44 height 13
type input "9429096889"
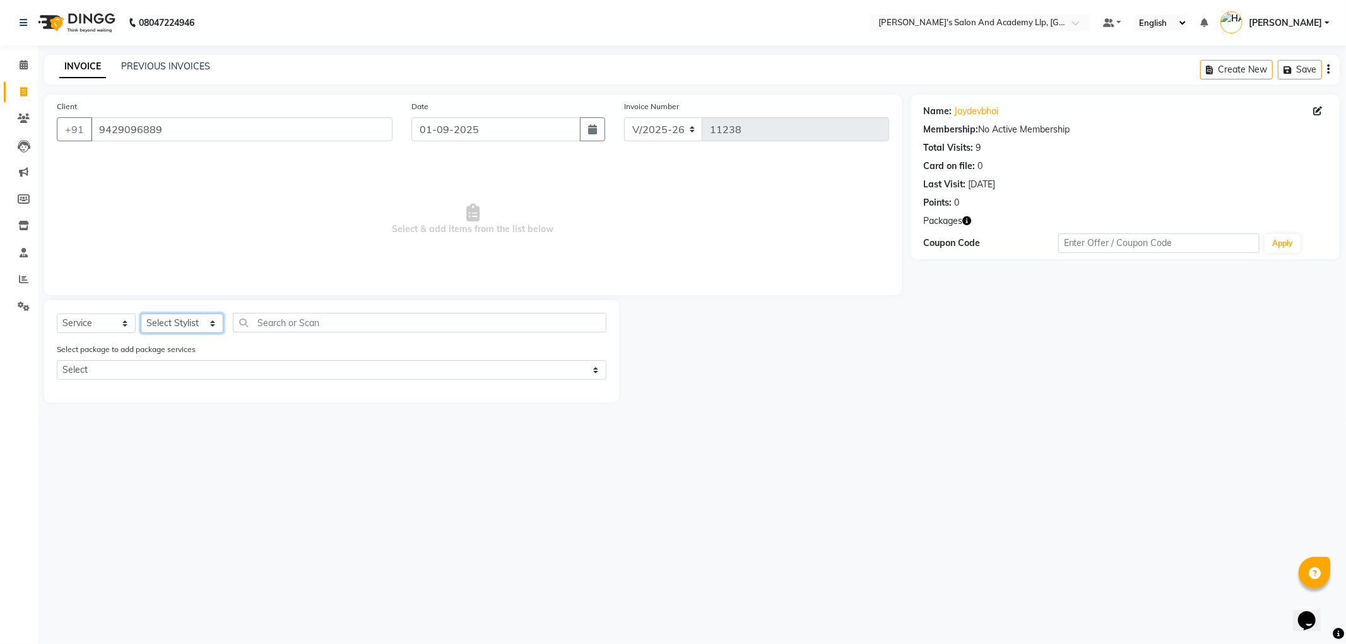
click at [160, 319] on select "Select Stylist [PERSON_NAME] [PERSON_NAME] [PERSON_NAME] [PERSON_NAME] [PERSON_…" at bounding box center [182, 324] width 83 height 20
select select "89128"
click at [141, 314] on select "Select Stylist [PERSON_NAME] [PERSON_NAME] [PERSON_NAME] [PERSON_NAME] [PERSON_…" at bounding box center [182, 324] width 83 height 20
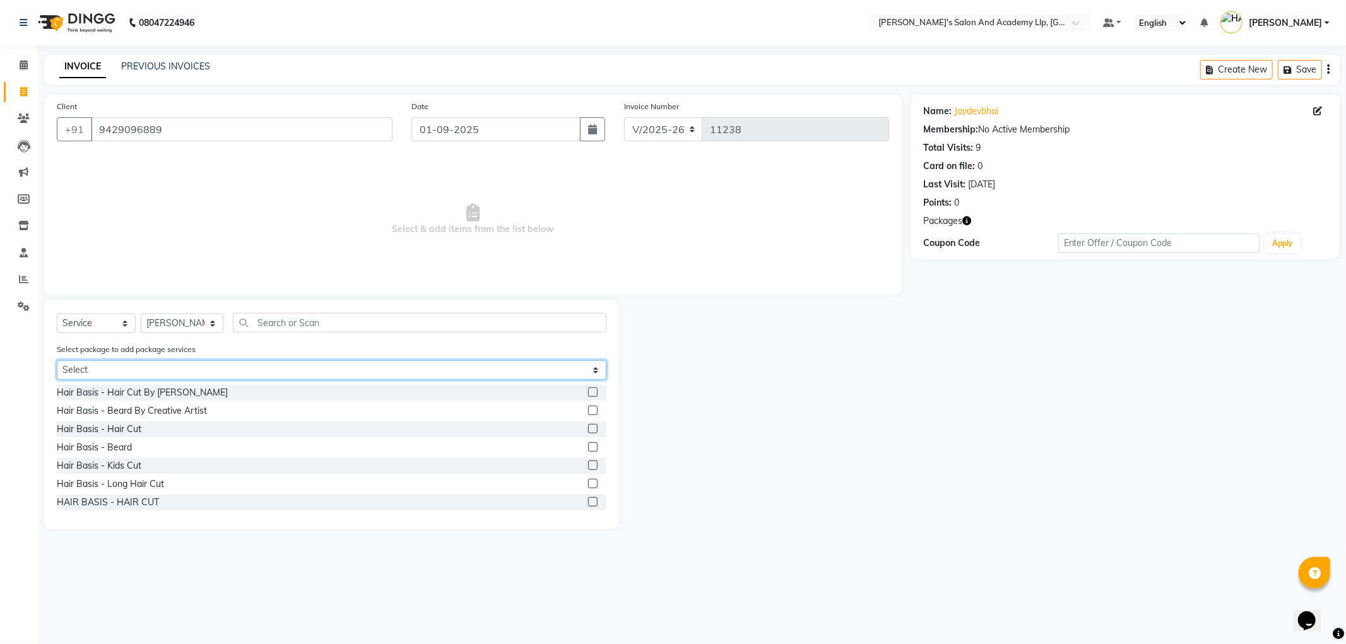
drag, startPoint x: 104, startPoint y: 374, endPoint x: 97, endPoint y: 379, distance: 9.5
click at [103, 375] on select "Select COOL CUTS JUNIOR PACKAGE AVENGERS COMBO PACKAGE" at bounding box center [332, 370] width 550 height 20
select select "1: Object"
click at [57, 360] on select "Select COOL CUTS JUNIOR PACKAGE AVENGERS COMBO PACKAGE" at bounding box center [332, 370] width 550 height 20
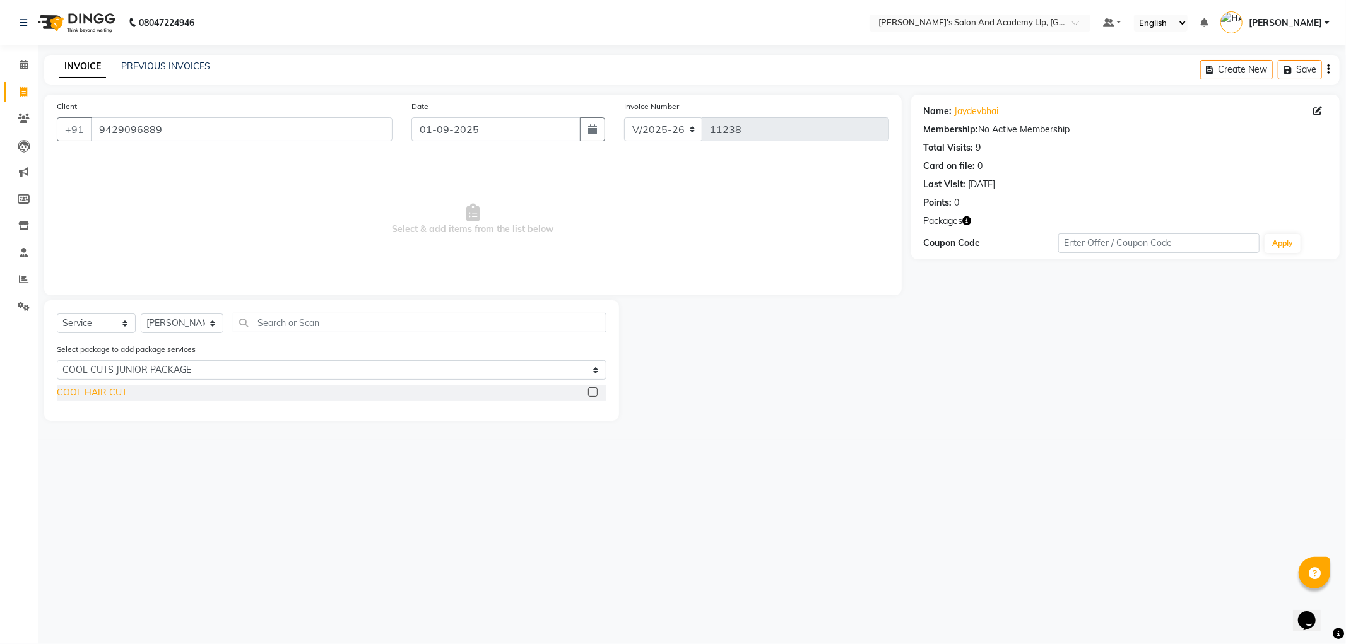
click at [119, 398] on div "COOL HAIR CUT" at bounding box center [92, 392] width 70 height 13
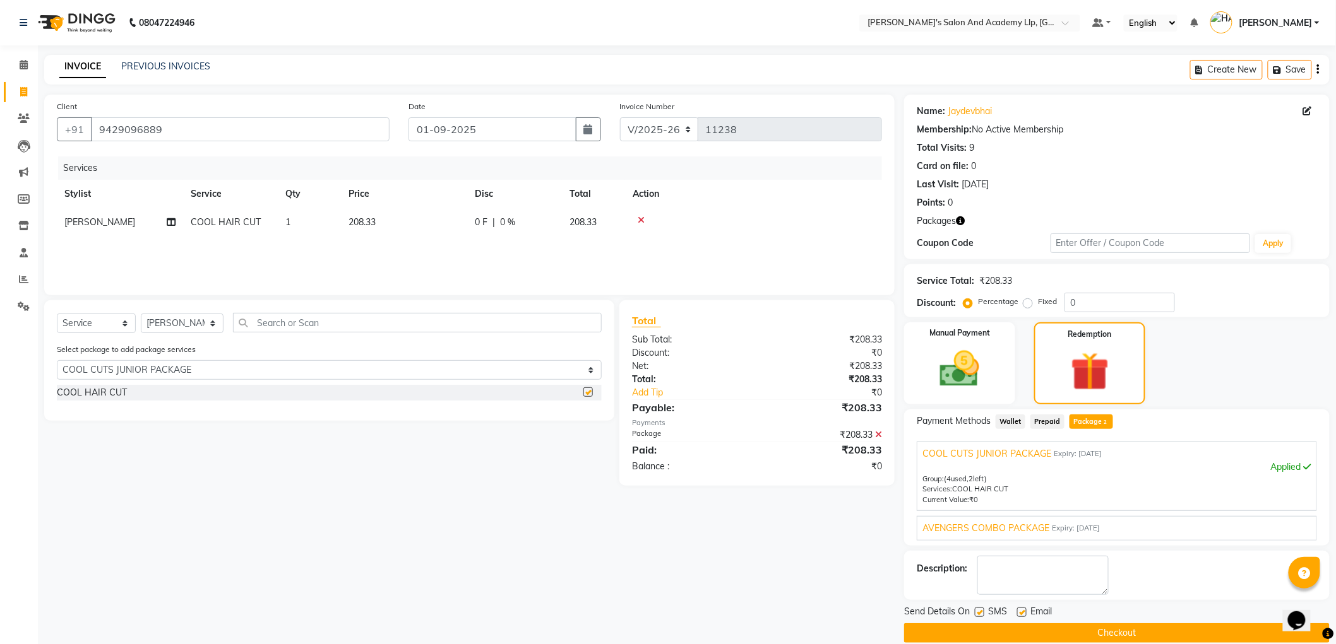
checkbox input "false"
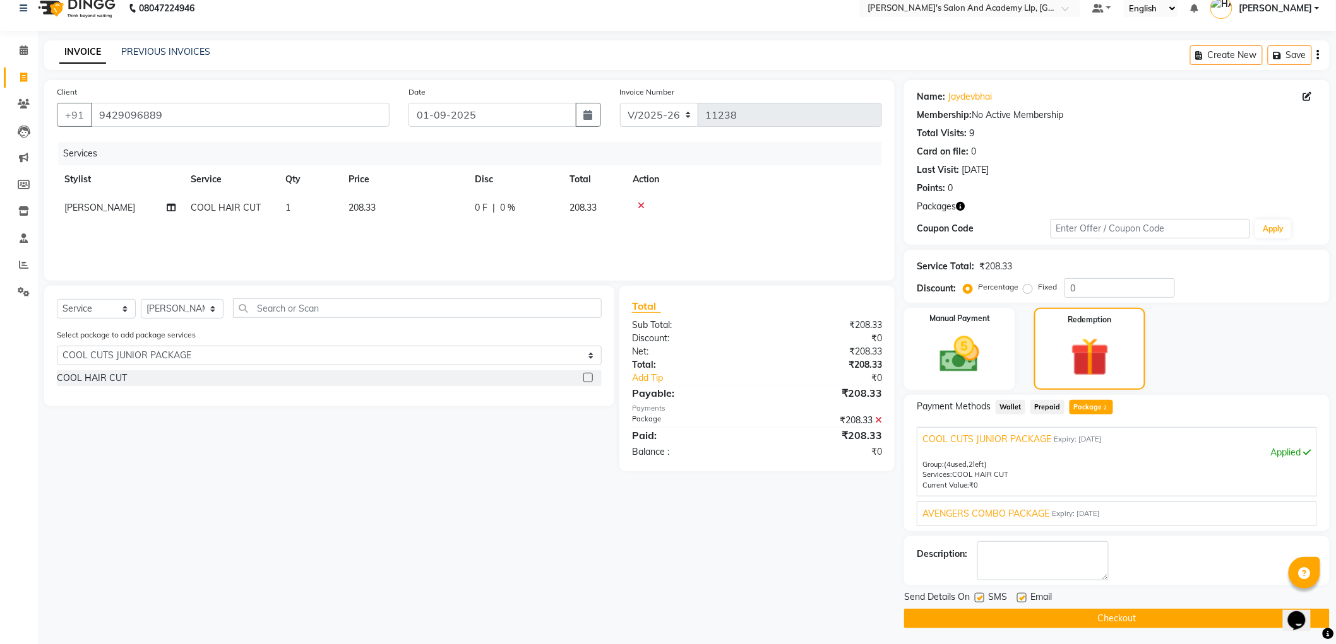
scroll to position [17, 0]
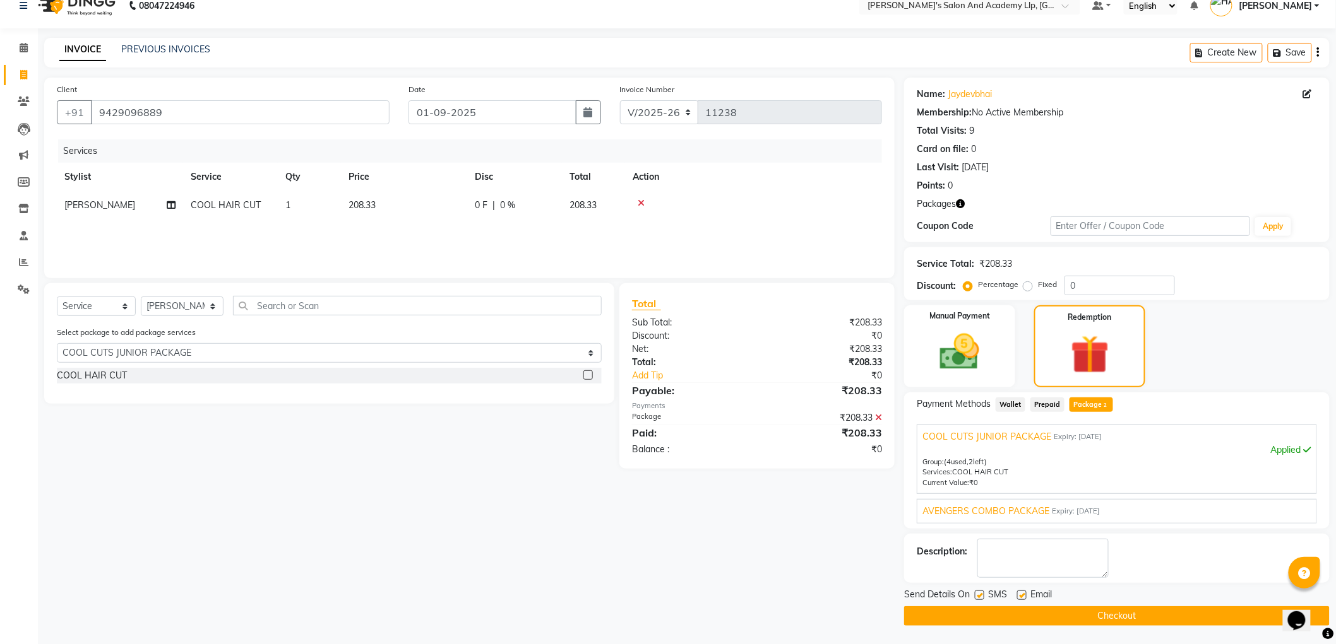
click at [970, 507] on span "AVENGERS COMBO PACKAGE" at bounding box center [985, 511] width 127 height 13
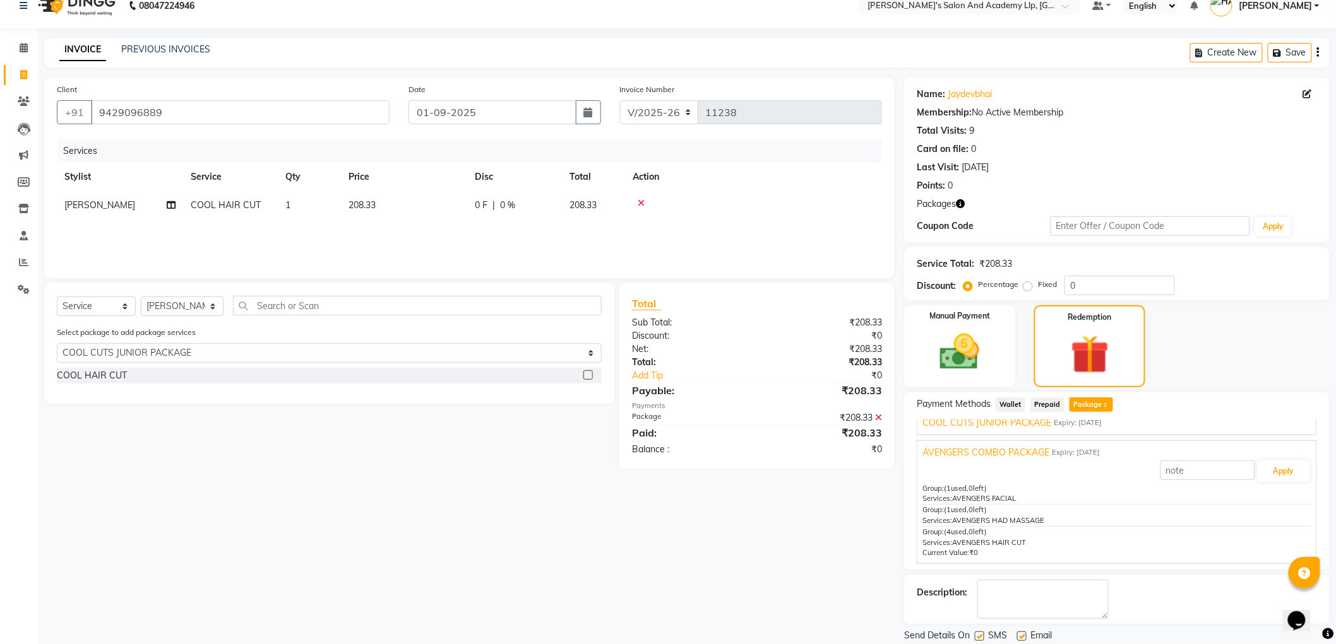
scroll to position [0, 0]
click at [1000, 437] on span "COOL CUTS JUNIOR PACKAGE" at bounding box center [986, 436] width 129 height 13
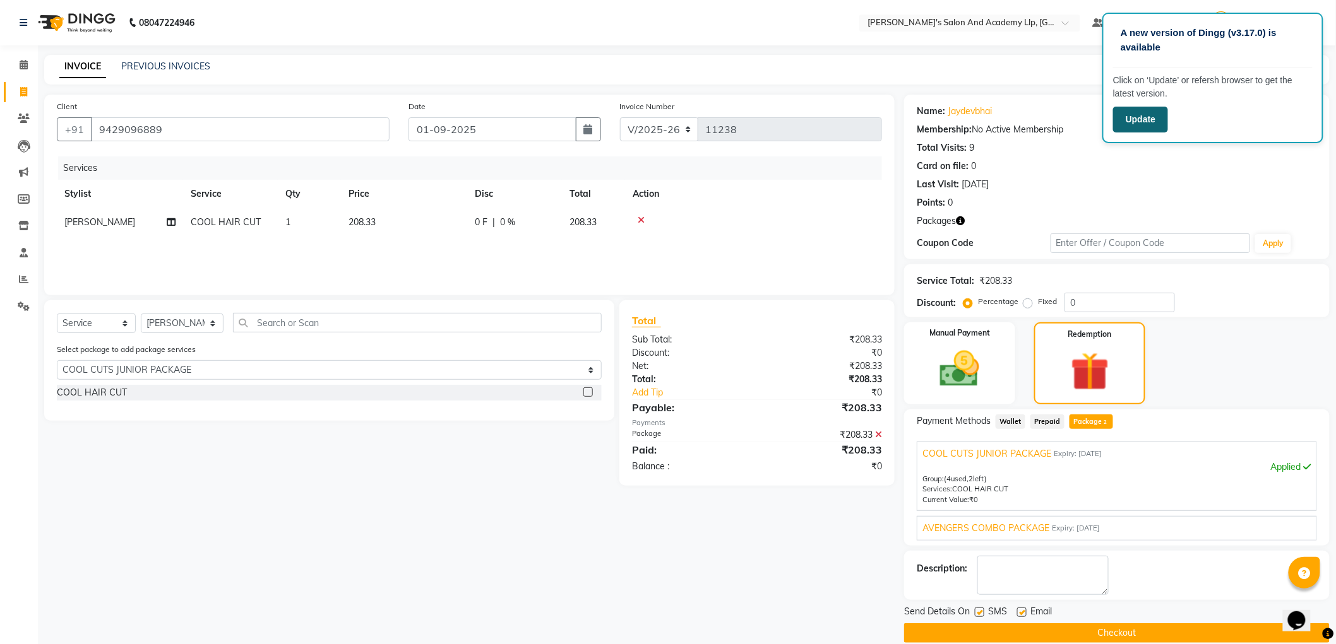
click at [1151, 114] on button "Update" at bounding box center [1140, 120] width 55 height 26
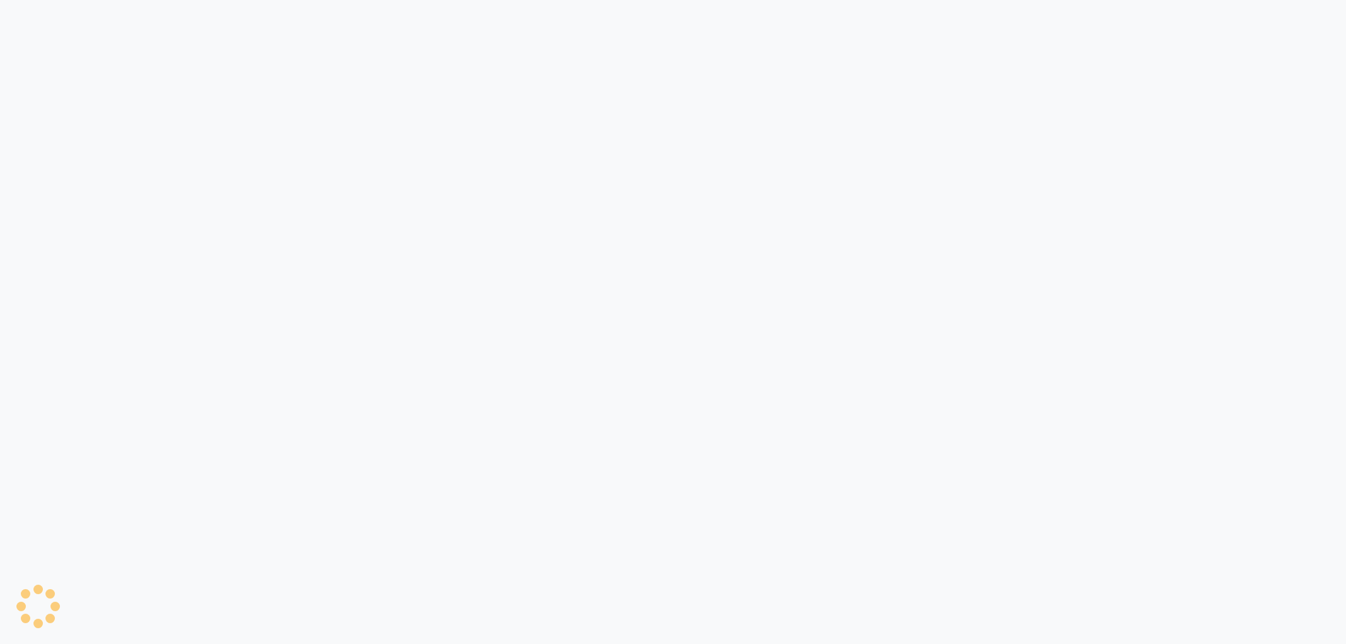
select select "6983"
select select "service"
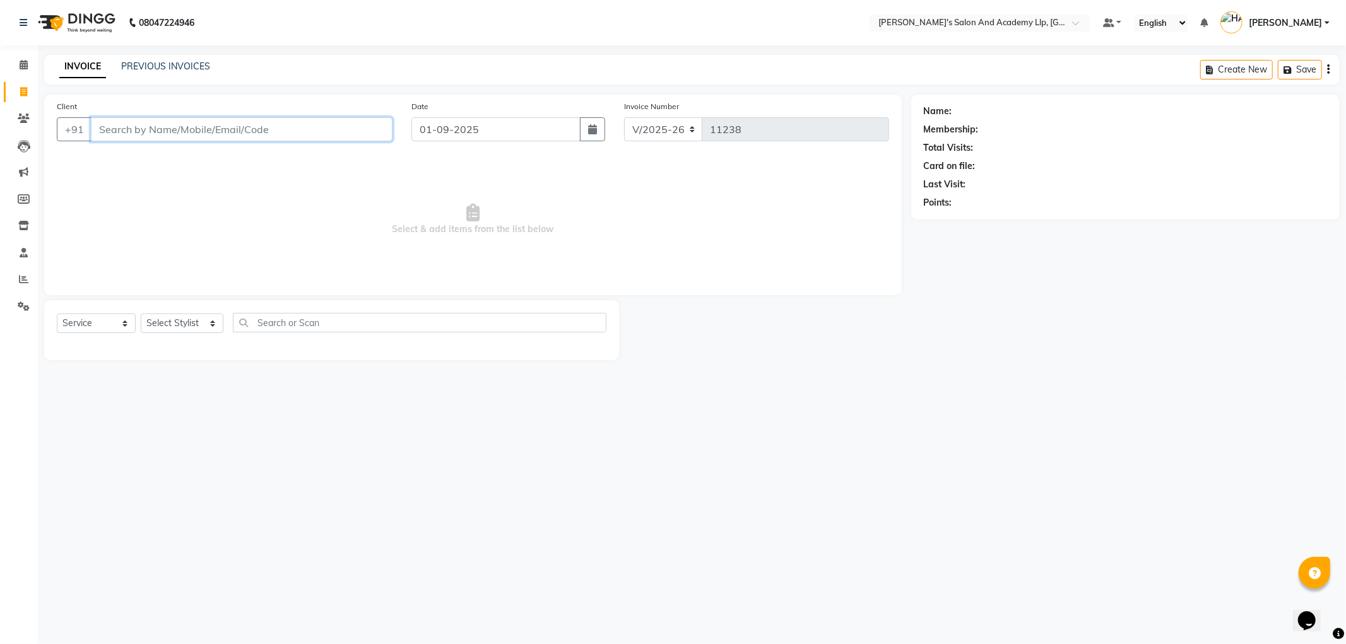
click at [276, 131] on input "Client" at bounding box center [242, 129] width 302 height 24
click at [165, 131] on input "Client" at bounding box center [242, 129] width 302 height 24
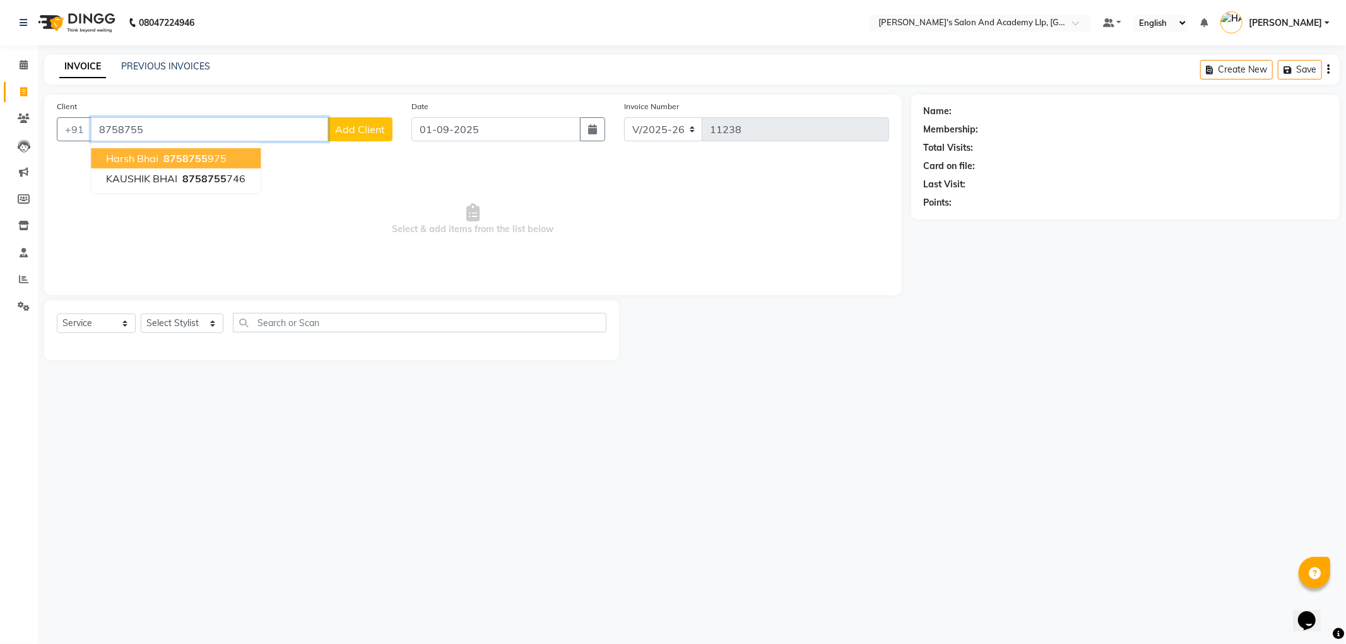
click at [184, 157] on span "8758755" at bounding box center [185, 158] width 44 height 13
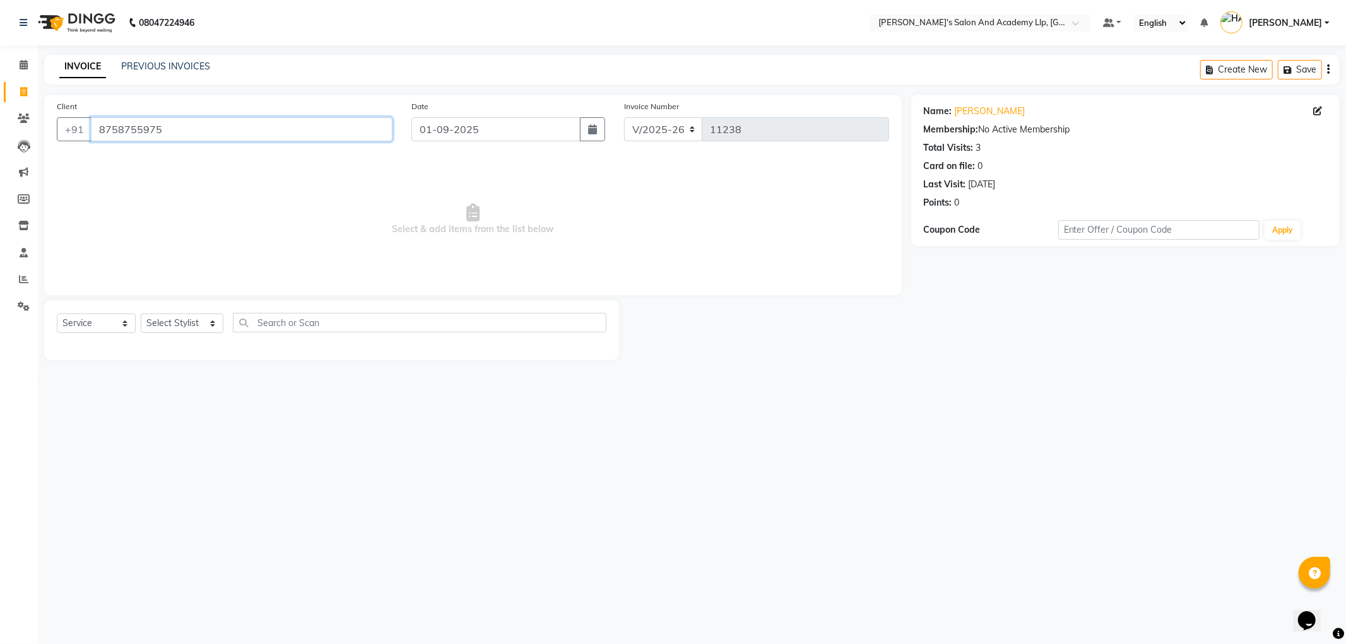
click at [248, 131] on input "8758755975" at bounding box center [242, 129] width 302 height 24
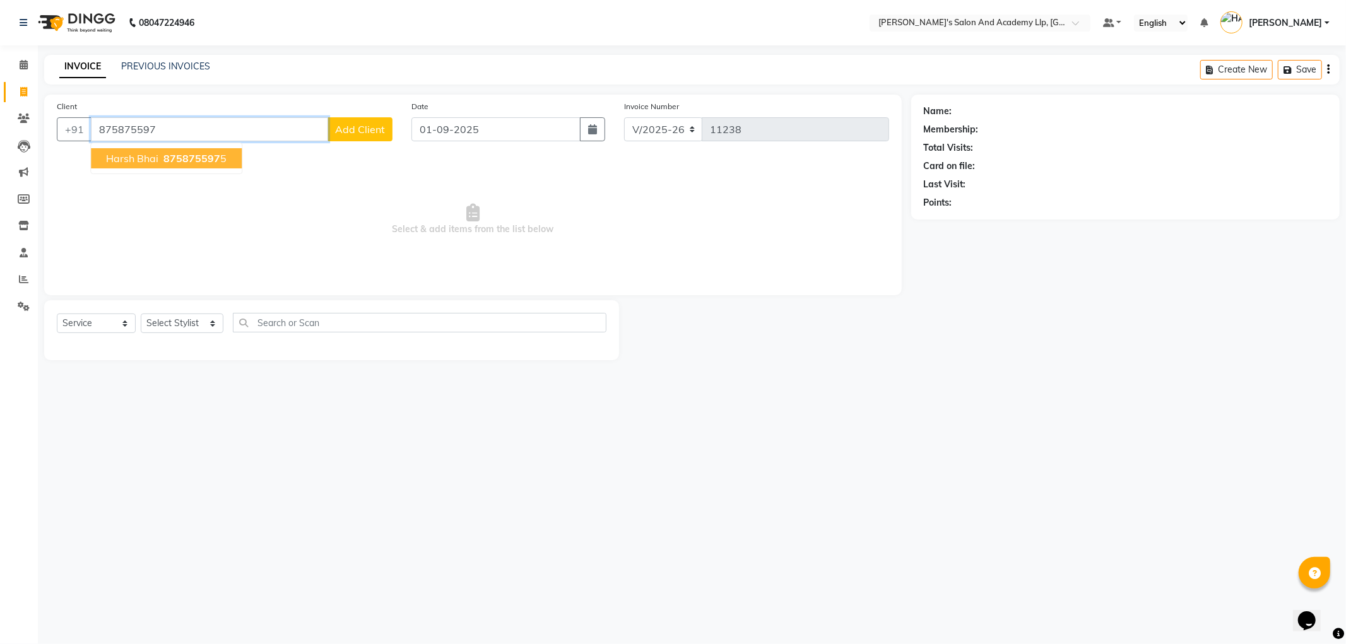
drag, startPoint x: 217, startPoint y: 158, endPoint x: 666, endPoint y: 169, distance: 448.9
click at [220, 160] on ngb-highlight "875875597 5" at bounding box center [194, 158] width 66 height 13
type input "8758755975"
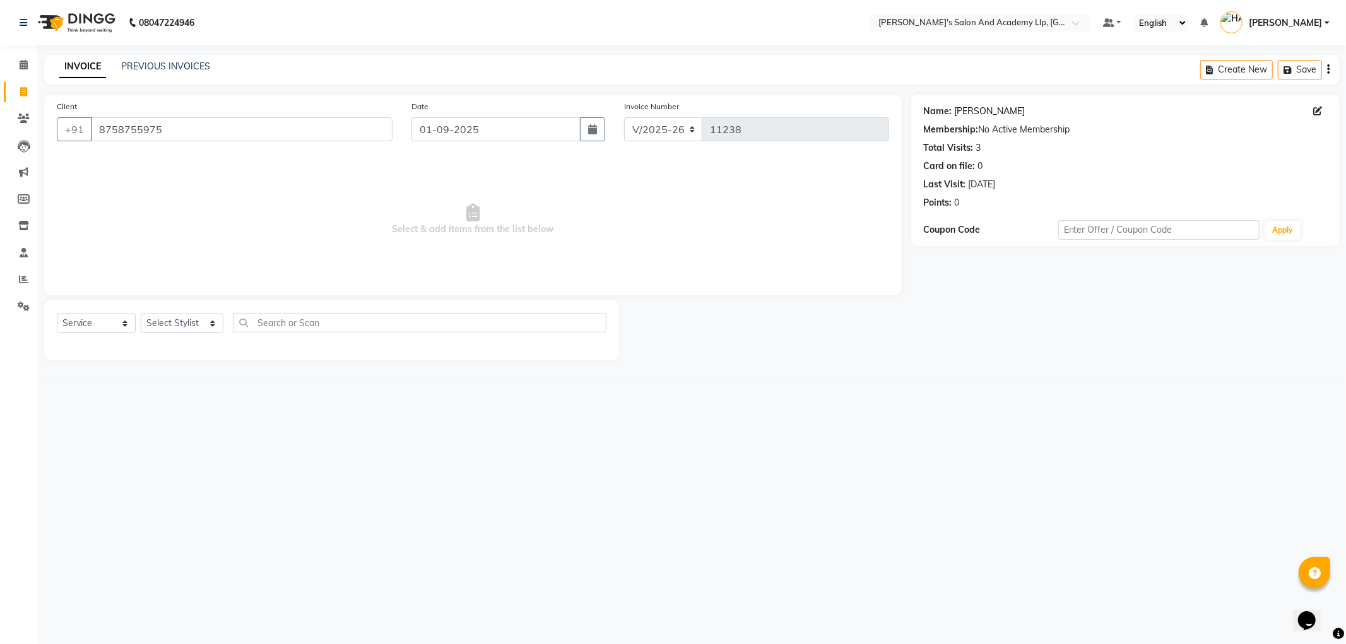
click at [963, 115] on link "[PERSON_NAME]" at bounding box center [990, 111] width 71 height 13
click at [162, 326] on select "Select Stylist [PERSON_NAME] [PERSON_NAME] [PERSON_NAME] [PERSON_NAME] [PERSON_…" at bounding box center [182, 324] width 83 height 20
click at [340, 290] on div "Client [PHONE_NUMBER] Date [DATE] Invoice Number V/2025 V/[PHONE_NUMBER] Select…" at bounding box center [473, 195] width 858 height 201
click at [203, 405] on div "08047224946 Select Location × [PERSON_NAME]'s Salon And Academy Llp, University…" at bounding box center [673, 322] width 1346 height 644
click at [183, 320] on select "Select Stylist [PERSON_NAME] [PERSON_NAME] [PERSON_NAME] [PERSON_NAME] [PERSON_…" at bounding box center [182, 324] width 83 height 20
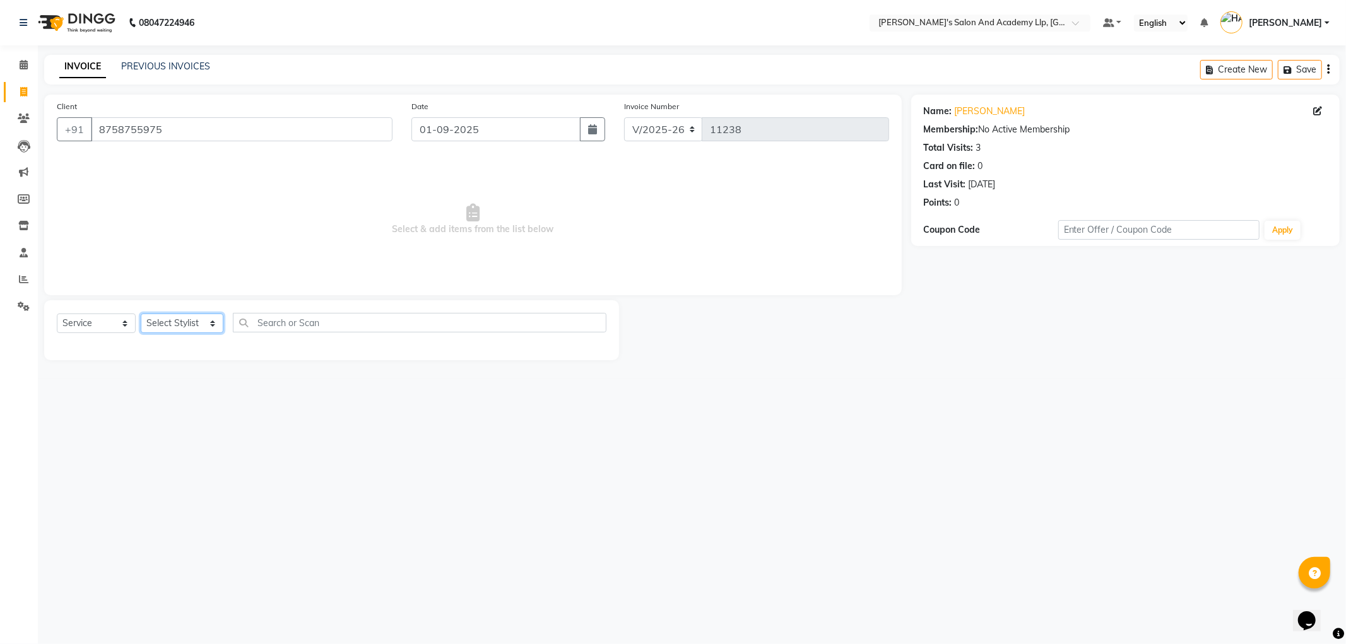
select select "89128"
click at [141, 314] on select "Select Stylist [PERSON_NAME] [PERSON_NAME] [PERSON_NAME] [PERSON_NAME] [PERSON_…" at bounding box center [182, 324] width 83 height 20
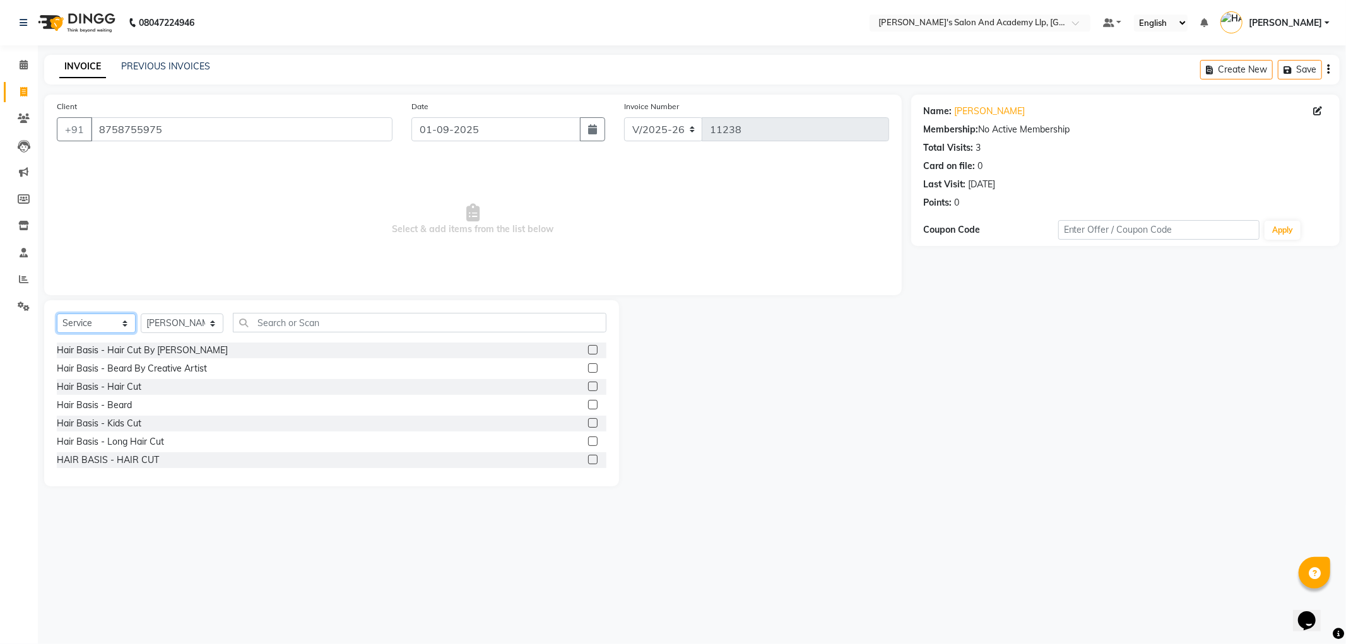
click at [107, 327] on select "Select Service Product Membership Package Voucher Prepaid Gift Card" at bounding box center [96, 324] width 79 height 20
click at [57, 314] on select "Select Service Product Membership Package Voucher Prepaid Gift Card" at bounding box center [96, 324] width 79 height 20
click at [92, 329] on select "Select Service Product Membership Package Voucher Prepaid Gift Card" at bounding box center [96, 324] width 79 height 20
select select "service"
click at [57, 314] on select "Select Service Product Membership Package Voucher Prepaid Gift Card" at bounding box center [96, 324] width 79 height 20
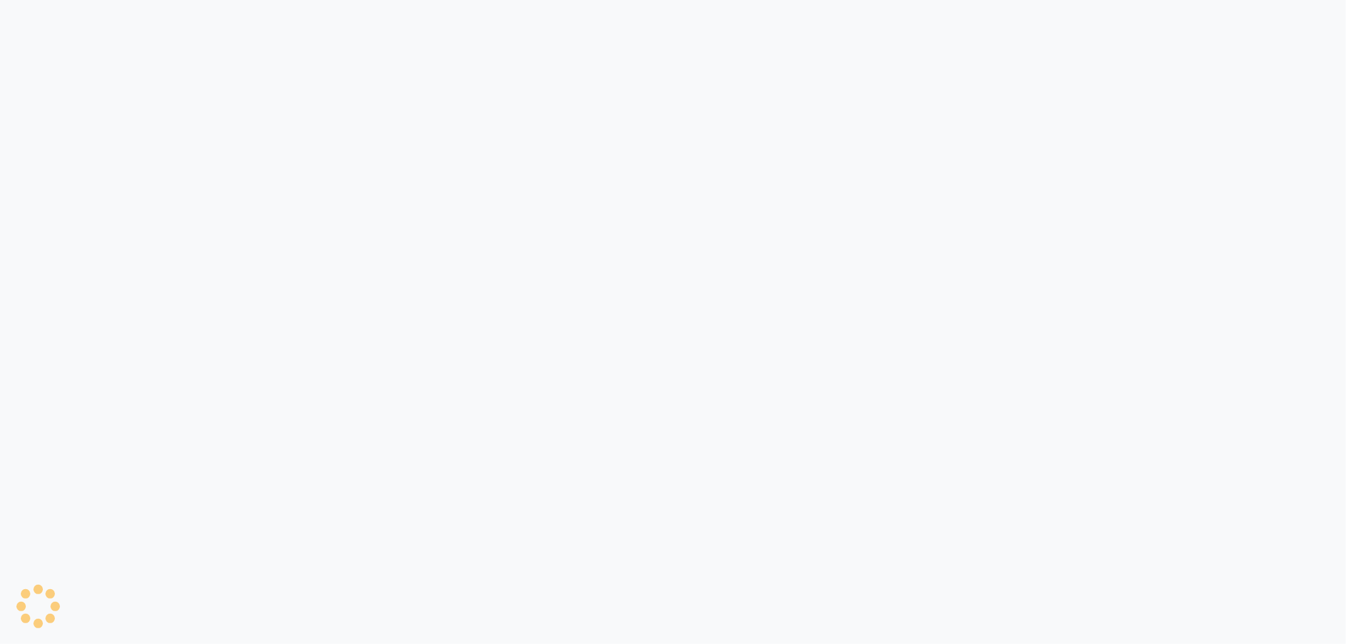
select select "service"
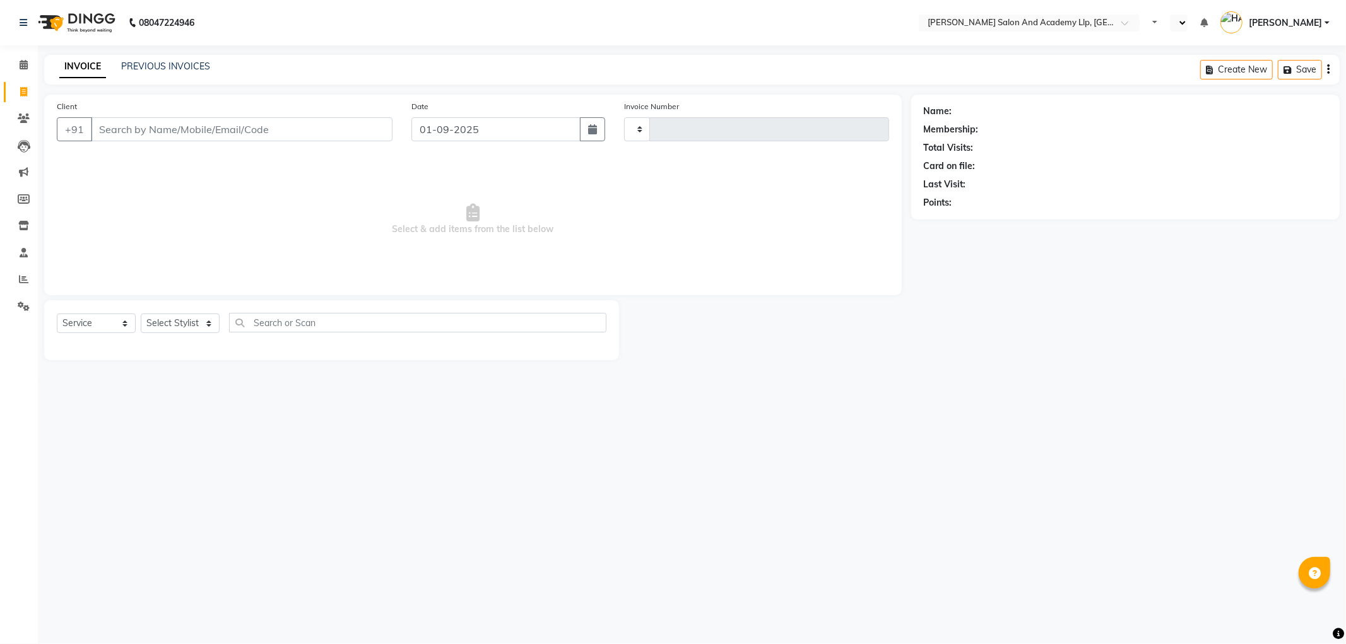
type input "11238"
select select "en"
select select "6983"
click at [279, 123] on input "Client" at bounding box center [242, 129] width 302 height 24
click at [373, 129] on input "Client" at bounding box center [242, 129] width 302 height 24
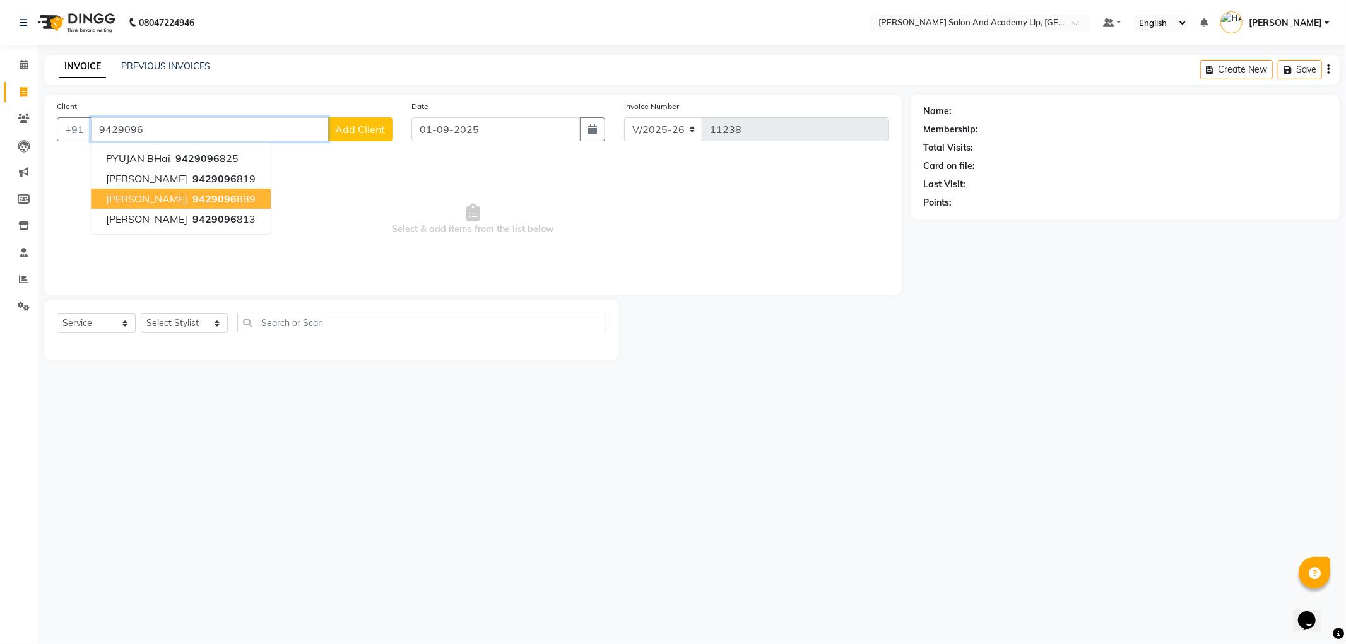
drag, startPoint x: 198, startPoint y: 202, endPoint x: 473, endPoint y: 201, distance: 275.8
click at [198, 202] on span "9429096" at bounding box center [215, 199] width 44 height 13
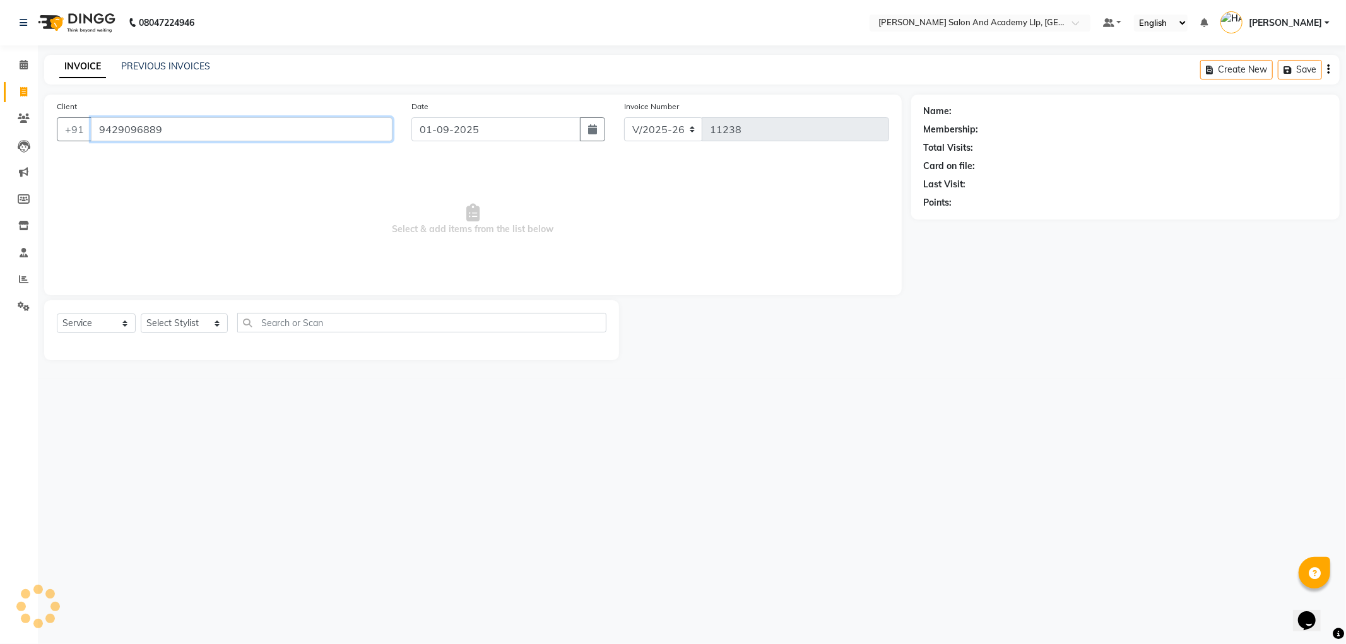
type input "9429096889"
click at [973, 117] on link "Jaydevbhai" at bounding box center [977, 111] width 44 height 13
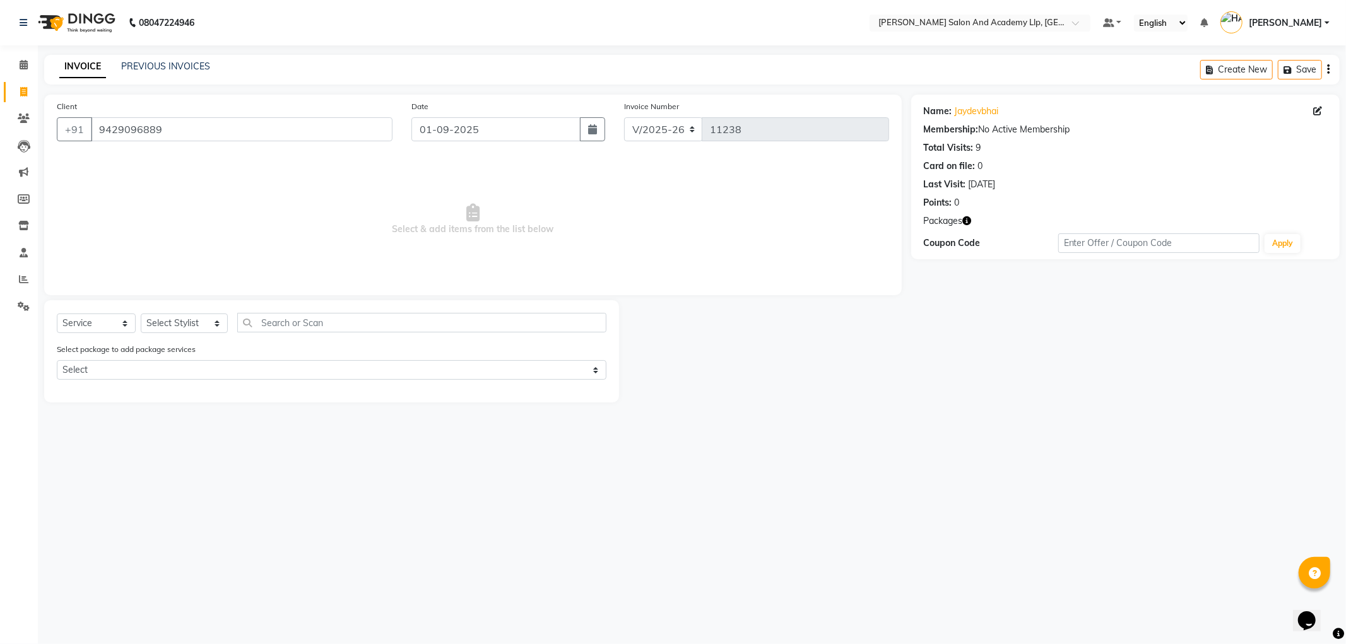
click at [963, 219] on icon "button" at bounding box center [967, 220] width 9 height 9
click at [172, 323] on select "Select Stylist [PERSON_NAME] [PERSON_NAME] [PERSON_NAME] [PERSON_NAME] [PERSON_…" at bounding box center [184, 324] width 87 height 20
click at [178, 320] on select "Select Stylist [PERSON_NAME] [PERSON_NAME] [PERSON_NAME] [PERSON_NAME] [PERSON_…" at bounding box center [184, 324] width 87 height 20
select select "57605"
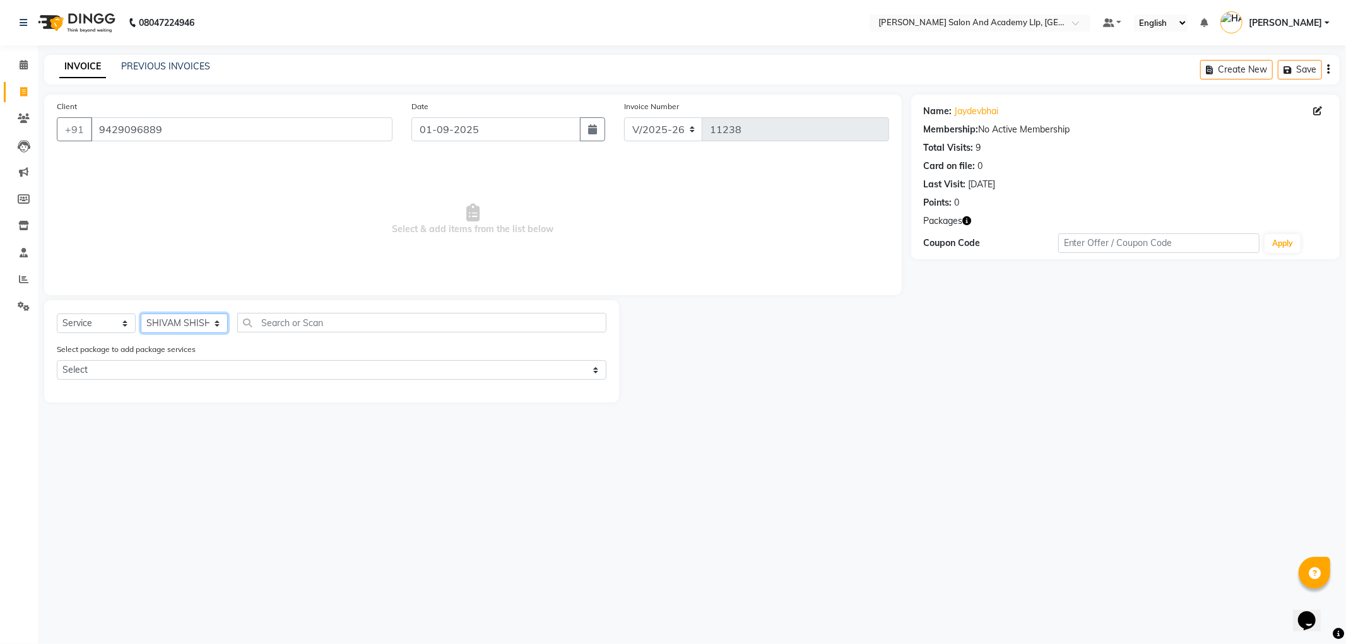
click at [141, 314] on select "Select Stylist [PERSON_NAME] [PERSON_NAME] [PERSON_NAME] [PERSON_NAME] [PERSON_…" at bounding box center [184, 324] width 87 height 20
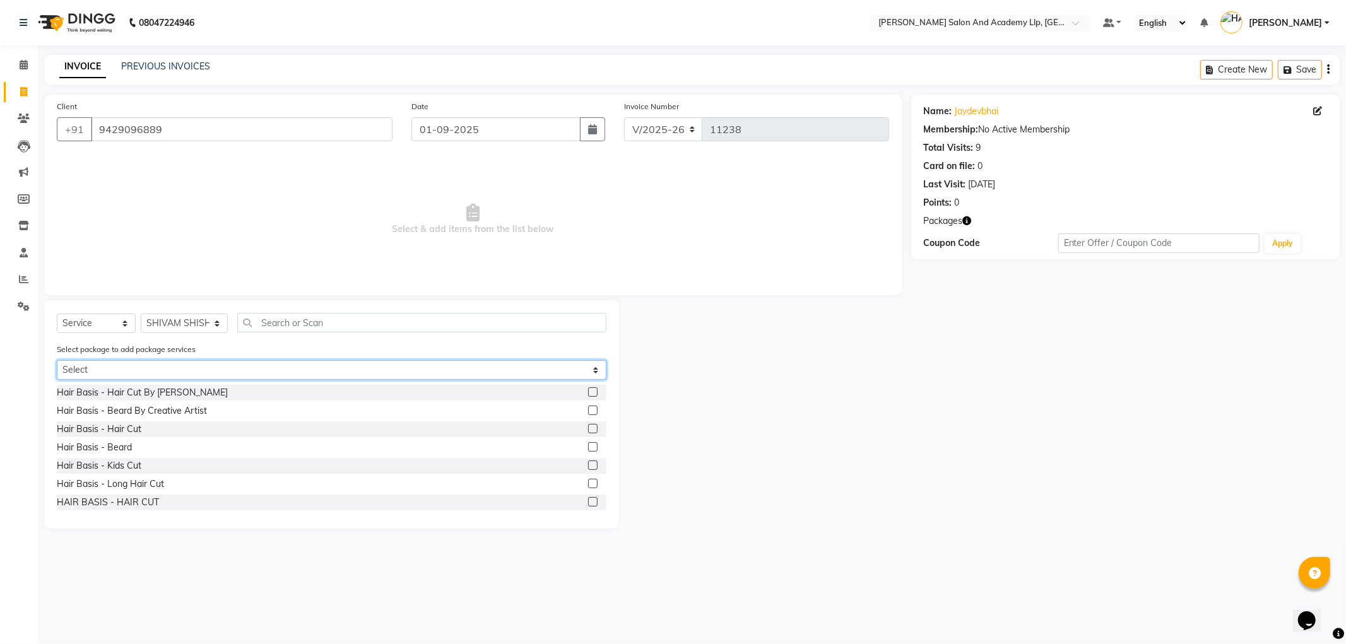
click at [119, 369] on select "Select COOL CUTS JUNIOR PACKAGE AVENGERS COMBO PACKAGE" at bounding box center [332, 370] width 550 height 20
select select "1: Object"
click at [57, 360] on select "Select COOL CUTS JUNIOR PACKAGE AVENGERS COMBO PACKAGE" at bounding box center [332, 370] width 550 height 20
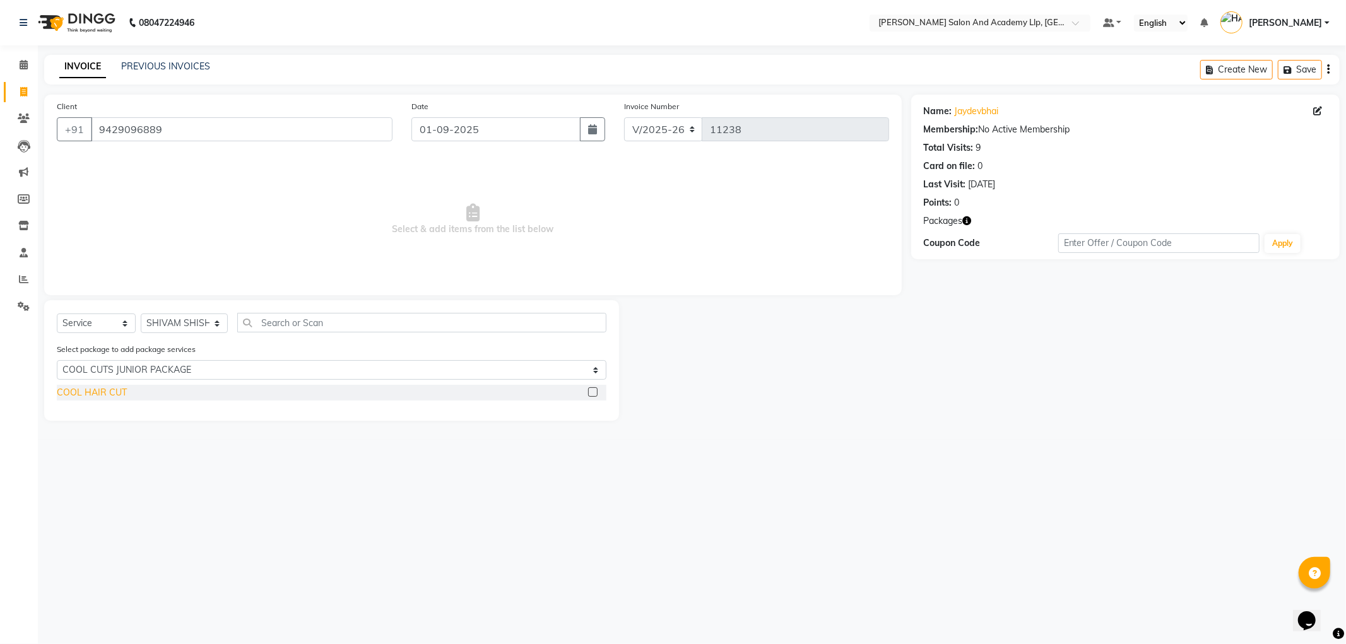
click at [99, 393] on div "COOL HAIR CUT" at bounding box center [92, 392] width 70 height 13
checkbox input "false"
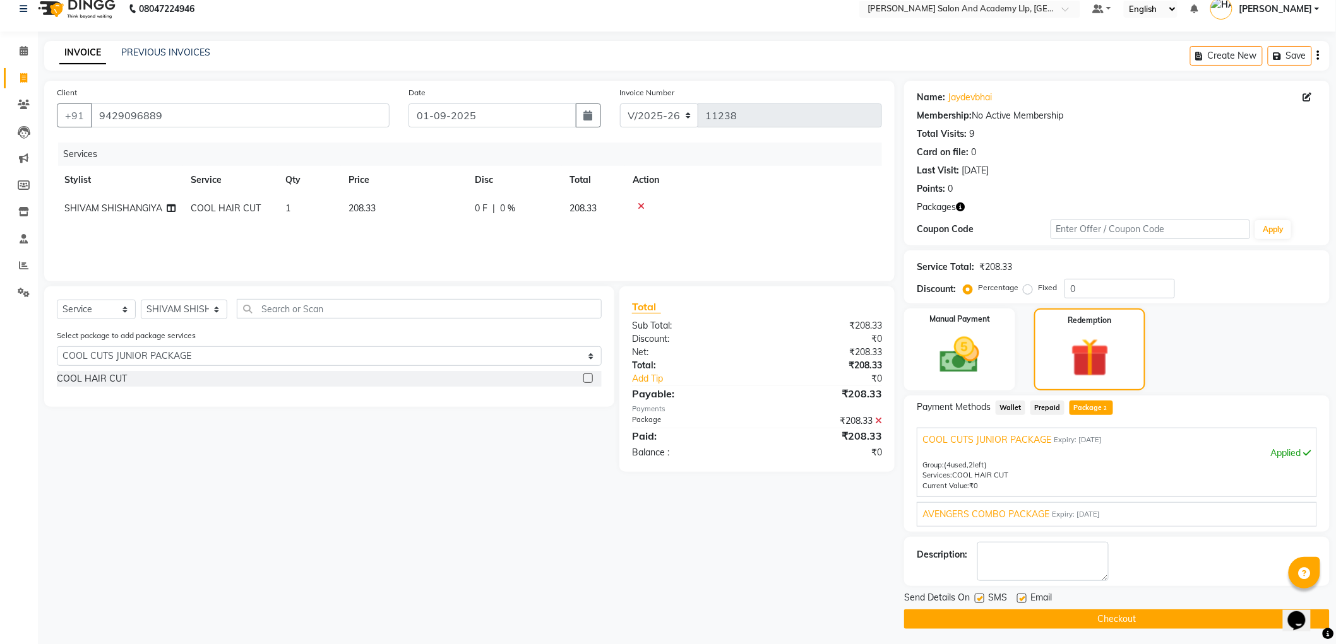
scroll to position [17, 0]
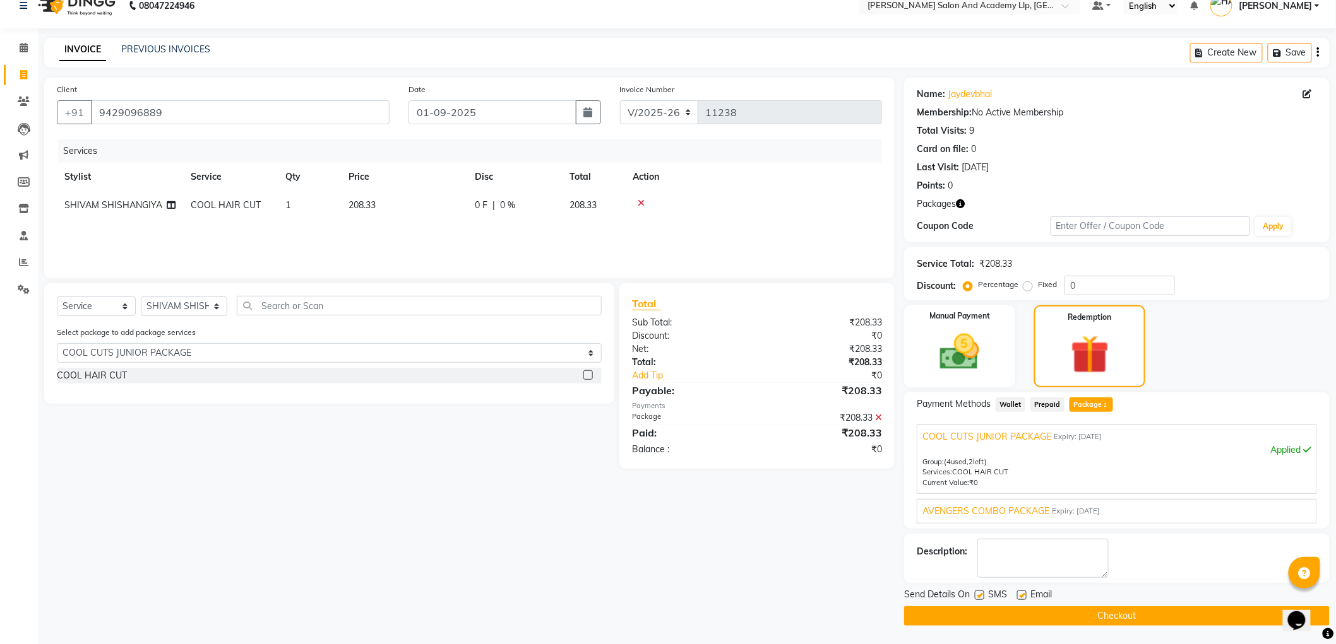
click at [976, 516] on span "AVENGERS COMBO PACKAGE" at bounding box center [985, 511] width 127 height 13
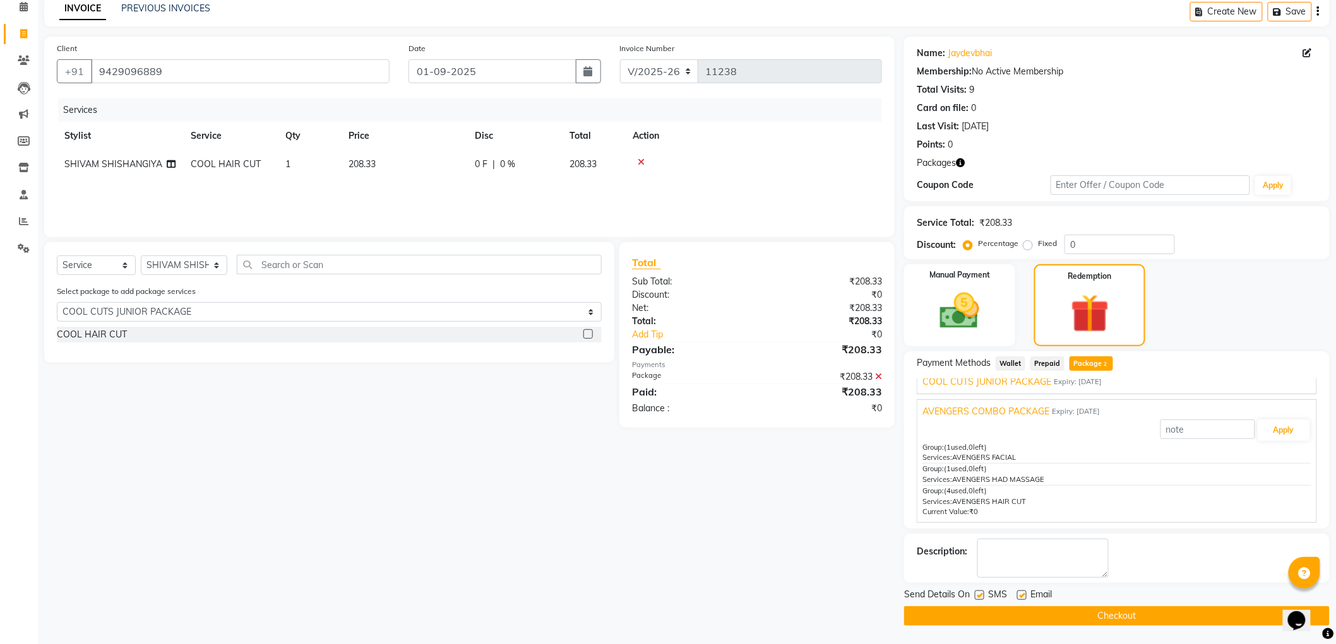
scroll to position [0, 0]
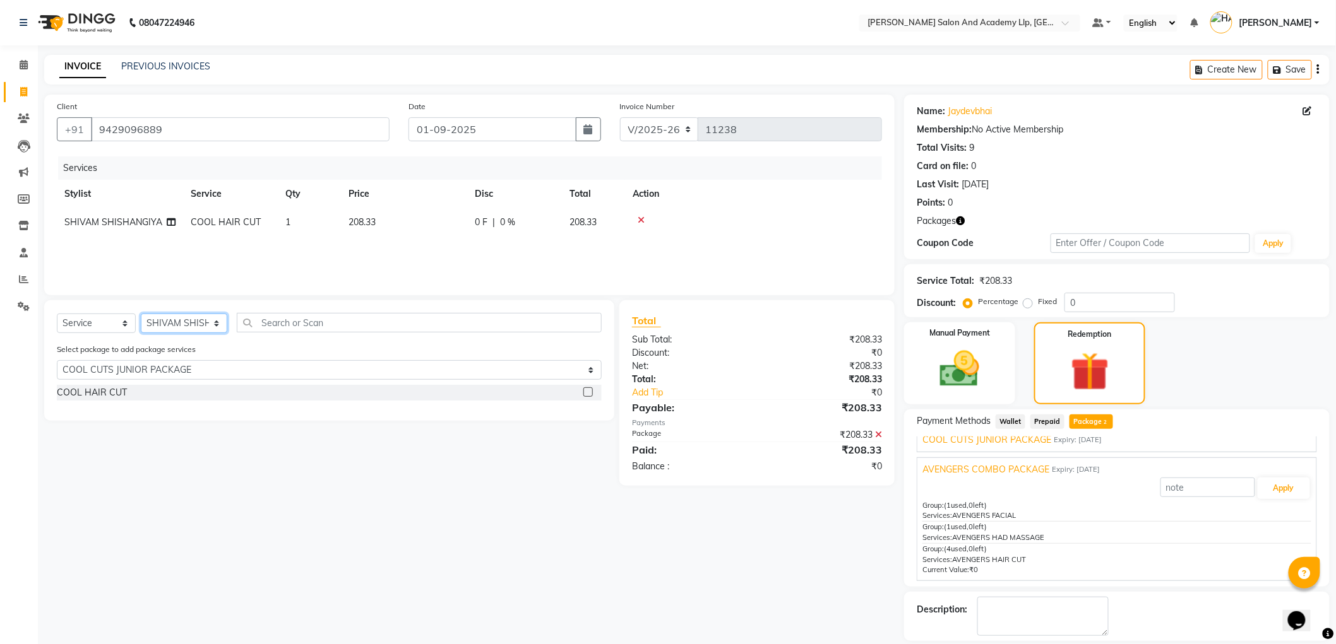
click at [174, 326] on select "Select Stylist [PERSON_NAME] [PERSON_NAME] [PERSON_NAME] [PERSON_NAME] [PERSON_…" at bounding box center [184, 324] width 86 height 20
select select "80300"
click at [141, 314] on select "Select Stylist [PERSON_NAME] [PERSON_NAME] [PERSON_NAME] [PERSON_NAME] [PERSON_…" at bounding box center [184, 324] width 86 height 20
click at [88, 323] on select "Select Service Product Membership Package Voucher Prepaid Gift Card" at bounding box center [96, 324] width 79 height 20
select select "package"
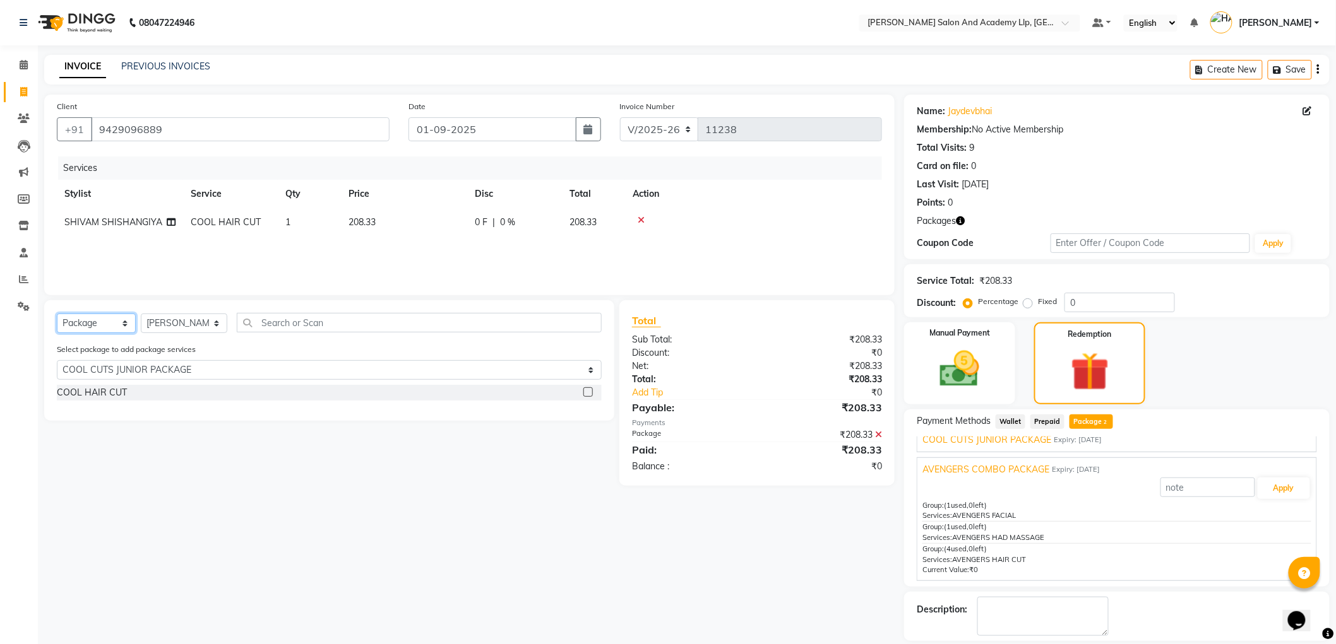
click at [57, 314] on select "Select Service Product Membership Package Voucher Prepaid Gift Card" at bounding box center [96, 324] width 79 height 20
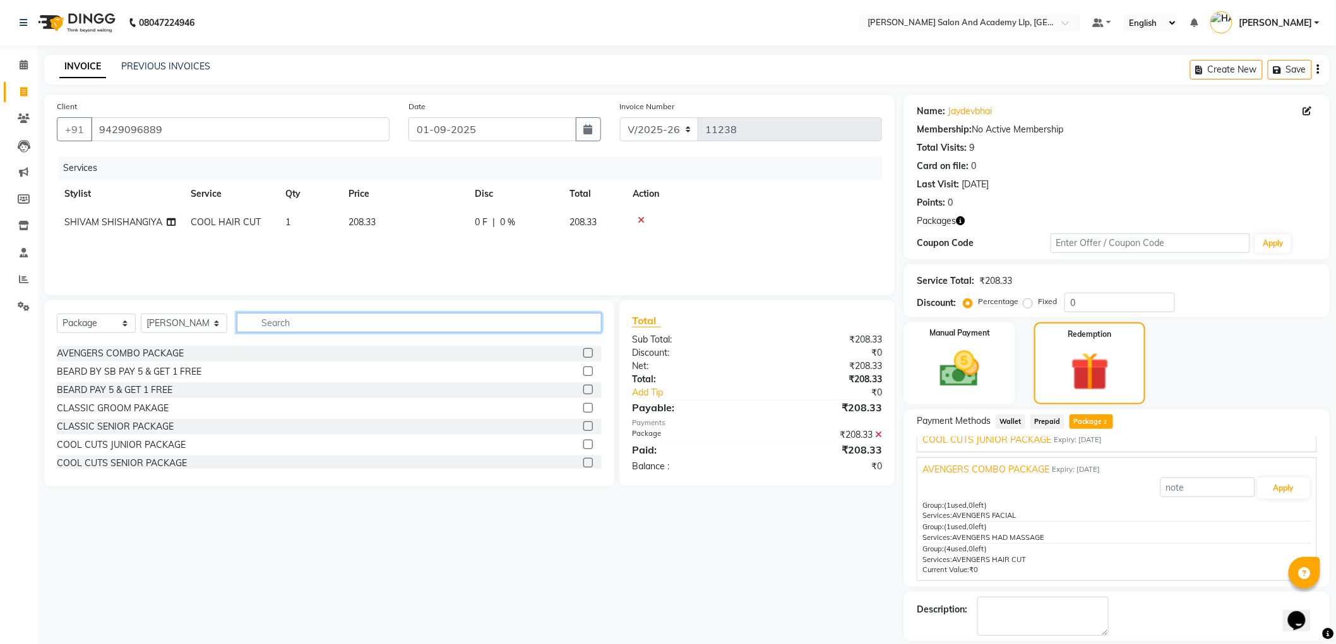
click at [275, 331] on input "text" at bounding box center [419, 323] width 365 height 20
type input "MAVD"
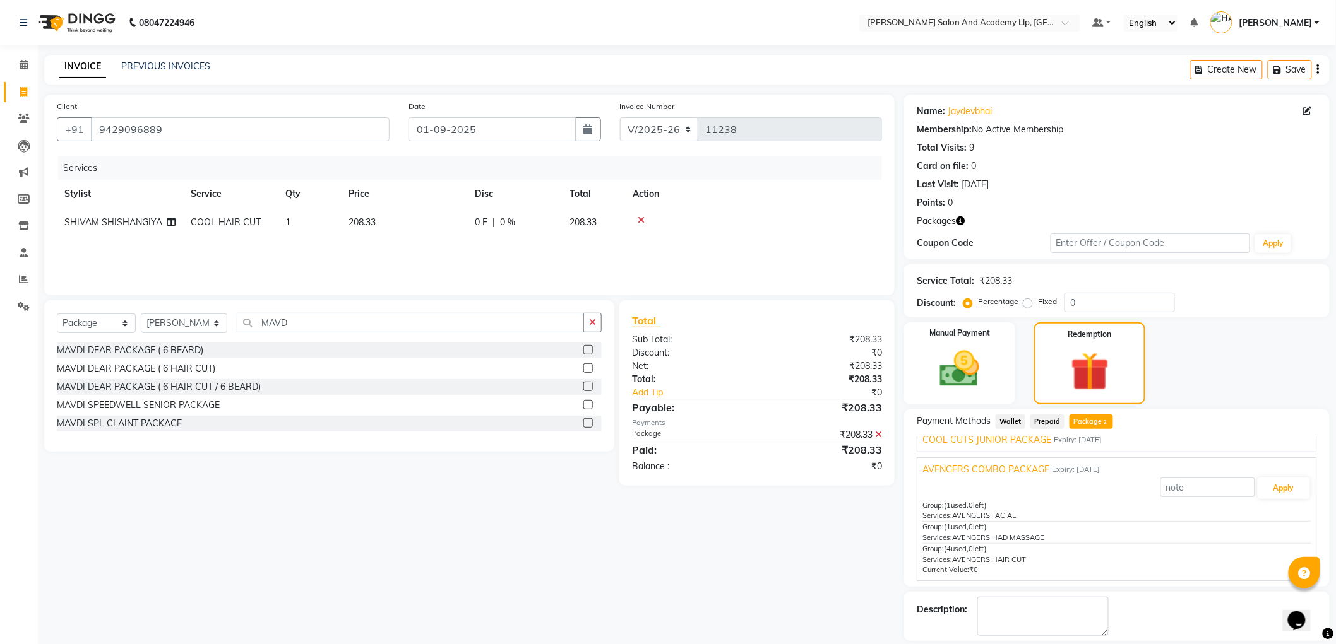
click at [206, 371] on div "MAVDI DEAR PACKAGE ( 6 HAIR CUT)" at bounding box center [136, 368] width 158 height 13
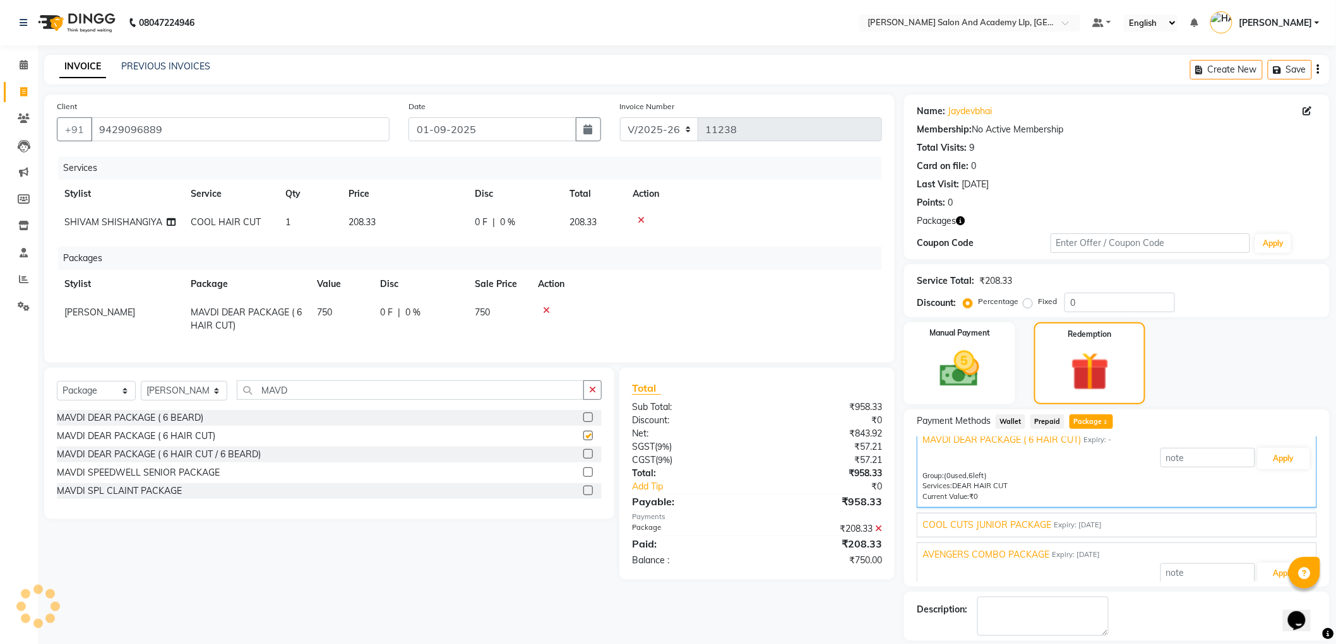
scroll to position [99, 0]
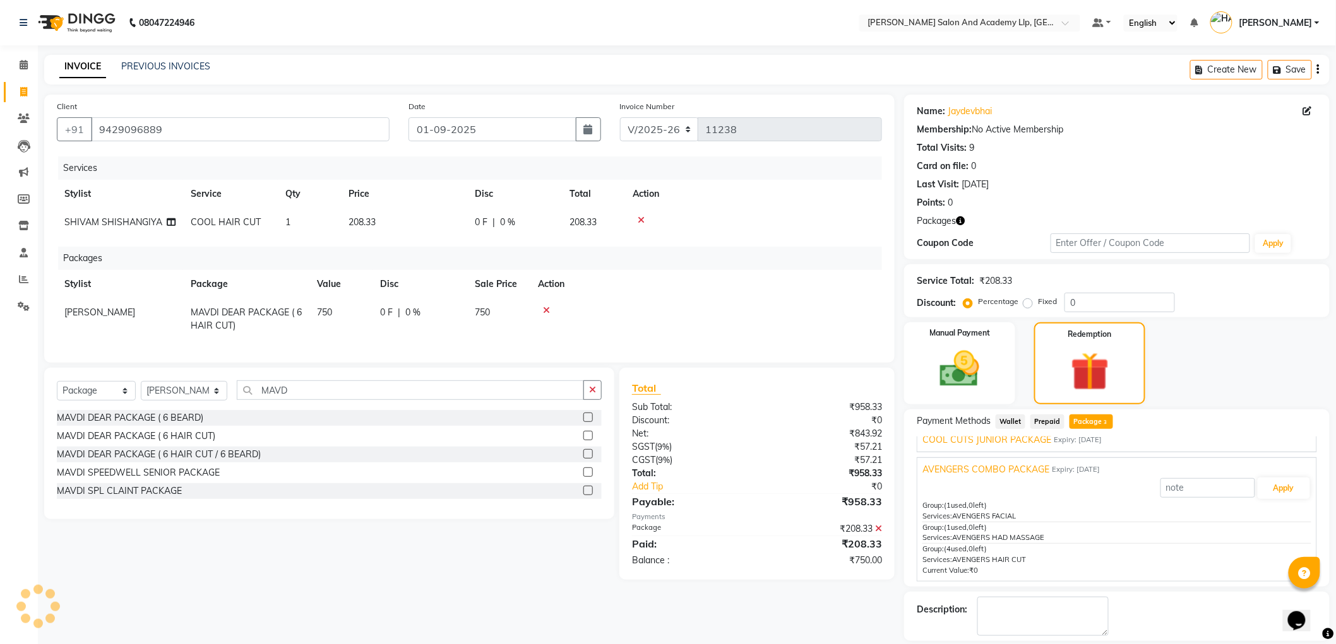
checkbox input "false"
click at [972, 367] on img at bounding box center [959, 369] width 67 height 47
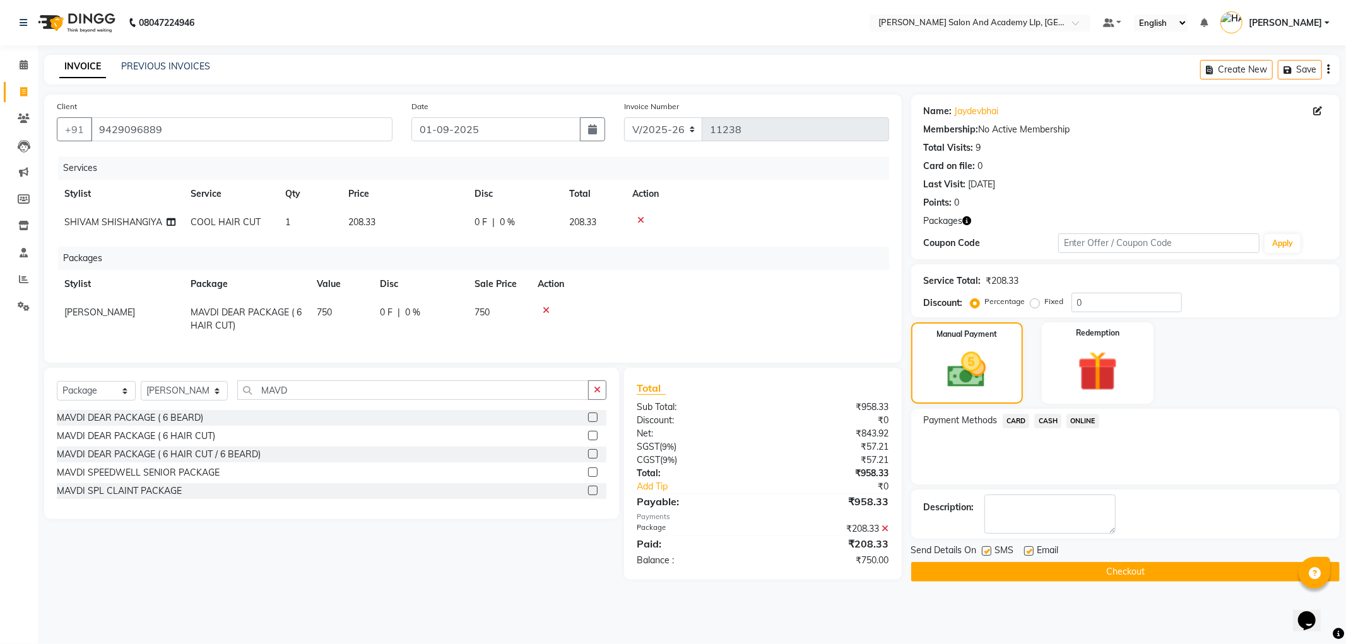
click at [1019, 419] on span "CARD" at bounding box center [1016, 421] width 27 height 15
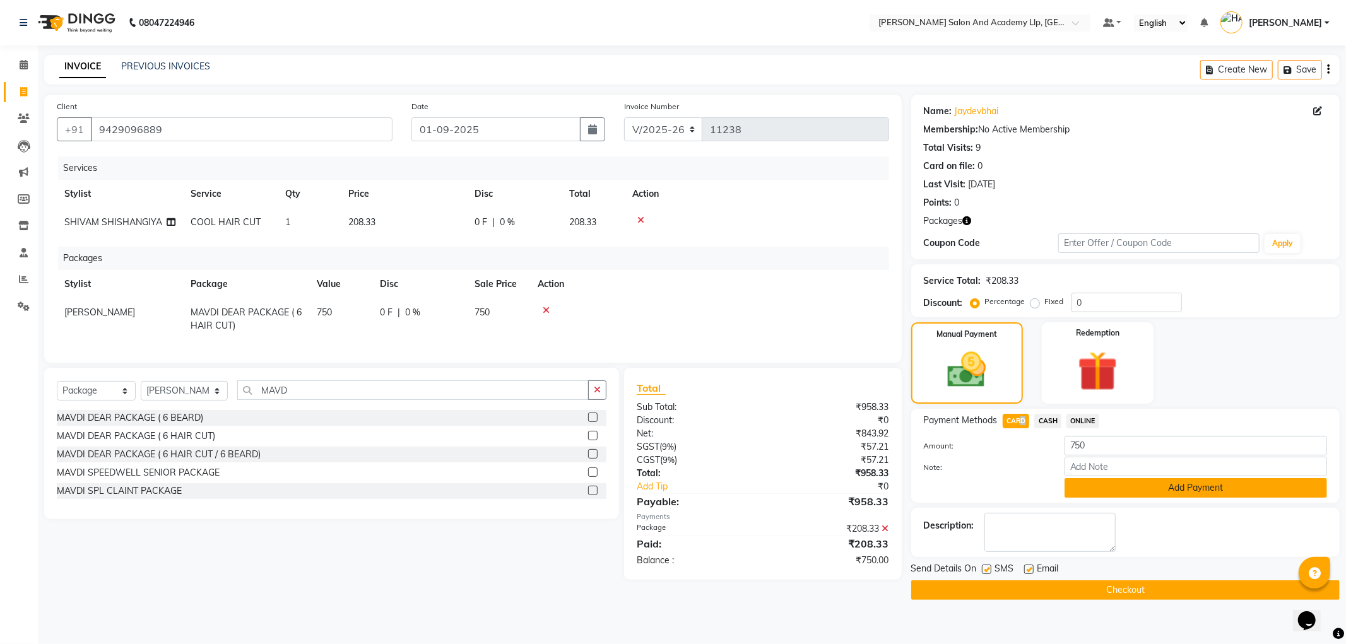
click at [1099, 484] on button "Add Payment" at bounding box center [1196, 488] width 263 height 20
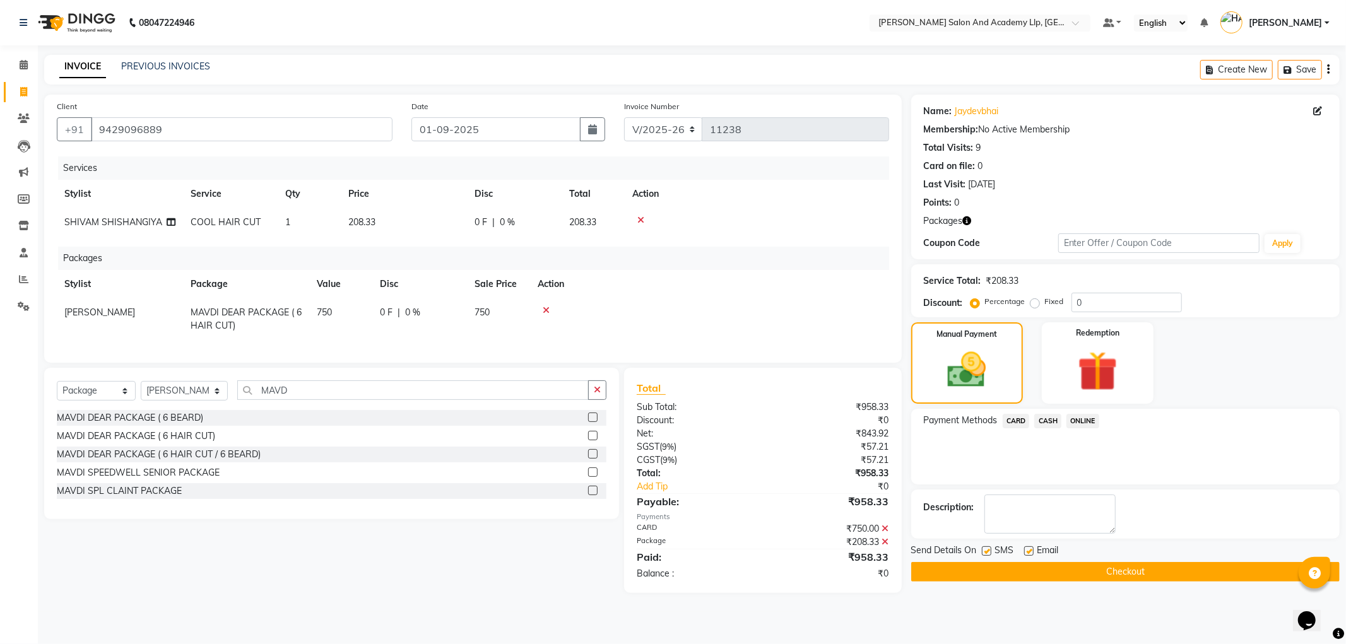
click at [1035, 548] on div "Email" at bounding box center [1046, 552] width 45 height 16
click at [1029, 550] on label at bounding box center [1028, 551] width 9 height 9
click at [1029, 550] on input "checkbox" at bounding box center [1028, 552] width 8 height 8
checkbox input "false"
click at [988, 552] on label at bounding box center [986, 551] width 9 height 9
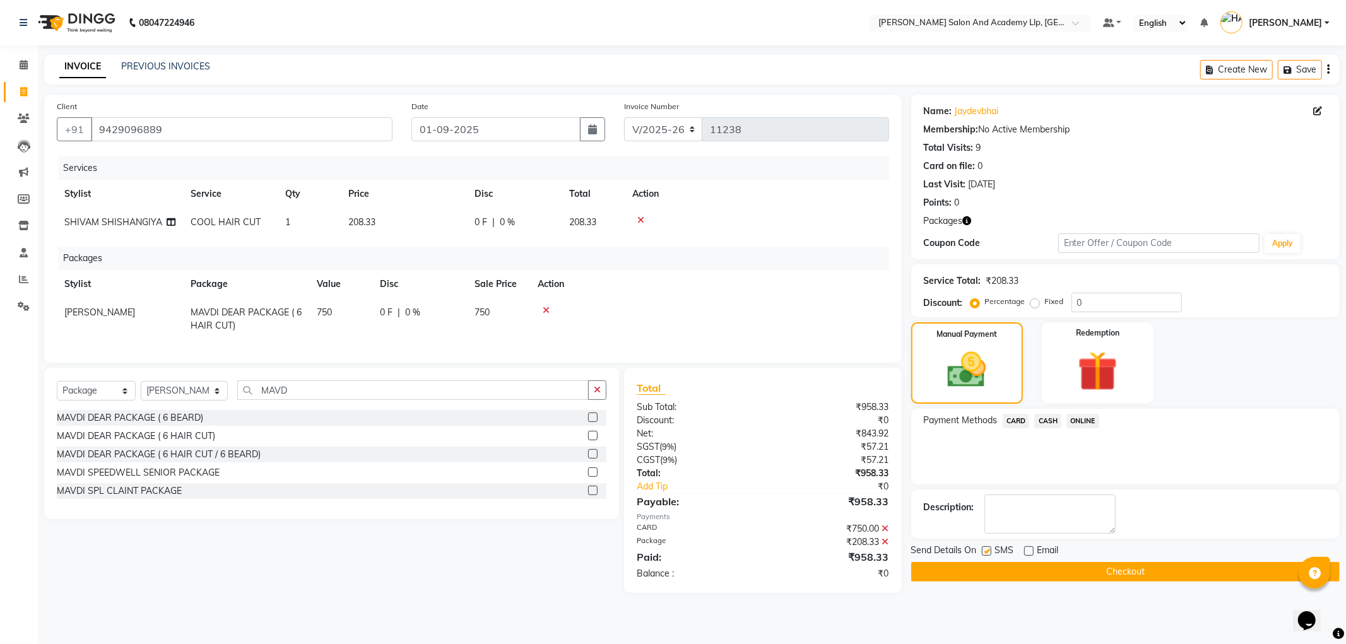
click at [988, 552] on input "checkbox" at bounding box center [986, 552] width 8 height 8
checkbox input "false"
click at [1011, 570] on button "Checkout" at bounding box center [1125, 572] width 429 height 20
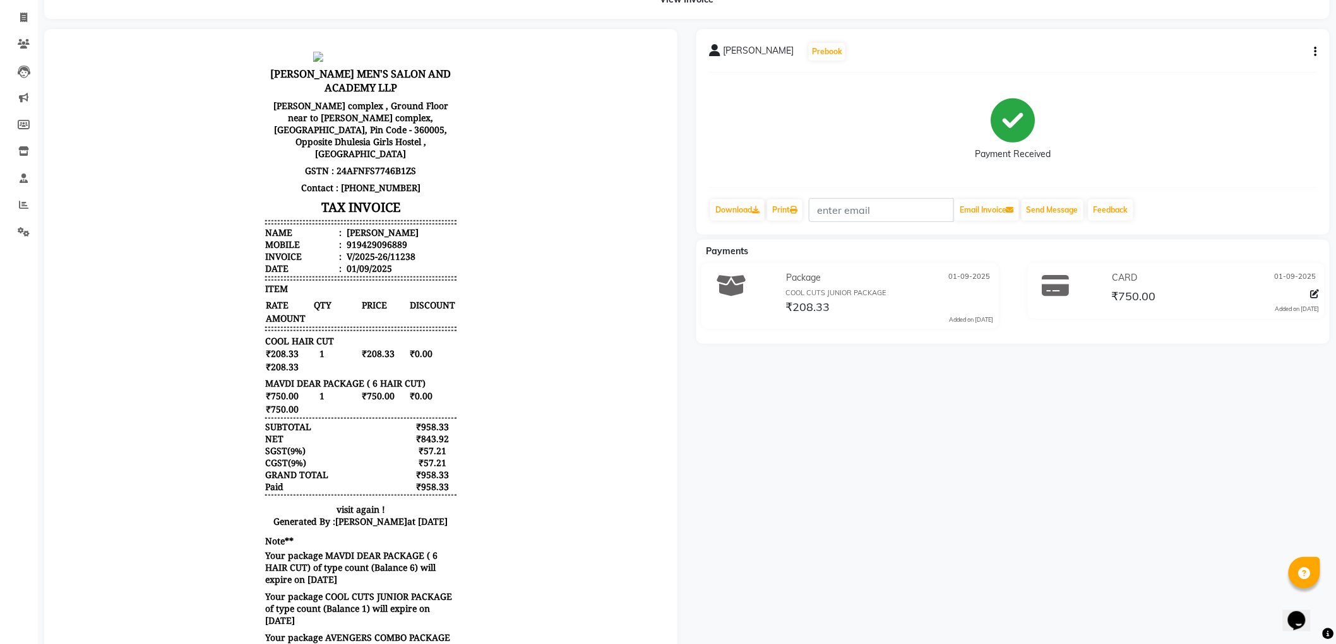
scroll to position [144, 0]
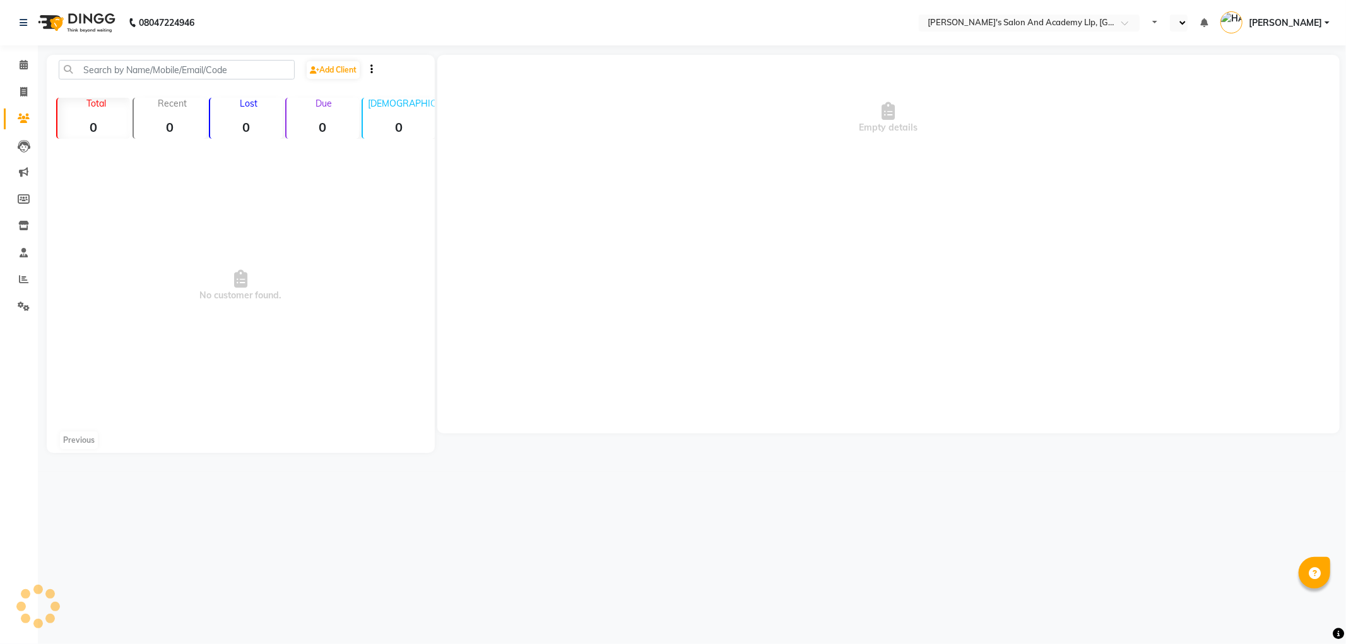
select select "en"
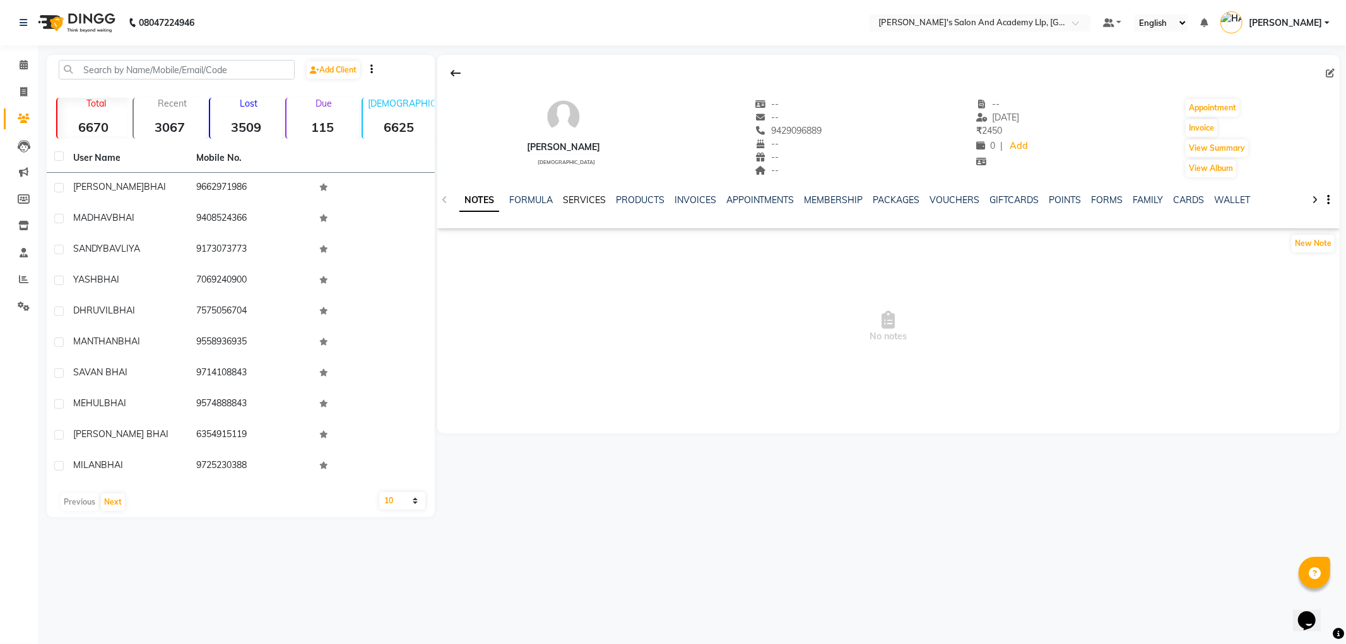
click at [581, 199] on link "SERVICES" at bounding box center [584, 199] width 43 height 11
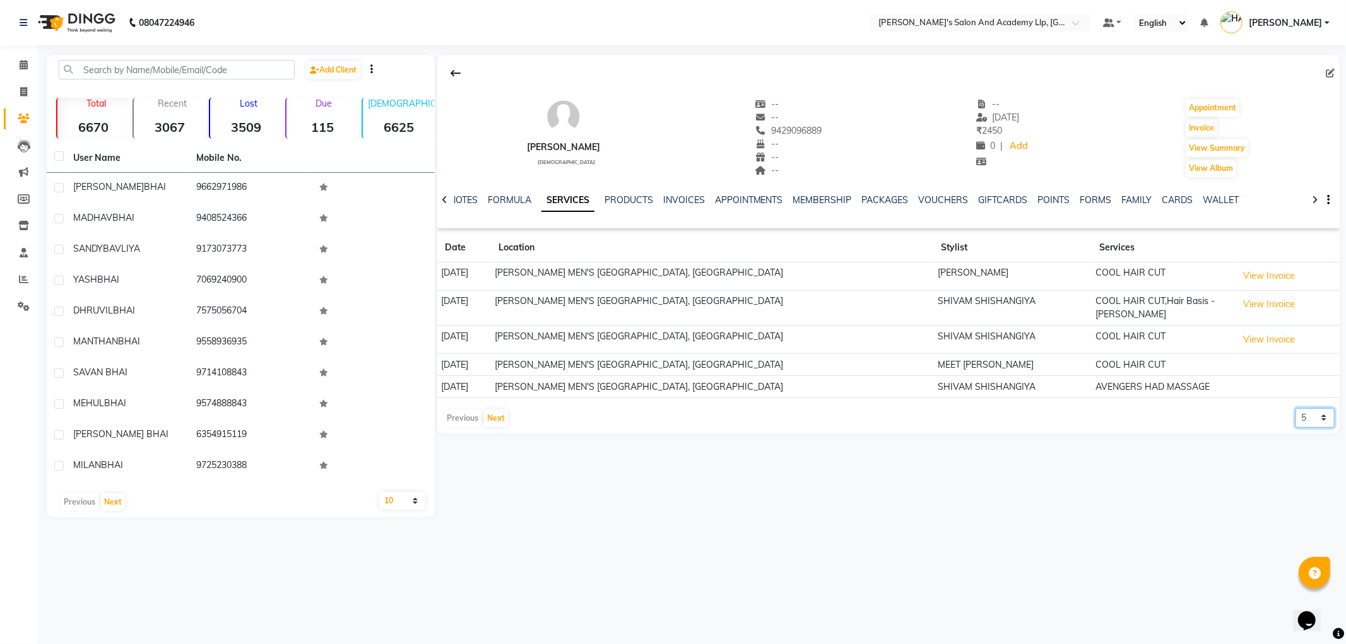
click at [1311, 424] on select "5 10 50 100 500" at bounding box center [1315, 418] width 39 height 20
select select "500"
click at [1296, 408] on select "5 10 50 100 500" at bounding box center [1315, 418] width 39 height 20
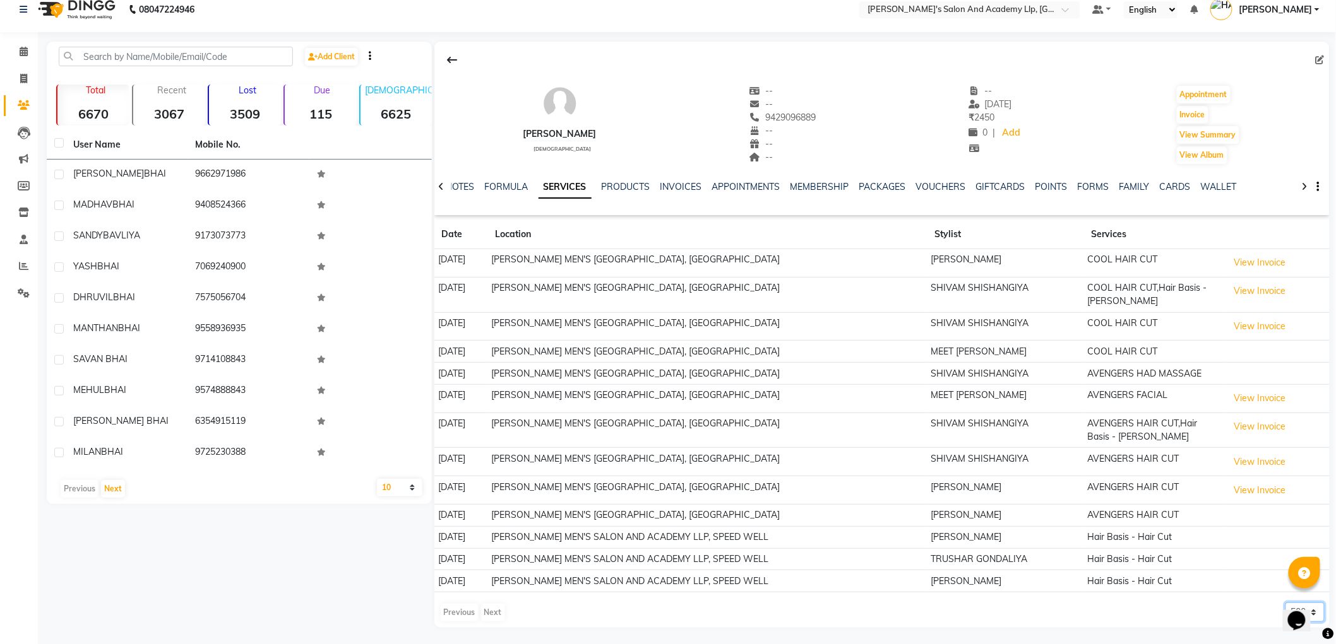
scroll to position [17, 0]
click at [527, 13] on nav "08047224946 Select Location × Sandy Men's Salon And Academy Llp, University Roa…" at bounding box center [668, 6] width 1336 height 45
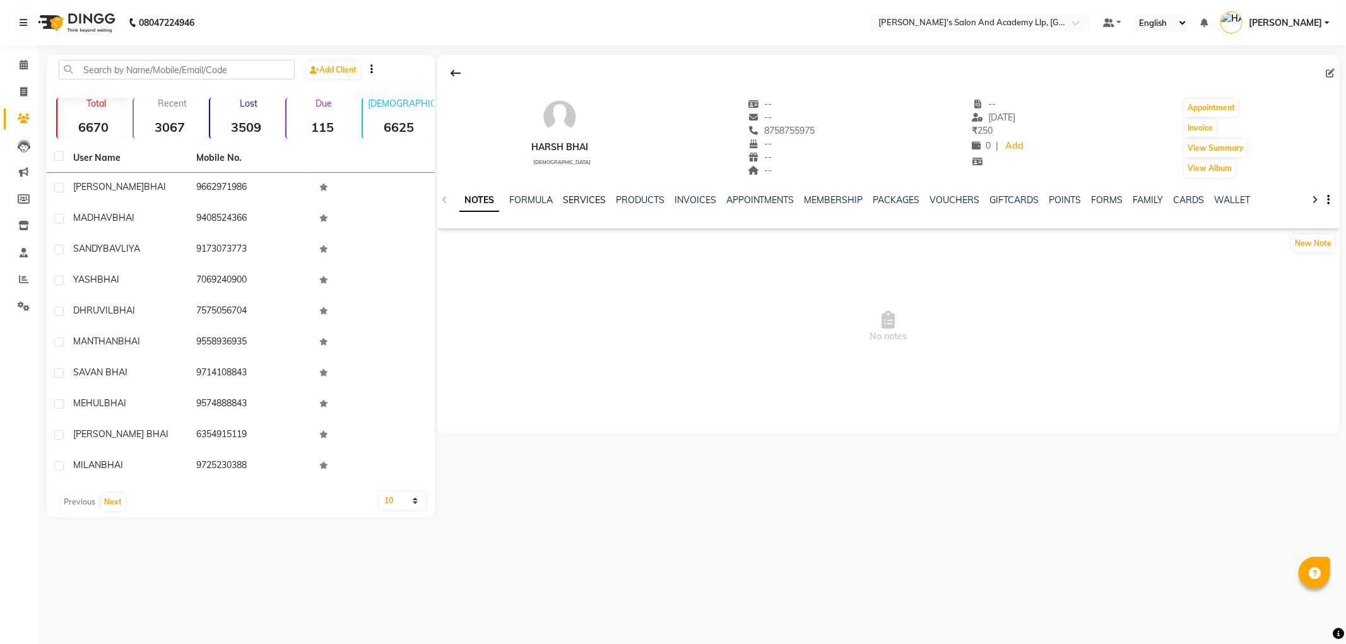
click at [576, 198] on link "SERVICES" at bounding box center [584, 199] width 43 height 11
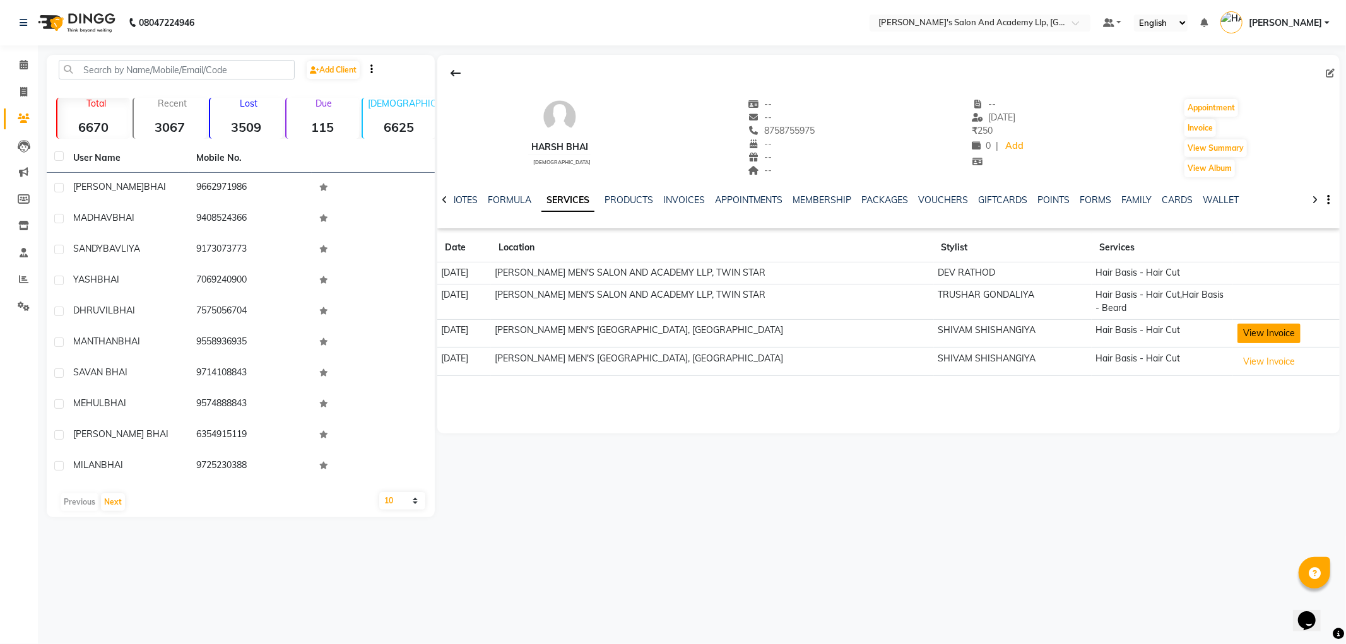
click at [1254, 336] on button "View Invoice" at bounding box center [1269, 334] width 63 height 20
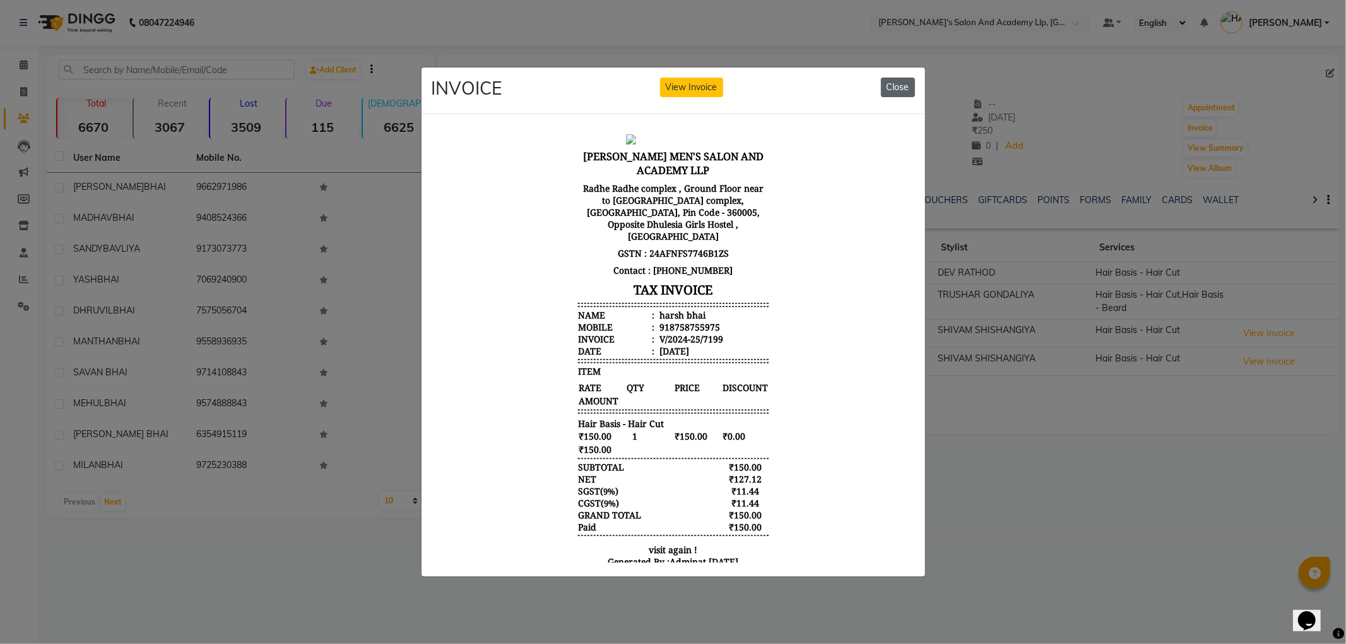
click at [894, 86] on button "Close" at bounding box center [898, 88] width 34 height 20
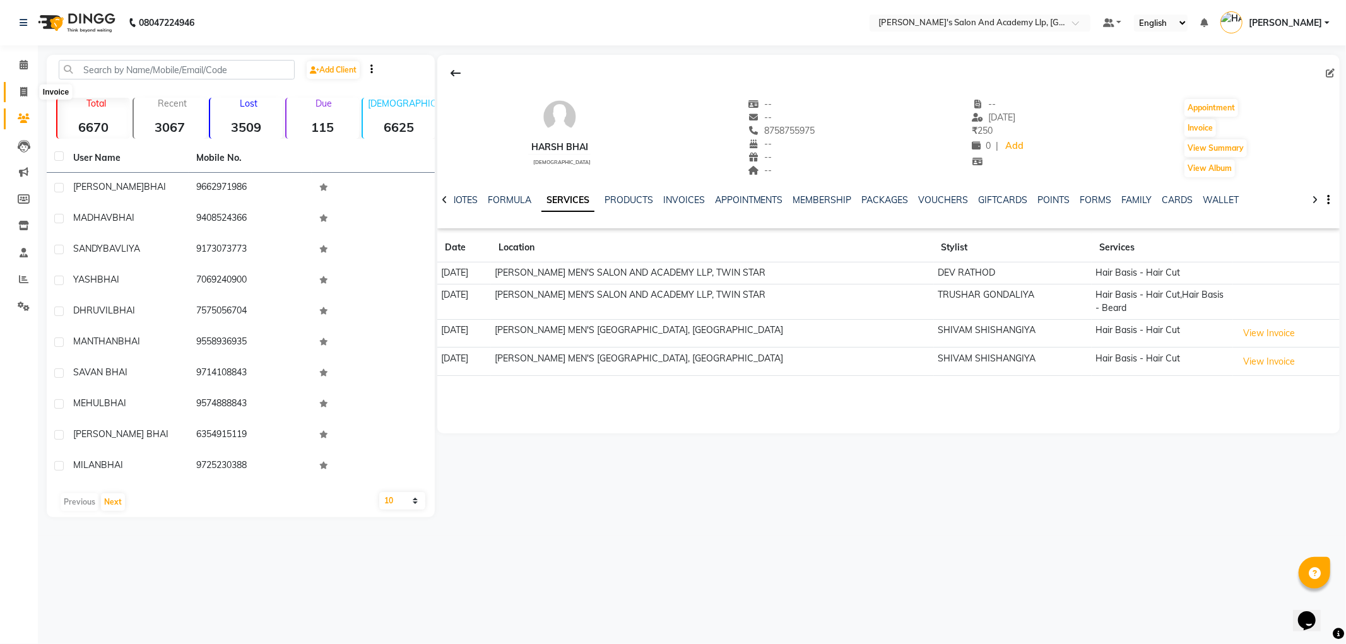
click at [23, 87] on icon at bounding box center [23, 91] width 7 height 9
select select "6983"
select select "service"
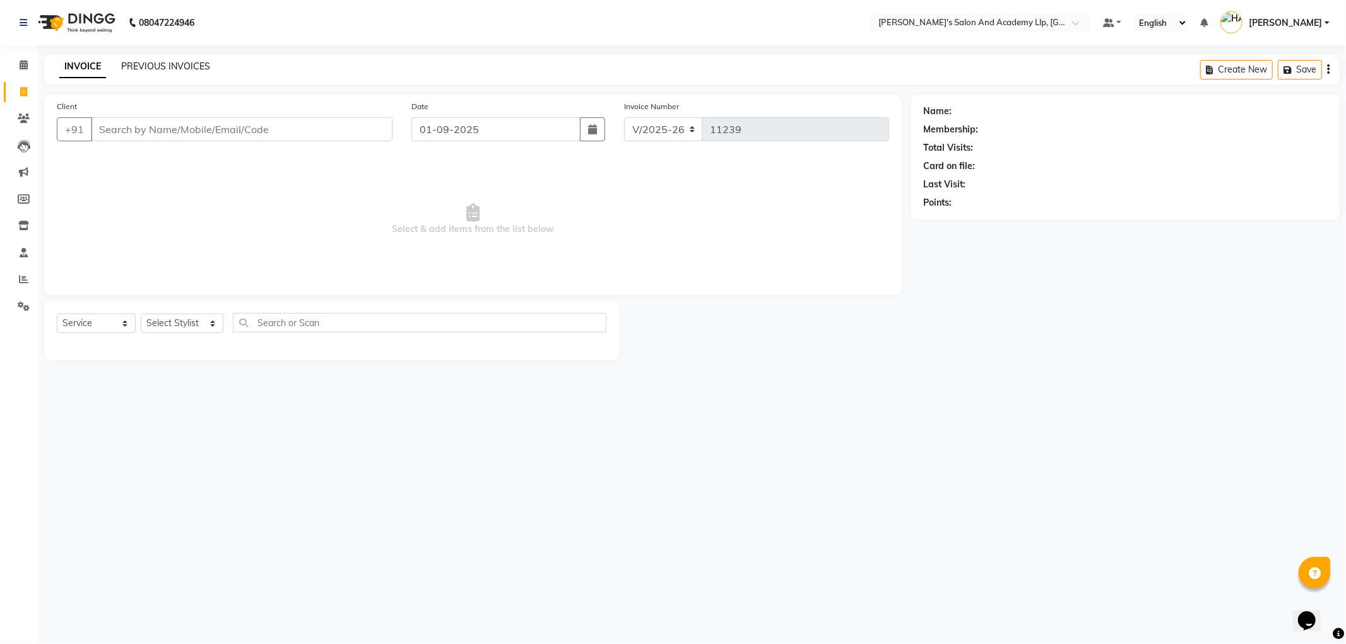
click at [178, 63] on link "PREVIOUS INVOICES" at bounding box center [165, 66] width 89 height 11
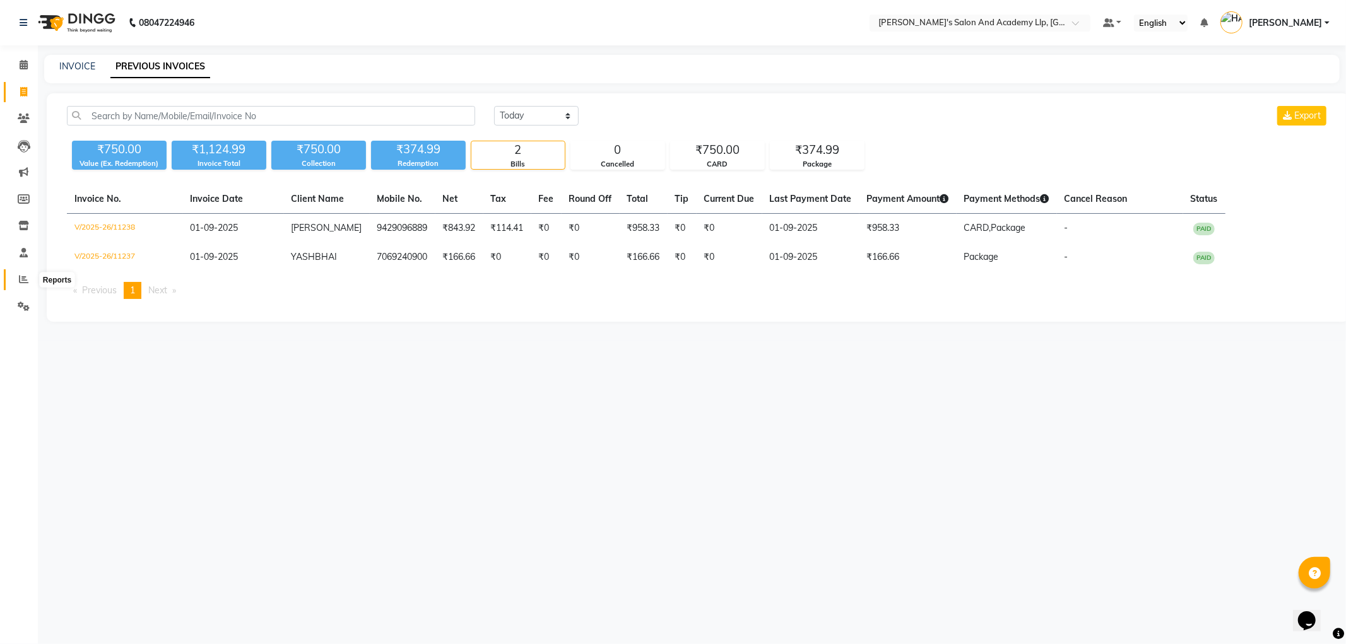
click at [19, 276] on icon at bounding box center [23, 279] width 9 height 9
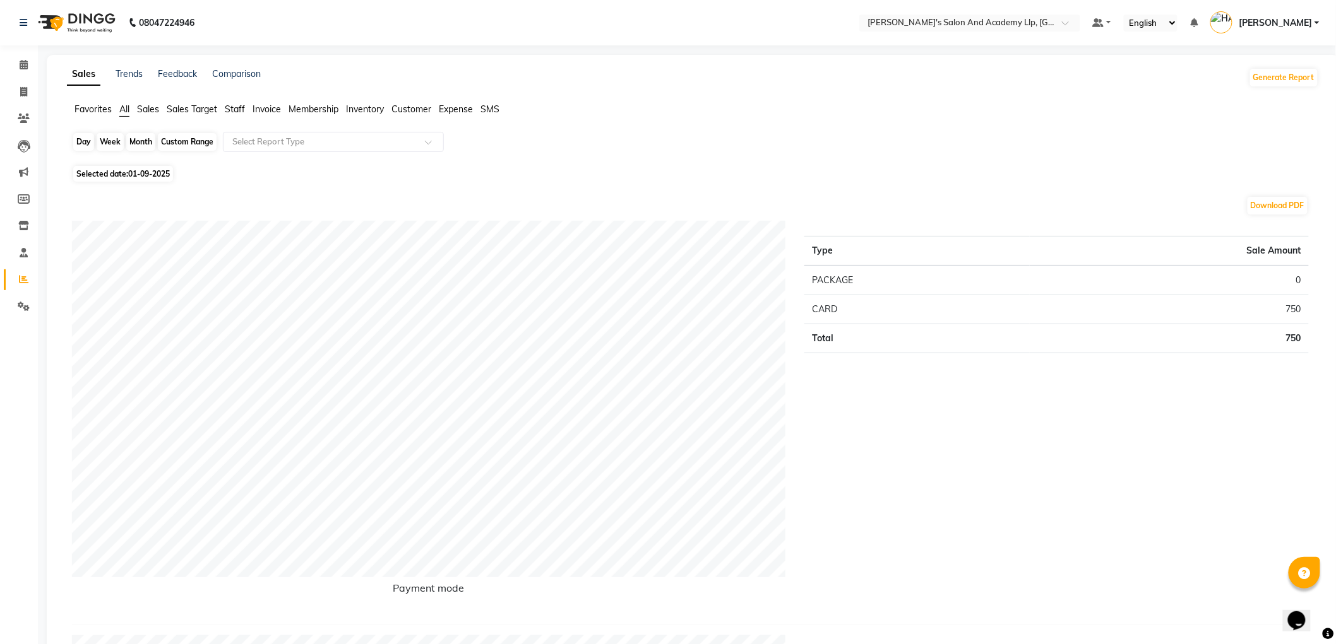
click at [80, 141] on div "Day" at bounding box center [83, 142] width 21 height 18
select select "9"
select select "2025"
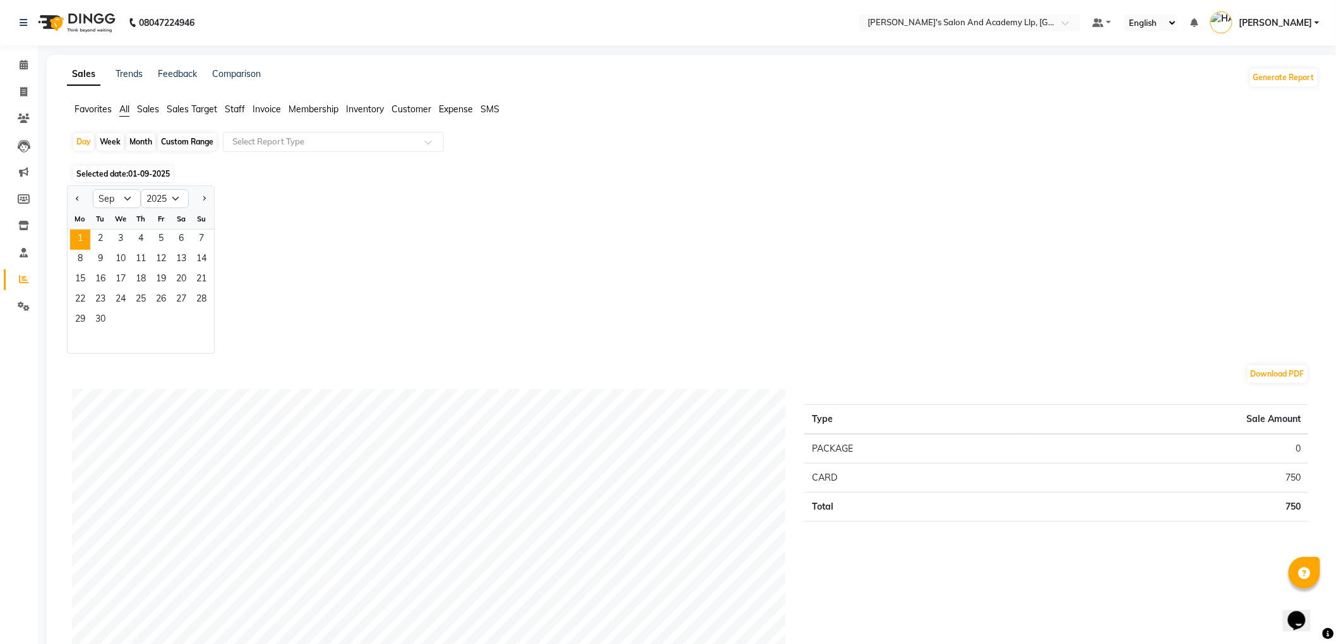
drag, startPoint x: 77, startPoint y: 198, endPoint x: 84, endPoint y: 221, distance: 23.8
click at [77, 199] on span "Previous month" at bounding box center [78, 198] width 4 height 4
select select "8"
click at [205, 323] on span "31" at bounding box center [201, 321] width 20 height 20
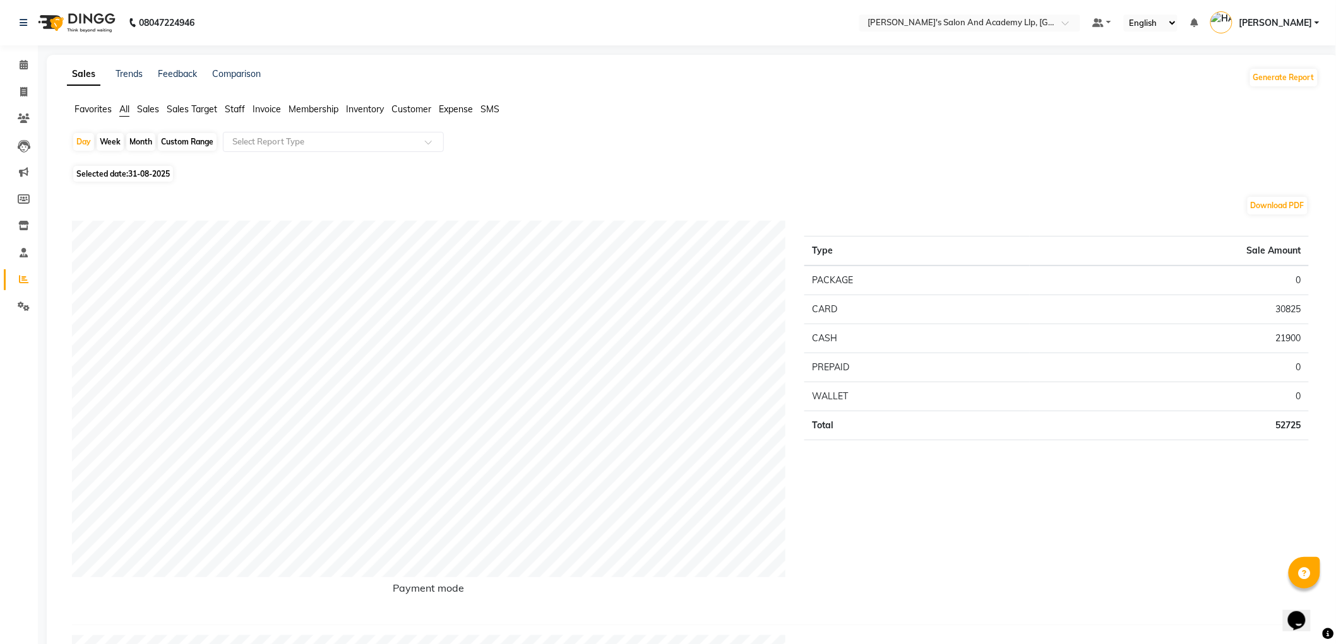
drag, startPoint x: 230, startPoint y: 108, endPoint x: 247, endPoint y: 129, distance: 26.9
click at [230, 107] on span "Staff" at bounding box center [235, 109] width 20 height 11
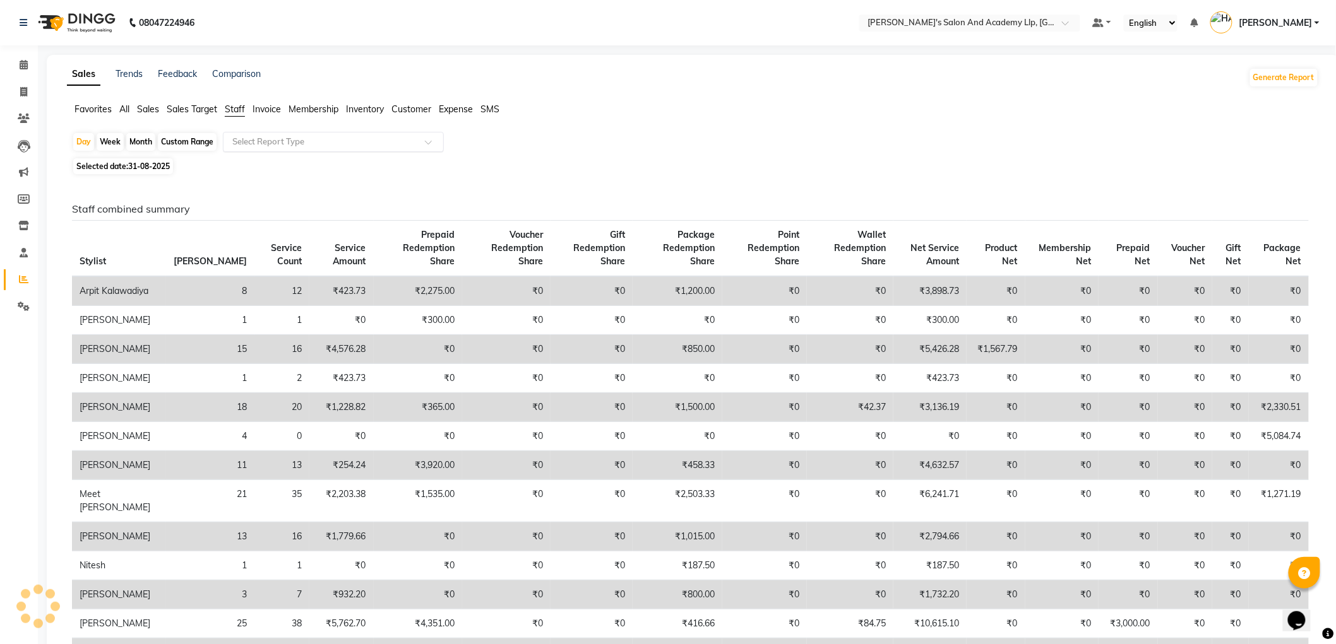
click at [256, 138] on input "text" at bounding box center [321, 142] width 182 height 13
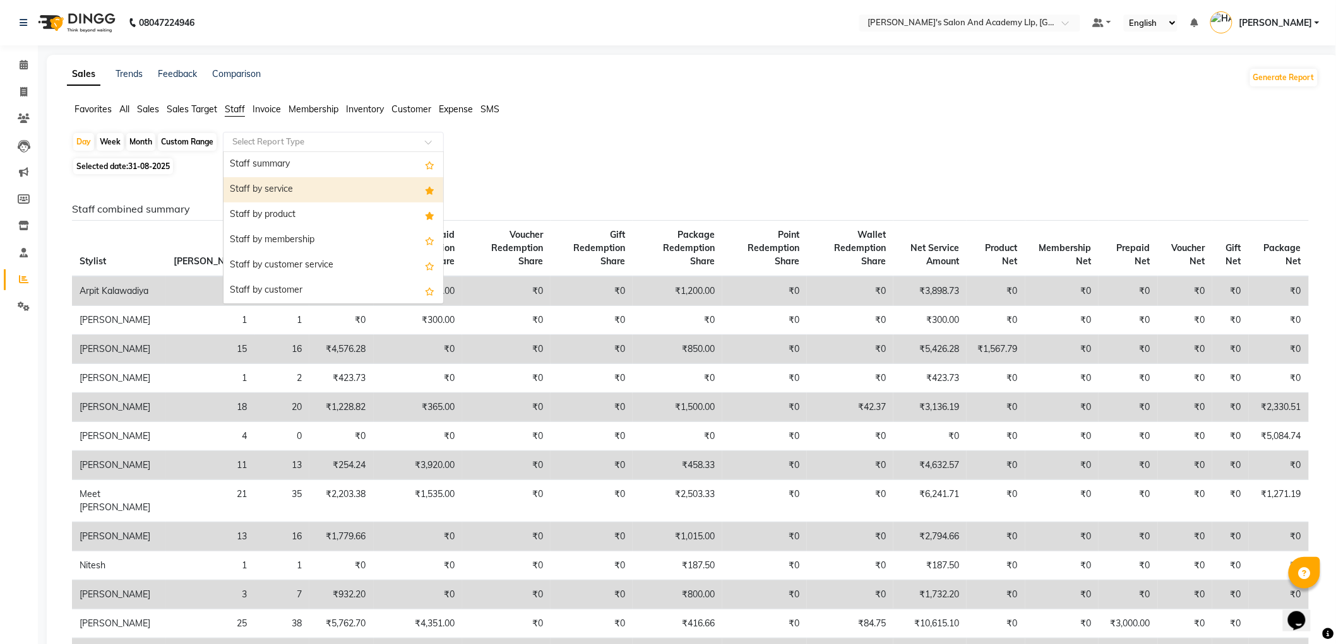
click at [261, 187] on div "Staff by service" at bounding box center [333, 189] width 220 height 25
select select "full_report"
select select "csv"
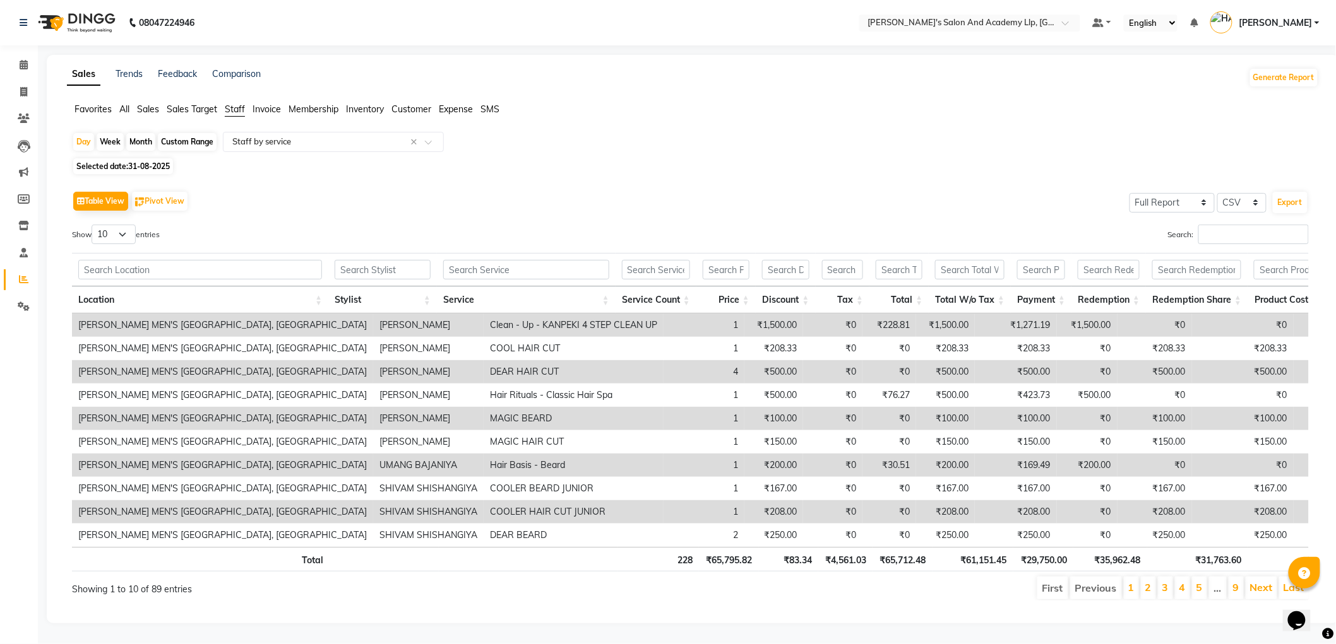
click at [1248, 245] on div "Search:" at bounding box center [1004, 237] width 609 height 25
click at [1225, 238] on input "Search:" at bounding box center [1253, 235] width 110 height 20
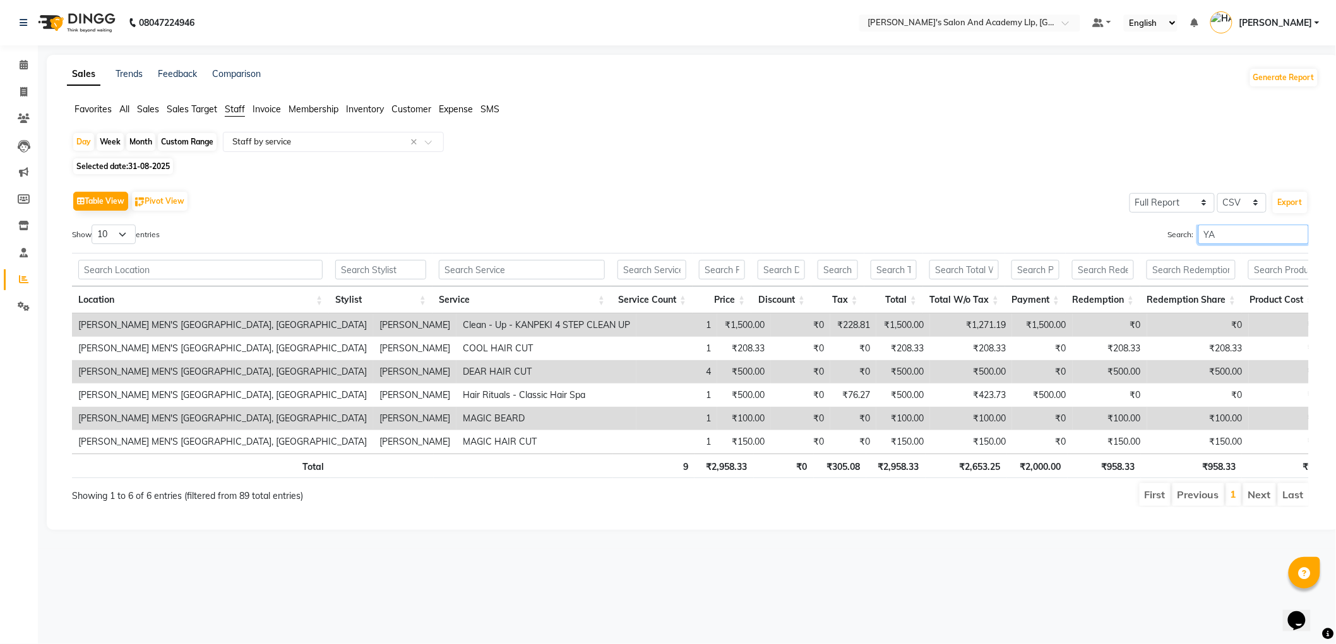
type input "Y"
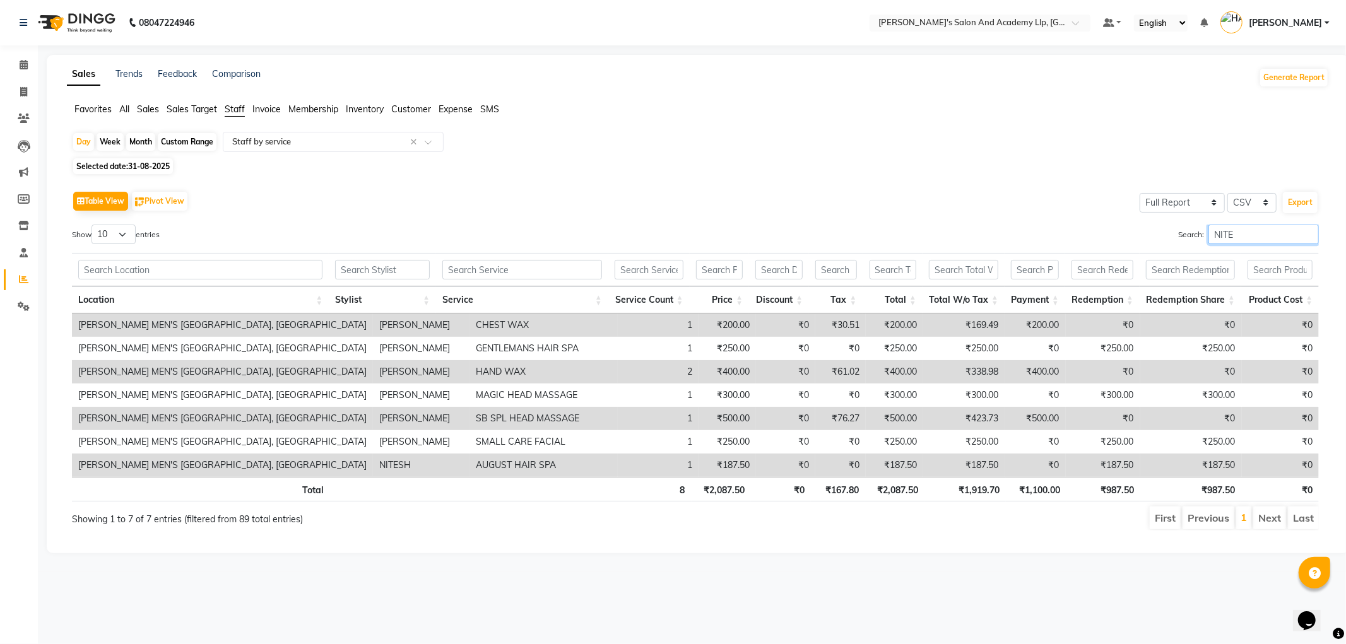
type input "NITE"
click at [24, 91] on icon at bounding box center [23, 91] width 7 height 9
select select "service"
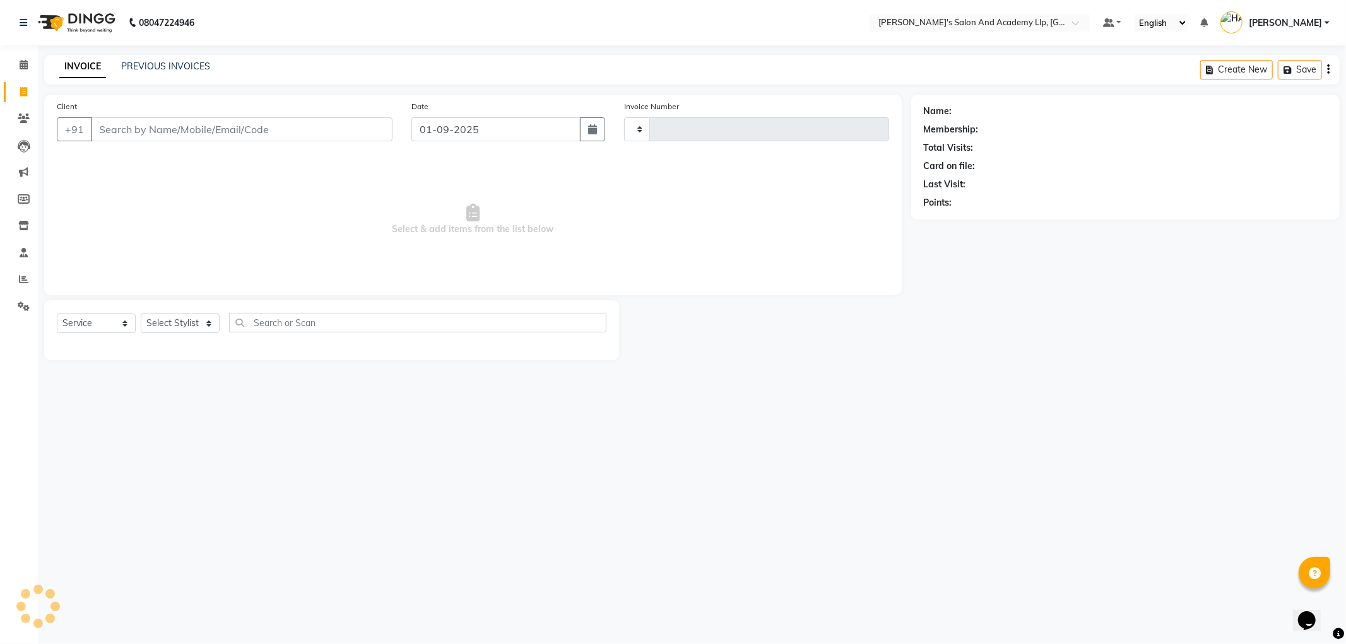
type input "11239"
select select "6983"
click at [265, 138] on input "Client" at bounding box center [242, 129] width 302 height 24
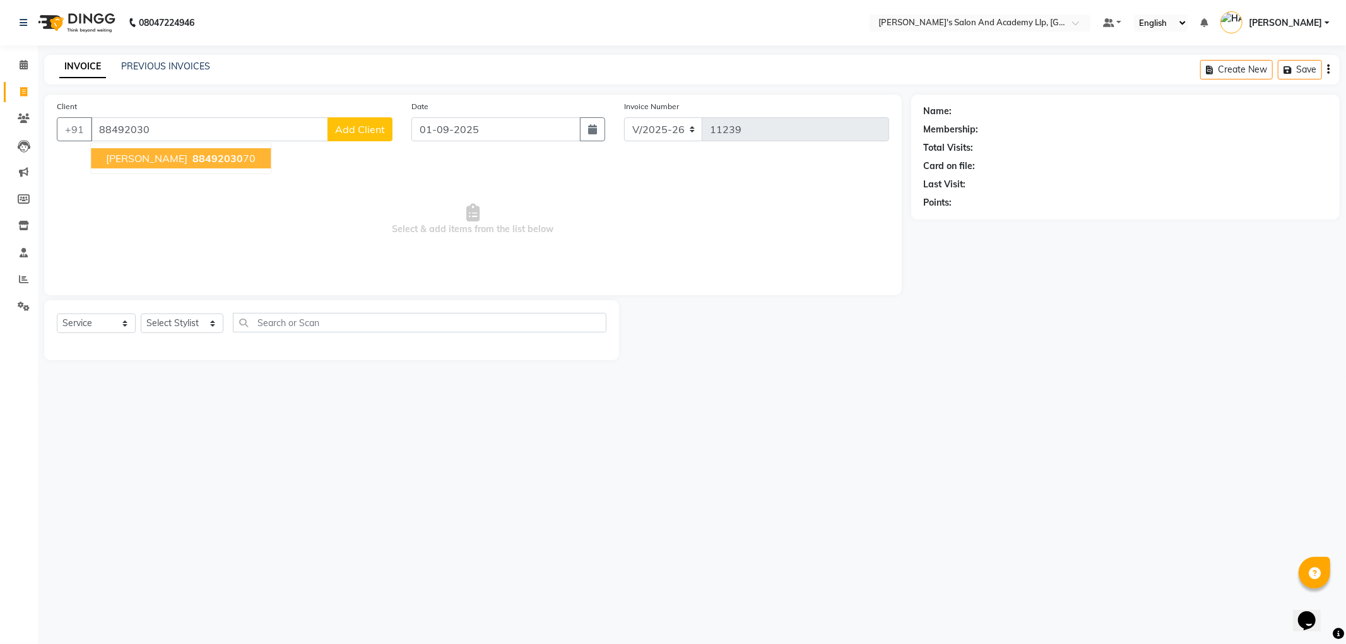
click at [230, 155] on ngb-highlight "88492030 70" at bounding box center [223, 158] width 66 height 13
type input "8849203070"
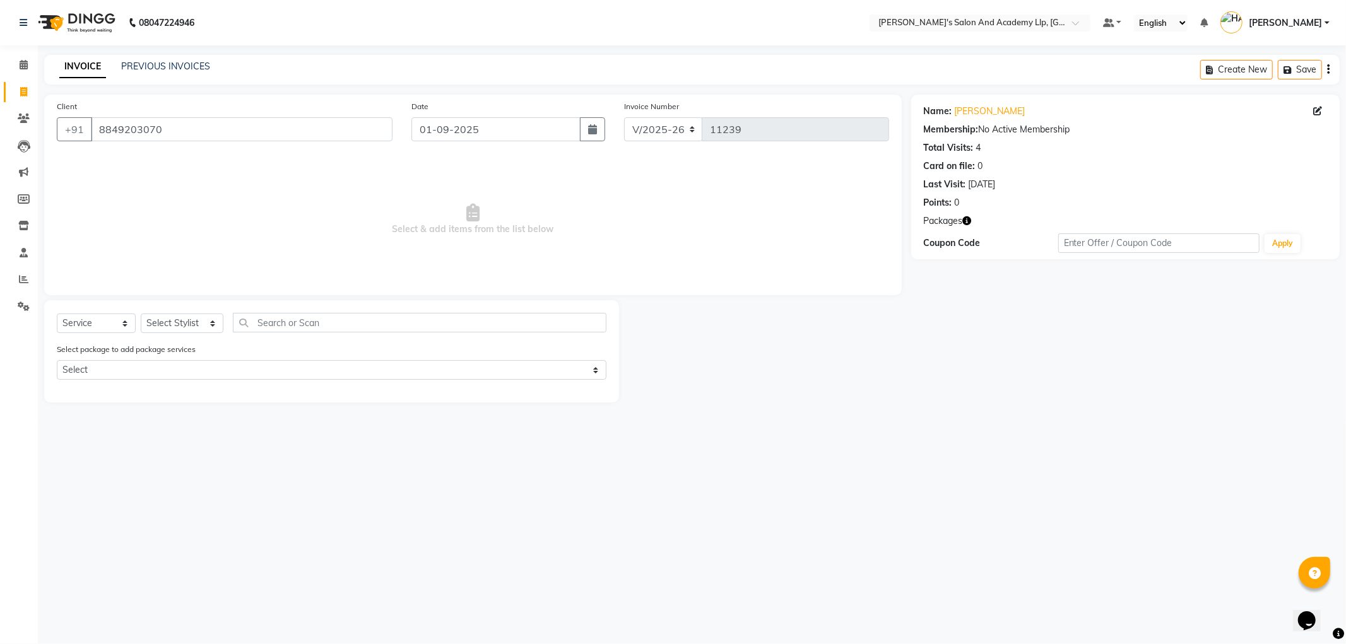
click at [153, 235] on span "Select & add items from the list below" at bounding box center [473, 220] width 833 height 126
click at [162, 324] on select "Select Stylist [PERSON_NAME] [PERSON_NAME] [PERSON_NAME] [PERSON_NAME] [PERSON_…" at bounding box center [182, 324] width 83 height 20
select select "58159"
click at [141, 314] on select "Select Stylist [PERSON_NAME] [PERSON_NAME] [PERSON_NAME] [PERSON_NAME] [PERSON_…" at bounding box center [182, 324] width 83 height 20
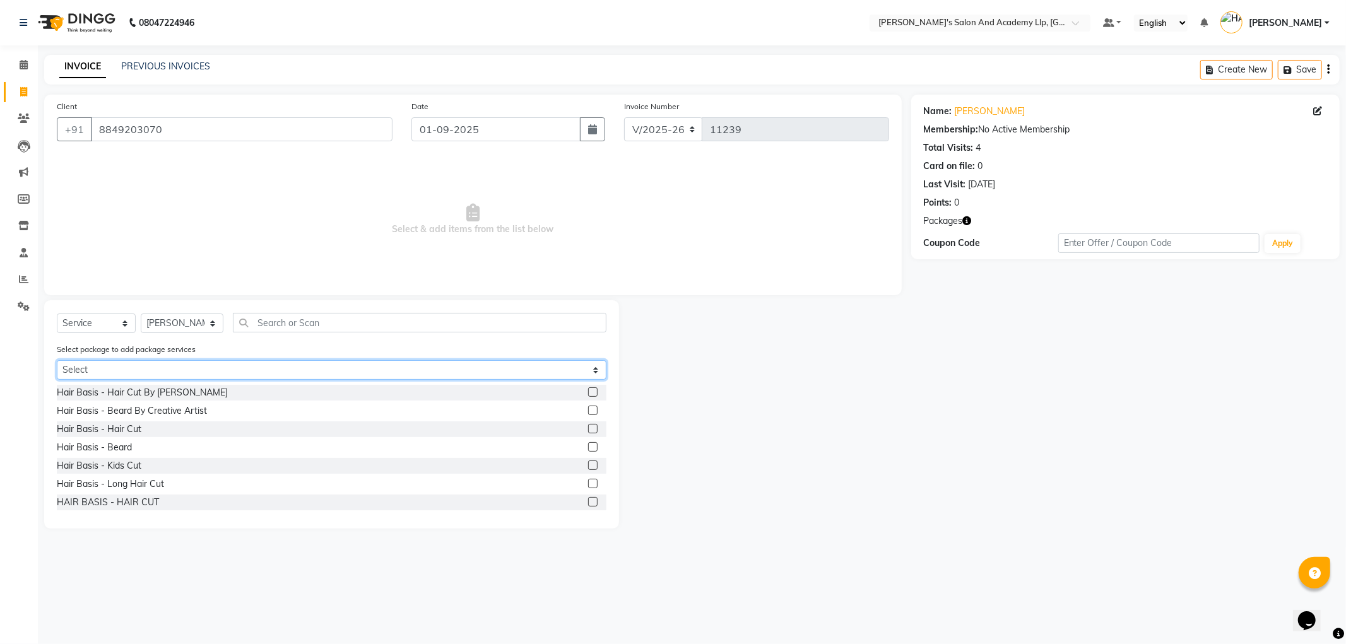
drag, startPoint x: 122, startPoint y: 369, endPoint x: 122, endPoint y: 379, distance: 10.7
click at [122, 369] on select "Select AVENGERS COMBO PACKAGE" at bounding box center [332, 370] width 550 height 20
select select "1: Object"
click at [57, 360] on select "Select AVENGERS COMBO PACKAGE" at bounding box center [332, 370] width 550 height 20
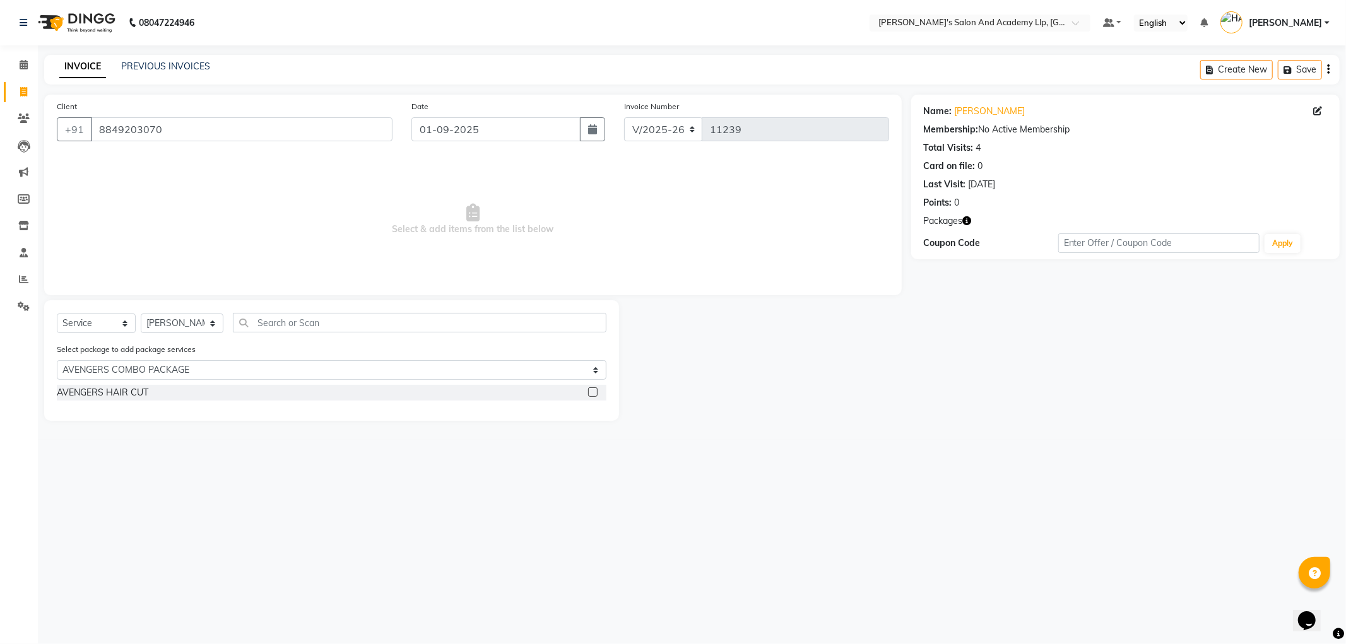
drag, startPoint x: 112, startPoint y: 396, endPoint x: 267, endPoint y: 404, distance: 155.5
click at [112, 396] on div "AVENGERS HAIR CUT" at bounding box center [103, 392] width 92 height 13
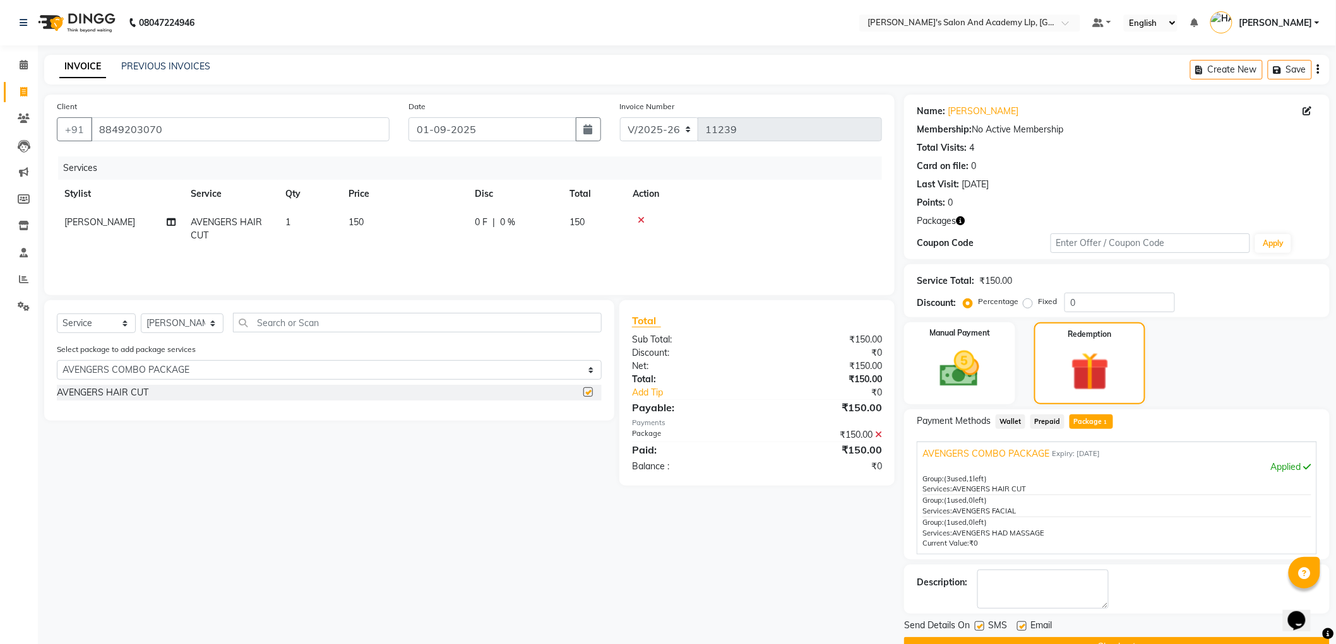
checkbox input "false"
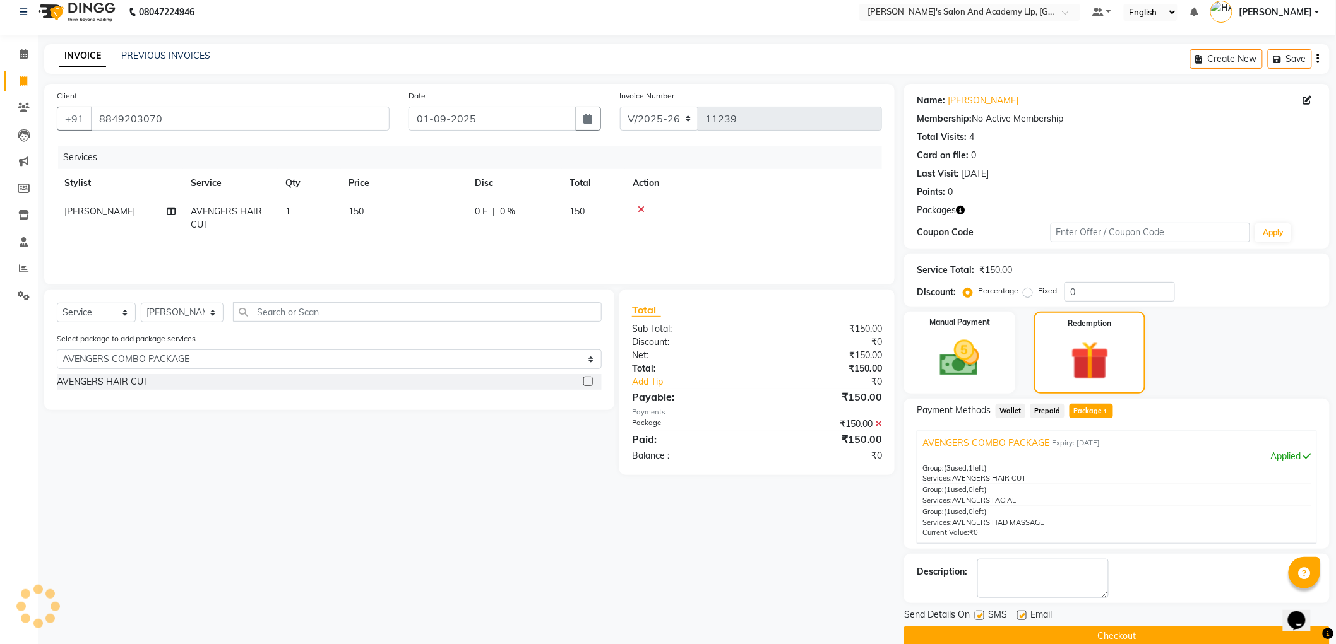
scroll to position [32, 0]
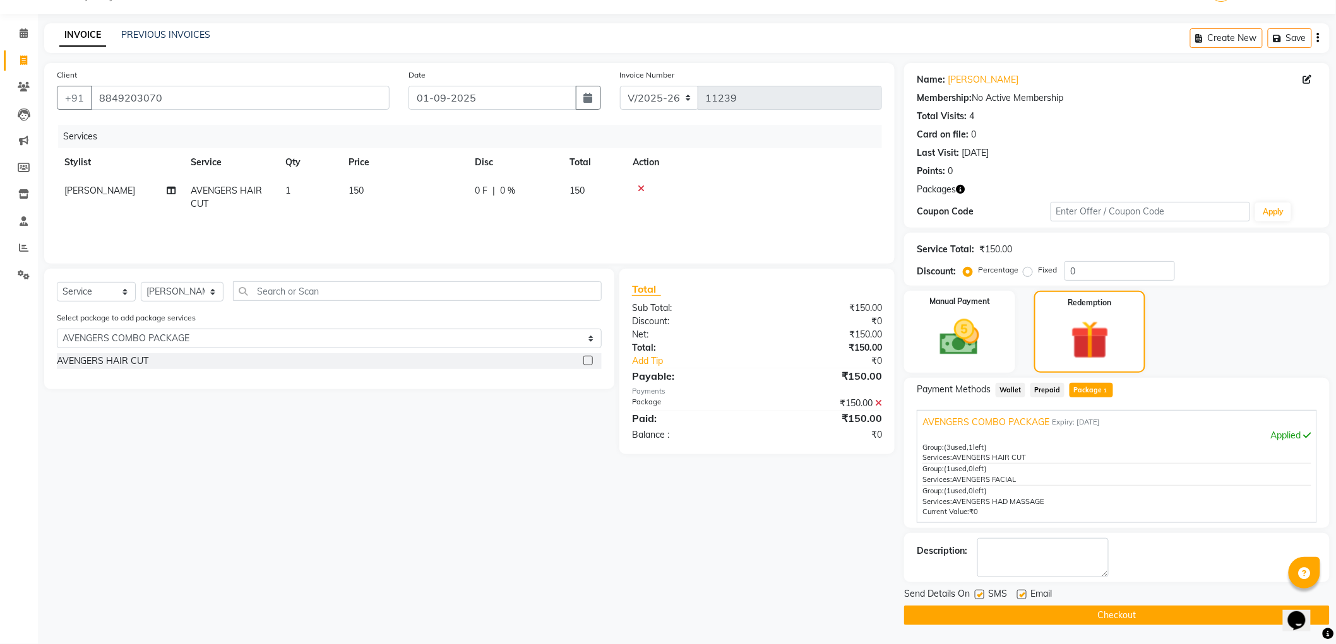
click at [1021, 593] on label at bounding box center [1021, 594] width 9 height 9
click at [1021, 593] on input "checkbox" at bounding box center [1021, 595] width 8 height 8
checkbox input "false"
click at [981, 595] on label at bounding box center [979, 594] width 9 height 9
click at [981, 595] on input "checkbox" at bounding box center [979, 595] width 8 height 8
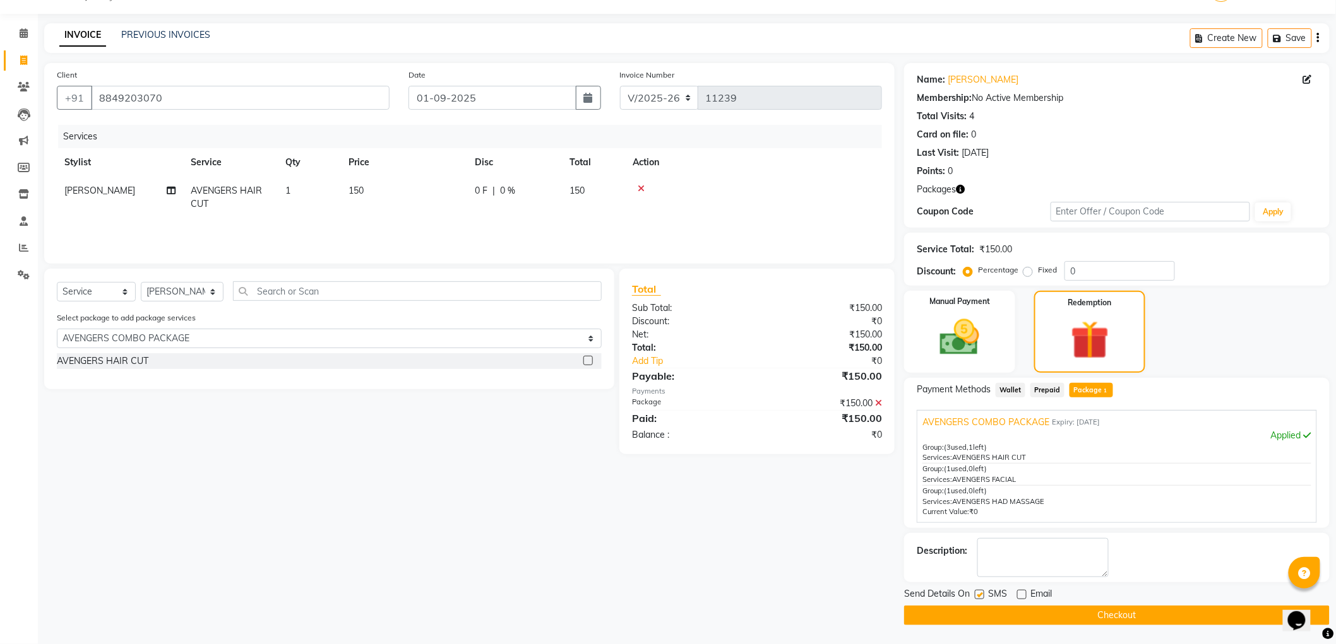
checkbox input "false"
click at [973, 614] on button "Checkout" at bounding box center [1116, 616] width 425 height 20
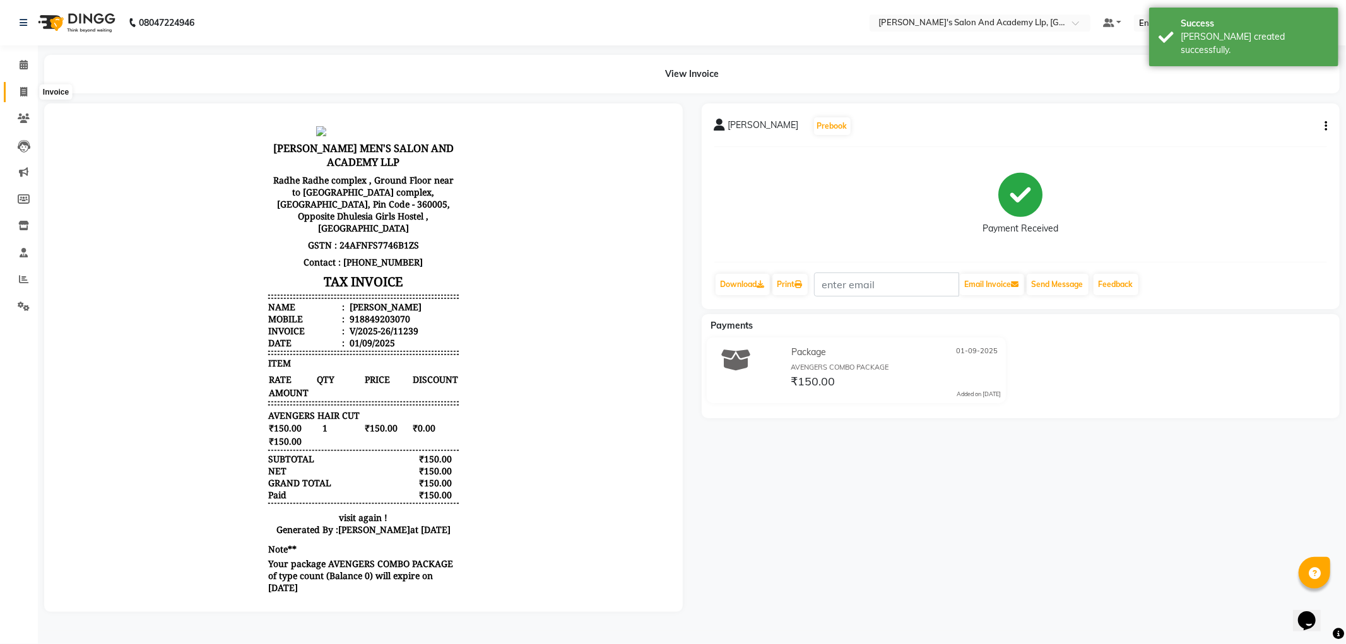
click at [27, 93] on span at bounding box center [24, 92] width 22 height 15
select select "6983"
select select "service"
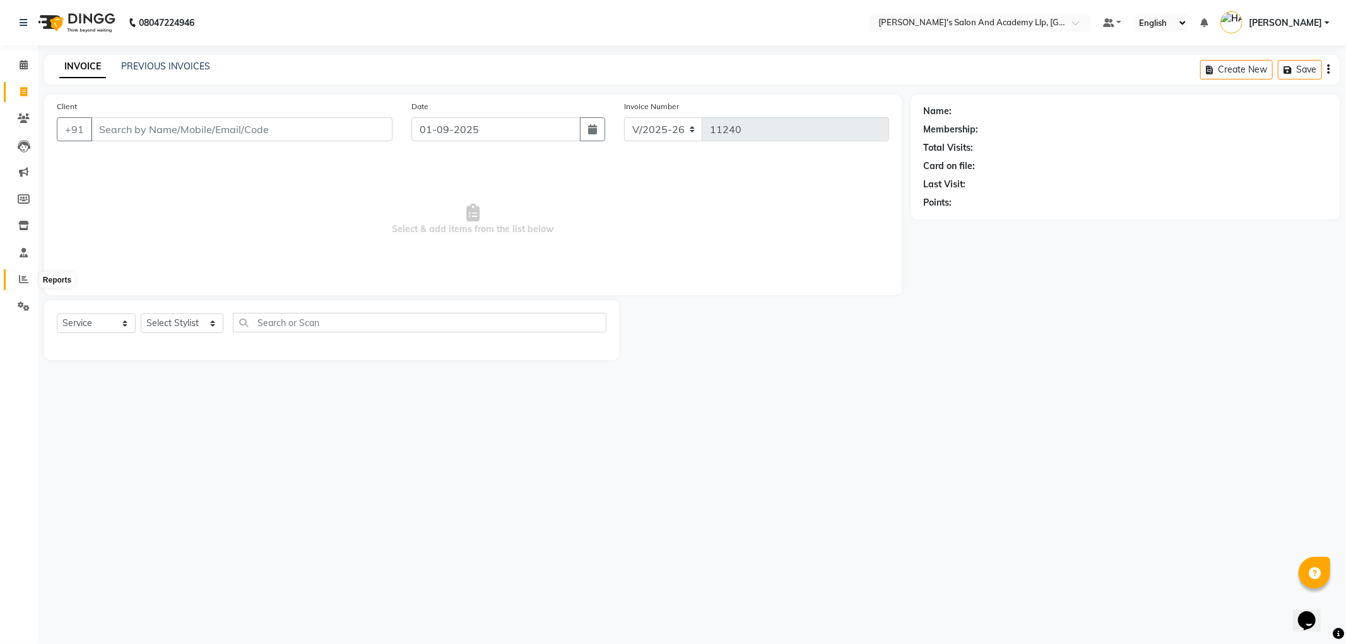
click at [23, 272] on link "Reports" at bounding box center [19, 280] width 30 height 21
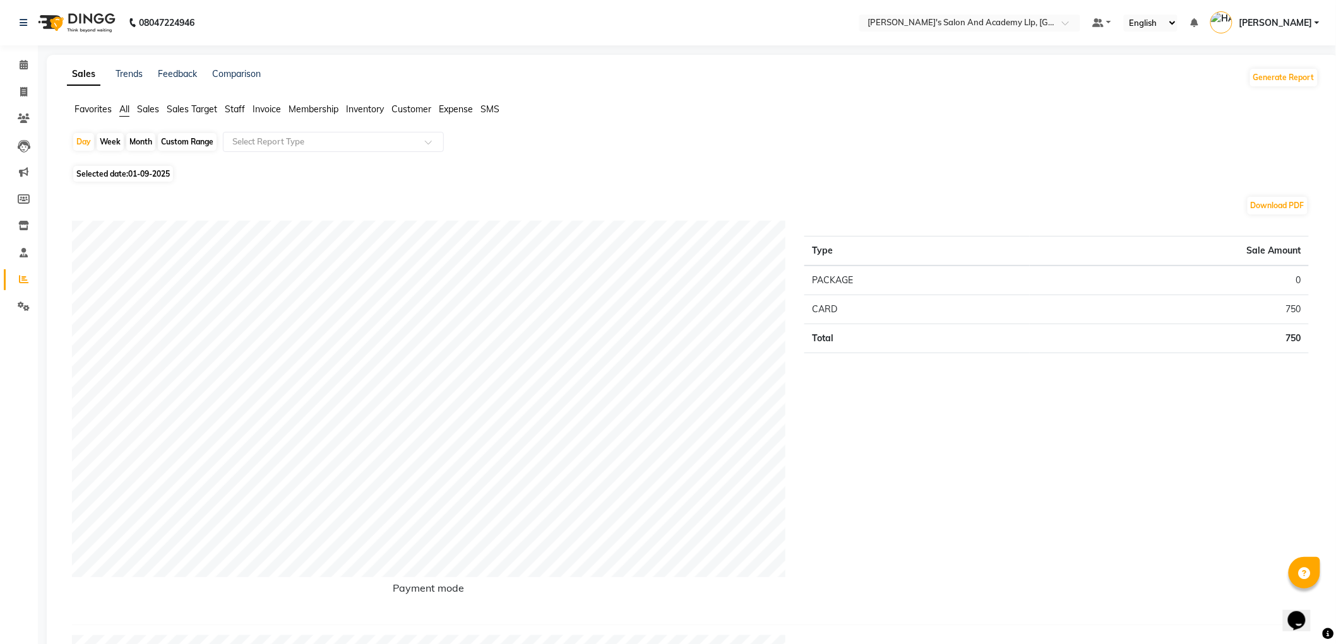
drag, startPoint x: 83, startPoint y: 140, endPoint x: 97, endPoint y: 152, distance: 18.3
click at [83, 140] on div "Day" at bounding box center [83, 142] width 21 height 18
select select "9"
select select "2025"
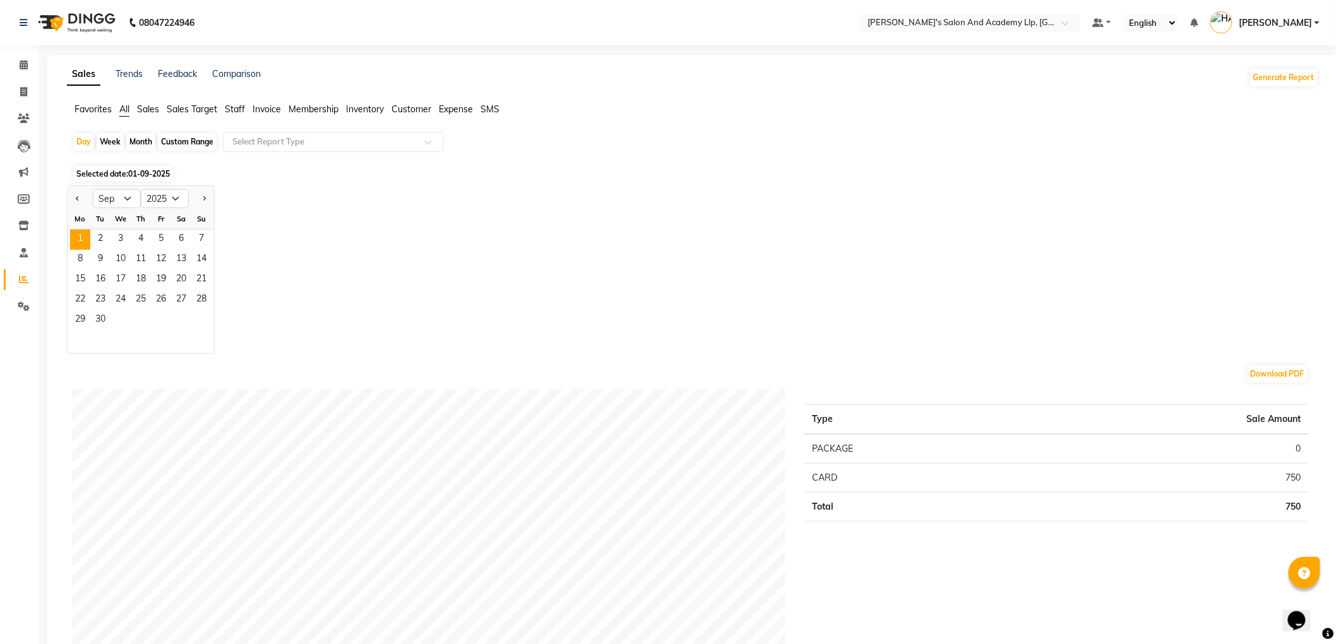
click at [77, 194] on button "Previous month" at bounding box center [78, 199] width 10 height 20
select select "8"
click at [180, 326] on span "30" at bounding box center [181, 321] width 20 height 20
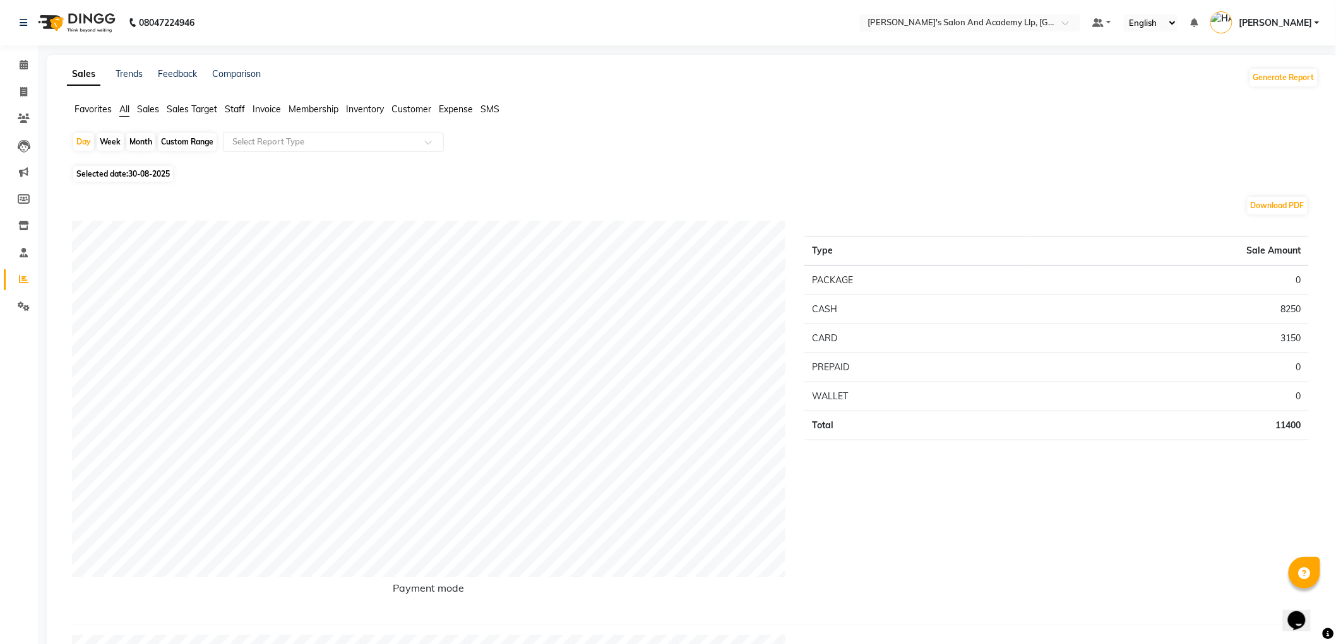
drag, startPoint x: 234, startPoint y: 109, endPoint x: 256, endPoint y: 131, distance: 31.2
click at [236, 110] on span "Staff" at bounding box center [235, 109] width 20 height 11
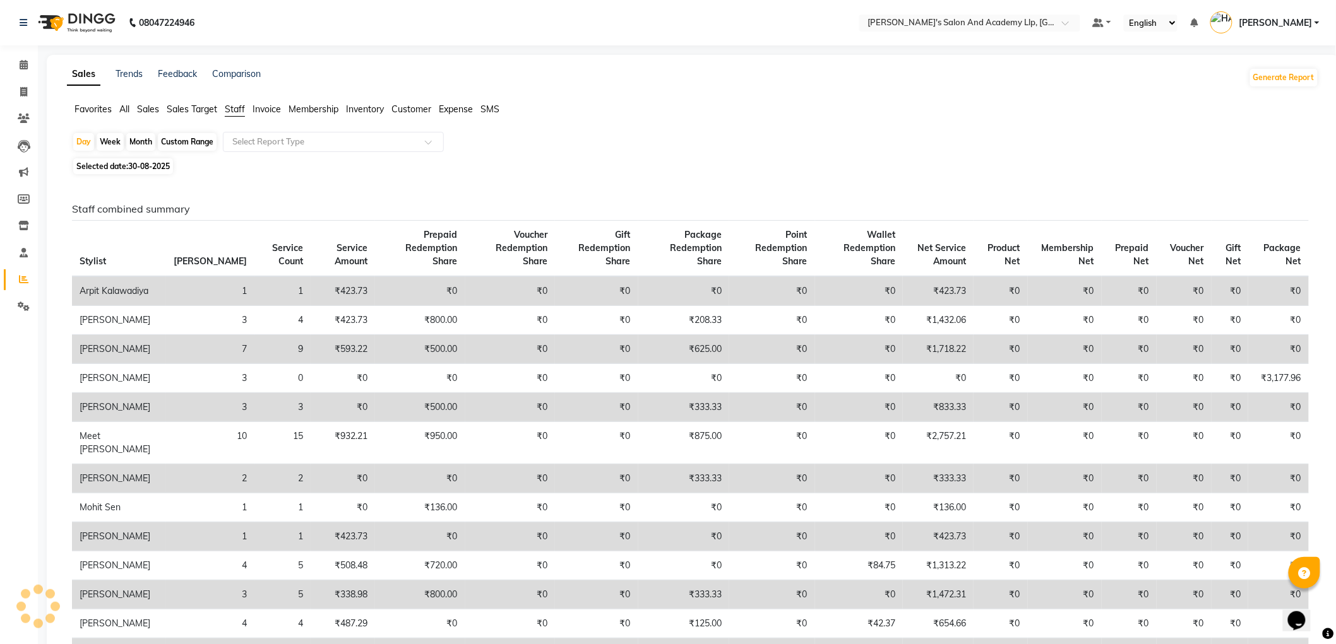
click at [270, 149] on div "Select Report Type" at bounding box center [333, 142] width 221 height 20
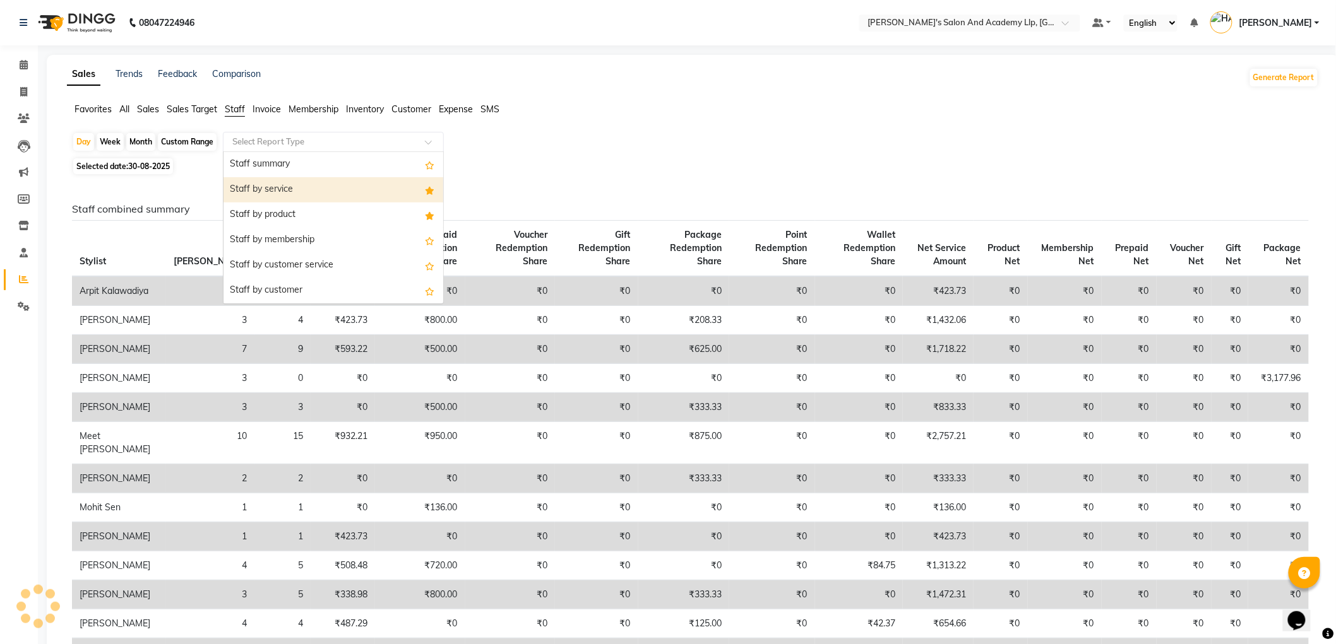
click at [274, 193] on div "Staff by service" at bounding box center [333, 189] width 220 height 25
select select "full_report"
select select "csv"
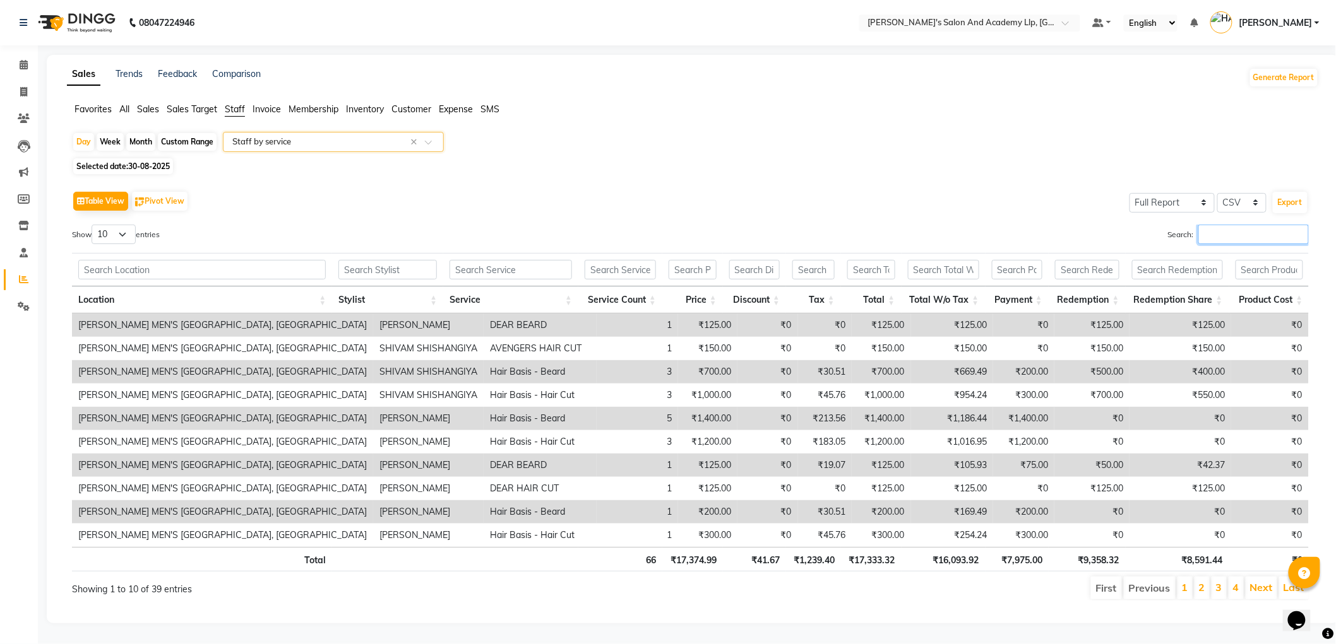
click at [1282, 237] on input "Search:" at bounding box center [1253, 235] width 110 height 20
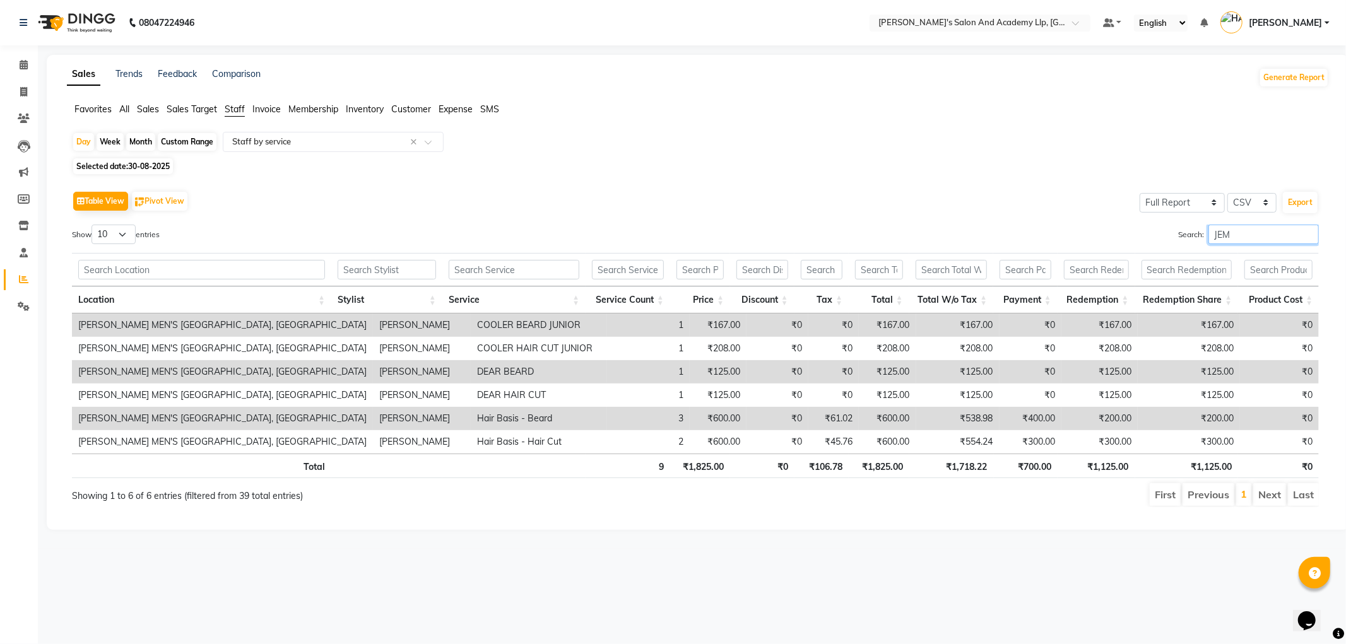
type input "JEM"
click at [82, 141] on div "Day" at bounding box center [83, 142] width 21 height 18
select select "8"
select select "2025"
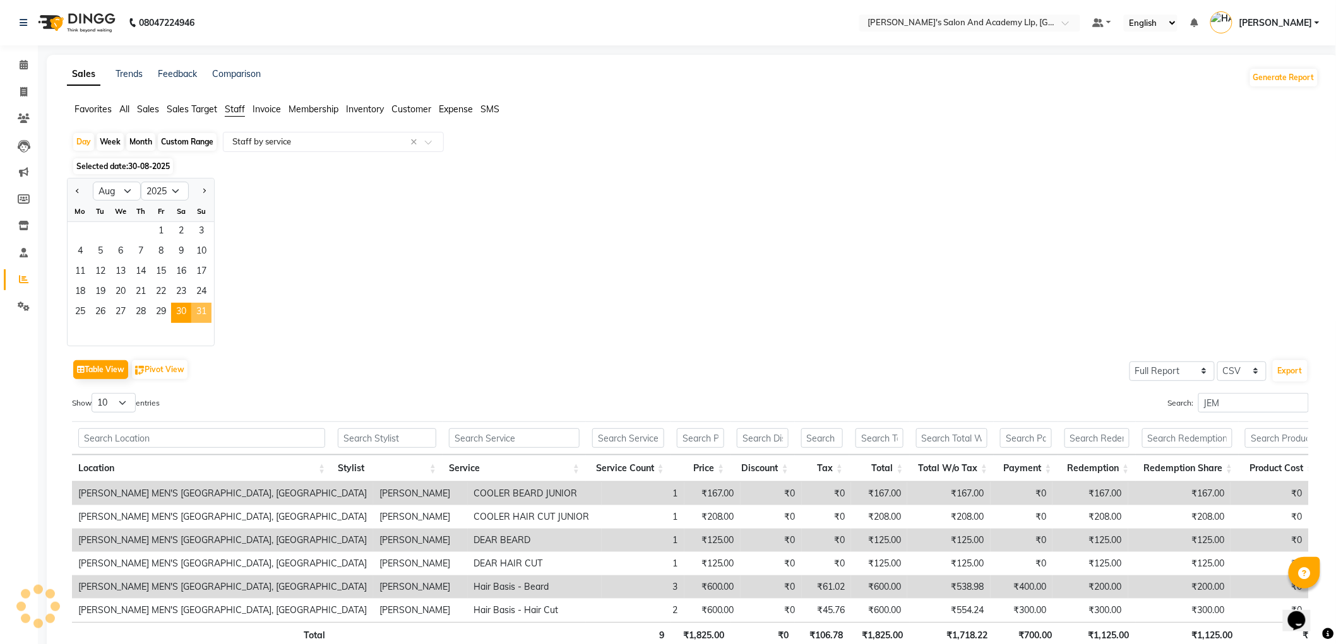
drag, startPoint x: 205, startPoint y: 312, endPoint x: 1199, endPoint y: 295, distance: 994.3
click at [206, 312] on span "31" at bounding box center [201, 313] width 20 height 20
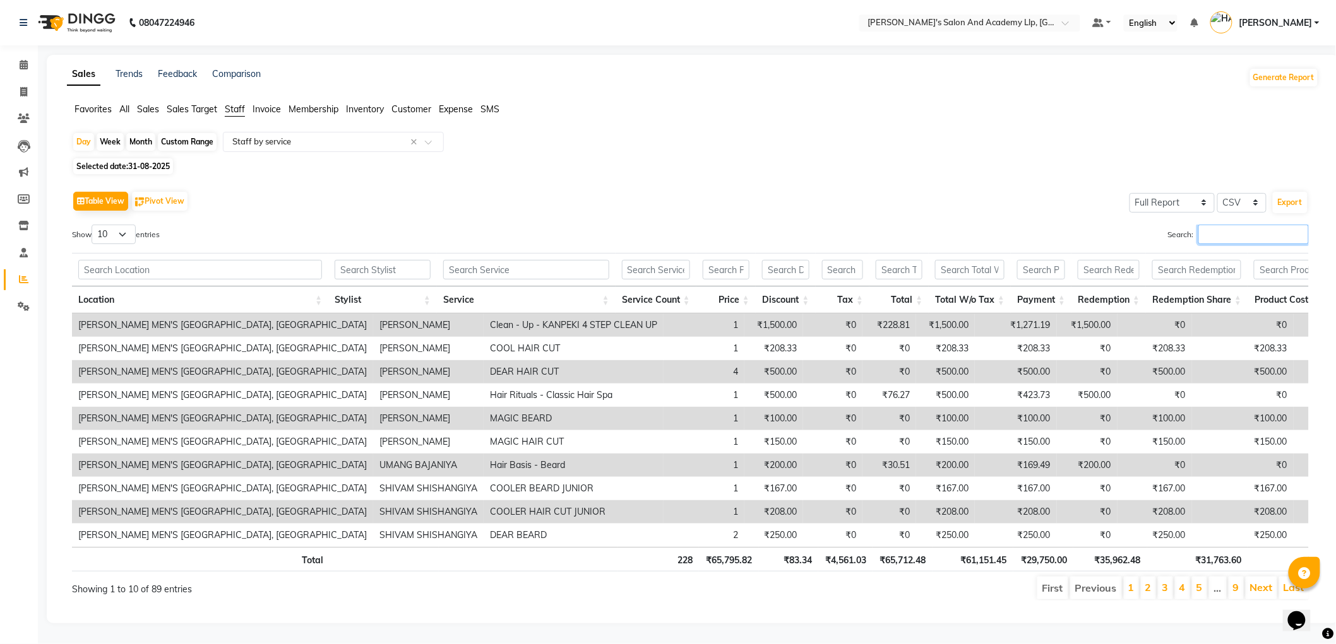
click at [1260, 243] on input "Search:" at bounding box center [1253, 235] width 110 height 20
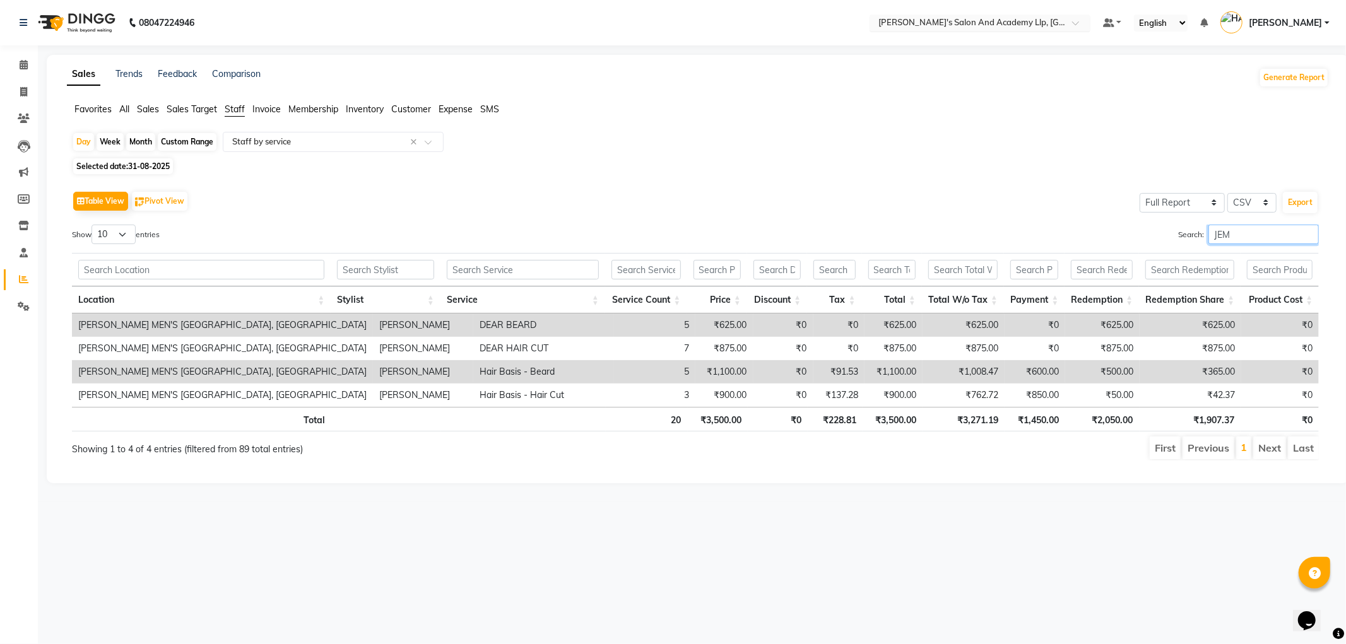
type input "JEM"
